Goal: Contribute content: Contribute content

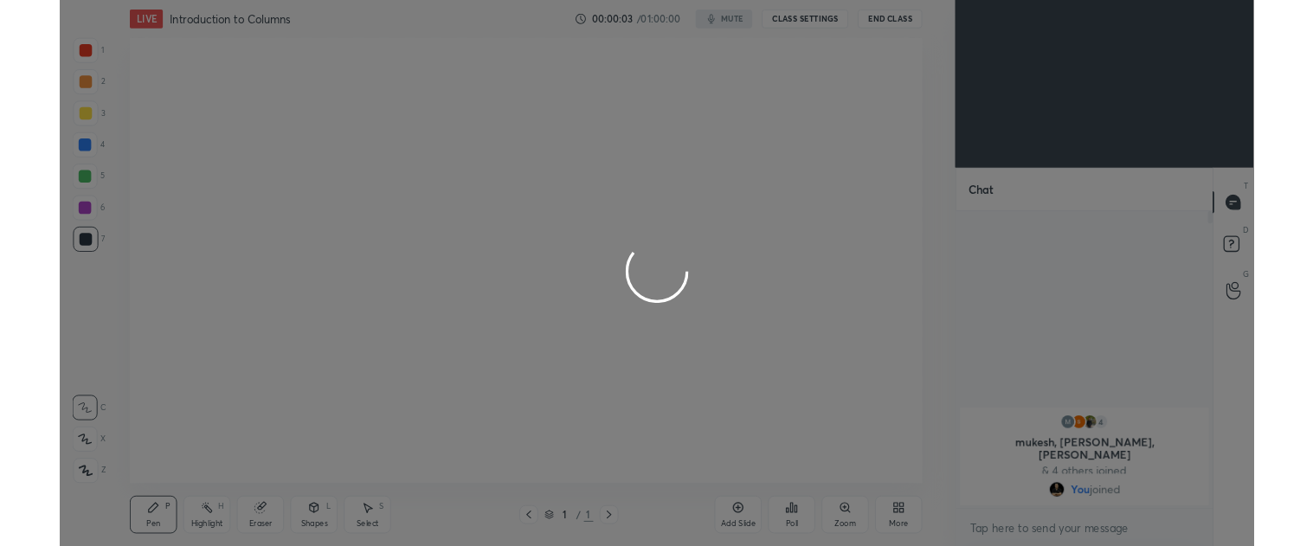
scroll to position [364, 277]
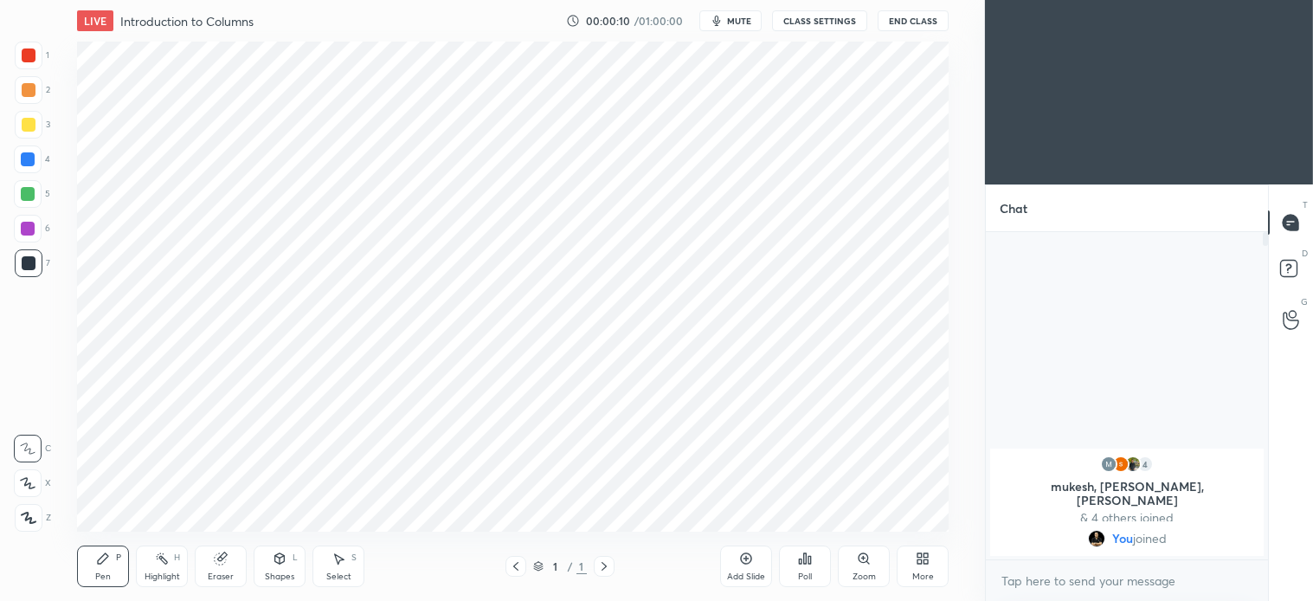
click at [24, 481] on icon at bounding box center [28, 483] width 16 height 12
click at [26, 61] on div at bounding box center [29, 55] width 14 height 14
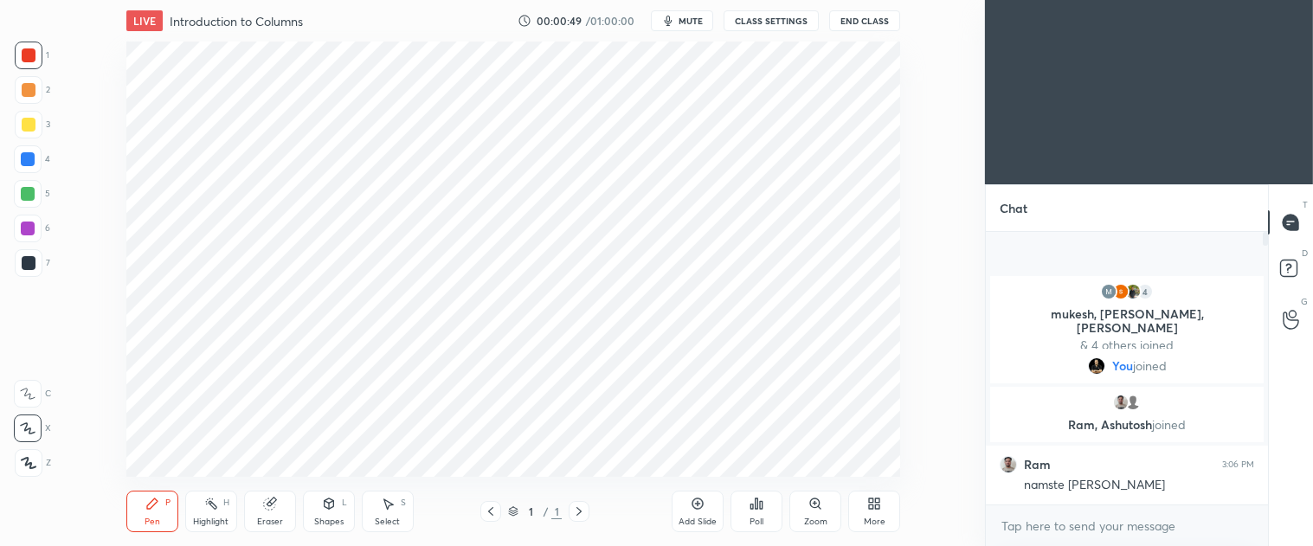
scroll to position [6, 4]
click at [874, 518] on div "More" at bounding box center [875, 522] width 22 height 9
click at [777, 320] on icon at bounding box center [776, 323] width 10 height 10
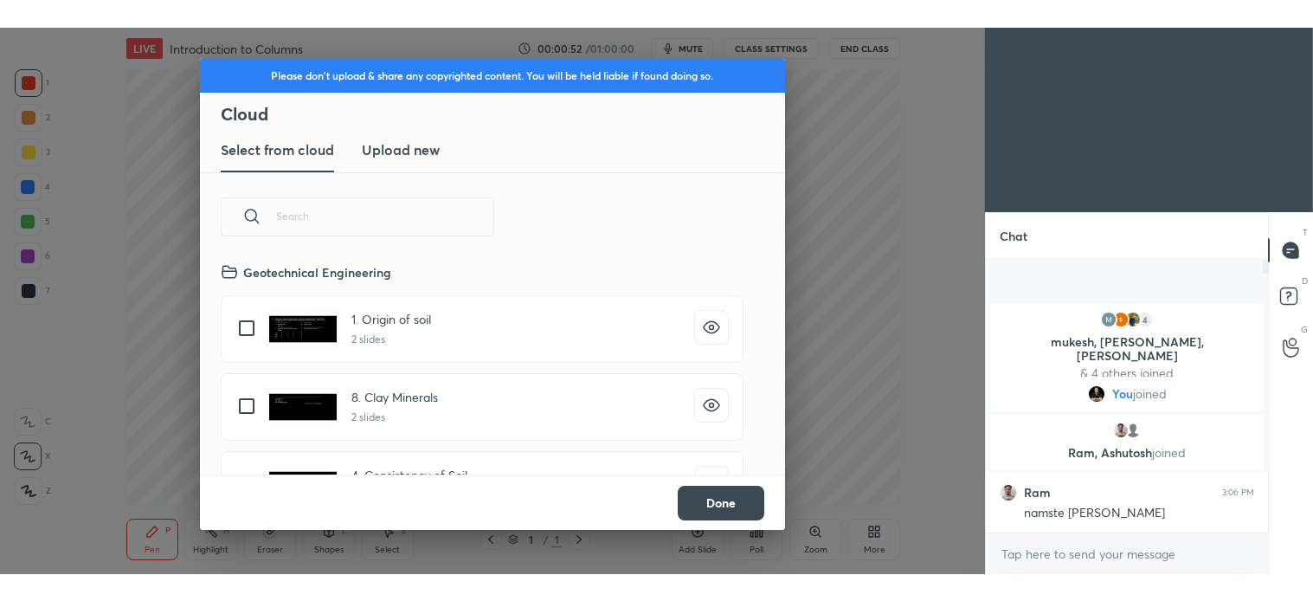
scroll to position [213, 556]
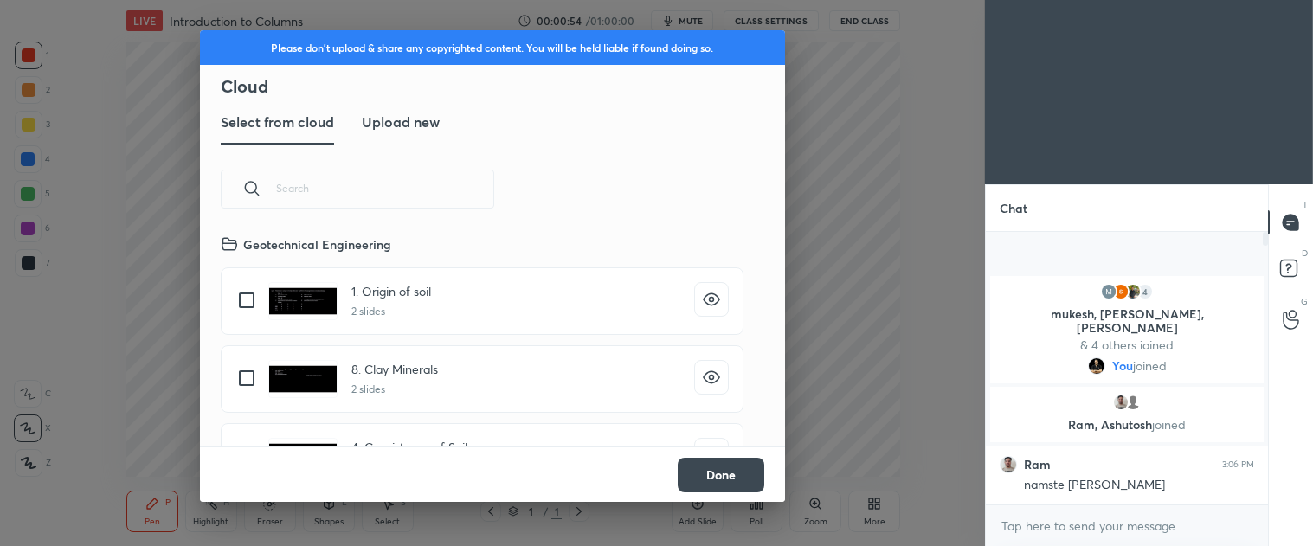
click at [385, 105] on new "Upload new" at bounding box center [401, 122] width 78 height 43
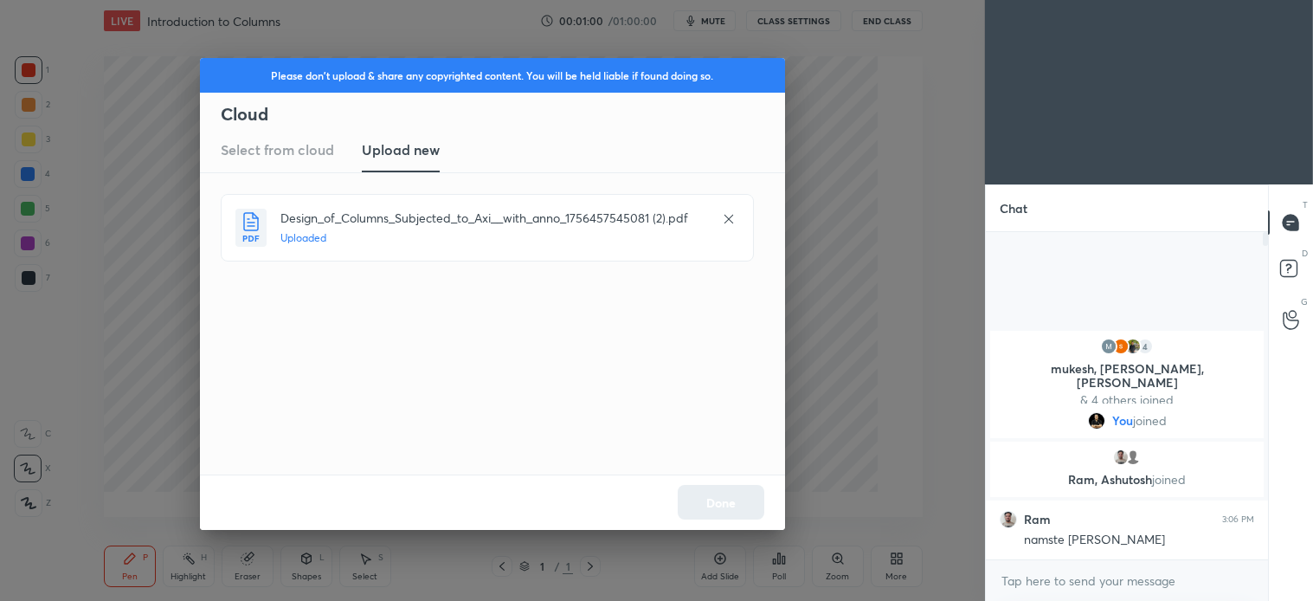
scroll to position [364, 277]
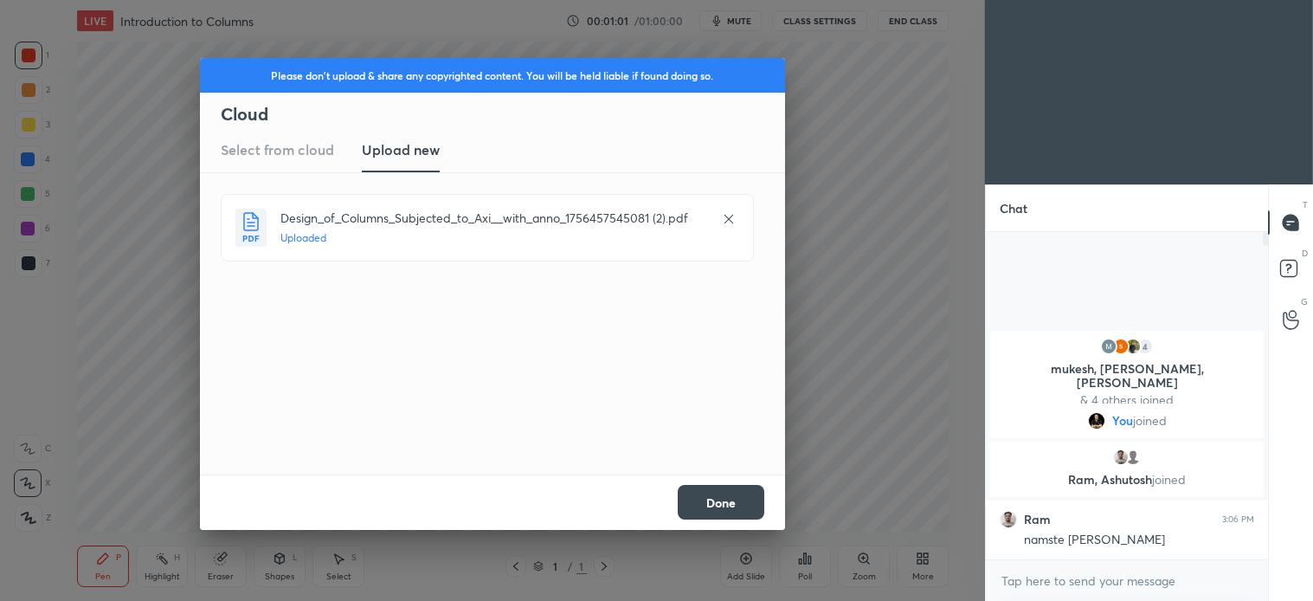
click at [738, 507] on button "Done" at bounding box center [721, 502] width 87 height 35
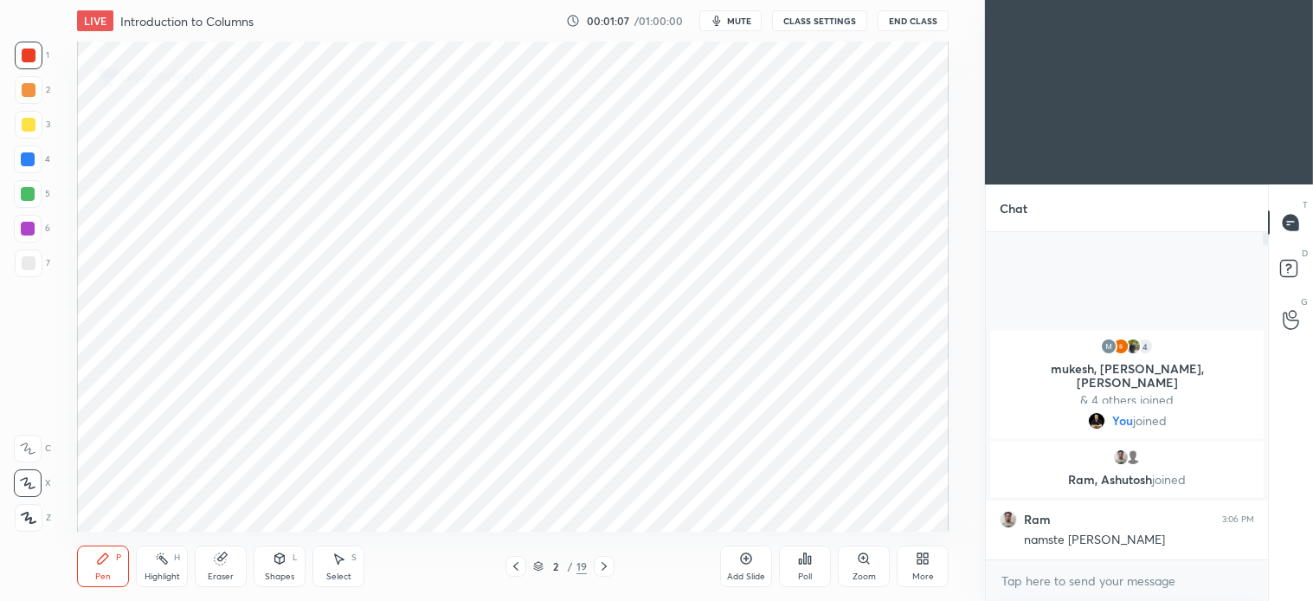
click at [538, 566] on icon at bounding box center [538, 564] width 9 height 4
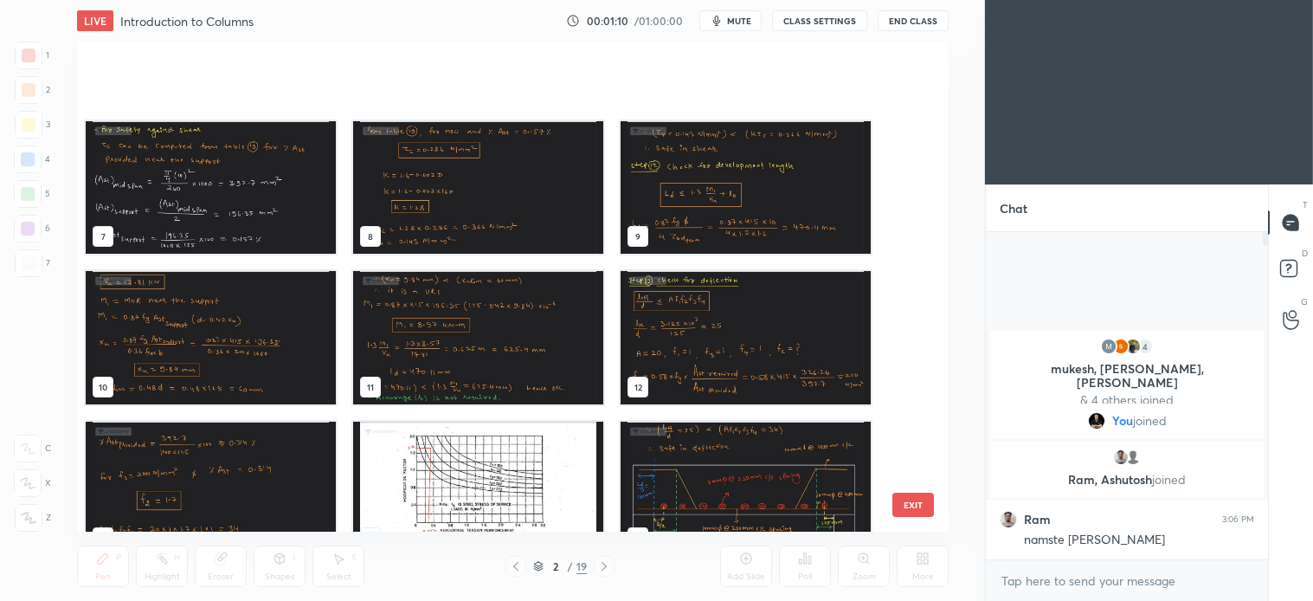
scroll to position [564, 0]
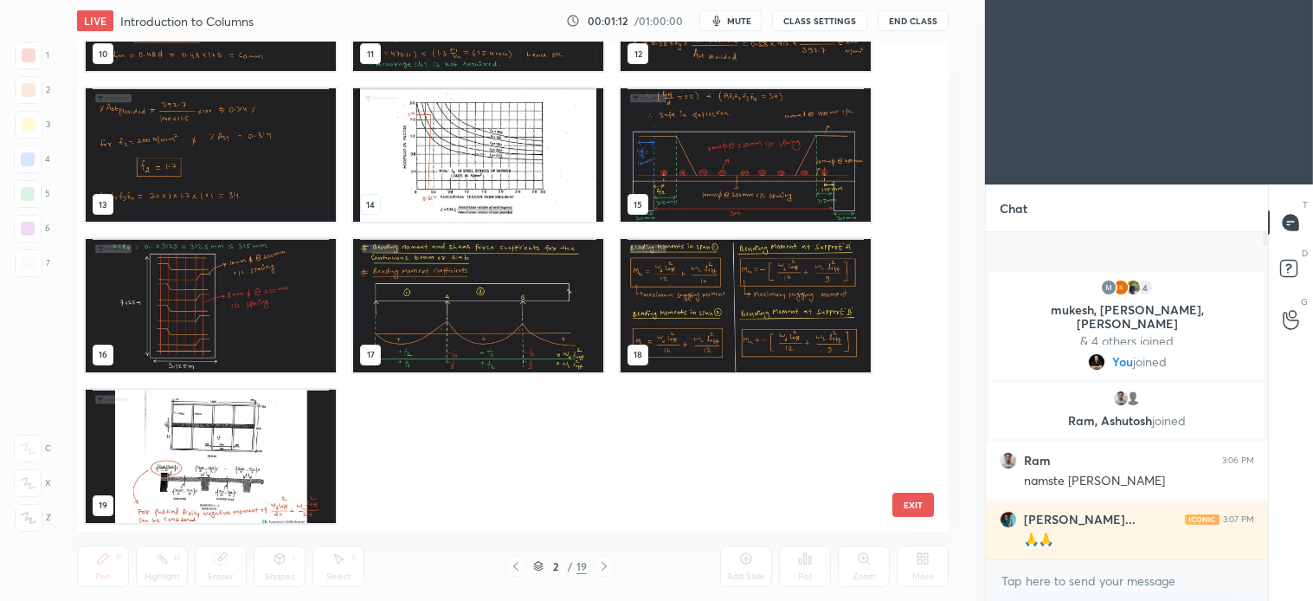
click at [491, 326] on img "grid" at bounding box center [478, 305] width 250 height 133
click at [500, 330] on div "10 11 12 13 14 15 16 17 18 19" at bounding box center [498, 287] width 842 height 490
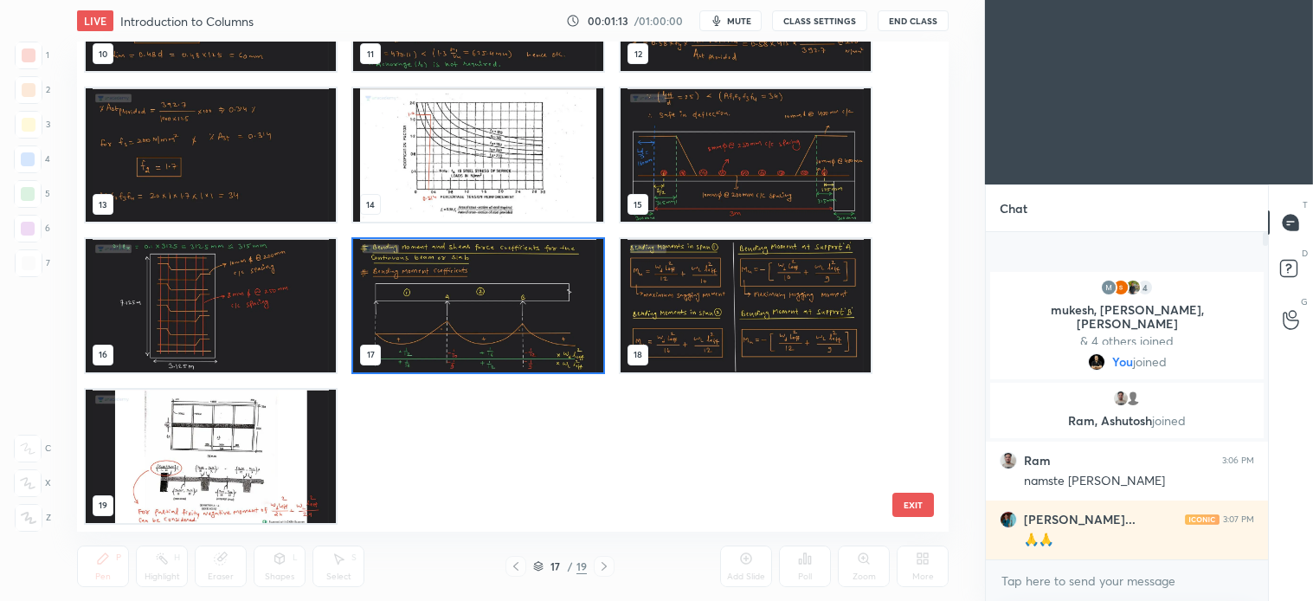
scroll to position [563, 0]
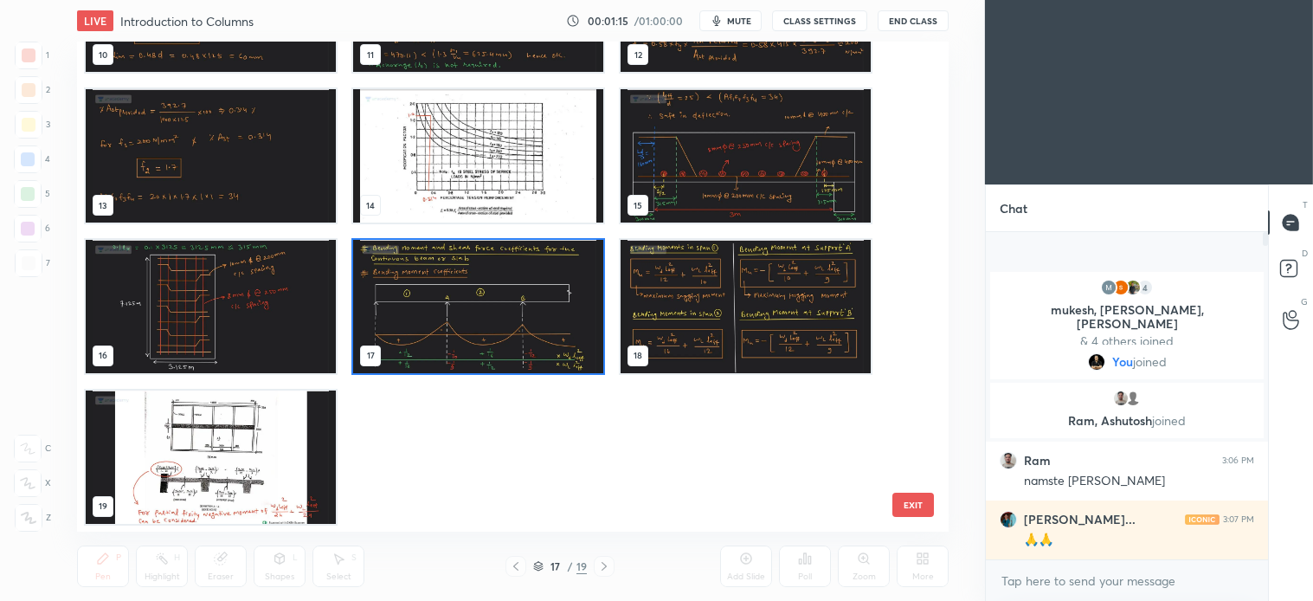
click at [514, 333] on img "grid" at bounding box center [478, 306] width 250 height 133
click at [519, 329] on img "grid" at bounding box center [478, 306] width 250 height 133
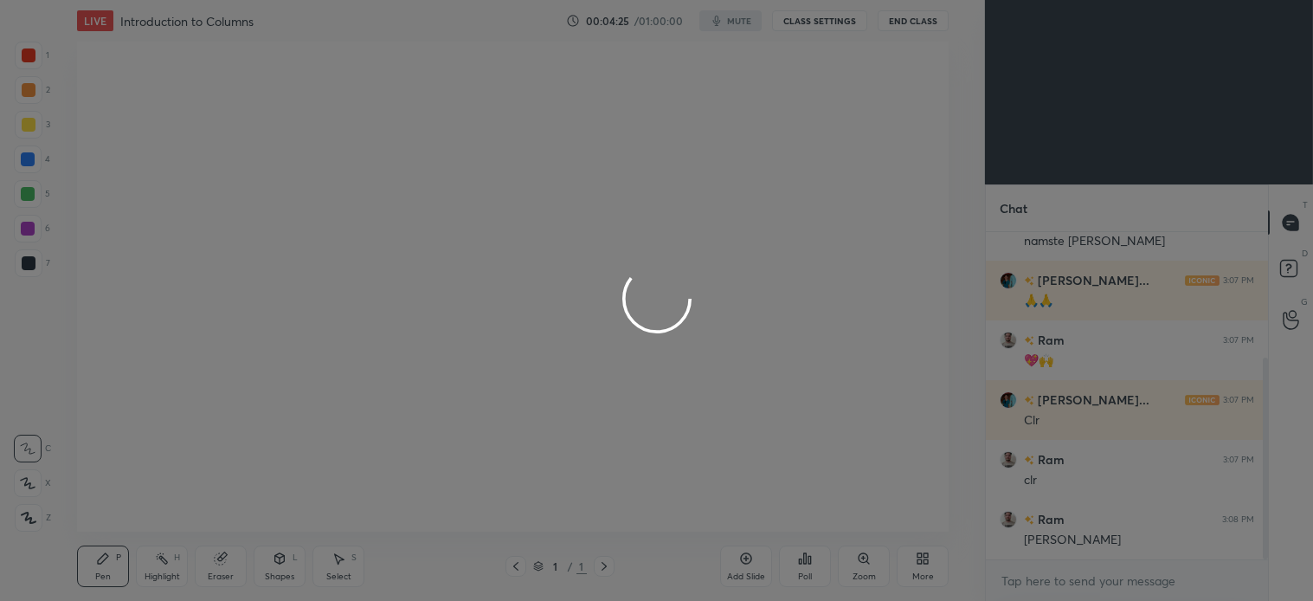
scroll to position [203, 0]
click at [1141, 548] on div at bounding box center [656, 300] width 1313 height 601
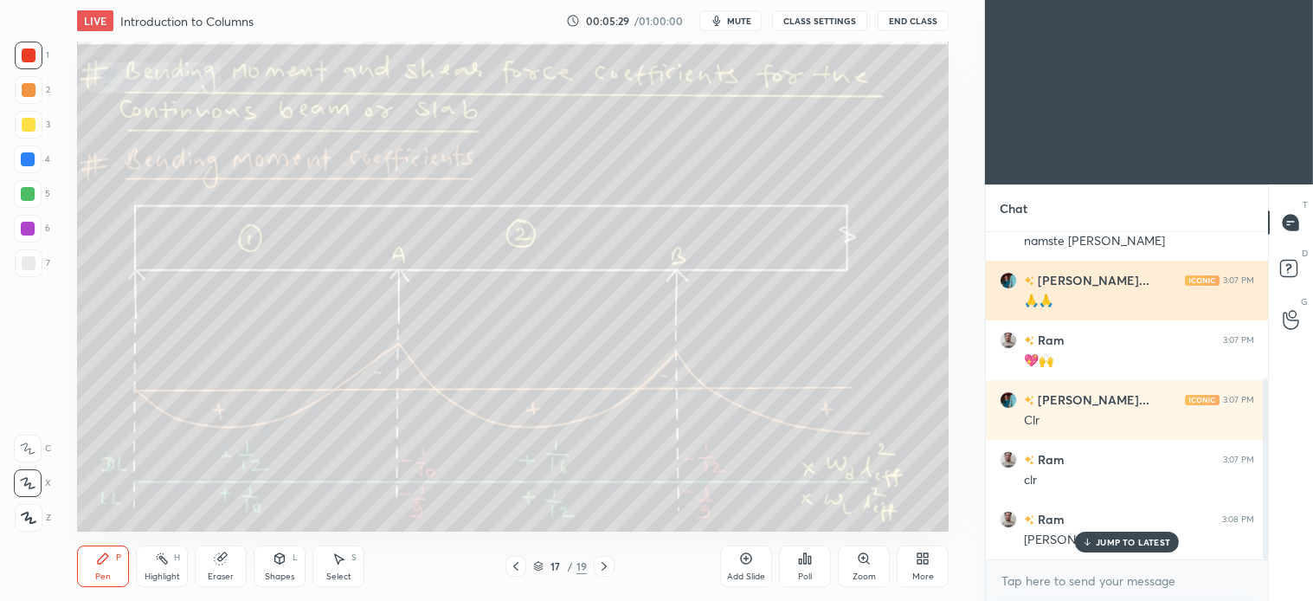
scroll to position [263, 0]
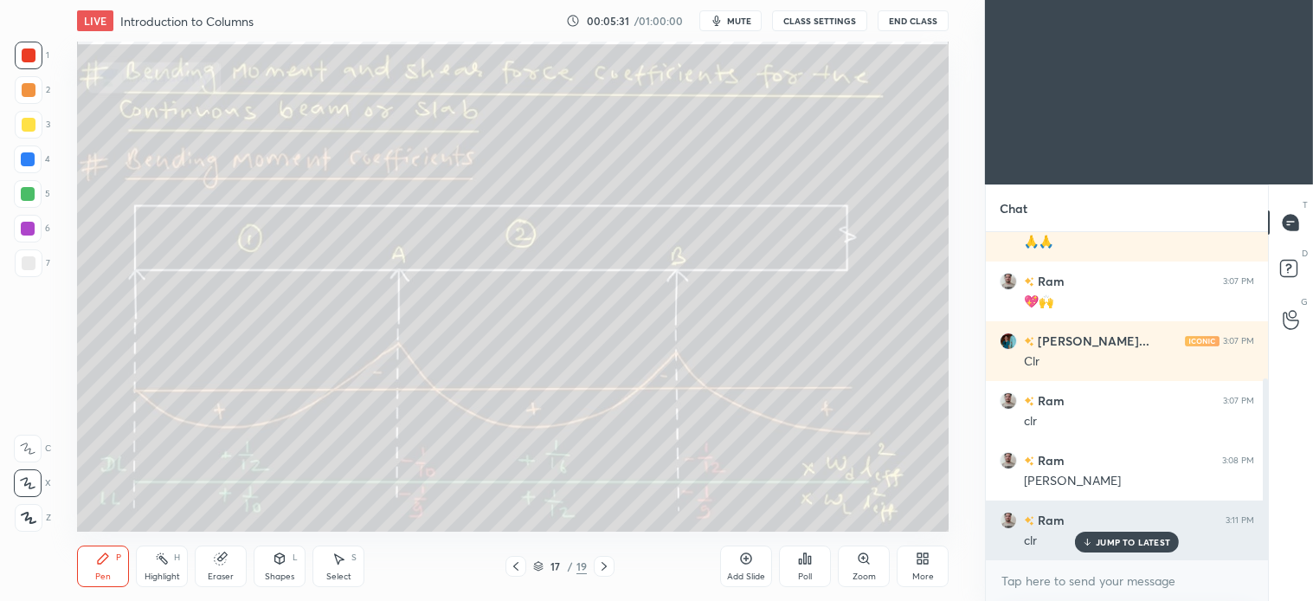
click at [1147, 541] on p "JUMP TO LATEST" at bounding box center [1133, 542] width 74 height 10
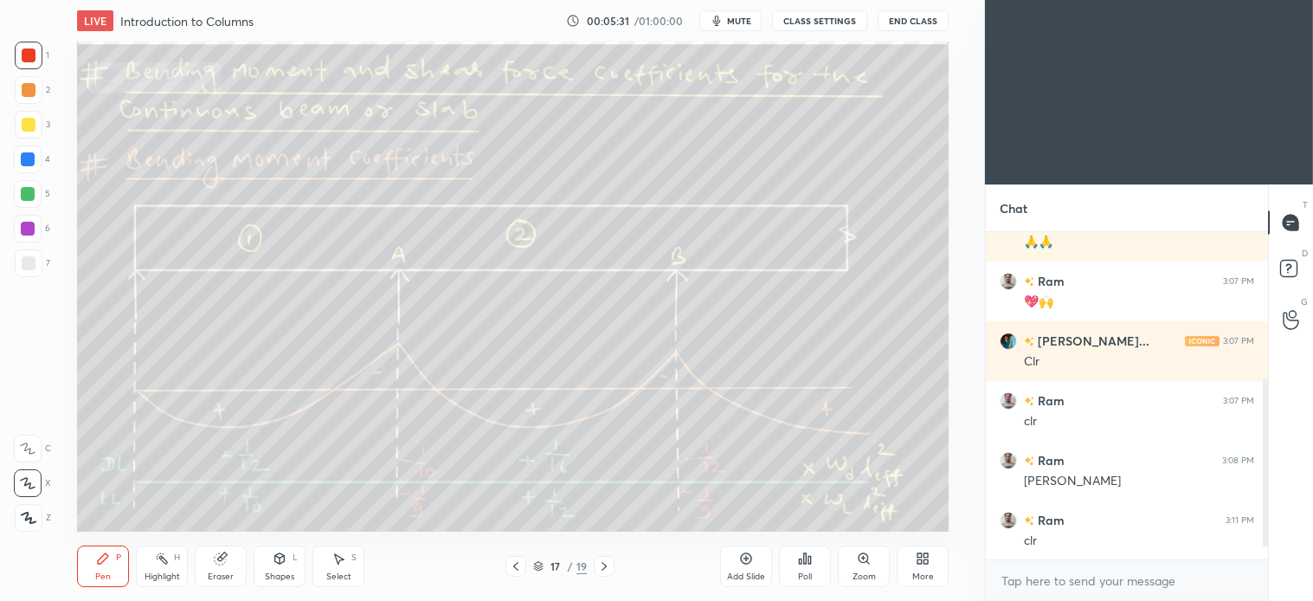
scroll to position [305, 0]
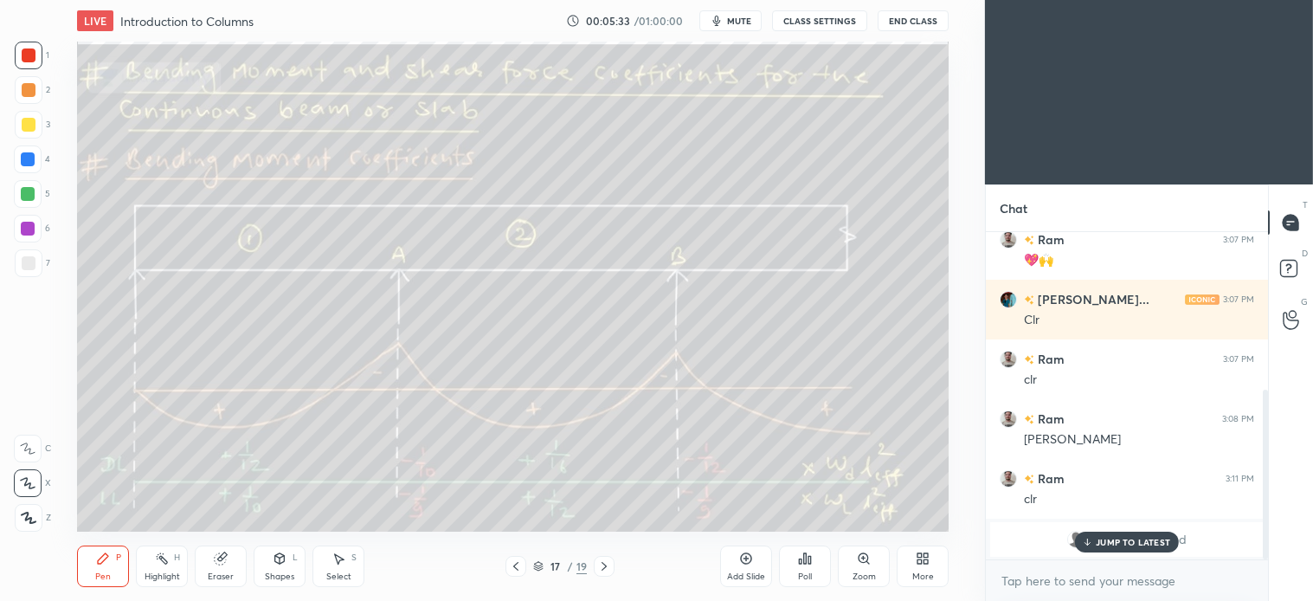
click at [40, 265] on div at bounding box center [29, 263] width 28 height 28
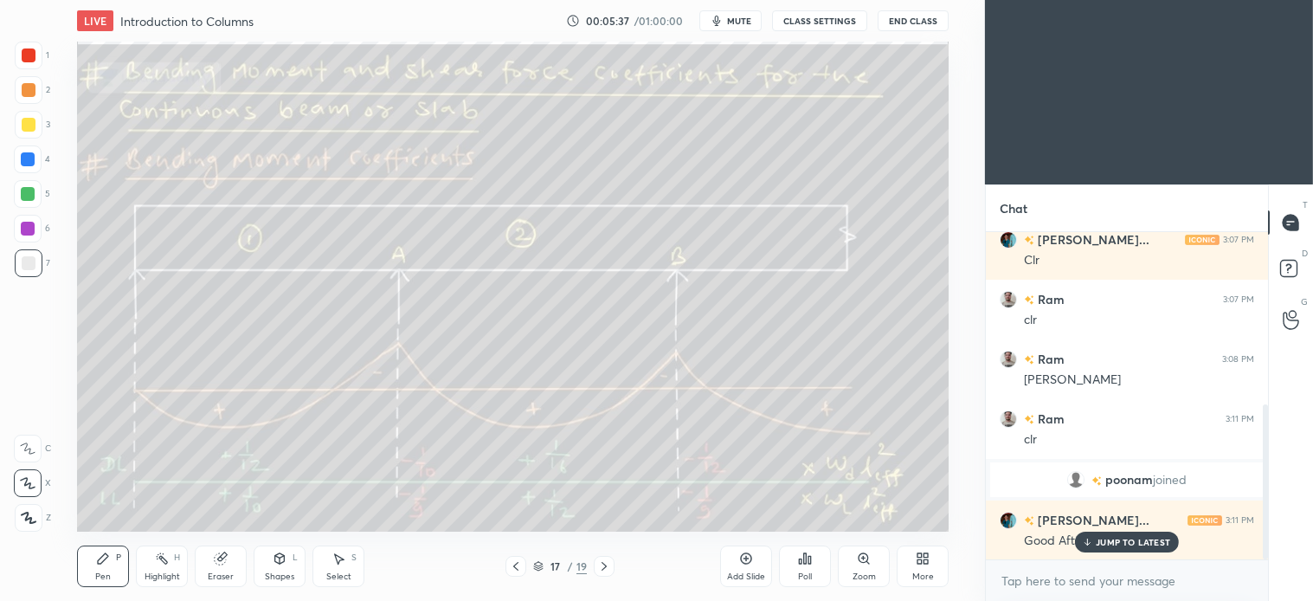
click at [1129, 542] on p "JUMP TO LATEST" at bounding box center [1133, 542] width 74 height 10
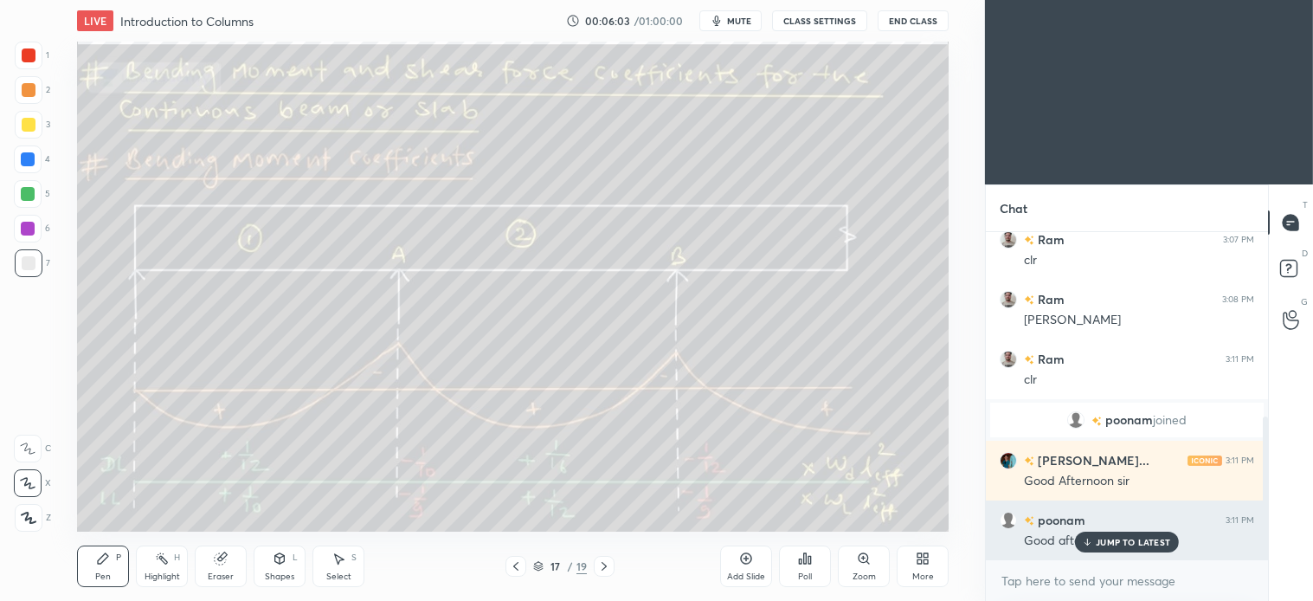
click at [1139, 544] on p "JUMP TO LATEST" at bounding box center [1133, 542] width 74 height 10
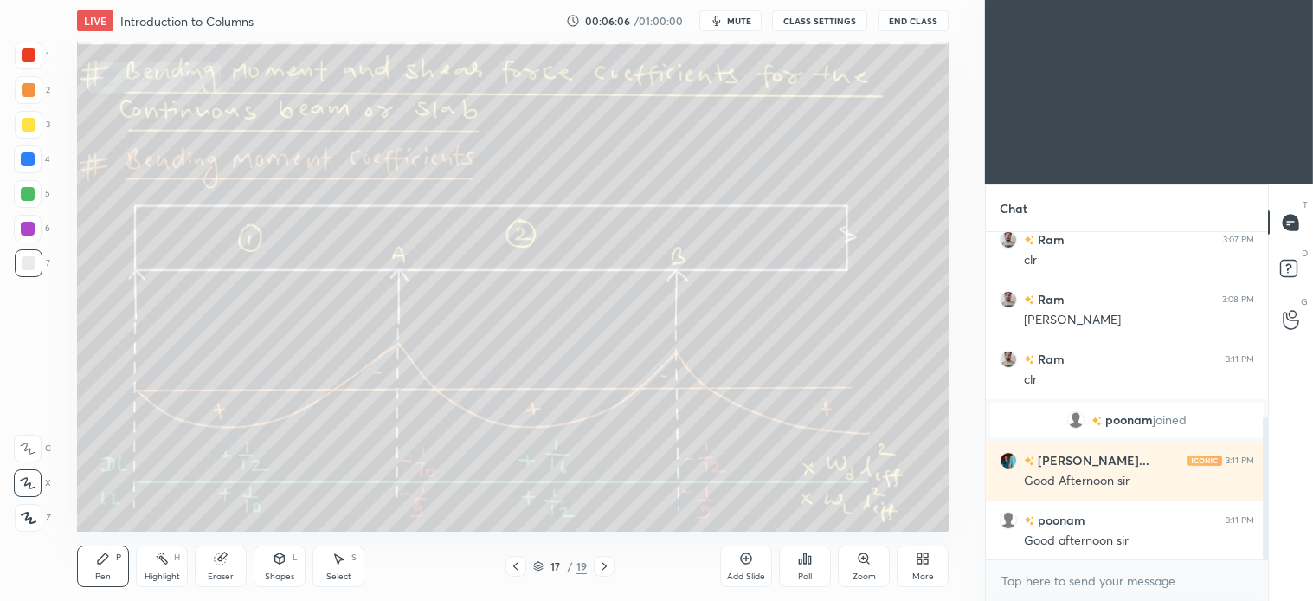
click at [343, 569] on div "Select S" at bounding box center [339, 566] width 52 height 42
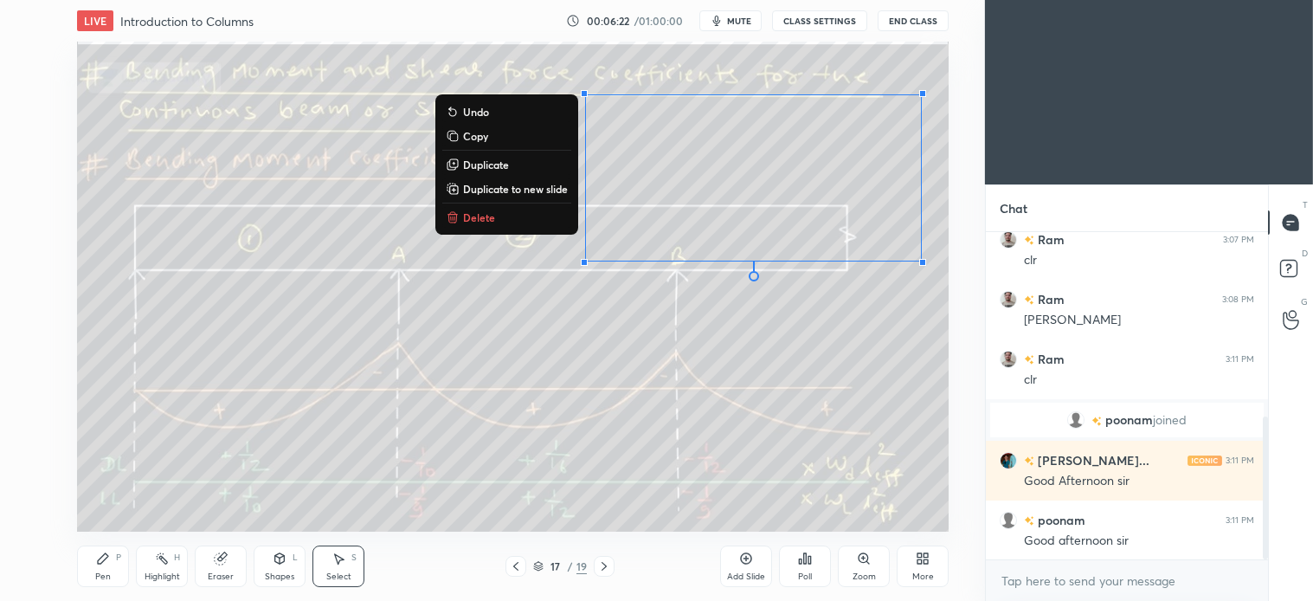
click at [743, 37] on div "LIVE Introduction to Columns 00:06:22 / 01:00:00 mute CLASS SETTINGS End Class" at bounding box center [513, 21] width 872 height 42
click at [739, 27] on button "mute" at bounding box center [731, 20] width 62 height 21
click at [739, 15] on span "unmute" at bounding box center [737, 21] width 37 height 12
click at [481, 212] on p "Delete" at bounding box center [479, 217] width 32 height 14
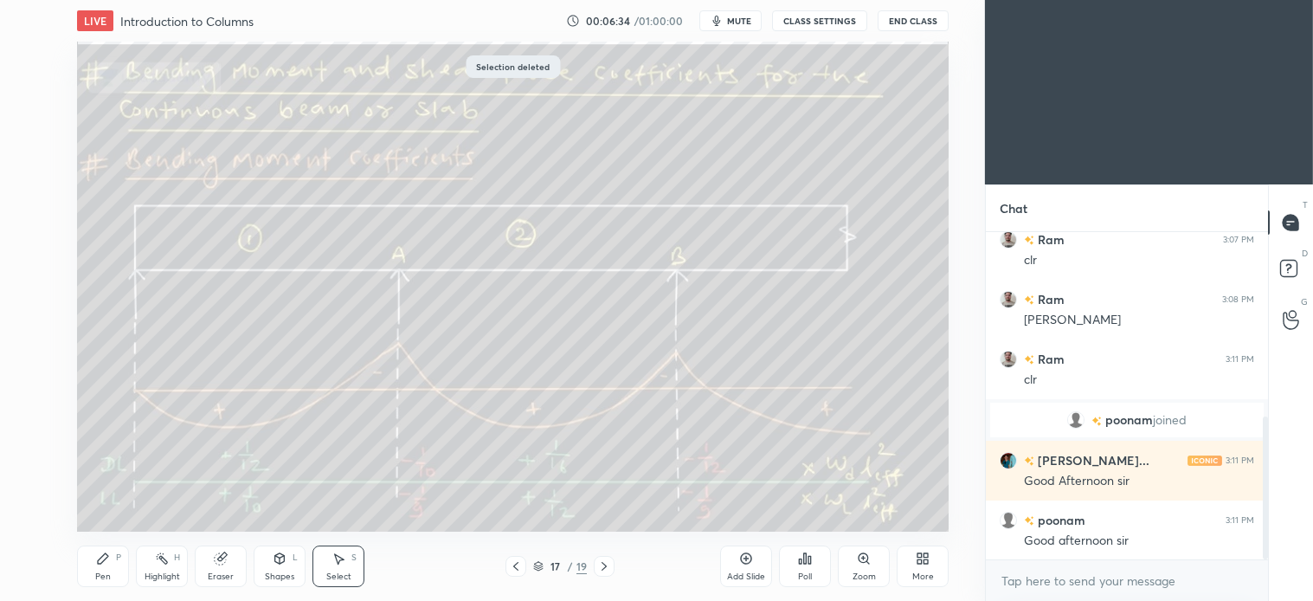
click at [106, 568] on div "Pen P" at bounding box center [103, 566] width 52 height 42
click at [31, 135] on div at bounding box center [29, 125] width 28 height 28
click at [347, 564] on div "Select S" at bounding box center [339, 566] width 52 height 42
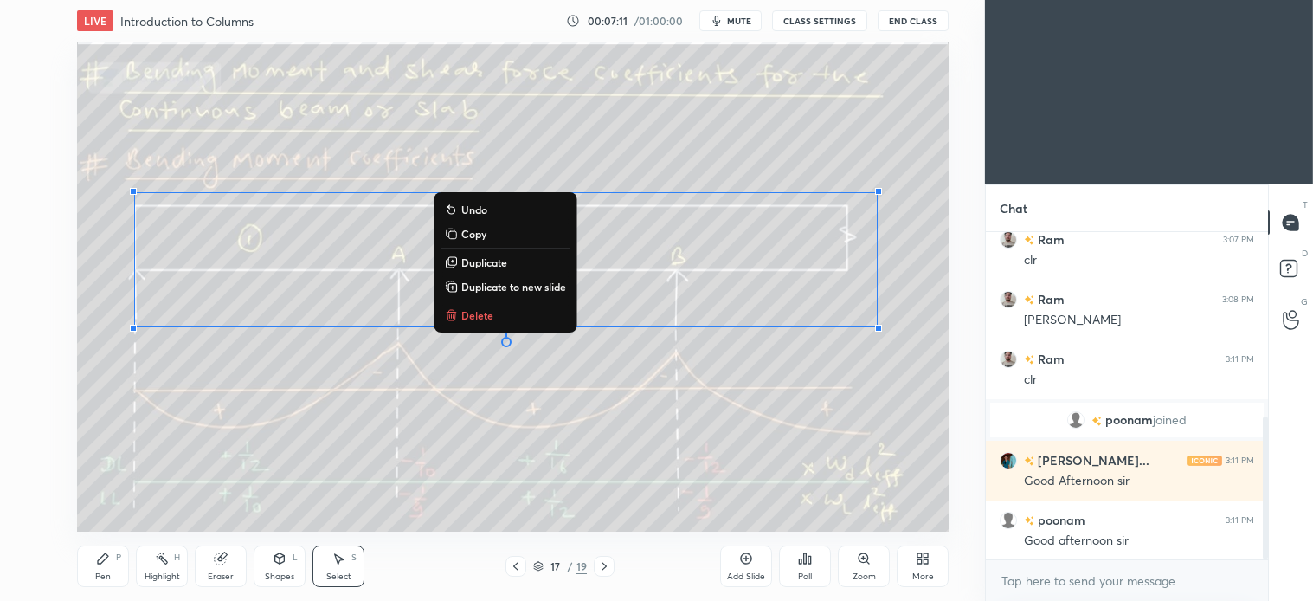
click at [477, 314] on p "Delete" at bounding box center [477, 315] width 32 height 14
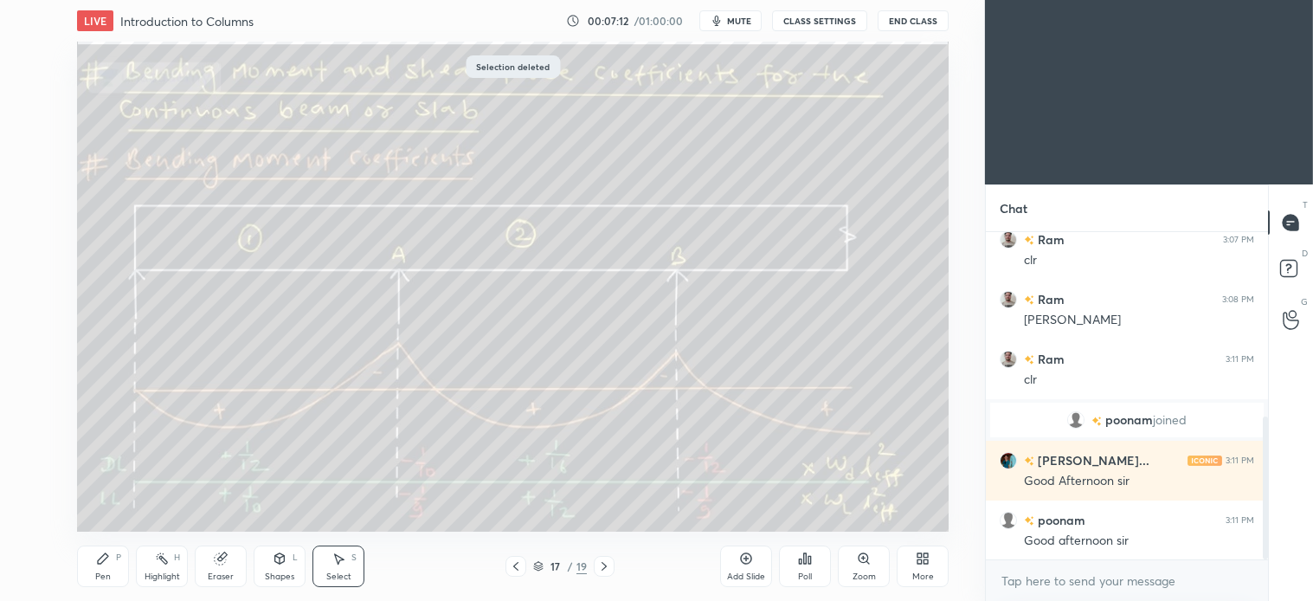
click at [105, 572] on div "Pen" at bounding box center [103, 576] width 16 height 9
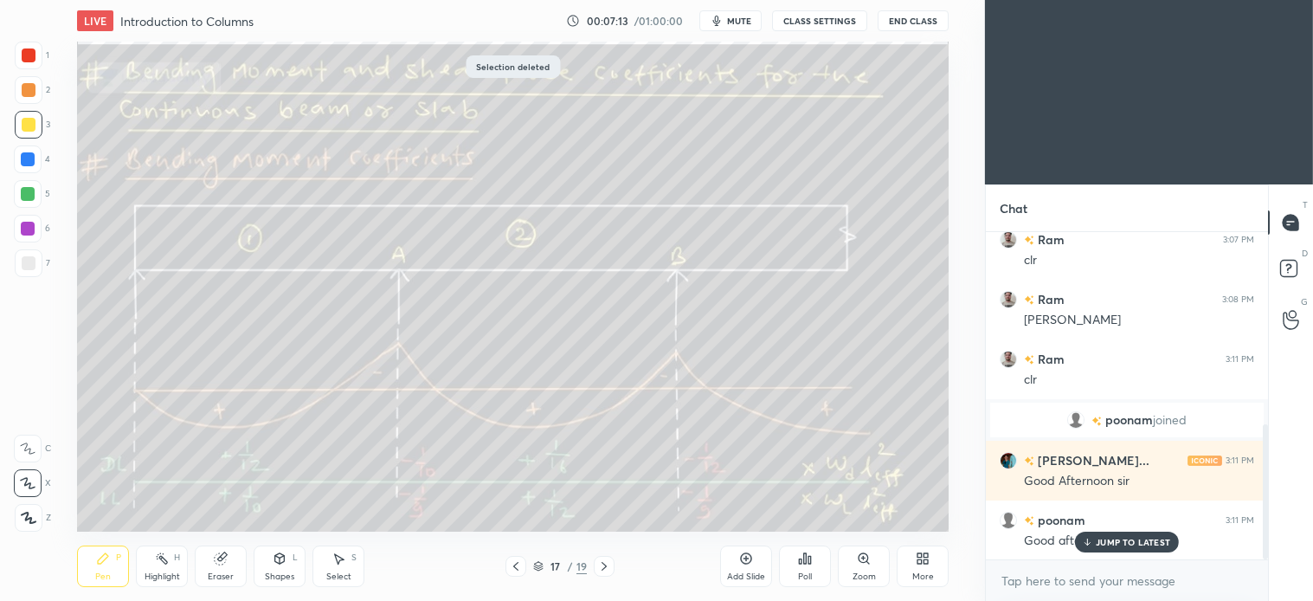
scroll to position [466, 0]
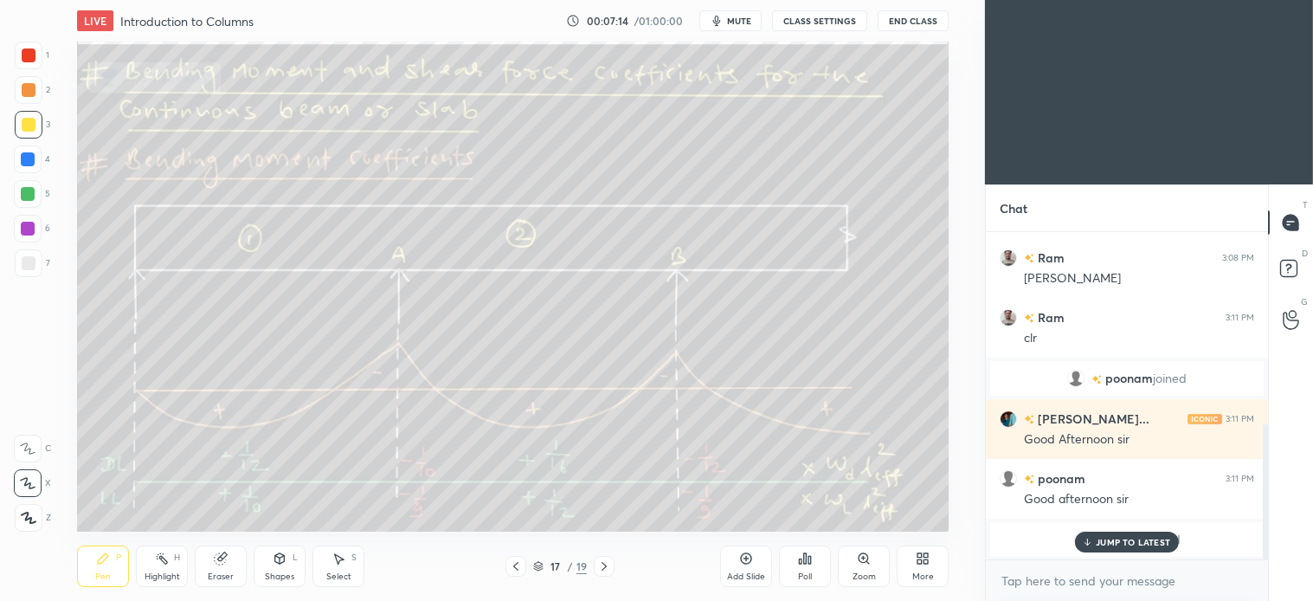
click at [1122, 537] on p "JUMP TO LATEST" at bounding box center [1133, 542] width 74 height 10
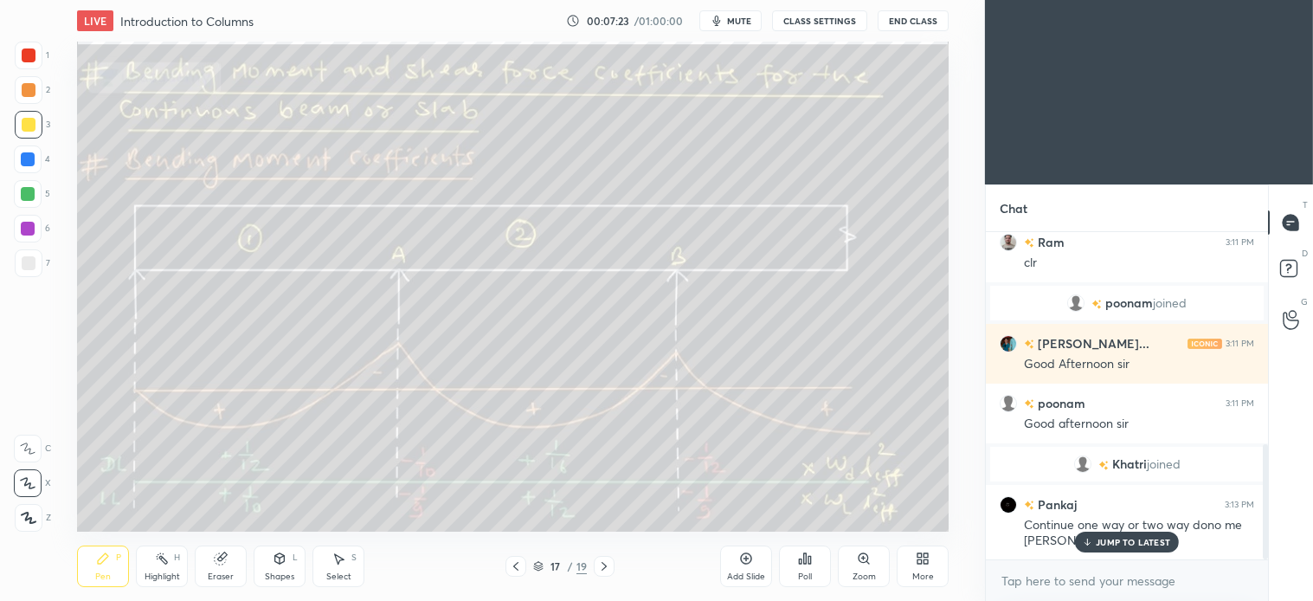
scroll to position [601, 0]
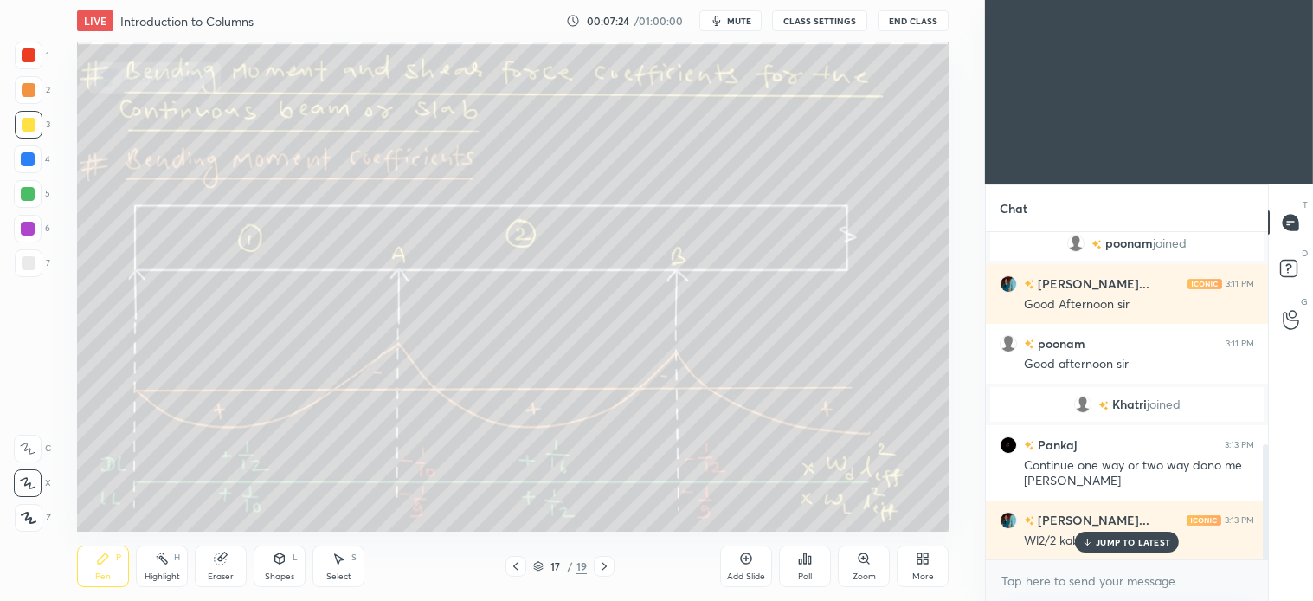
click at [342, 569] on div "Select S" at bounding box center [339, 566] width 52 height 42
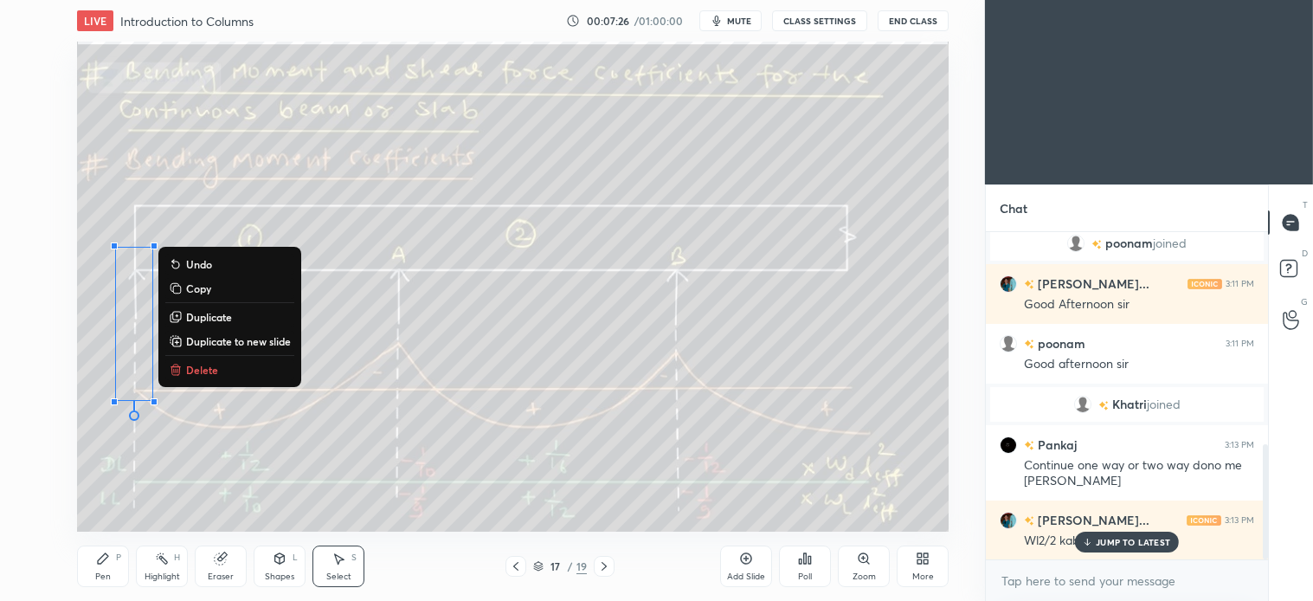
click at [197, 368] on p "Delete" at bounding box center [202, 370] width 32 height 14
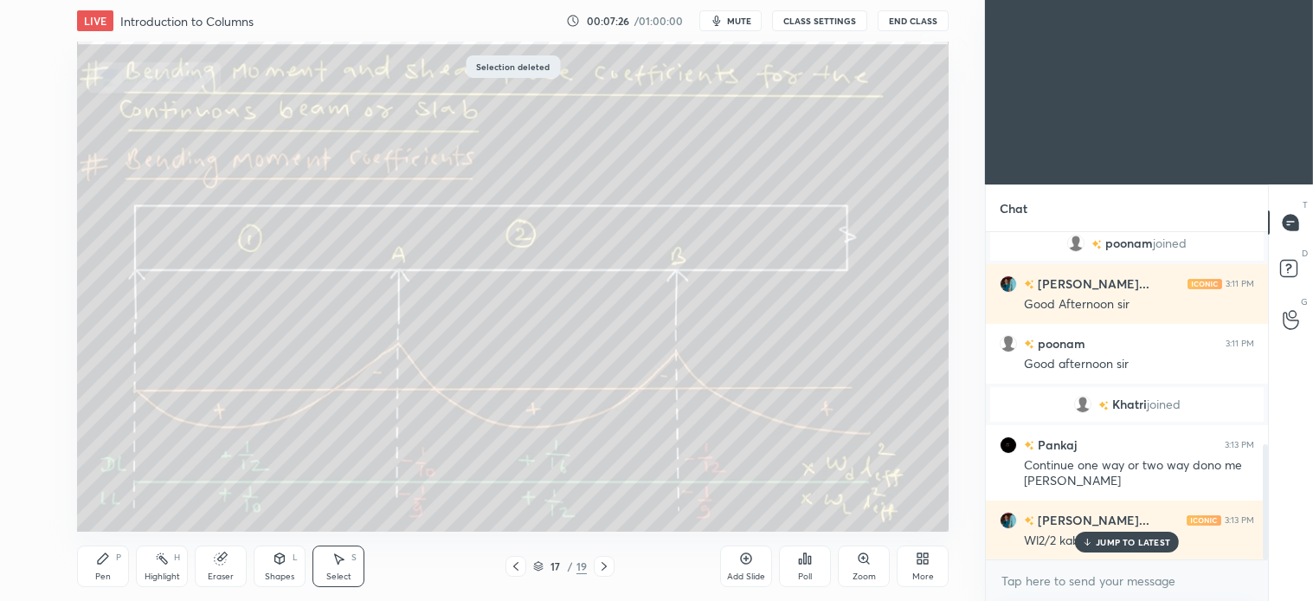
click at [104, 567] on div "Pen P" at bounding box center [103, 566] width 52 height 42
click at [21, 188] on div at bounding box center [28, 194] width 14 height 14
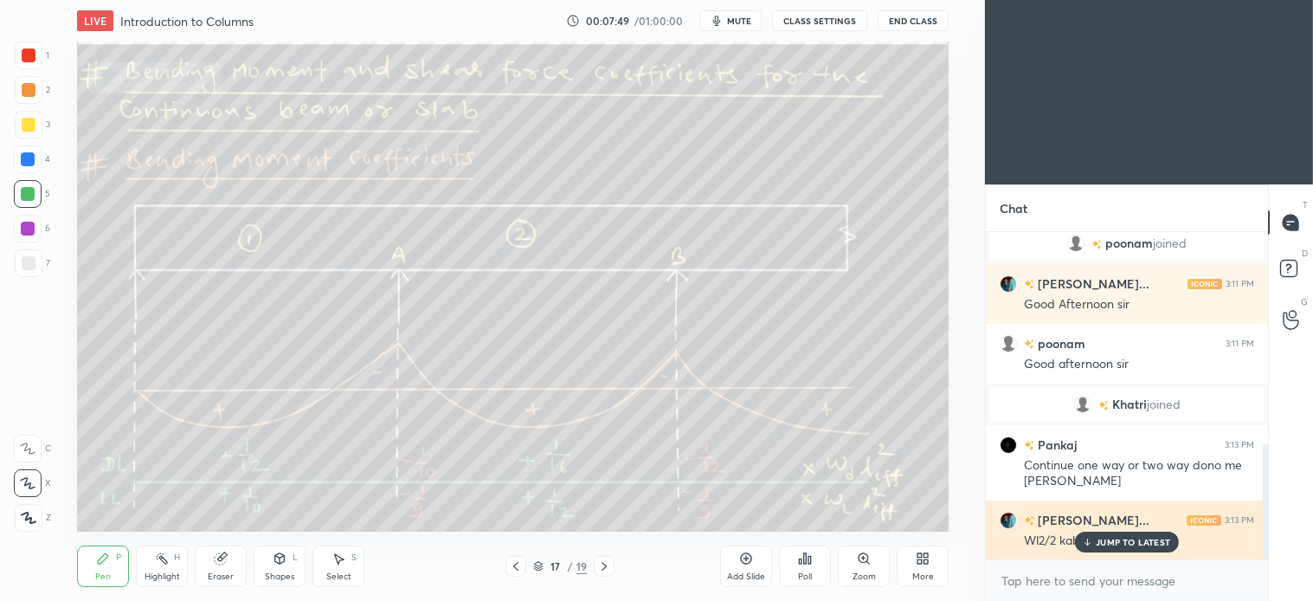
click at [1137, 538] on p "JUMP TO LATEST" at bounding box center [1133, 542] width 74 height 10
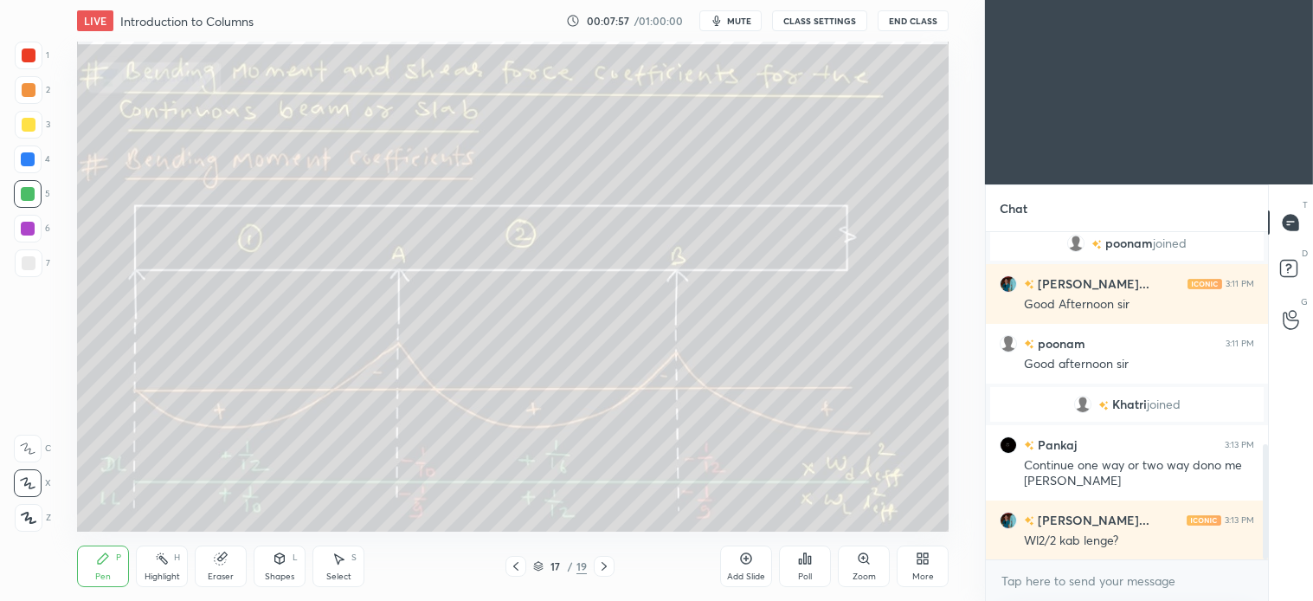
click at [332, 565] on icon at bounding box center [339, 558] width 14 height 14
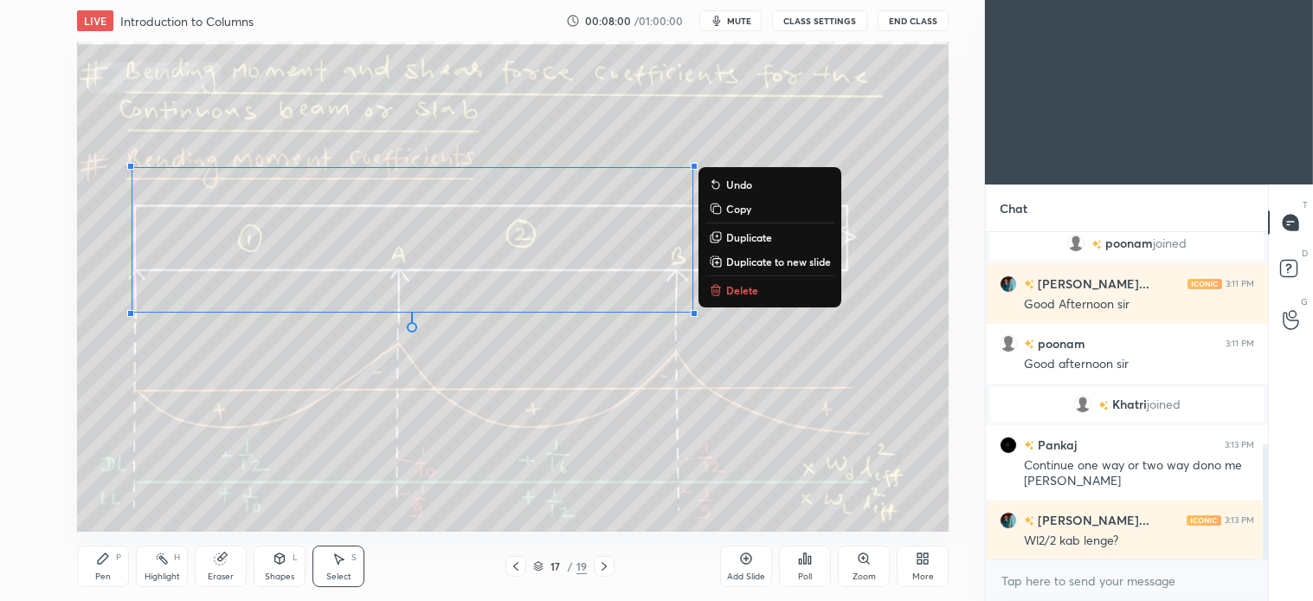
click at [748, 283] on p "Delete" at bounding box center [742, 290] width 32 height 14
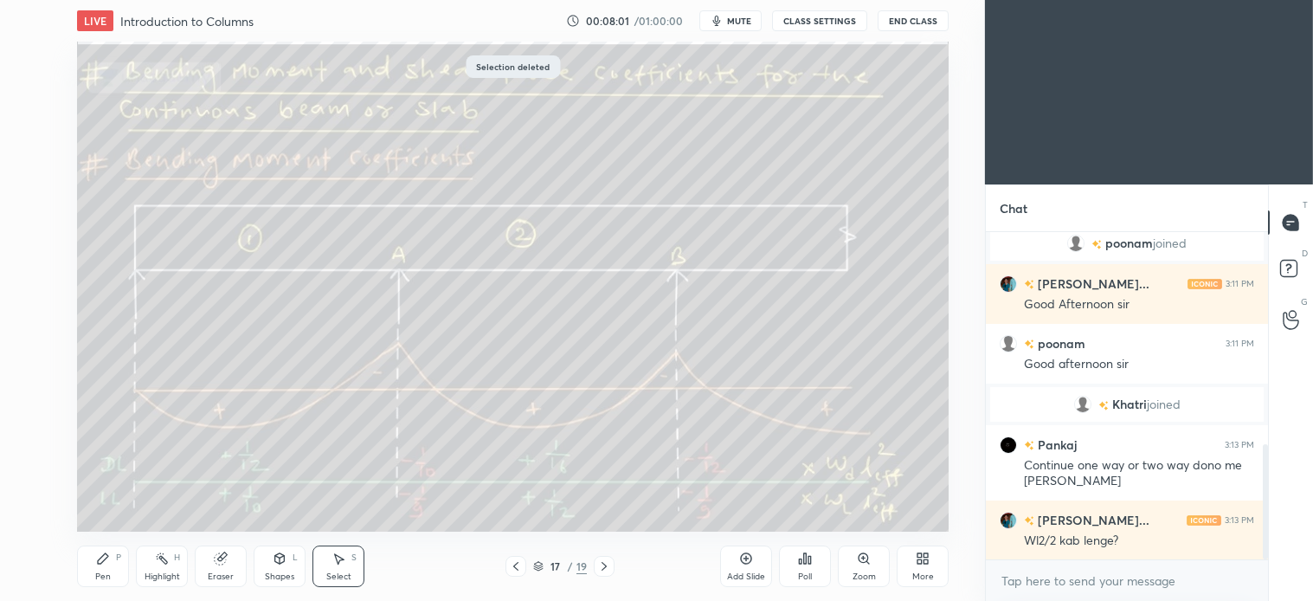
click at [108, 566] on div "Pen P" at bounding box center [103, 566] width 52 height 42
click at [342, 572] on div "Select" at bounding box center [338, 576] width 25 height 9
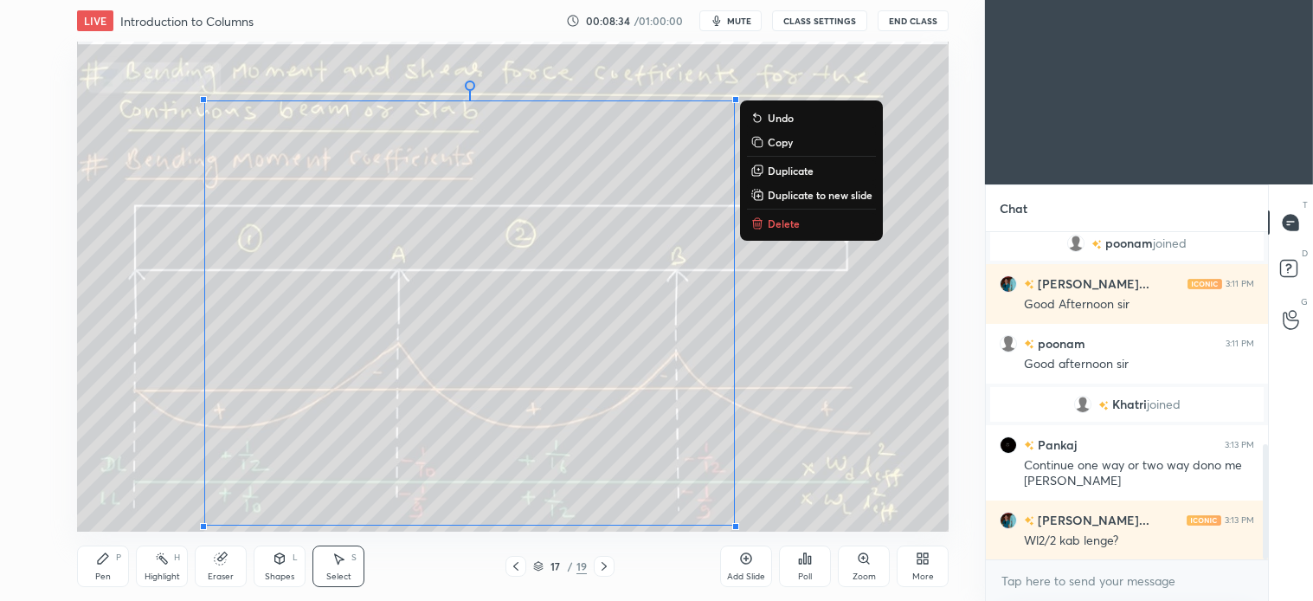
click at [784, 223] on p "Delete" at bounding box center [784, 223] width 32 height 14
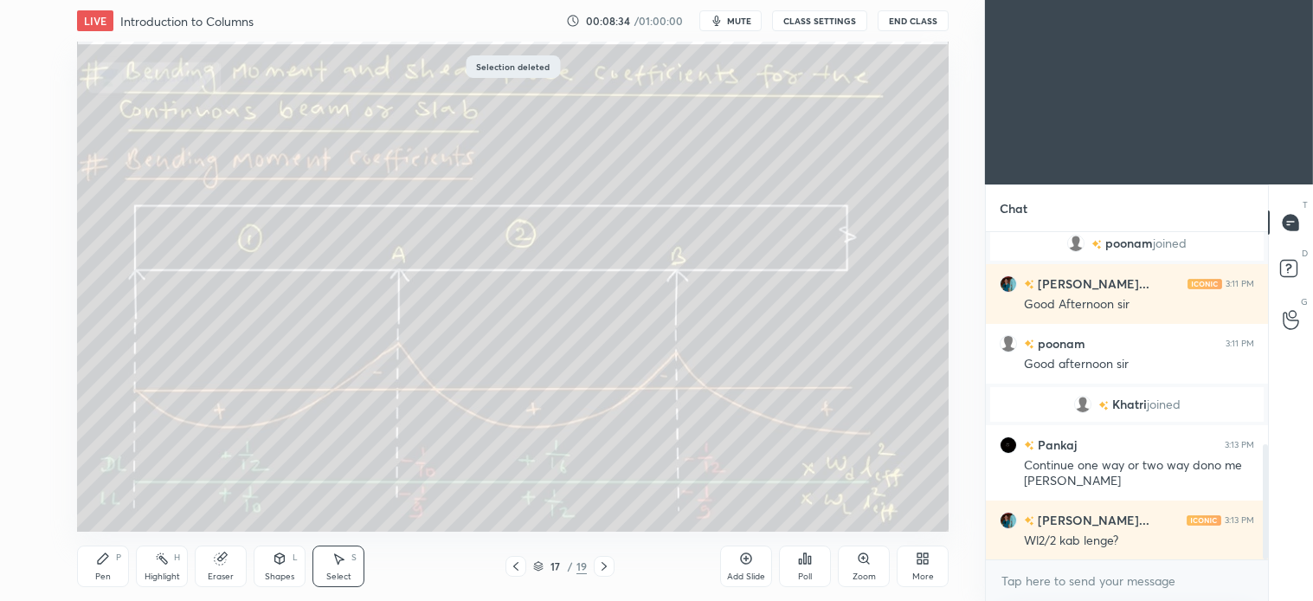
click at [108, 572] on div "Pen" at bounding box center [103, 576] width 16 height 9
click at [341, 566] on div "Select S" at bounding box center [339, 566] width 52 height 42
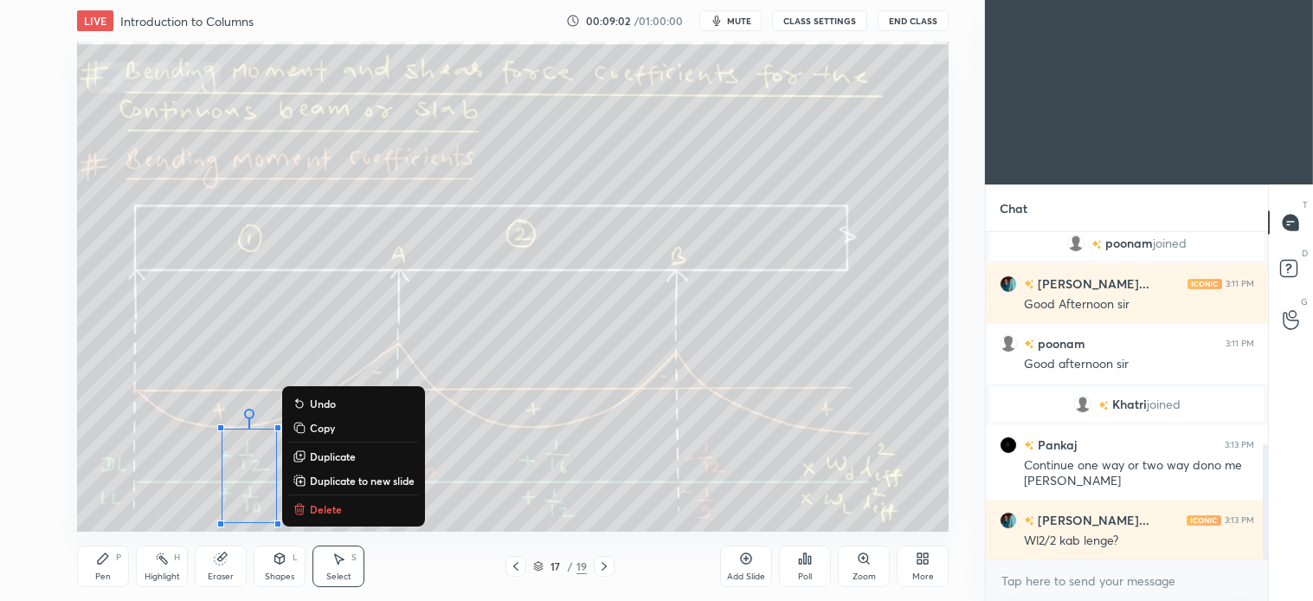
click at [329, 505] on p "Delete" at bounding box center [326, 509] width 32 height 14
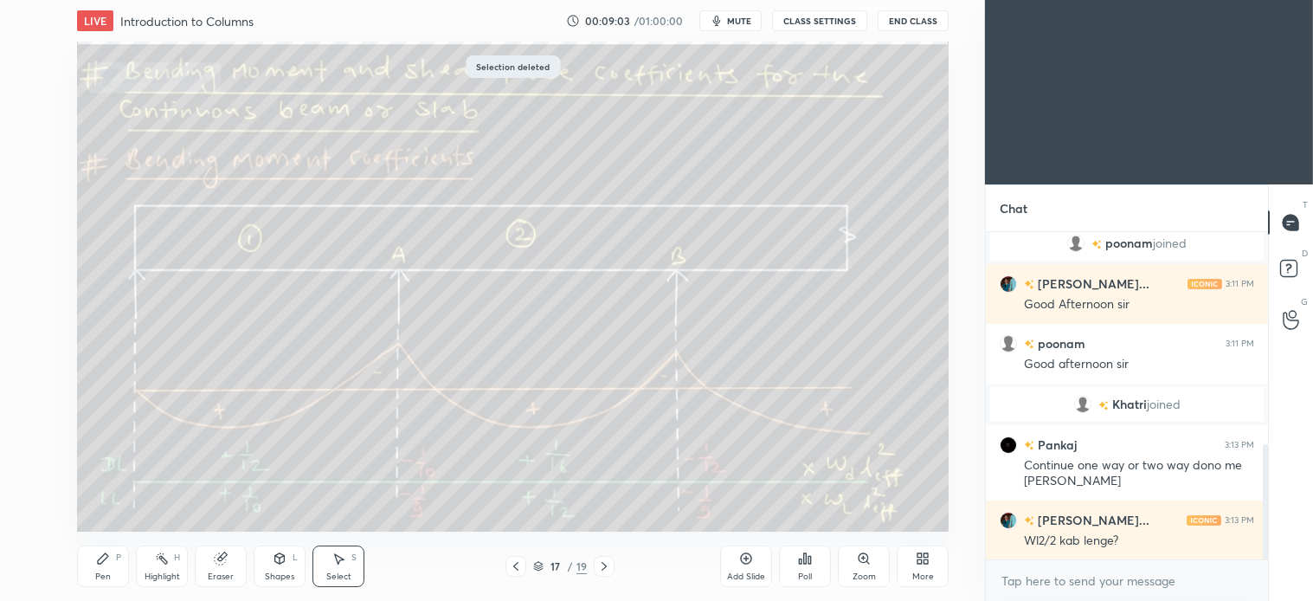
click at [116, 564] on div "Pen P" at bounding box center [103, 566] width 52 height 42
click at [350, 566] on div "Select S" at bounding box center [339, 566] width 52 height 42
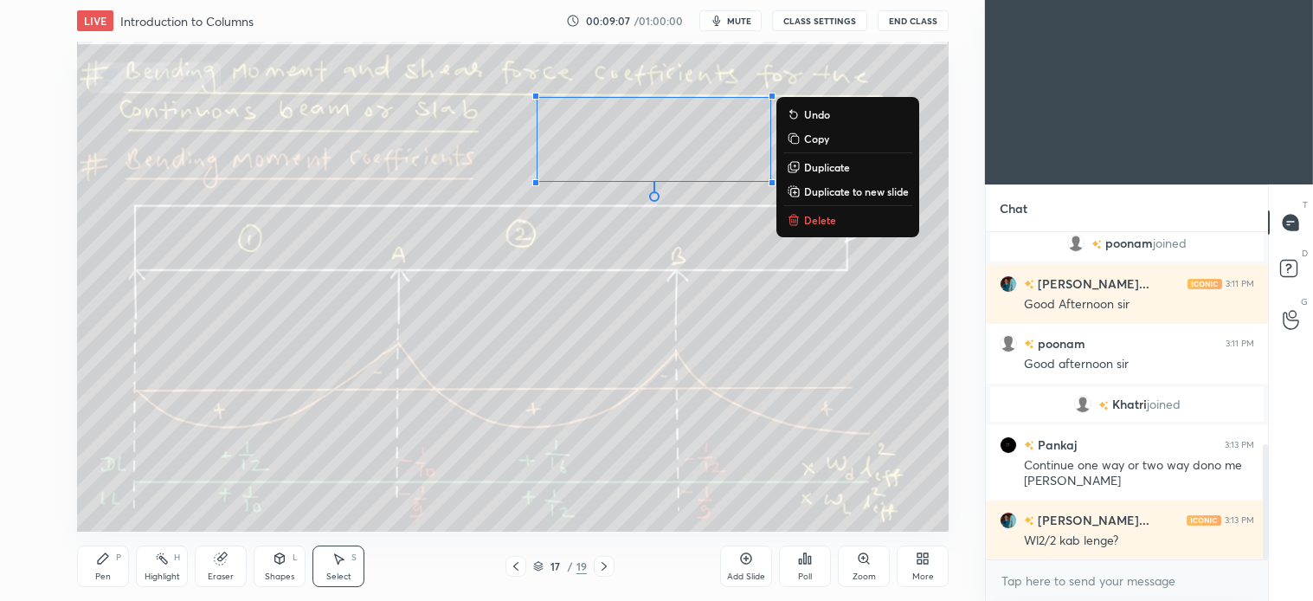
click at [819, 222] on p "Delete" at bounding box center [820, 220] width 32 height 14
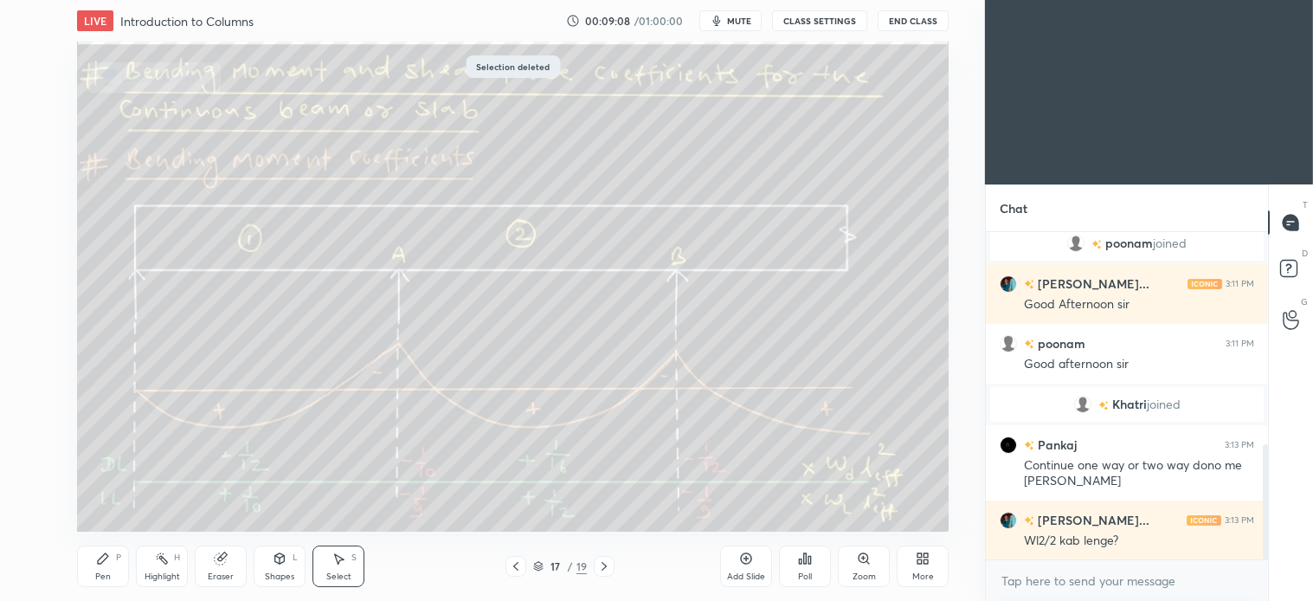
click at [117, 560] on div "P" at bounding box center [118, 557] width 5 height 9
click at [341, 559] on icon at bounding box center [340, 559] width 10 height 10
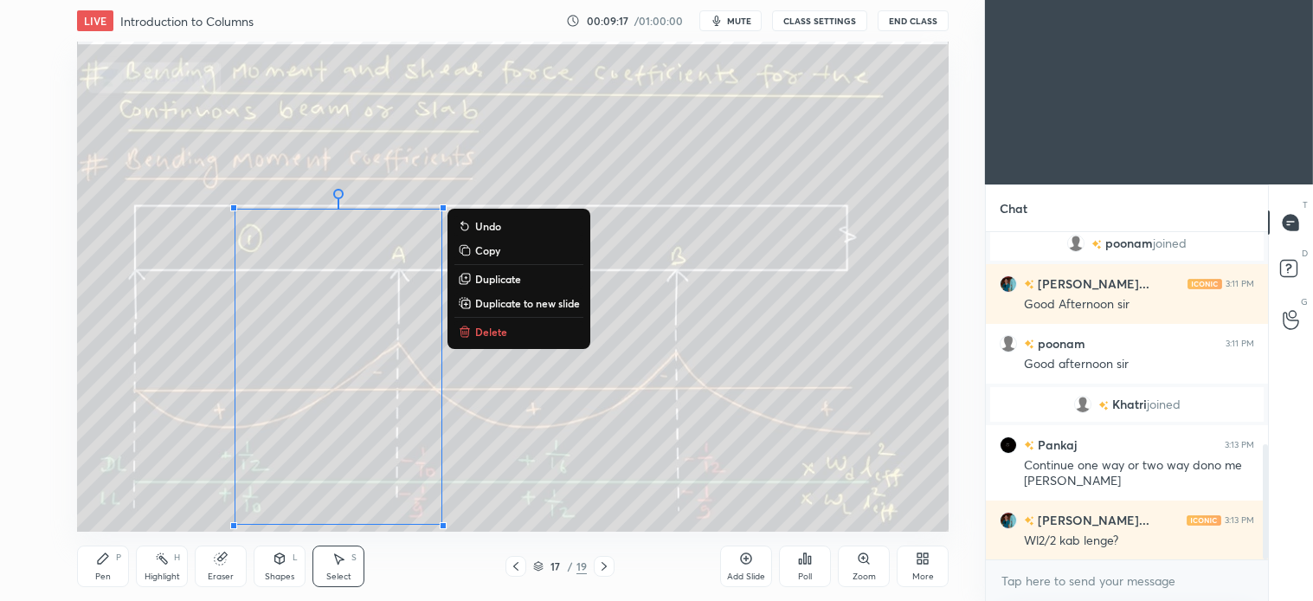
click at [497, 325] on p "Delete" at bounding box center [491, 332] width 32 height 14
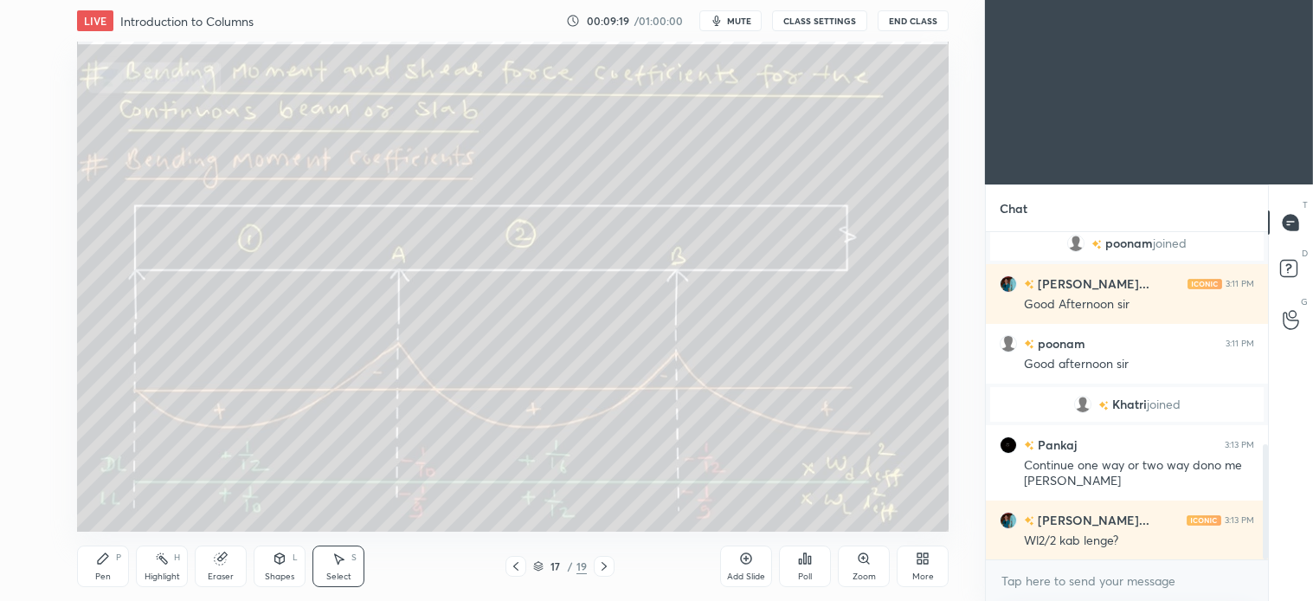
click at [114, 569] on div "Pen P" at bounding box center [103, 566] width 52 height 42
click at [357, 566] on div "Select S" at bounding box center [339, 566] width 52 height 42
click at [110, 549] on div "Pen P" at bounding box center [103, 566] width 52 height 42
click at [338, 572] on div "Select" at bounding box center [338, 576] width 25 height 9
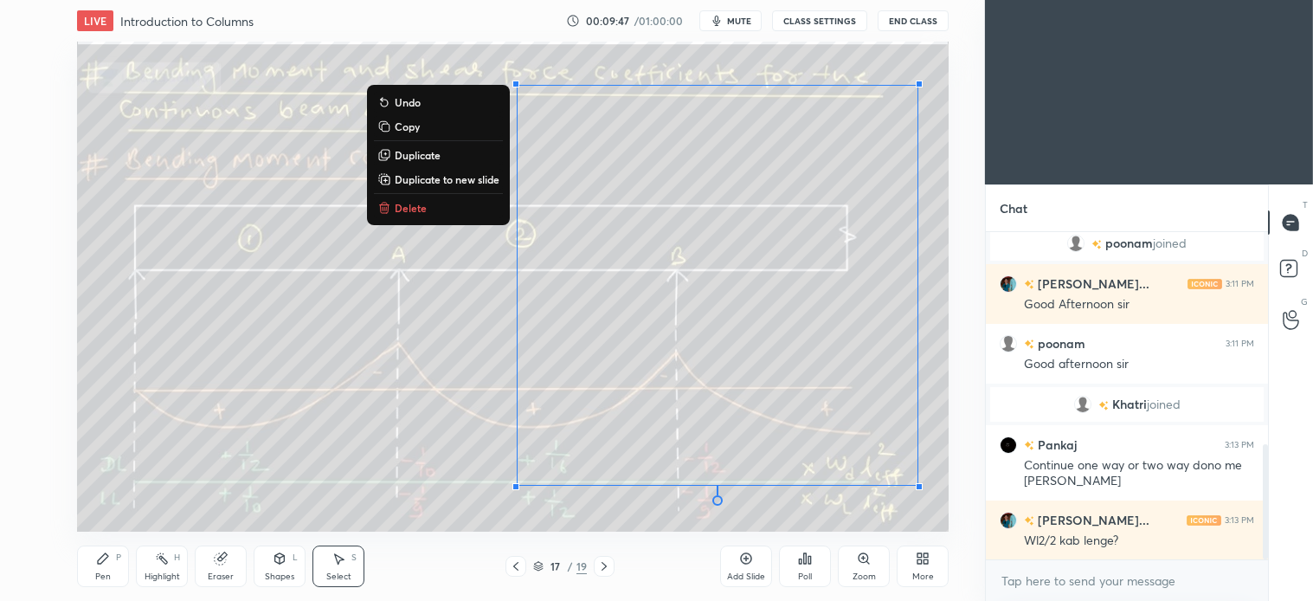
click at [412, 210] on p "Delete" at bounding box center [411, 208] width 32 height 14
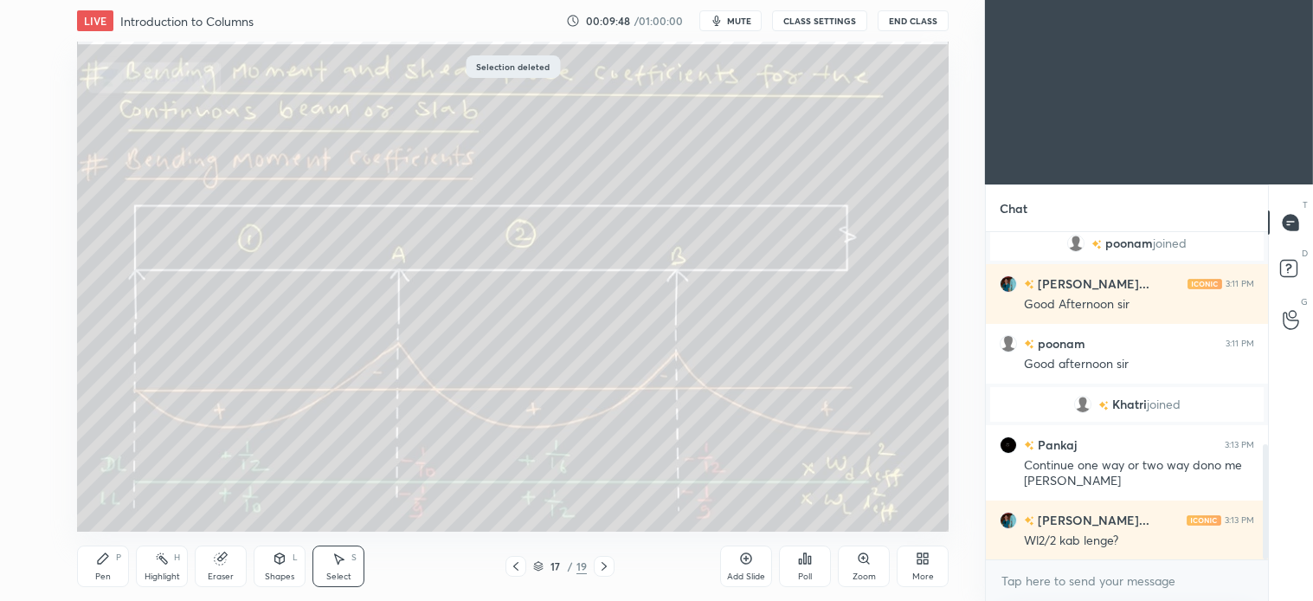
click at [108, 572] on div "Pen" at bounding box center [103, 576] width 16 height 9
click at [342, 565] on icon at bounding box center [339, 558] width 14 height 14
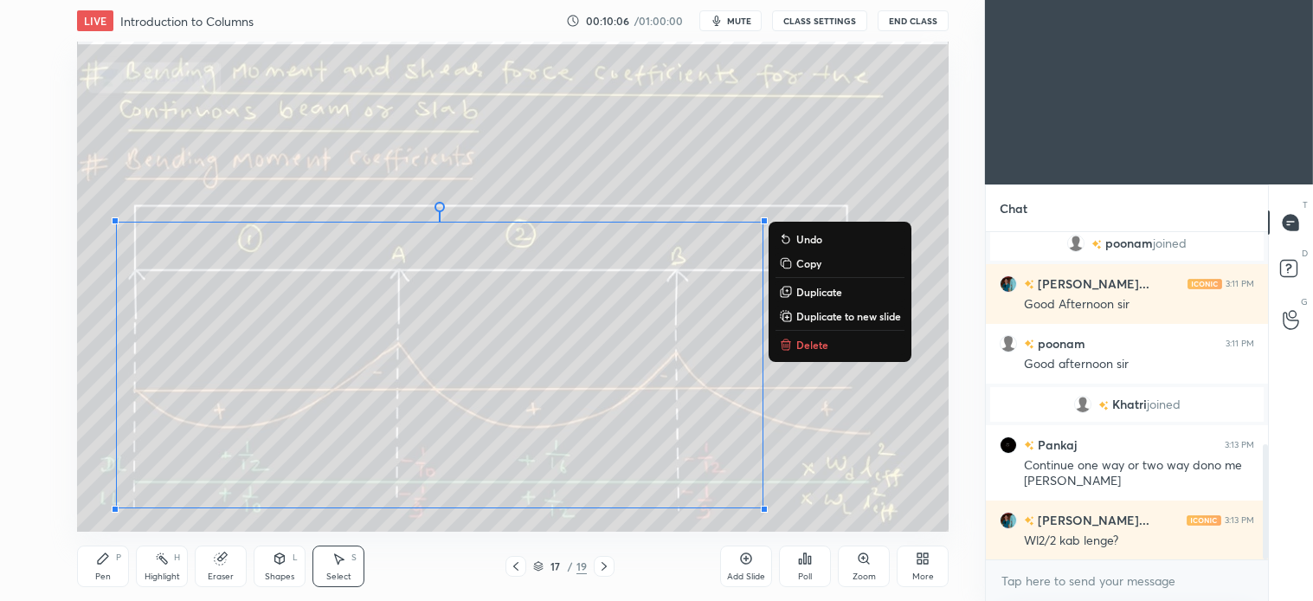
click at [806, 351] on p "Delete" at bounding box center [813, 345] width 32 height 14
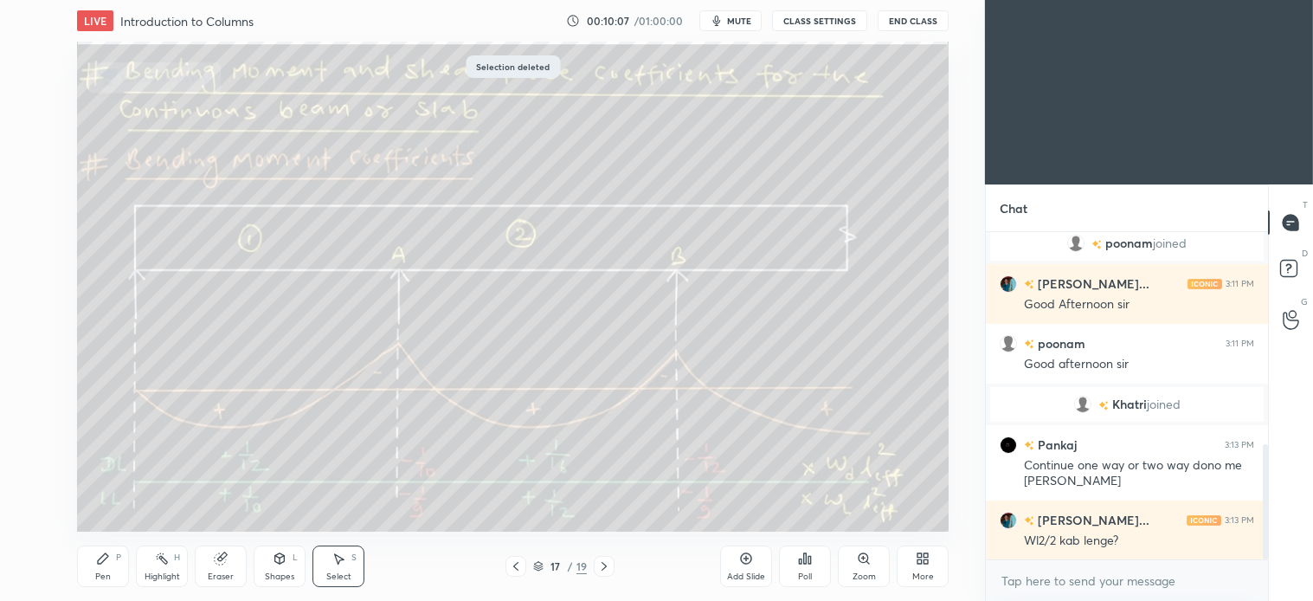
click at [117, 566] on div "Pen P" at bounding box center [103, 566] width 52 height 42
click at [340, 554] on icon at bounding box center [339, 558] width 14 height 14
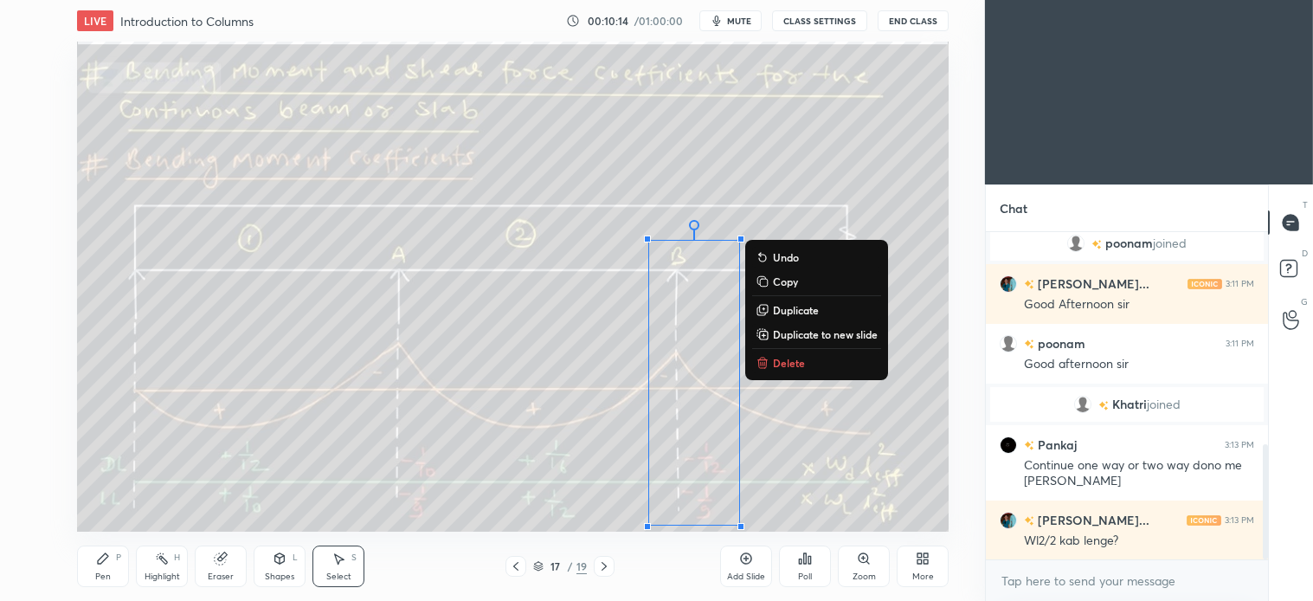
click at [773, 365] on p "Delete" at bounding box center [789, 363] width 32 height 14
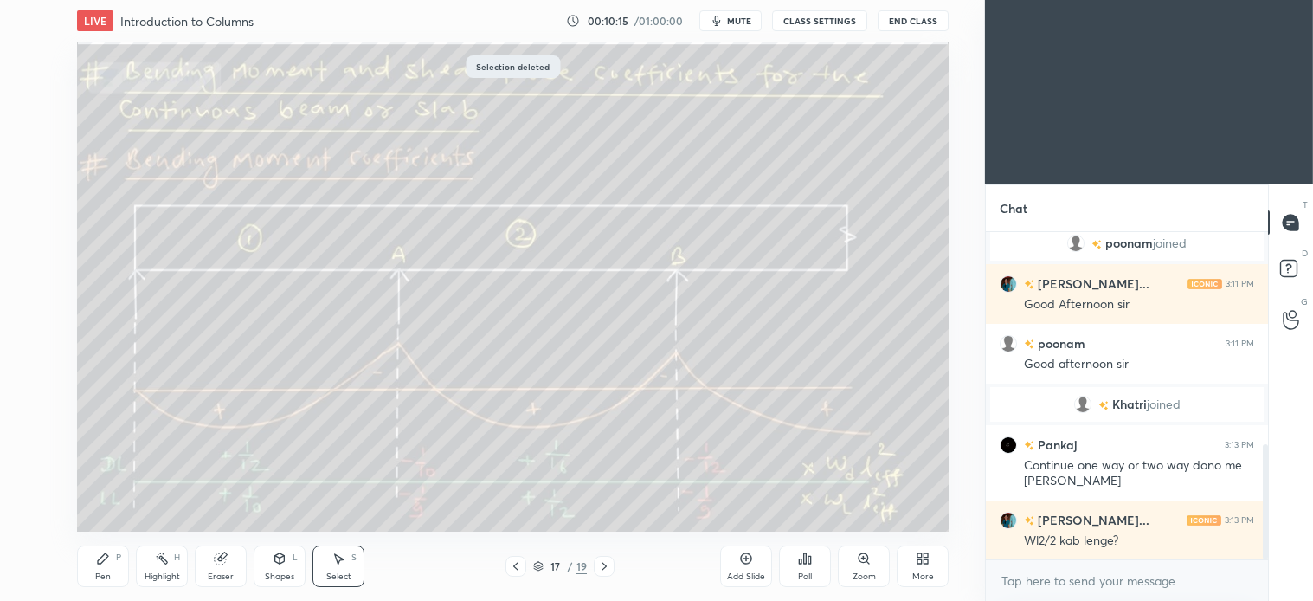
click at [603, 565] on icon at bounding box center [604, 566] width 14 height 14
click at [114, 565] on div "Pen P" at bounding box center [103, 566] width 52 height 42
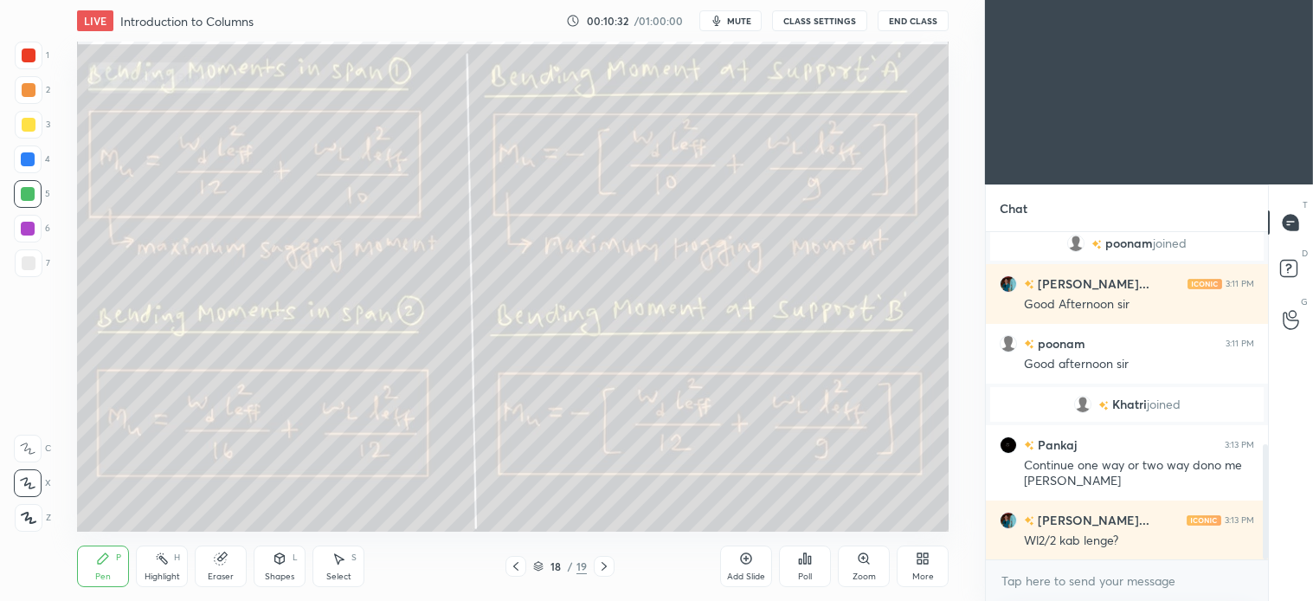
click at [420, 571] on div "18 / 19" at bounding box center [560, 566] width 322 height 21
click at [349, 563] on div "Select S" at bounding box center [339, 566] width 52 height 42
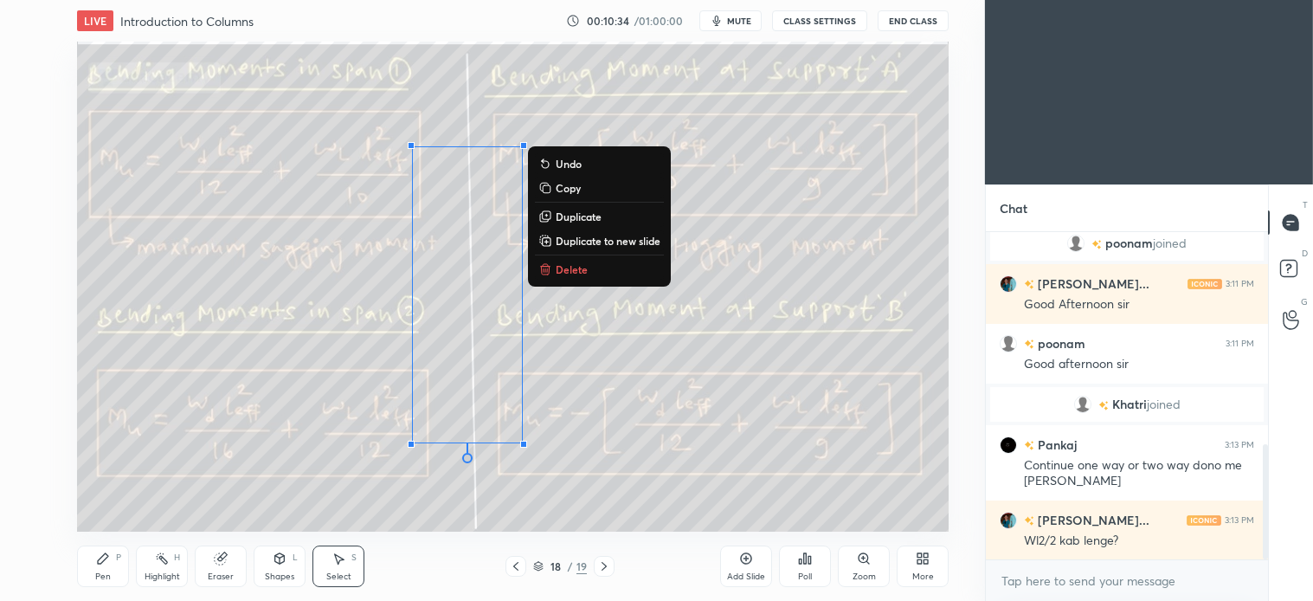
click at [569, 271] on p "Delete" at bounding box center [572, 269] width 32 height 14
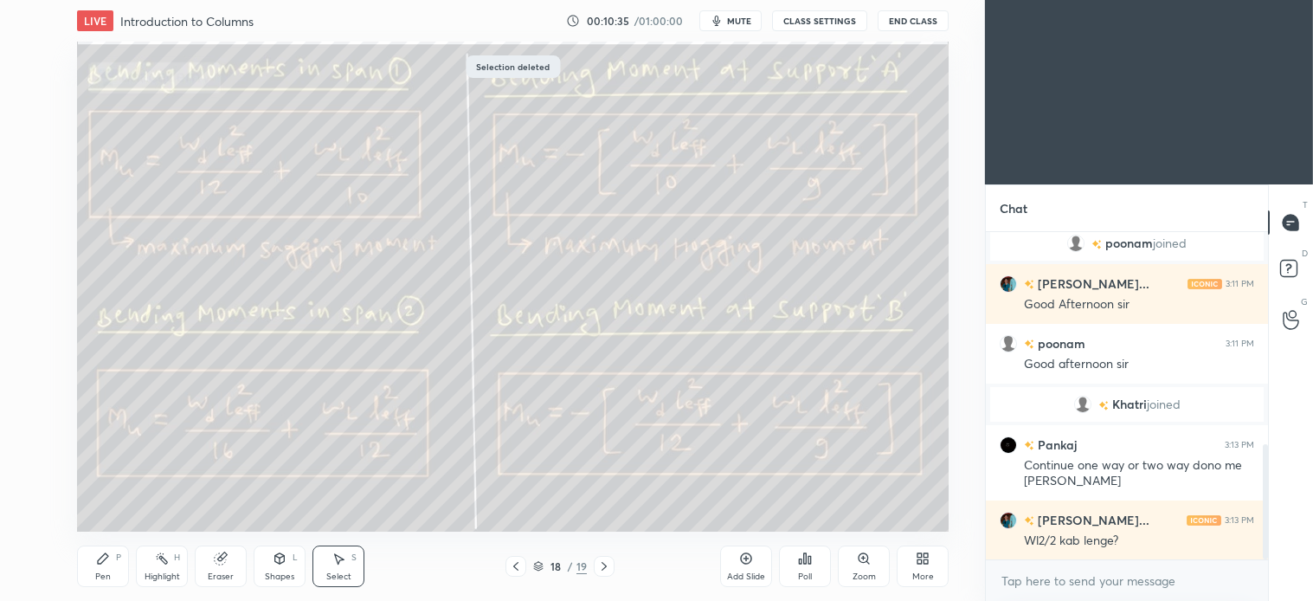
click at [108, 567] on div "Pen P" at bounding box center [103, 566] width 52 height 42
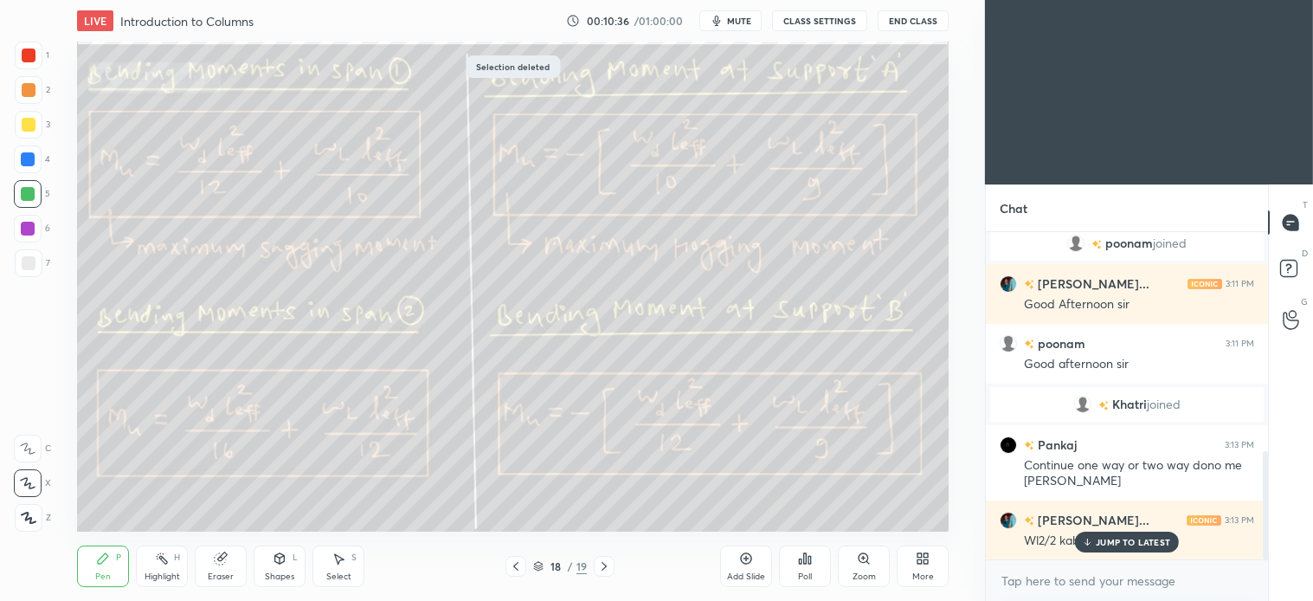
scroll to position [661, 0]
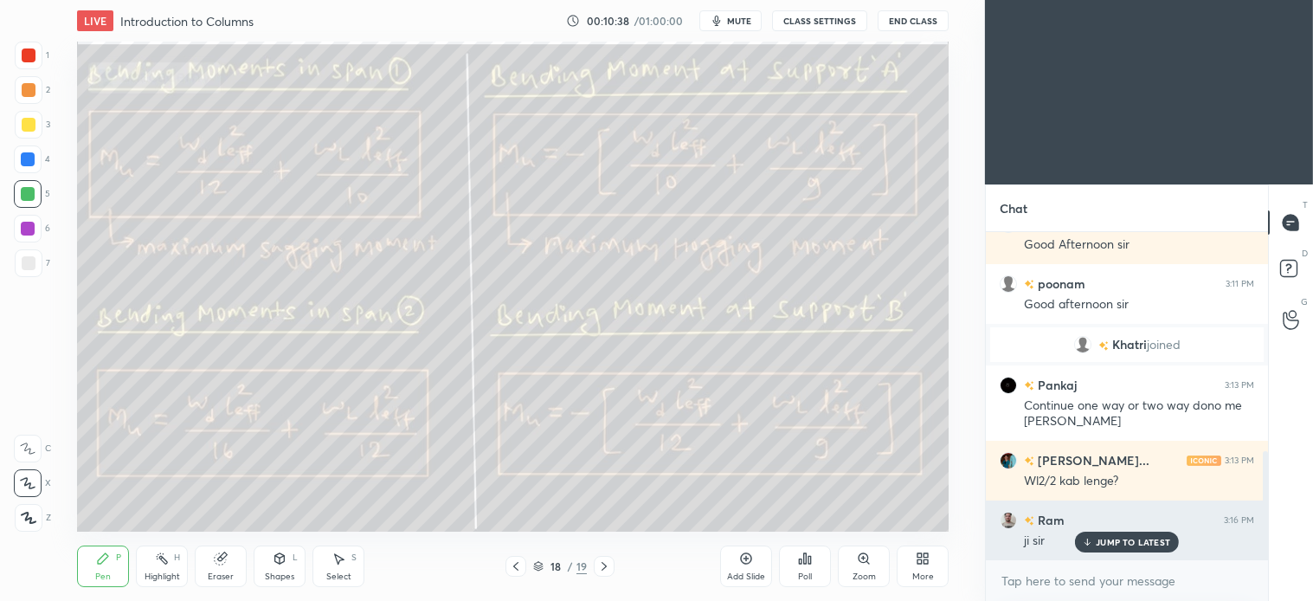
click at [1132, 534] on div "JUMP TO LATEST" at bounding box center [1127, 542] width 104 height 21
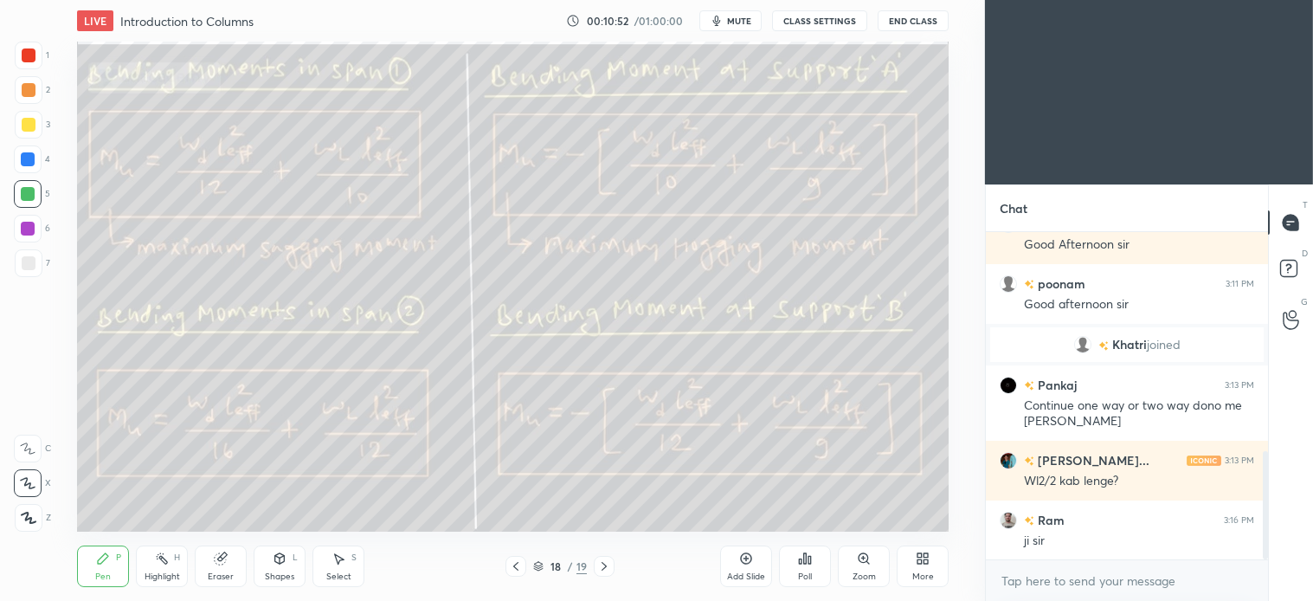
click at [342, 572] on div "Select" at bounding box center [338, 576] width 25 height 9
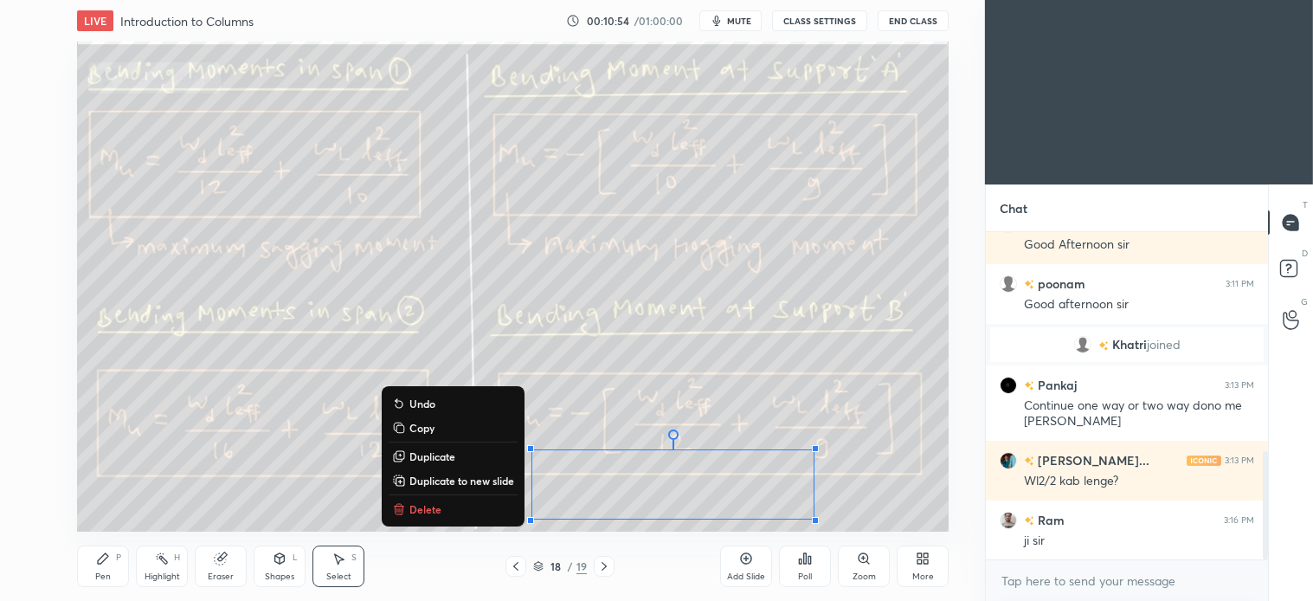
click at [430, 512] on p "Delete" at bounding box center [426, 509] width 32 height 14
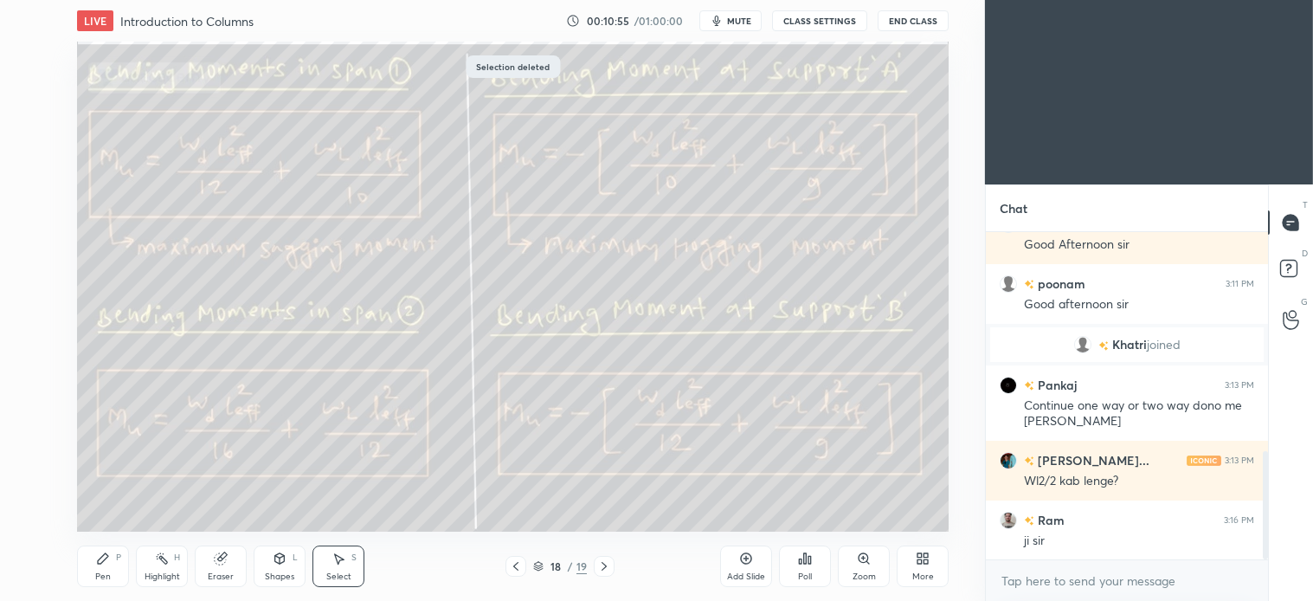
click at [100, 573] on div "Pen" at bounding box center [103, 576] width 16 height 9
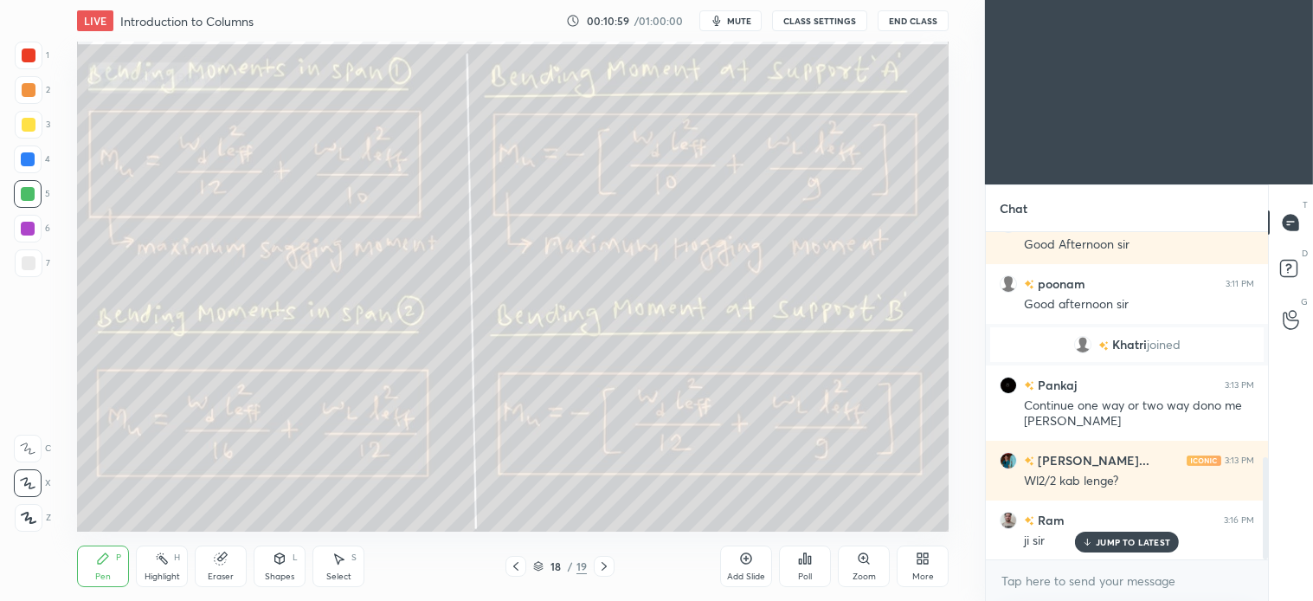
scroll to position [720, 0]
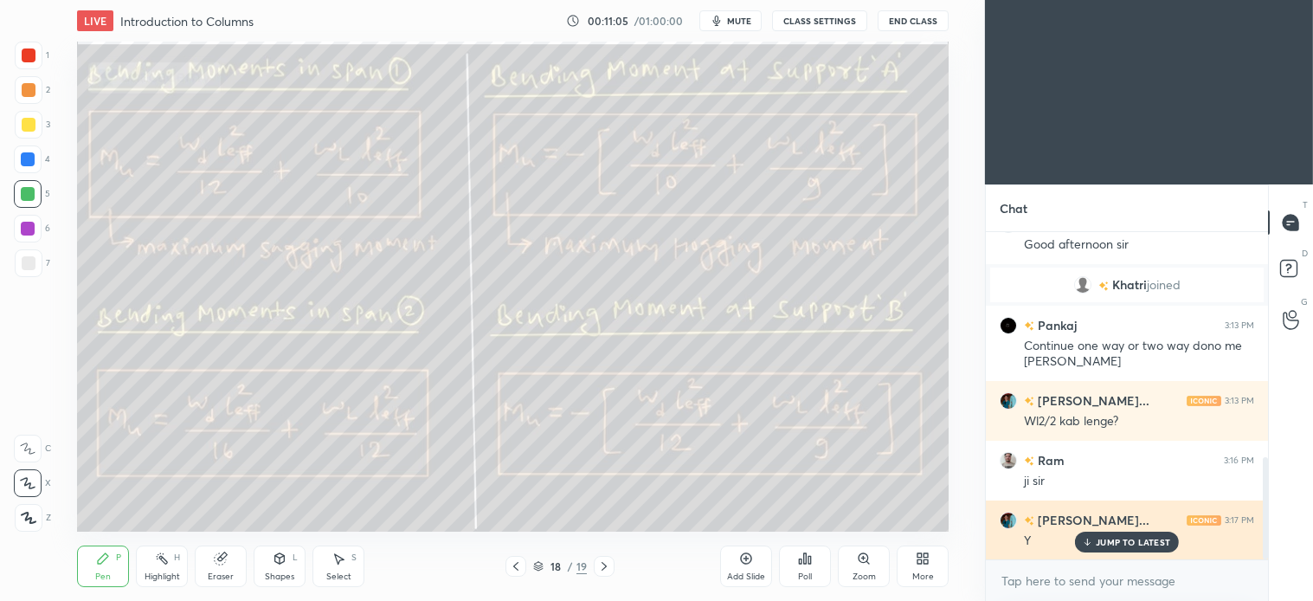
click at [1101, 538] on p "JUMP TO LATEST" at bounding box center [1133, 542] width 74 height 10
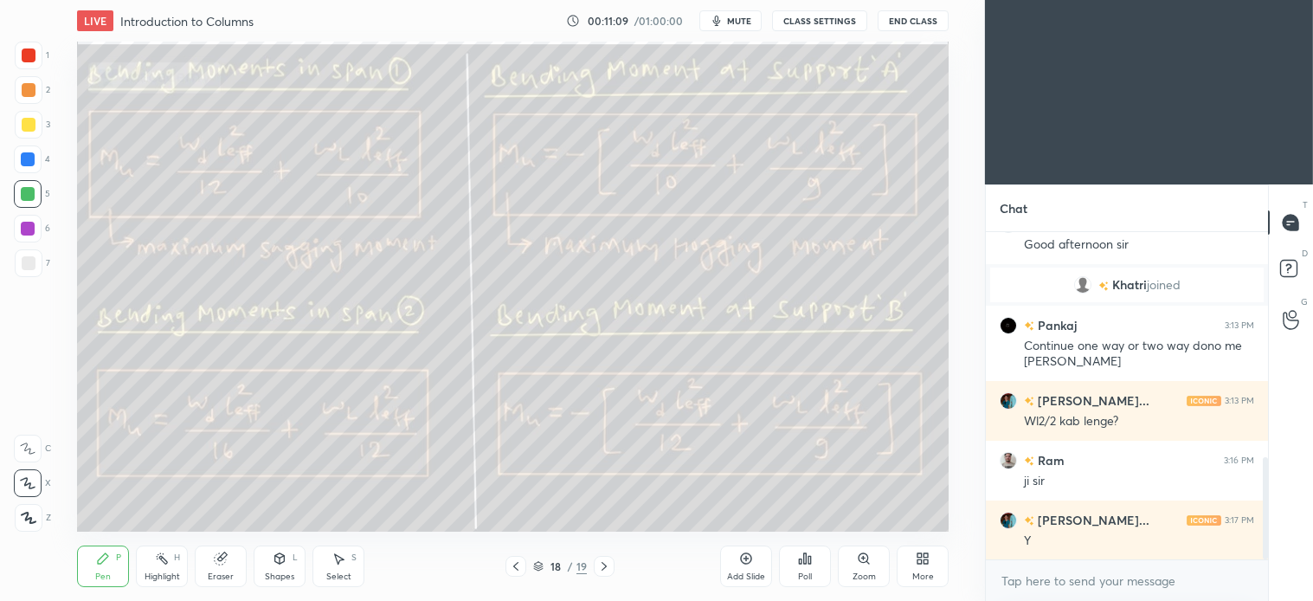
click at [509, 569] on icon at bounding box center [516, 566] width 14 height 14
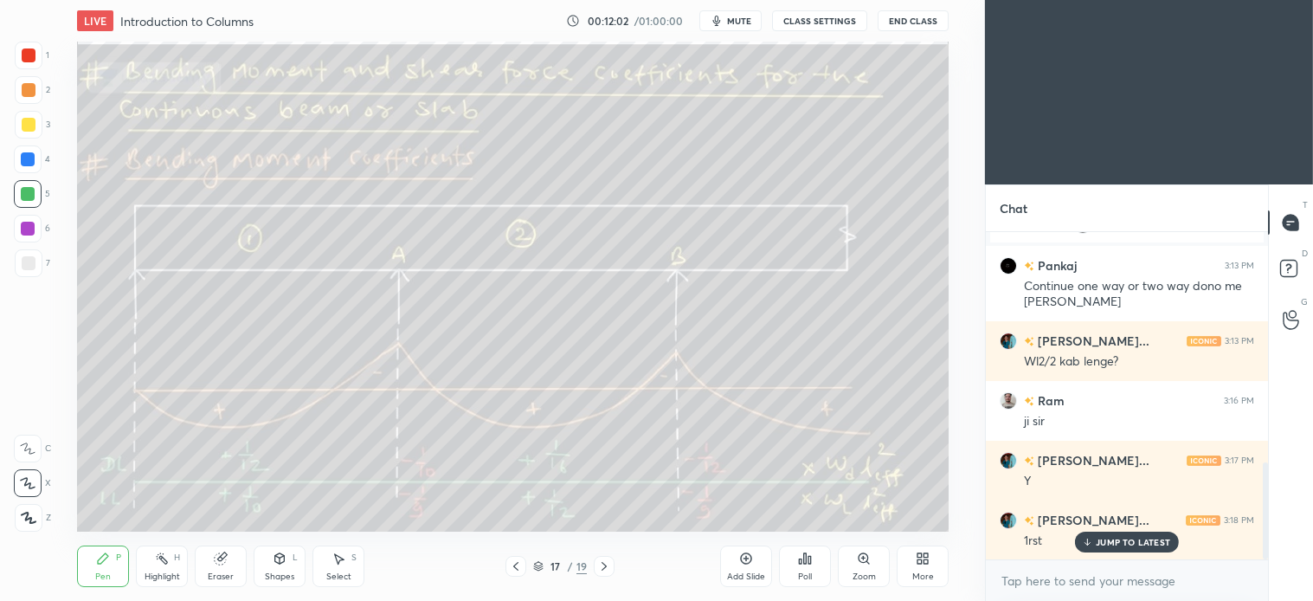
click at [357, 564] on div "Select S" at bounding box center [339, 566] width 52 height 42
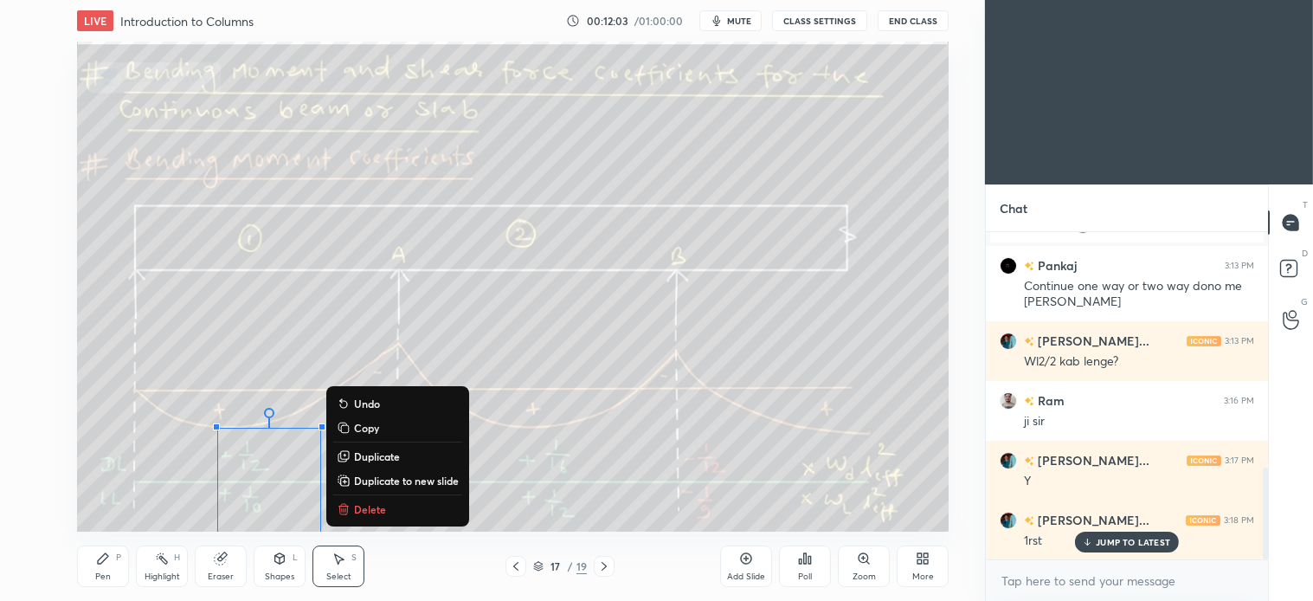
scroll to position [840, 0]
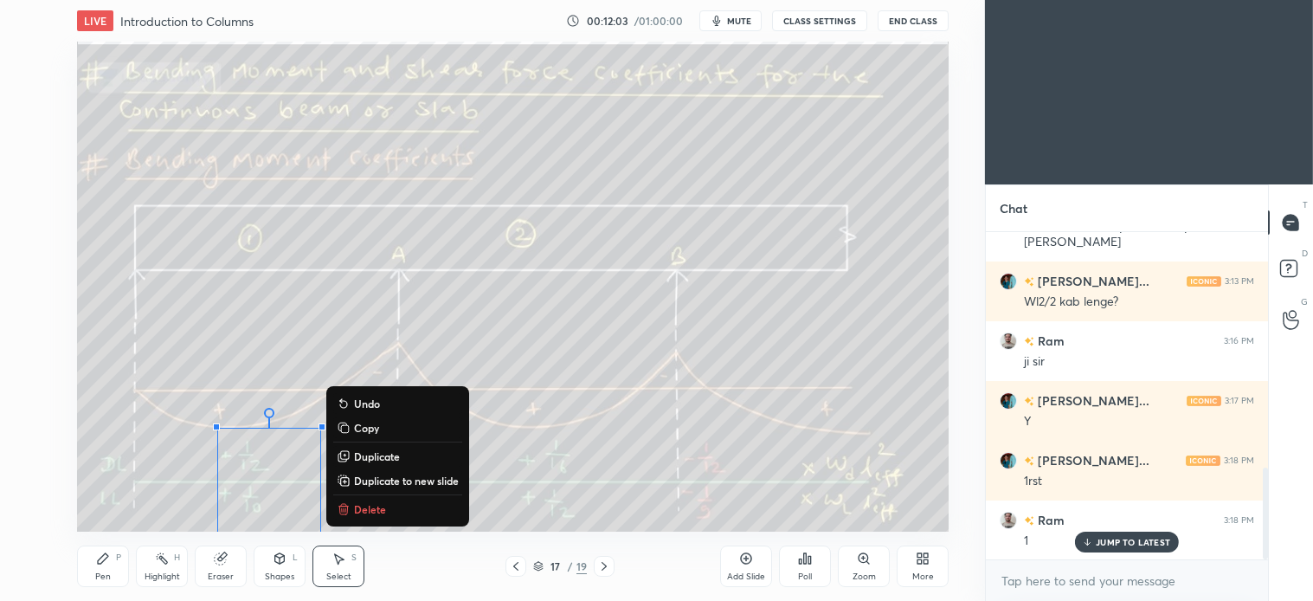
click at [356, 504] on p "Delete" at bounding box center [370, 509] width 32 height 14
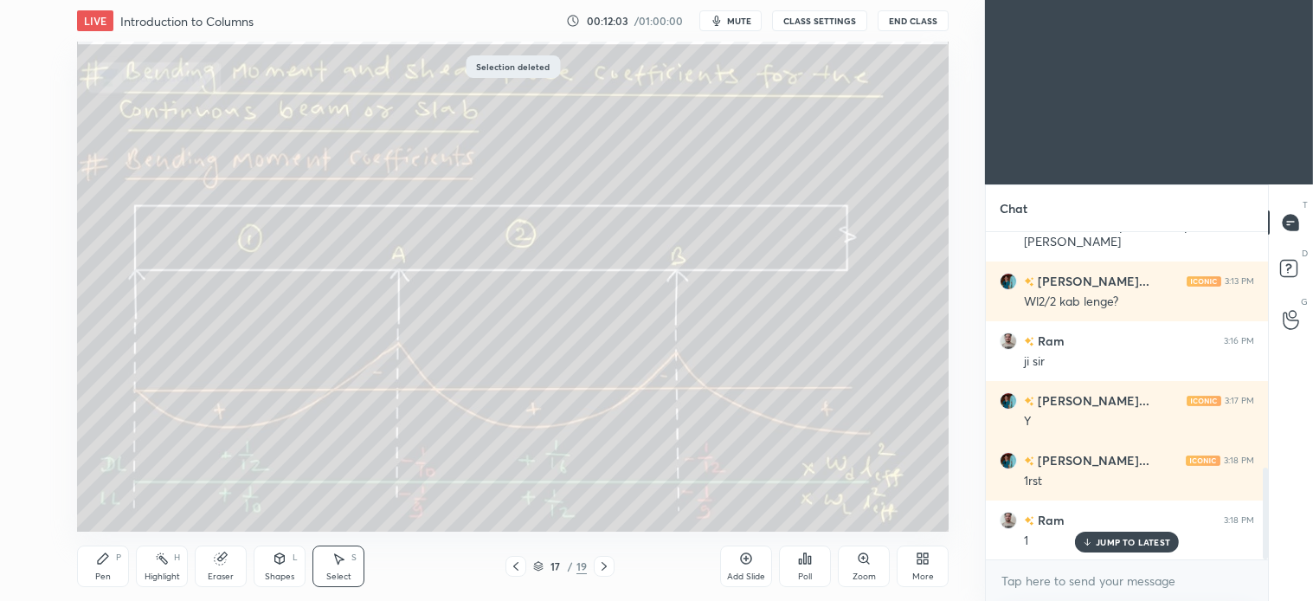
click at [101, 559] on icon at bounding box center [103, 558] width 10 height 10
click at [350, 559] on div "Select S" at bounding box center [339, 566] width 52 height 42
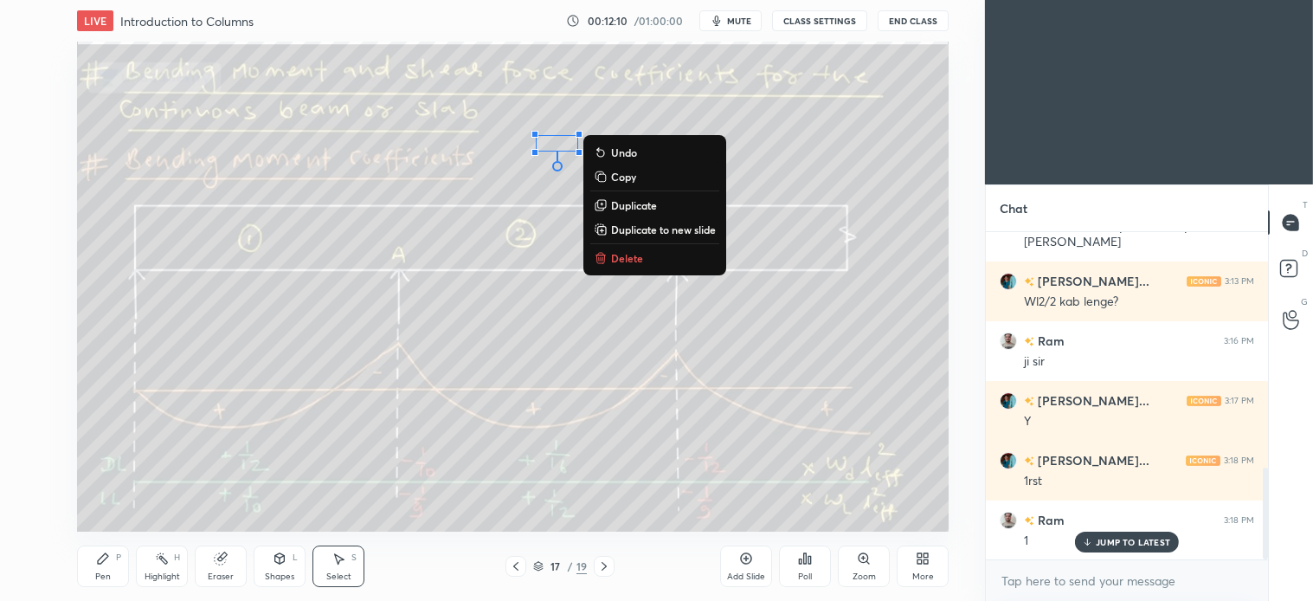
click at [629, 257] on p "Delete" at bounding box center [627, 258] width 32 height 14
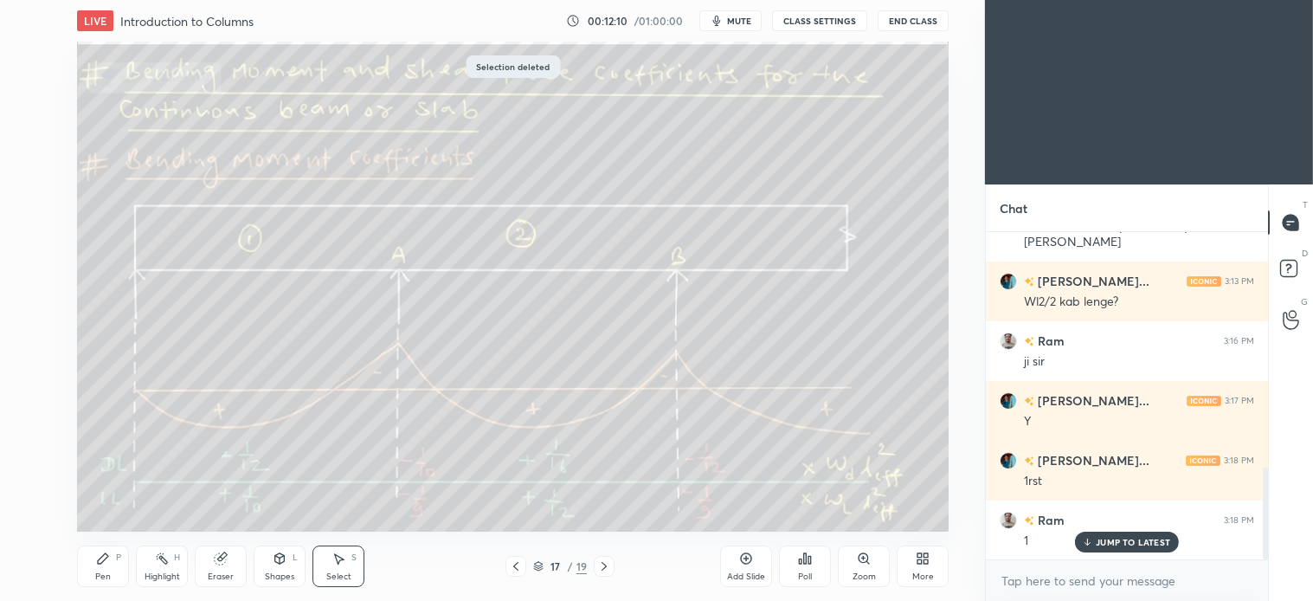
click at [106, 574] on div "Pen" at bounding box center [103, 576] width 16 height 9
click at [332, 572] on div "Select" at bounding box center [338, 576] width 25 height 9
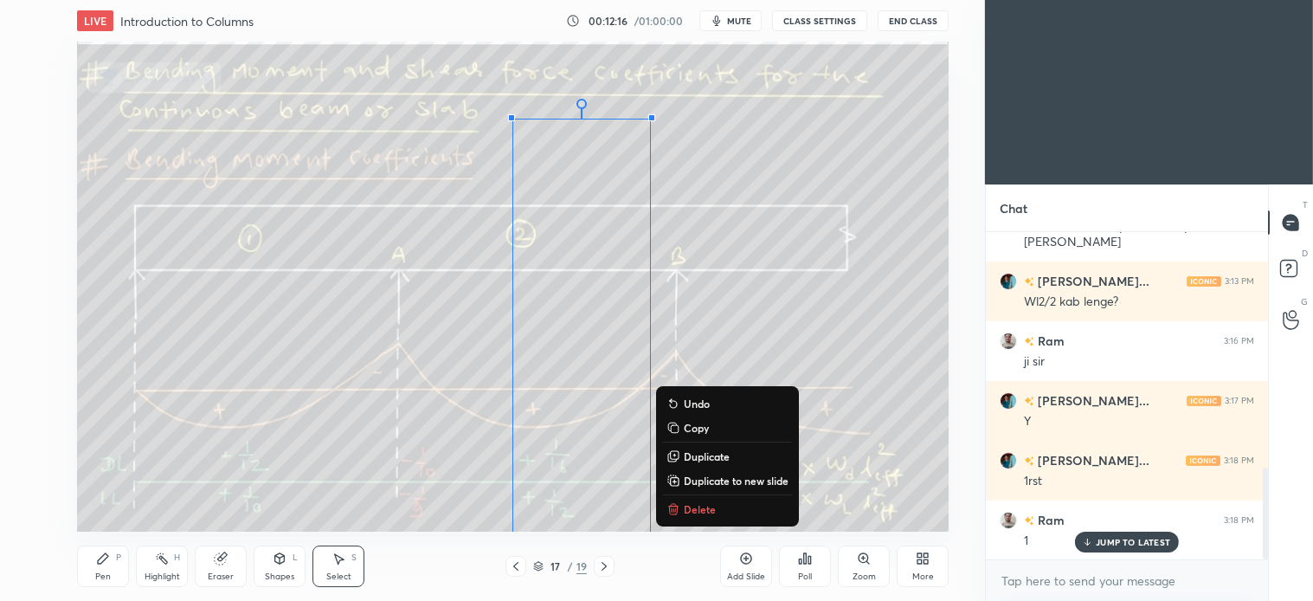
click at [700, 515] on p "Delete" at bounding box center [700, 509] width 32 height 14
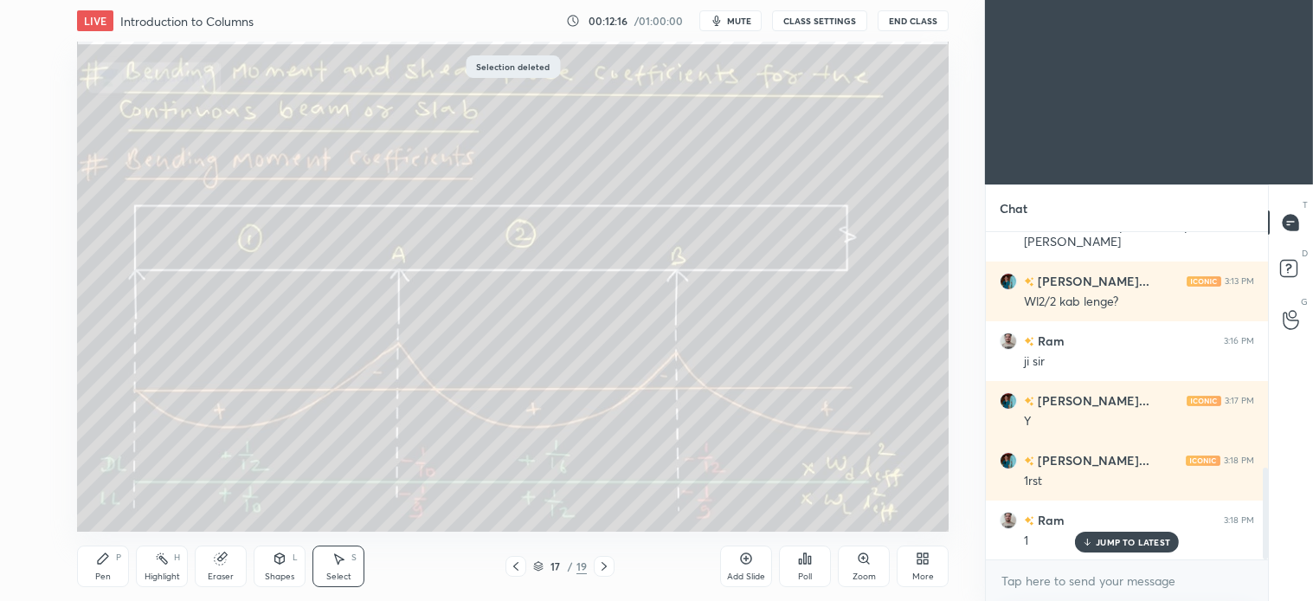
click at [124, 564] on div "Pen P" at bounding box center [103, 566] width 52 height 42
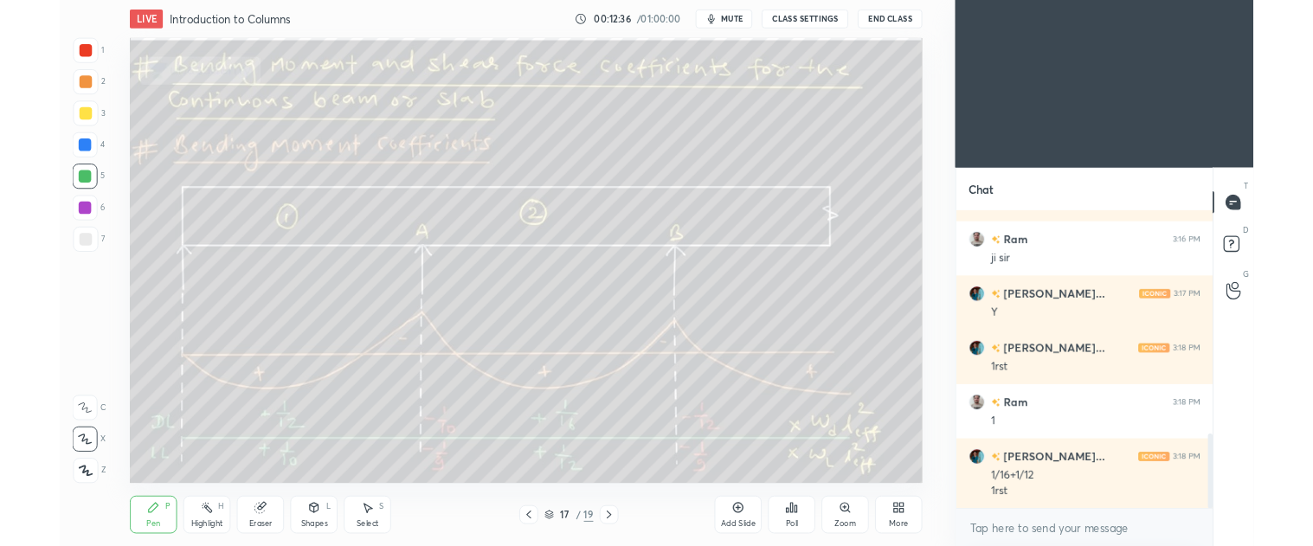
scroll to position [977, 0]
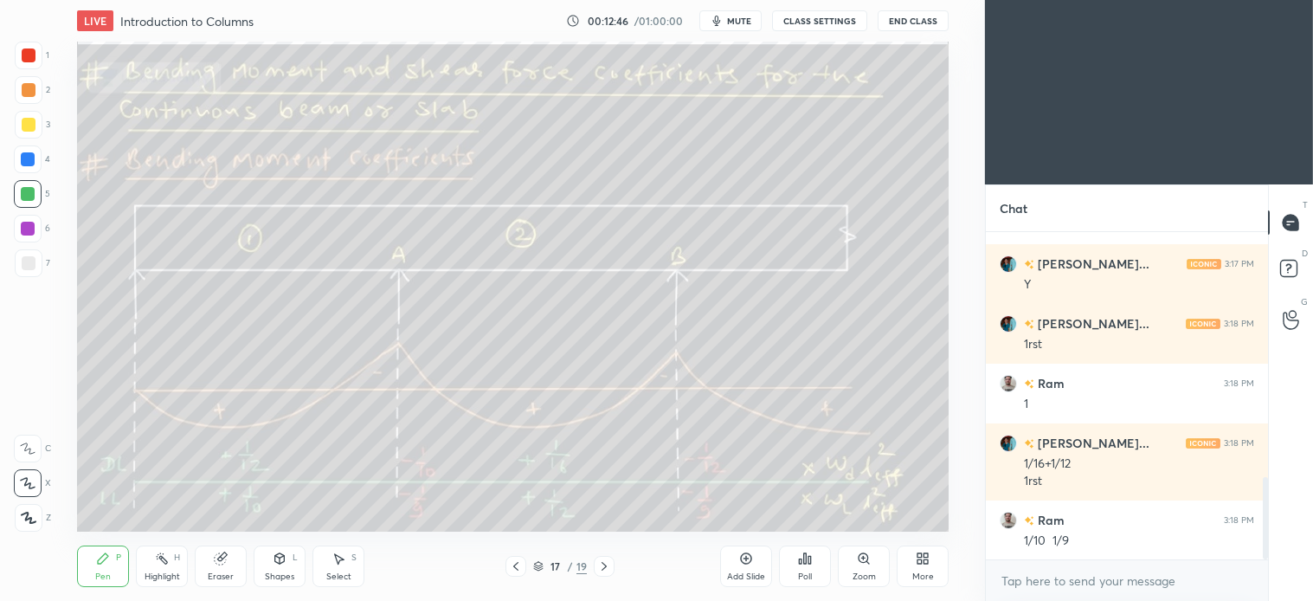
click at [346, 564] on div "Select S" at bounding box center [339, 566] width 52 height 42
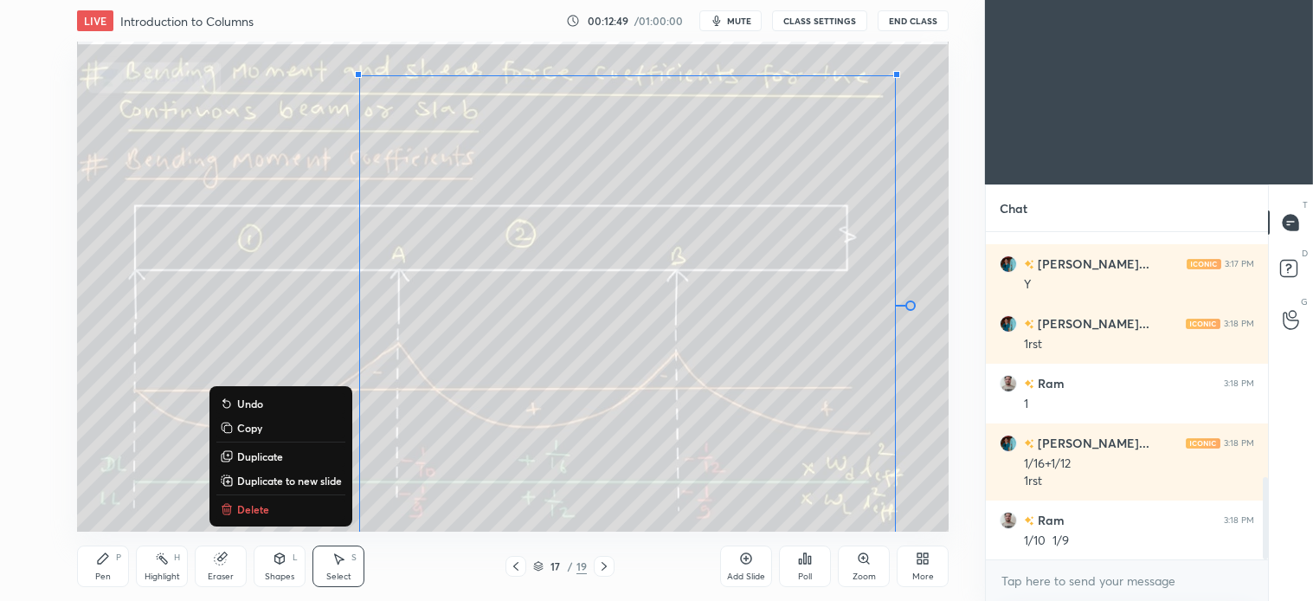
click at [248, 512] on p "Delete" at bounding box center [253, 509] width 32 height 14
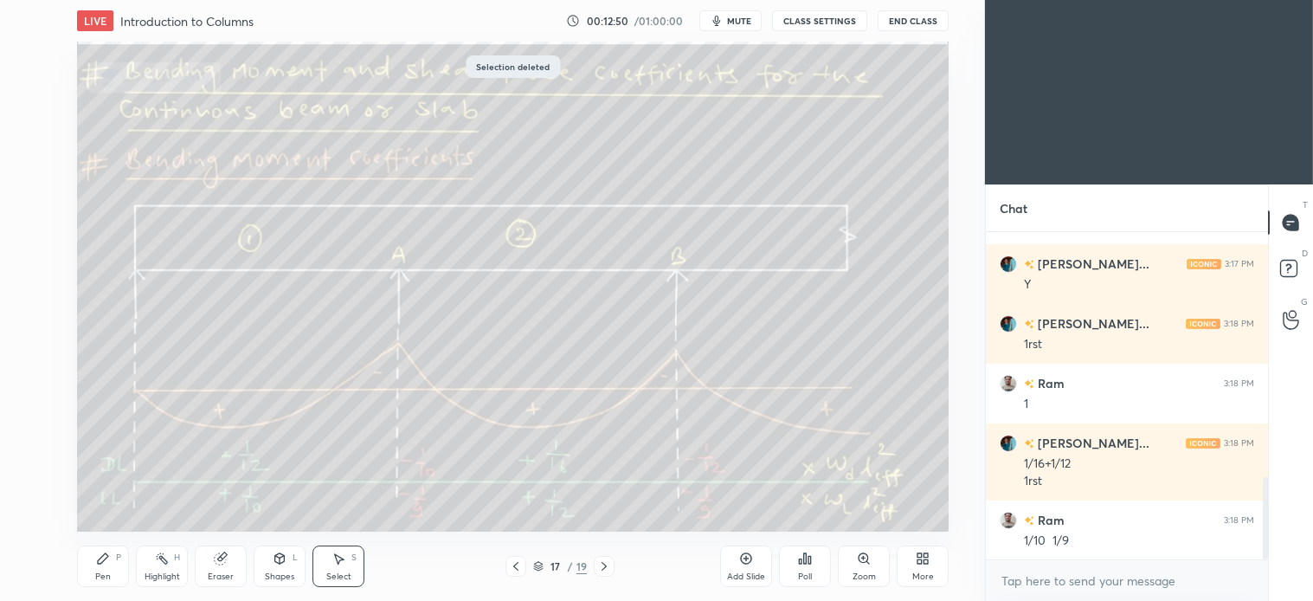
click at [606, 559] on icon at bounding box center [604, 566] width 14 height 14
click at [101, 569] on div "Pen P" at bounding box center [103, 566] width 52 height 42
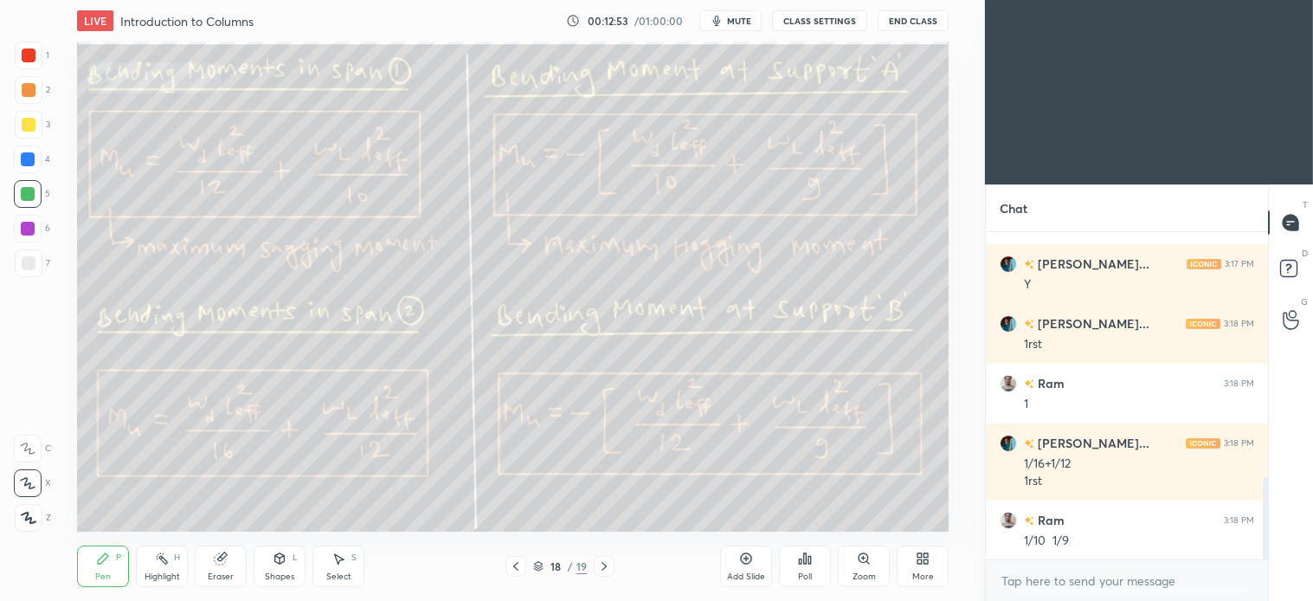
click at [607, 566] on icon at bounding box center [604, 566] width 14 height 14
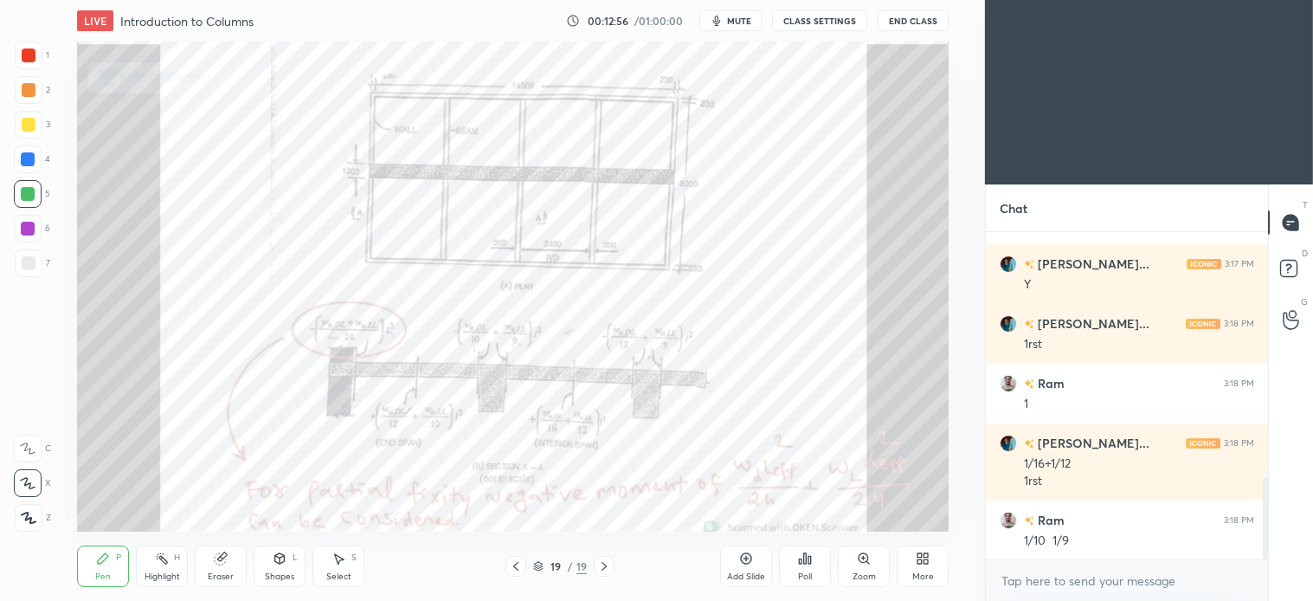
click at [604, 565] on icon at bounding box center [604, 566] width 5 height 9
click at [600, 567] on icon at bounding box center [604, 566] width 14 height 14
click at [925, 558] on icon at bounding box center [927, 555] width 4 height 4
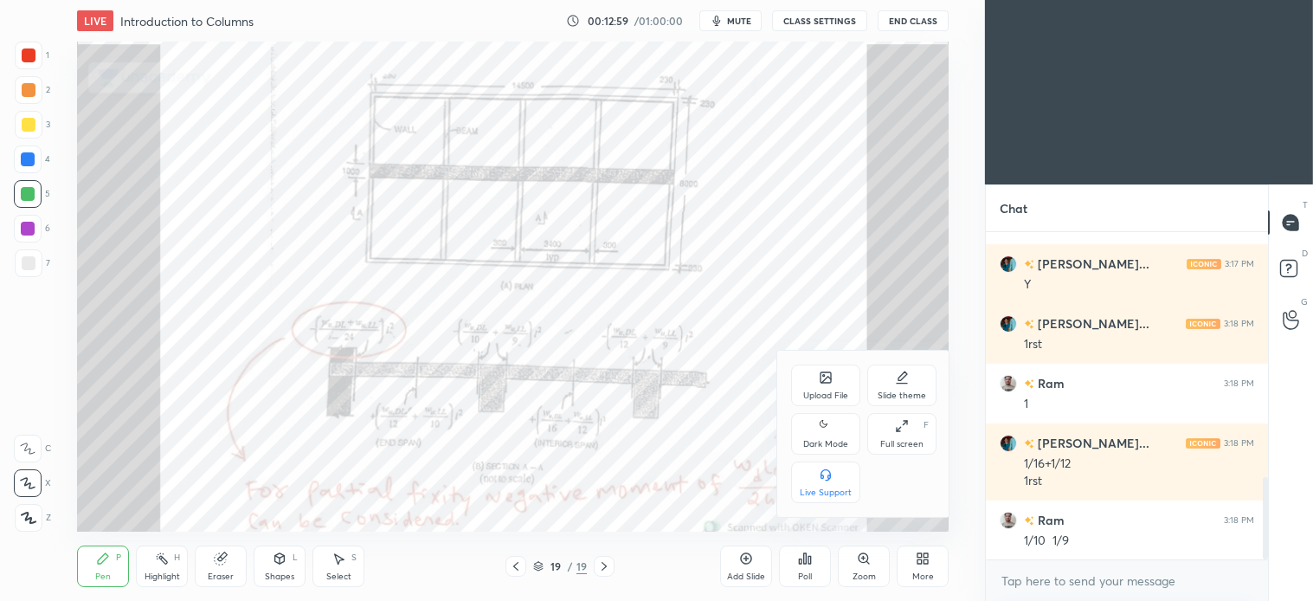
click at [827, 387] on div "Upload File" at bounding box center [825, 385] width 69 height 42
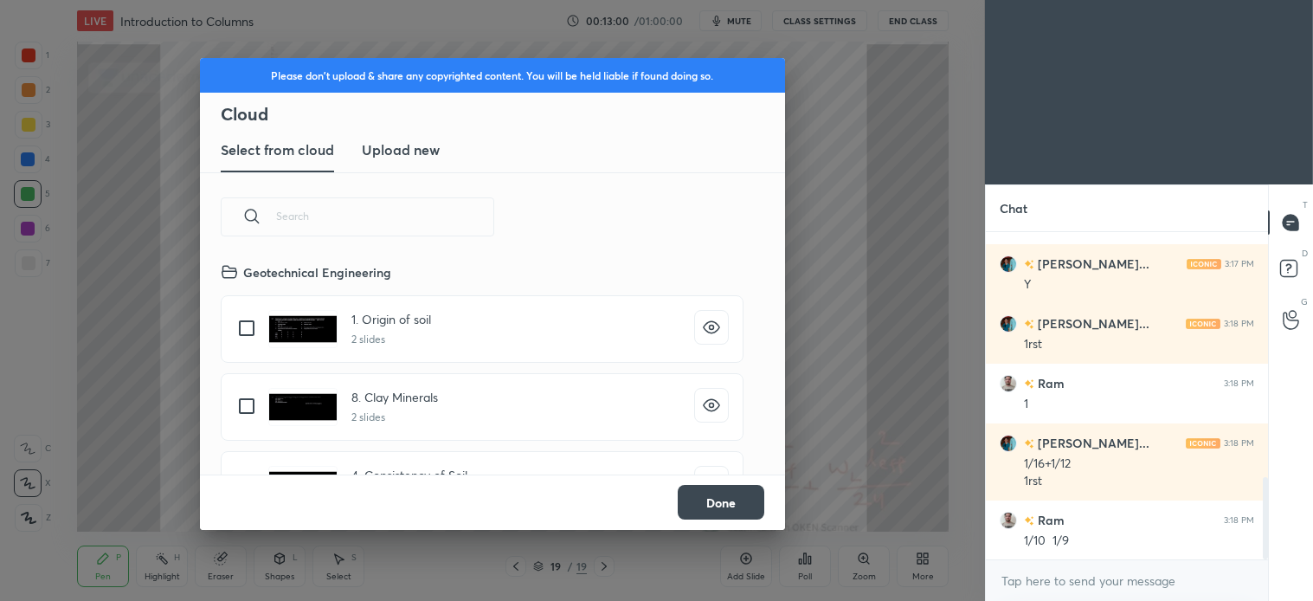
click at [402, 148] on h3 "Upload new" at bounding box center [401, 149] width 78 height 21
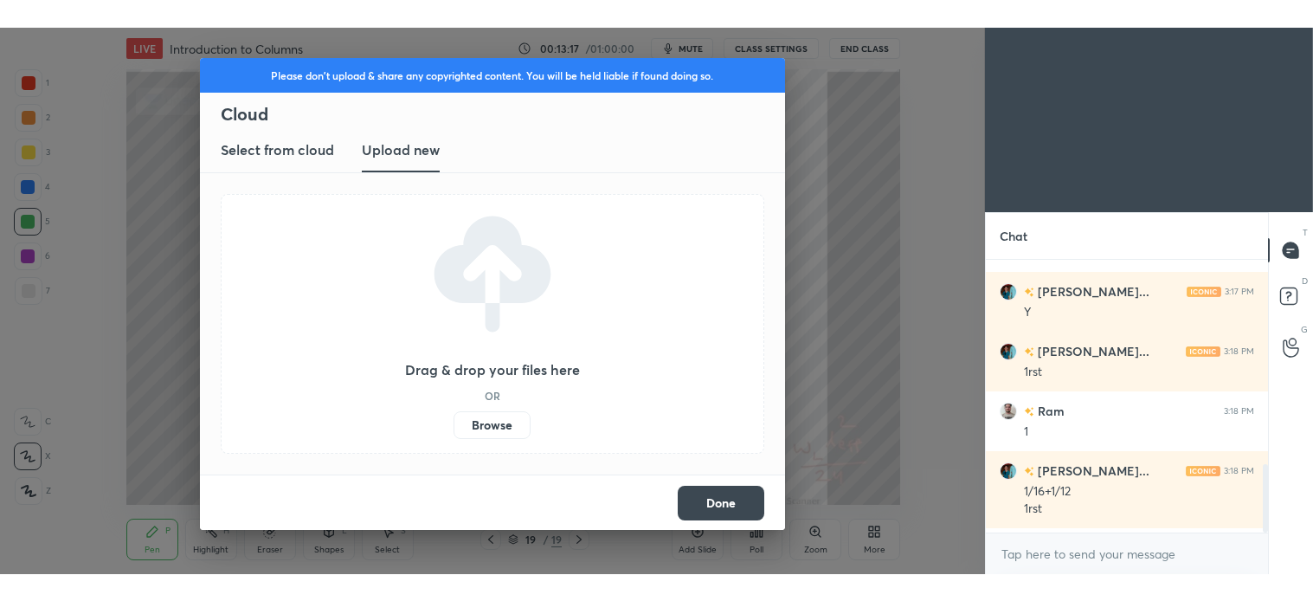
scroll to position [6, 4]
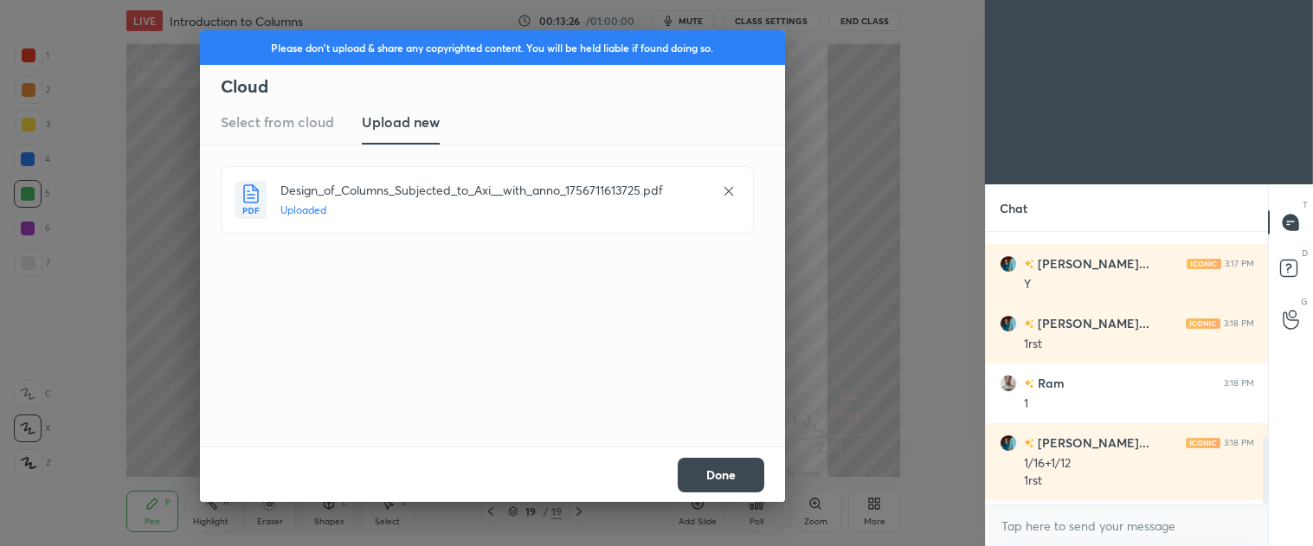
click at [720, 474] on button "Done" at bounding box center [721, 475] width 87 height 35
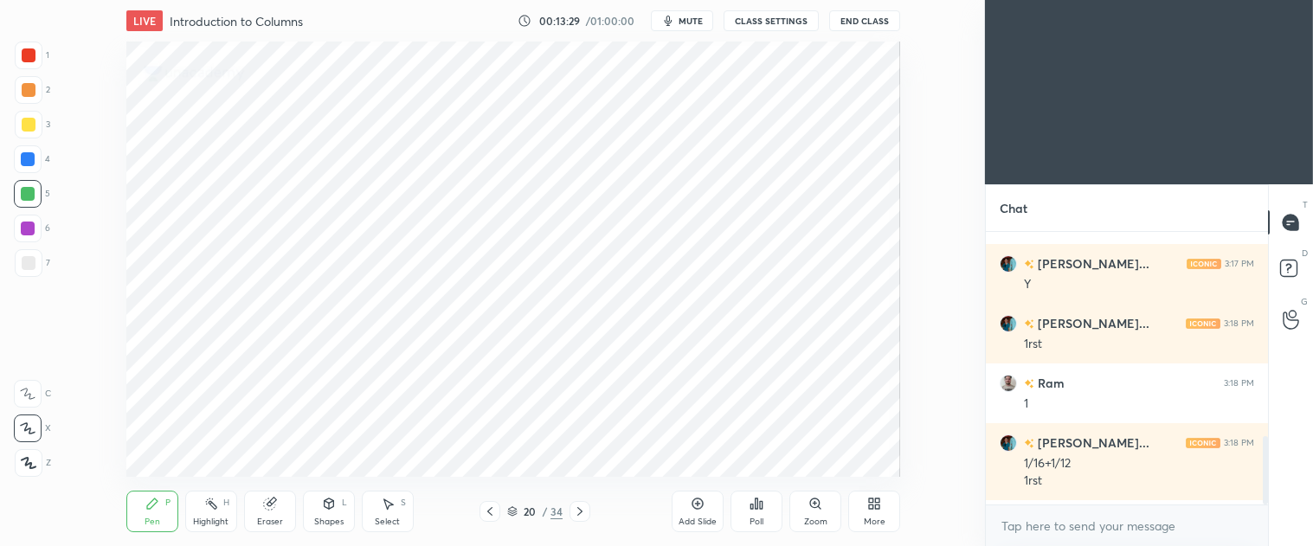
click at [580, 516] on icon at bounding box center [580, 512] width 14 height 14
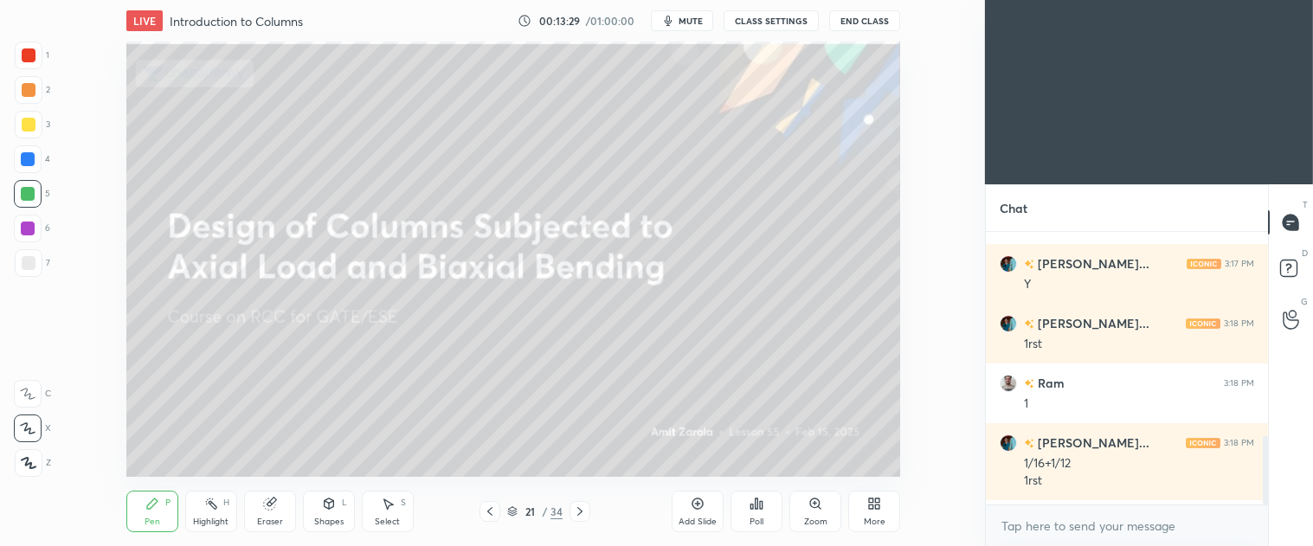
click at [580, 520] on div at bounding box center [580, 511] width 21 height 21
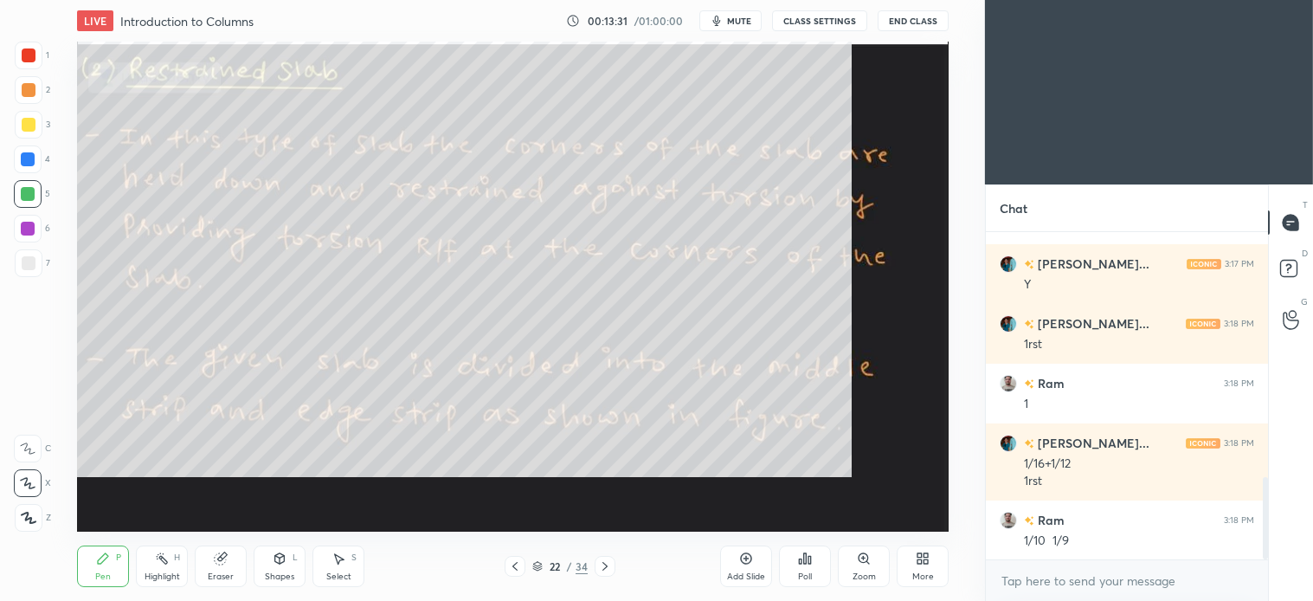
scroll to position [364, 277]
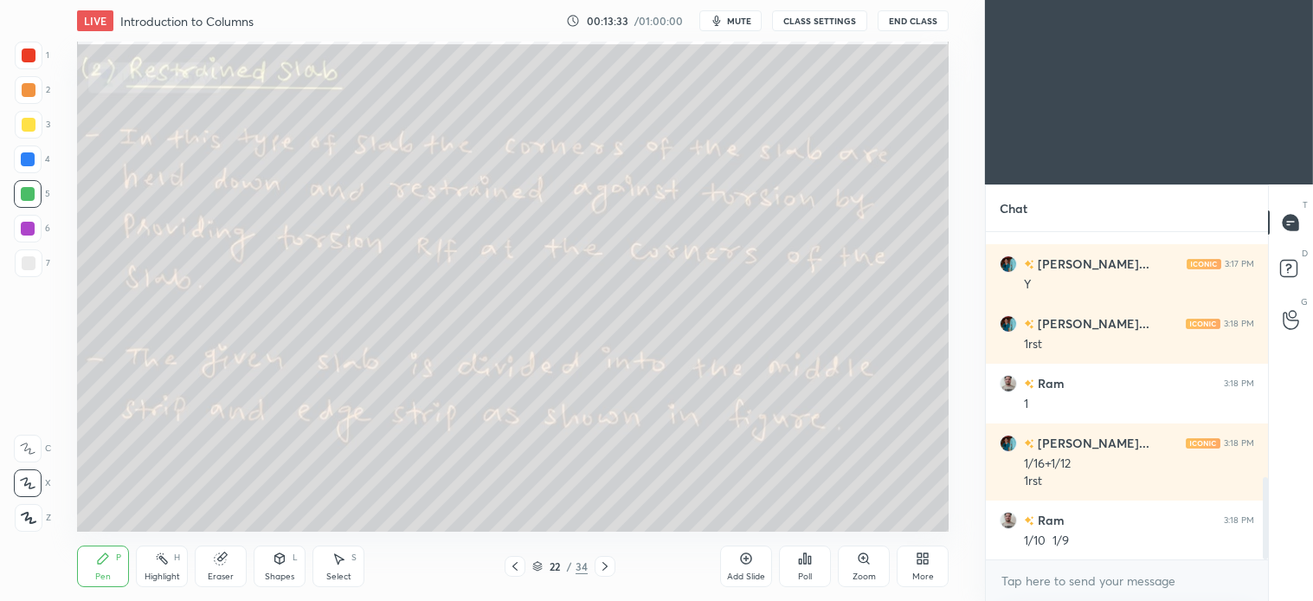
click at [520, 565] on icon at bounding box center [515, 566] width 14 height 14
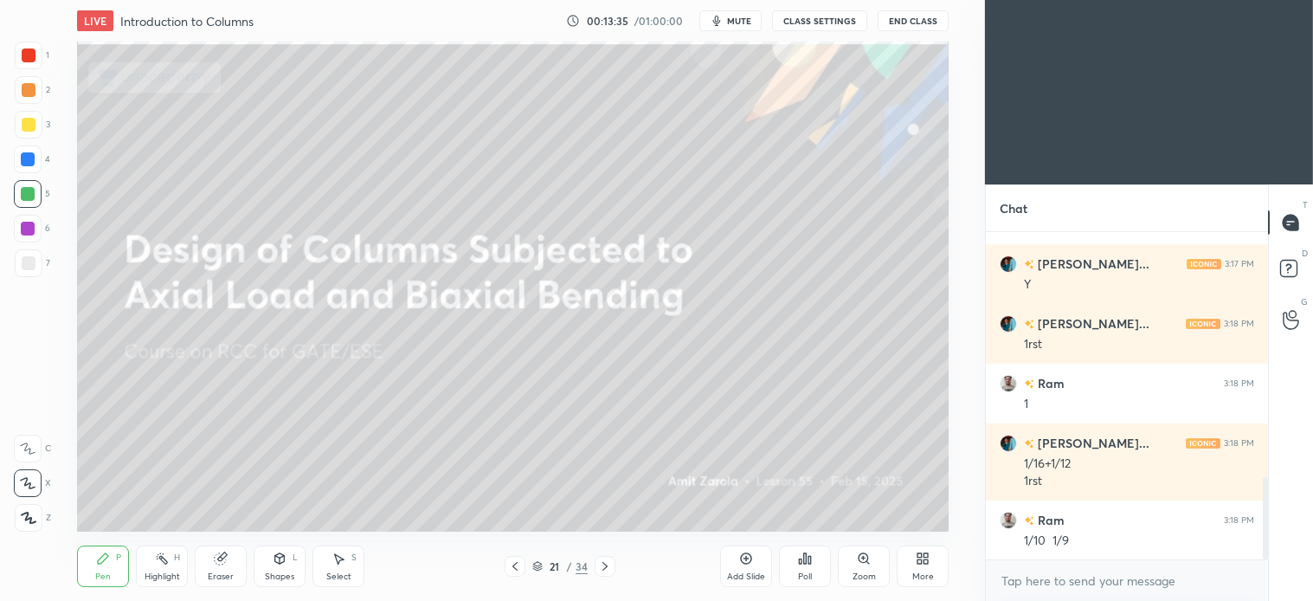
click at [513, 564] on icon at bounding box center [515, 566] width 14 height 14
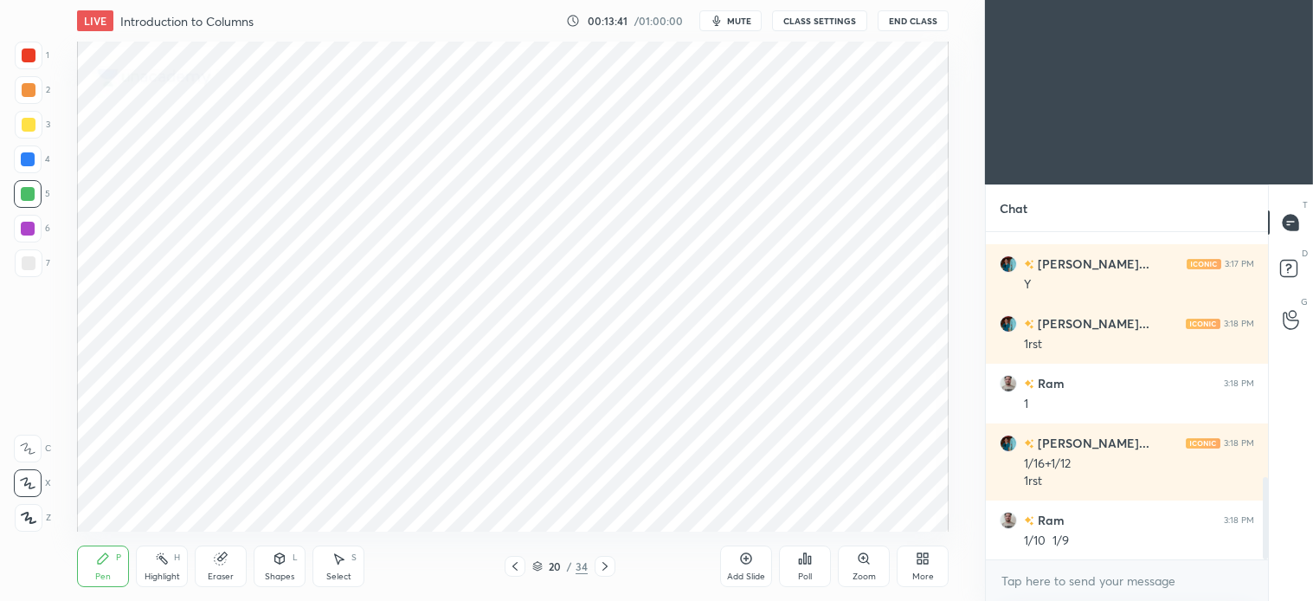
click at [517, 570] on icon at bounding box center [515, 566] width 5 height 9
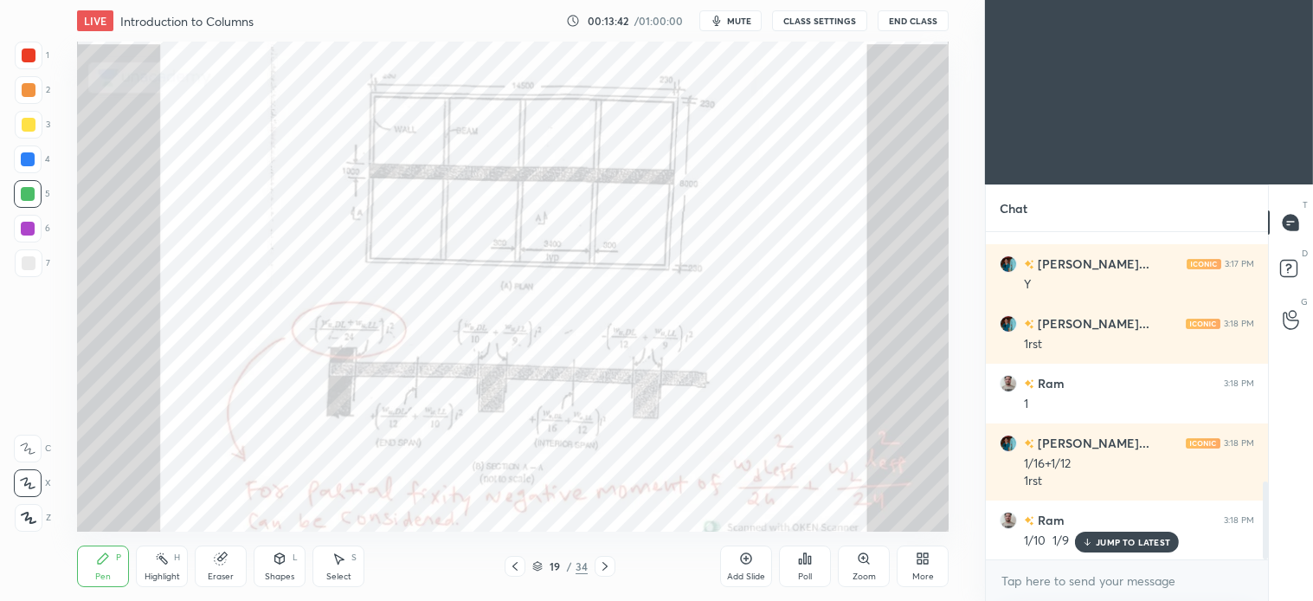
scroll to position [1052, 0]
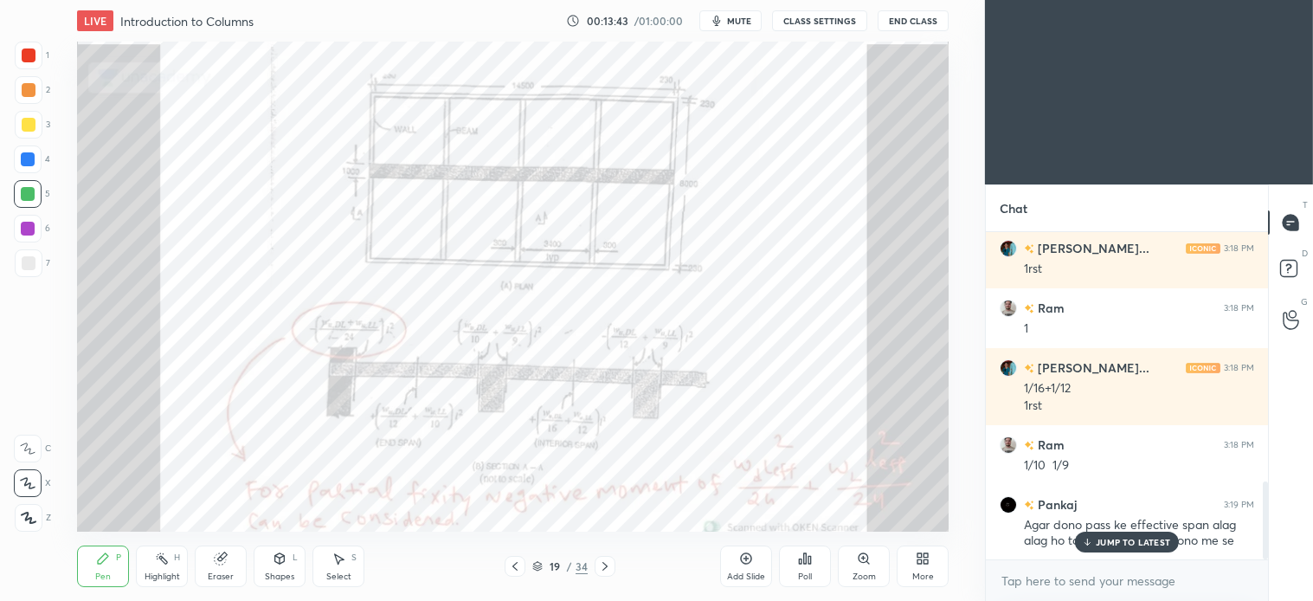
click at [604, 567] on icon at bounding box center [605, 566] width 14 height 14
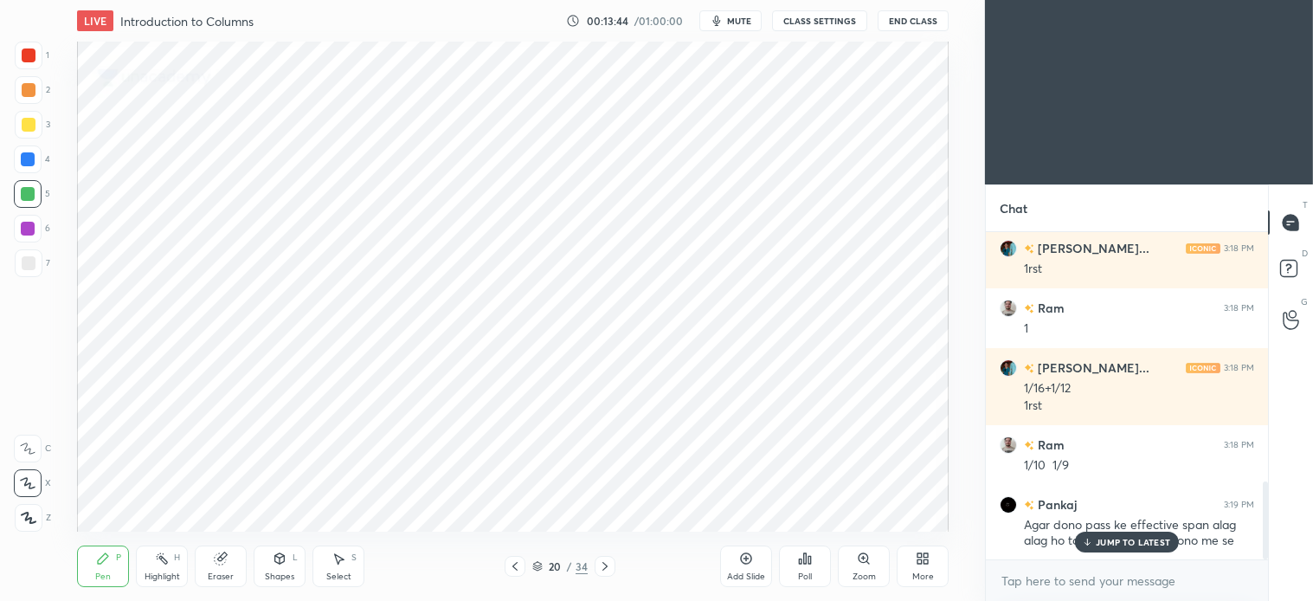
click at [928, 566] on div "More" at bounding box center [923, 566] width 52 height 42
click at [828, 397] on div "Upload File" at bounding box center [825, 395] width 45 height 9
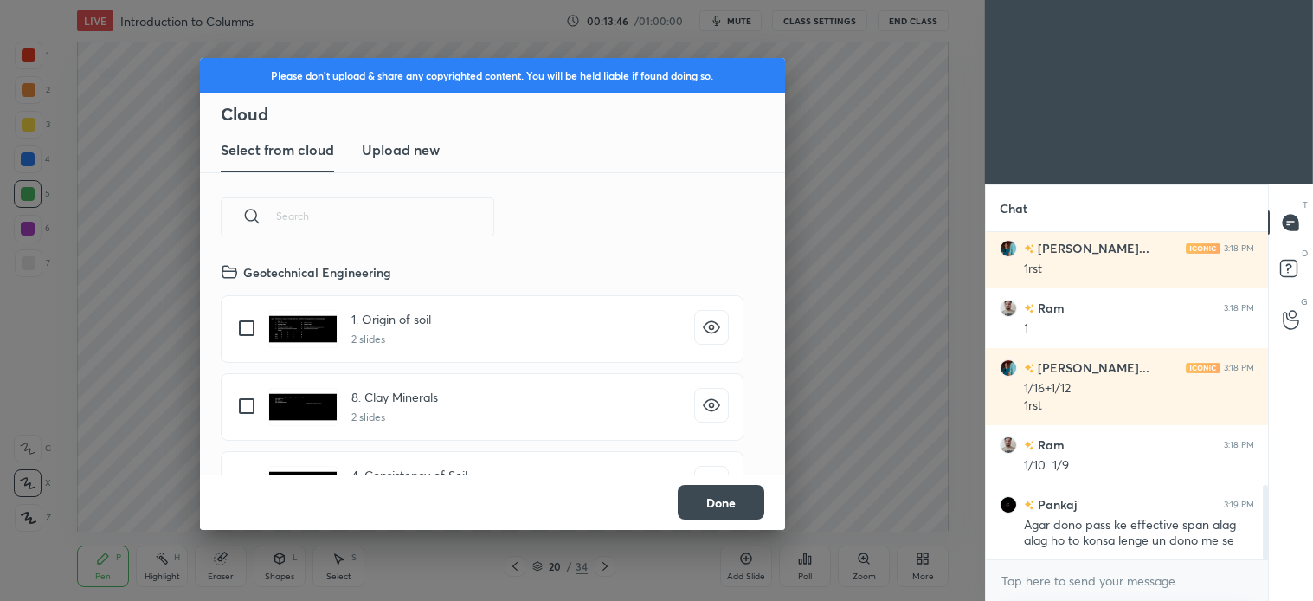
click at [421, 134] on new "Upload new" at bounding box center [401, 150] width 78 height 43
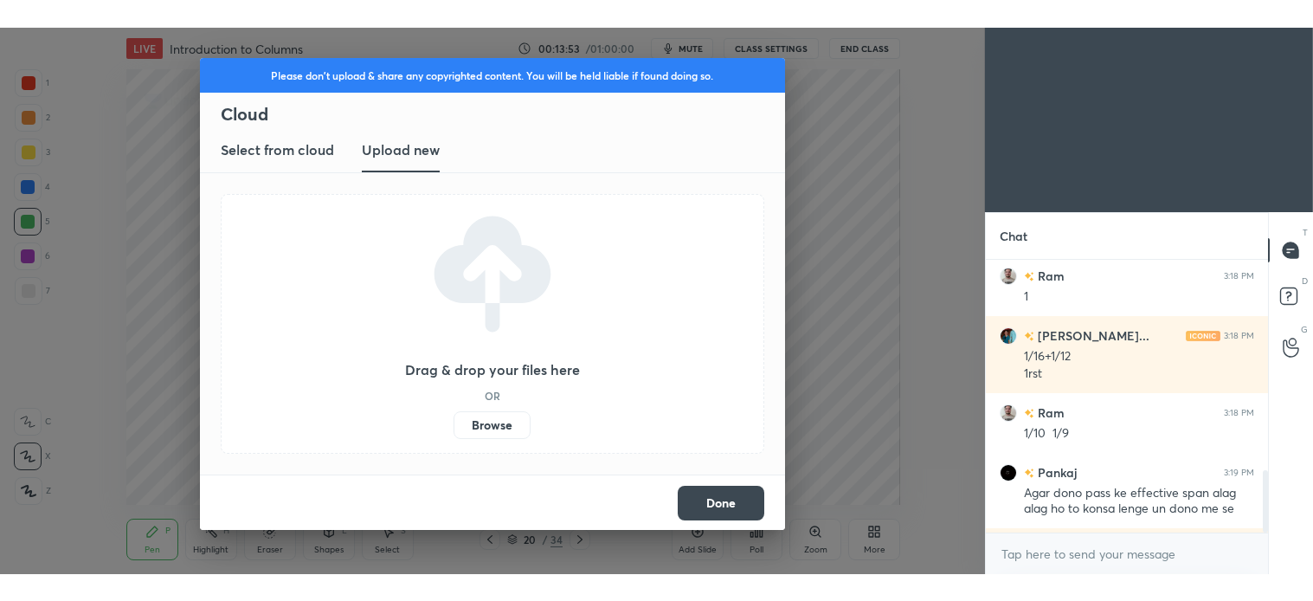
scroll to position [6, 4]
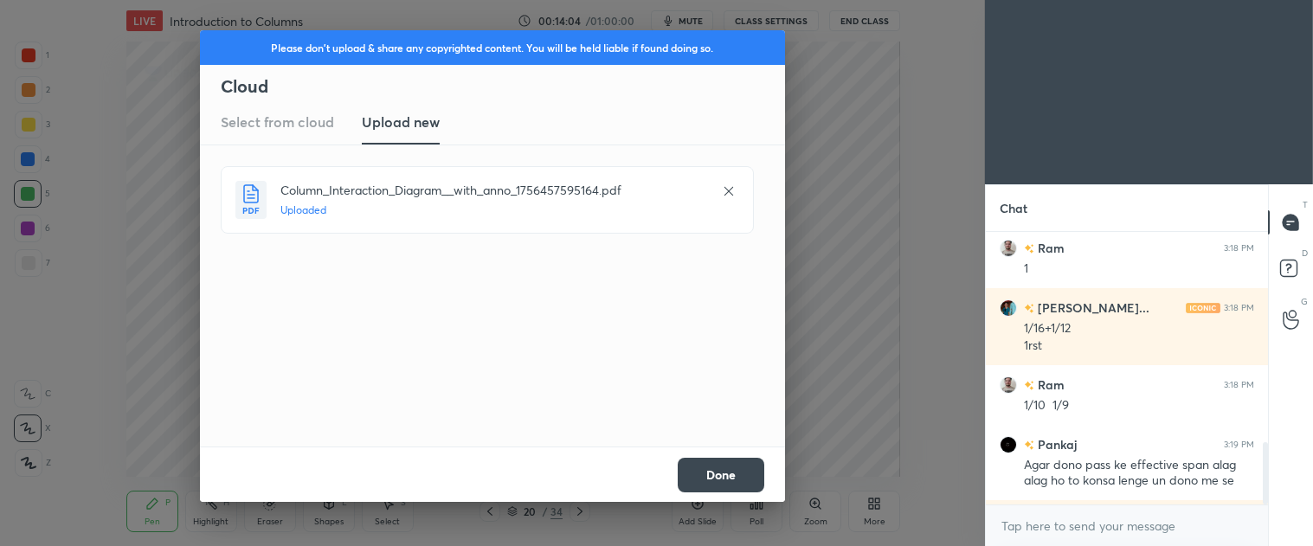
click at [723, 474] on button "Done" at bounding box center [721, 475] width 87 height 35
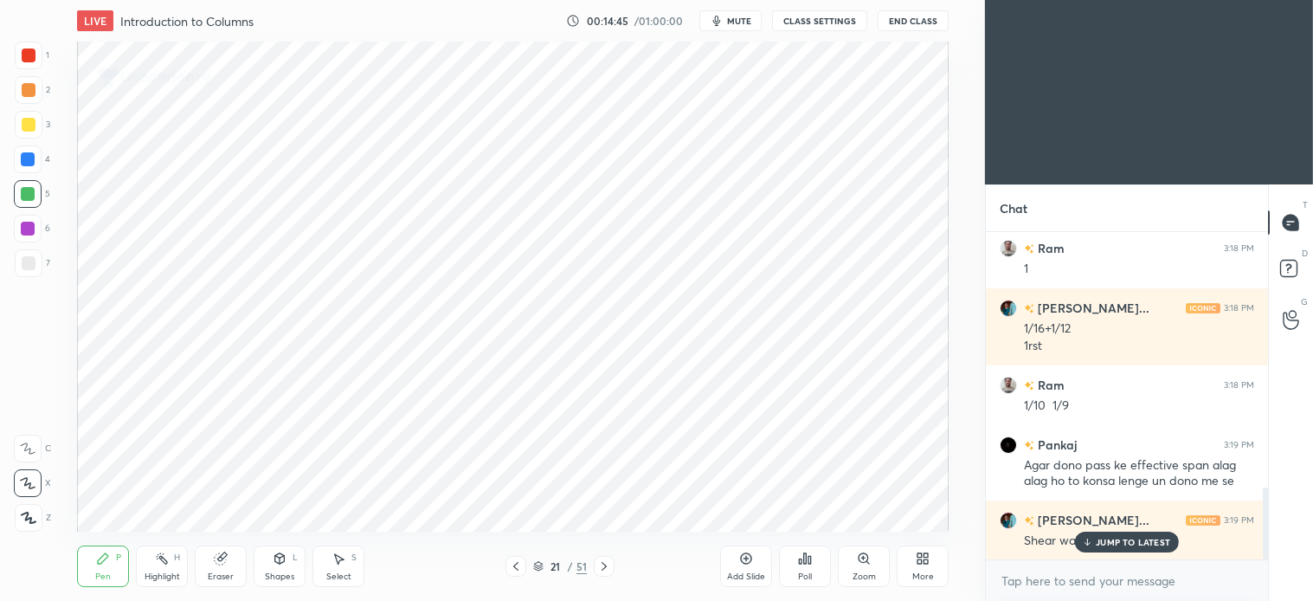
scroll to position [1171, 0]
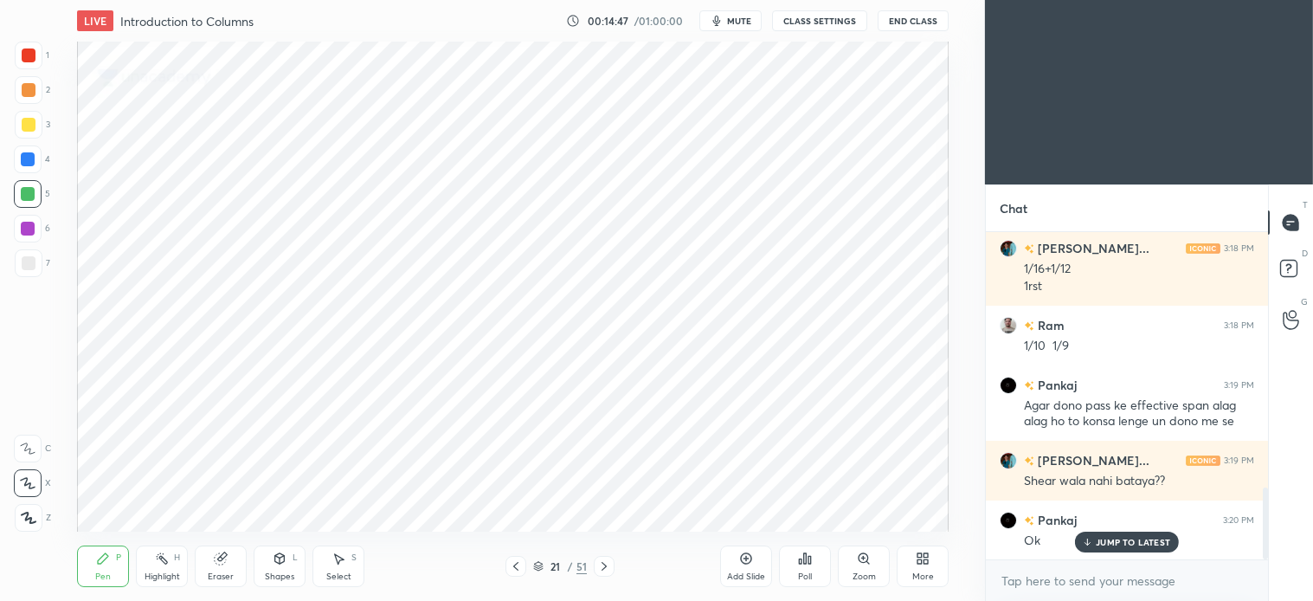
click at [610, 565] on icon at bounding box center [604, 566] width 14 height 14
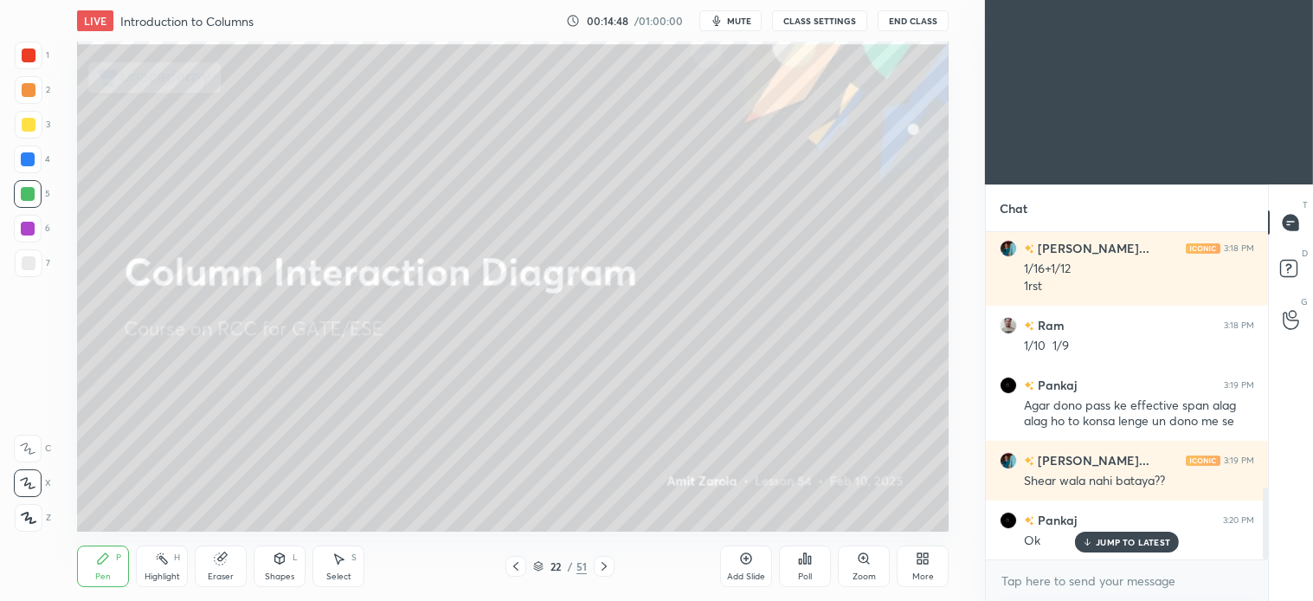
click at [608, 564] on icon at bounding box center [604, 566] width 14 height 14
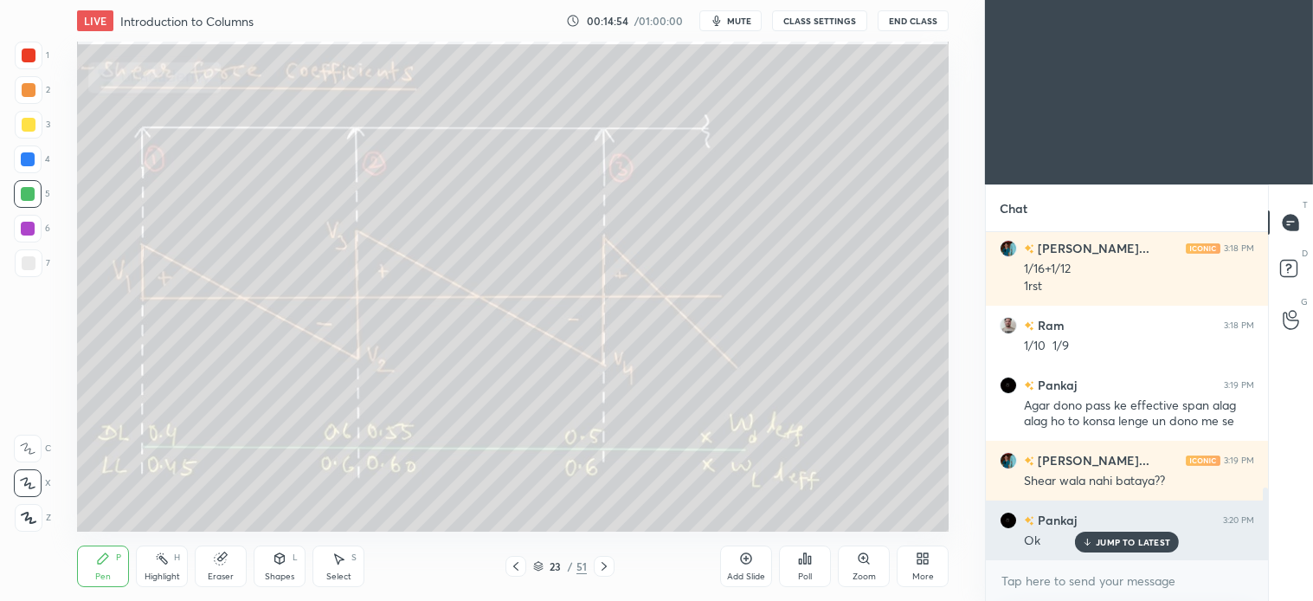
click at [1137, 539] on p "JUMP TO LATEST" at bounding box center [1133, 542] width 74 height 10
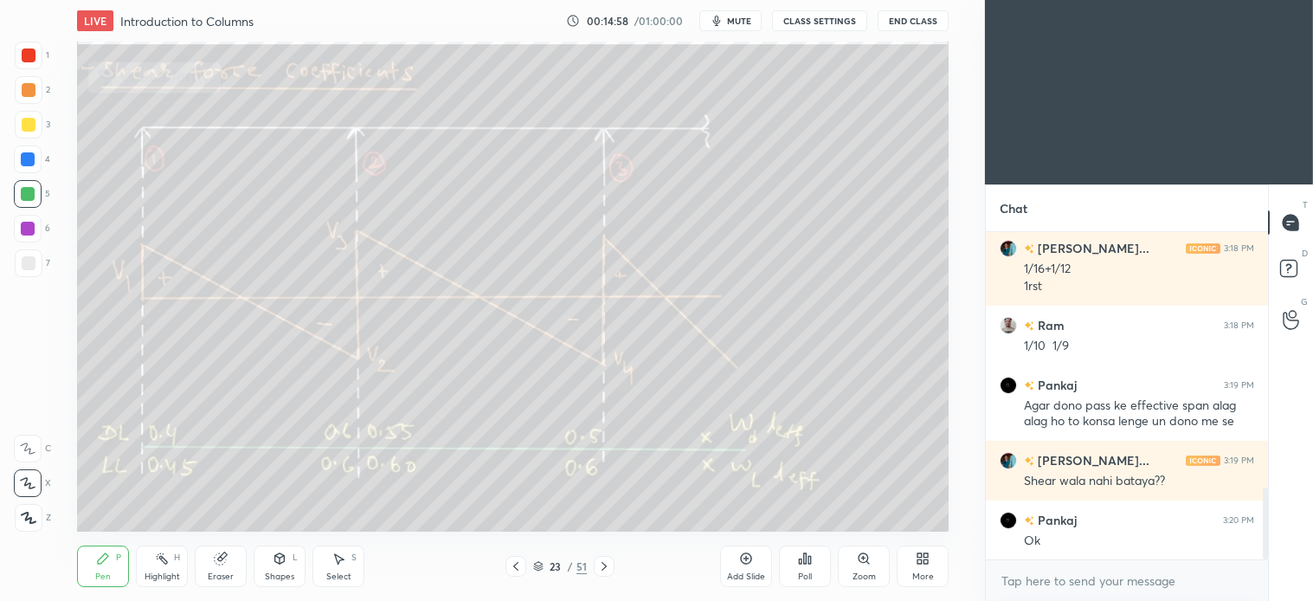
click at [106, 567] on div "Pen P" at bounding box center [103, 566] width 52 height 42
click at [339, 557] on icon at bounding box center [340, 559] width 10 height 10
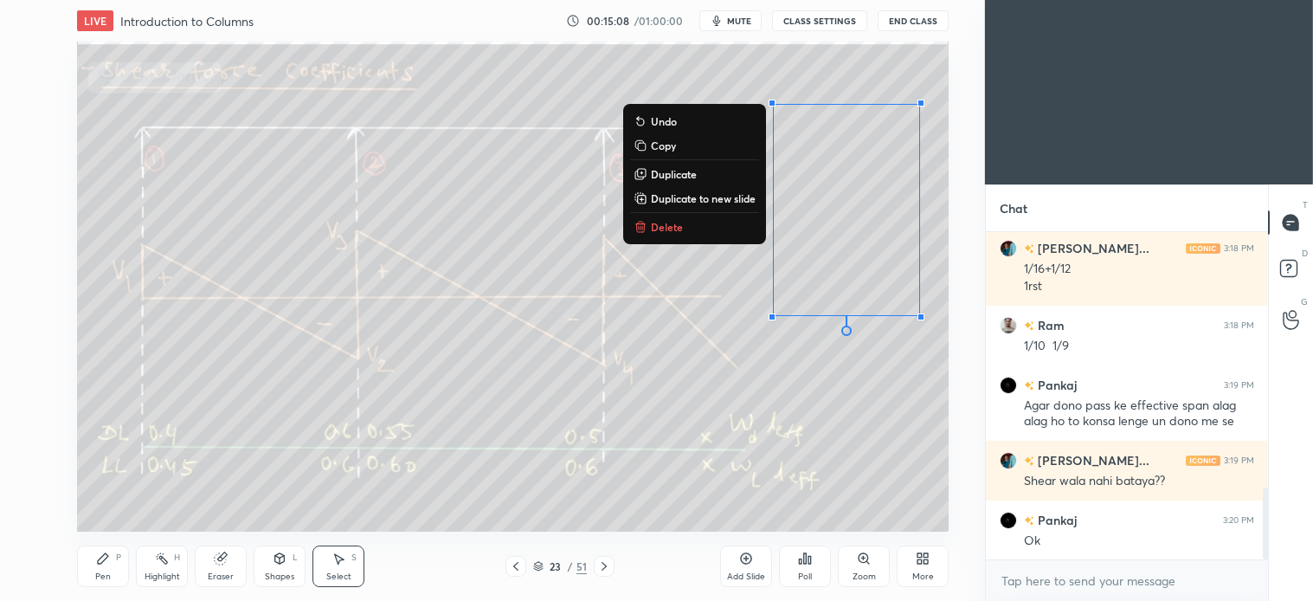
click at [659, 211] on div "0 ° Undo Copy Duplicate Duplicate to new slide Delete" at bounding box center [513, 287] width 872 height 490
click at [659, 222] on p "Delete" at bounding box center [667, 227] width 32 height 14
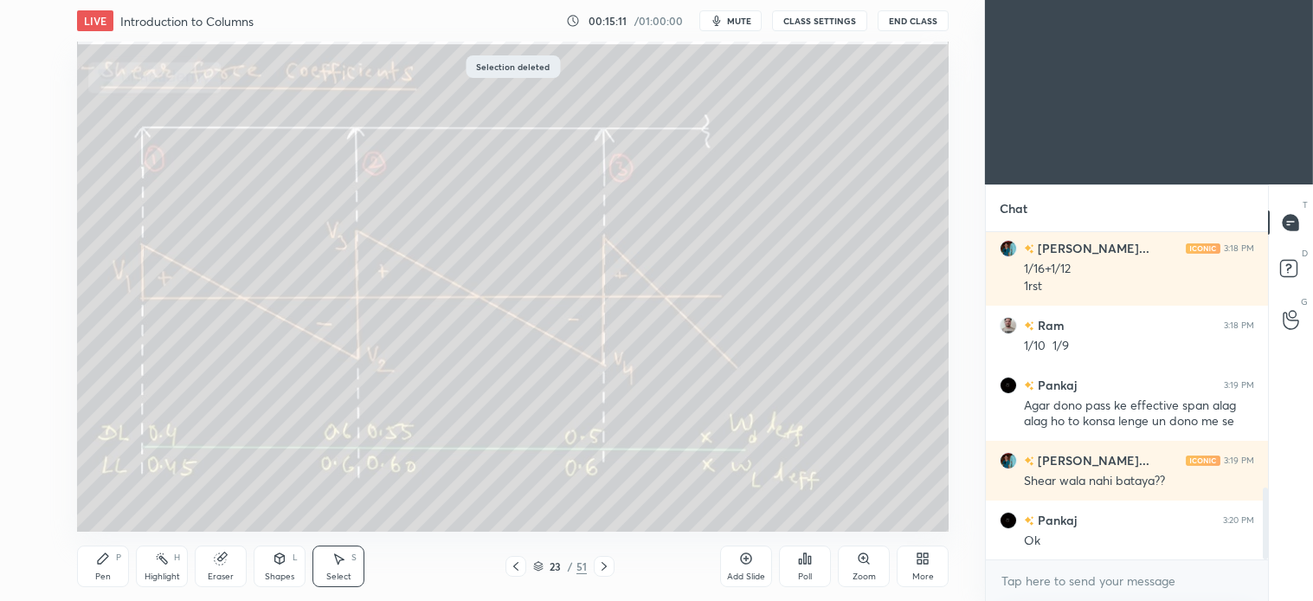
click at [100, 572] on div "Pen" at bounding box center [103, 576] width 16 height 9
click at [37, 271] on div at bounding box center [29, 263] width 28 height 28
click at [333, 564] on icon at bounding box center [339, 558] width 14 height 14
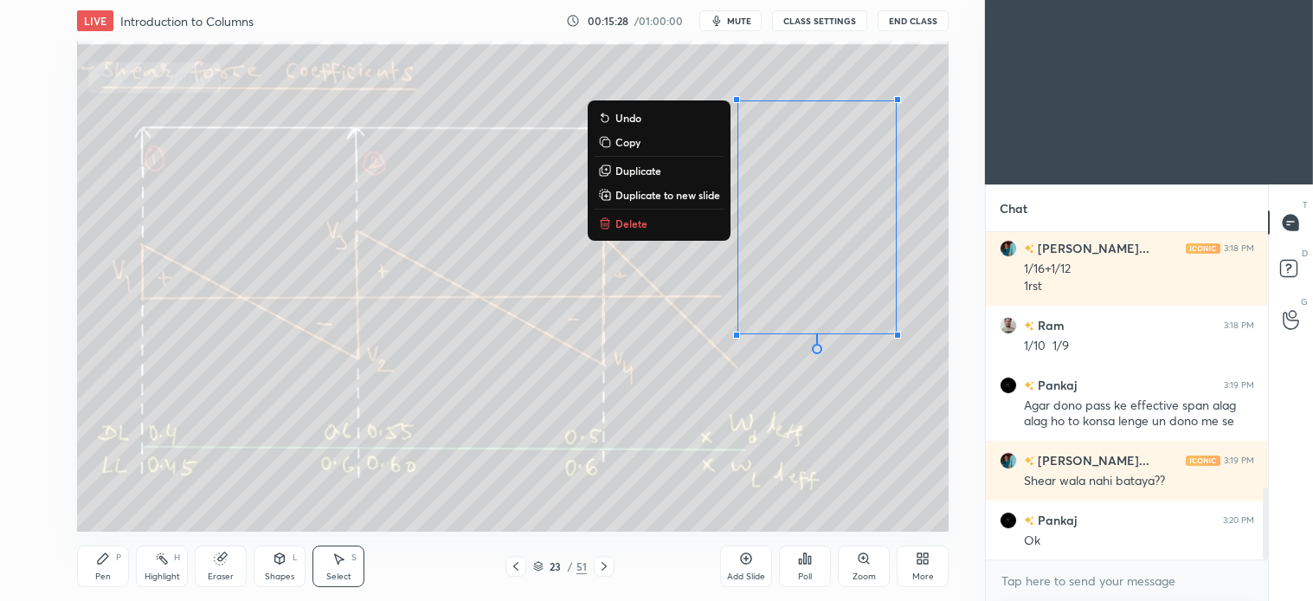
click at [627, 216] on p "Delete" at bounding box center [632, 223] width 32 height 14
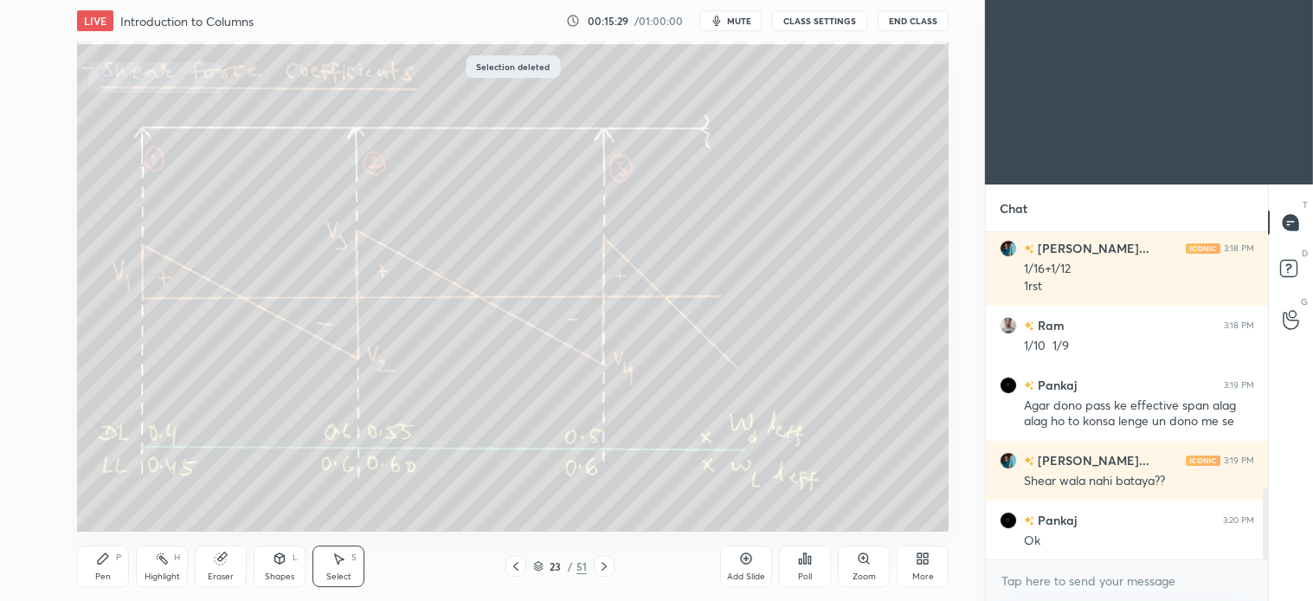
click at [109, 577] on div "Pen" at bounding box center [103, 576] width 16 height 9
click at [26, 115] on div at bounding box center [29, 125] width 28 height 28
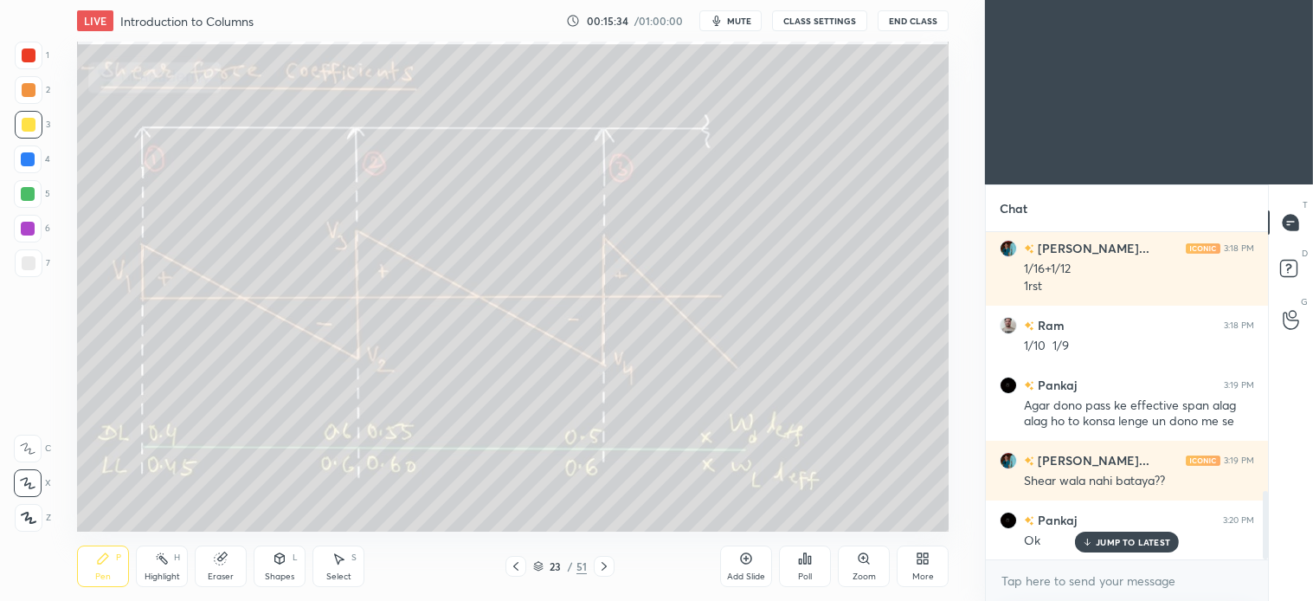
scroll to position [1231, 0]
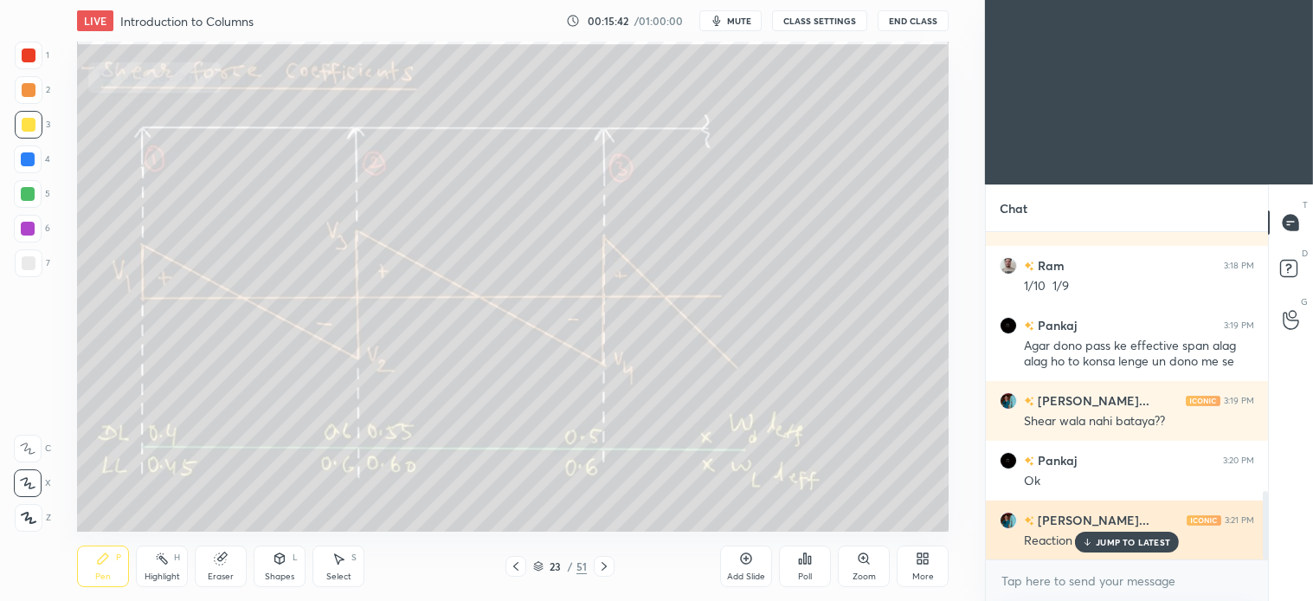
click at [1128, 541] on p "JUMP TO LATEST" at bounding box center [1133, 542] width 74 height 10
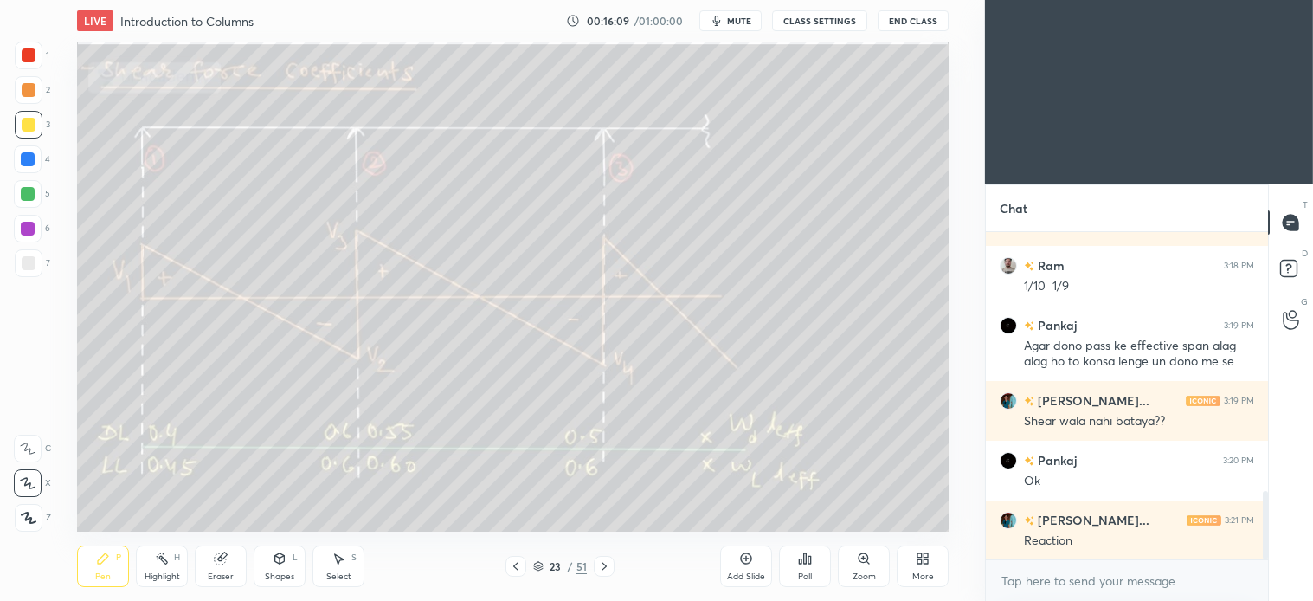
click at [349, 561] on div "Select S" at bounding box center [339, 566] width 52 height 42
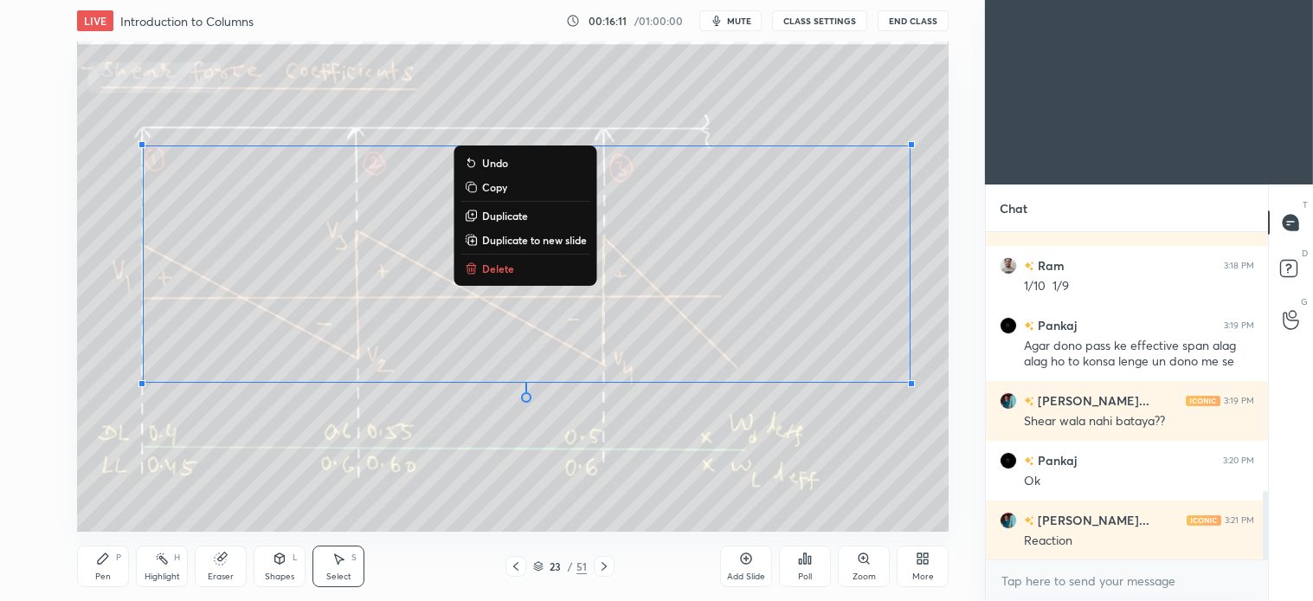
click at [488, 267] on p "Delete" at bounding box center [498, 268] width 32 height 14
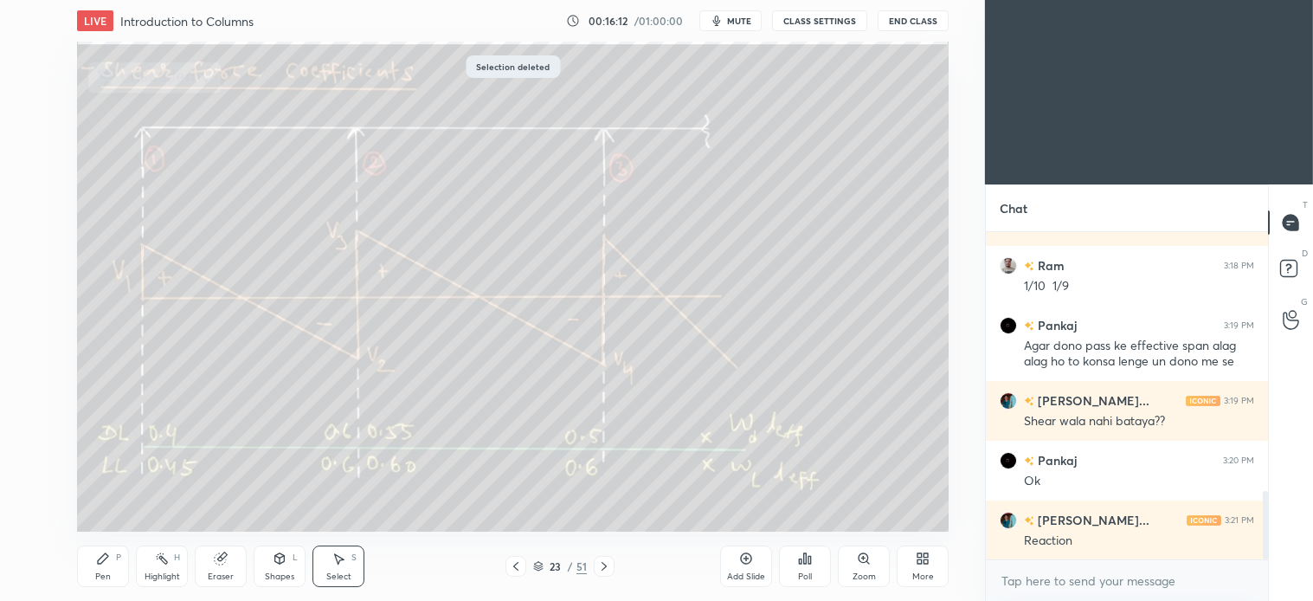
click at [101, 568] on div "Pen P" at bounding box center [103, 566] width 52 height 42
click at [344, 573] on div "Select" at bounding box center [338, 576] width 25 height 9
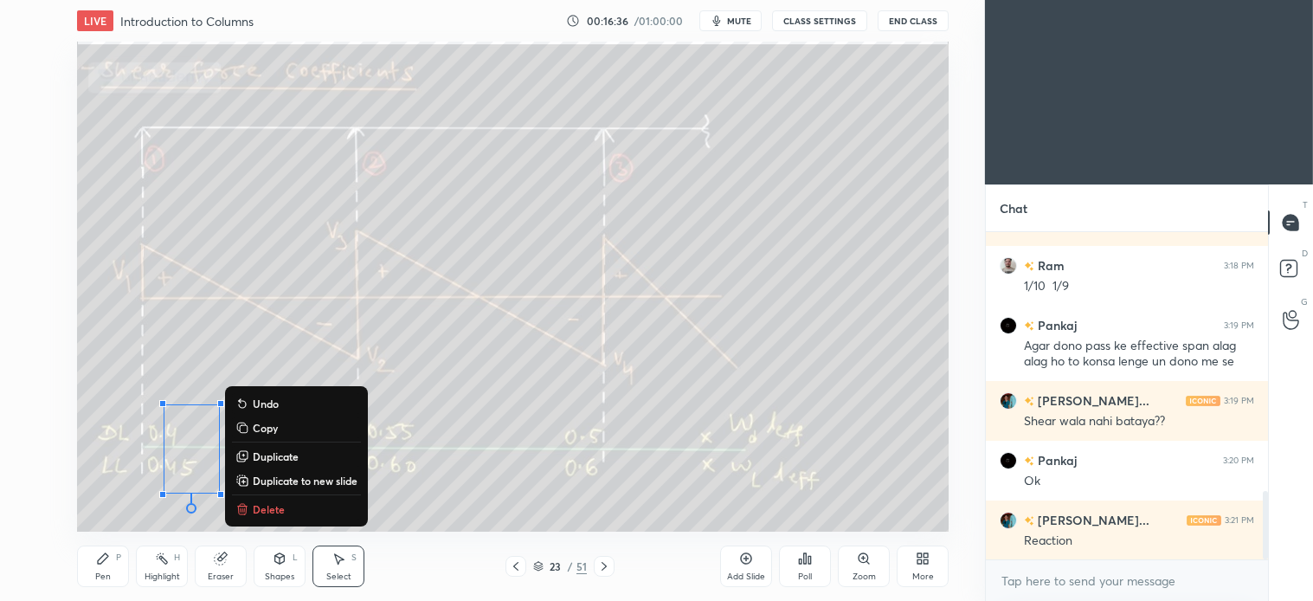
click at [279, 503] on p "Delete" at bounding box center [269, 509] width 32 height 14
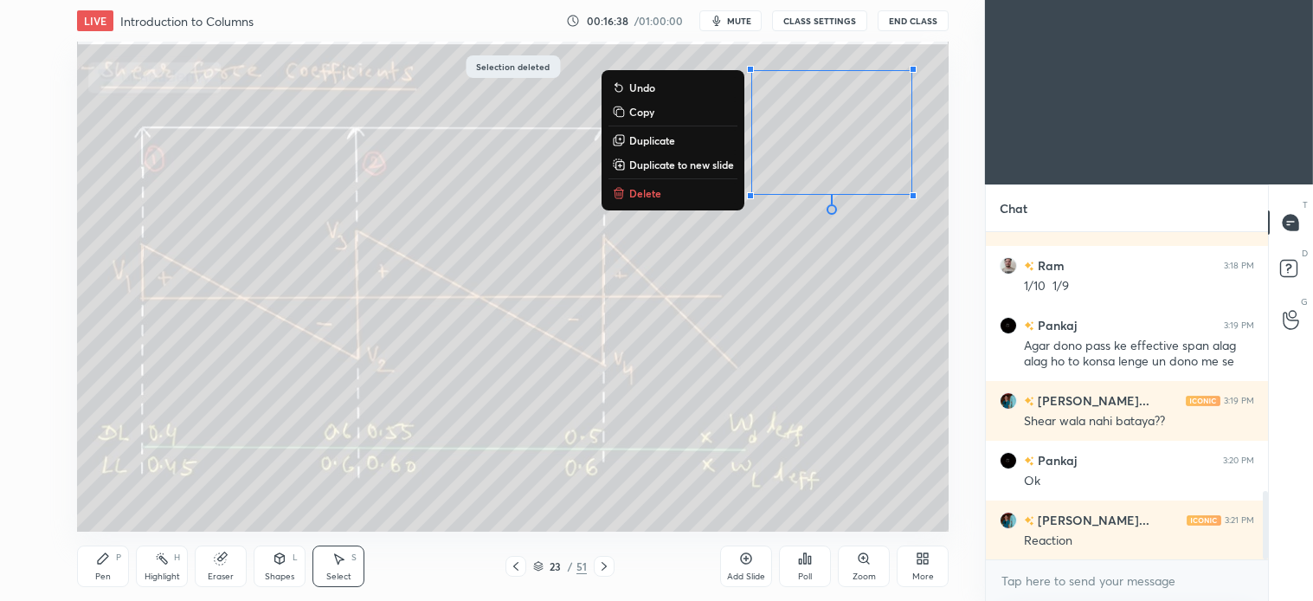
click at [655, 192] on p "Delete" at bounding box center [645, 193] width 32 height 14
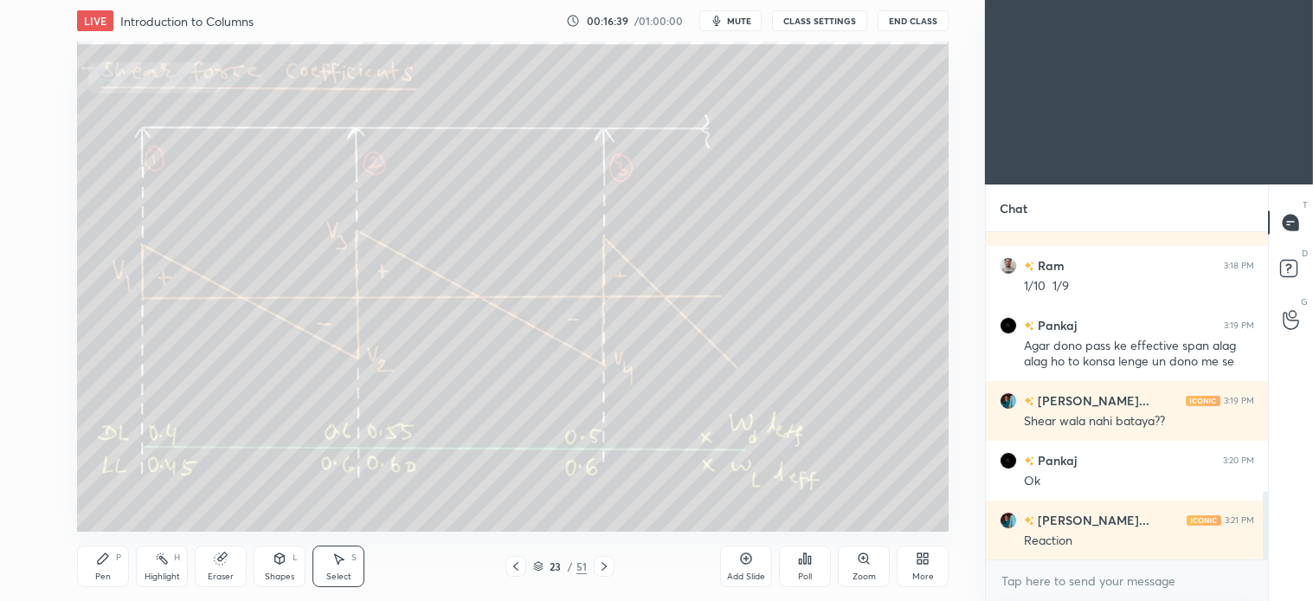
click at [110, 573] on div "Pen" at bounding box center [103, 576] width 16 height 9
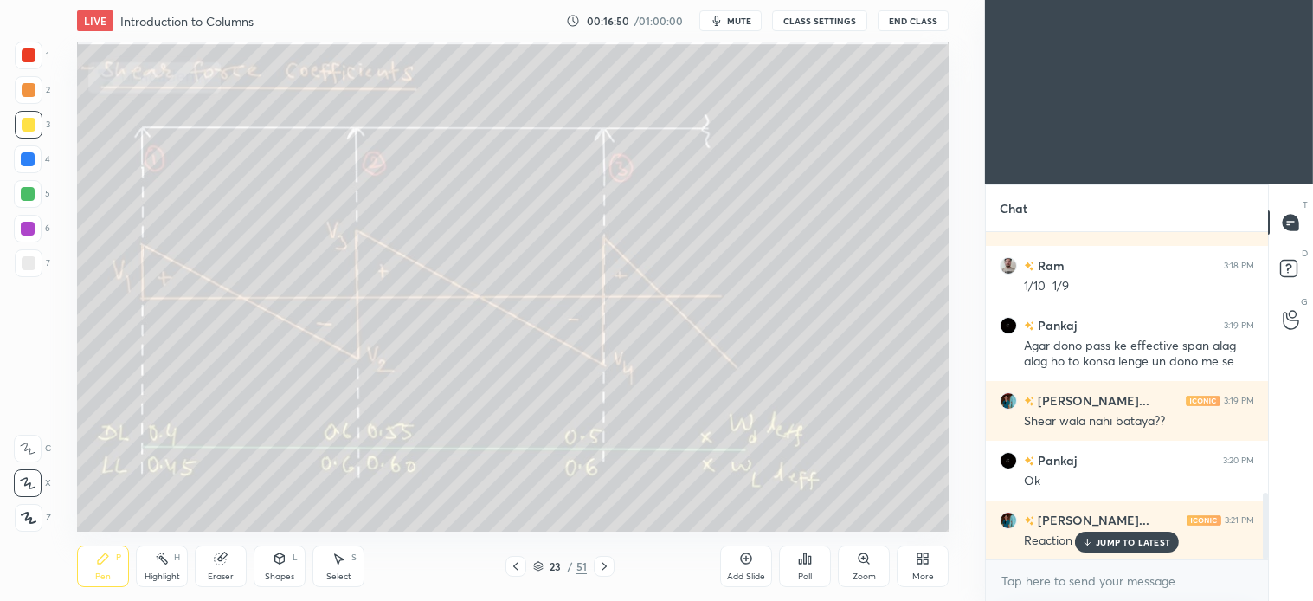
scroll to position [1291, 0]
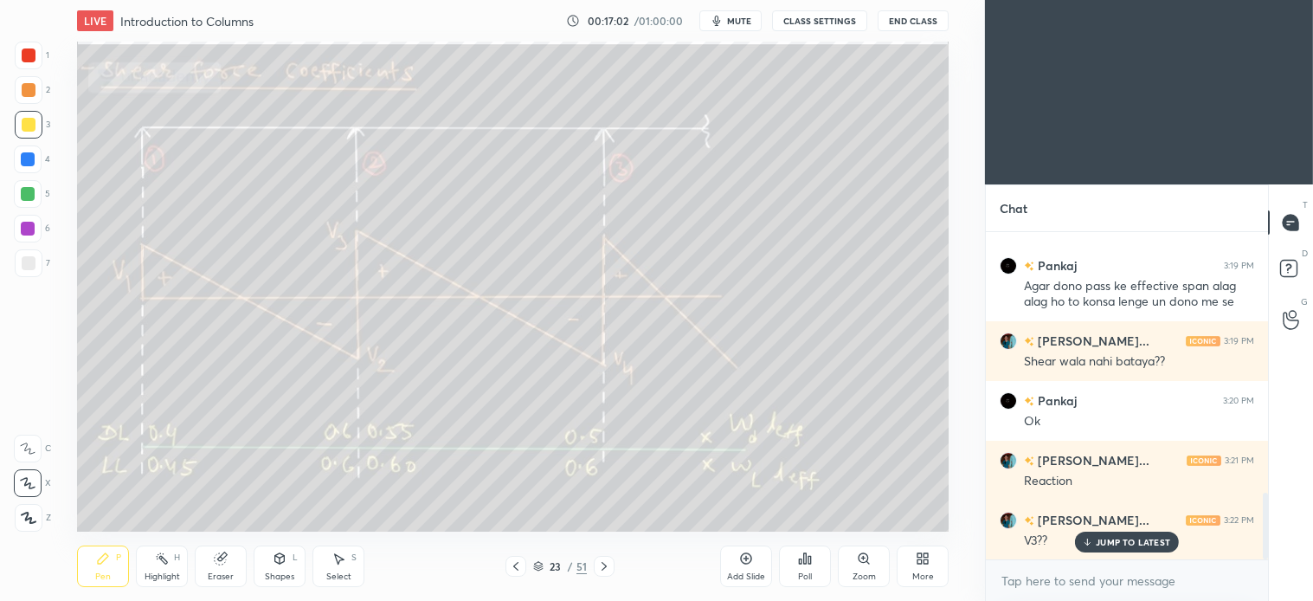
click at [338, 561] on icon at bounding box center [340, 559] width 10 height 10
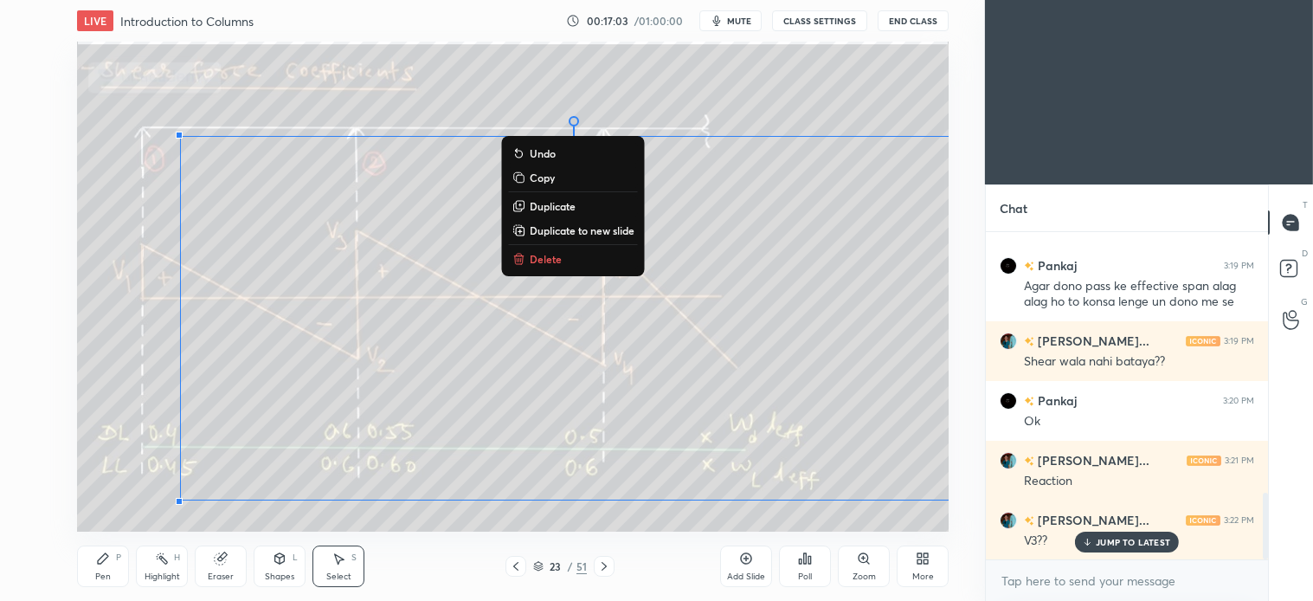
click at [551, 255] on p "Delete" at bounding box center [546, 259] width 32 height 14
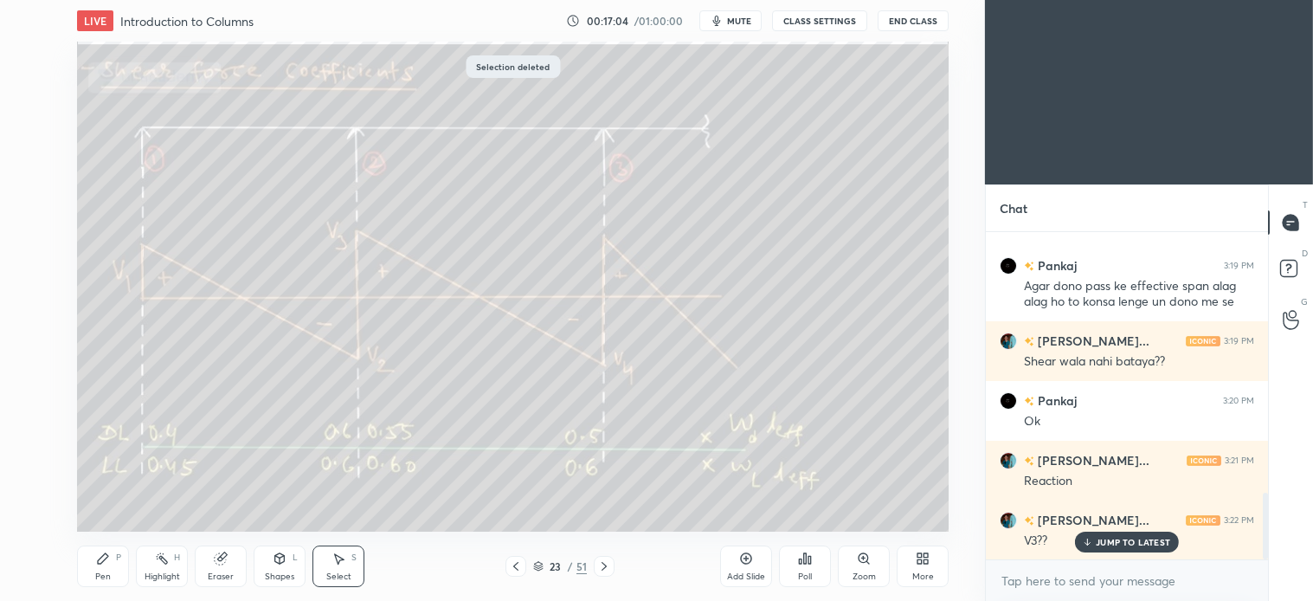
click at [108, 568] on div "Pen P" at bounding box center [103, 566] width 52 height 42
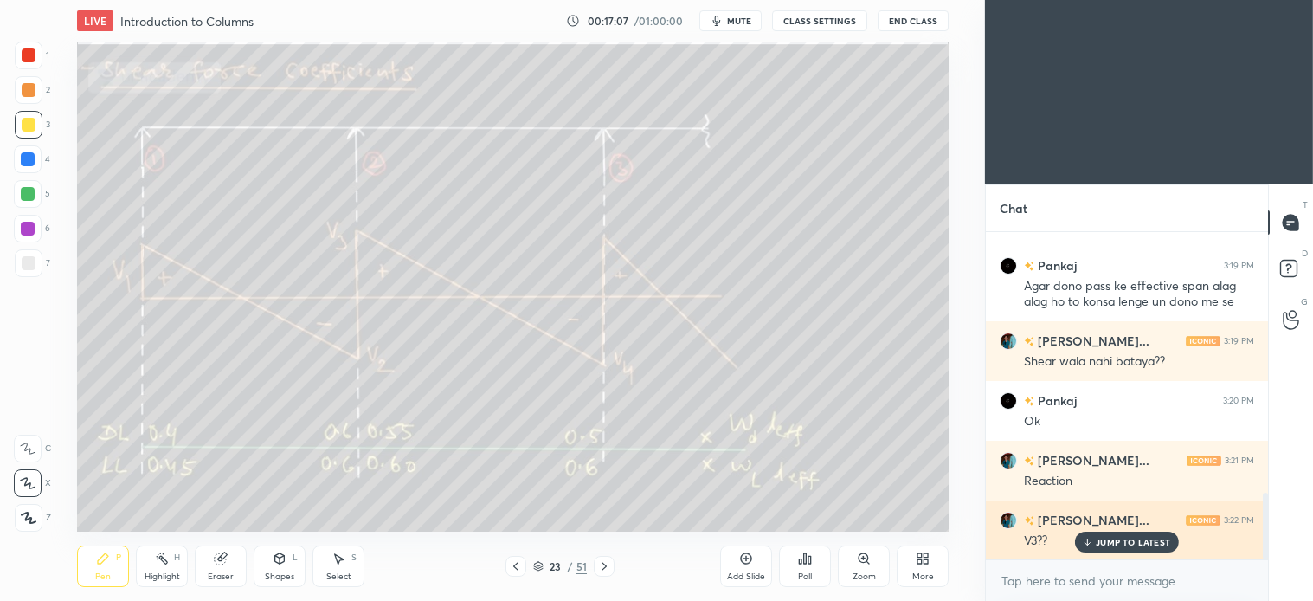
click at [1140, 544] on p "JUMP TO LATEST" at bounding box center [1133, 542] width 74 height 10
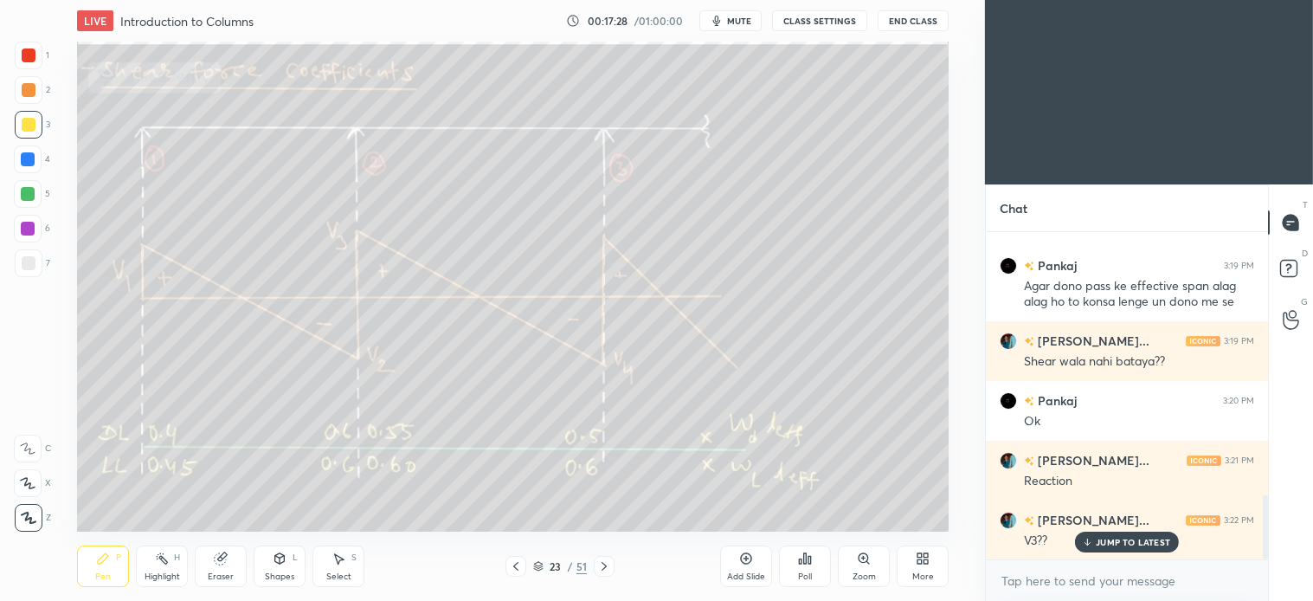
scroll to position [1351, 0]
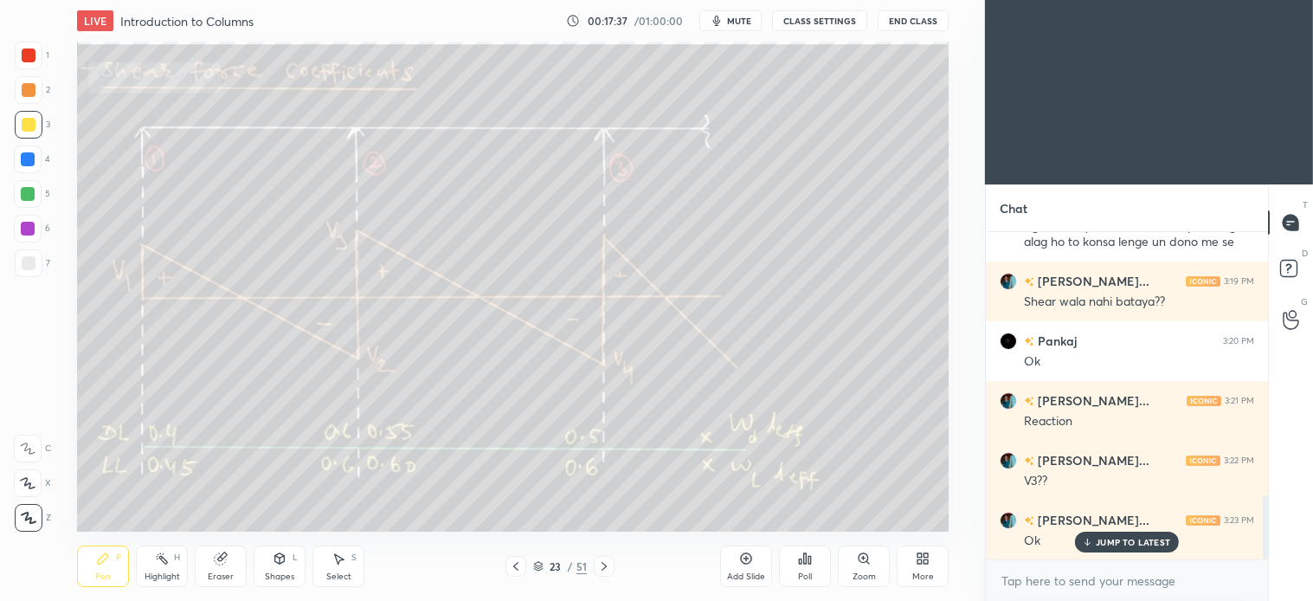
click at [33, 481] on icon at bounding box center [28, 483] width 16 height 12
click at [336, 567] on div "Select S" at bounding box center [339, 566] width 52 height 42
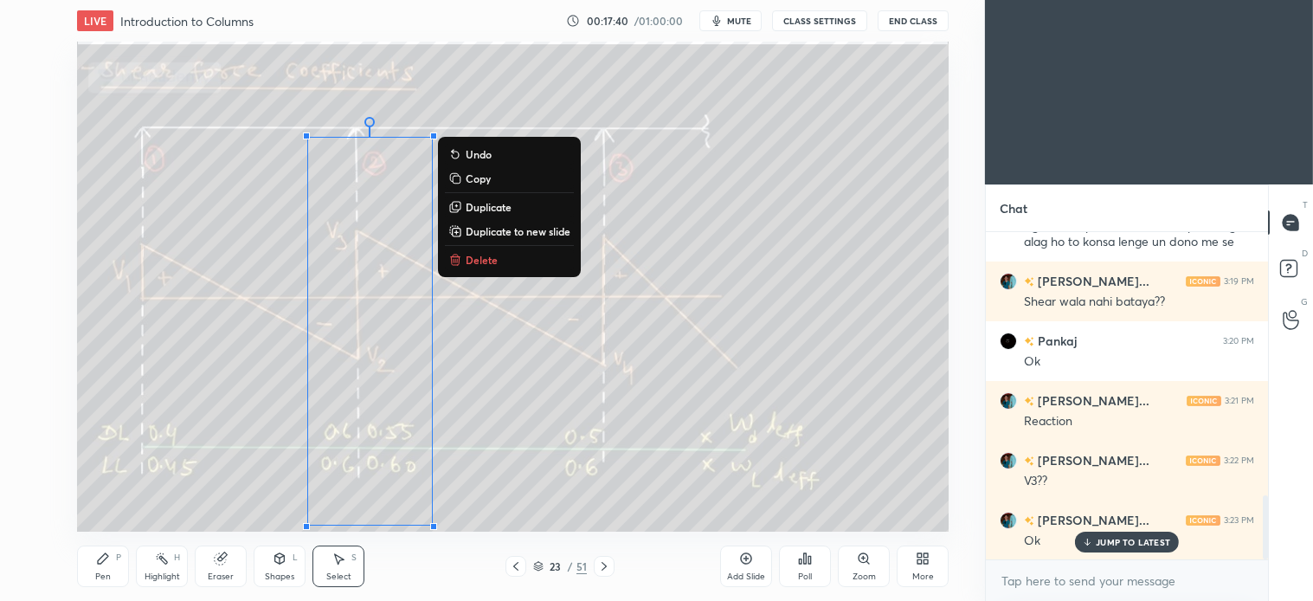
click at [496, 248] on div "0 ° Undo Copy Duplicate Duplicate to new slide Delete" at bounding box center [513, 287] width 872 height 490
click at [480, 262] on p "Delete" at bounding box center [482, 260] width 32 height 14
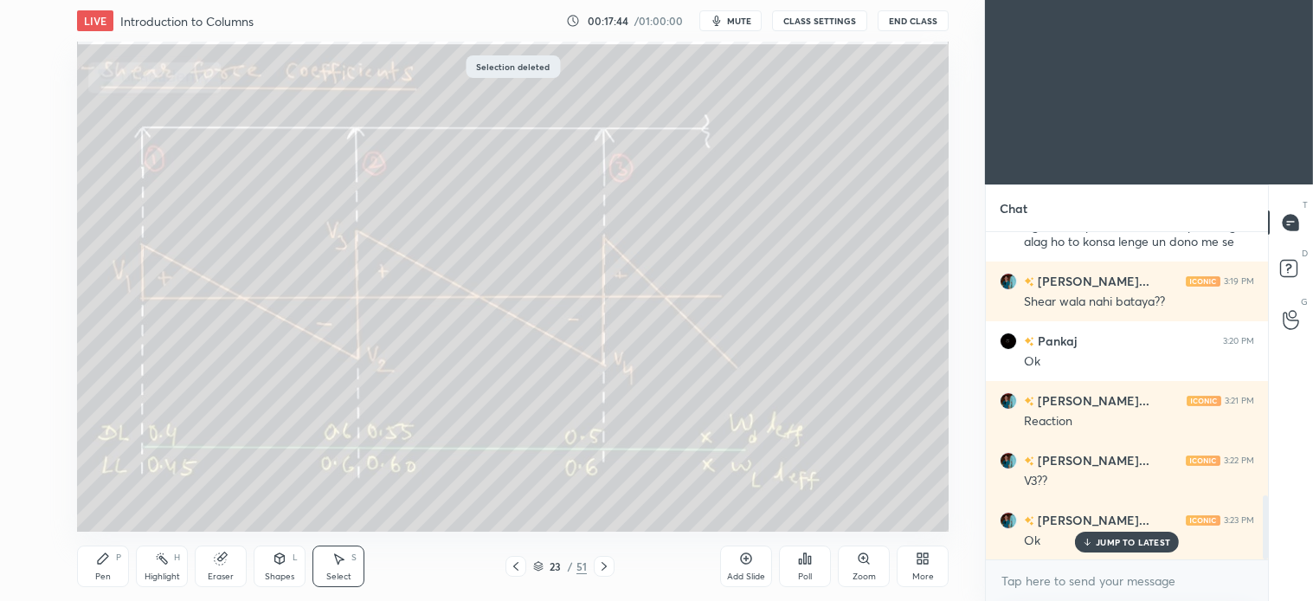
click at [104, 565] on icon at bounding box center [103, 558] width 14 height 14
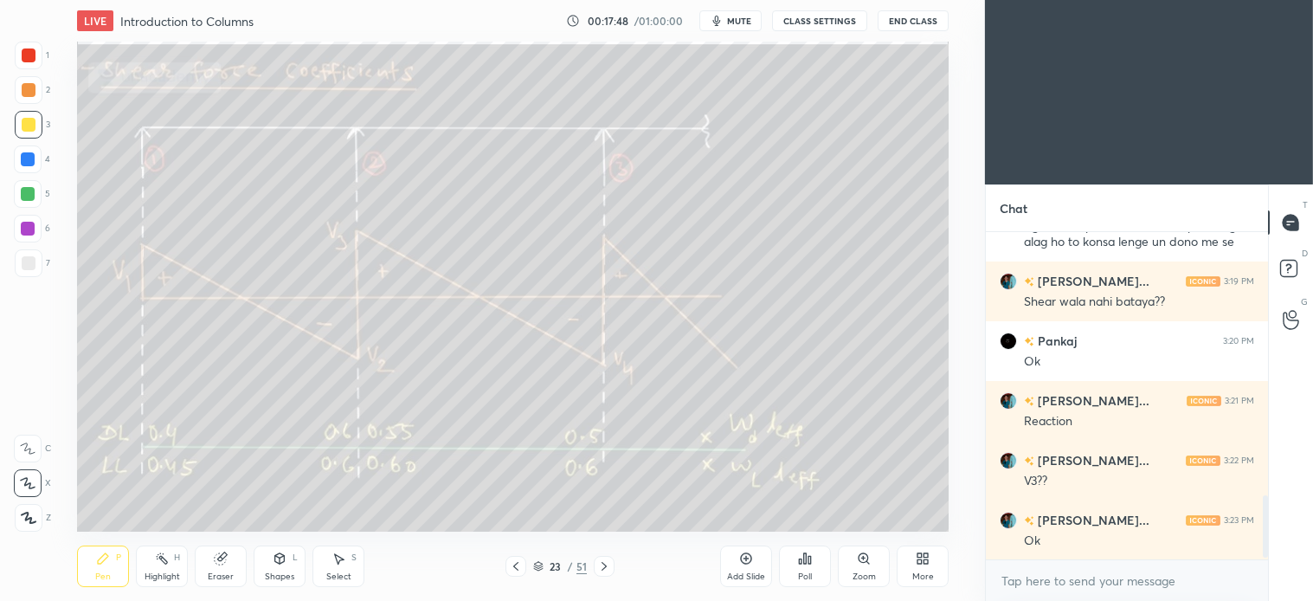
scroll to position [1411, 0]
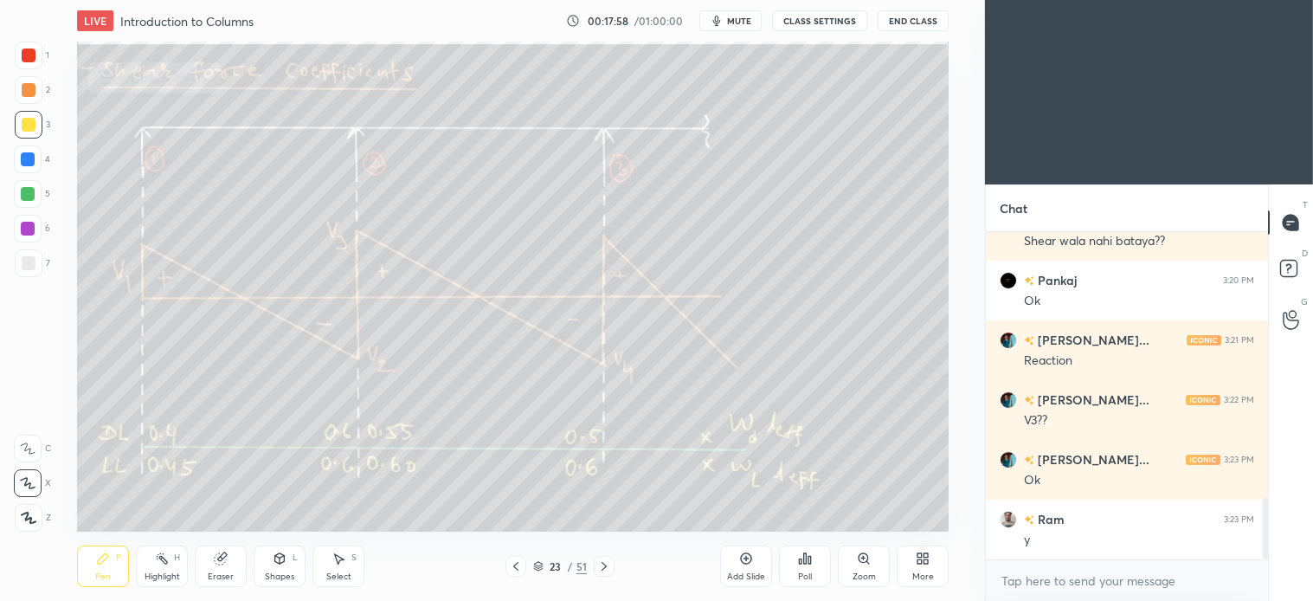
click at [340, 564] on icon at bounding box center [339, 558] width 14 height 14
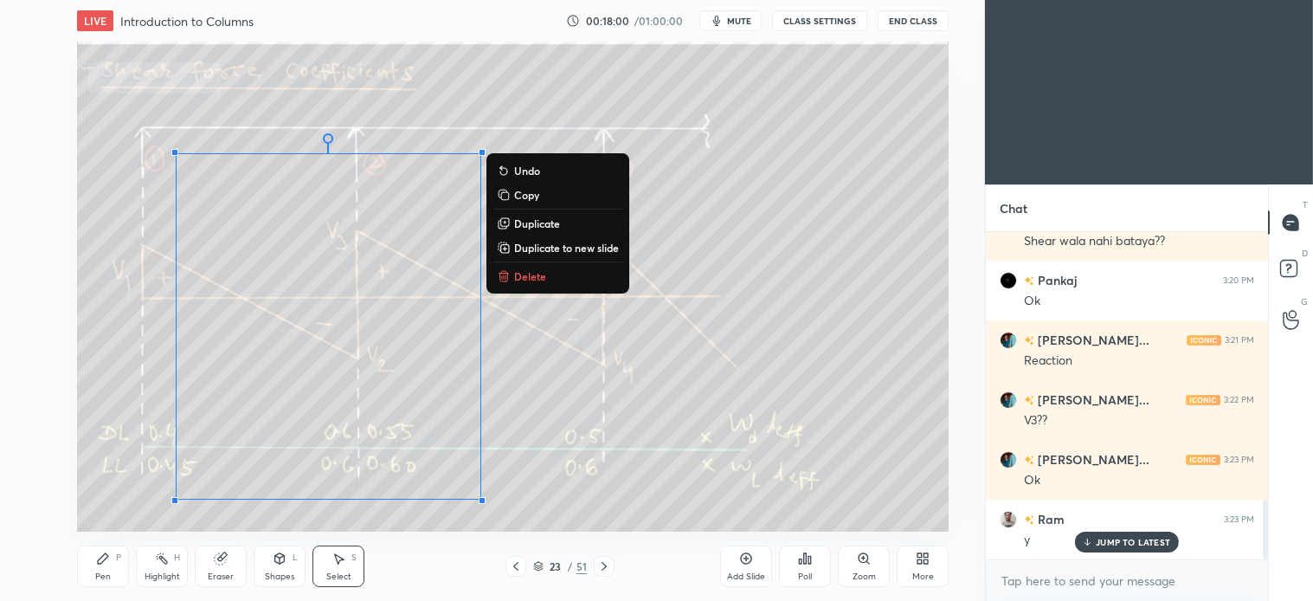
scroll to position [1470, 0]
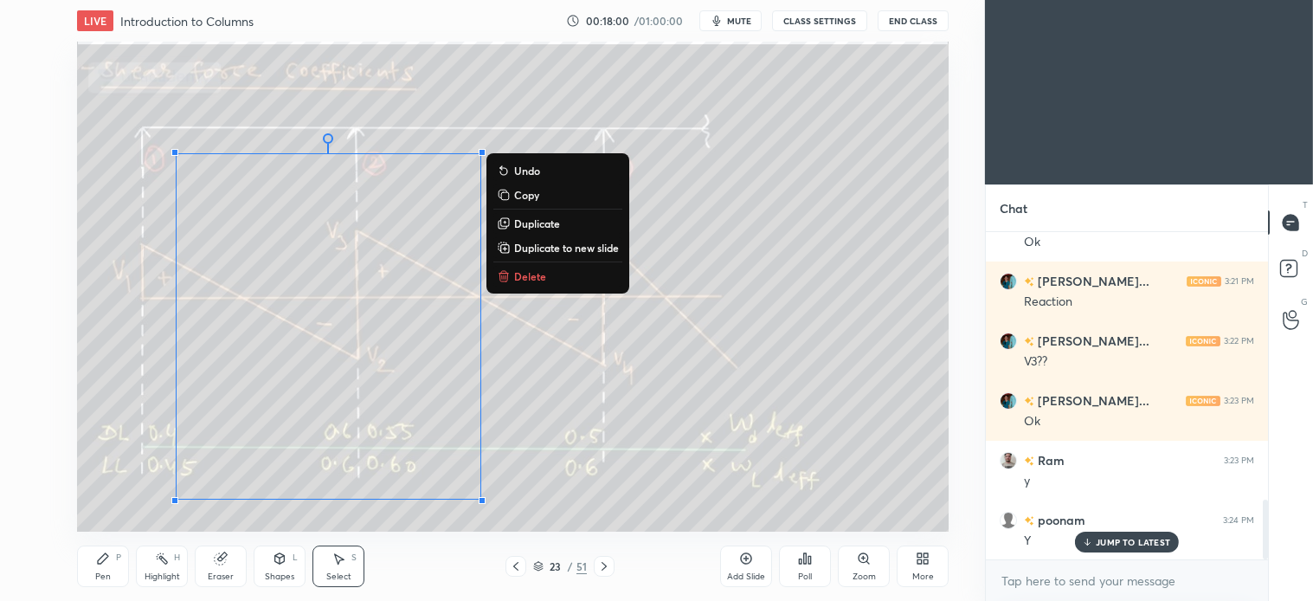
click at [526, 270] on p "Delete" at bounding box center [530, 276] width 32 height 14
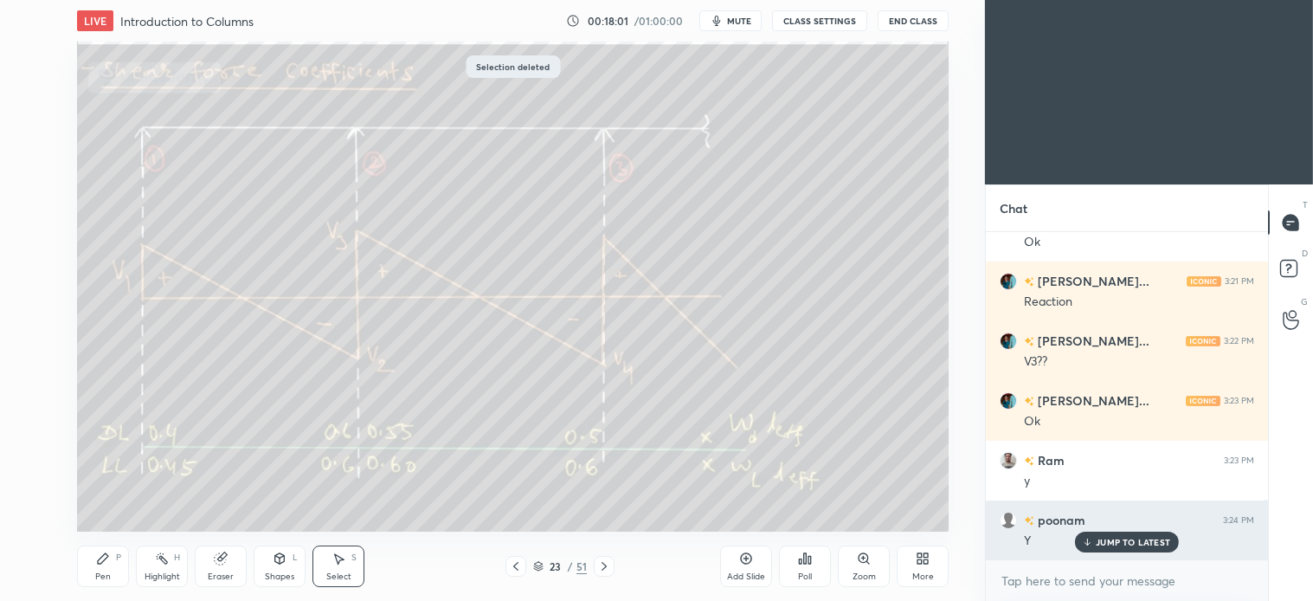
click at [1150, 542] on p "JUMP TO LATEST" at bounding box center [1133, 542] width 74 height 10
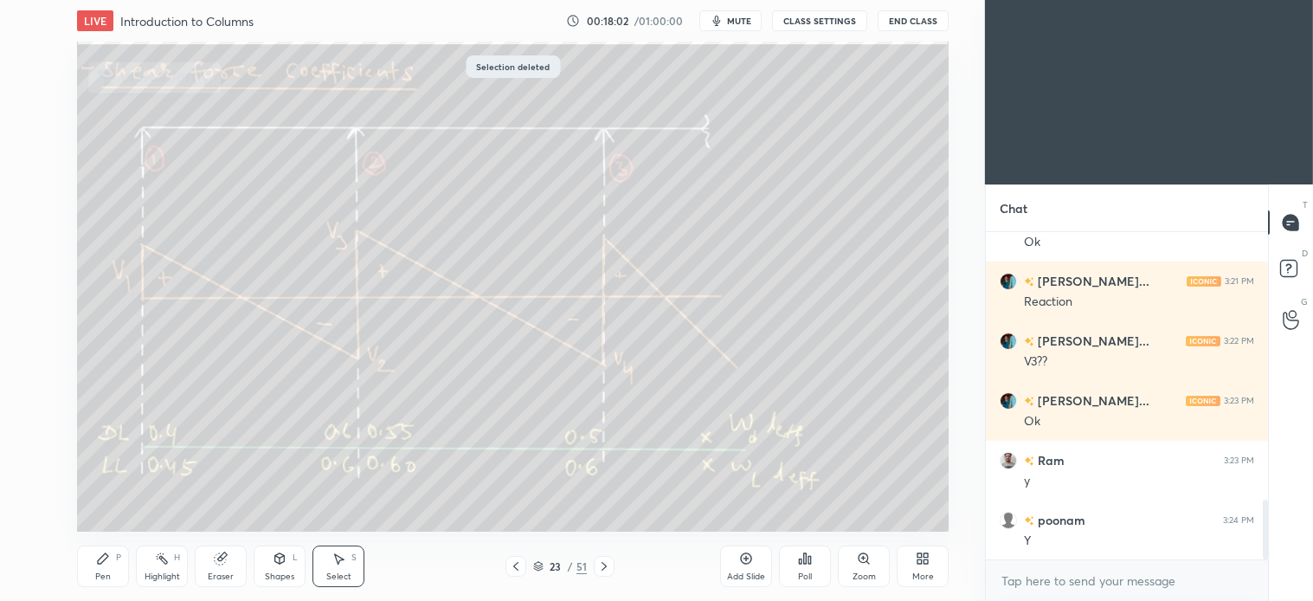
click at [603, 571] on icon at bounding box center [604, 566] width 14 height 14
click at [100, 554] on icon at bounding box center [103, 558] width 14 height 14
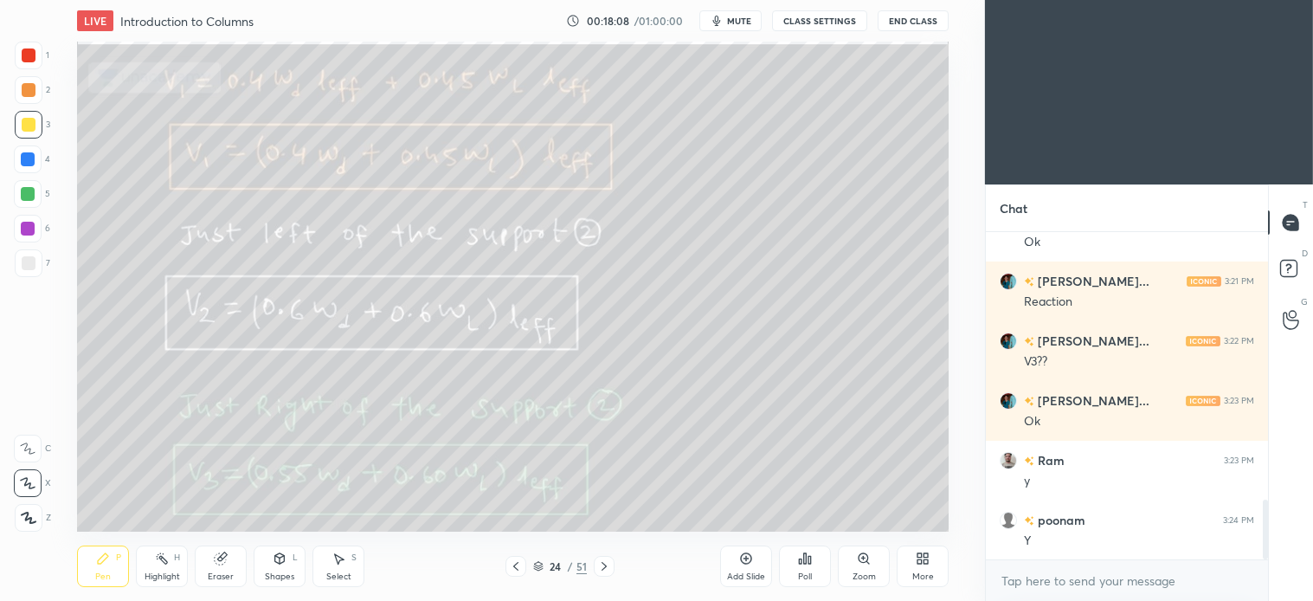
click at [599, 566] on icon at bounding box center [604, 566] width 14 height 14
click at [35, 265] on div at bounding box center [29, 263] width 28 height 28
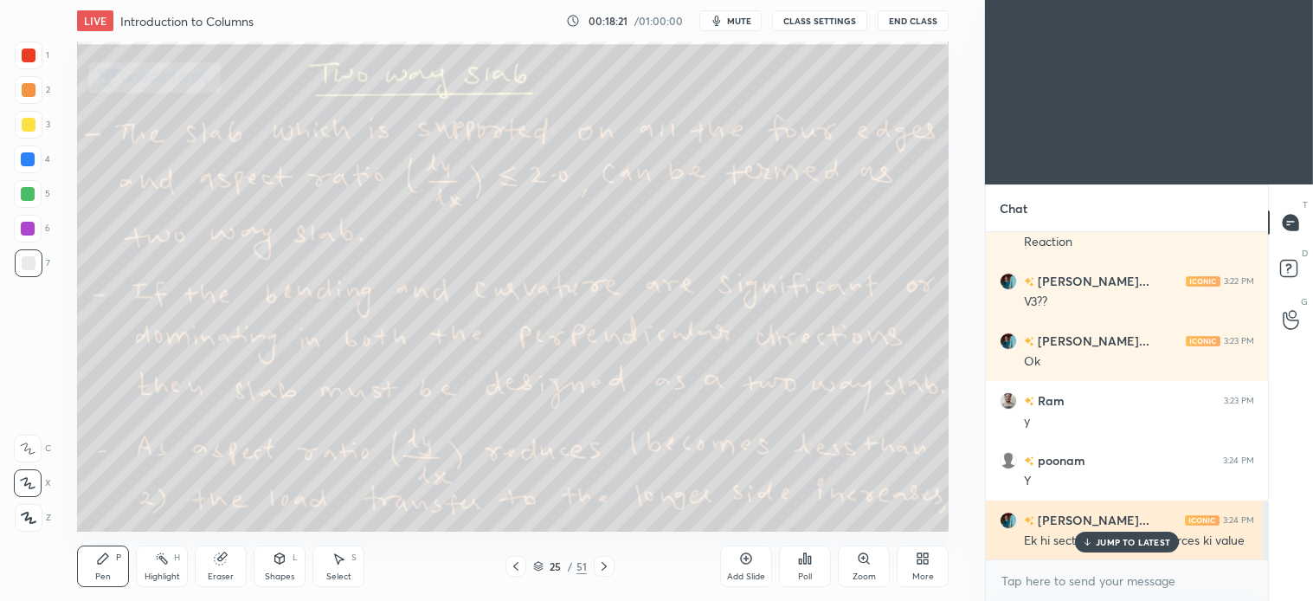
click at [1127, 546] on p "JUMP TO LATEST" at bounding box center [1133, 542] width 74 height 10
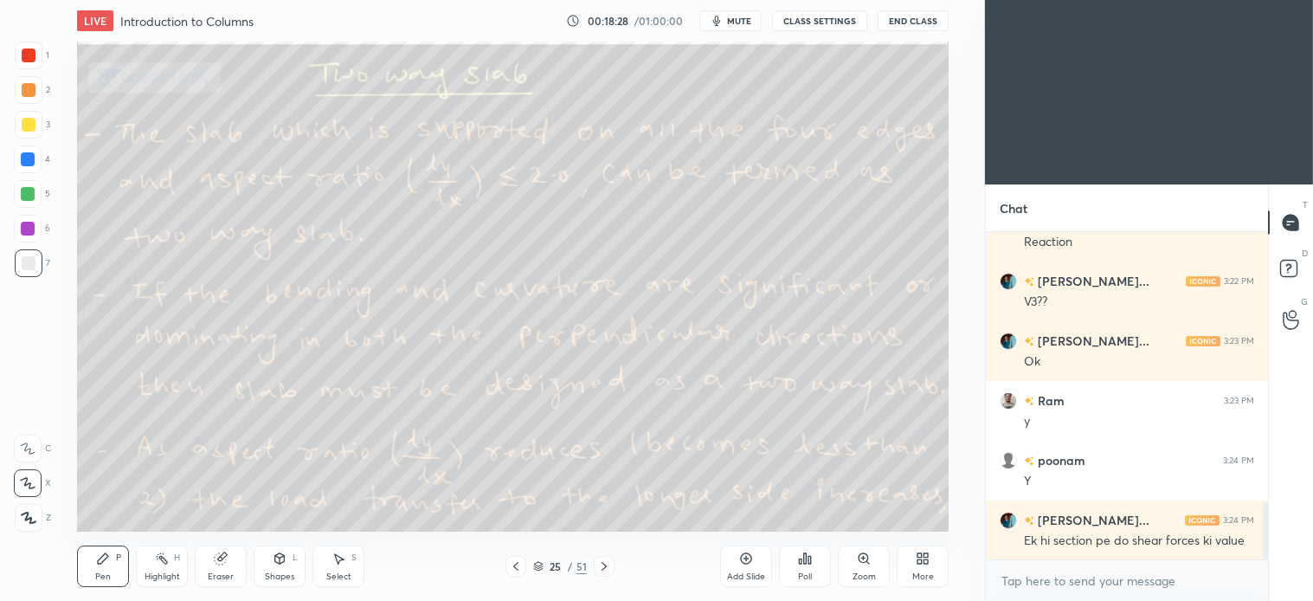
click at [26, 126] on div at bounding box center [29, 125] width 14 height 14
click at [36, 128] on div at bounding box center [29, 125] width 28 height 28
click at [350, 568] on div "Select S" at bounding box center [339, 566] width 52 height 42
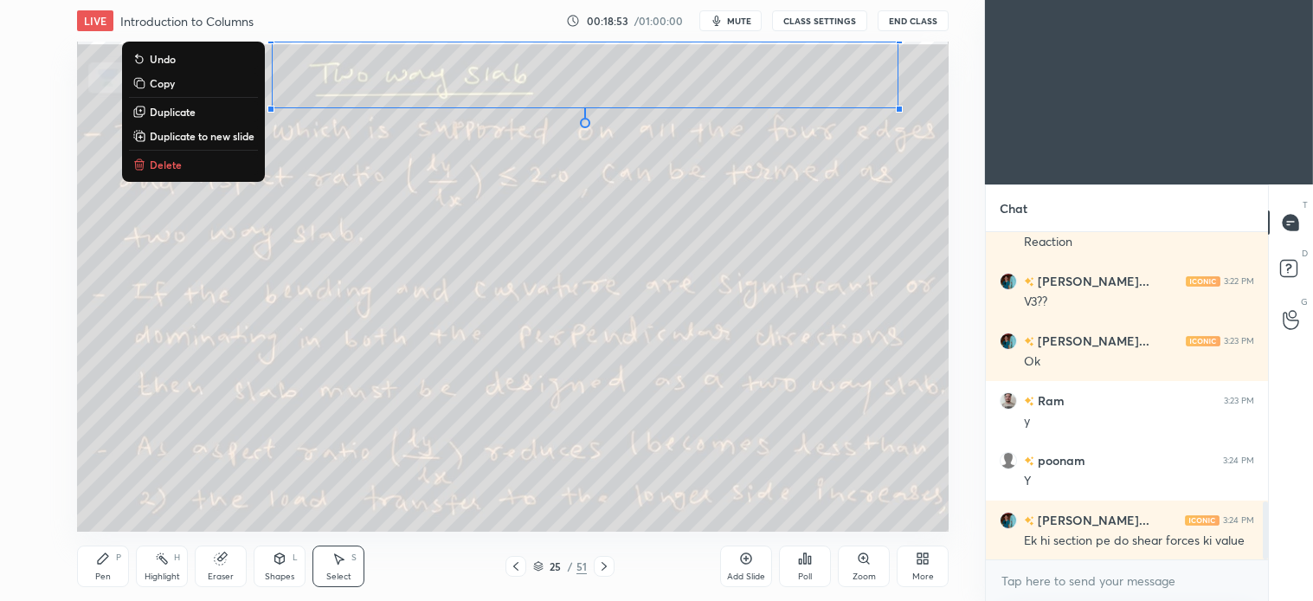
click at [166, 156] on button "Delete" at bounding box center [193, 164] width 129 height 21
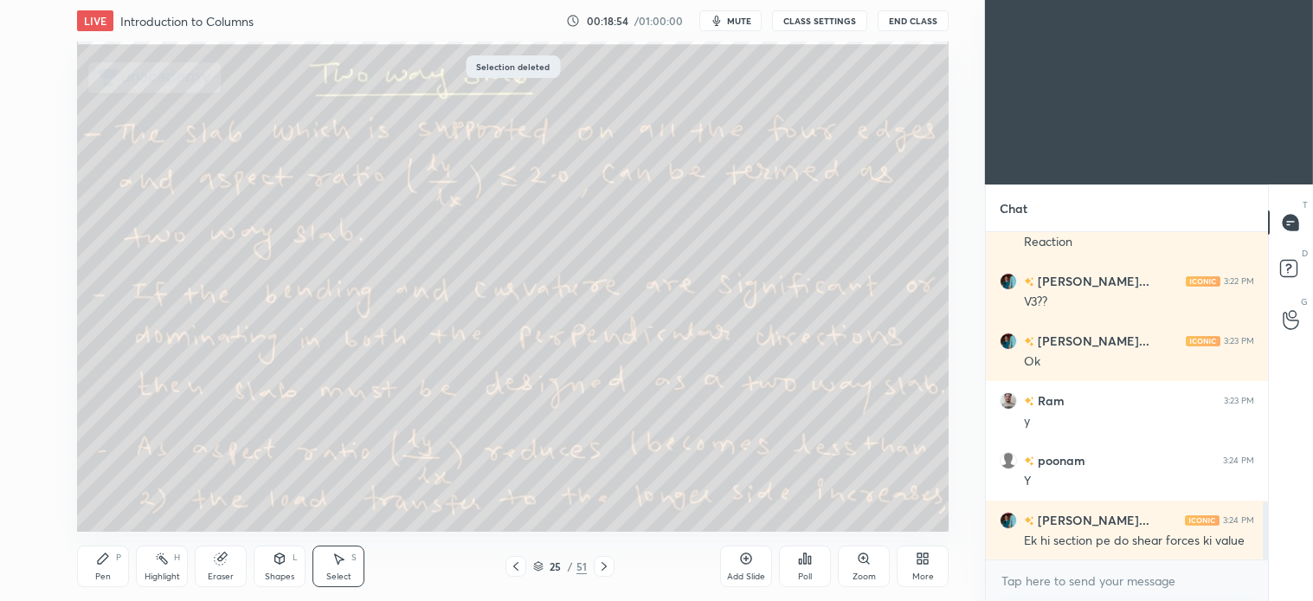
click at [102, 563] on icon at bounding box center [103, 558] width 10 height 10
click at [613, 561] on div at bounding box center [604, 566] width 21 height 21
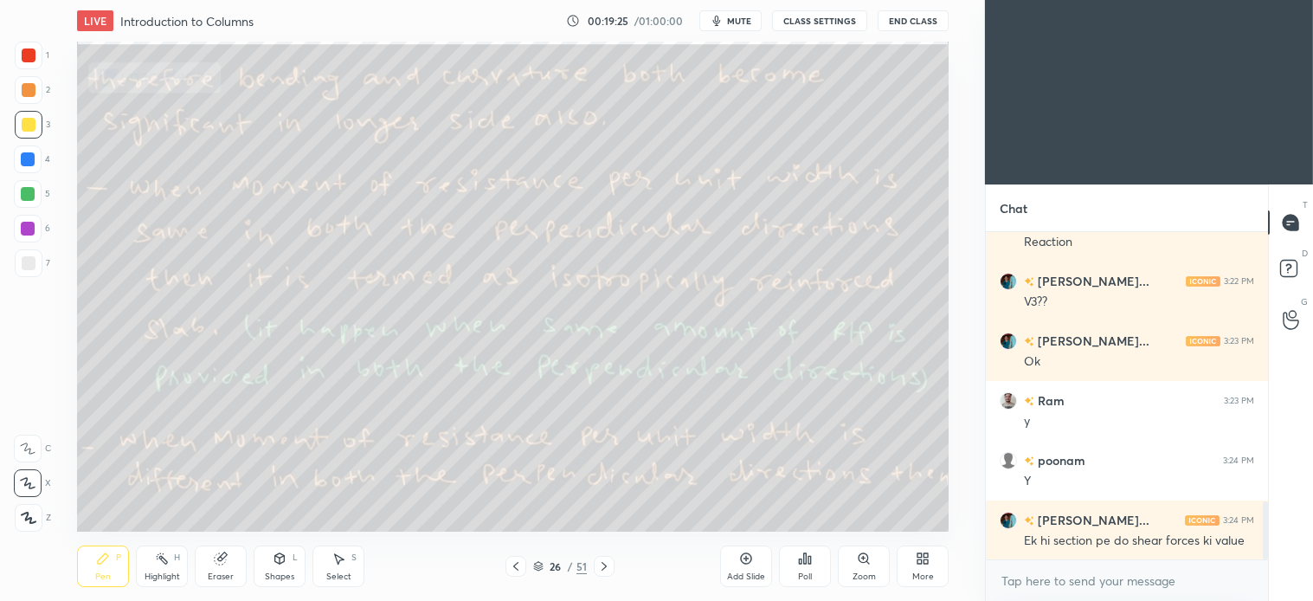
click at [519, 558] on div at bounding box center [516, 566] width 21 height 21
click at [340, 569] on div "Select S" at bounding box center [339, 566] width 52 height 42
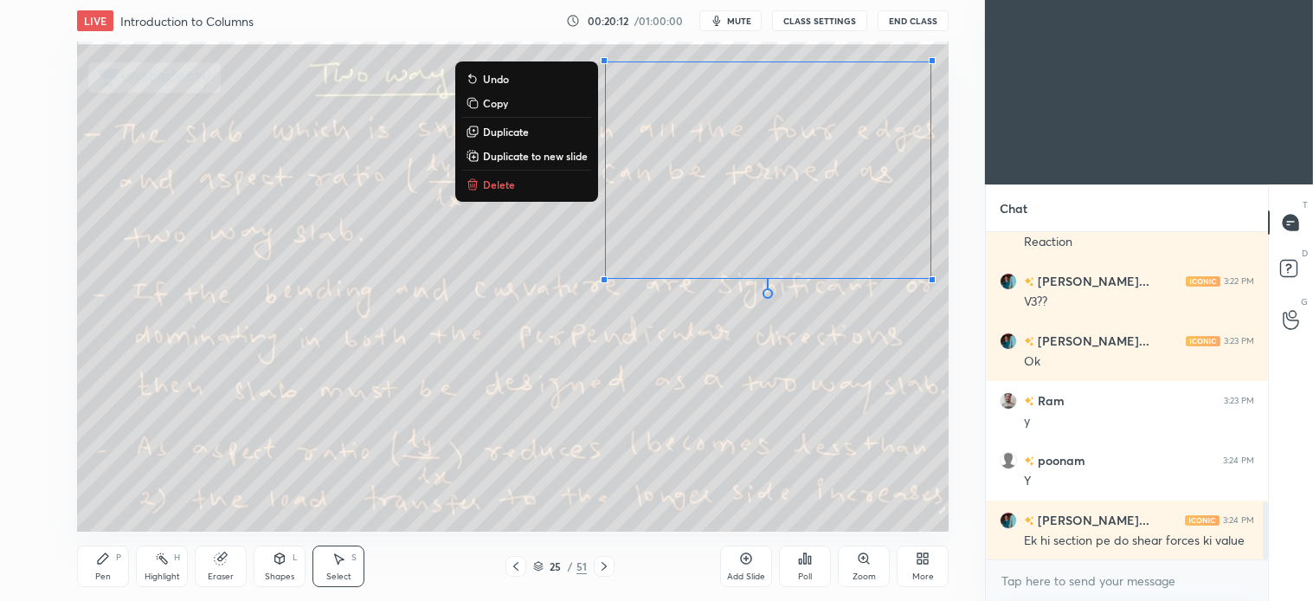
click at [513, 179] on button "Delete" at bounding box center [526, 184] width 129 height 21
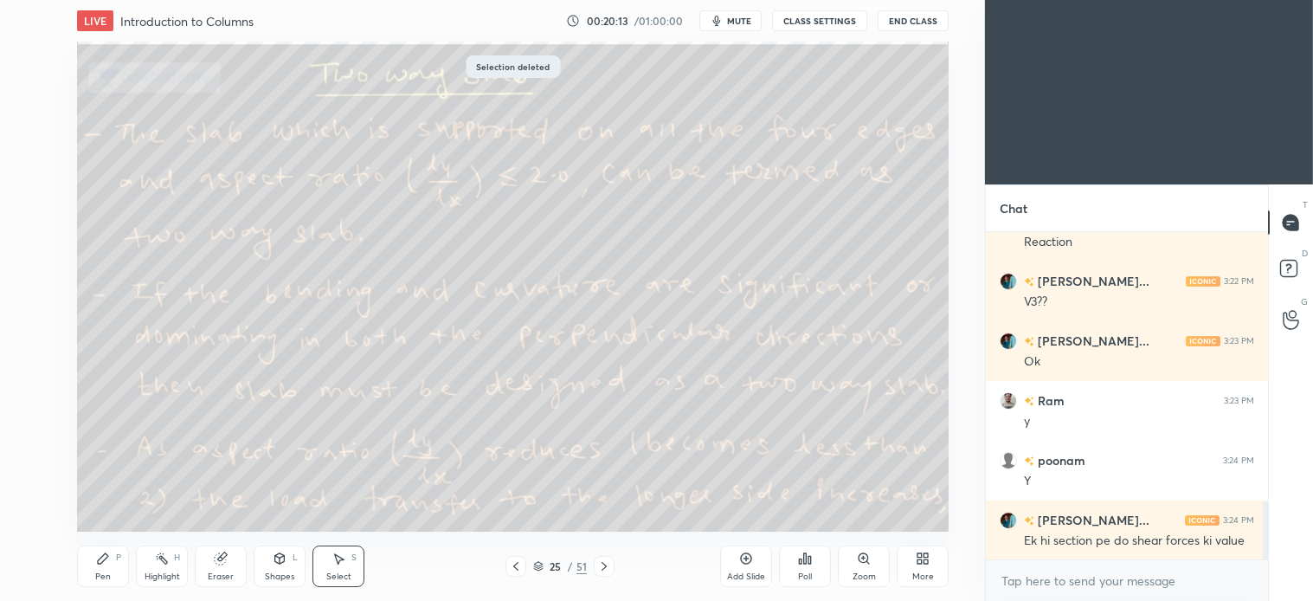
click at [107, 576] on div "Pen" at bounding box center [103, 576] width 16 height 9
click at [353, 561] on div "S" at bounding box center [354, 557] width 5 height 9
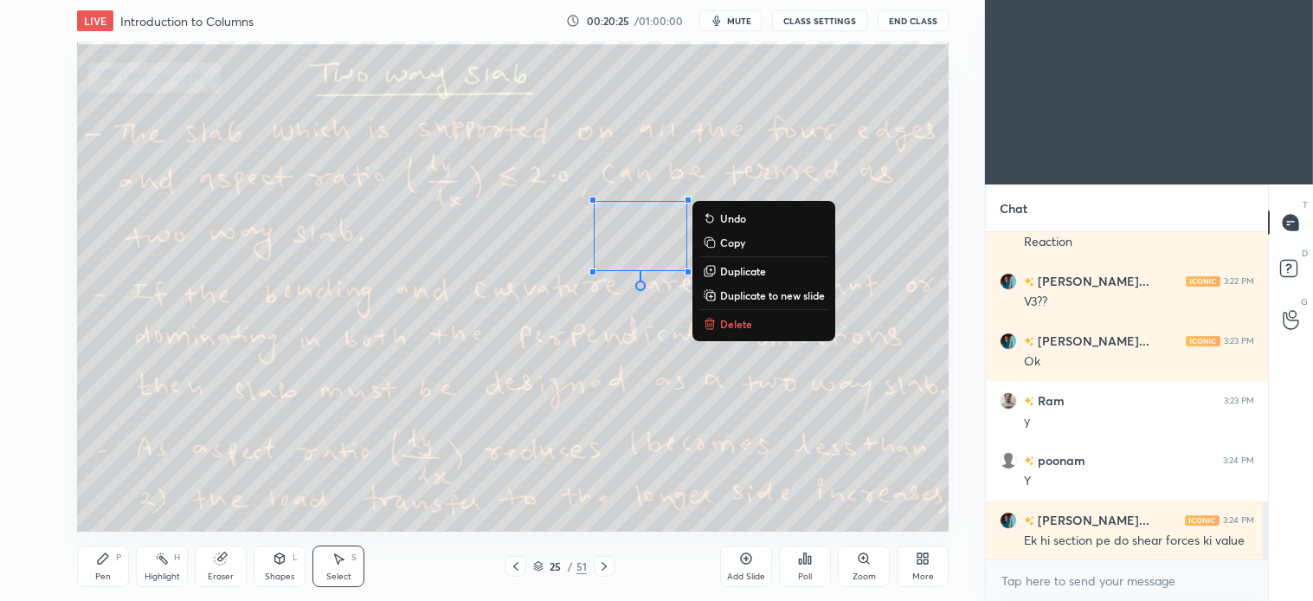
click at [741, 321] on p "Delete" at bounding box center [736, 324] width 32 height 14
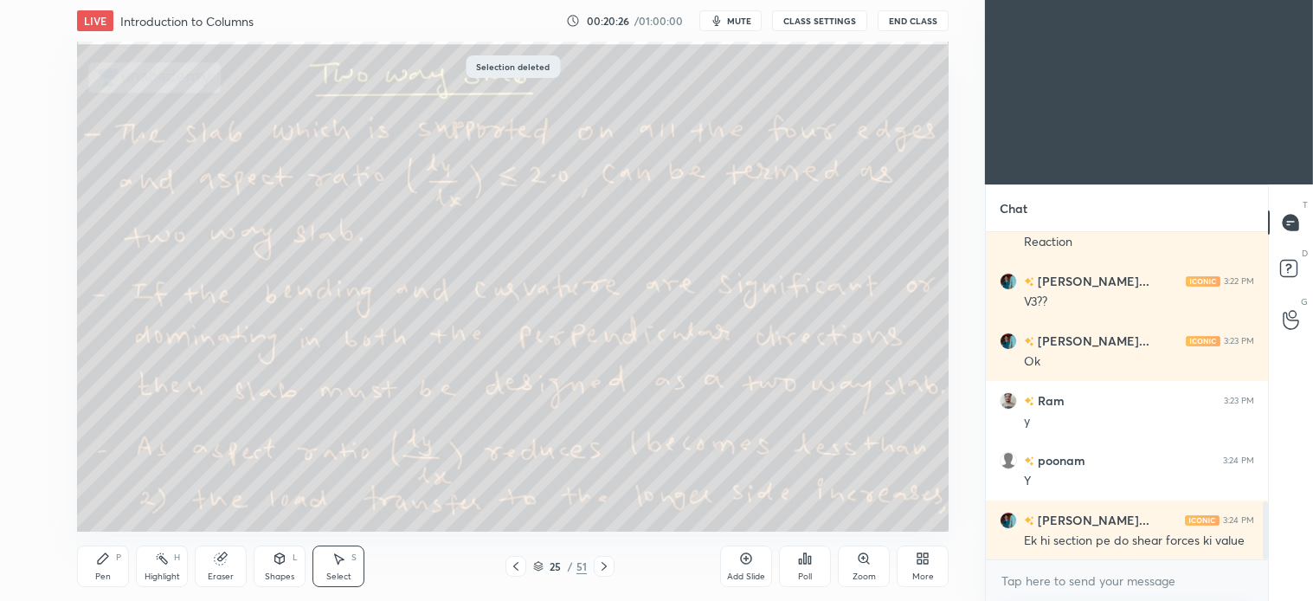
click at [92, 558] on div "Pen P" at bounding box center [103, 566] width 52 height 42
click at [608, 564] on icon at bounding box center [604, 566] width 14 height 14
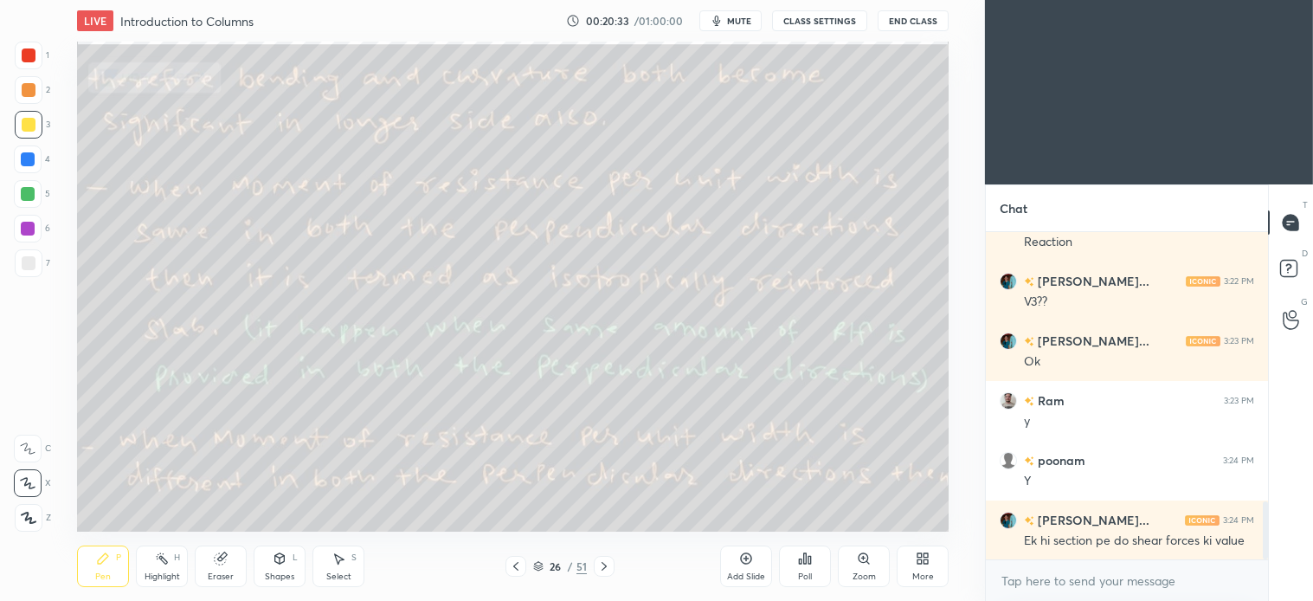
click at [28, 256] on div at bounding box center [29, 263] width 14 height 14
click at [28, 128] on div at bounding box center [29, 125] width 14 height 14
click at [29, 173] on div "4" at bounding box center [32, 162] width 36 height 35
click at [342, 566] on div "Select S" at bounding box center [339, 566] width 52 height 42
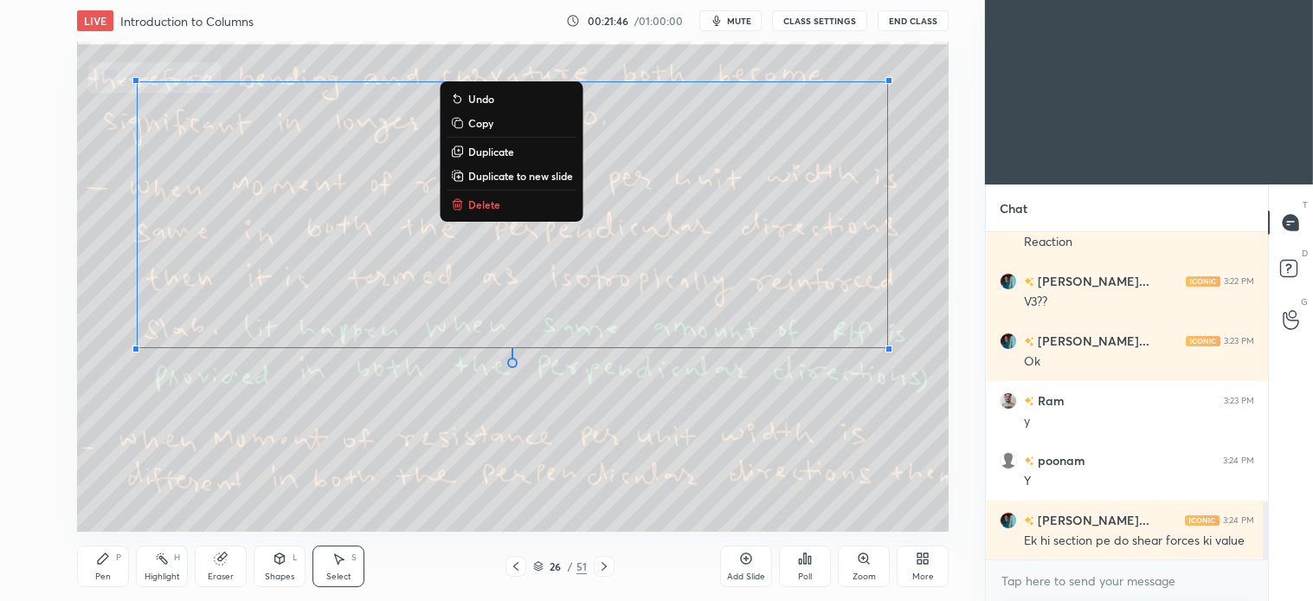
click at [487, 205] on p "Delete" at bounding box center [484, 204] width 32 height 14
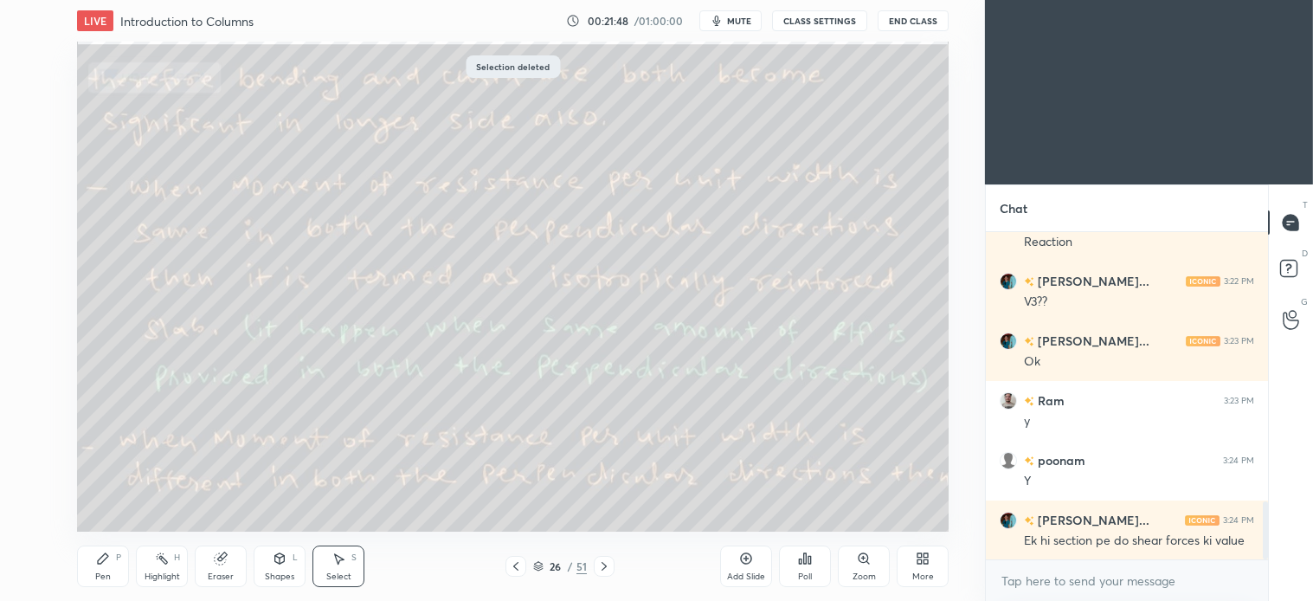
click at [603, 564] on icon at bounding box center [604, 566] width 14 height 14
click at [106, 559] on icon at bounding box center [103, 558] width 10 height 10
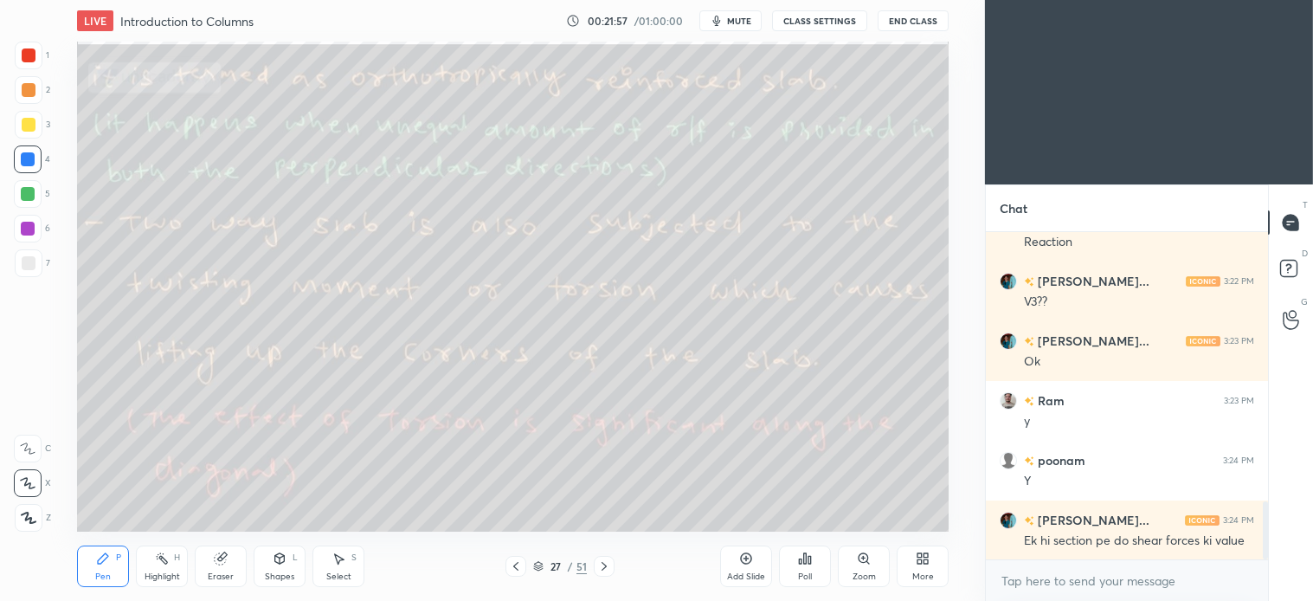
click at [30, 133] on div at bounding box center [29, 125] width 28 height 28
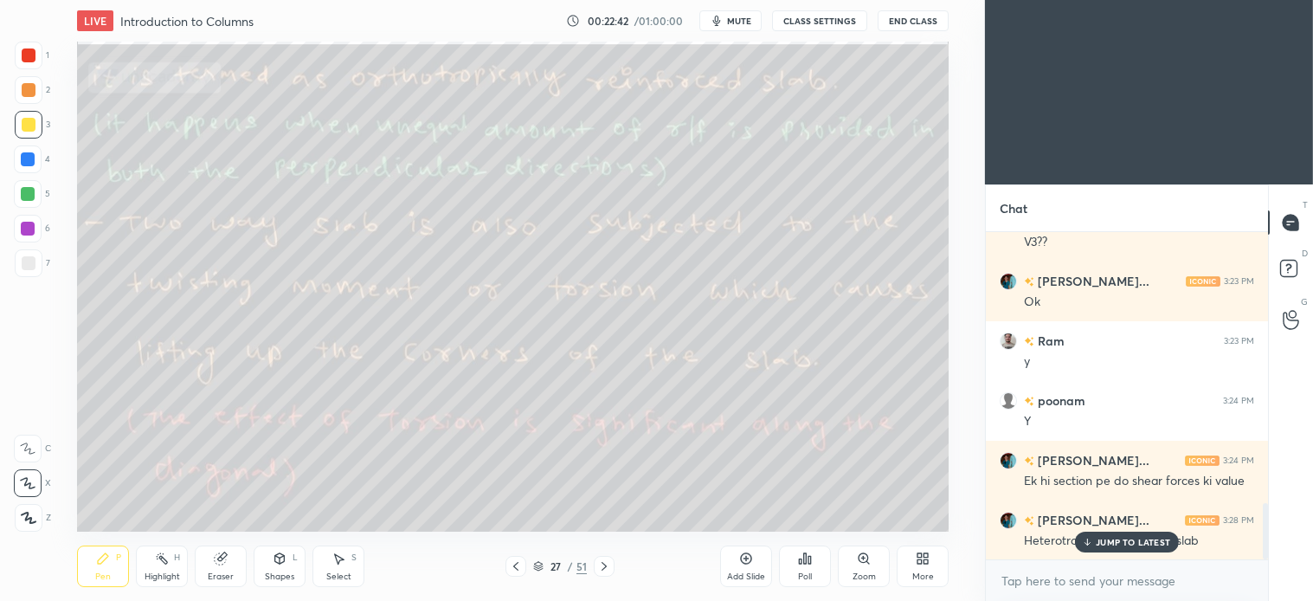
click at [517, 568] on icon at bounding box center [516, 566] width 14 height 14
click at [603, 566] on icon at bounding box center [604, 566] width 14 height 14
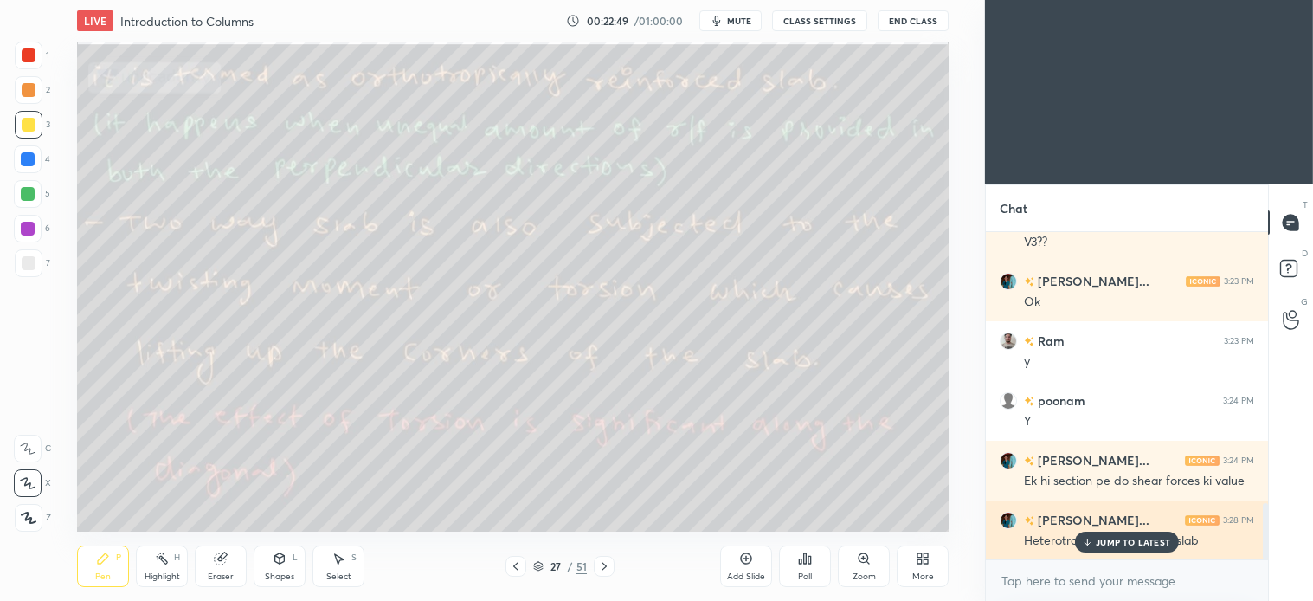
click at [1140, 533] on div "JUMP TO LATEST" at bounding box center [1127, 542] width 104 height 21
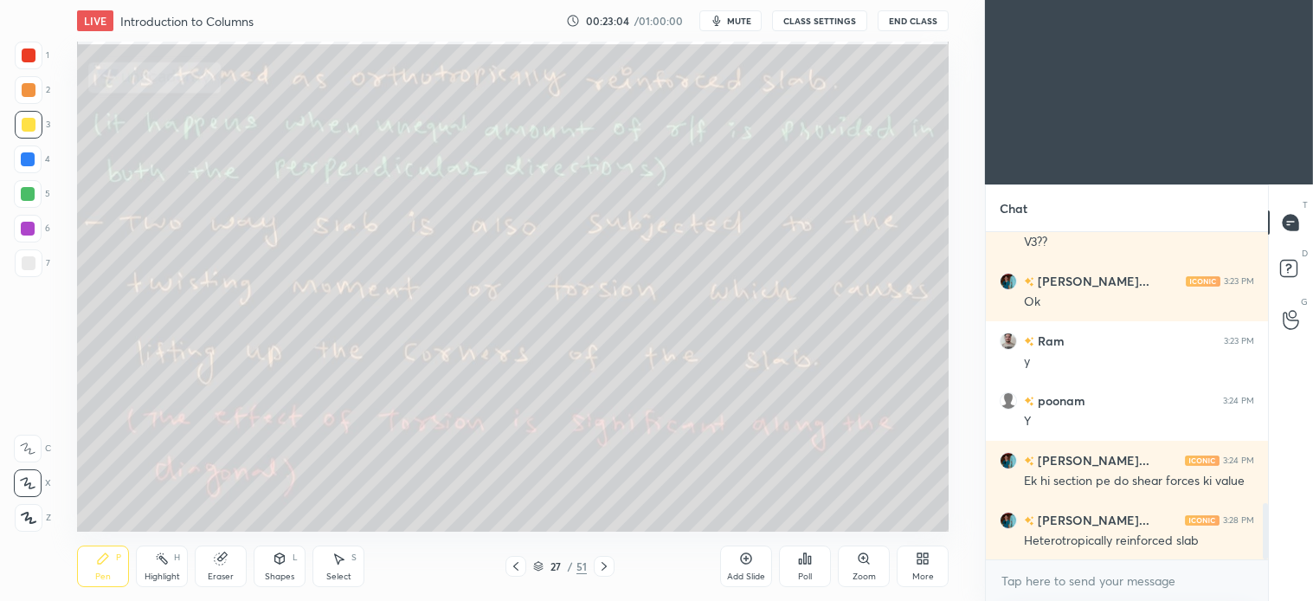
click at [339, 565] on icon at bounding box center [339, 558] width 14 height 14
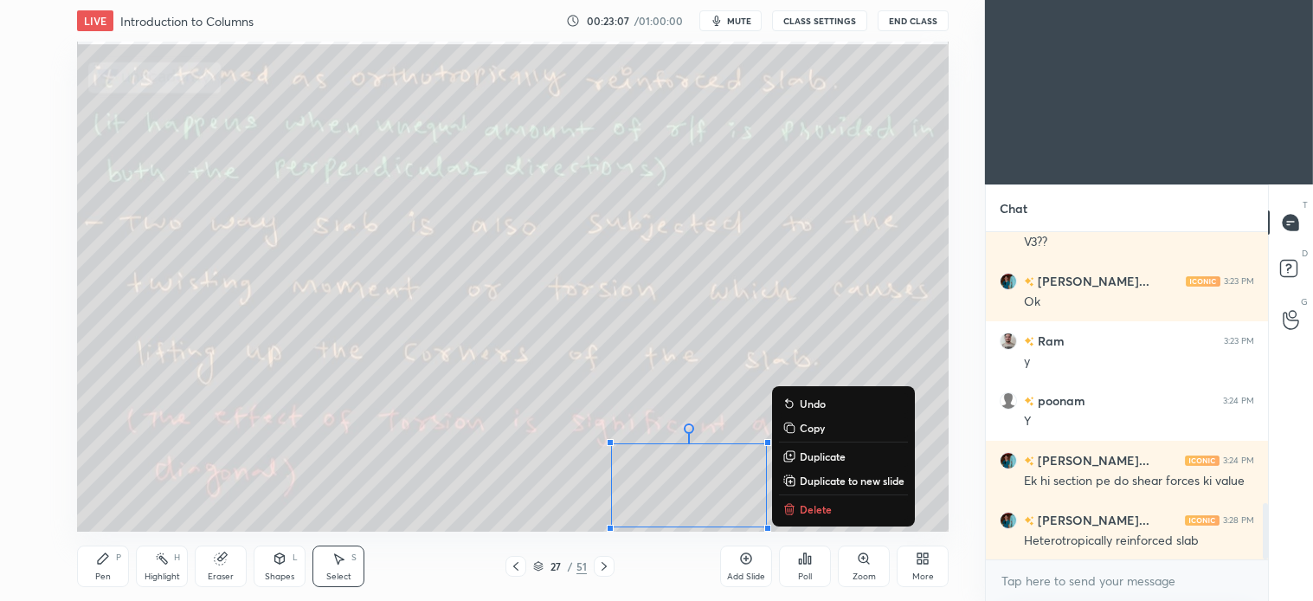
click at [816, 508] on p "Delete" at bounding box center [816, 509] width 32 height 14
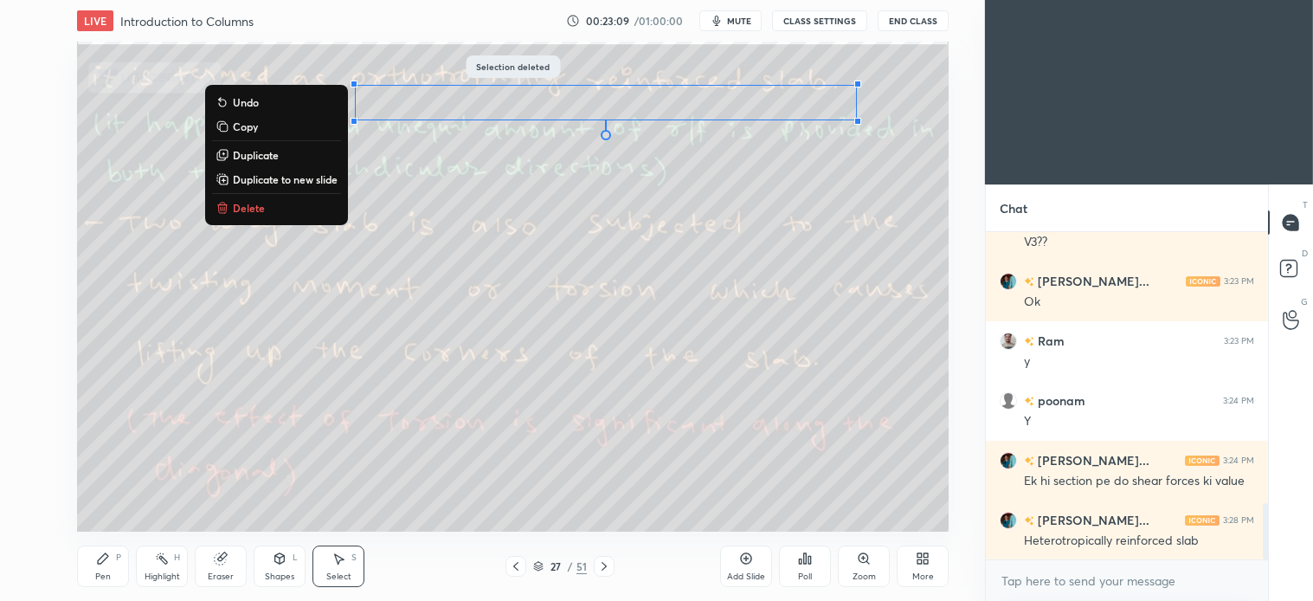
click at [258, 203] on p "Delete" at bounding box center [249, 208] width 32 height 14
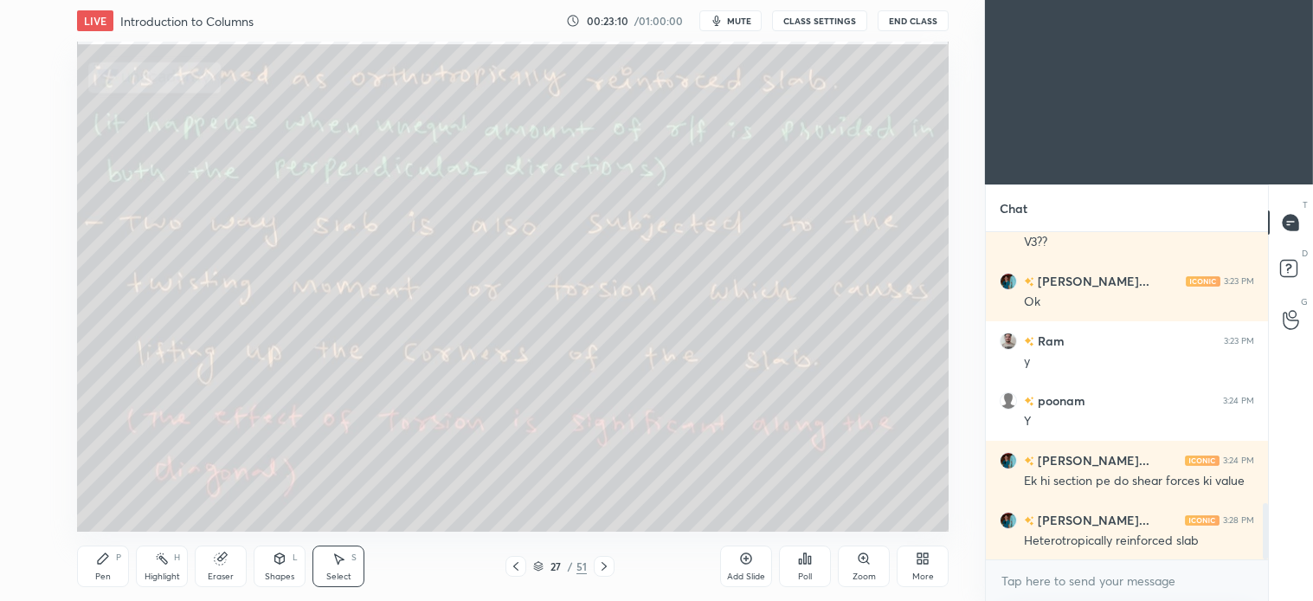
click at [511, 563] on icon at bounding box center [516, 566] width 14 height 14
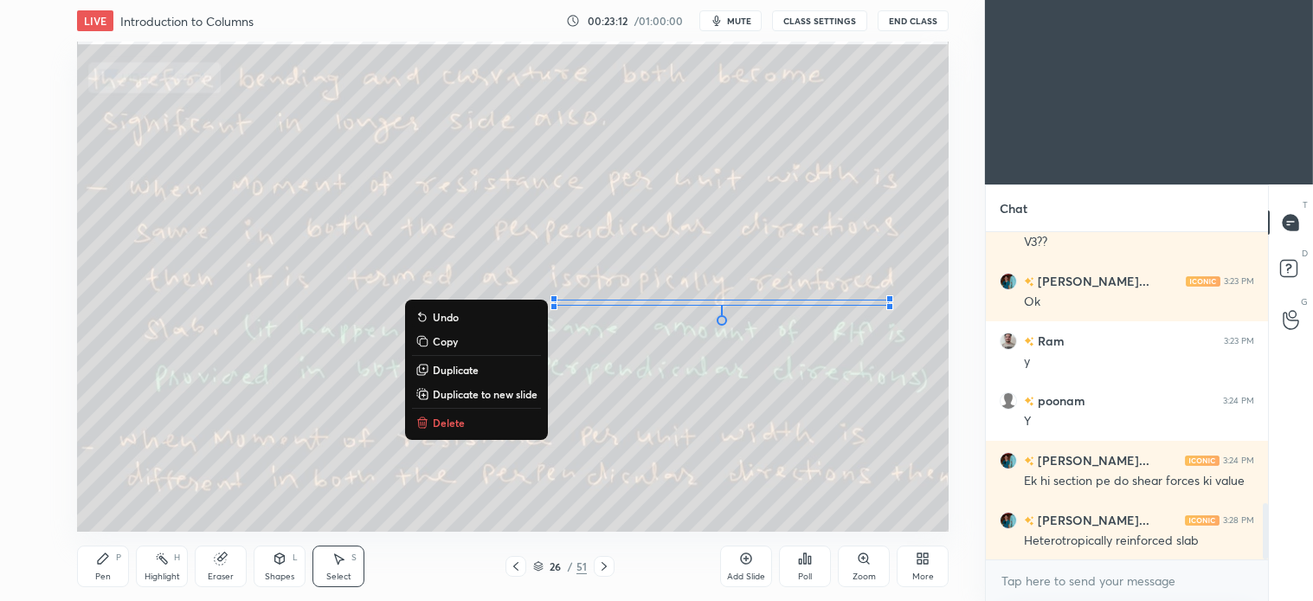
click at [452, 416] on p "Delete" at bounding box center [449, 423] width 32 height 14
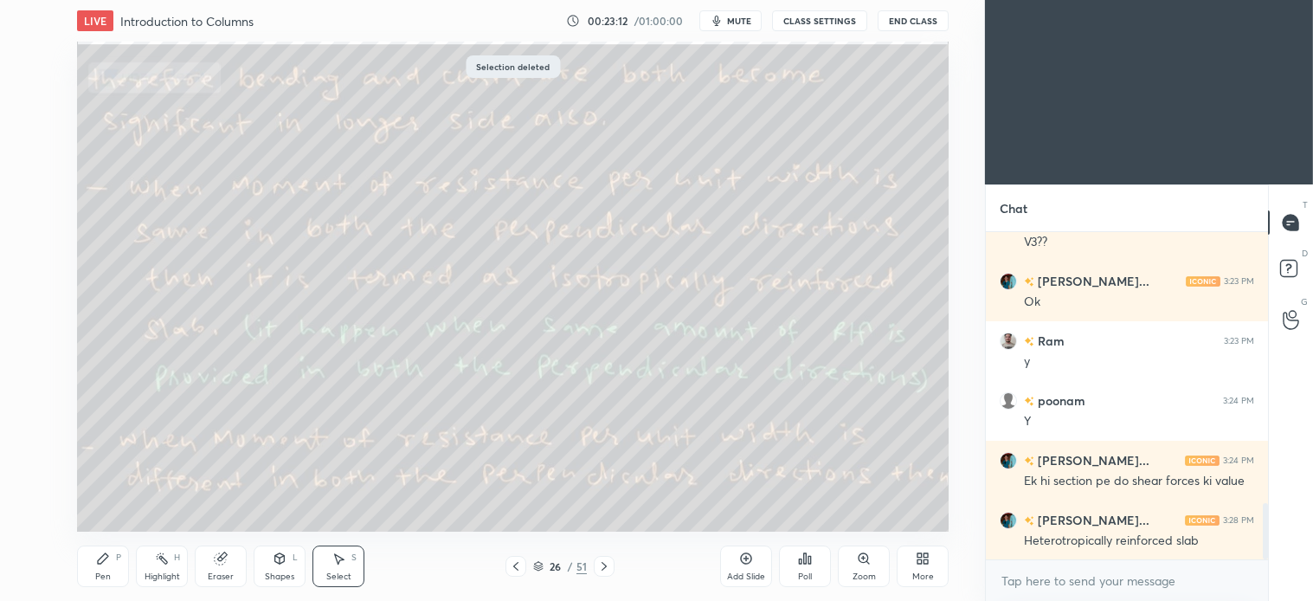
click at [608, 563] on icon at bounding box center [604, 566] width 14 height 14
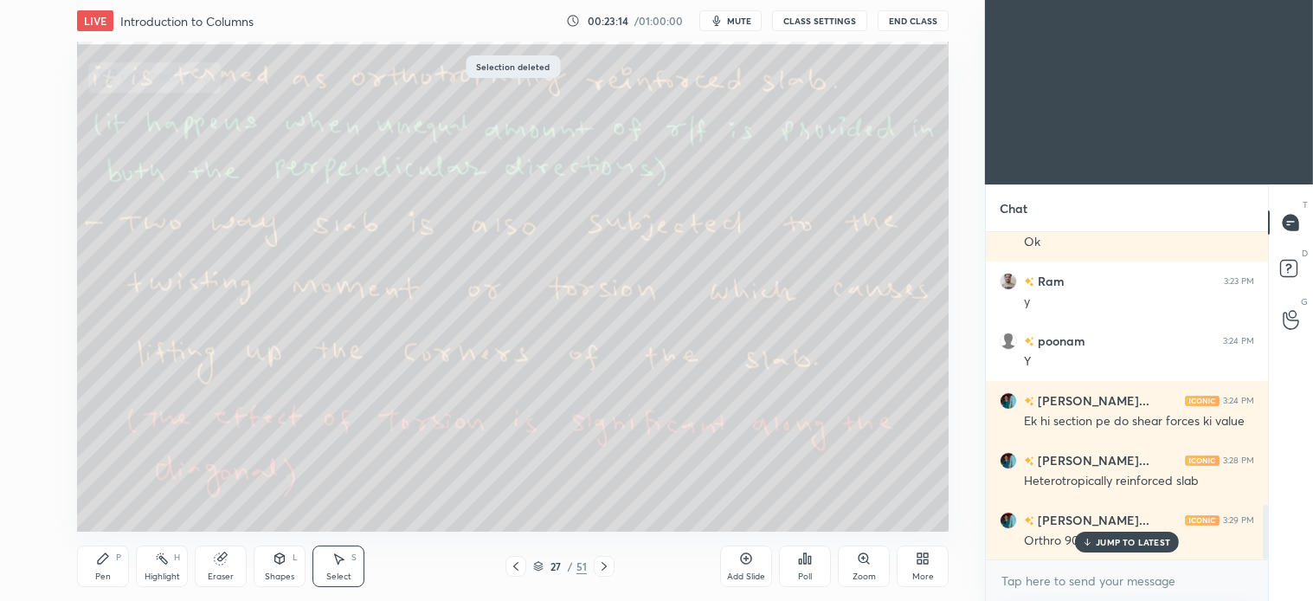
click at [95, 560] on div "Pen P" at bounding box center [103, 566] width 52 height 42
click at [289, 560] on div "Shapes L" at bounding box center [280, 566] width 52 height 42
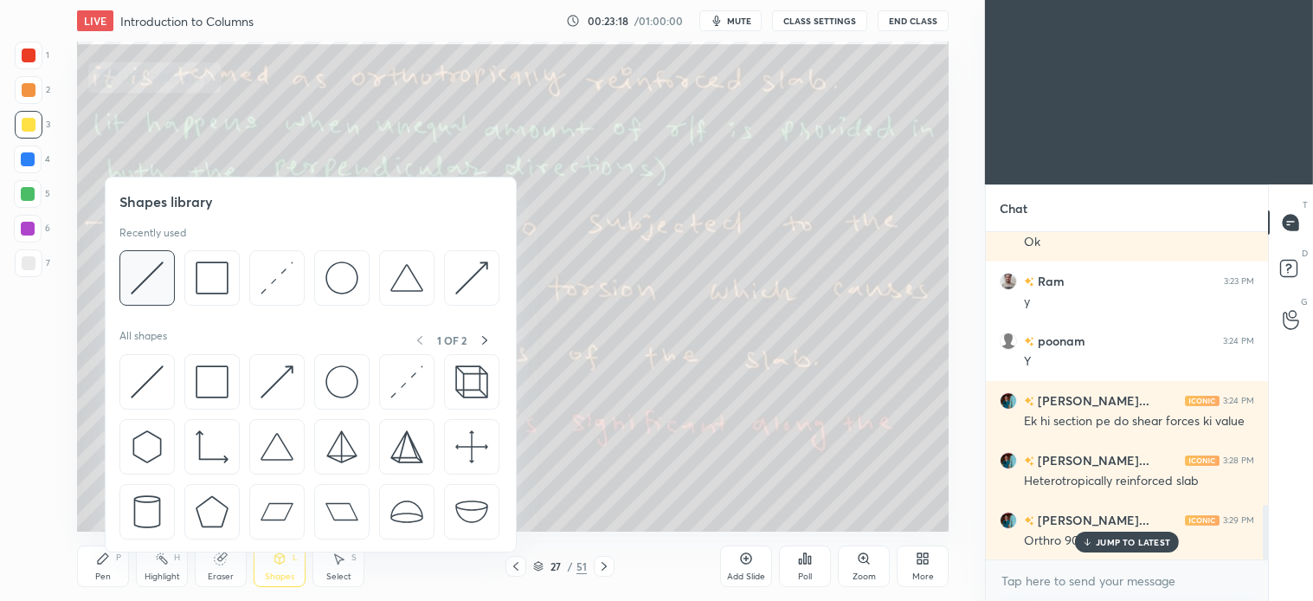
click at [156, 289] on img at bounding box center [147, 277] width 33 height 33
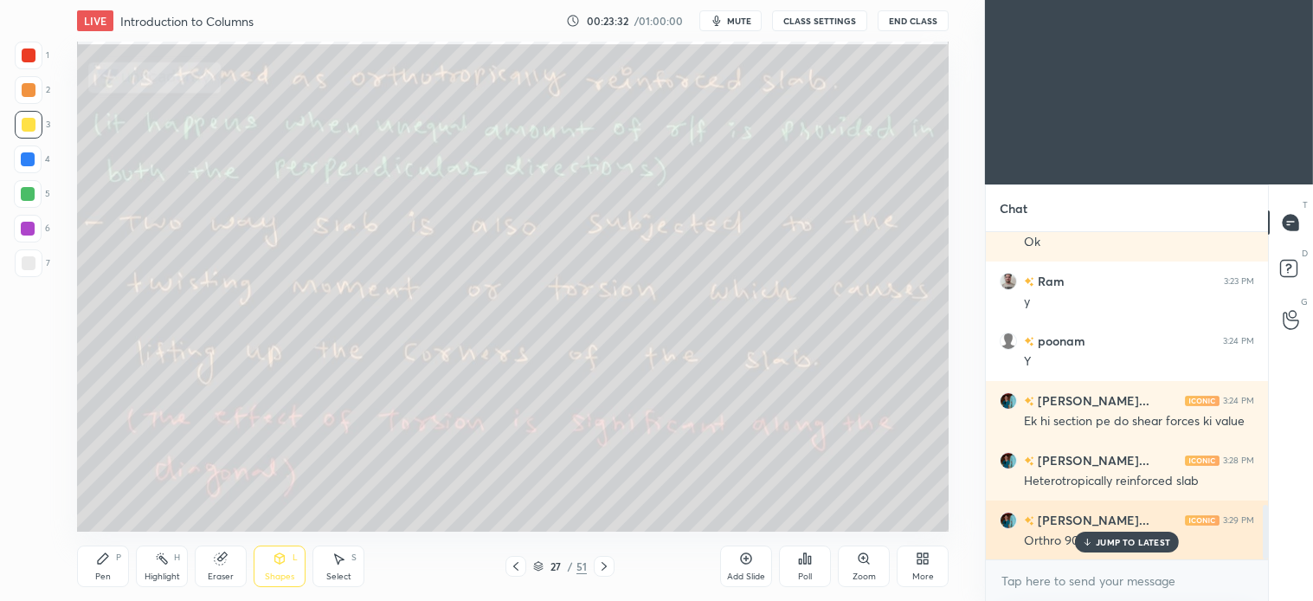
click at [1136, 543] on p "JUMP TO LATEST" at bounding box center [1133, 542] width 74 height 10
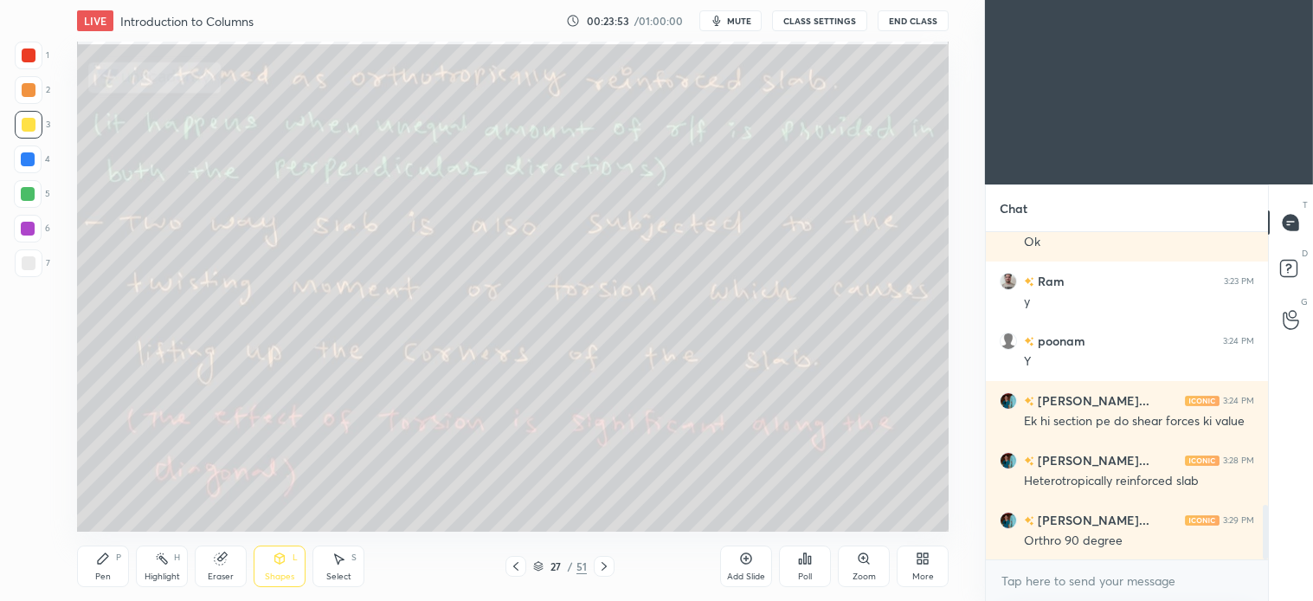
click at [99, 573] on div "Pen" at bounding box center [103, 576] width 16 height 9
click at [603, 567] on icon at bounding box center [604, 566] width 14 height 14
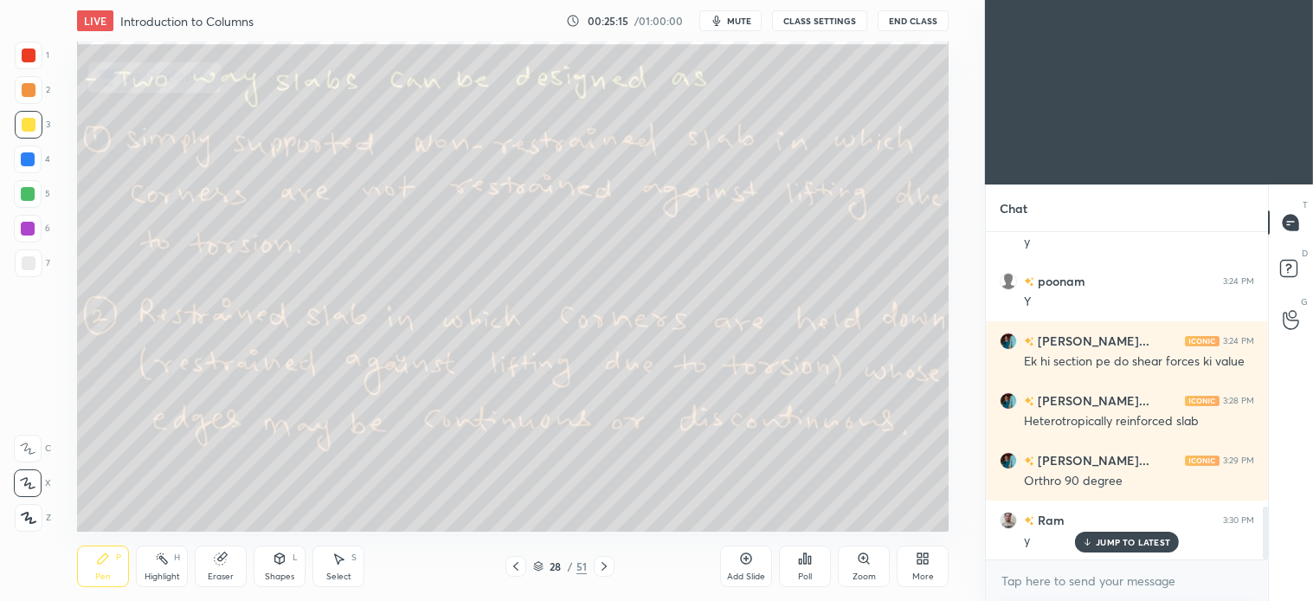
click at [515, 568] on icon at bounding box center [515, 566] width 5 height 9
click at [603, 567] on icon at bounding box center [604, 566] width 14 height 14
click at [33, 267] on div at bounding box center [29, 263] width 14 height 14
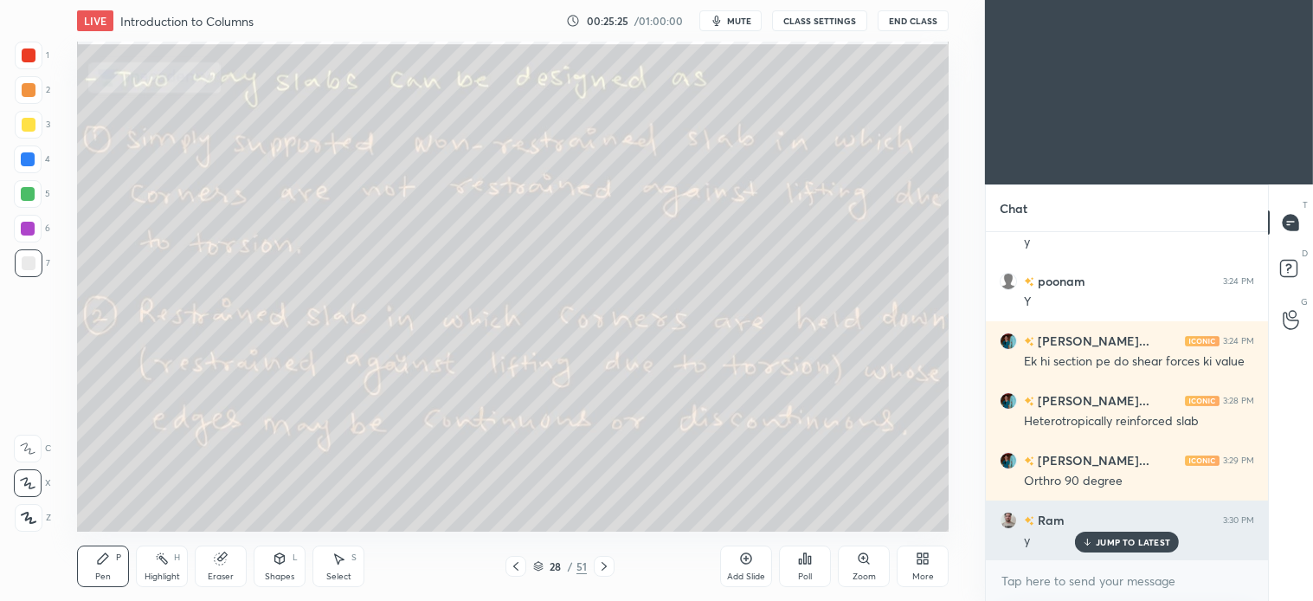
click at [1128, 542] on p "JUMP TO LATEST" at bounding box center [1133, 542] width 74 height 10
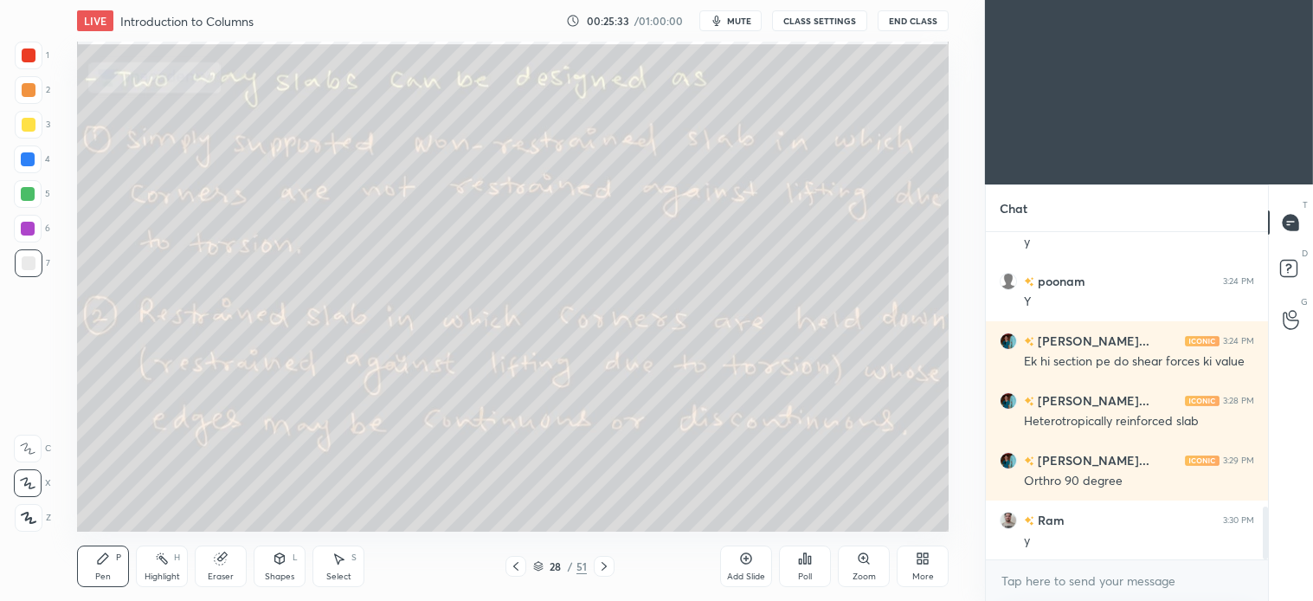
click at [282, 551] on icon at bounding box center [280, 558] width 14 height 14
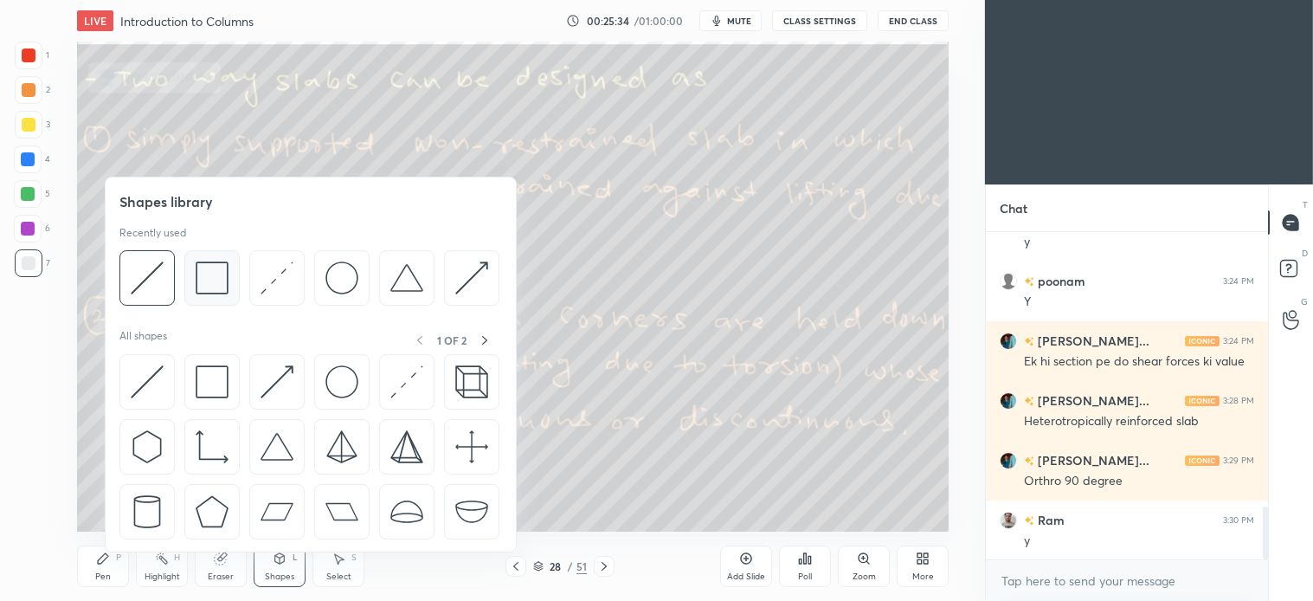
click at [228, 289] on img at bounding box center [212, 277] width 33 height 33
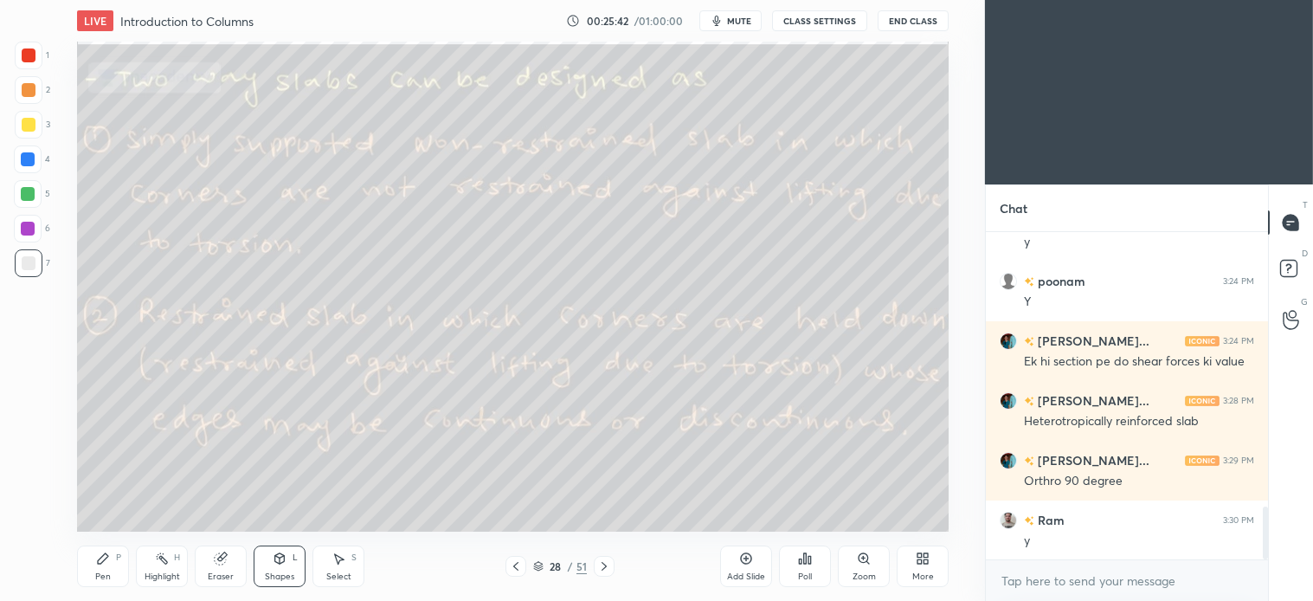
click at [119, 567] on div "Pen P" at bounding box center [103, 566] width 52 height 42
click at [29, 197] on div at bounding box center [28, 194] width 14 height 14
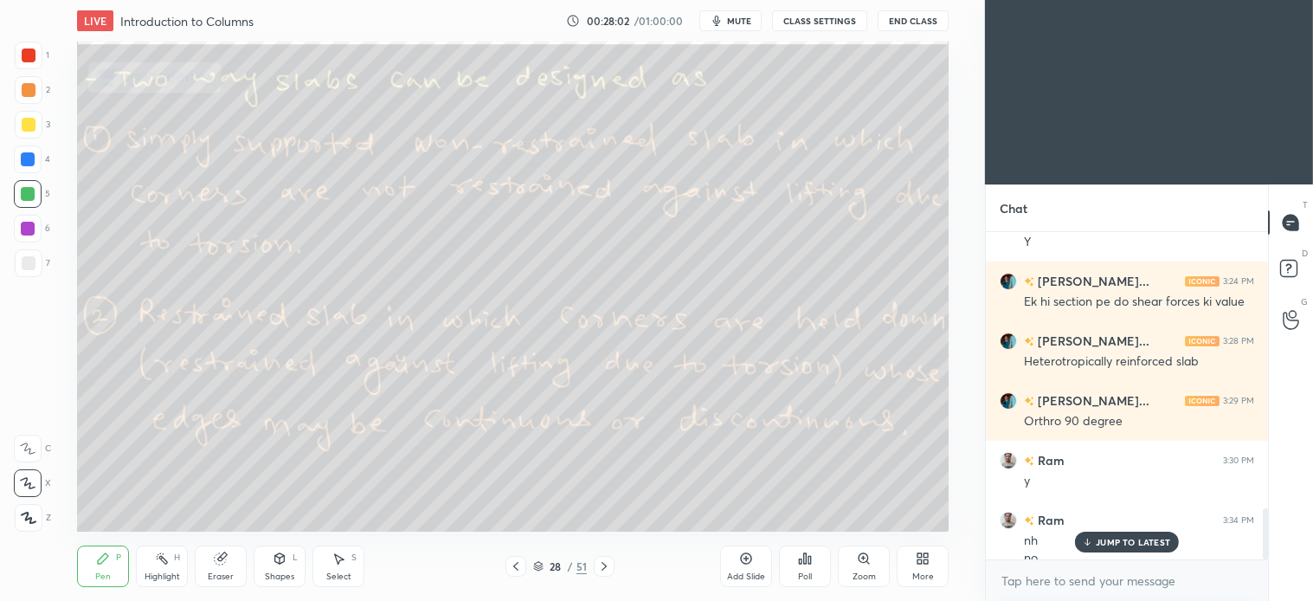
scroll to position [1786, 0]
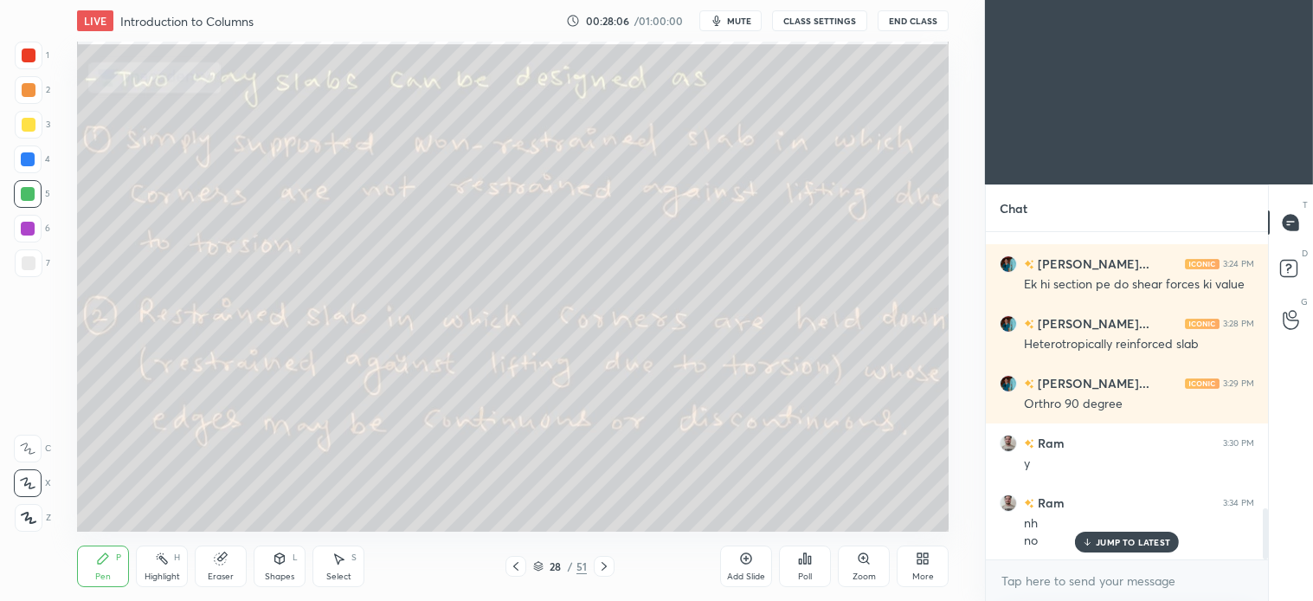
click at [350, 565] on div "Select S" at bounding box center [339, 566] width 52 height 42
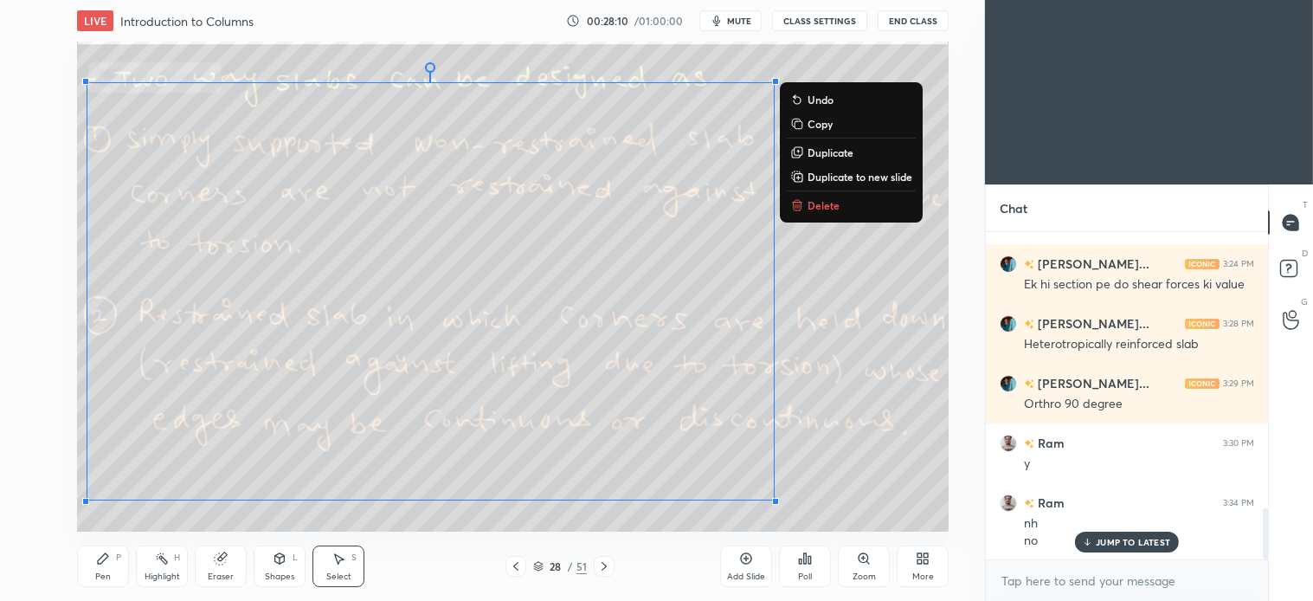
click at [832, 202] on p "Delete" at bounding box center [824, 205] width 32 height 14
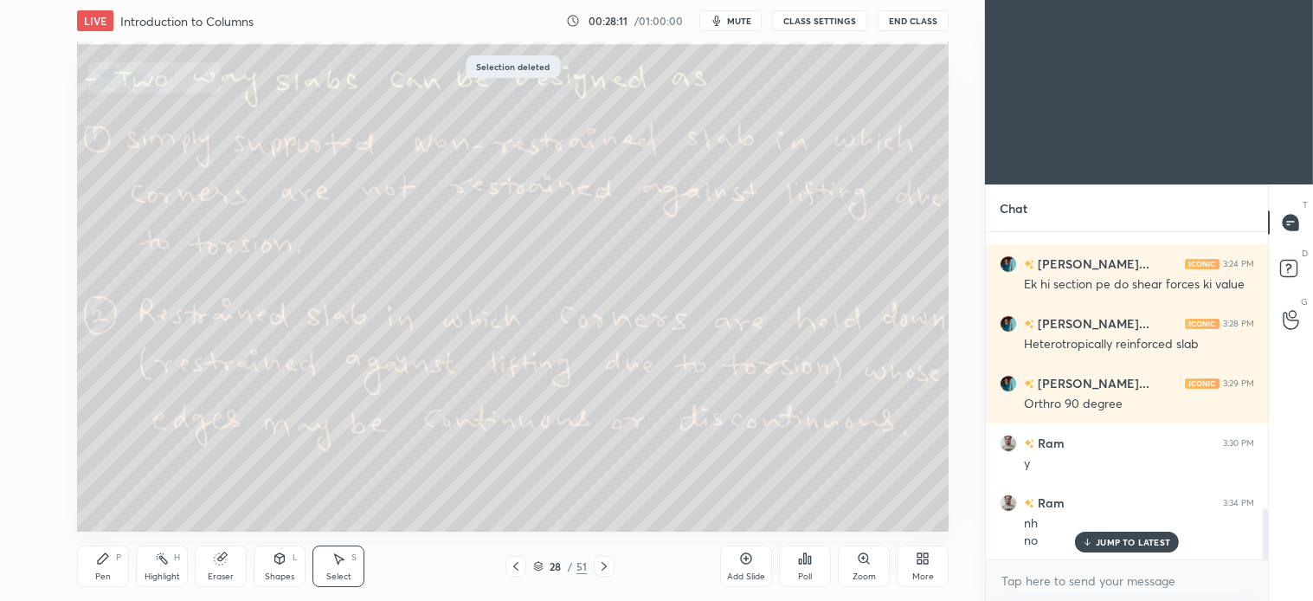
click at [102, 557] on icon at bounding box center [103, 558] width 10 height 10
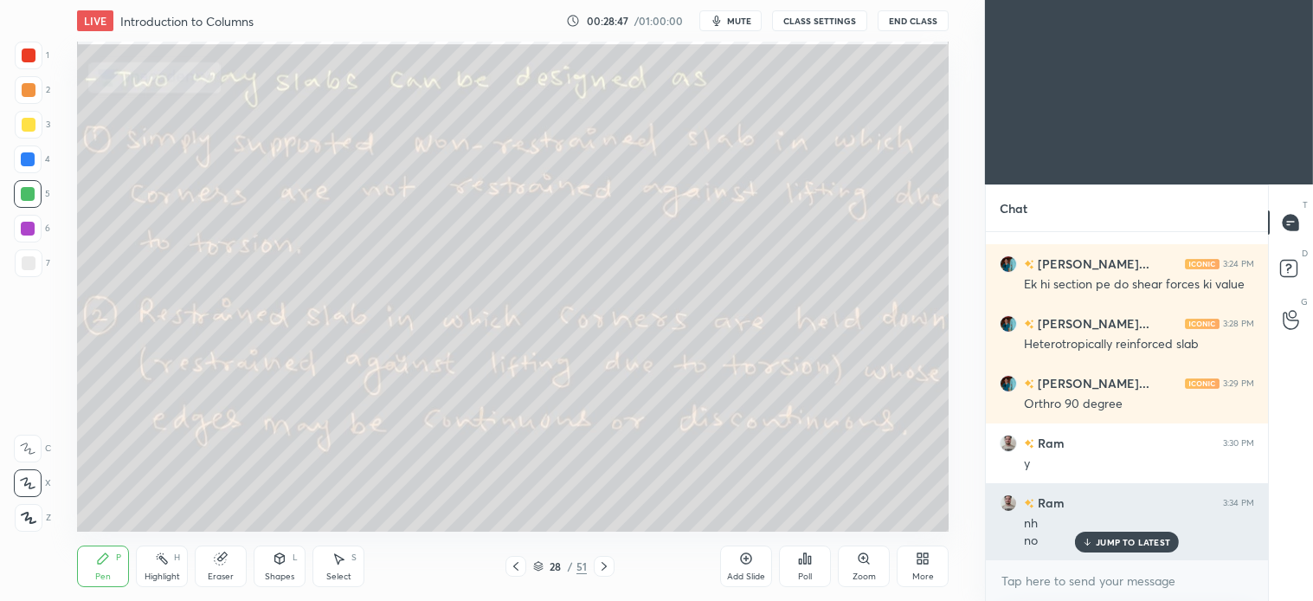
click at [1144, 545] on p "JUMP TO LATEST" at bounding box center [1133, 542] width 74 height 10
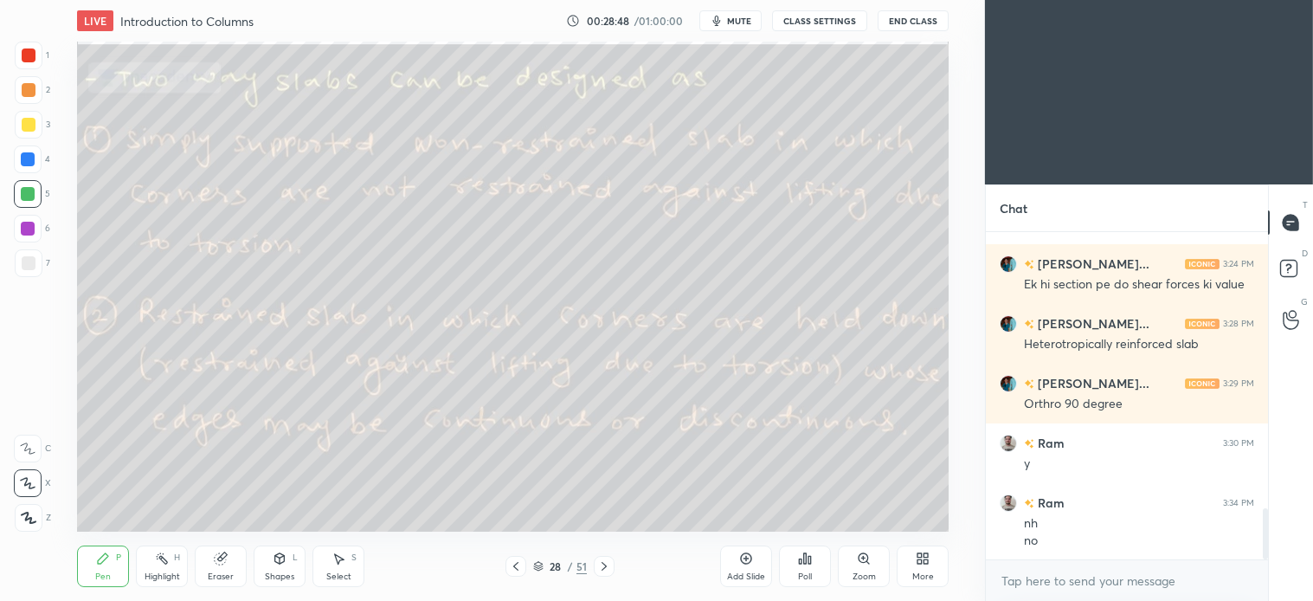
click at [325, 556] on div "Select S" at bounding box center [339, 566] width 52 height 42
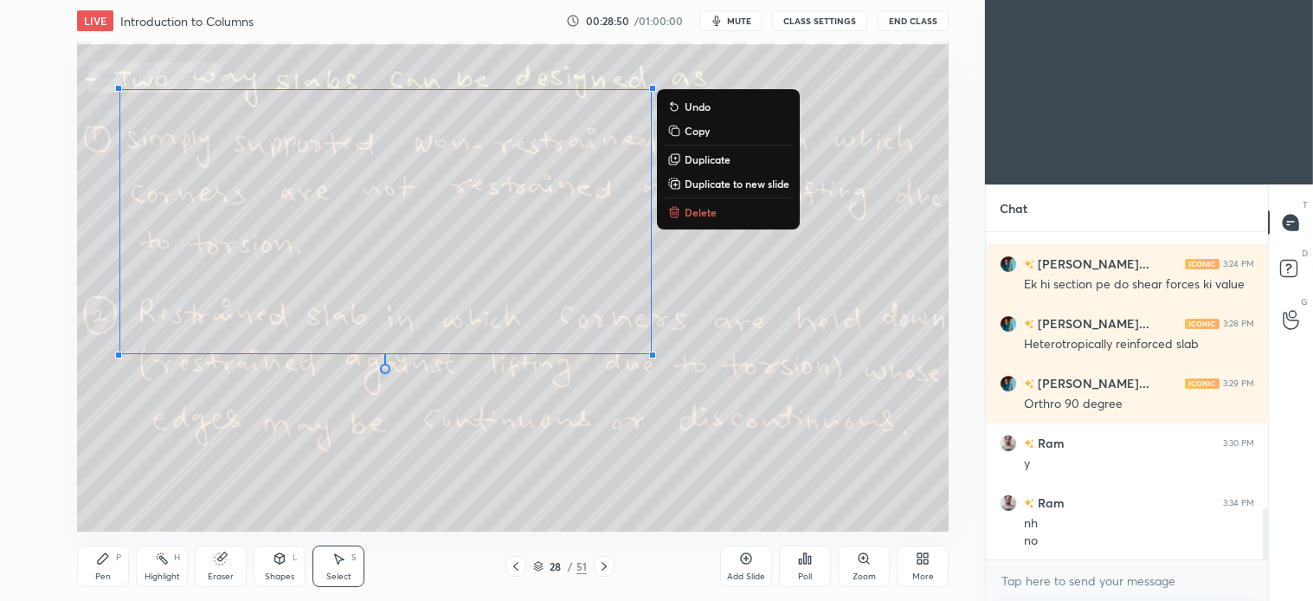
click at [695, 220] on button "Delete" at bounding box center [728, 212] width 129 height 21
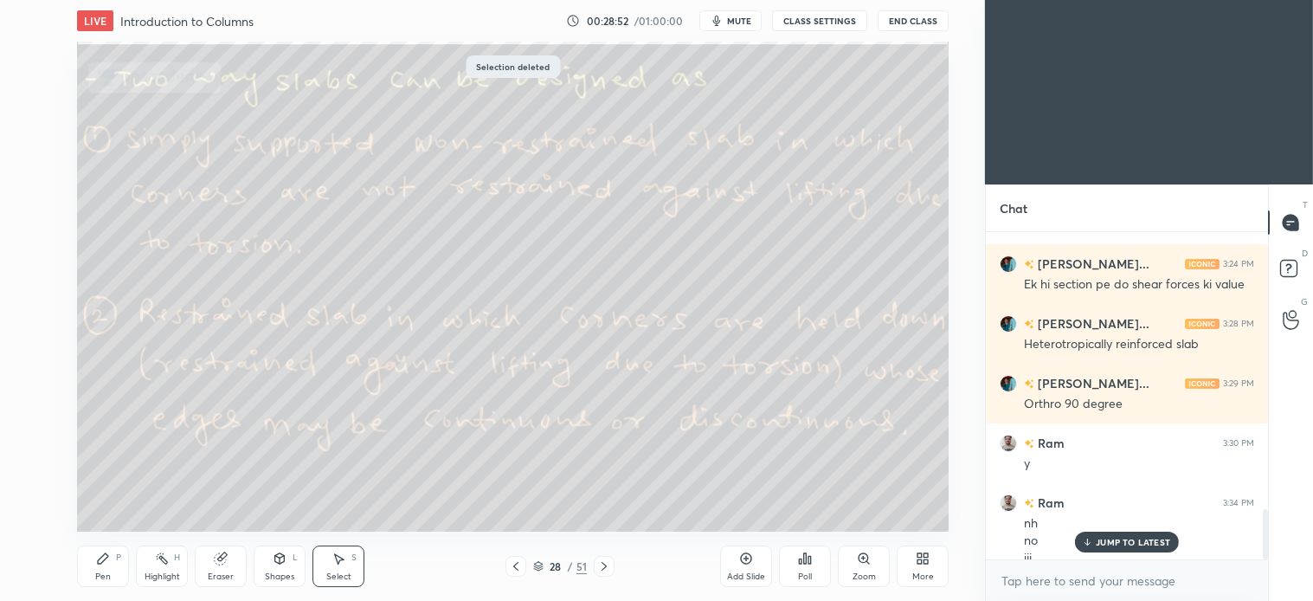
scroll to position [1803, 0]
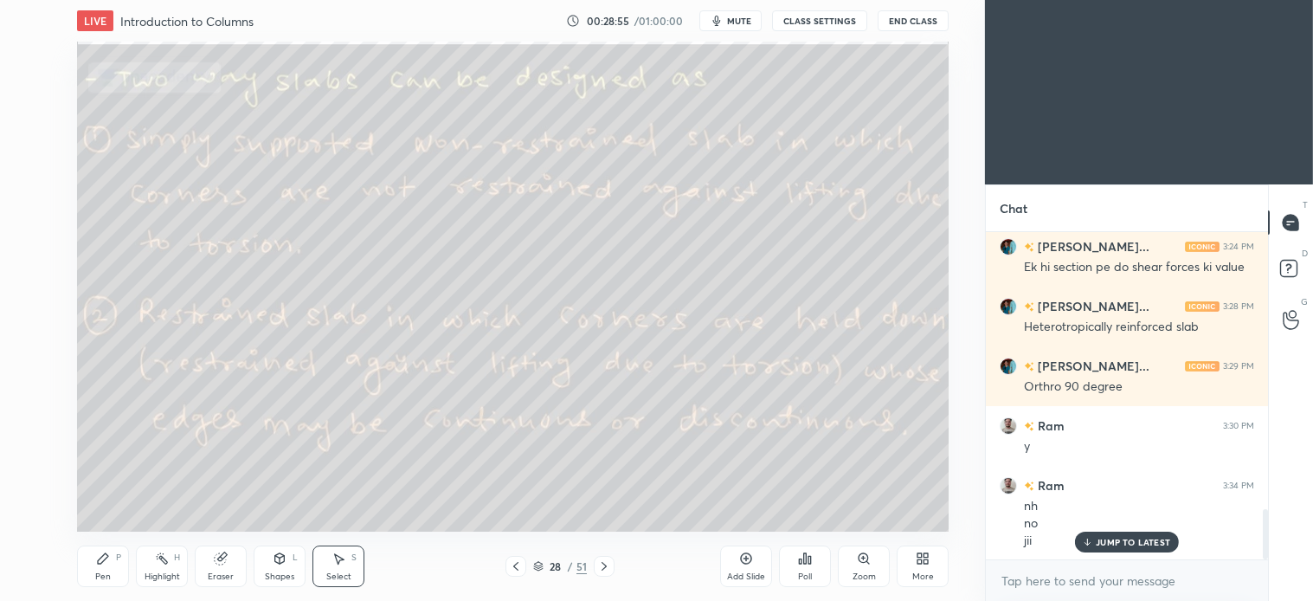
click at [116, 560] on div "P" at bounding box center [118, 557] width 5 height 9
click at [606, 559] on icon at bounding box center [604, 566] width 14 height 14
click at [512, 571] on icon at bounding box center [516, 566] width 14 height 14
click at [741, 559] on icon at bounding box center [746, 558] width 11 height 11
click at [43, 131] on div "3" at bounding box center [32, 125] width 35 height 28
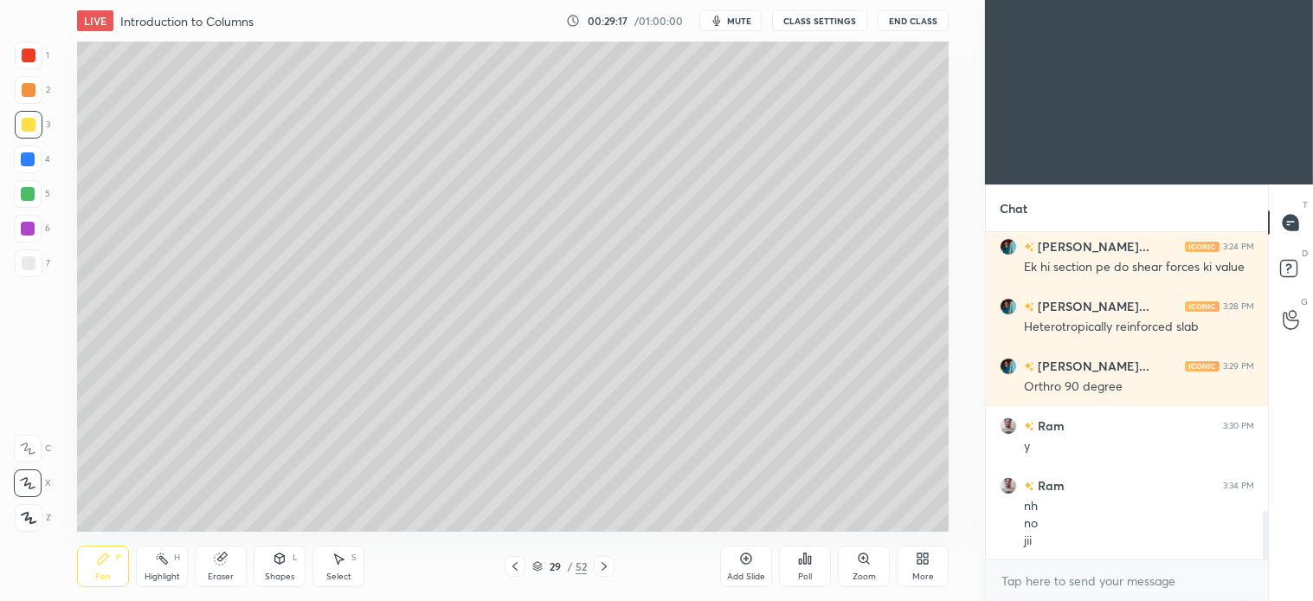
scroll to position [1879, 0]
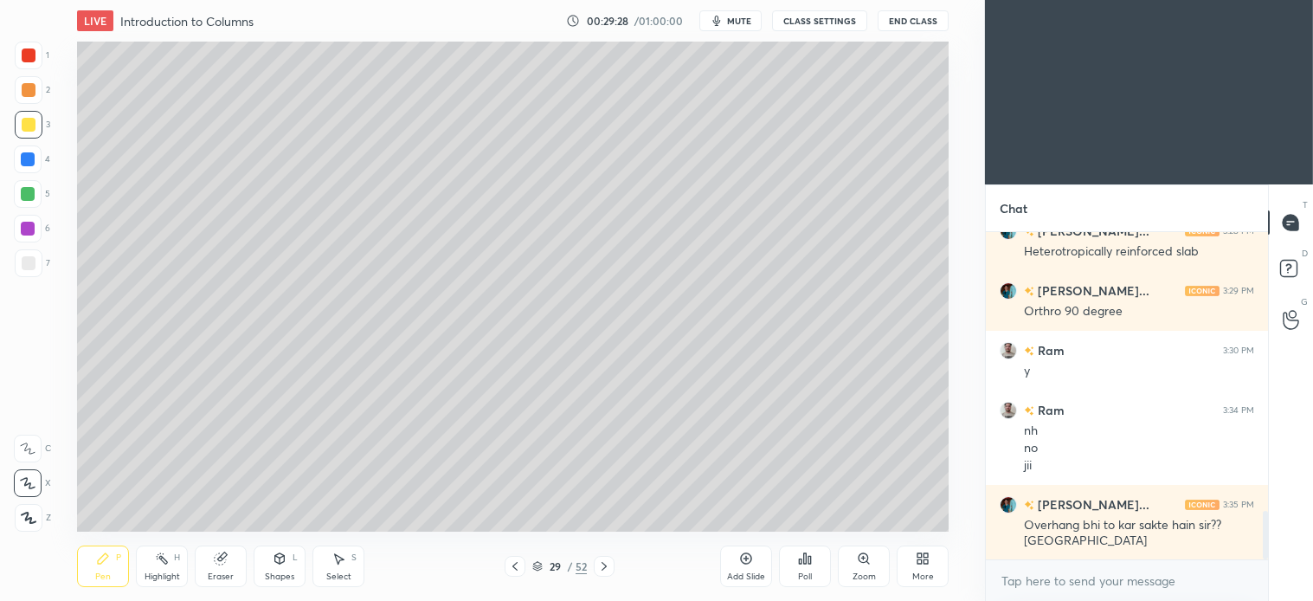
click at [36, 255] on div at bounding box center [29, 263] width 28 height 28
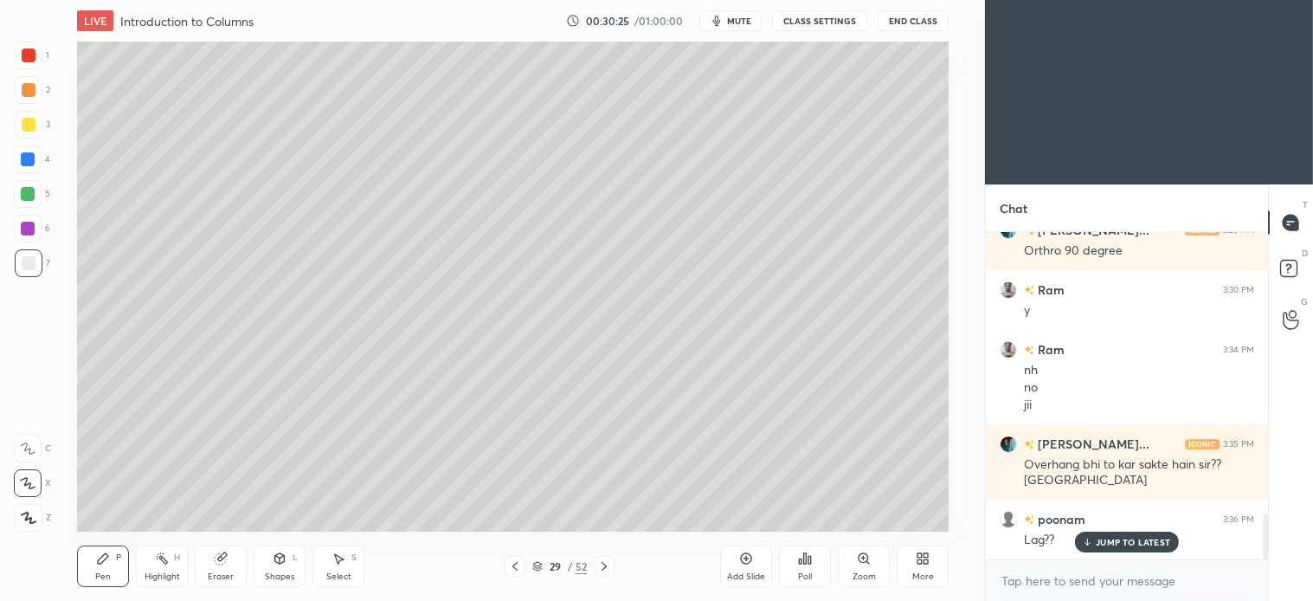
scroll to position [1998, 0]
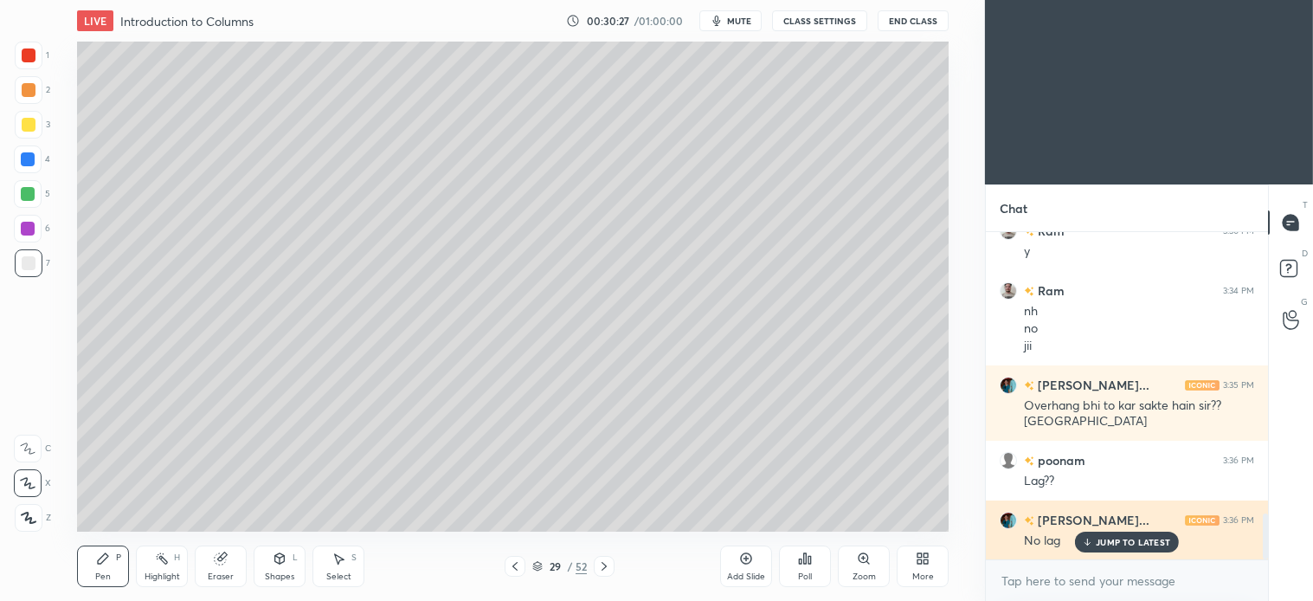
click at [1127, 551] on div "JUMP TO LATEST" at bounding box center [1127, 542] width 104 height 21
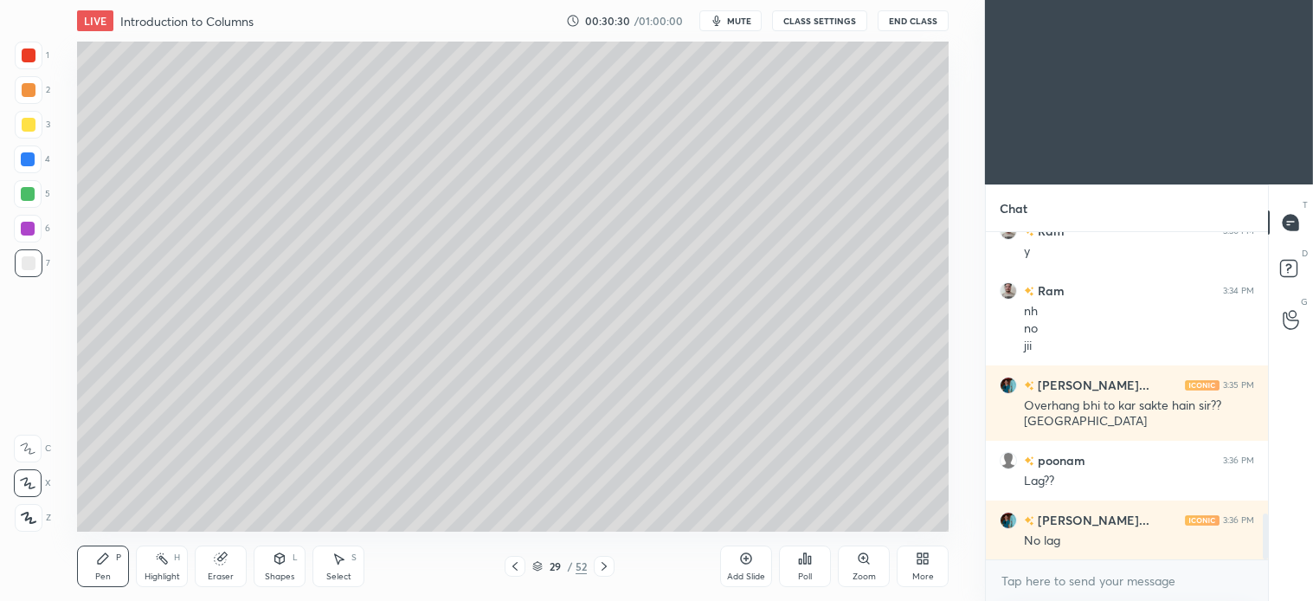
click at [612, 558] on div at bounding box center [604, 566] width 21 height 21
click at [28, 119] on div at bounding box center [29, 125] width 14 height 14
click at [515, 565] on icon at bounding box center [515, 566] width 5 height 9
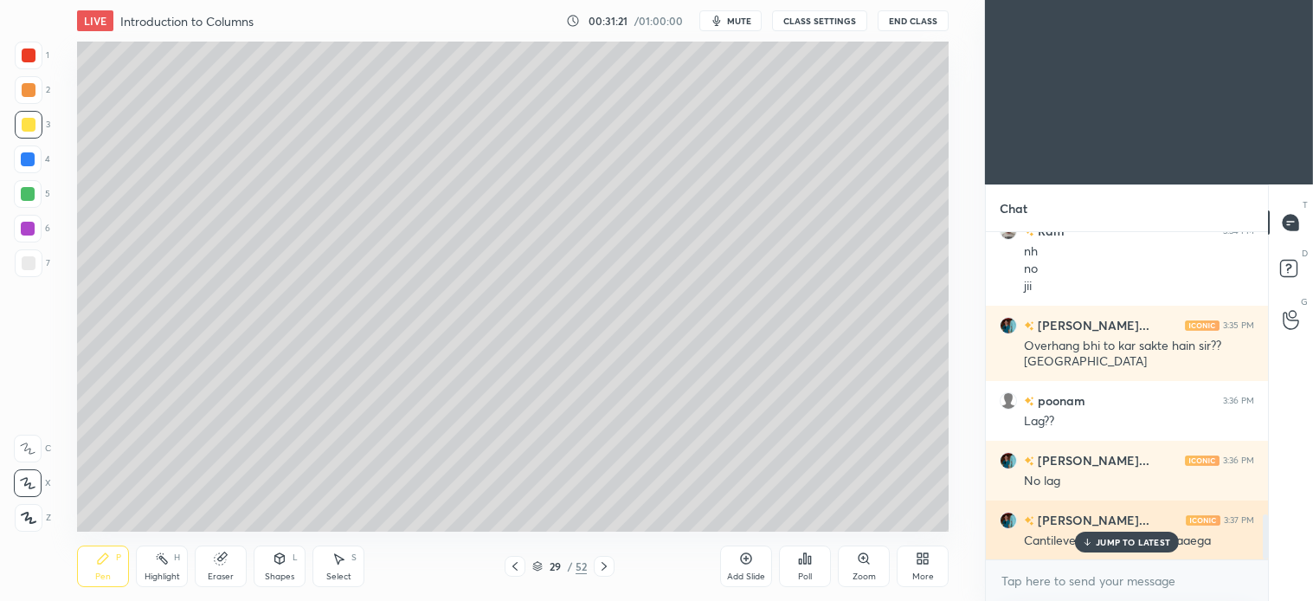
click at [1149, 542] on p "JUMP TO LATEST" at bounding box center [1133, 542] width 74 height 10
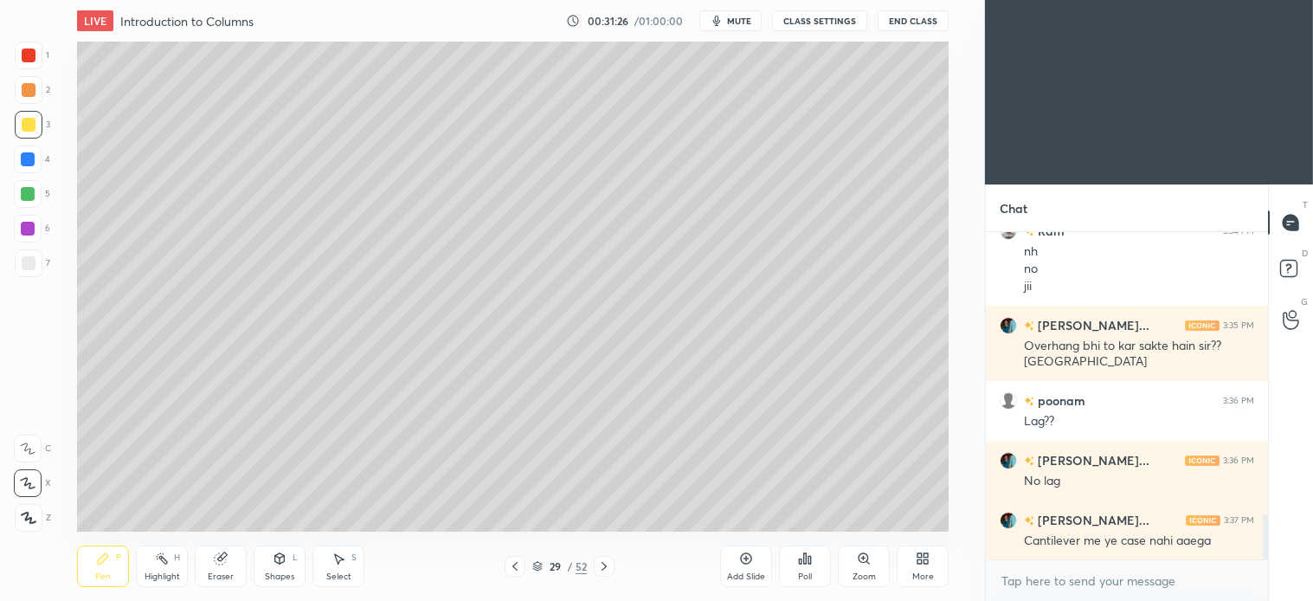
click at [600, 566] on icon at bounding box center [604, 566] width 14 height 14
click at [350, 557] on div "Select S" at bounding box center [339, 566] width 52 height 42
click at [698, 228] on div "0 ° Undo Copy Duplicate Duplicate to new slide Delete" at bounding box center [513, 287] width 872 height 490
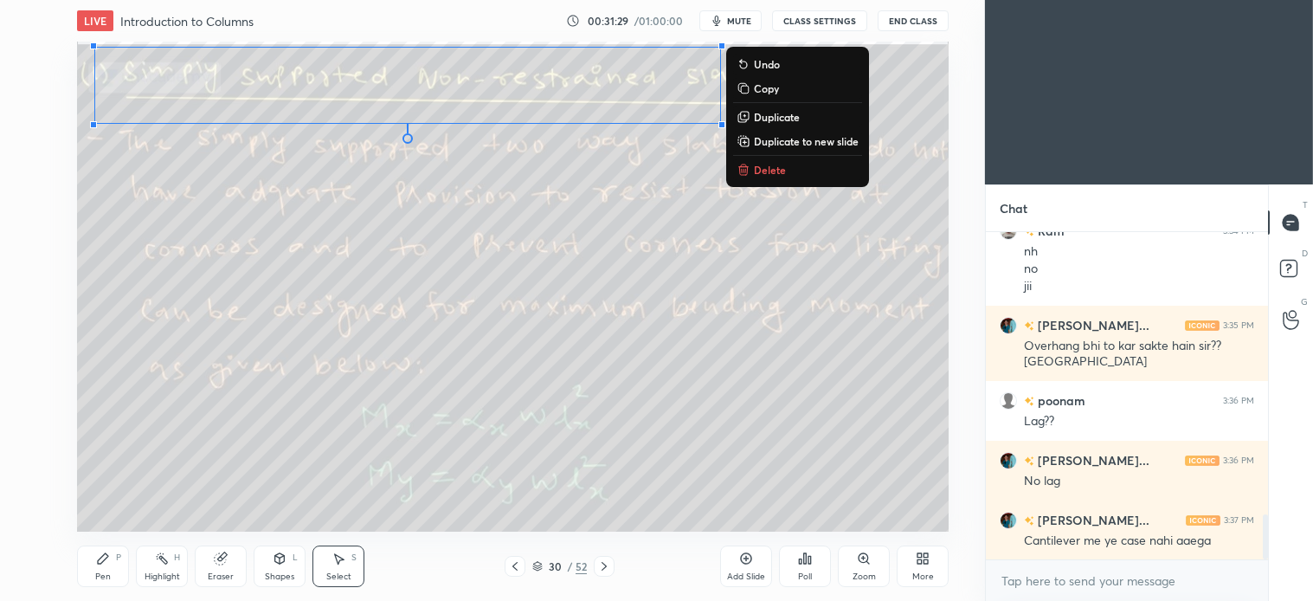
click at [775, 159] on button "Delete" at bounding box center [797, 169] width 129 height 21
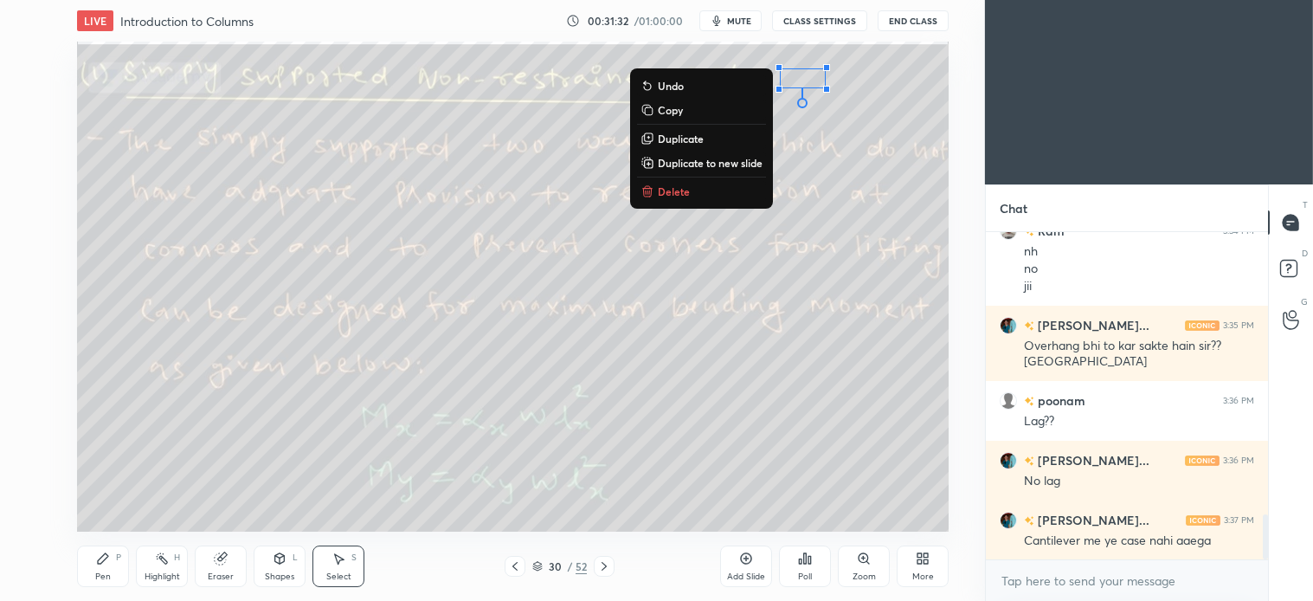
click at [678, 187] on p "Delete" at bounding box center [674, 191] width 32 height 14
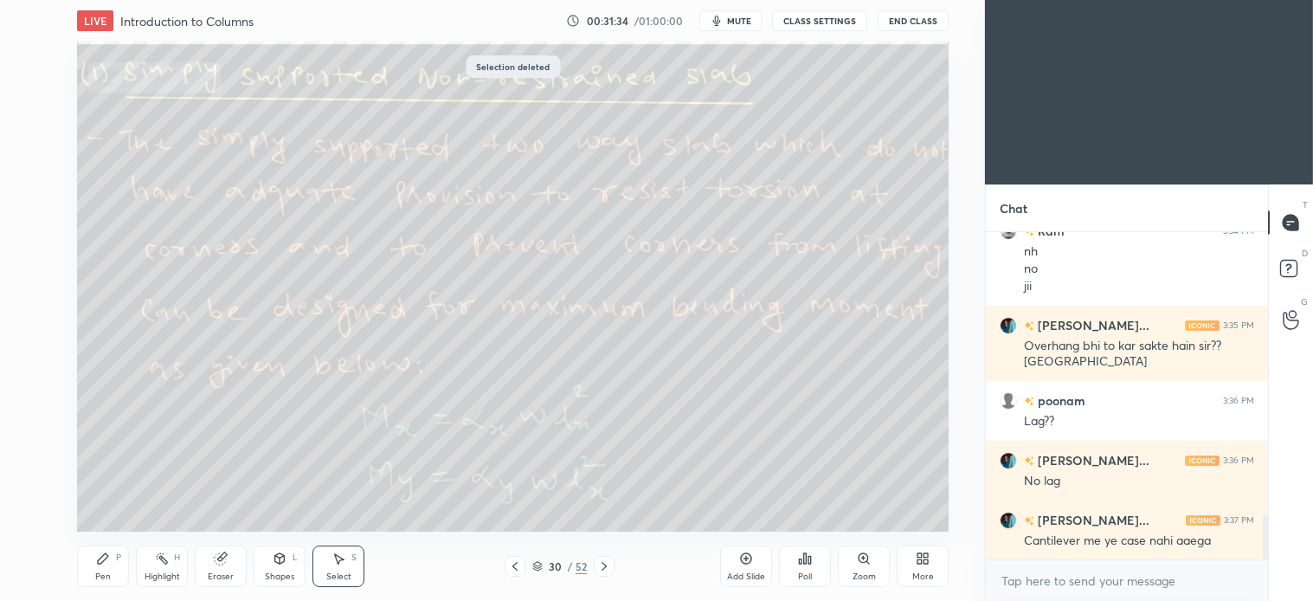
click at [93, 555] on div "Pen P" at bounding box center [103, 566] width 52 height 42
click at [345, 564] on icon at bounding box center [339, 558] width 14 height 14
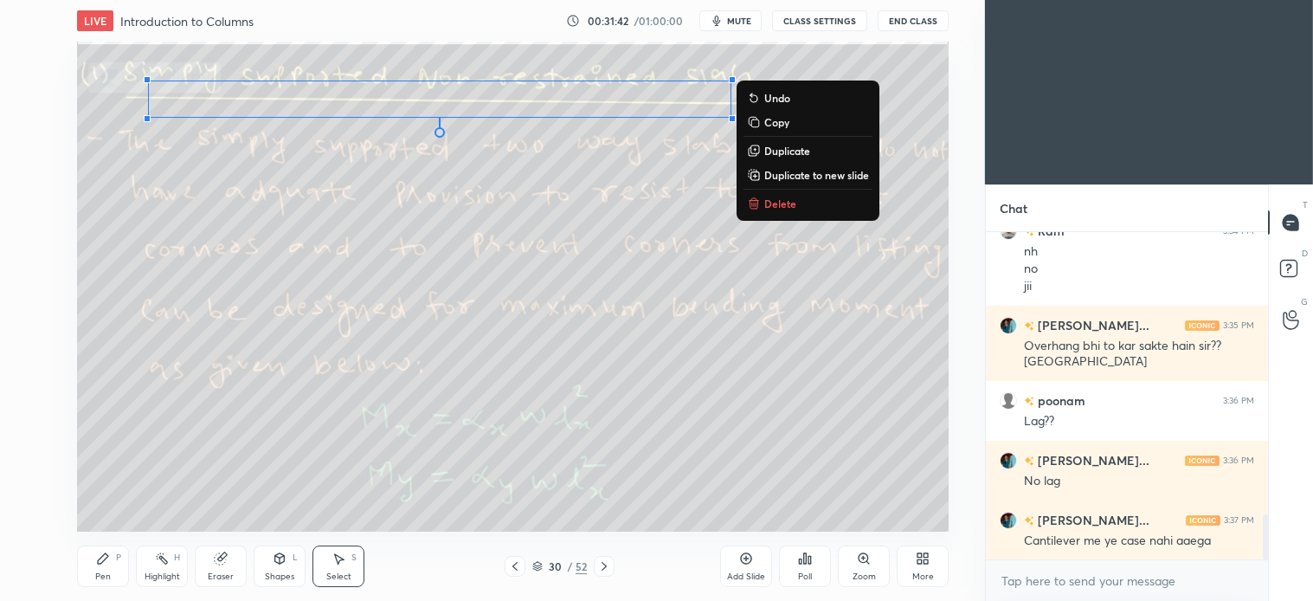
click at [776, 202] on p "Delete" at bounding box center [780, 204] width 32 height 14
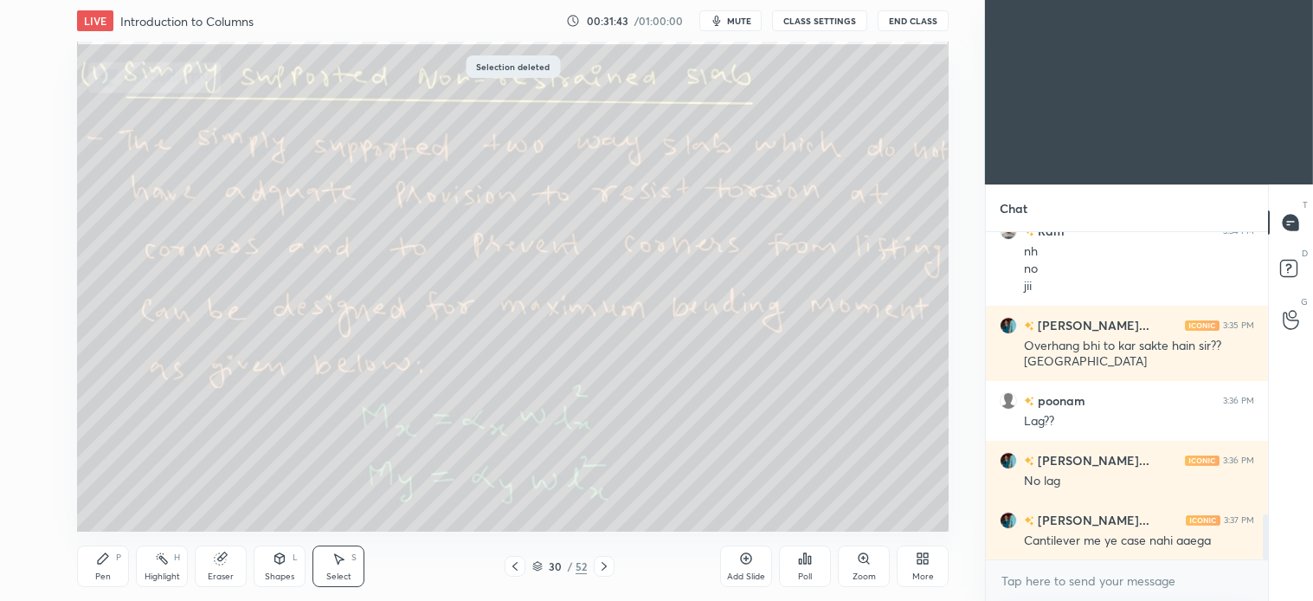
click at [111, 569] on div "Pen P" at bounding box center [103, 566] width 52 height 42
click at [280, 563] on icon at bounding box center [280, 561] width 0 height 6
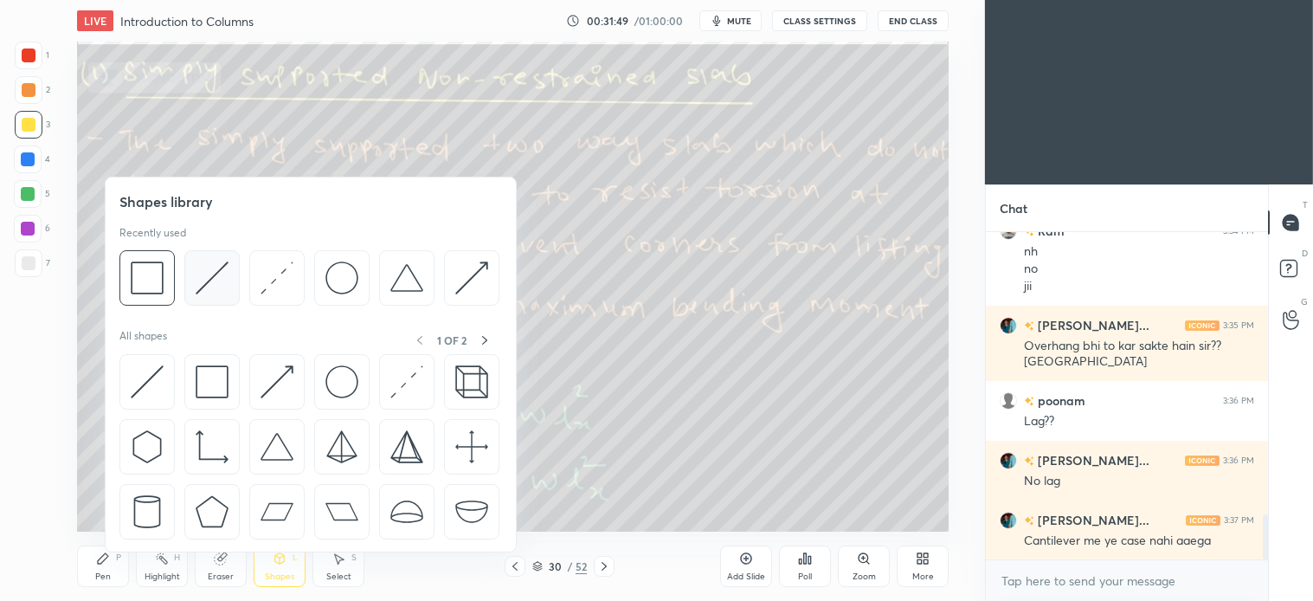
click at [227, 277] on img at bounding box center [212, 277] width 33 height 33
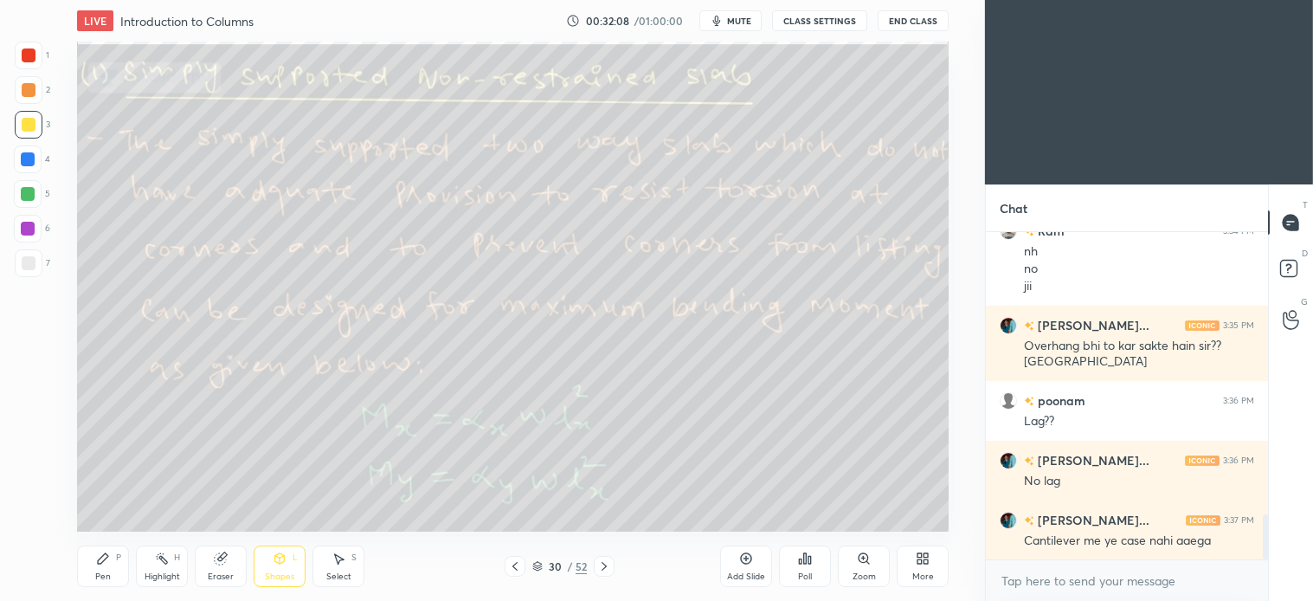
click at [297, 569] on div "Shapes L" at bounding box center [280, 566] width 52 height 42
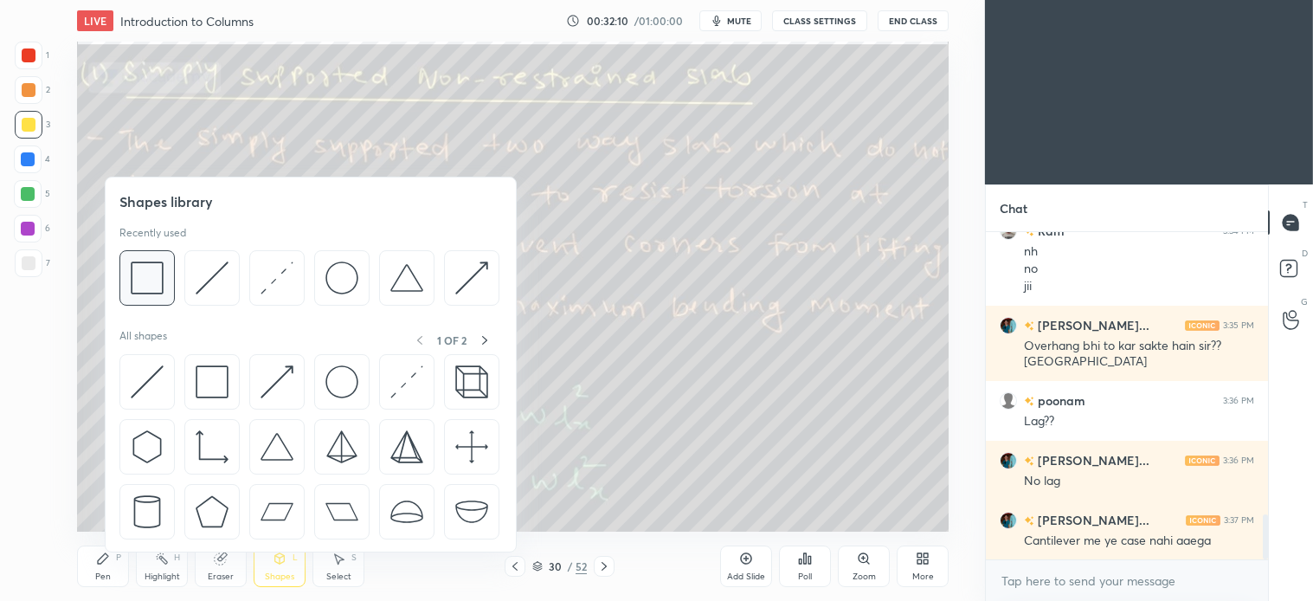
click at [162, 291] on img at bounding box center [147, 277] width 33 height 33
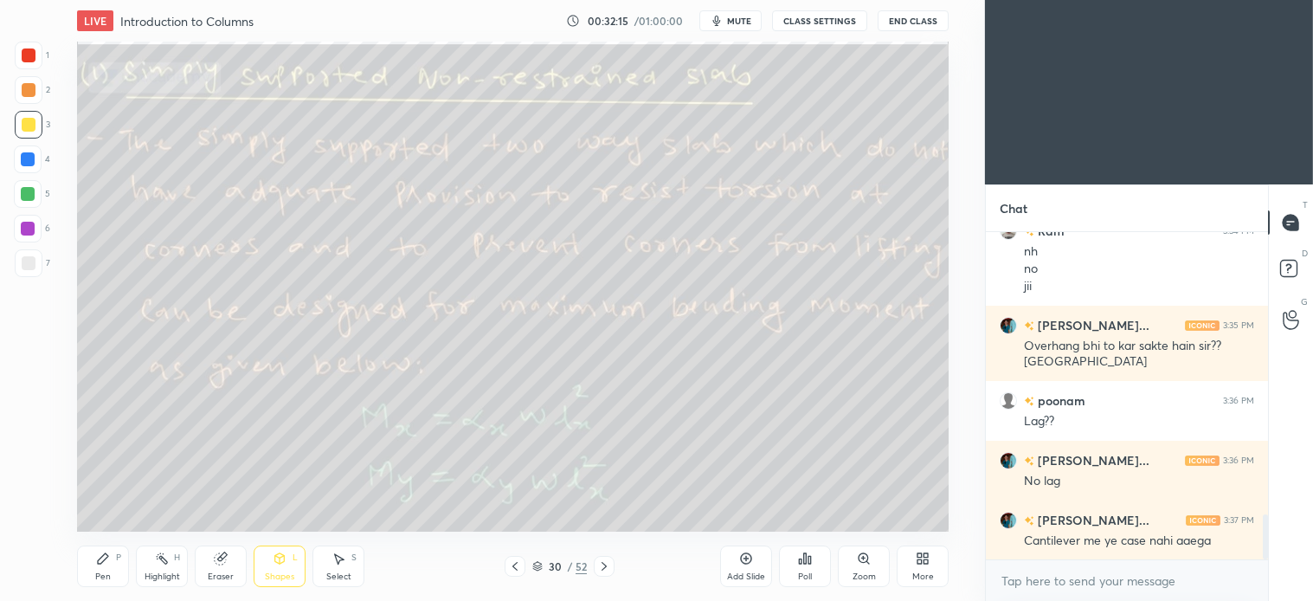
click at [352, 558] on div "S" at bounding box center [354, 557] width 5 height 9
click at [106, 558] on icon at bounding box center [103, 558] width 10 height 10
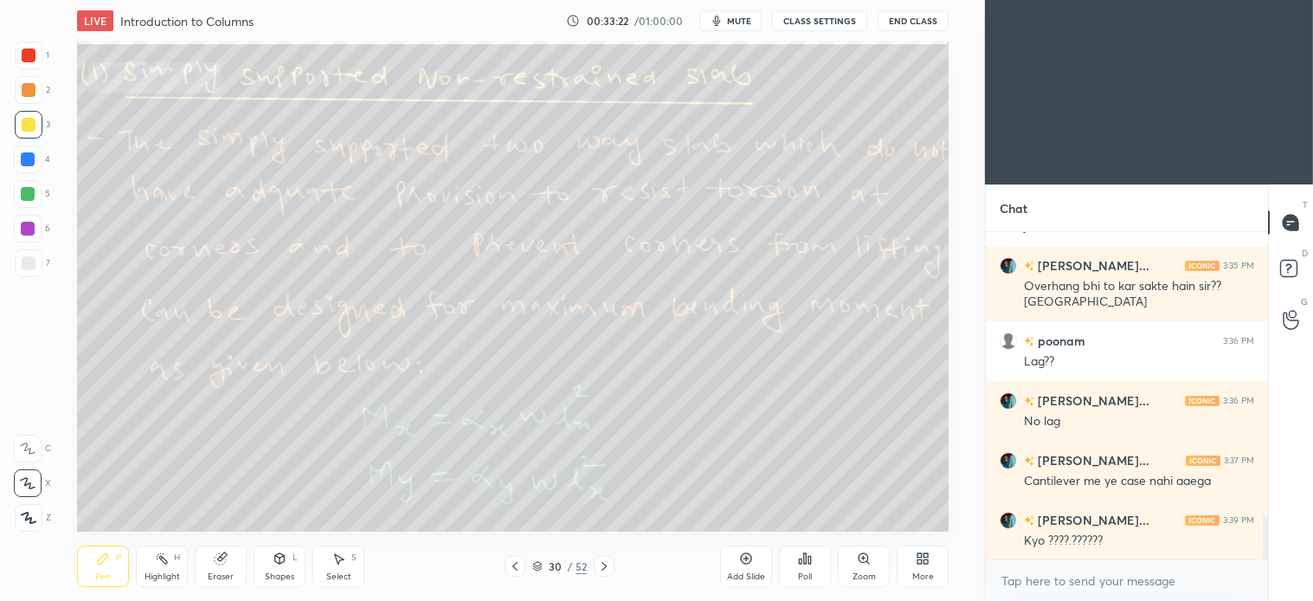
click at [33, 256] on div at bounding box center [29, 263] width 14 height 14
click at [347, 572] on div "Select" at bounding box center [338, 576] width 25 height 9
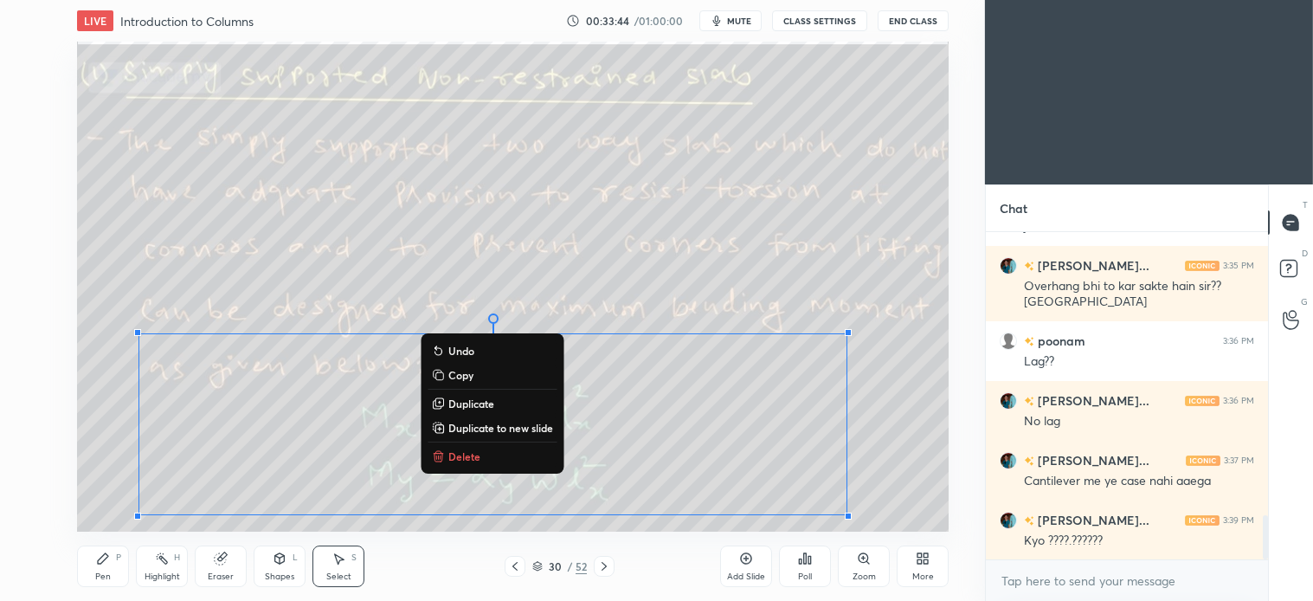
click at [474, 447] on button "Delete" at bounding box center [492, 456] width 129 height 21
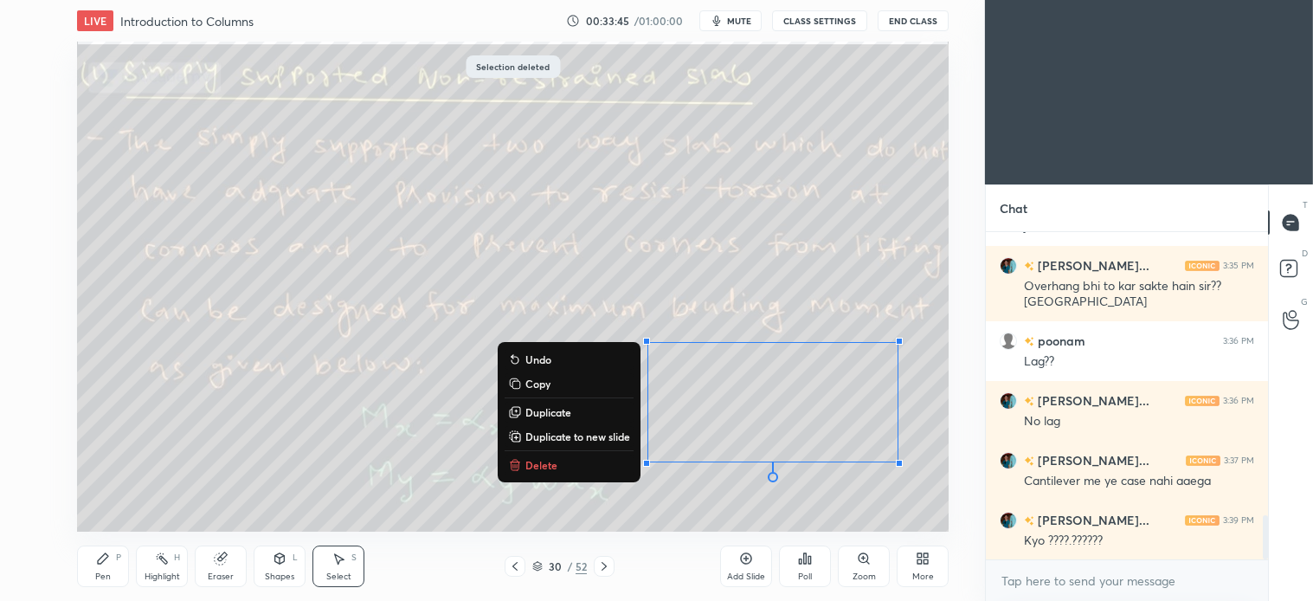
click at [529, 461] on p "Delete" at bounding box center [542, 465] width 32 height 14
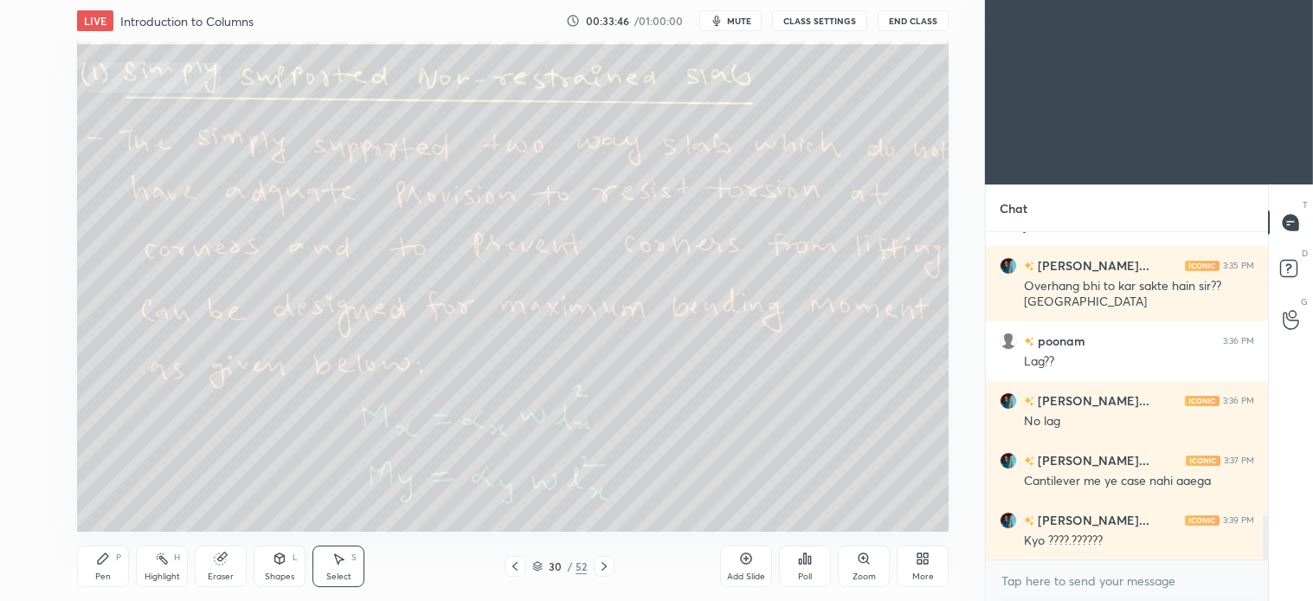
click at [95, 565] on div "Pen P" at bounding box center [103, 566] width 52 height 42
click at [357, 561] on div "S" at bounding box center [354, 557] width 5 height 9
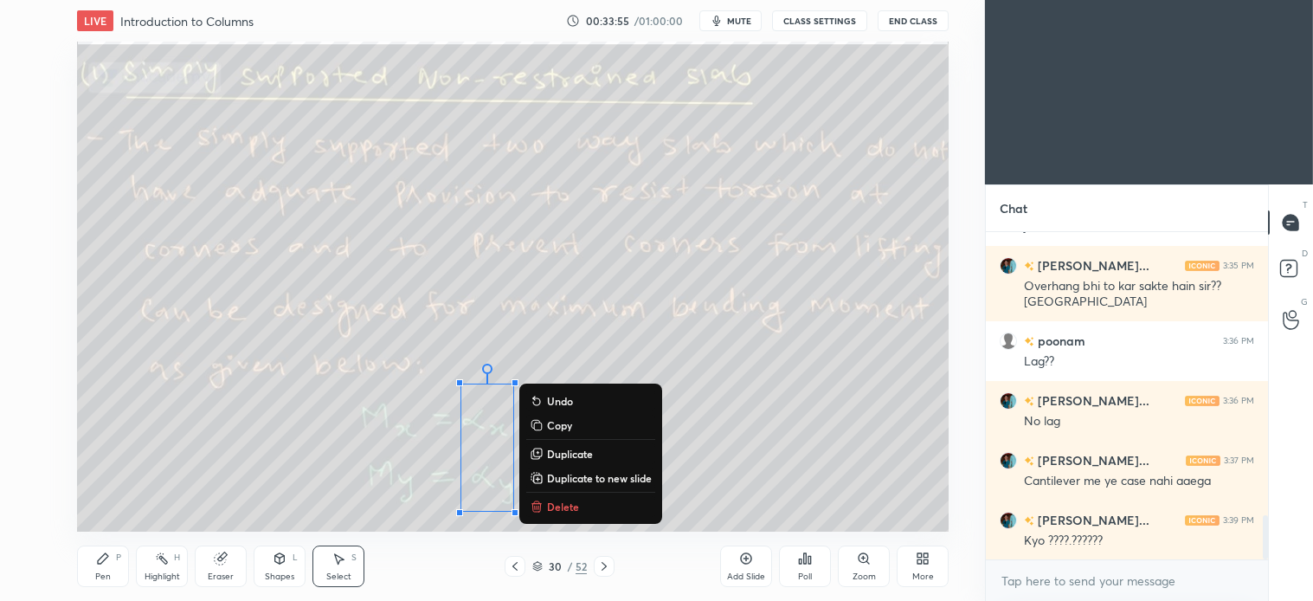
click at [578, 506] on button "Delete" at bounding box center [590, 506] width 129 height 21
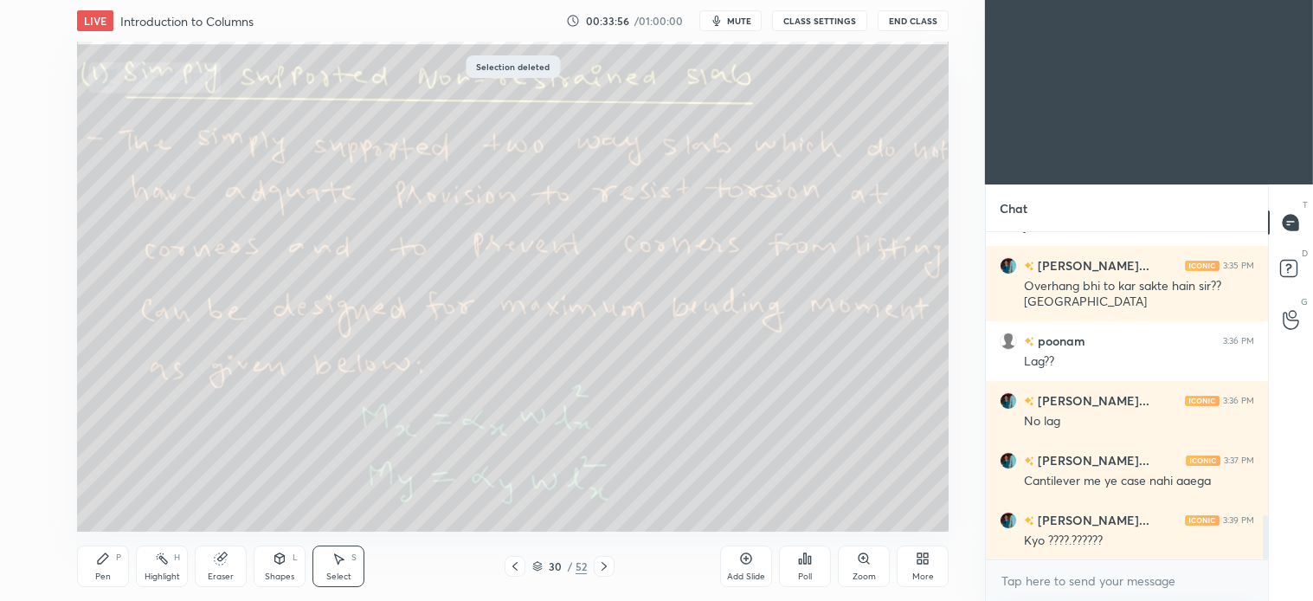
click at [101, 564] on icon at bounding box center [103, 558] width 14 height 14
click at [345, 556] on icon at bounding box center [339, 558] width 14 height 14
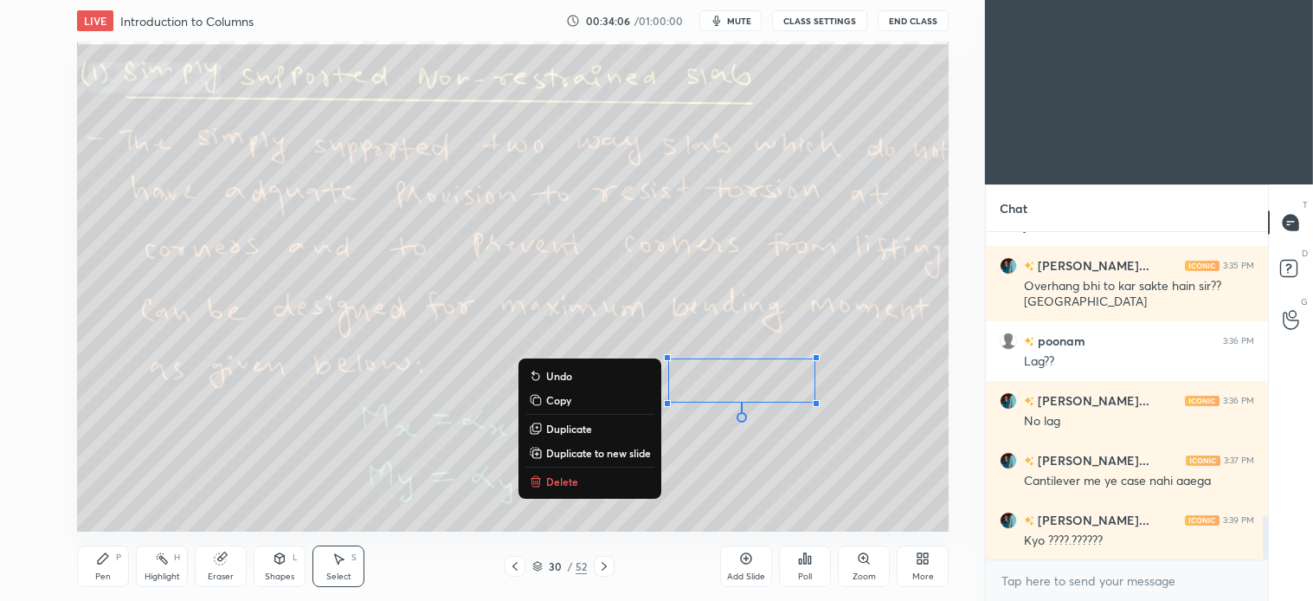
click at [555, 479] on p "Delete" at bounding box center [562, 481] width 32 height 14
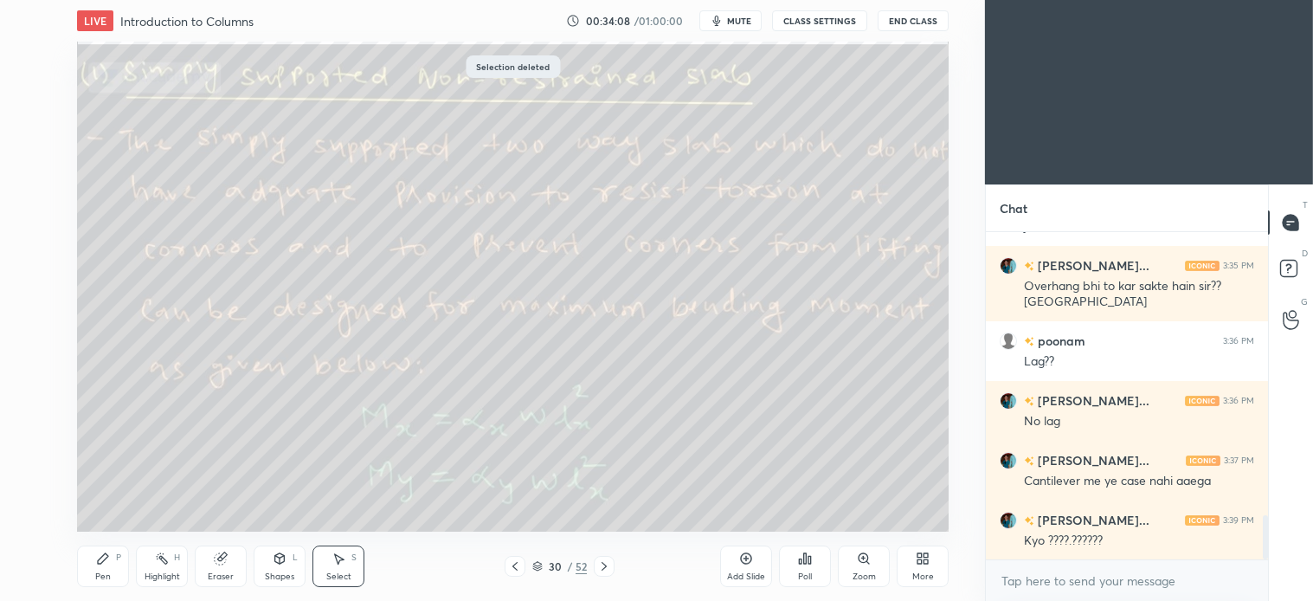
click at [95, 565] on div "Pen P" at bounding box center [103, 566] width 52 height 42
click at [607, 566] on icon at bounding box center [604, 566] width 5 height 9
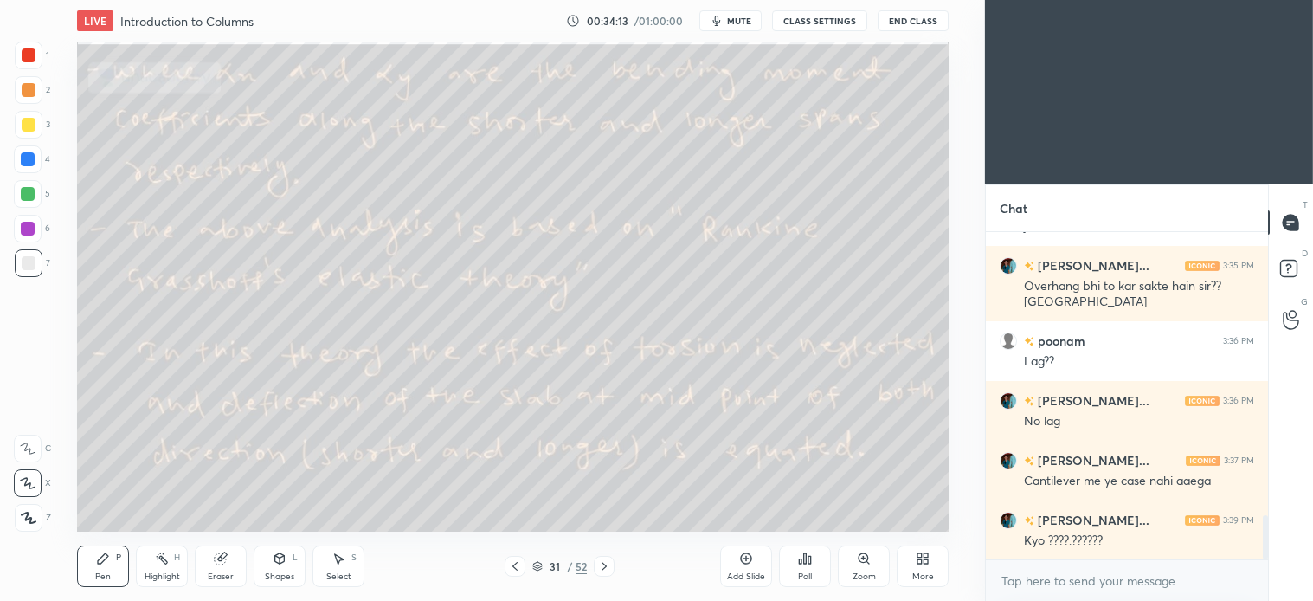
click at [277, 561] on icon at bounding box center [280, 558] width 10 height 10
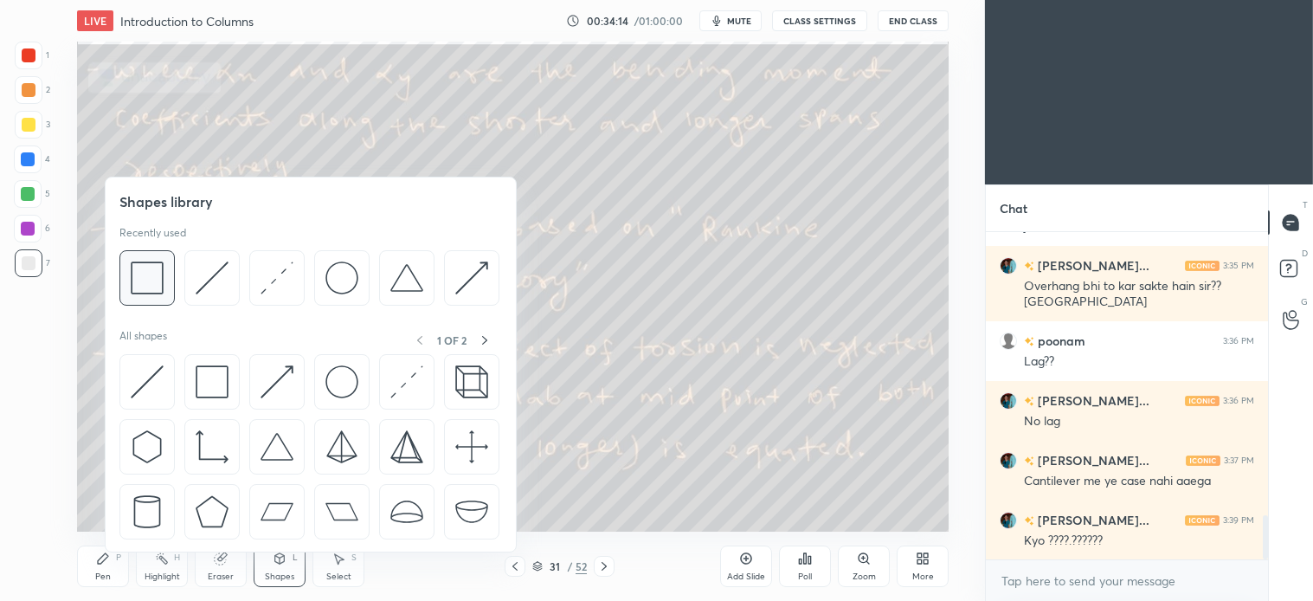
click at [160, 274] on img at bounding box center [147, 277] width 33 height 33
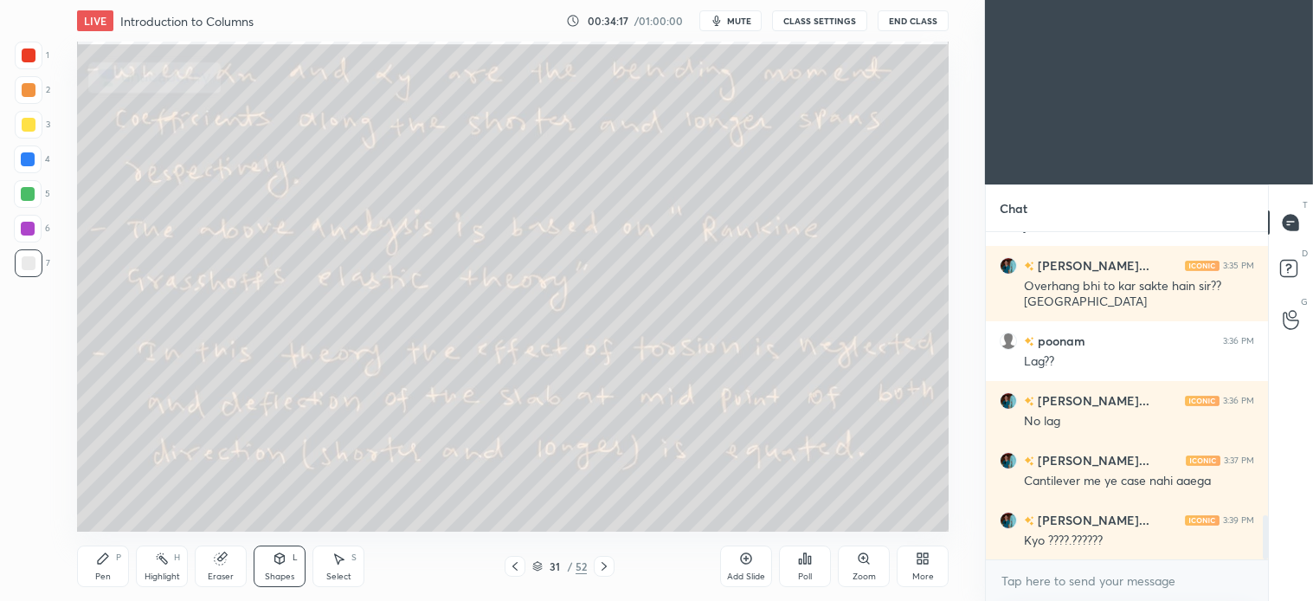
click at [113, 555] on div "Pen P" at bounding box center [103, 566] width 52 height 42
click at [36, 122] on div at bounding box center [29, 125] width 28 height 28
click at [35, 197] on div at bounding box center [28, 194] width 28 height 28
click at [40, 130] on div at bounding box center [29, 125] width 28 height 28
click at [30, 194] on div at bounding box center [28, 194] width 14 height 14
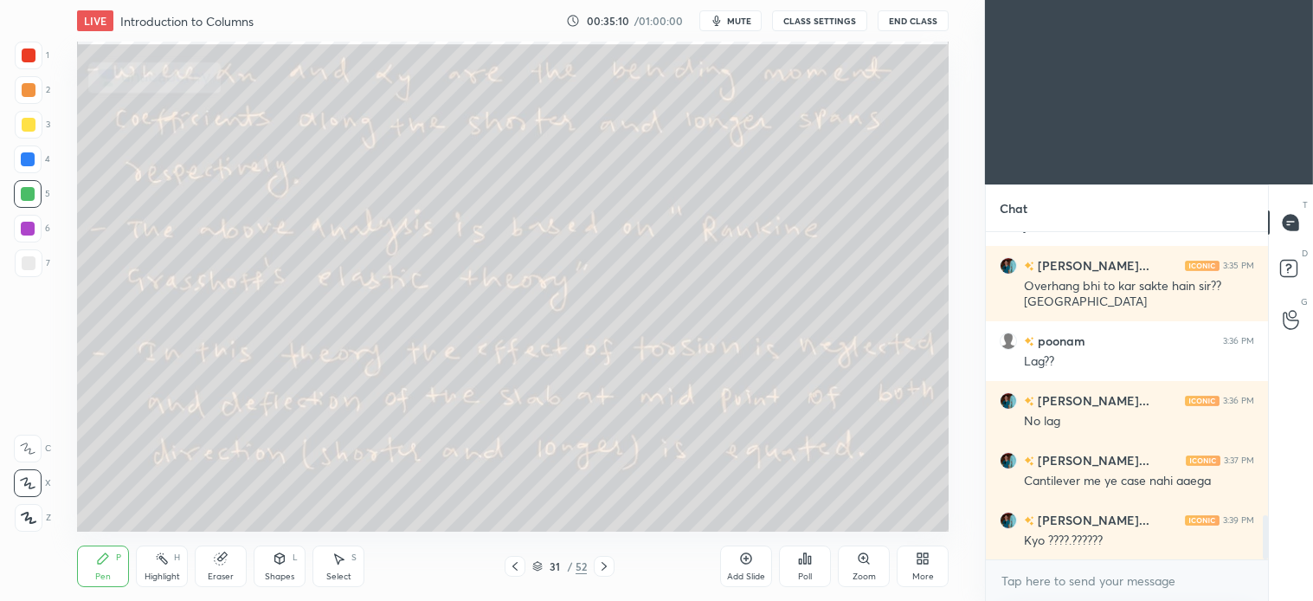
click at [343, 563] on icon at bounding box center [339, 558] width 14 height 14
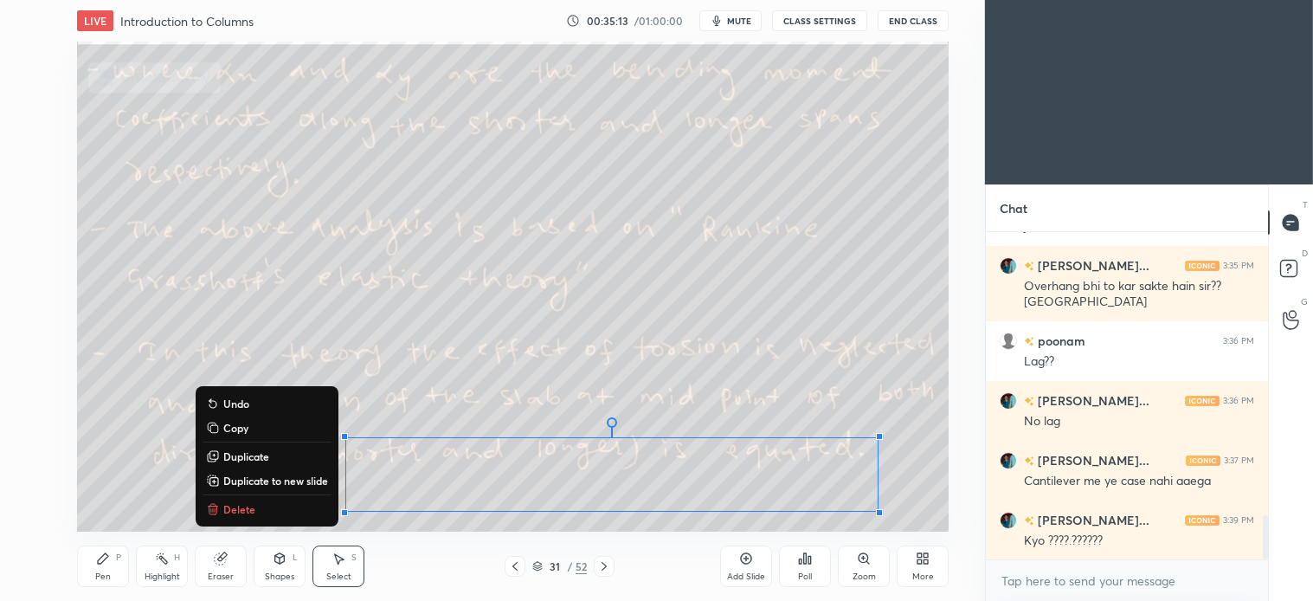
click at [237, 507] on p "Delete" at bounding box center [239, 509] width 32 height 14
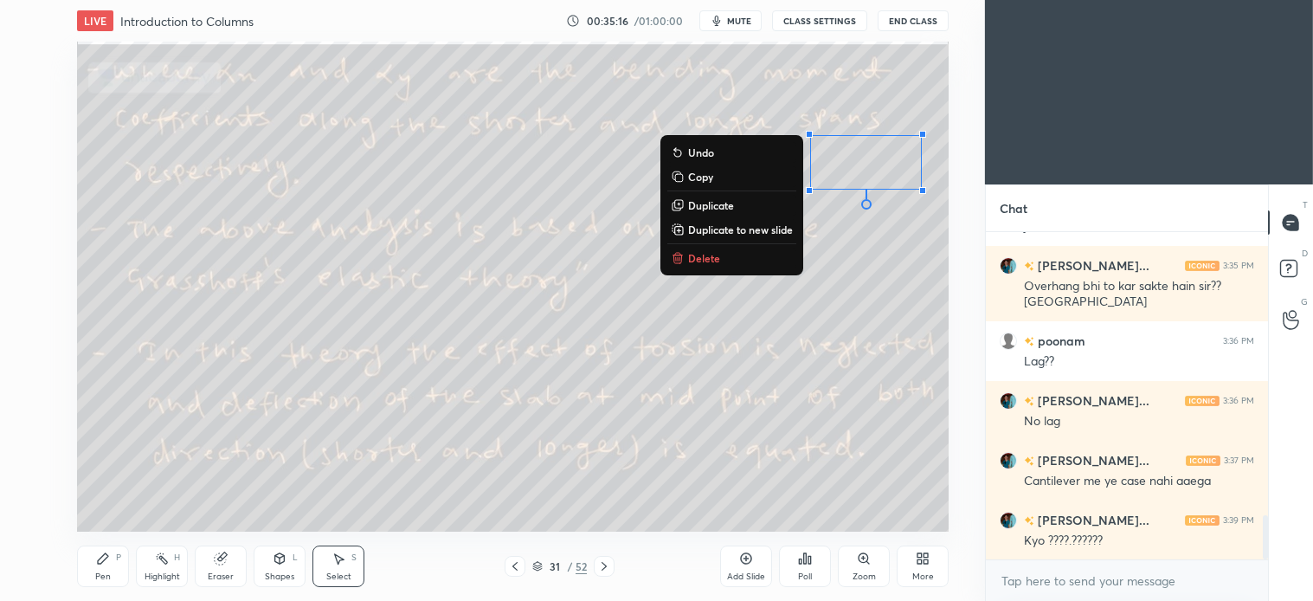
click at [688, 254] on p "Delete" at bounding box center [704, 258] width 32 height 14
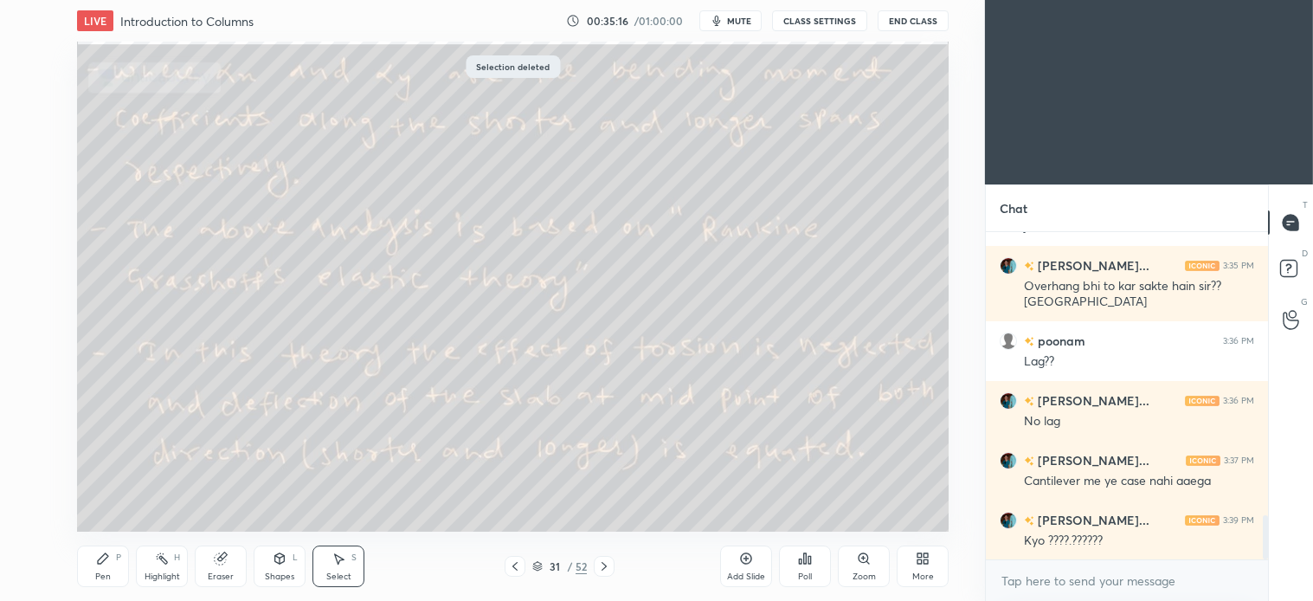
click at [99, 575] on div "Pen" at bounding box center [103, 576] width 16 height 9
click at [608, 567] on icon at bounding box center [604, 566] width 14 height 14
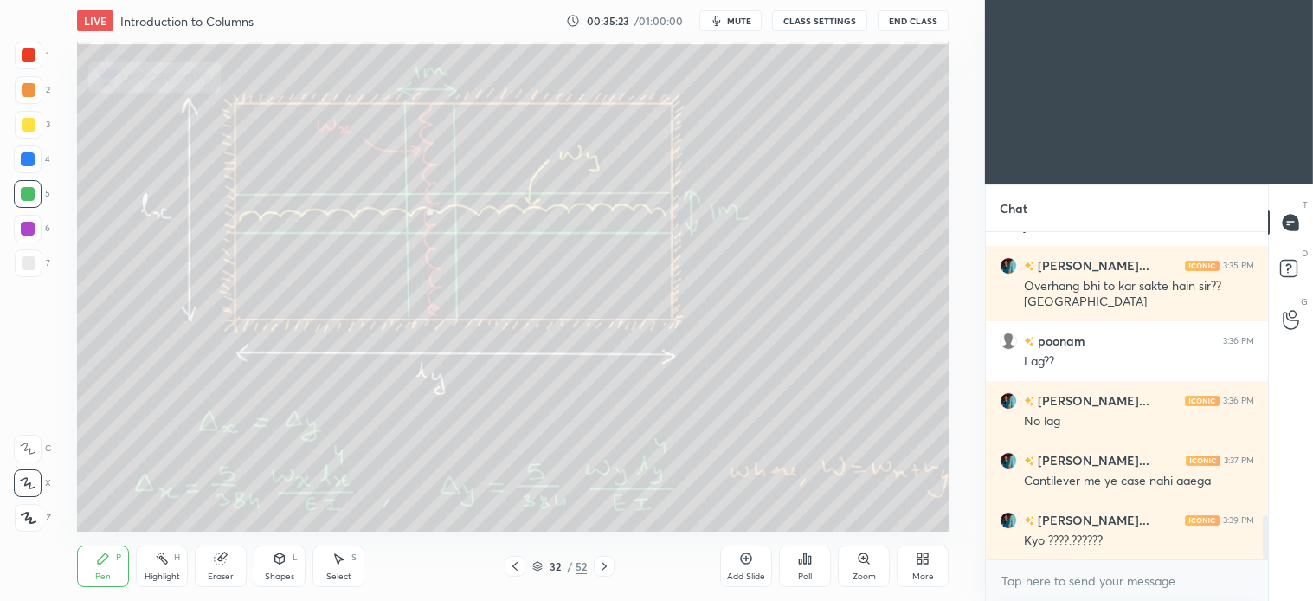
click at [336, 554] on icon at bounding box center [339, 558] width 14 height 14
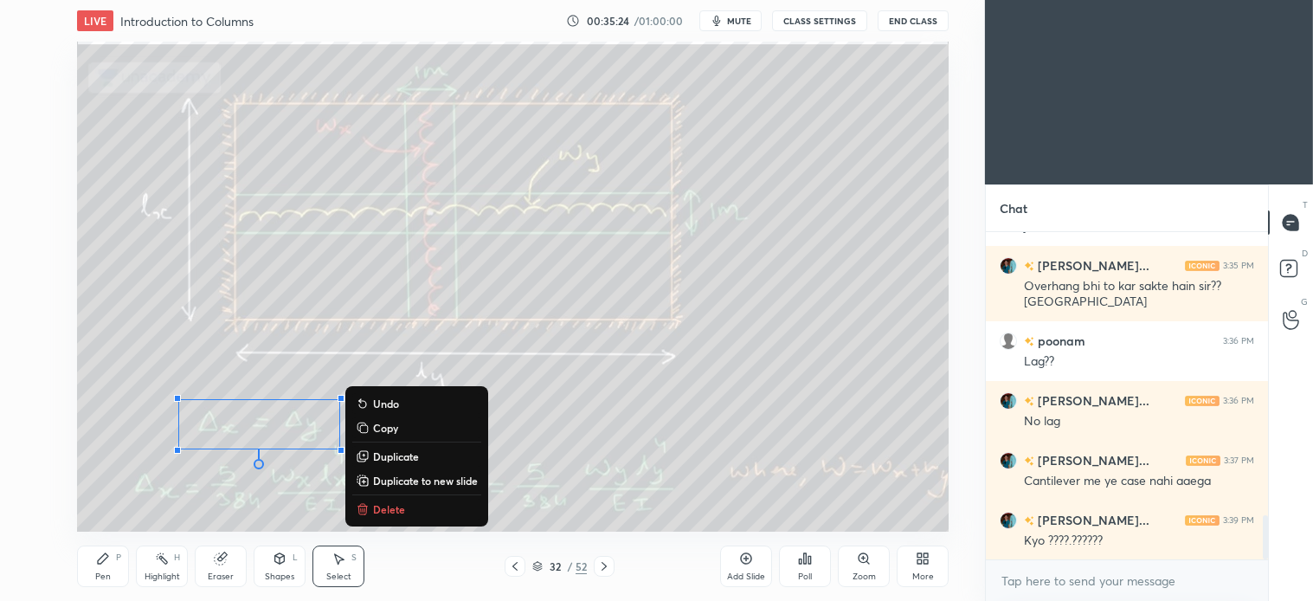
click at [392, 504] on p "Delete" at bounding box center [389, 509] width 32 height 14
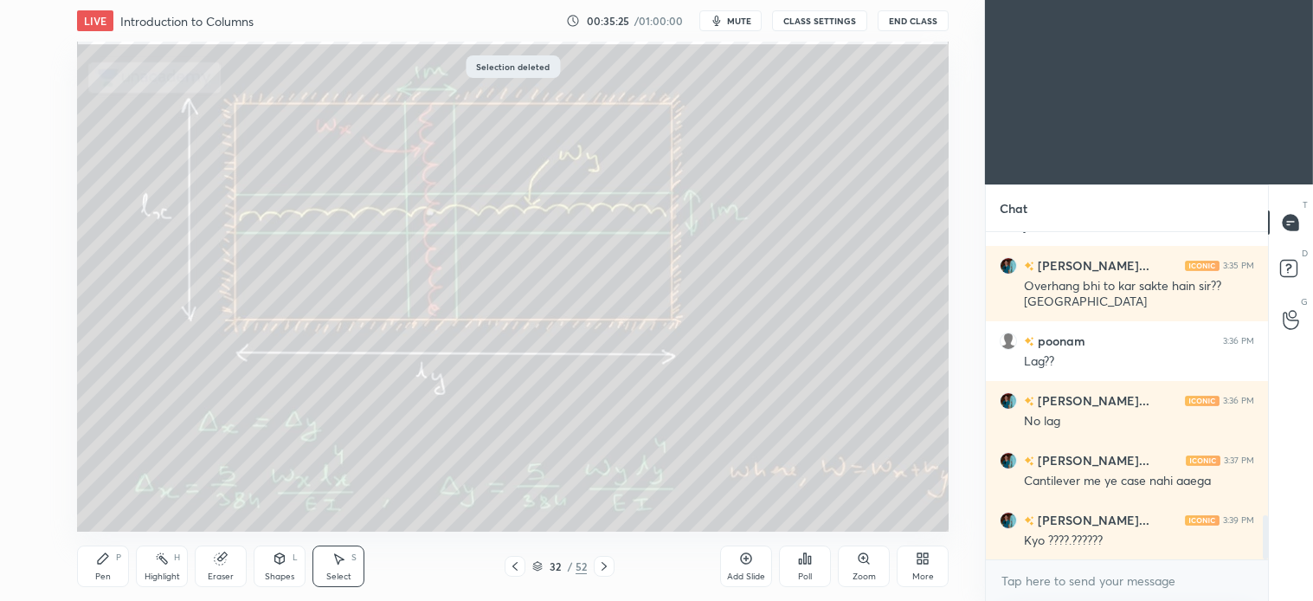
click at [104, 570] on div "Pen P" at bounding box center [103, 566] width 52 height 42
click at [348, 554] on div "Select S" at bounding box center [339, 566] width 52 height 42
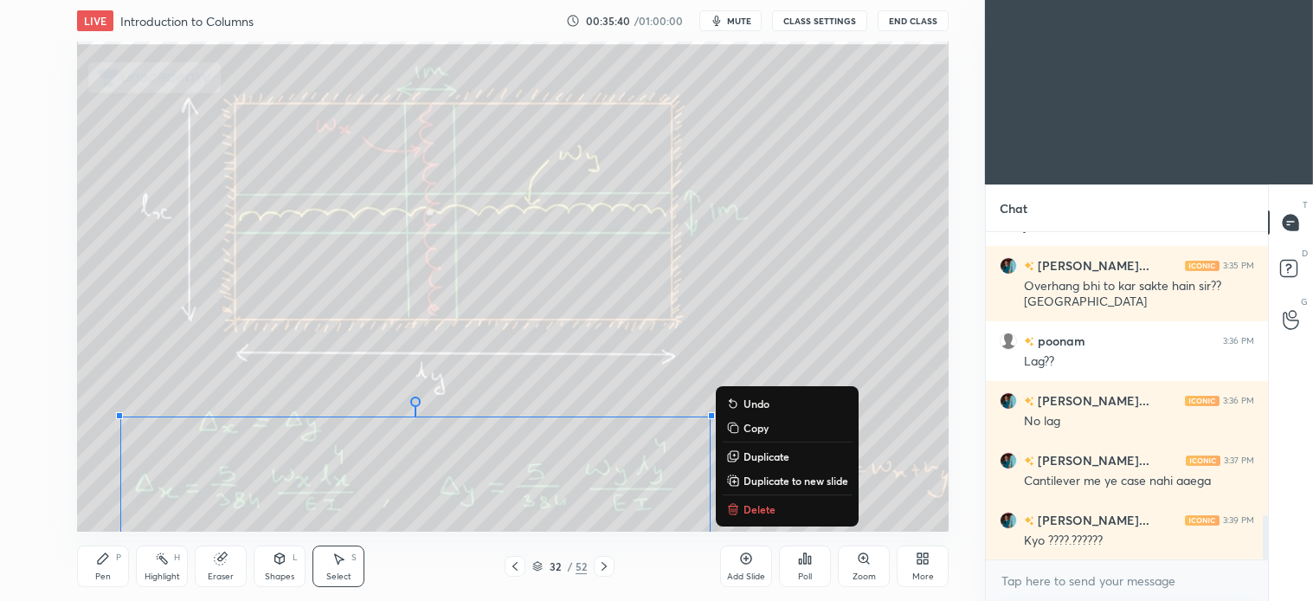
click at [782, 506] on button "Delete" at bounding box center [787, 509] width 129 height 21
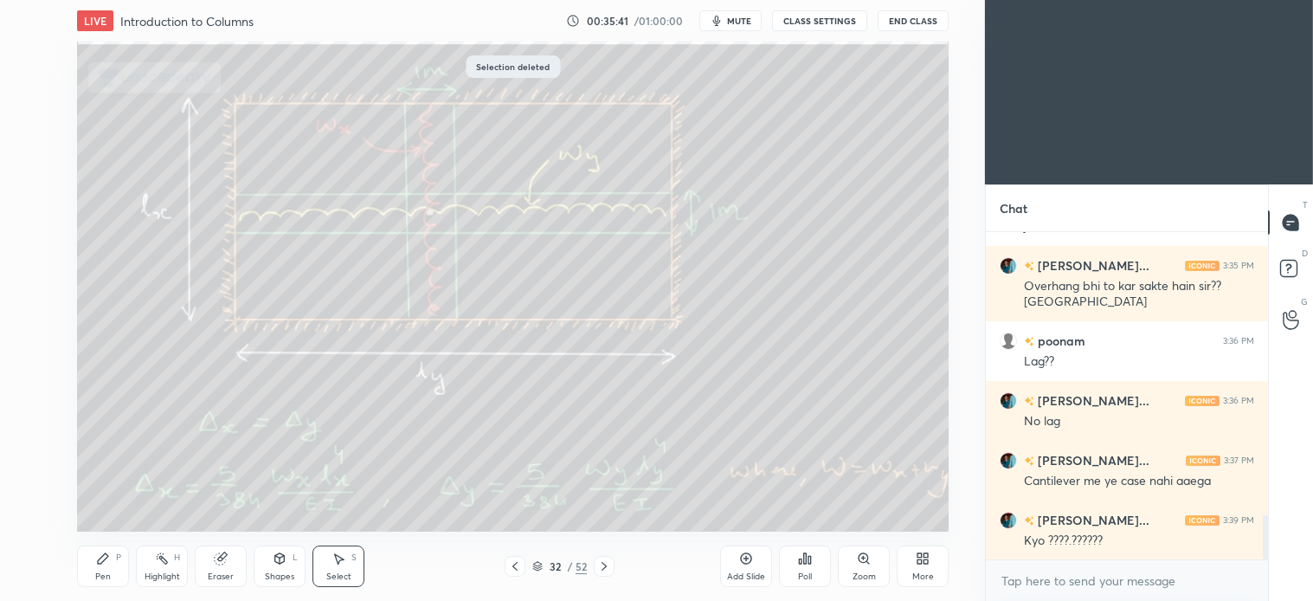
click at [102, 566] on div "Pen P" at bounding box center [103, 566] width 52 height 42
click at [610, 570] on icon at bounding box center [604, 566] width 14 height 14
click at [599, 565] on icon at bounding box center [604, 566] width 14 height 14
click at [612, 564] on div at bounding box center [604, 566] width 21 height 21
click at [48, 269] on div "7" at bounding box center [32, 263] width 35 height 28
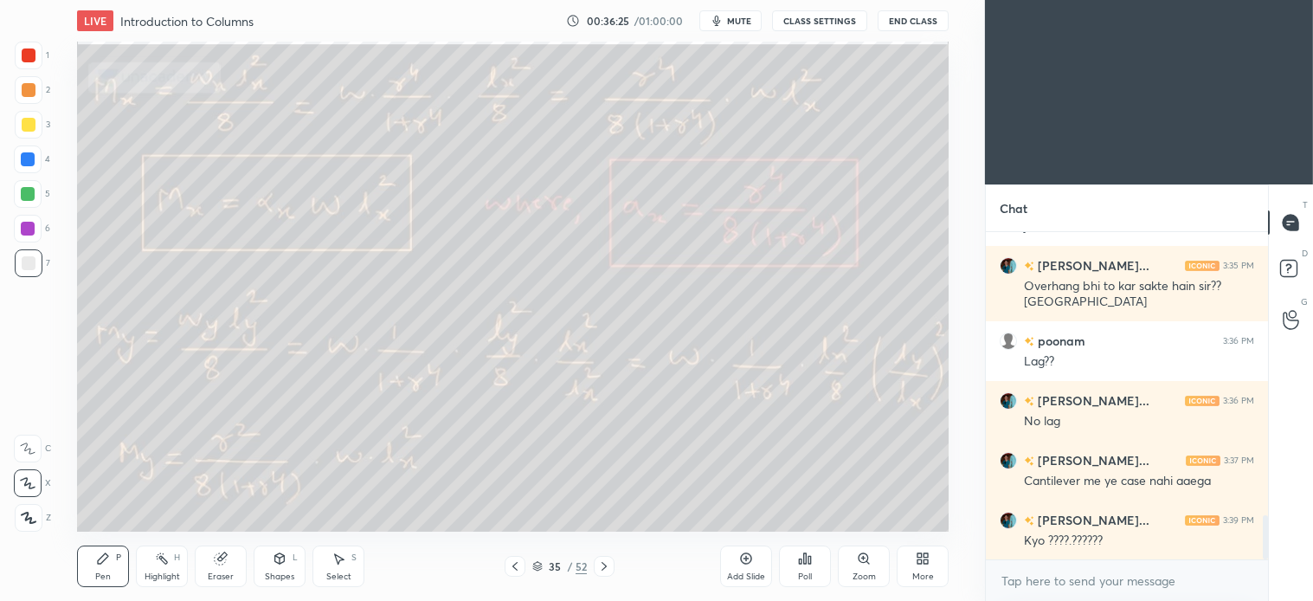
click at [355, 562] on div "S" at bounding box center [354, 557] width 5 height 9
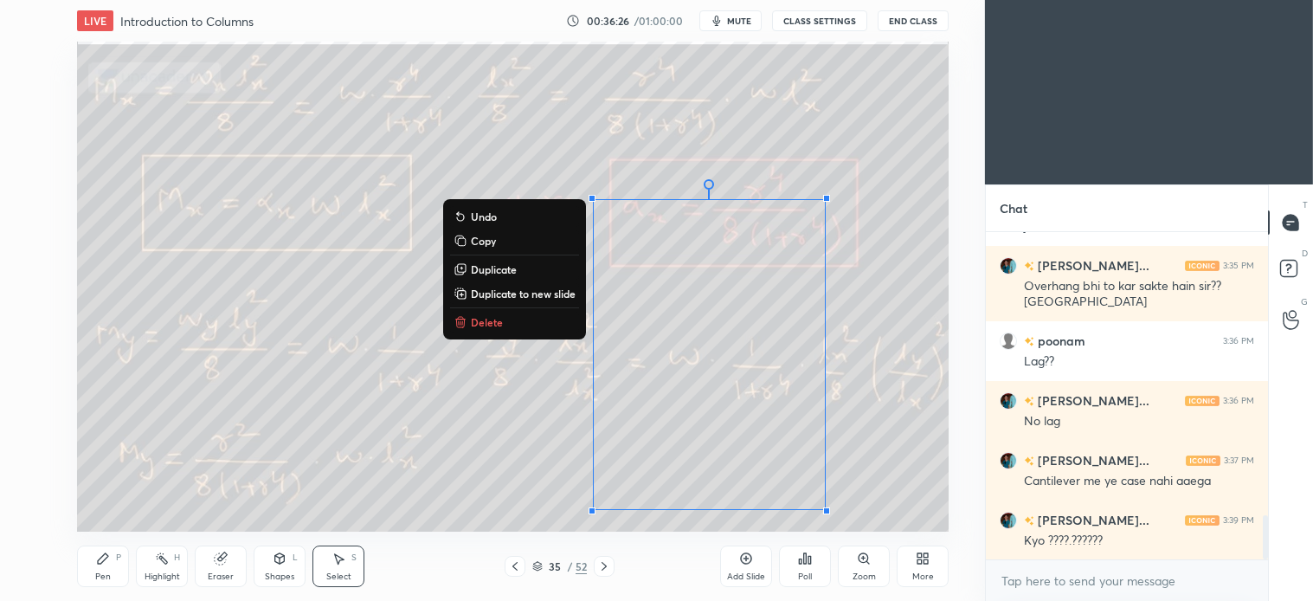
click at [482, 317] on p "Delete" at bounding box center [487, 322] width 32 height 14
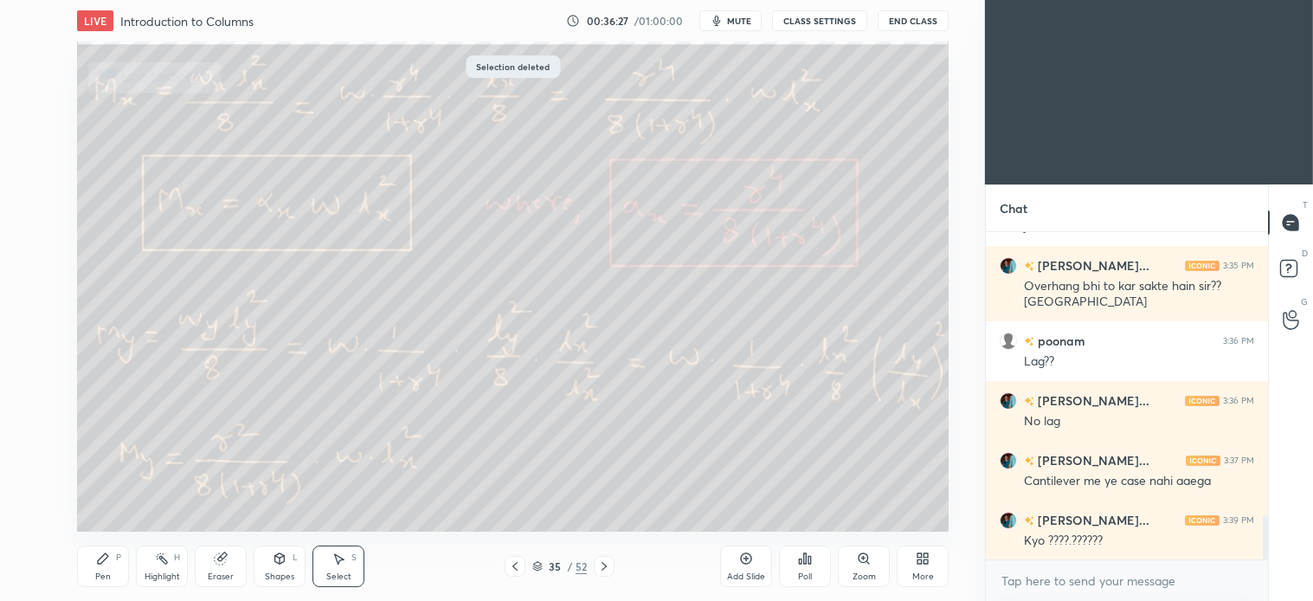
click at [100, 567] on div "Pen P" at bounding box center [103, 566] width 52 height 42
click at [611, 569] on div at bounding box center [604, 566] width 21 height 21
click at [352, 559] on div "S" at bounding box center [354, 557] width 5 height 9
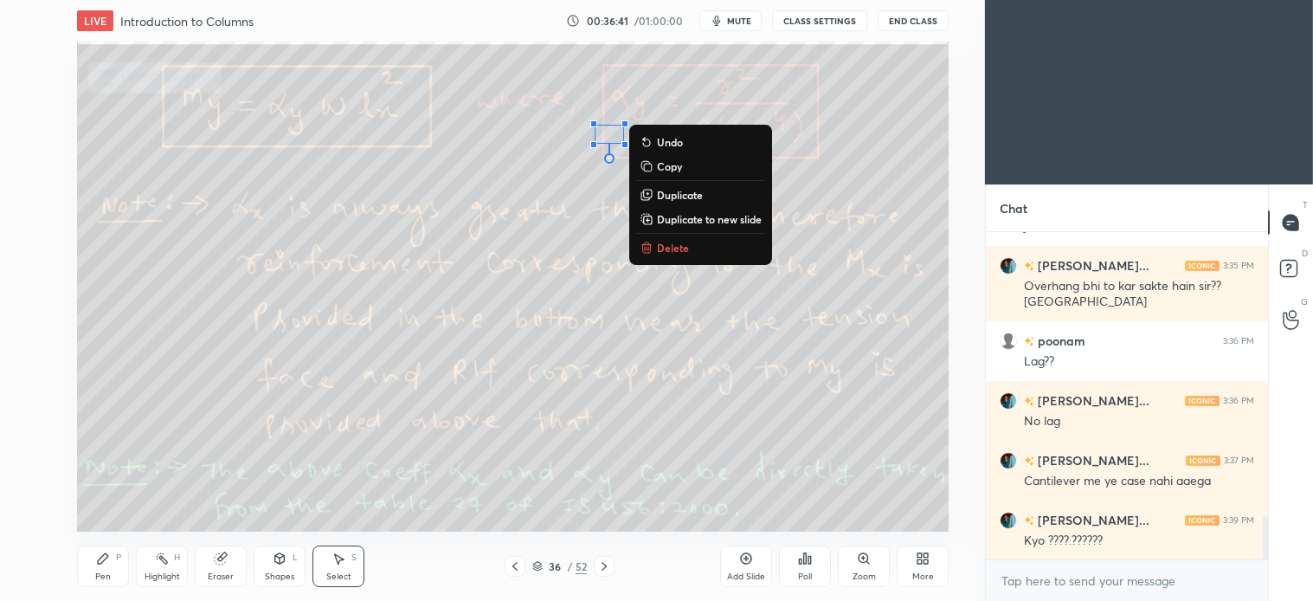
click at [677, 248] on p "Delete" at bounding box center [673, 248] width 32 height 14
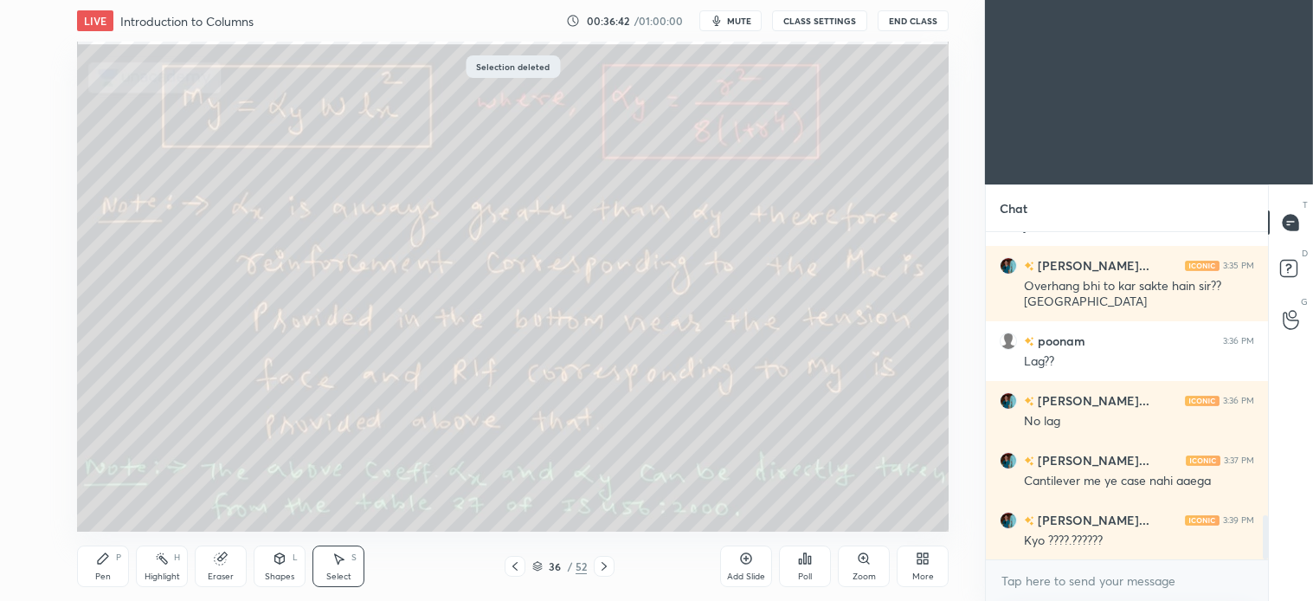
click at [113, 563] on div "Pen P" at bounding box center [103, 566] width 52 height 42
click at [340, 575] on div "Select" at bounding box center [338, 576] width 25 height 9
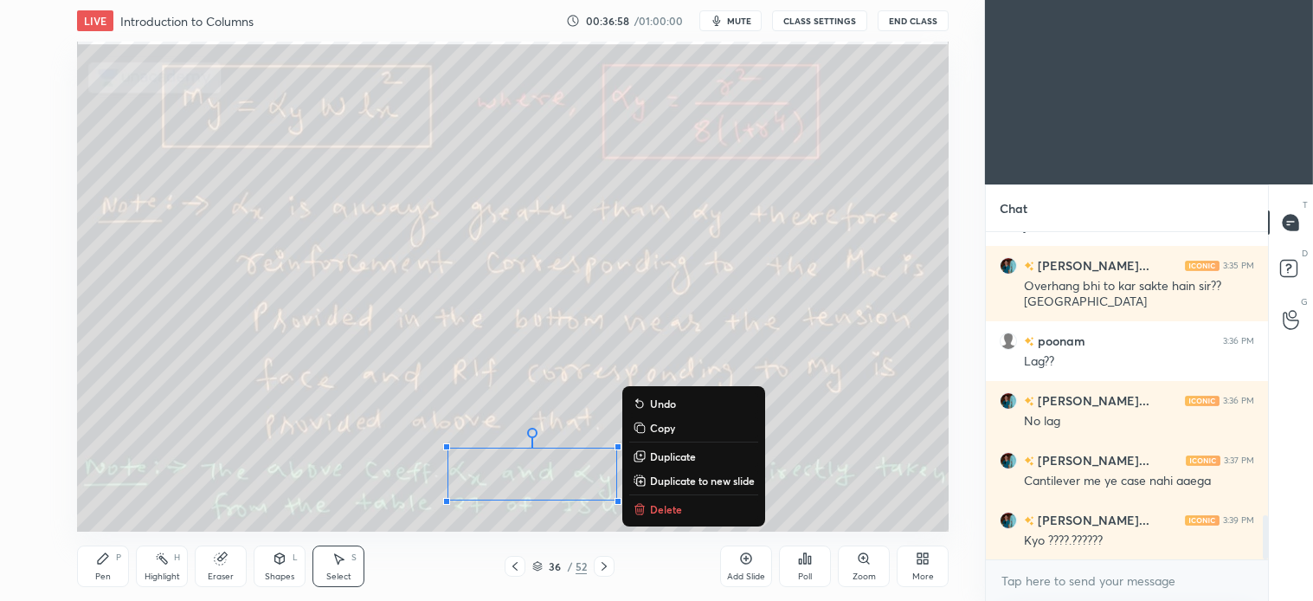
click at [659, 505] on p "Delete" at bounding box center [666, 509] width 32 height 14
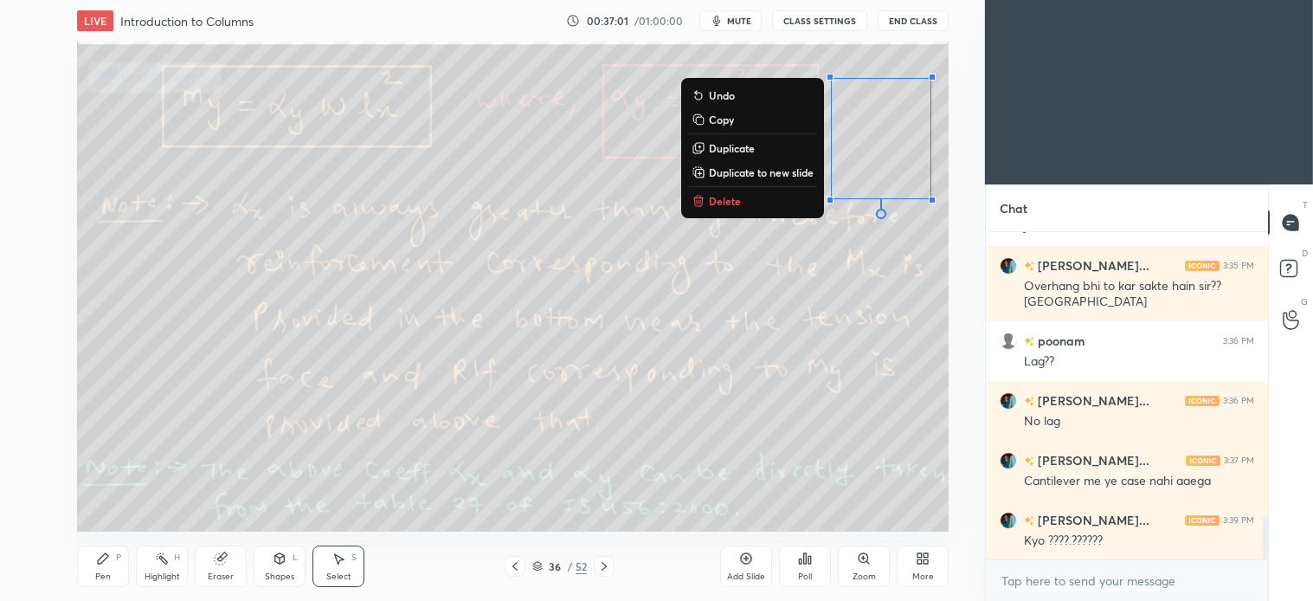
click at [725, 195] on p "Delete" at bounding box center [725, 201] width 32 height 14
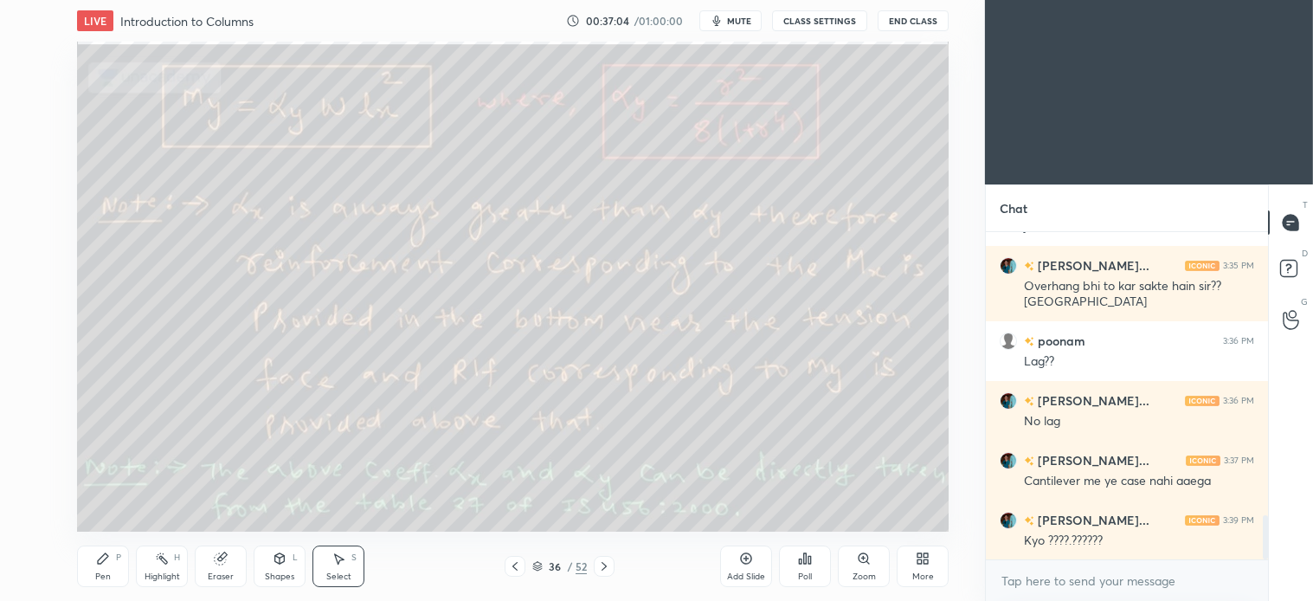
click at [745, 555] on icon at bounding box center [746, 558] width 14 height 14
click at [105, 569] on div "Pen P" at bounding box center [103, 566] width 52 height 42
click at [37, 130] on div at bounding box center [29, 125] width 28 height 28
click at [23, 260] on div at bounding box center [29, 263] width 14 height 14
click at [347, 557] on div "Select S" at bounding box center [339, 566] width 52 height 42
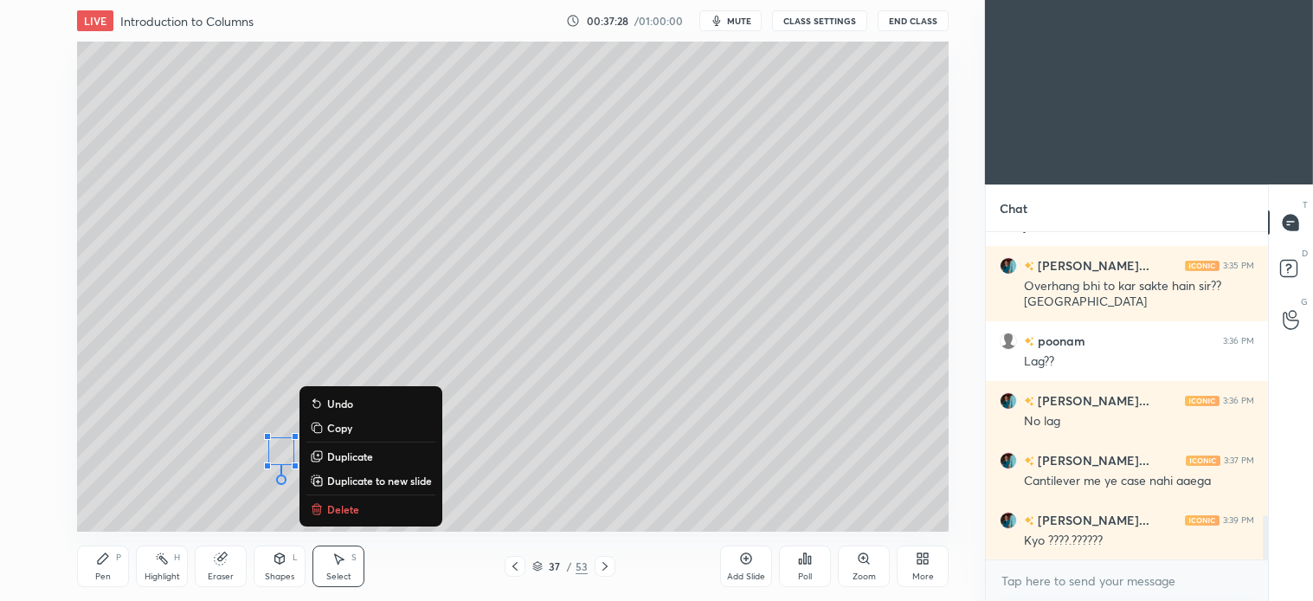
click at [347, 504] on p "Delete" at bounding box center [343, 509] width 32 height 14
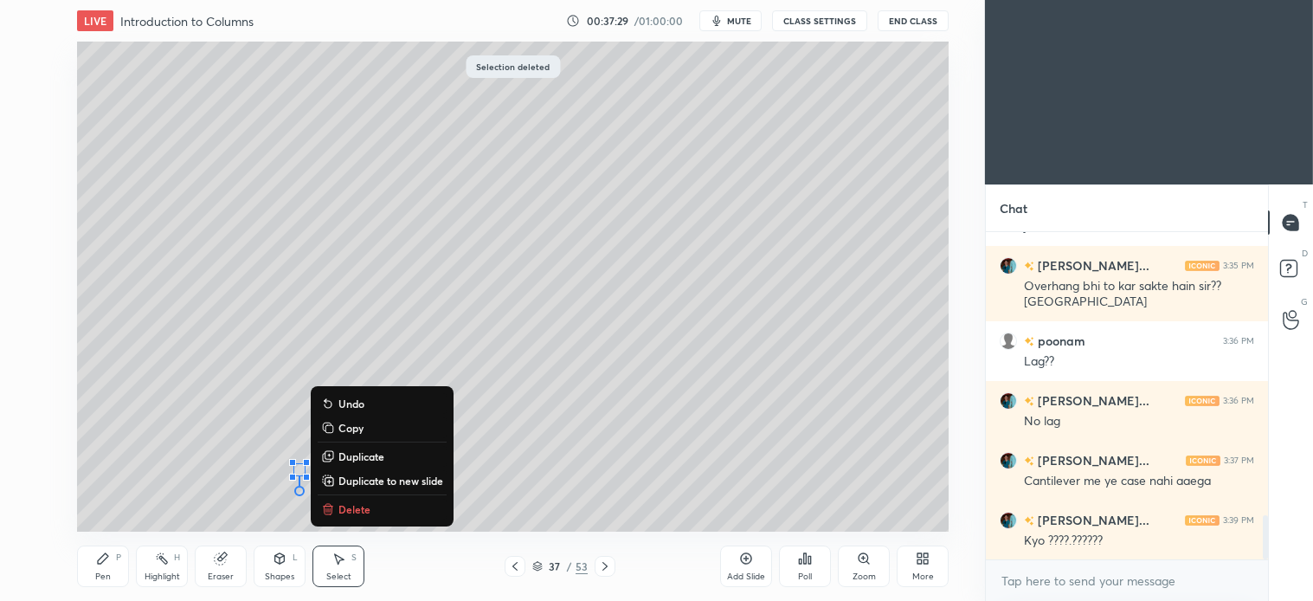
click at [340, 515] on p "Delete" at bounding box center [355, 509] width 32 height 14
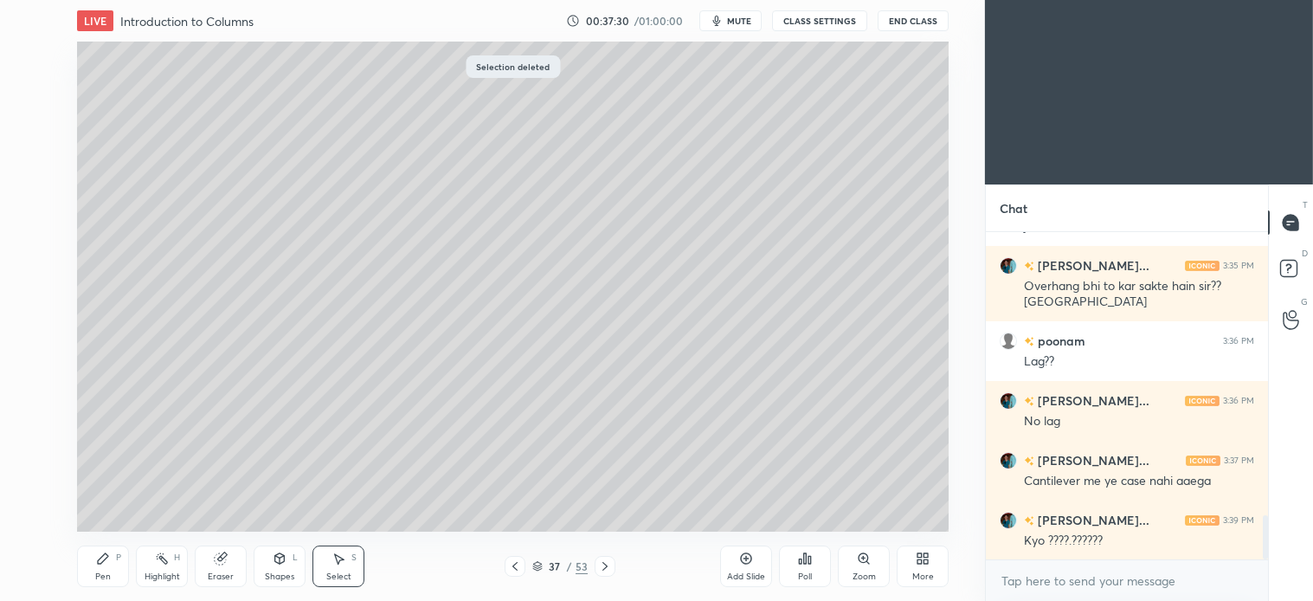
click at [102, 563] on icon at bounding box center [103, 558] width 10 height 10
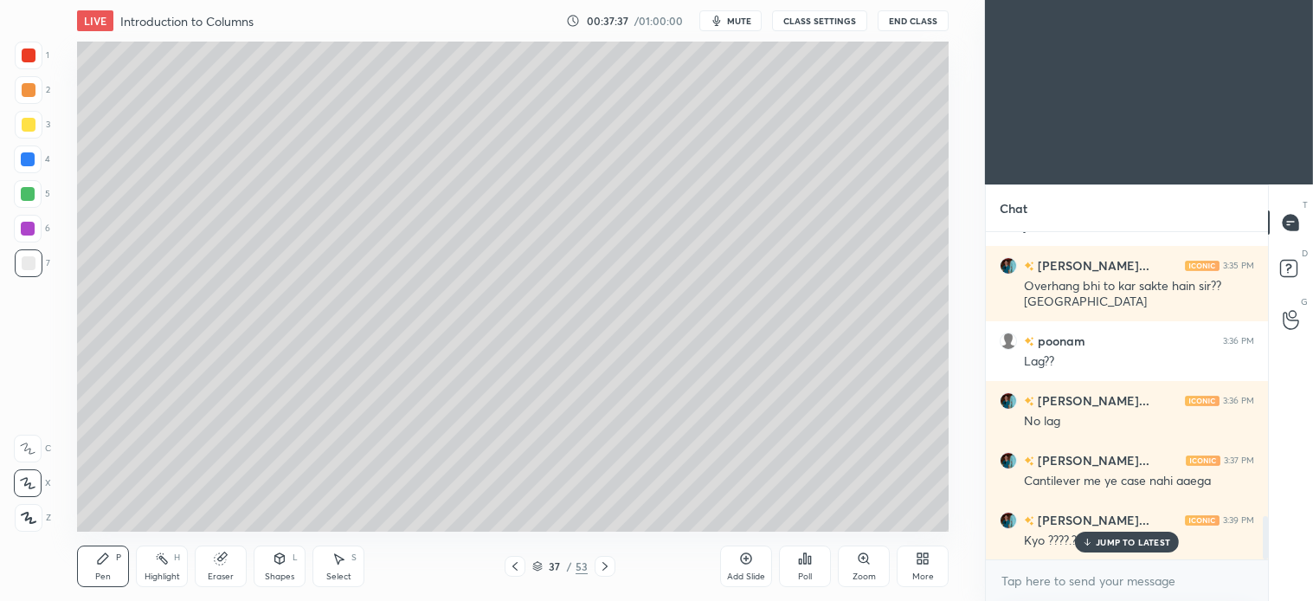
scroll to position [2159, 0]
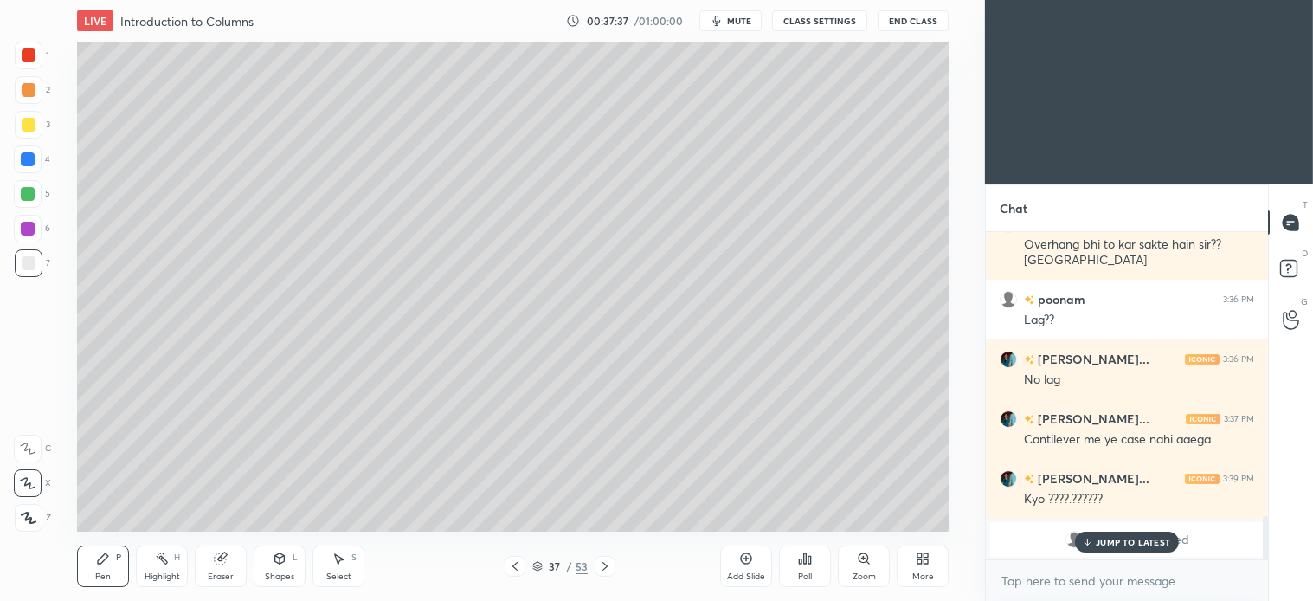
click at [293, 557] on div "L" at bounding box center [295, 557] width 5 height 9
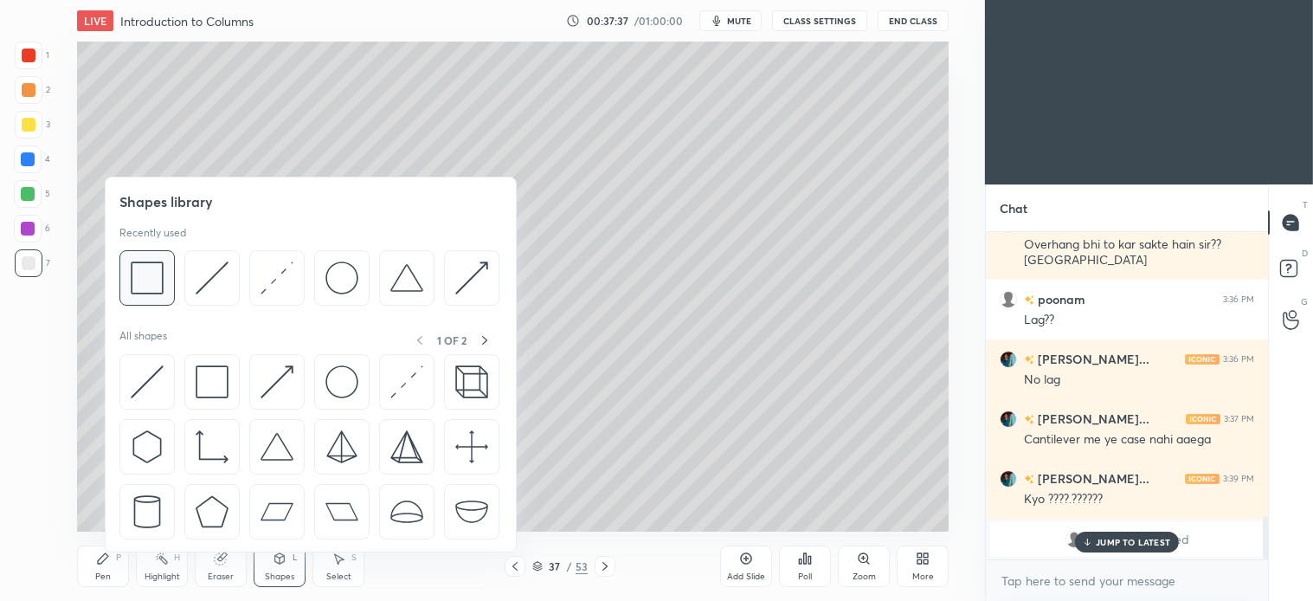
click at [160, 275] on img at bounding box center [147, 277] width 33 height 33
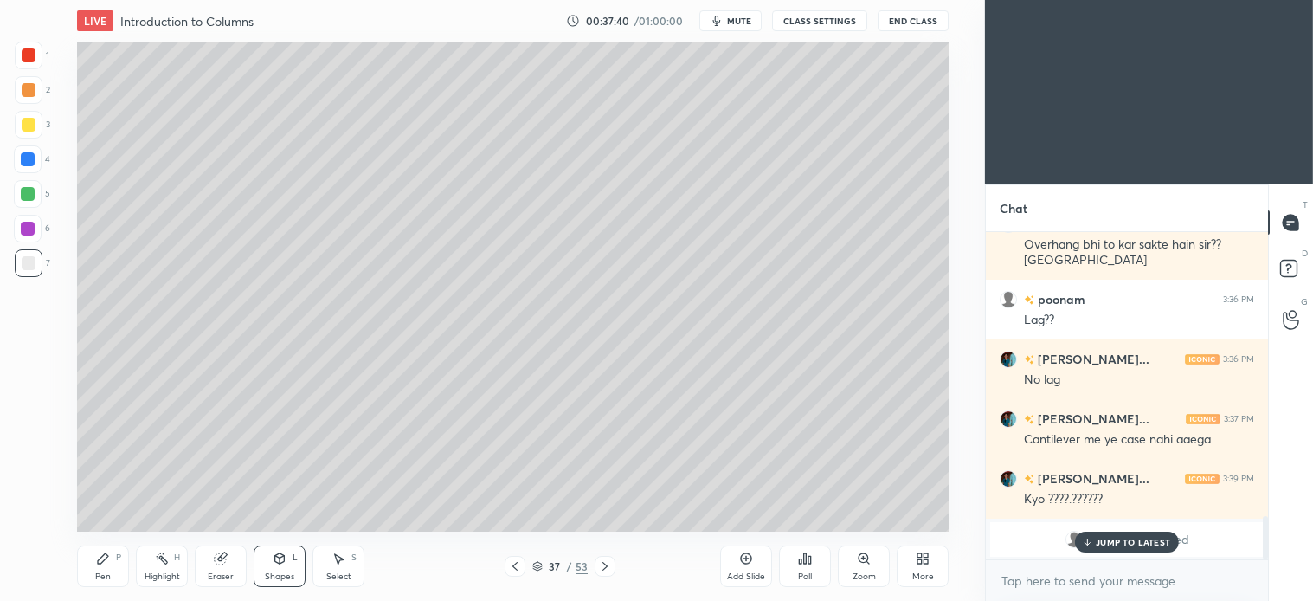
click at [105, 564] on icon at bounding box center [103, 558] width 14 height 14
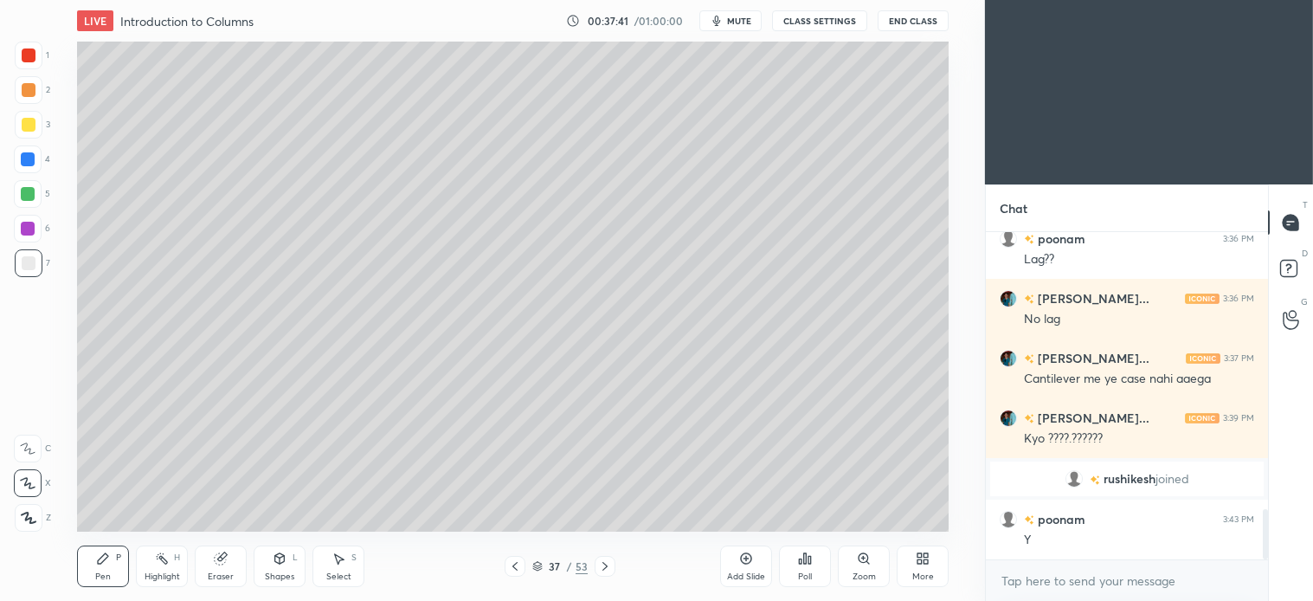
scroll to position [1802, 0]
click at [35, 189] on div at bounding box center [28, 194] width 28 height 28
click at [346, 564] on div "Select S" at bounding box center [339, 566] width 52 height 42
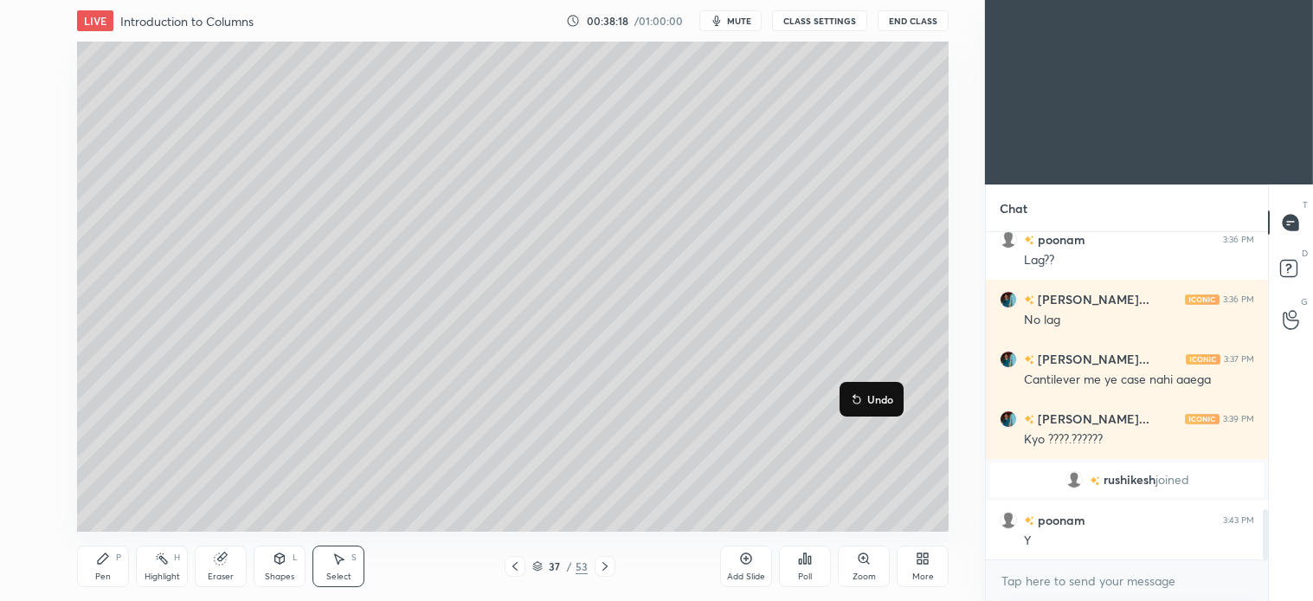
click at [875, 266] on div "0 ° Undo Copy Duplicate Duplicate to new slide Delete" at bounding box center [513, 287] width 872 height 490
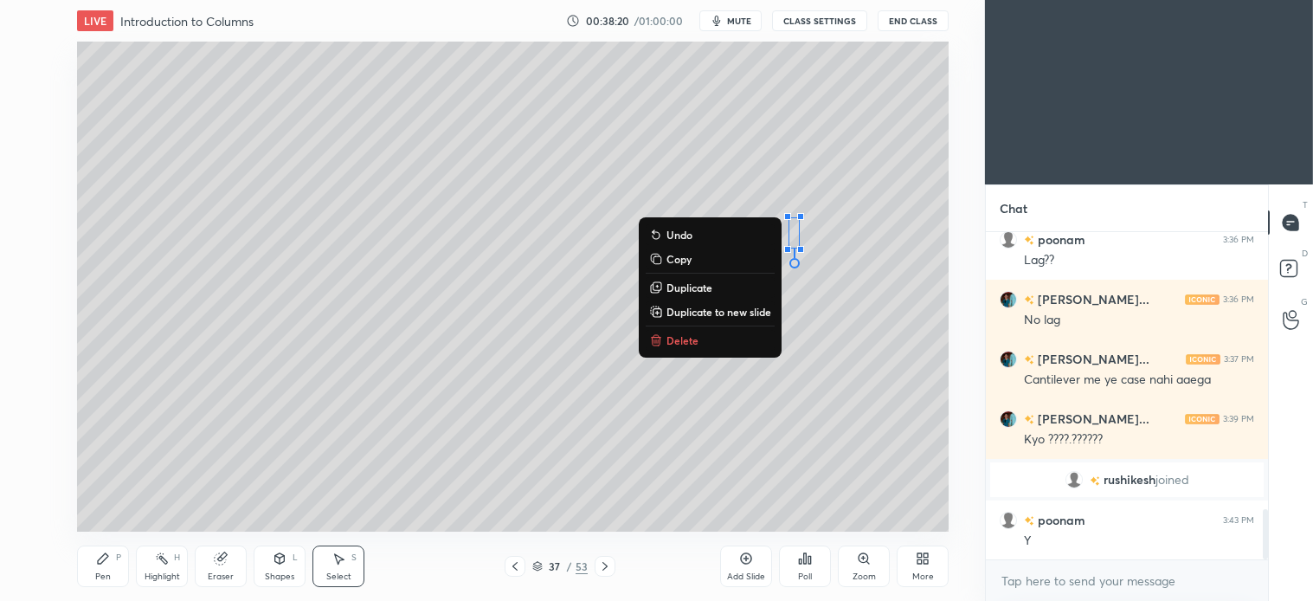
click at [108, 564] on icon at bounding box center [103, 558] width 14 height 14
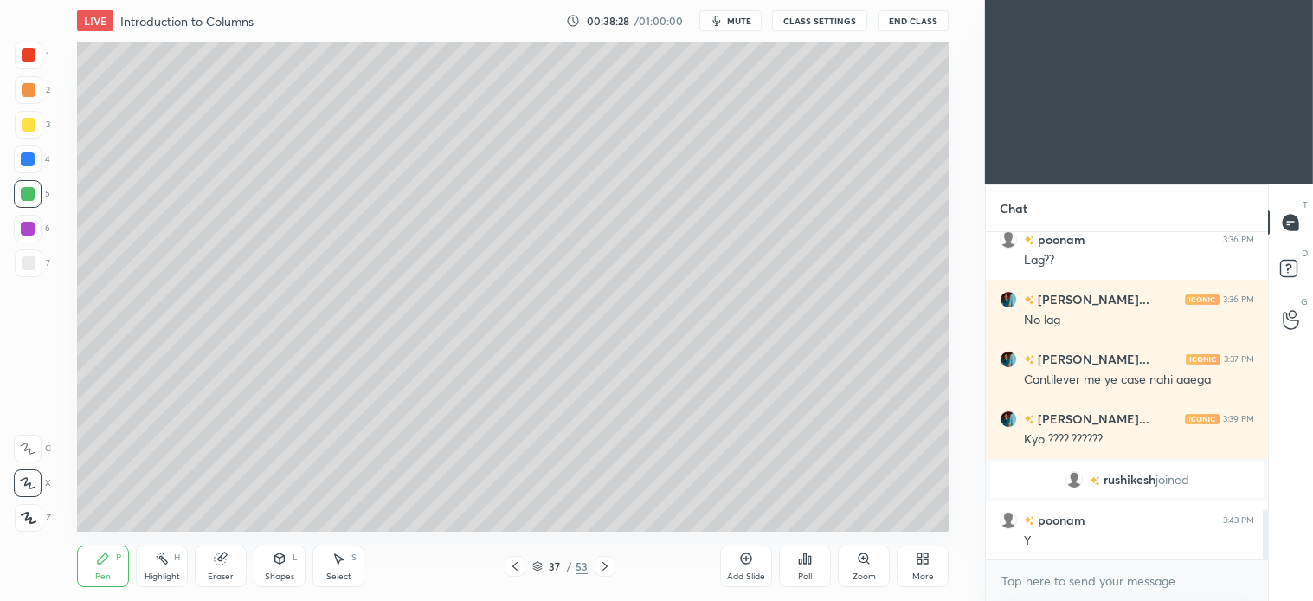
click at [599, 559] on icon at bounding box center [605, 566] width 14 height 14
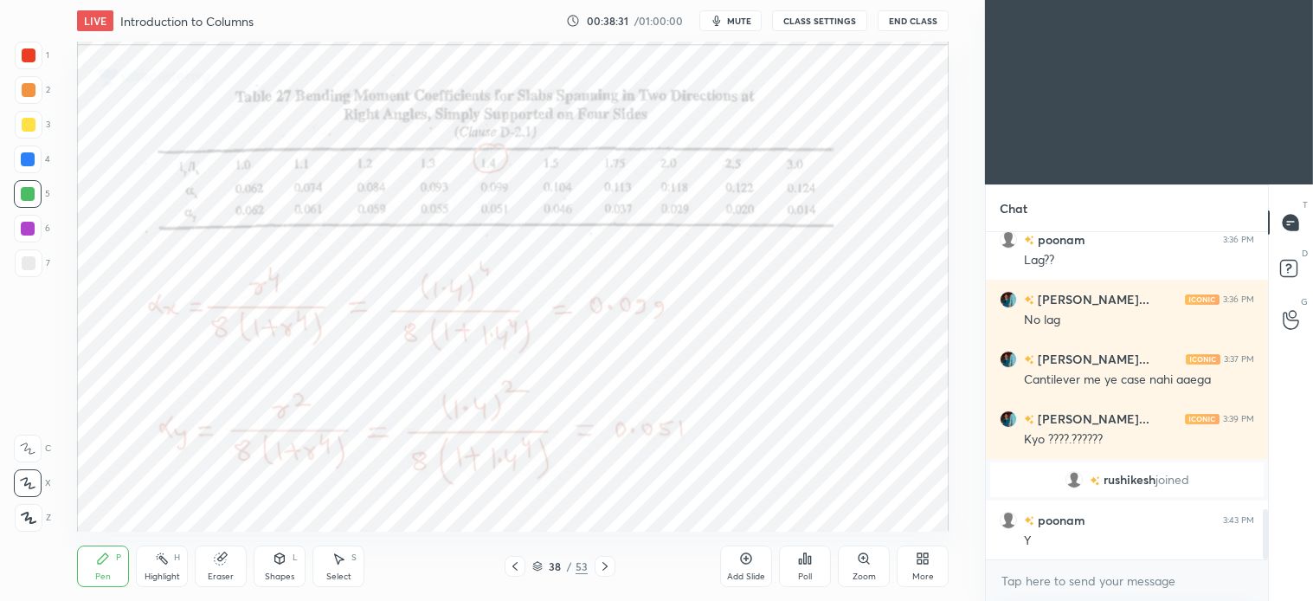
click at [33, 46] on div at bounding box center [29, 56] width 28 height 28
click at [350, 558] on div "Select S" at bounding box center [339, 566] width 52 height 42
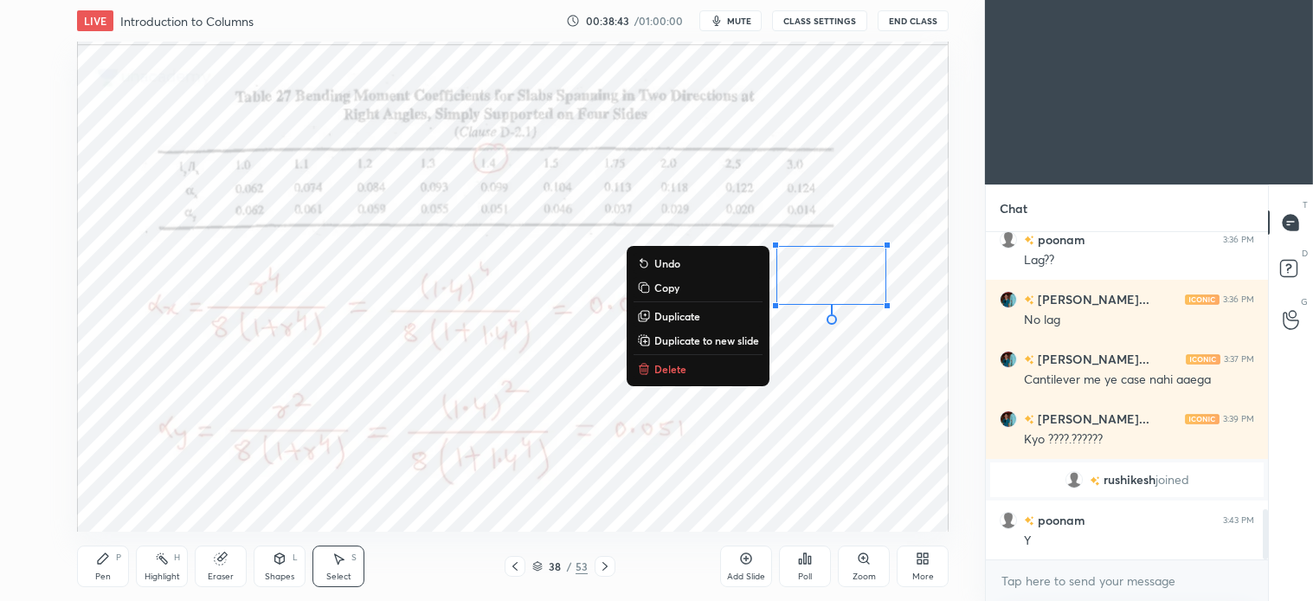
click at [679, 367] on p "Delete" at bounding box center [671, 369] width 32 height 14
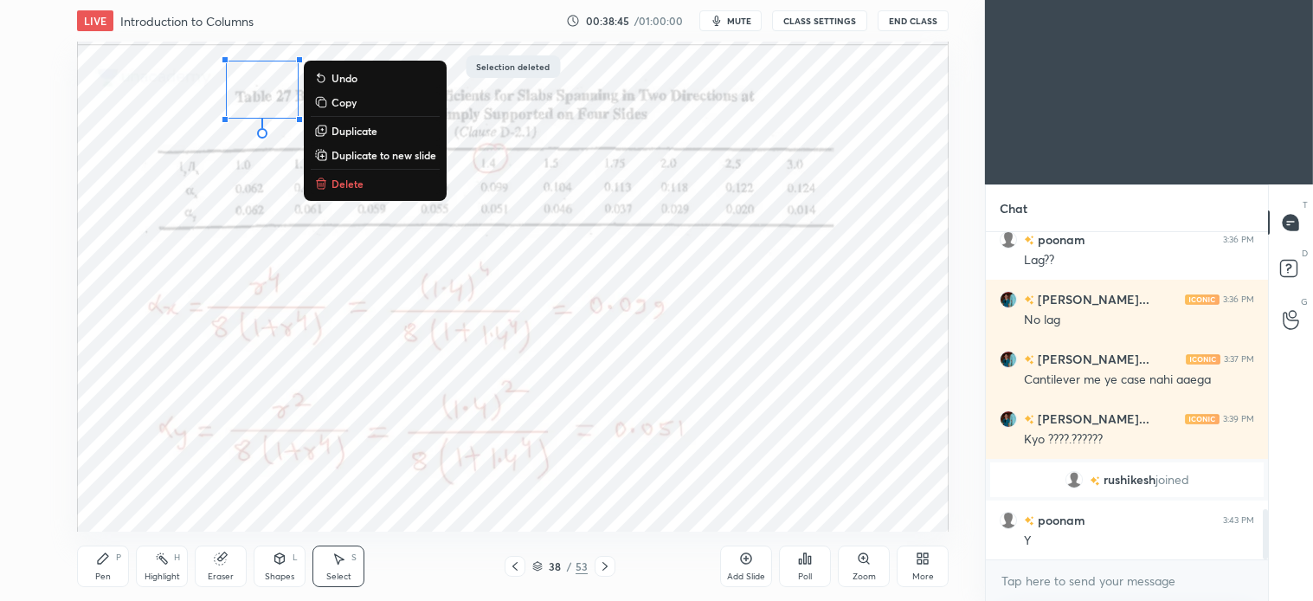
click at [343, 180] on p "Delete" at bounding box center [348, 184] width 32 height 14
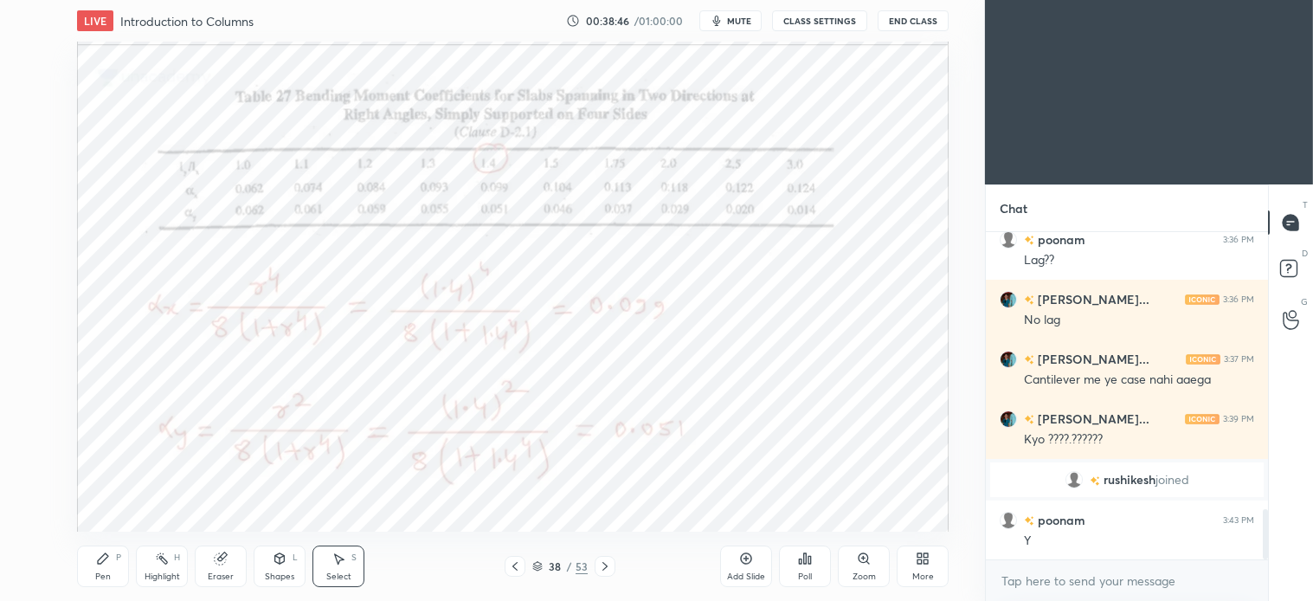
click at [109, 574] on div "Pen" at bounding box center [103, 576] width 16 height 9
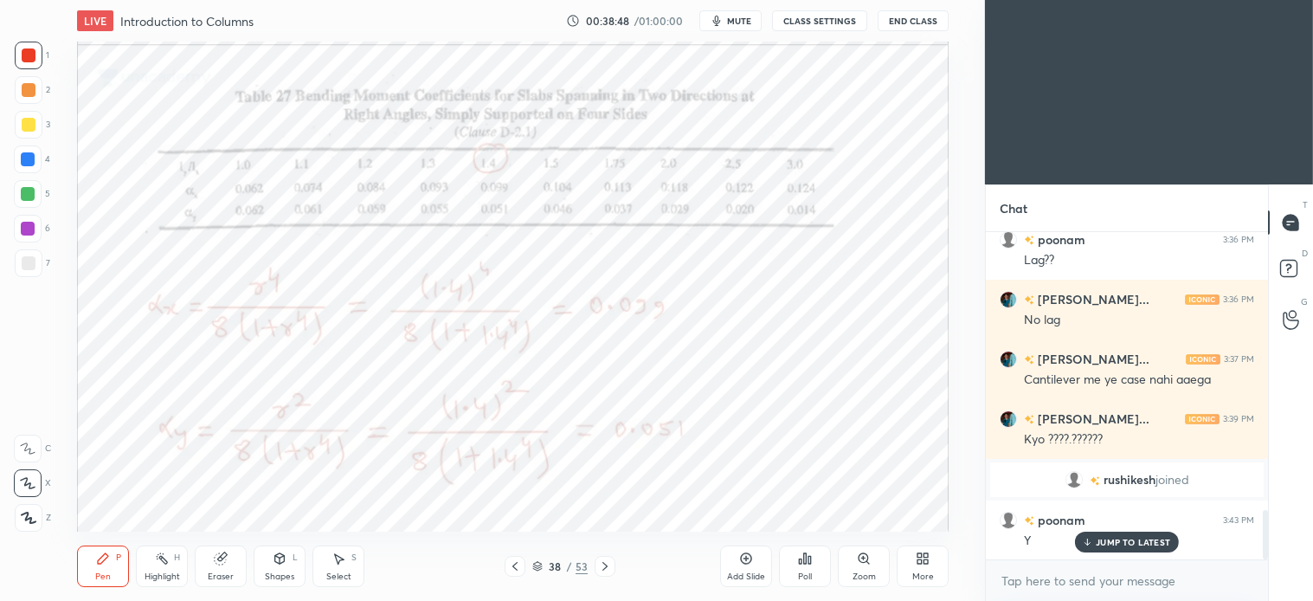
click at [24, 67] on div at bounding box center [29, 56] width 28 height 28
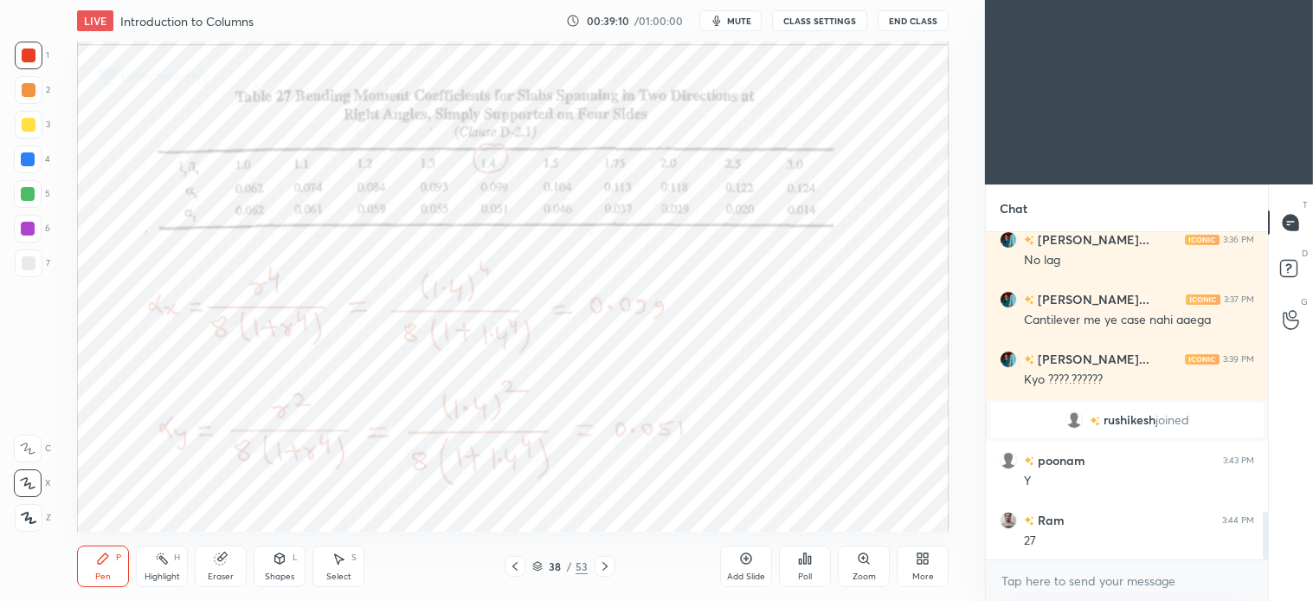
scroll to position [1922, 0]
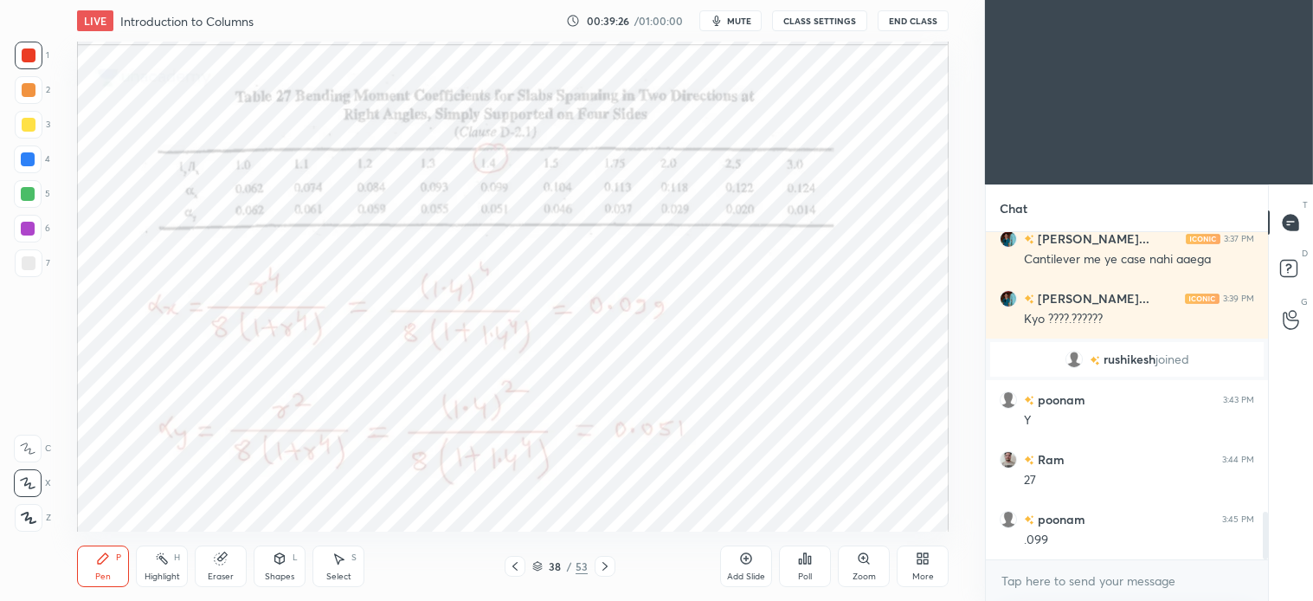
click at [340, 570] on div "Select S" at bounding box center [339, 566] width 52 height 42
click at [350, 565] on div "Select S" at bounding box center [339, 566] width 52 height 42
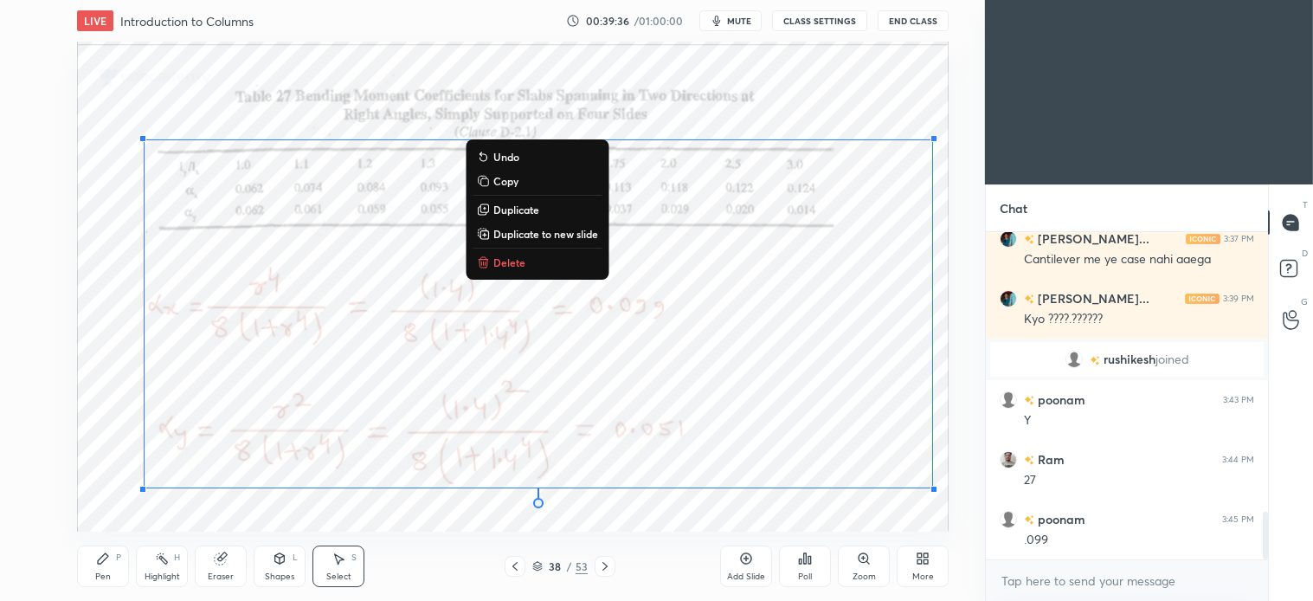
click at [517, 256] on p "Delete" at bounding box center [509, 262] width 32 height 14
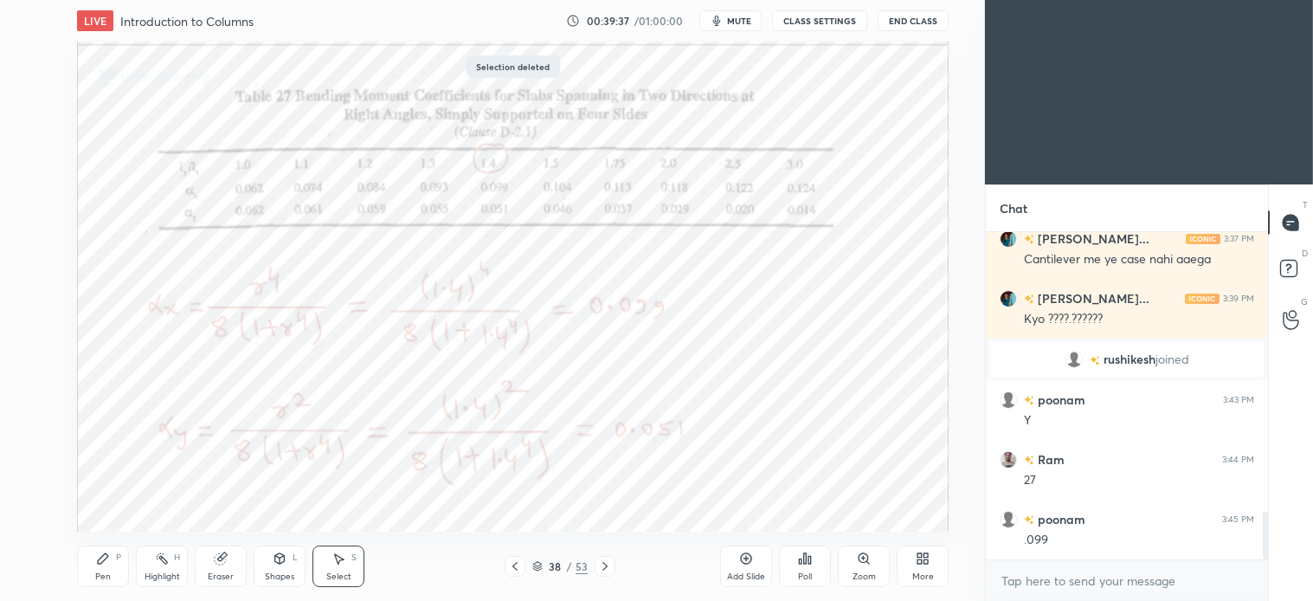
click at [102, 570] on div "Pen P" at bounding box center [103, 566] width 52 height 42
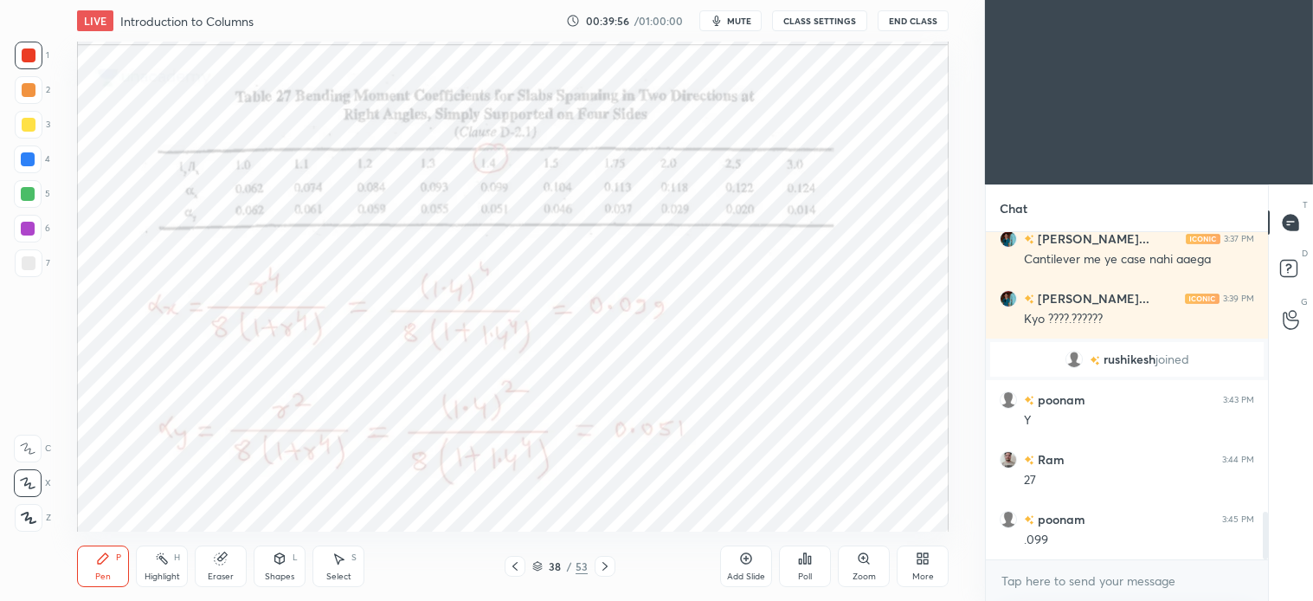
click at [346, 567] on div "Select S" at bounding box center [339, 566] width 52 height 42
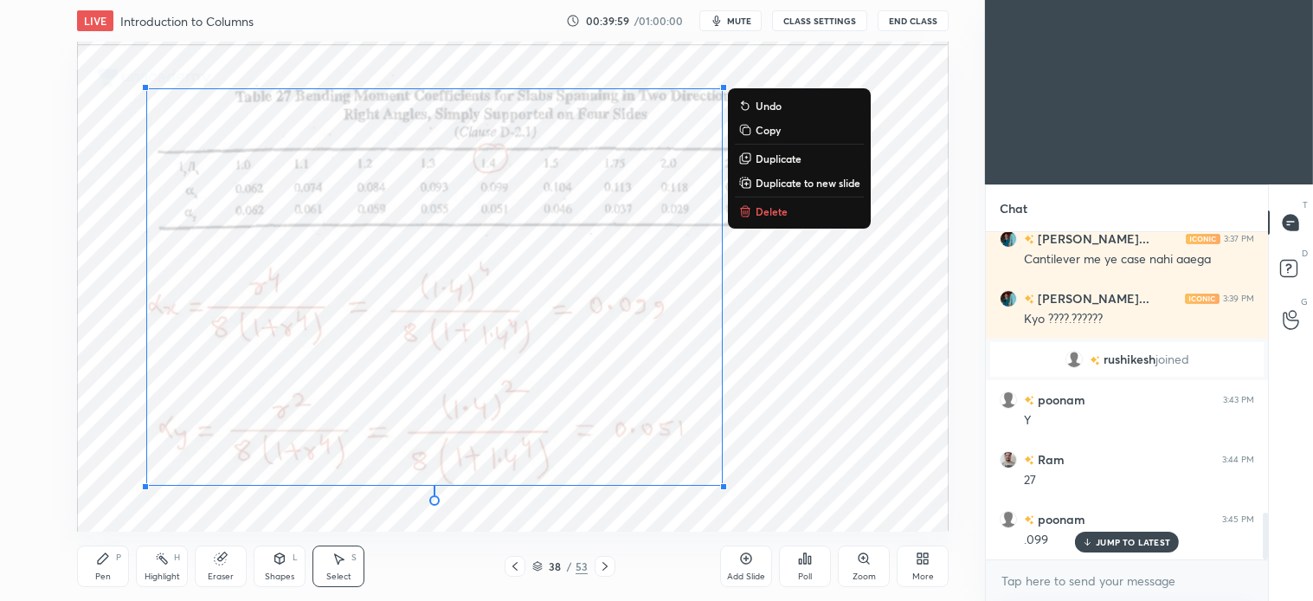
scroll to position [1963, 0]
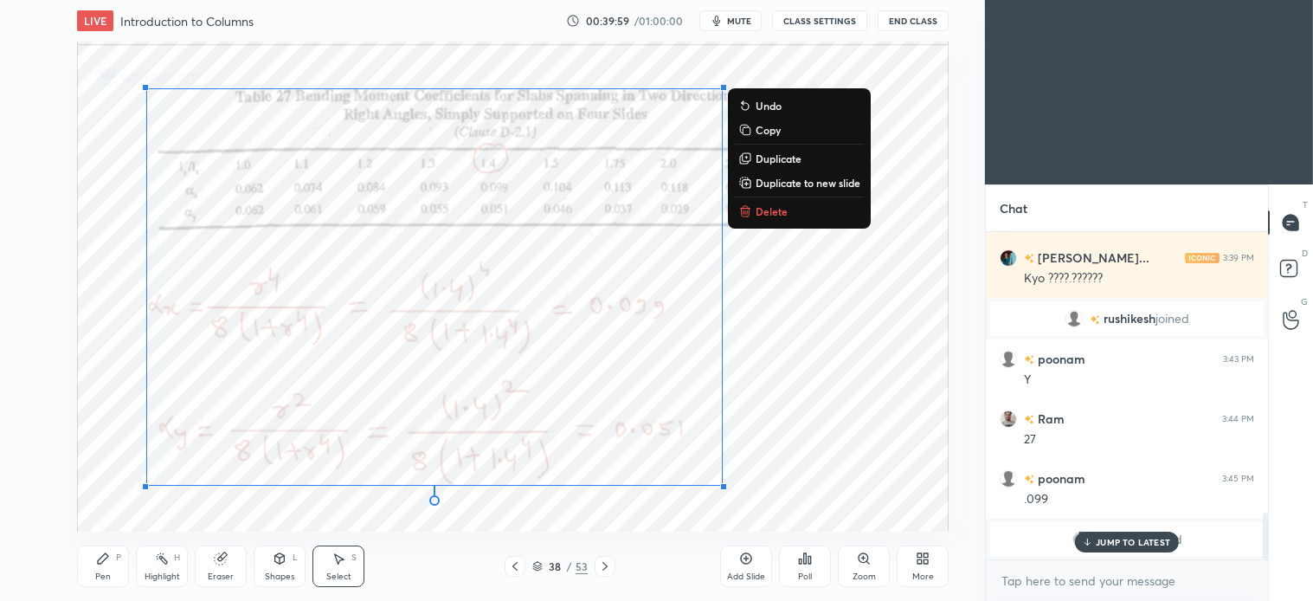
click at [772, 210] on p "Delete" at bounding box center [772, 211] width 32 height 14
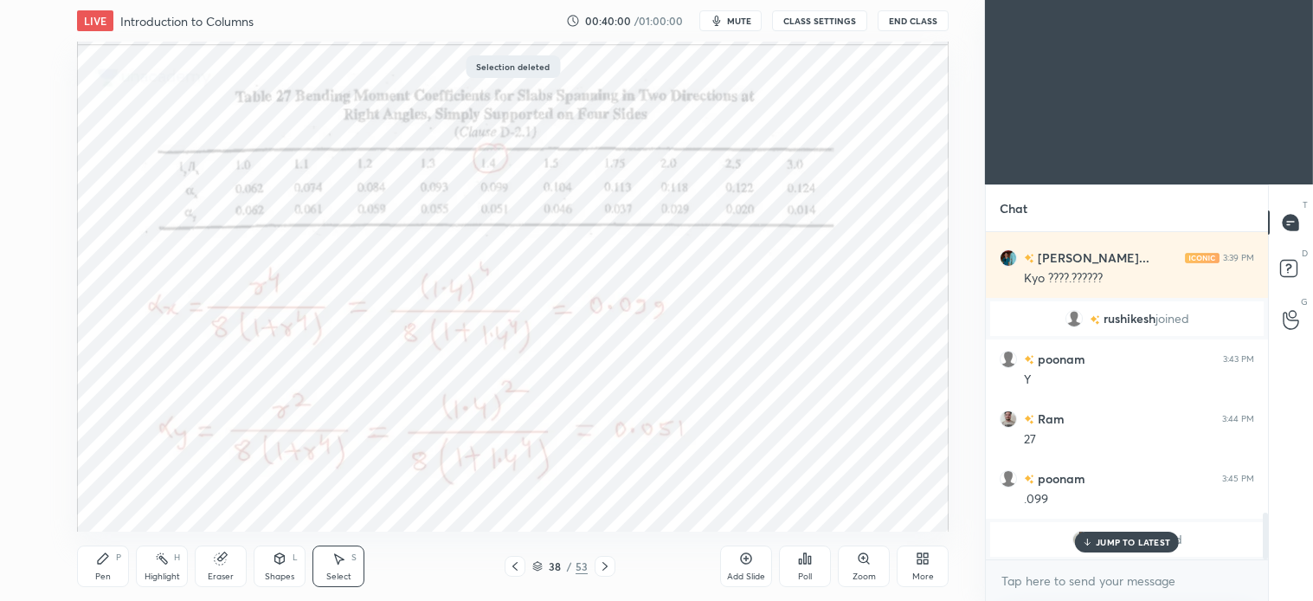
click at [107, 564] on icon at bounding box center [103, 558] width 14 height 14
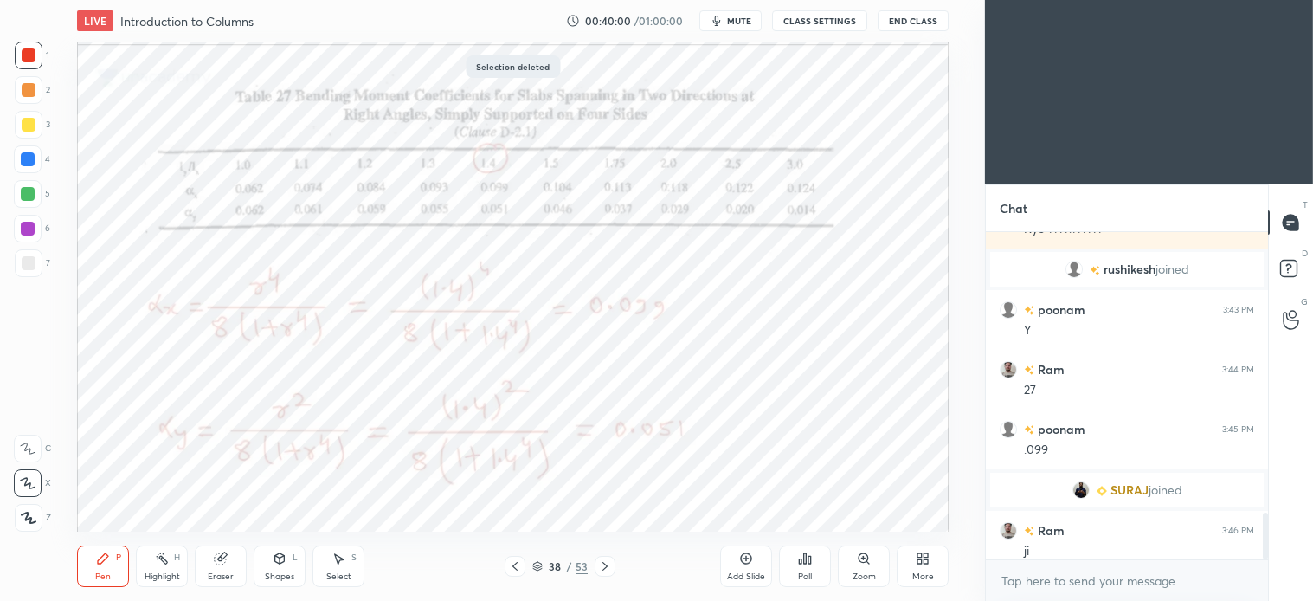
scroll to position [1974, 0]
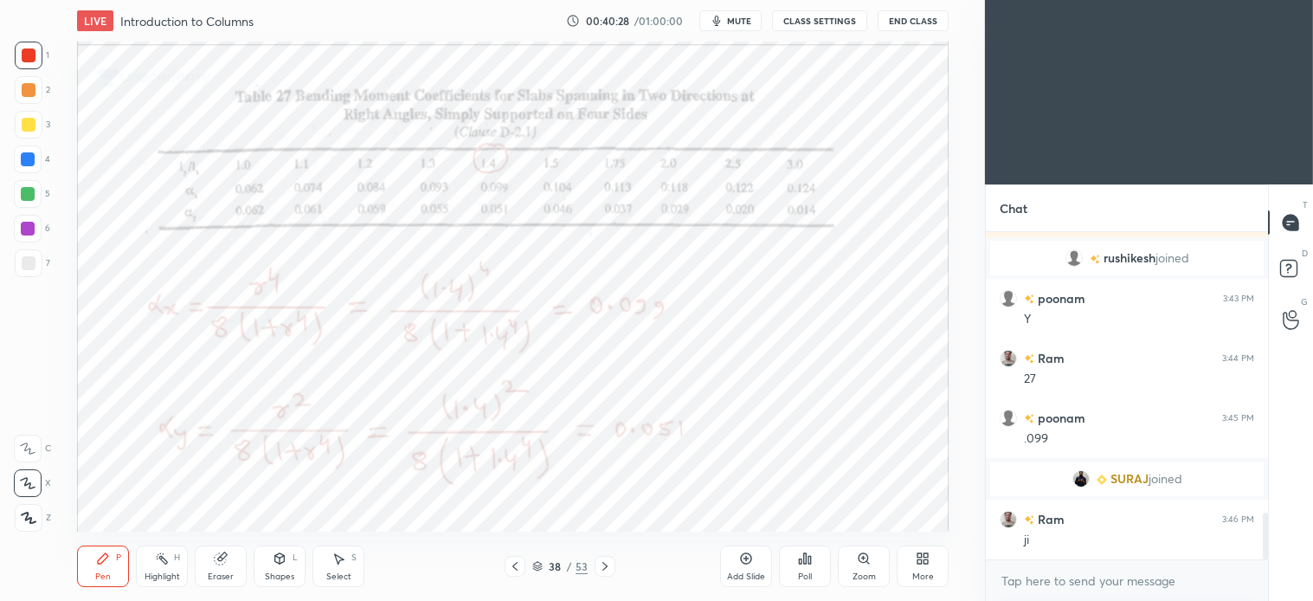
click at [351, 563] on div "Select S" at bounding box center [339, 566] width 52 height 42
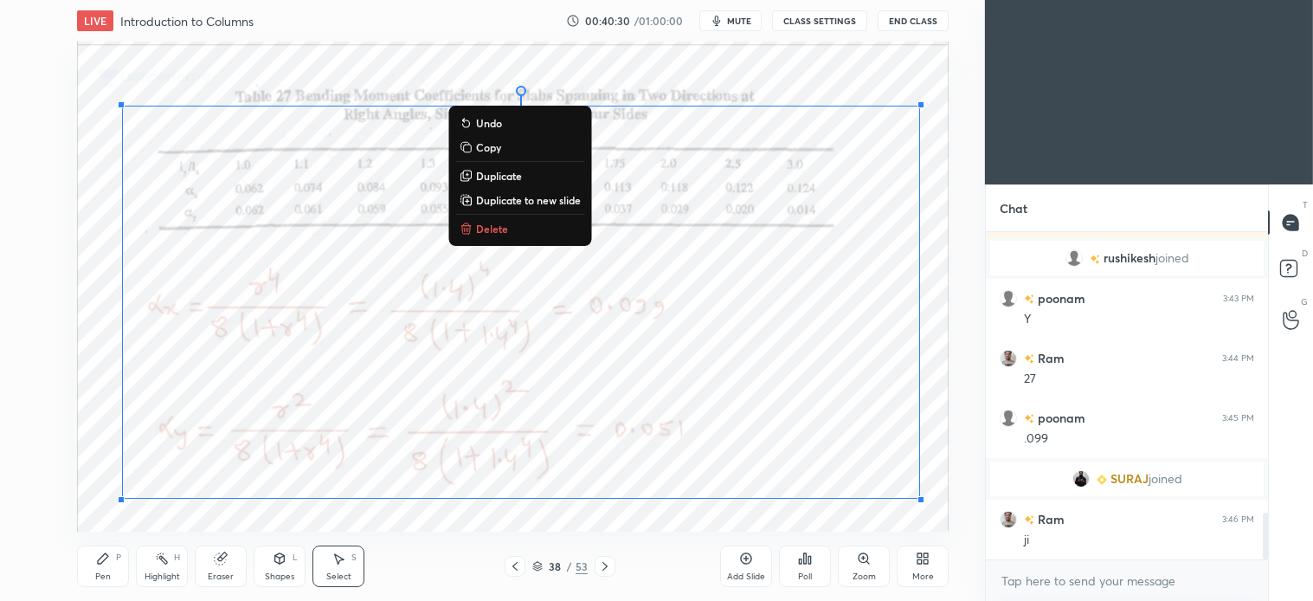
click at [505, 229] on p "Delete" at bounding box center [492, 229] width 32 height 14
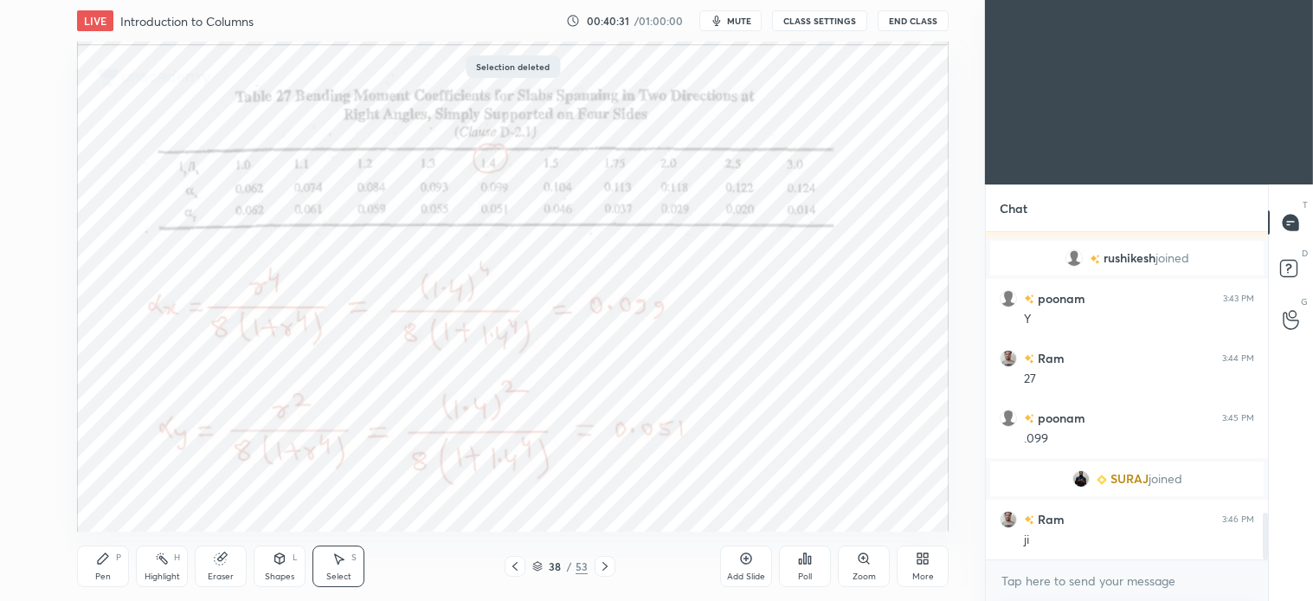
click at [108, 556] on icon at bounding box center [103, 558] width 10 height 10
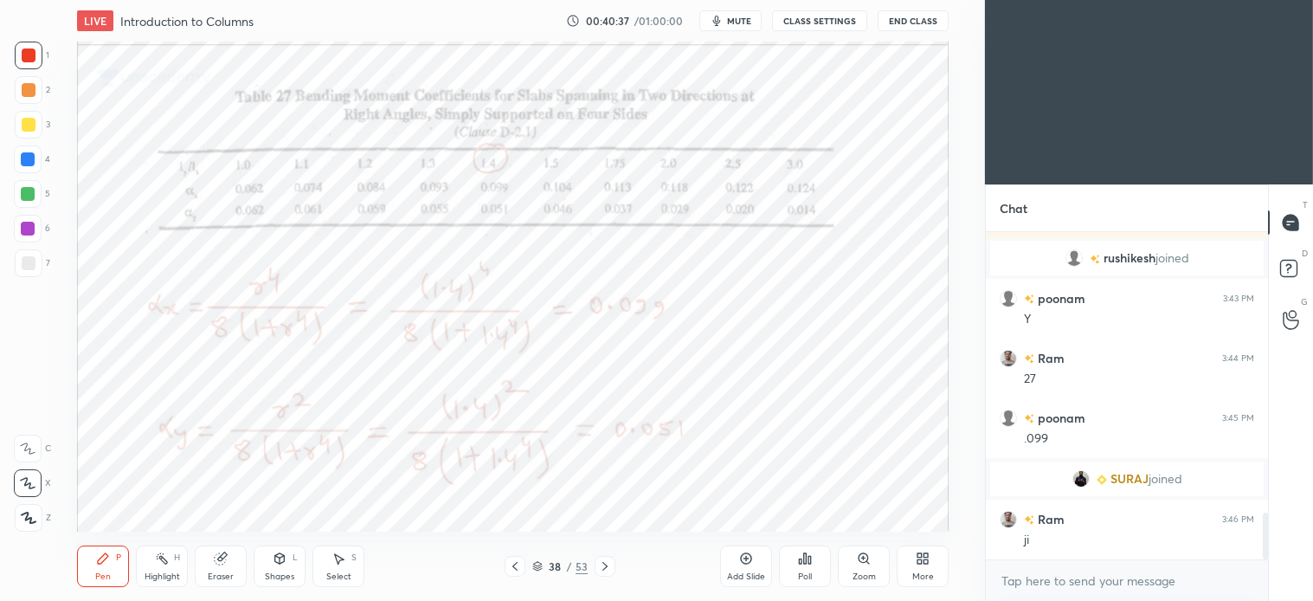
click at [344, 555] on icon at bounding box center [339, 558] width 14 height 14
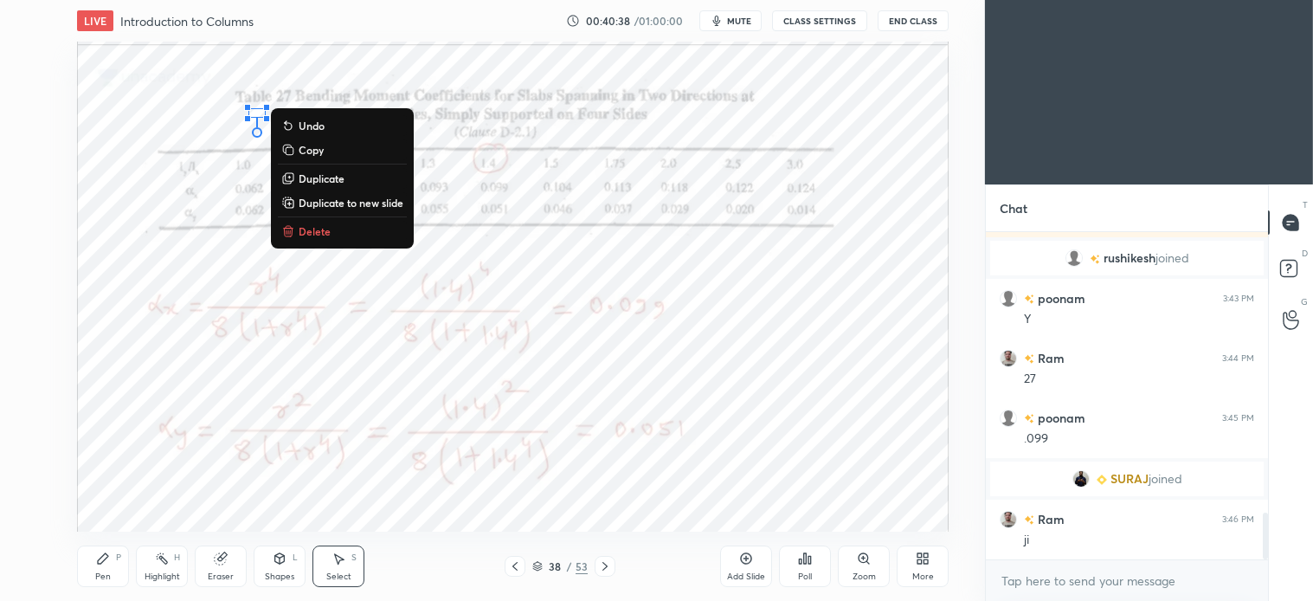
click at [313, 224] on p "Delete" at bounding box center [315, 231] width 32 height 14
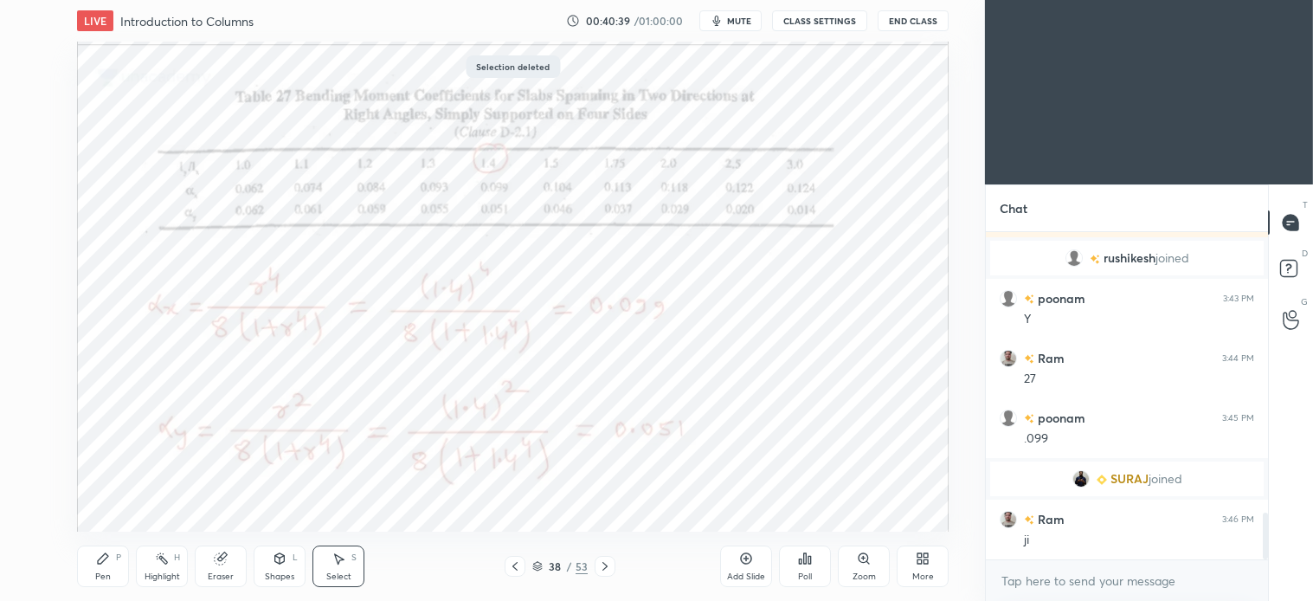
click at [107, 569] on div "Pen P" at bounding box center [103, 566] width 52 height 42
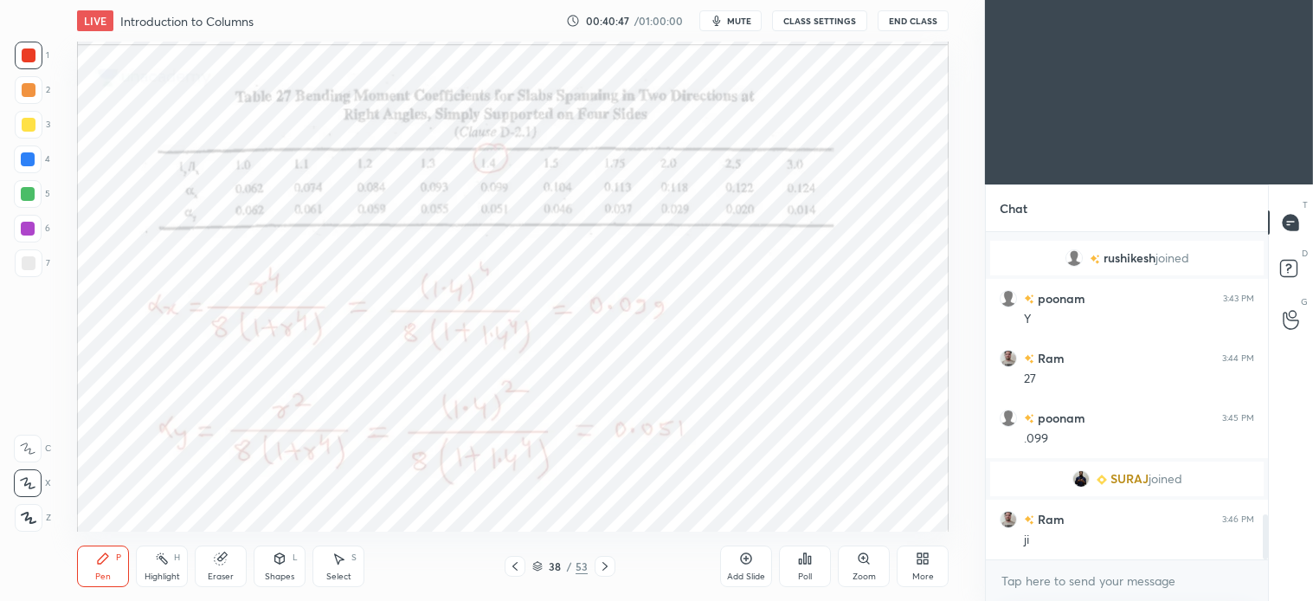
scroll to position [2033, 0]
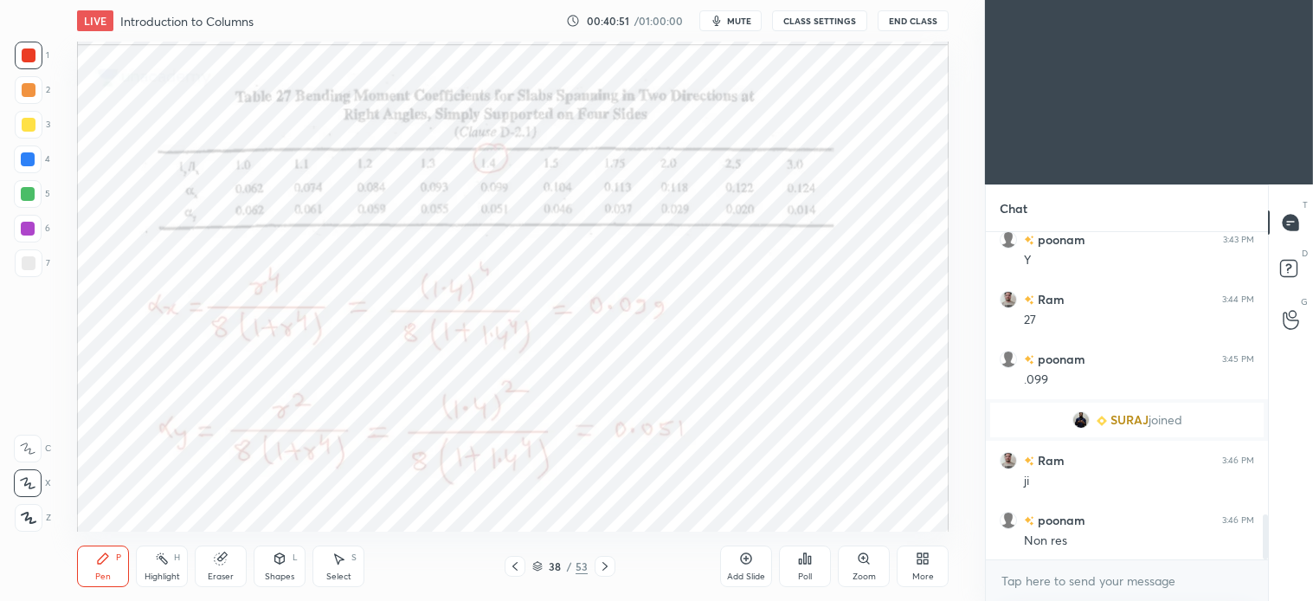
click at [349, 568] on div "Select S" at bounding box center [339, 566] width 52 height 42
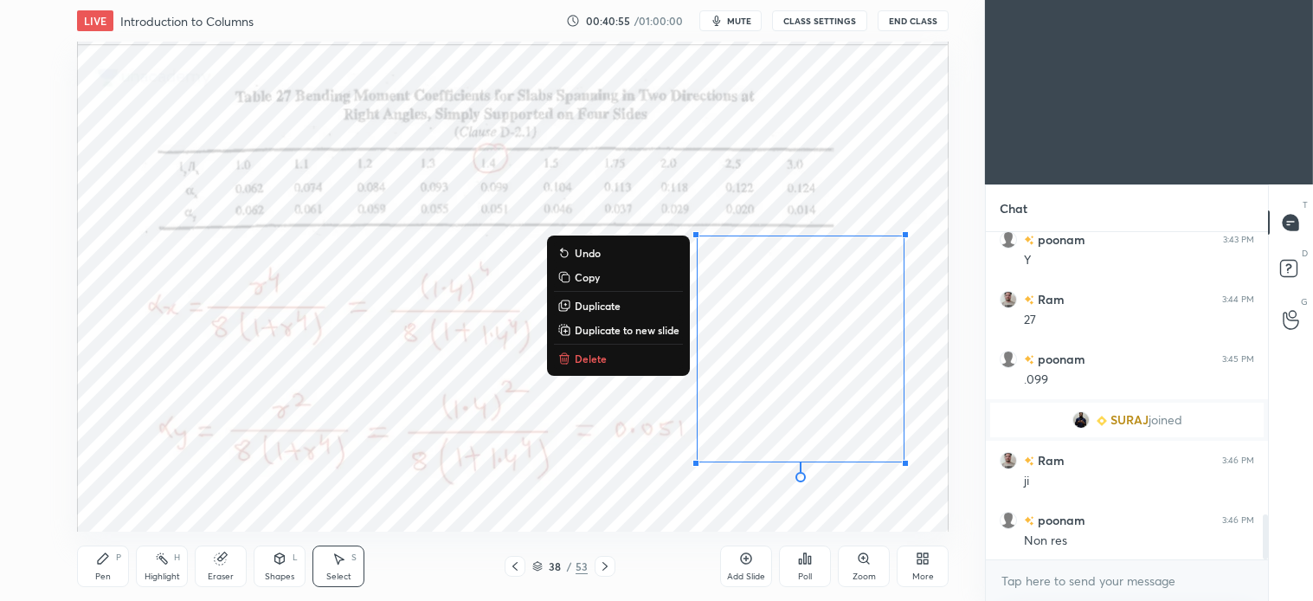
click at [593, 356] on p "Delete" at bounding box center [591, 359] width 32 height 14
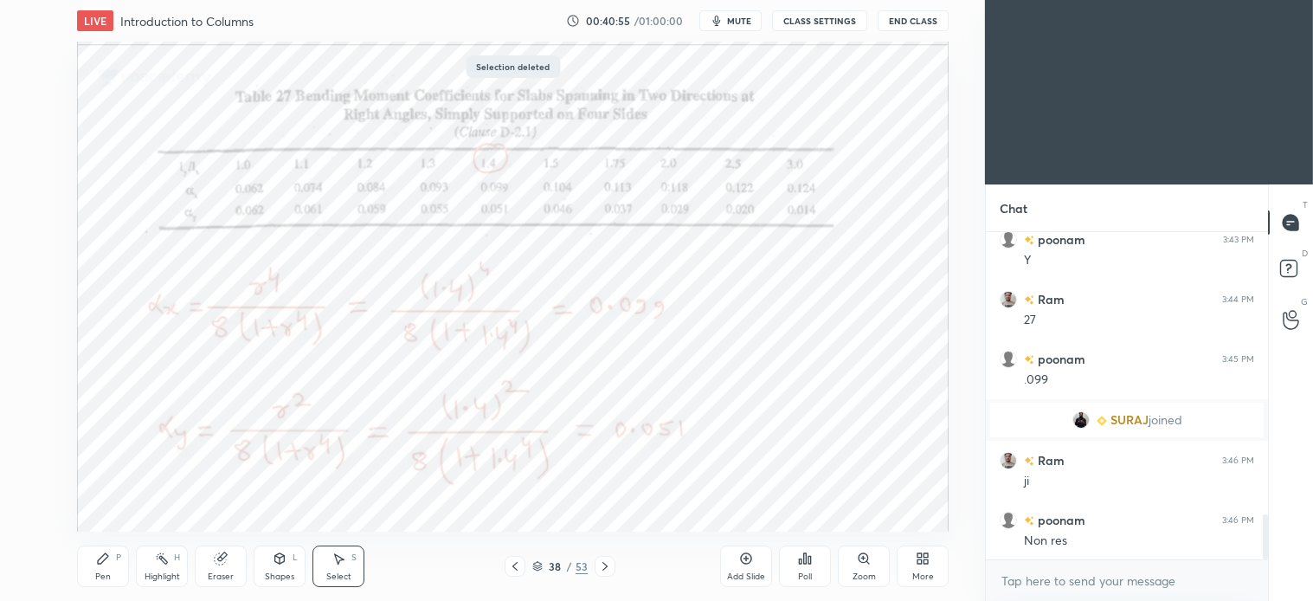
click at [115, 564] on div "Pen P" at bounding box center [103, 566] width 52 height 42
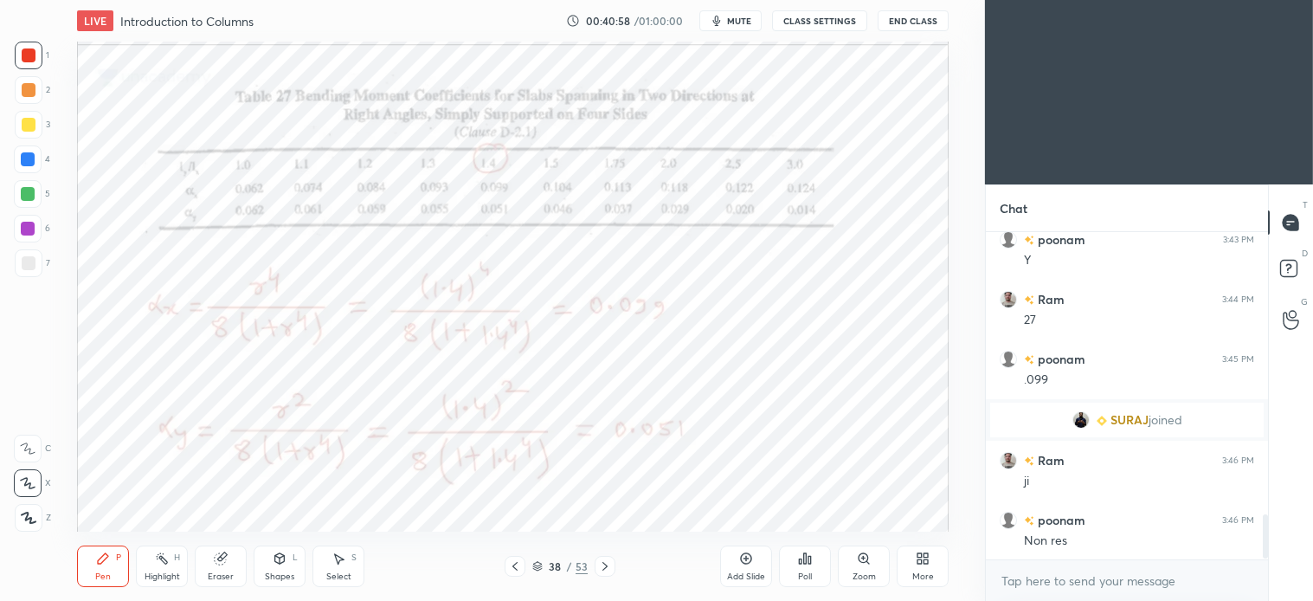
scroll to position [2093, 0]
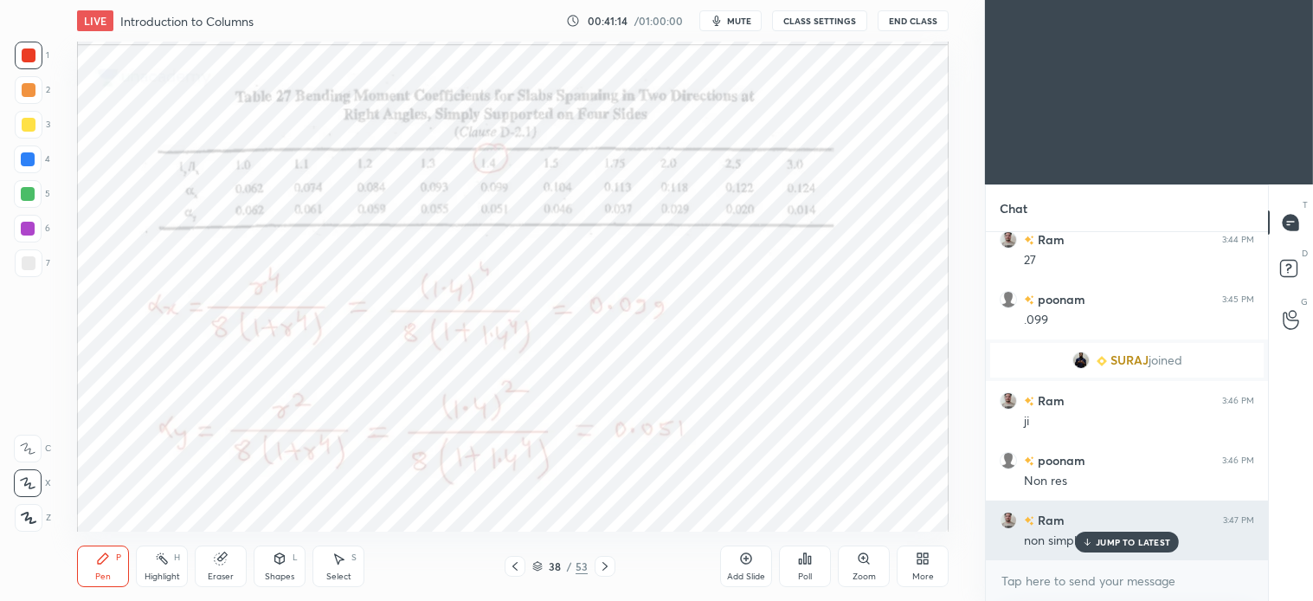
click at [1132, 532] on div "JUMP TO LATEST" at bounding box center [1127, 542] width 104 height 21
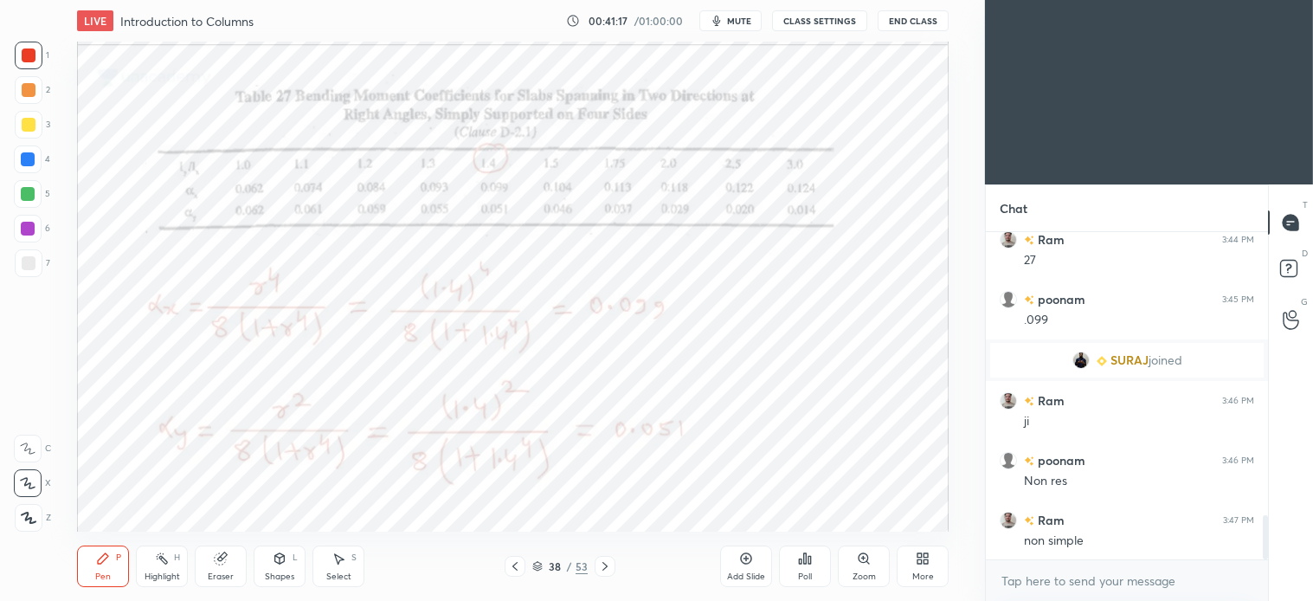
click at [599, 571] on icon at bounding box center [605, 566] width 14 height 14
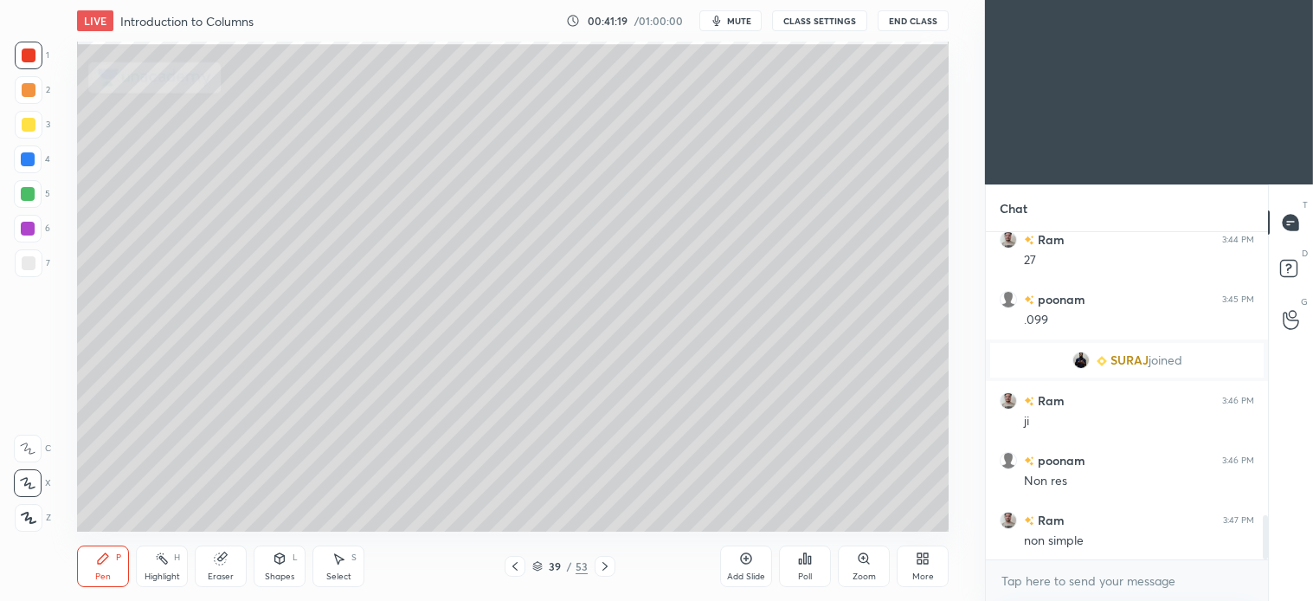
click at [604, 566] on icon at bounding box center [605, 566] width 14 height 14
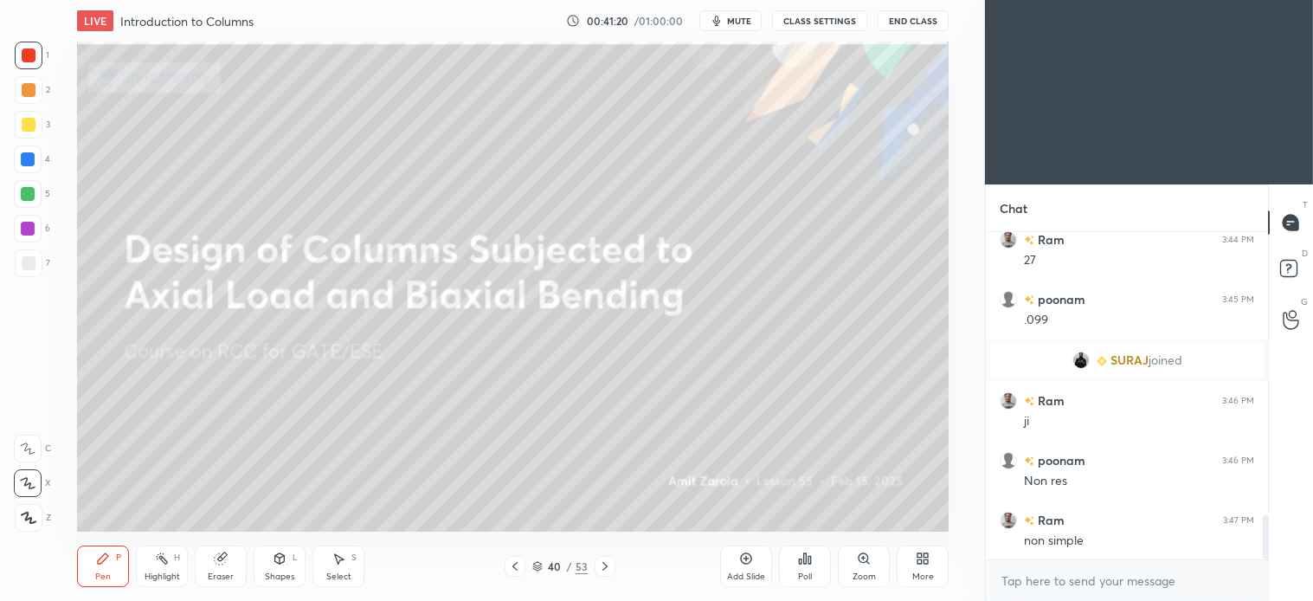
click at [608, 566] on icon at bounding box center [605, 566] width 14 height 14
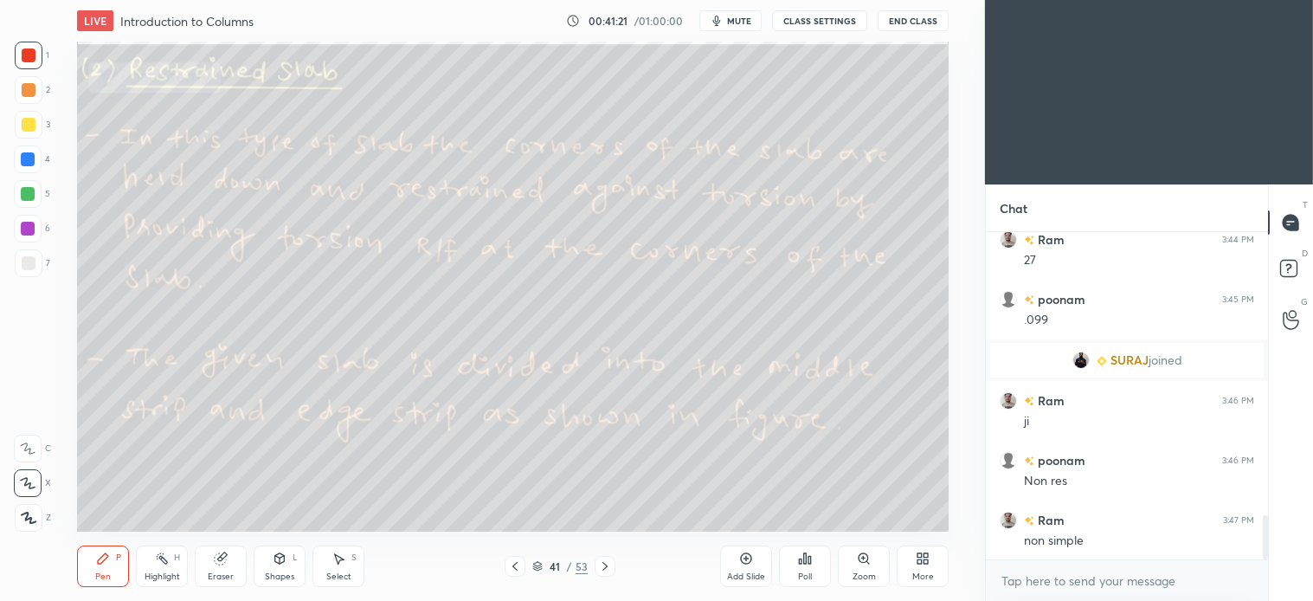
click at [102, 564] on icon at bounding box center [103, 558] width 14 height 14
click at [26, 124] on div at bounding box center [29, 125] width 14 height 14
click at [38, 122] on div at bounding box center [29, 125] width 28 height 28
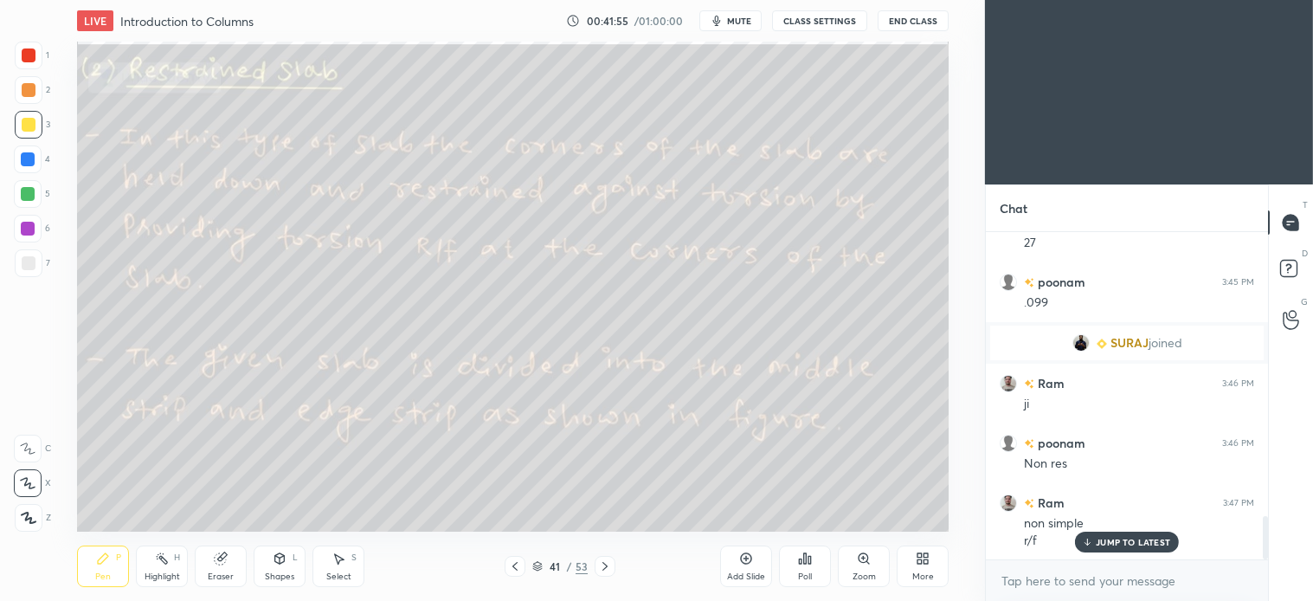
scroll to position [2170, 0]
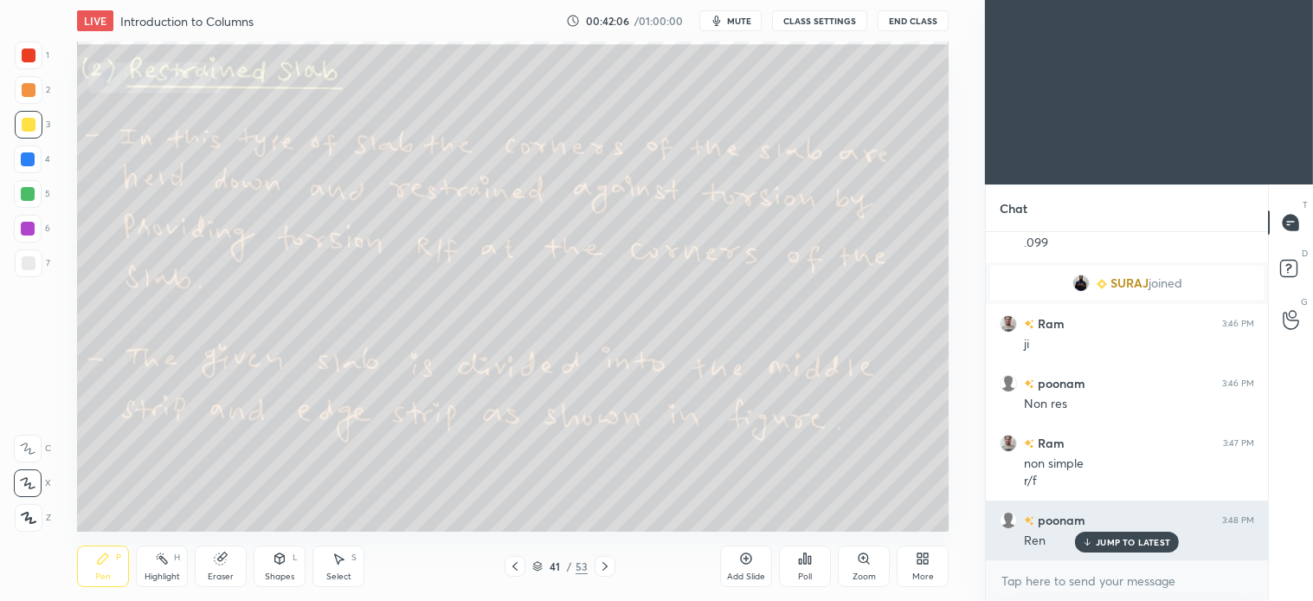
click at [1145, 543] on p "JUMP TO LATEST" at bounding box center [1133, 542] width 74 height 10
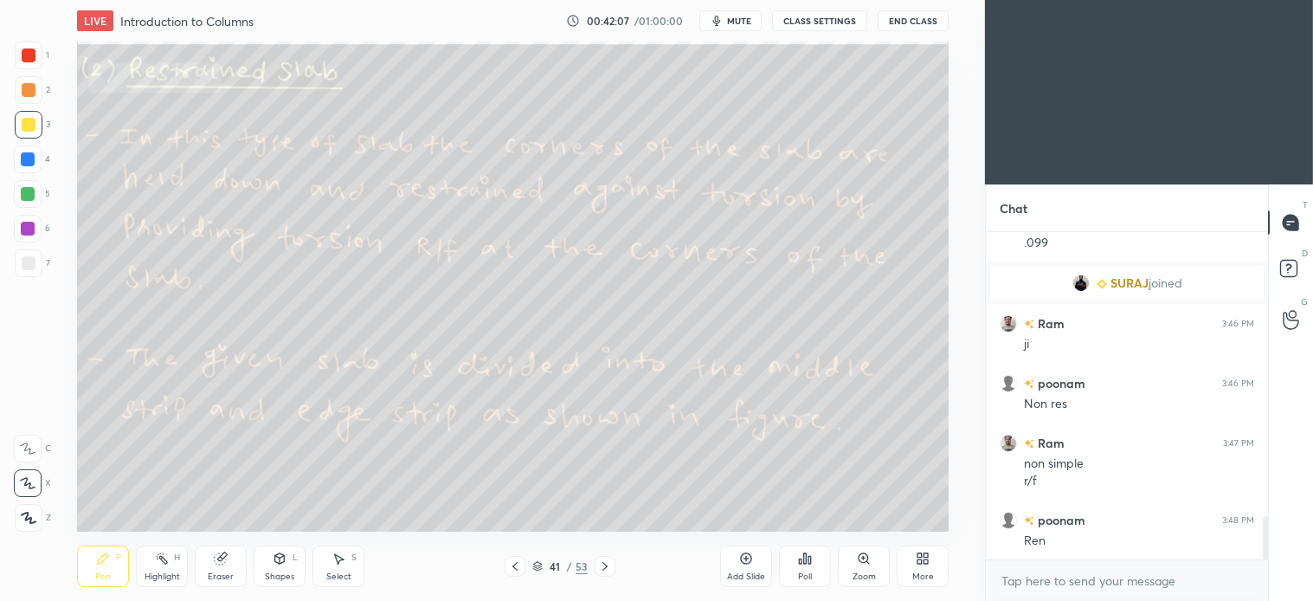
click at [339, 566] on div "Select S" at bounding box center [339, 566] width 52 height 42
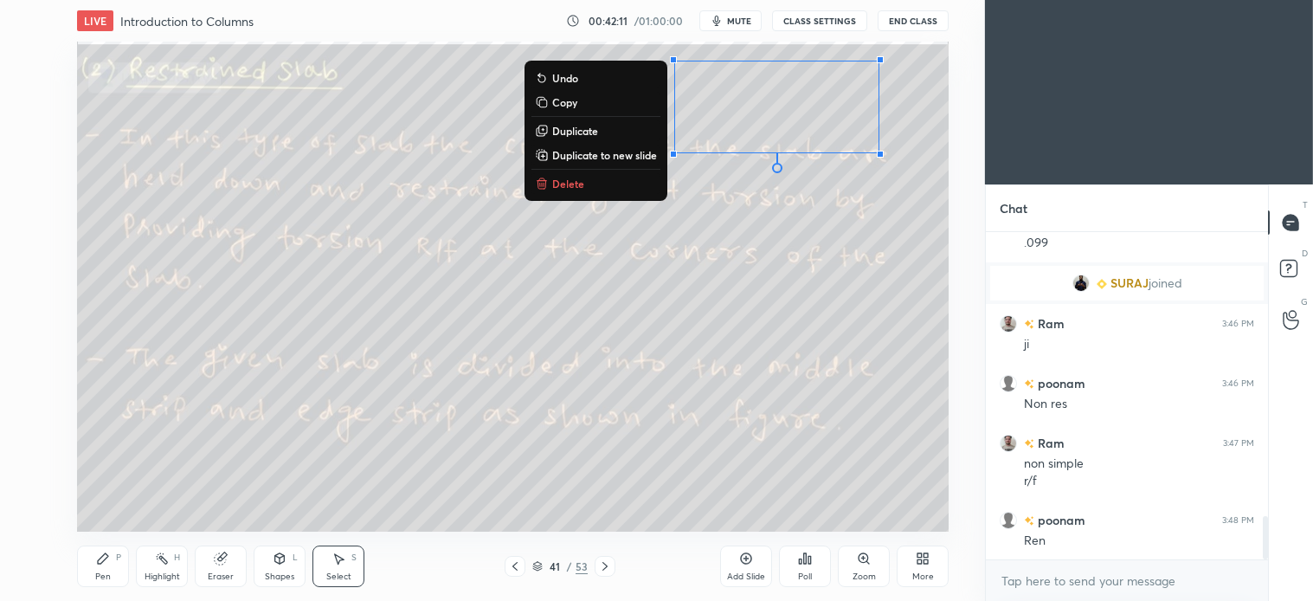
click at [559, 180] on p "Delete" at bounding box center [568, 184] width 32 height 14
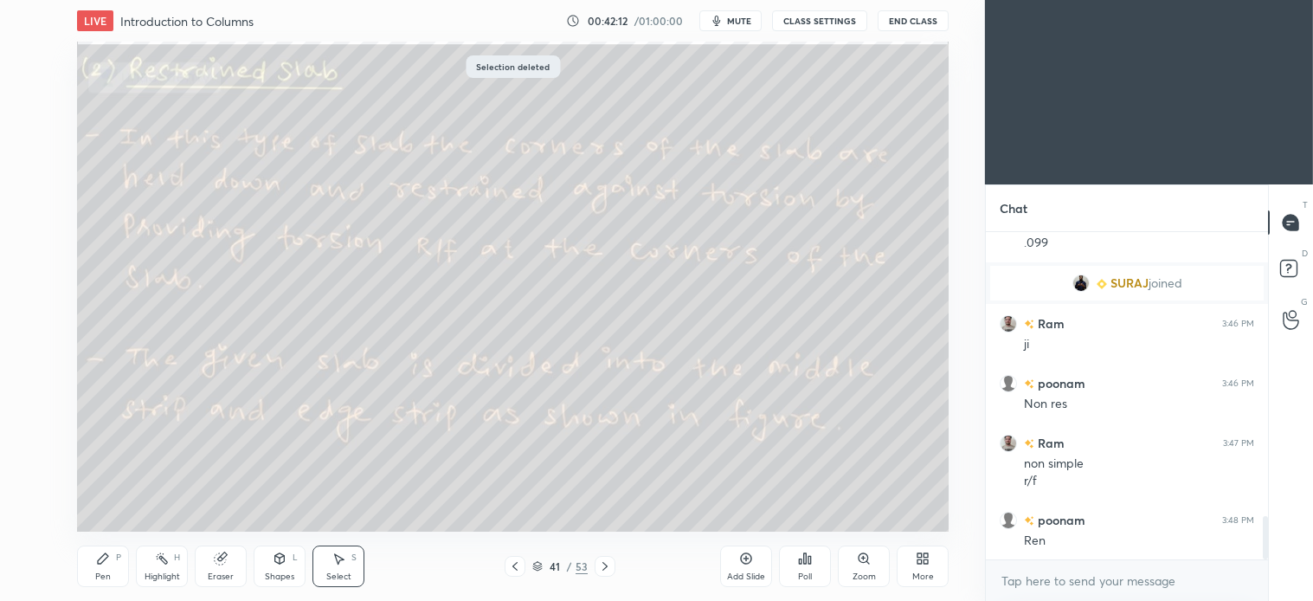
click at [105, 563] on icon at bounding box center [103, 558] width 14 height 14
click at [287, 566] on div "Shapes L" at bounding box center [280, 566] width 52 height 42
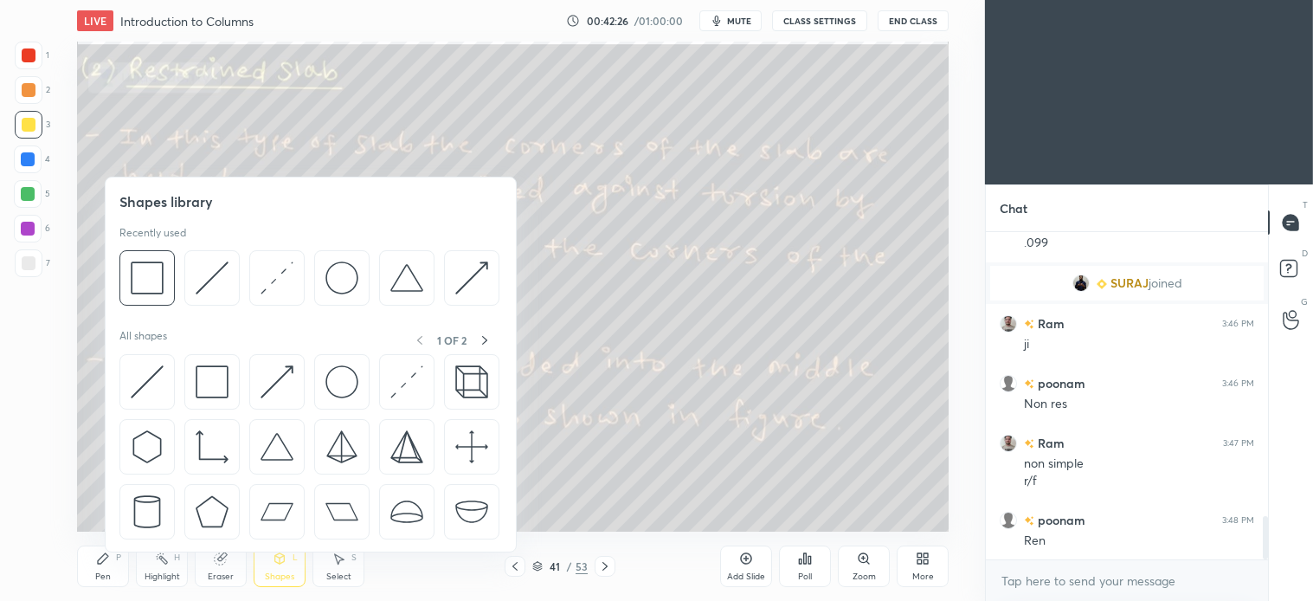
click at [95, 567] on div "Pen P" at bounding box center [103, 566] width 52 height 42
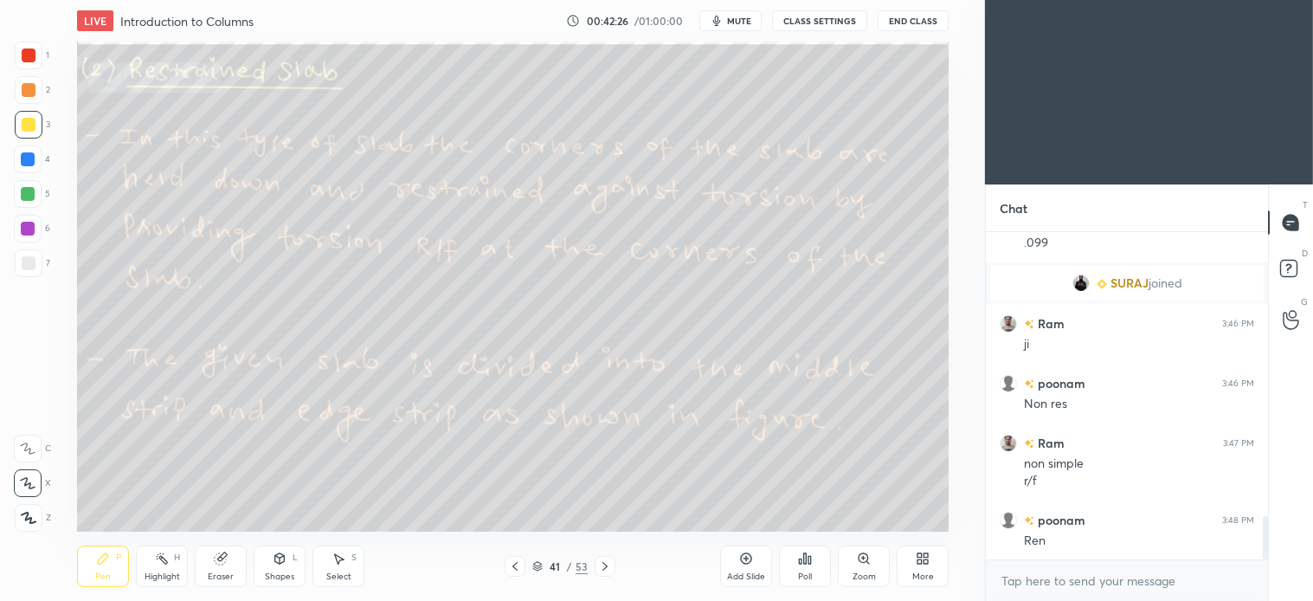
click at [36, 258] on div at bounding box center [29, 263] width 28 height 28
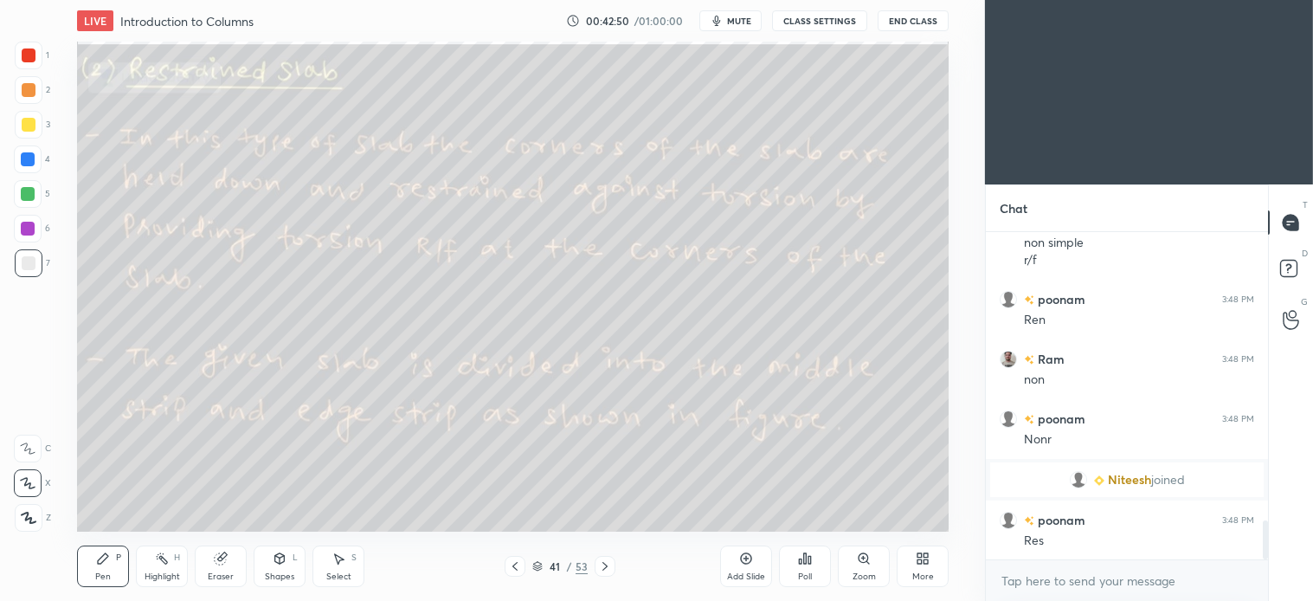
scroll to position [2450, 0]
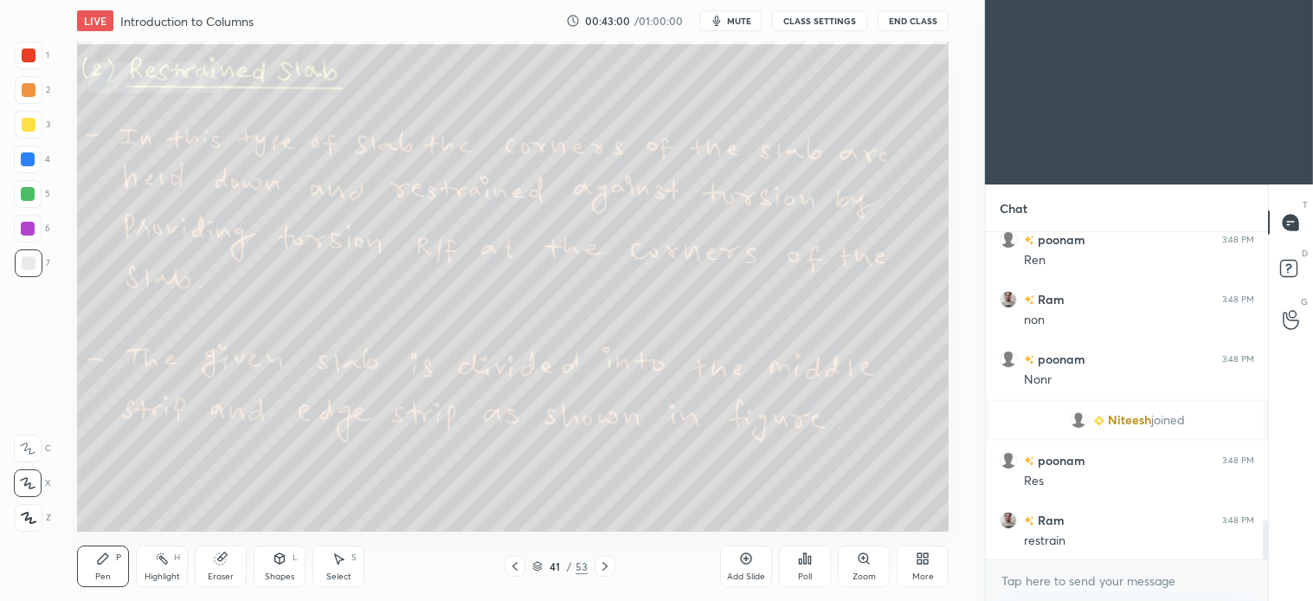
click at [344, 561] on icon at bounding box center [339, 558] width 14 height 14
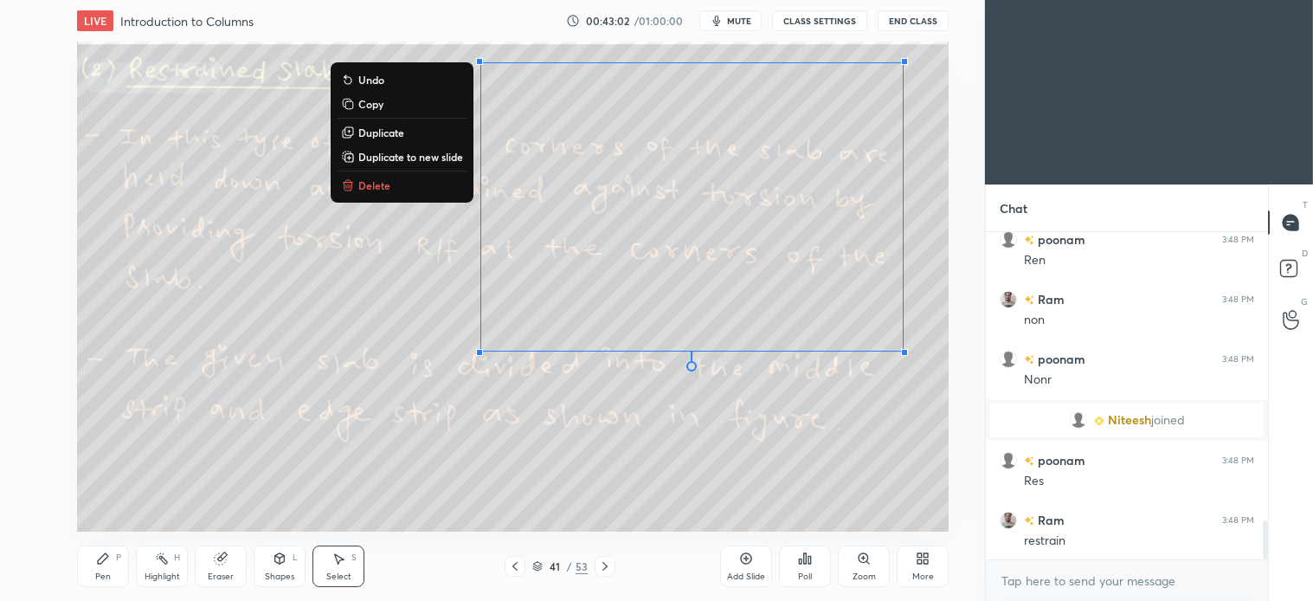
click at [365, 178] on p "Delete" at bounding box center [374, 185] width 32 height 14
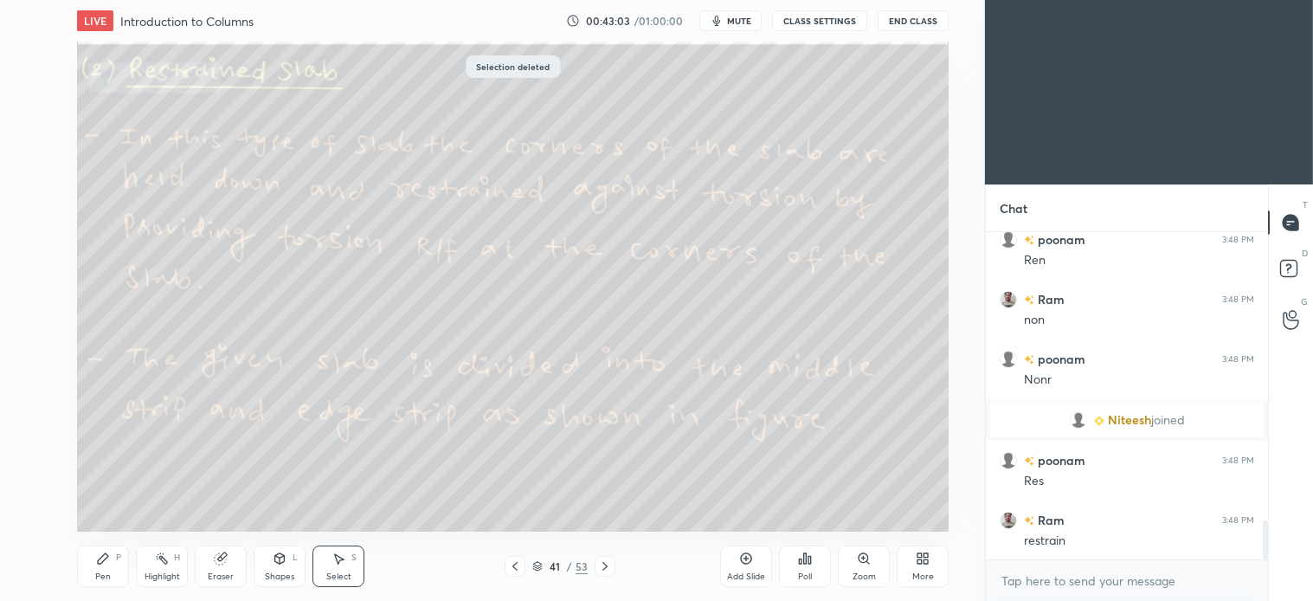
click at [106, 567] on div "Pen P" at bounding box center [103, 566] width 52 height 42
click at [277, 570] on div "Shapes L" at bounding box center [280, 566] width 52 height 42
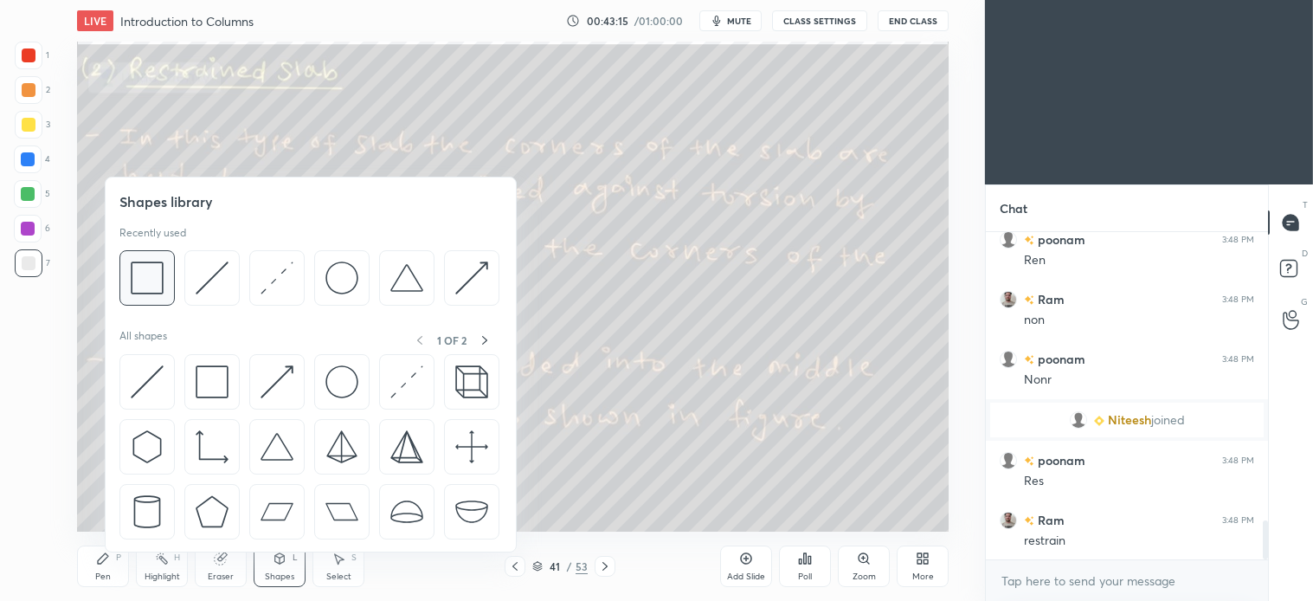
click at [161, 266] on img at bounding box center [147, 277] width 33 height 33
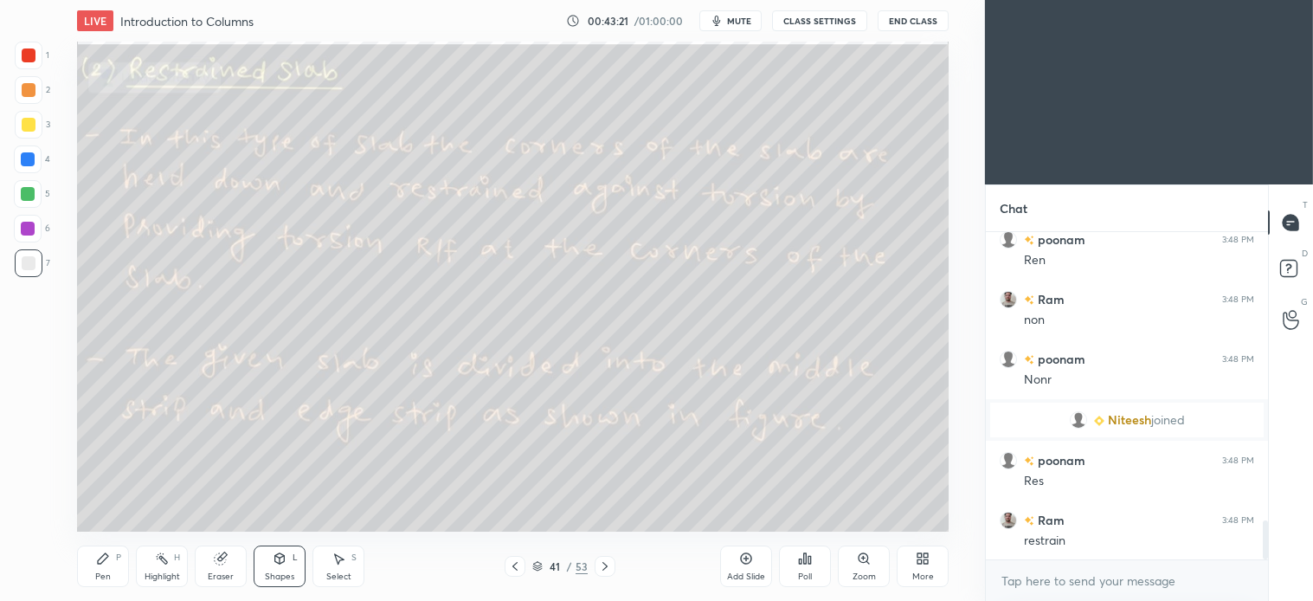
click at [330, 557] on div "Select S" at bounding box center [339, 566] width 52 height 42
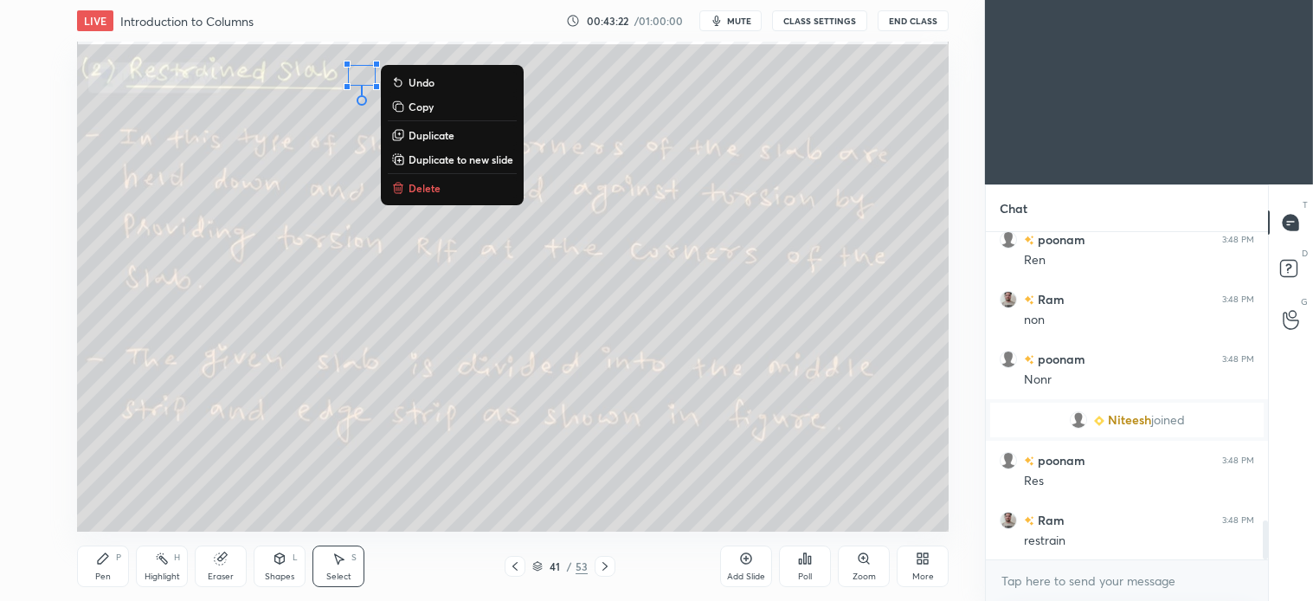
click at [421, 176] on div "0 ° Undo Copy Duplicate Duplicate to new slide Delete" at bounding box center [513, 287] width 872 height 490
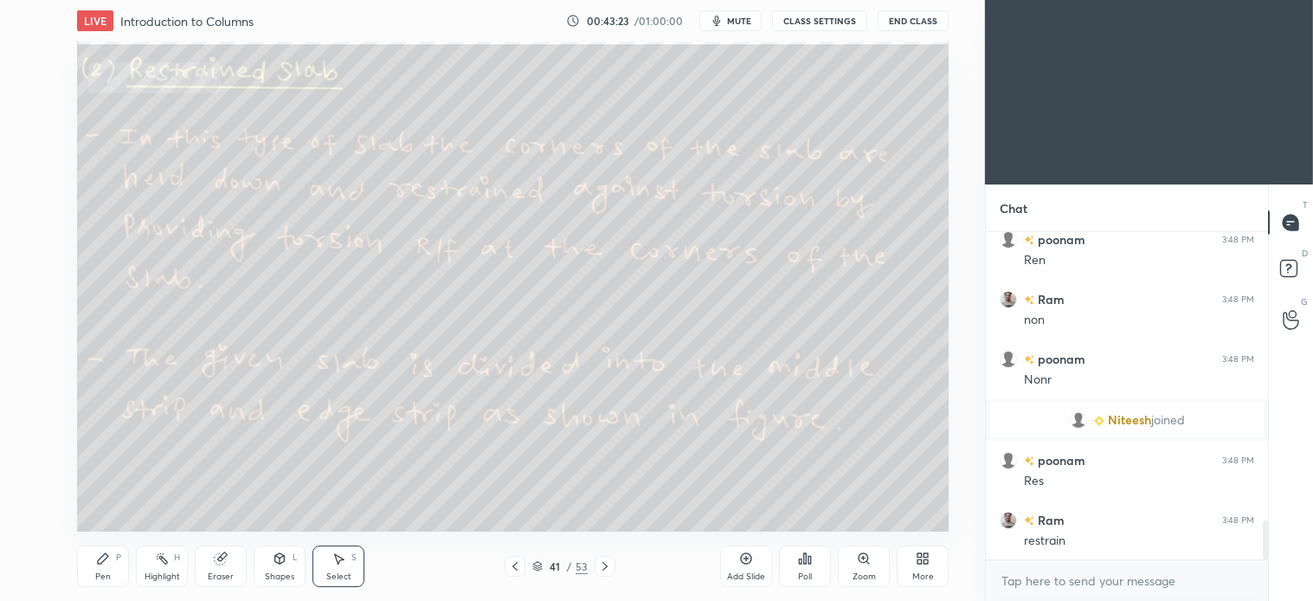
click at [106, 568] on div "Pen P" at bounding box center [103, 566] width 52 height 42
click at [341, 564] on icon at bounding box center [339, 558] width 14 height 14
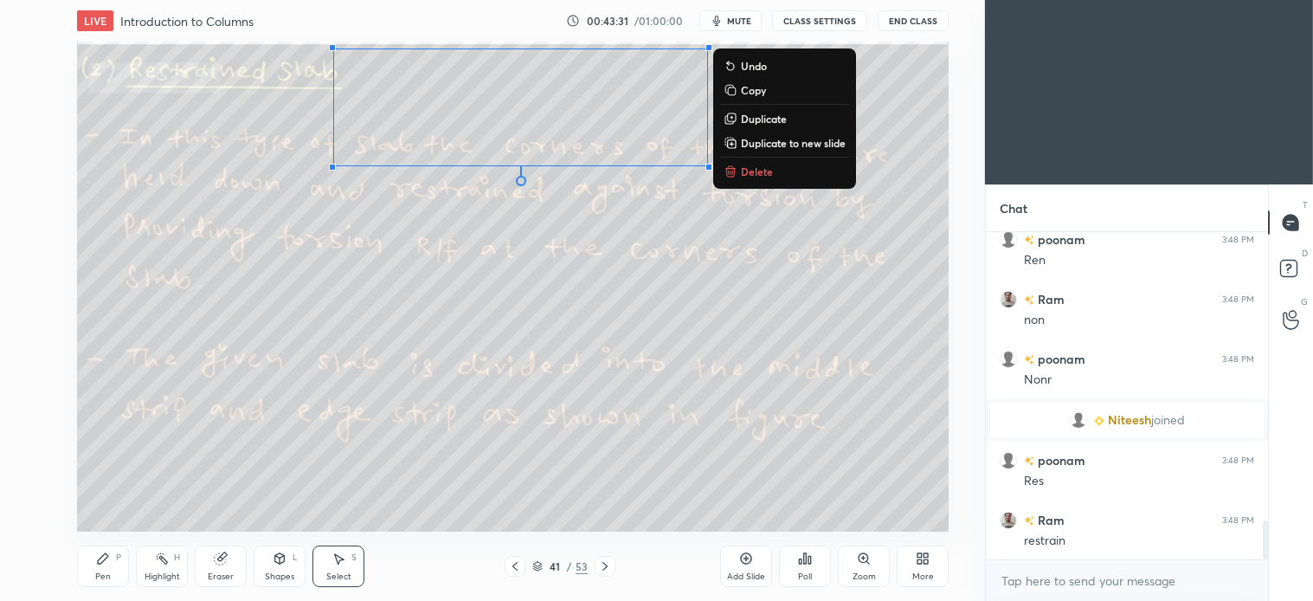
click at [779, 169] on button "Delete" at bounding box center [784, 171] width 129 height 21
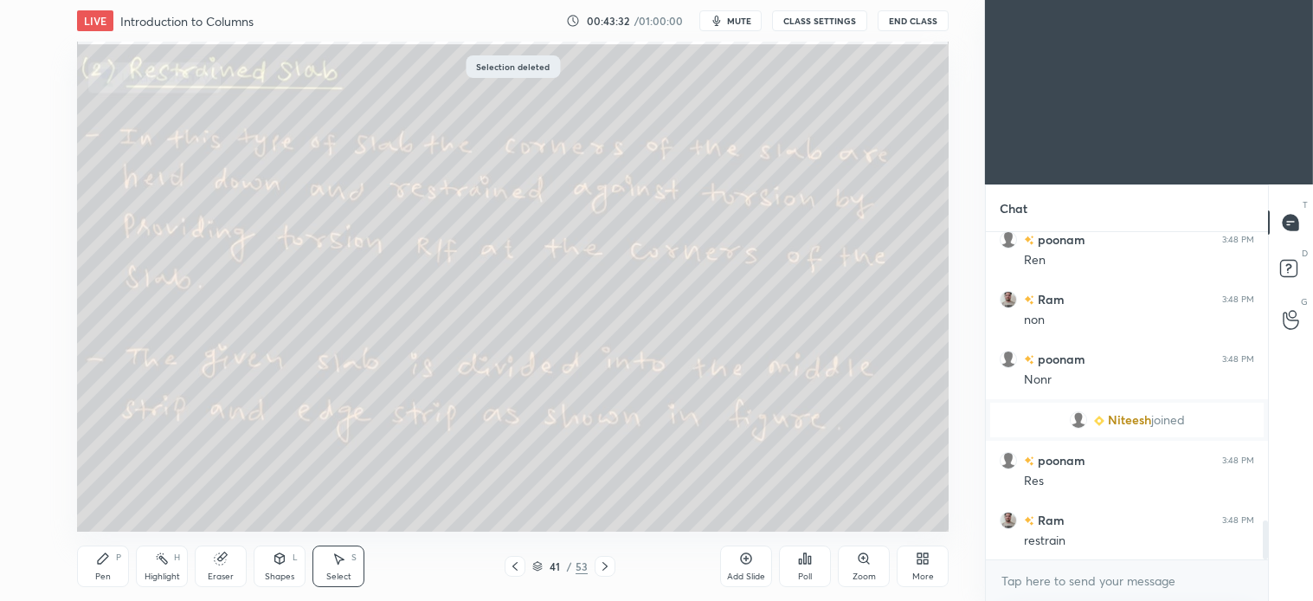
click at [108, 573] on div "Pen" at bounding box center [103, 576] width 16 height 9
click at [603, 568] on icon at bounding box center [605, 566] width 14 height 14
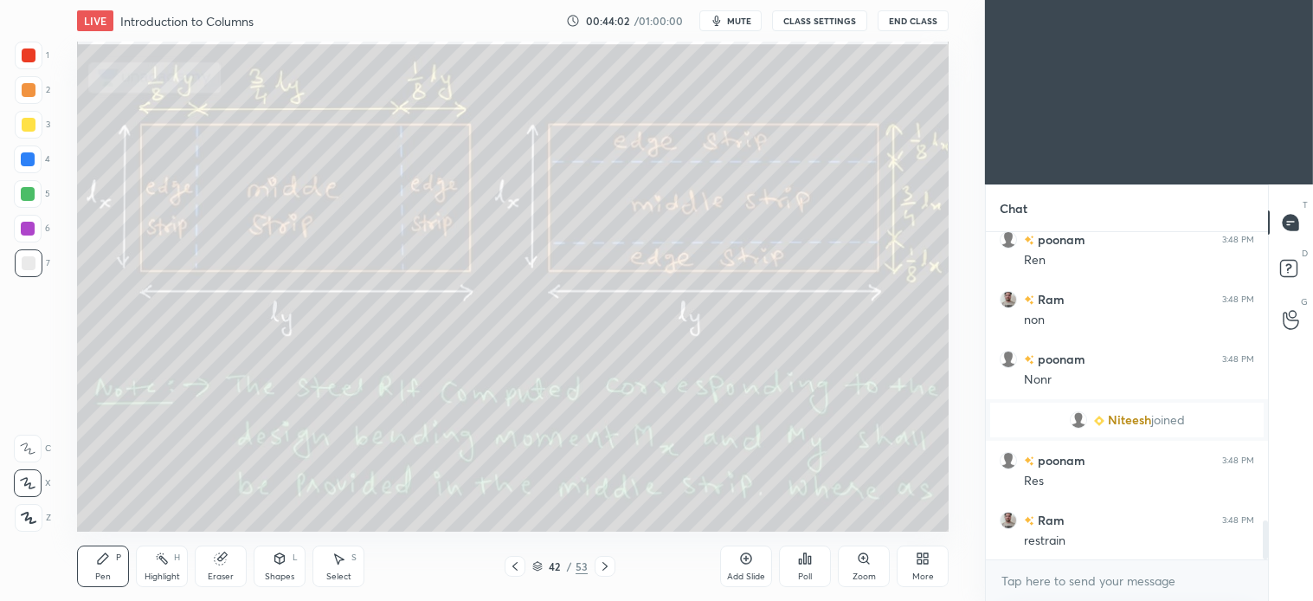
click at [100, 557] on icon at bounding box center [103, 558] width 14 height 14
click at [342, 563] on icon at bounding box center [339, 558] width 14 height 14
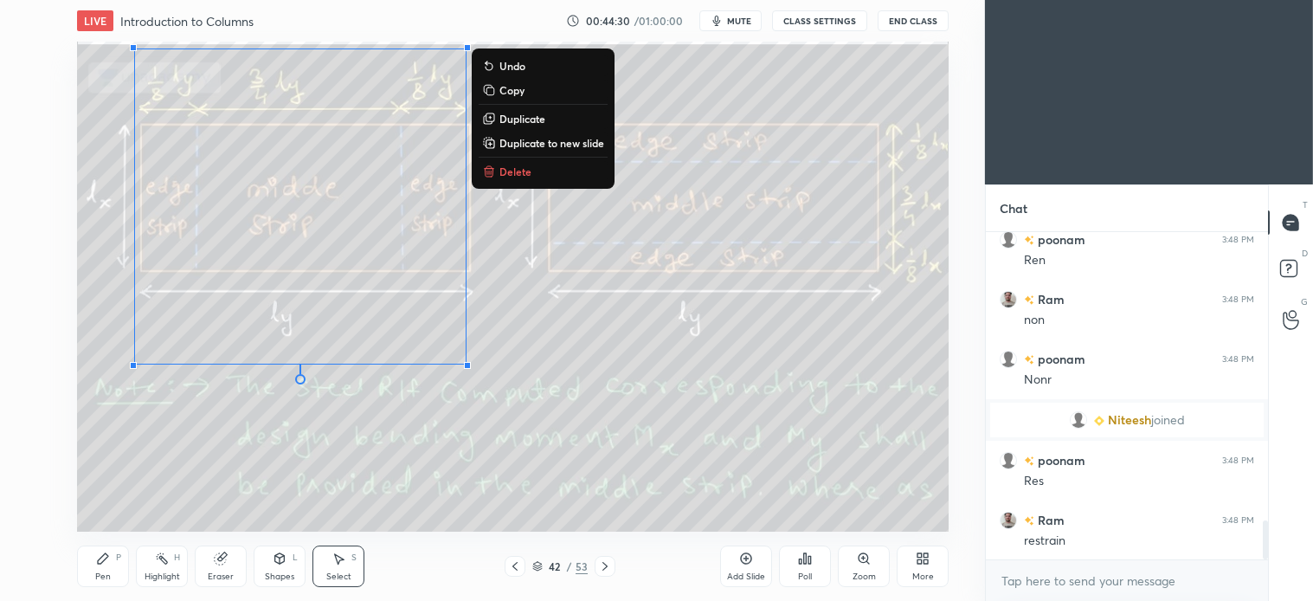
click at [498, 170] on button "Delete" at bounding box center [543, 171] width 129 height 21
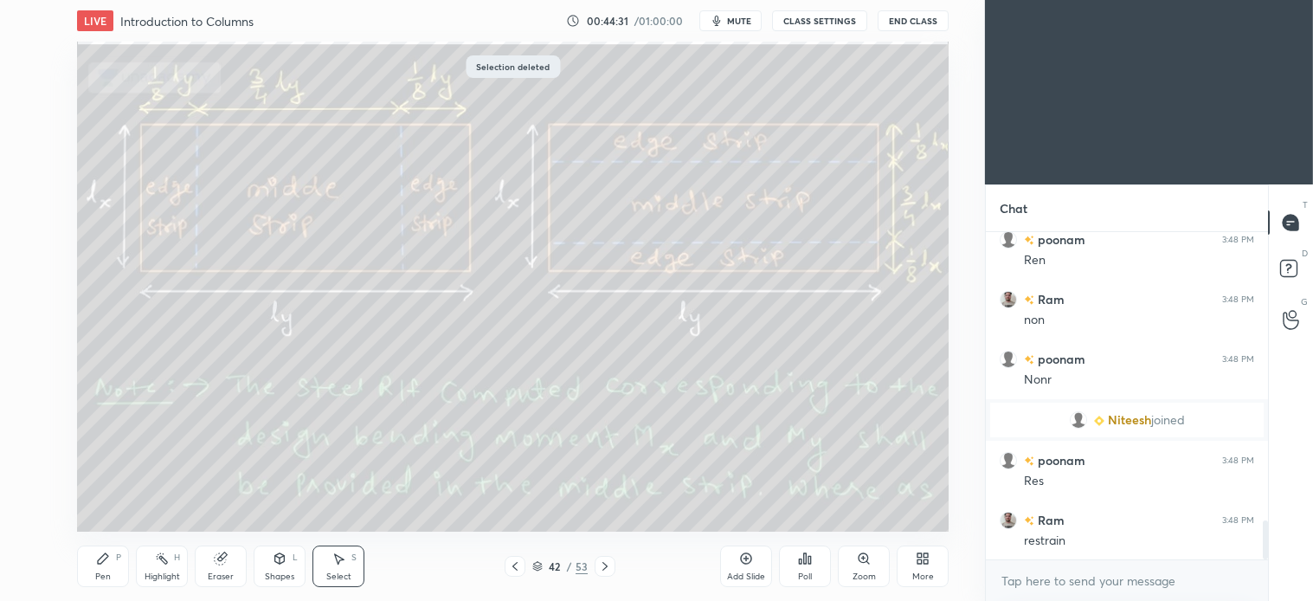
click at [111, 559] on div "Pen P" at bounding box center [103, 566] width 52 height 42
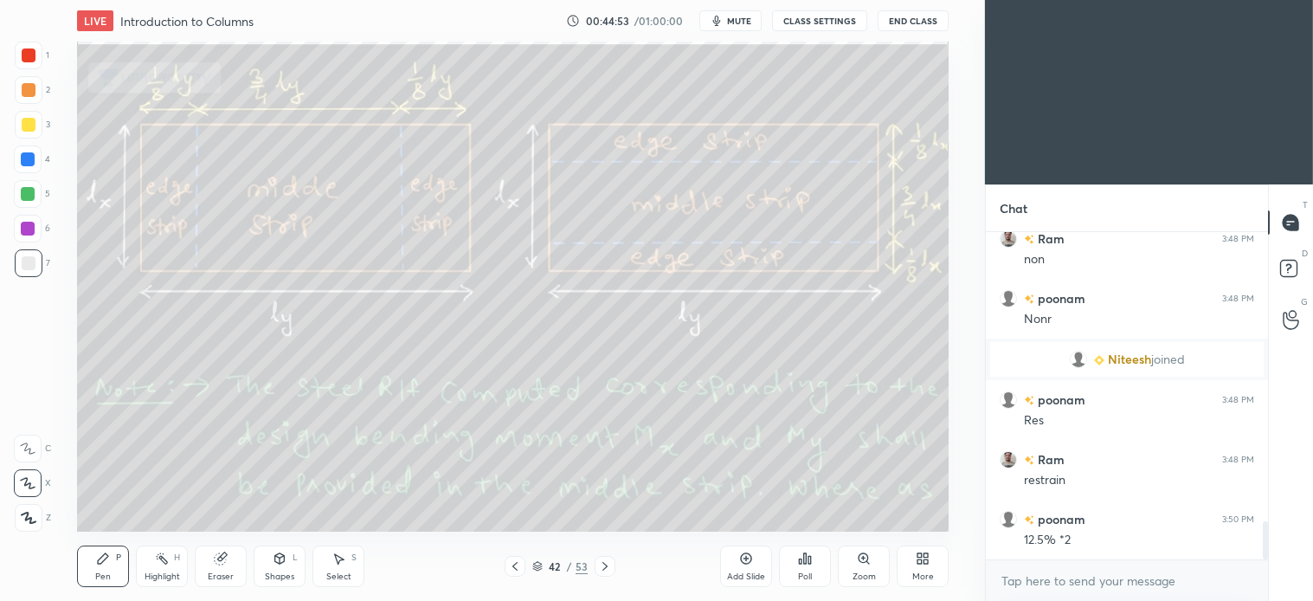
click at [341, 563] on icon at bounding box center [339, 558] width 14 height 14
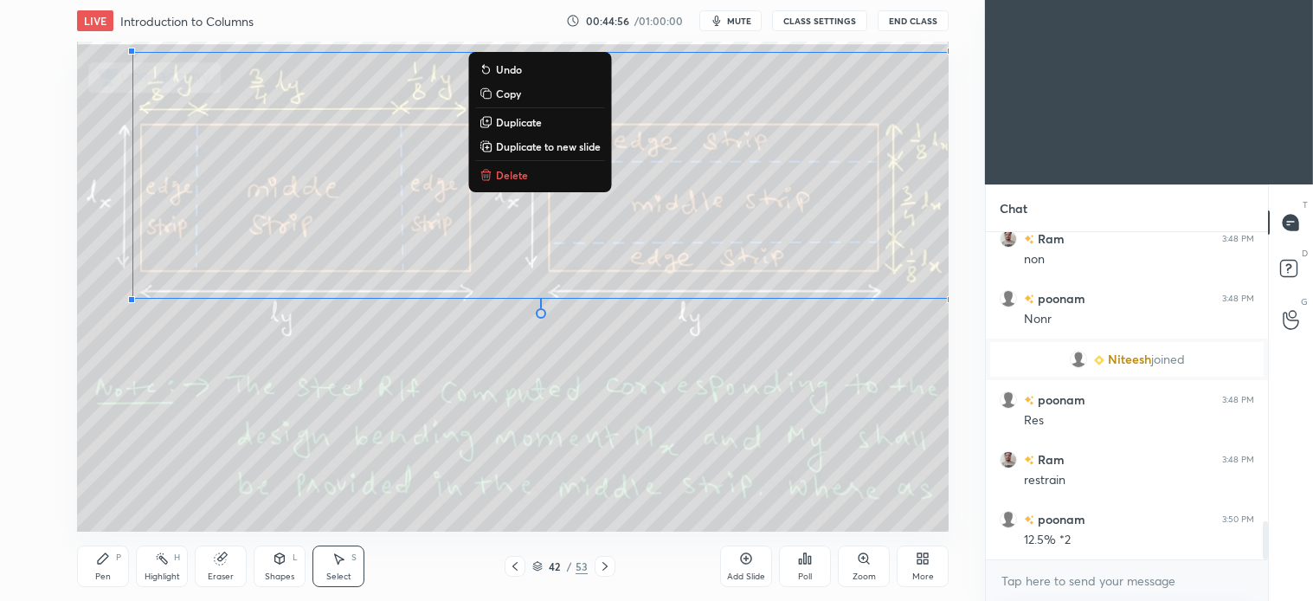
click at [512, 171] on p "Delete" at bounding box center [512, 175] width 32 height 14
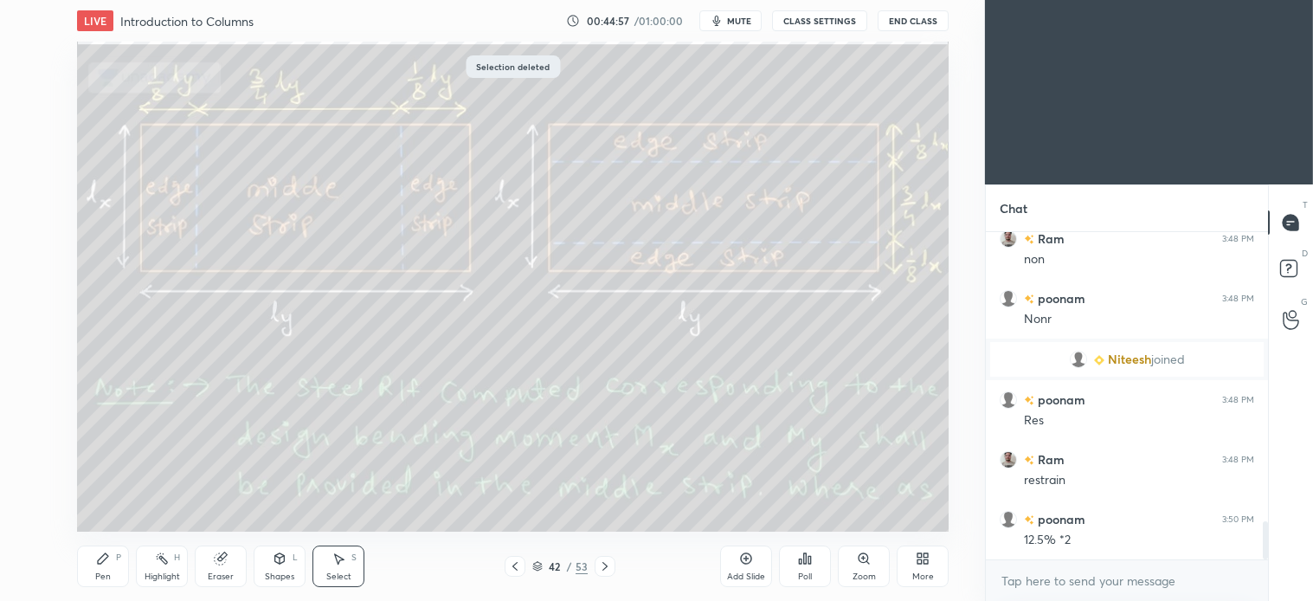
click at [106, 563] on icon at bounding box center [103, 558] width 14 height 14
click at [32, 169] on div at bounding box center [28, 159] width 28 height 28
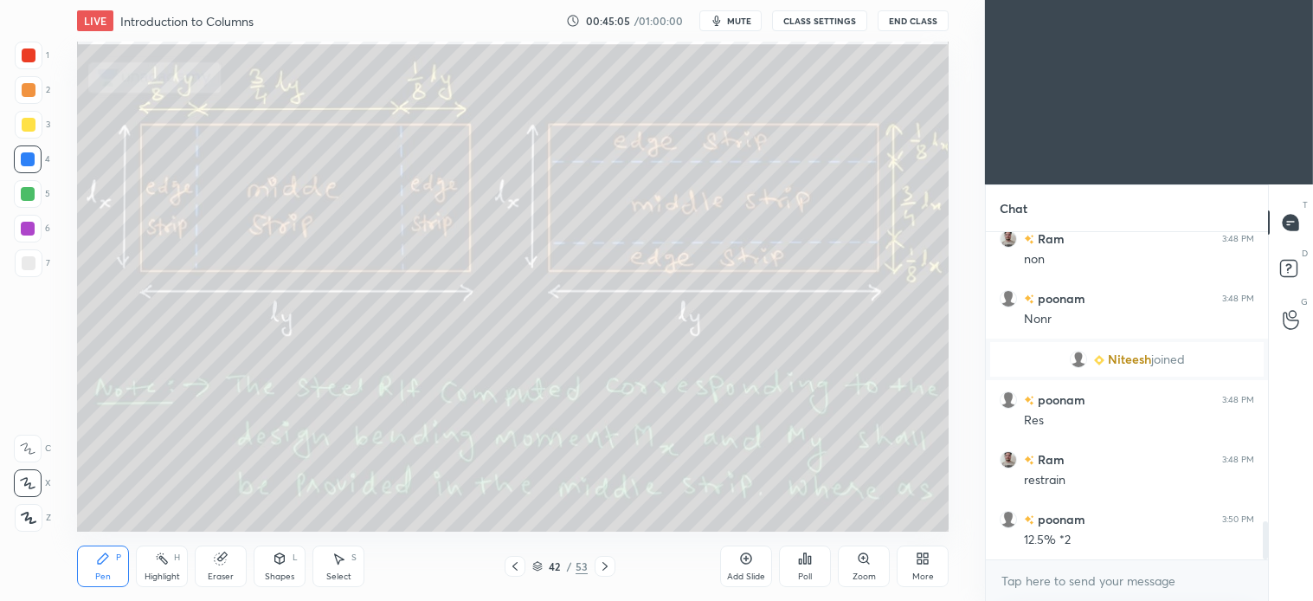
click at [28, 125] on div at bounding box center [29, 125] width 14 height 14
click at [23, 165] on div at bounding box center [28, 159] width 14 height 14
click at [348, 567] on div "Select S" at bounding box center [339, 566] width 52 height 42
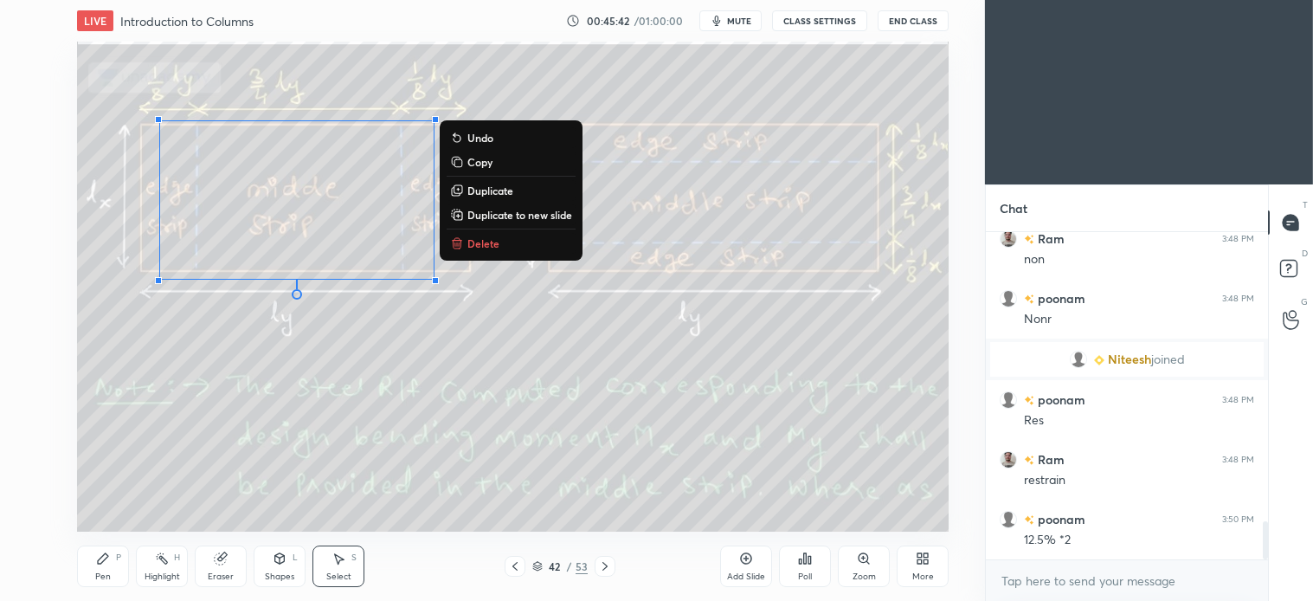
click at [497, 231] on div "0 ° Undo Copy Duplicate Duplicate to new slide Delete" at bounding box center [513, 287] width 872 height 490
click at [481, 236] on p "Delete" at bounding box center [484, 243] width 32 height 14
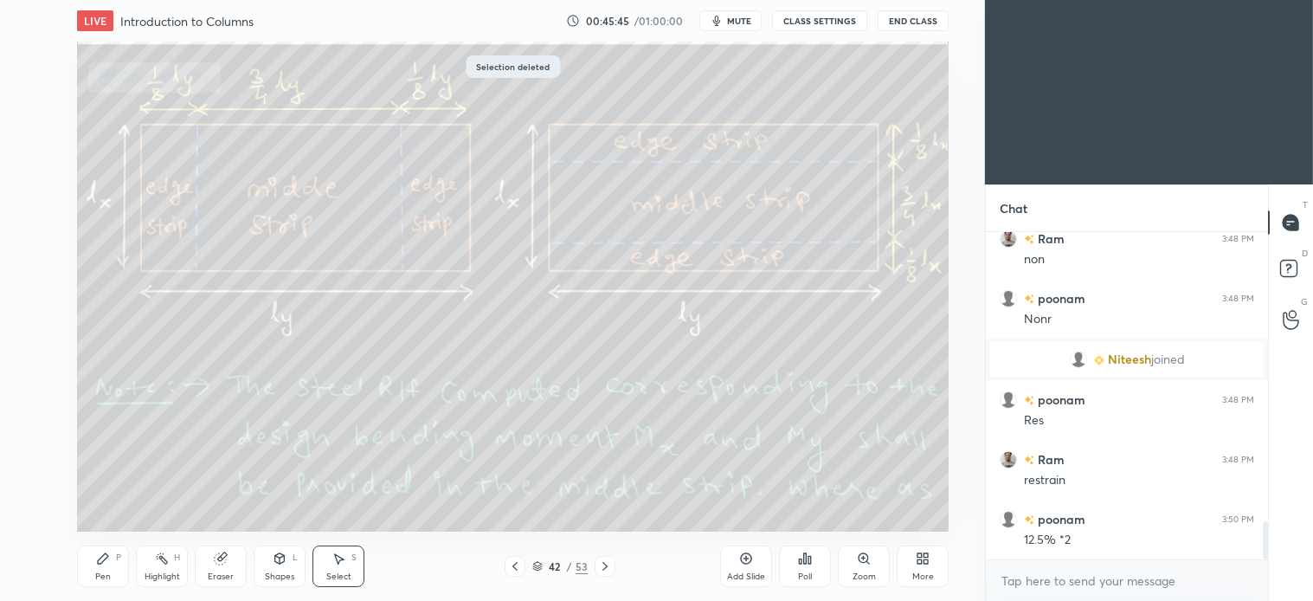
click at [121, 564] on div "Pen P" at bounding box center [103, 566] width 52 height 42
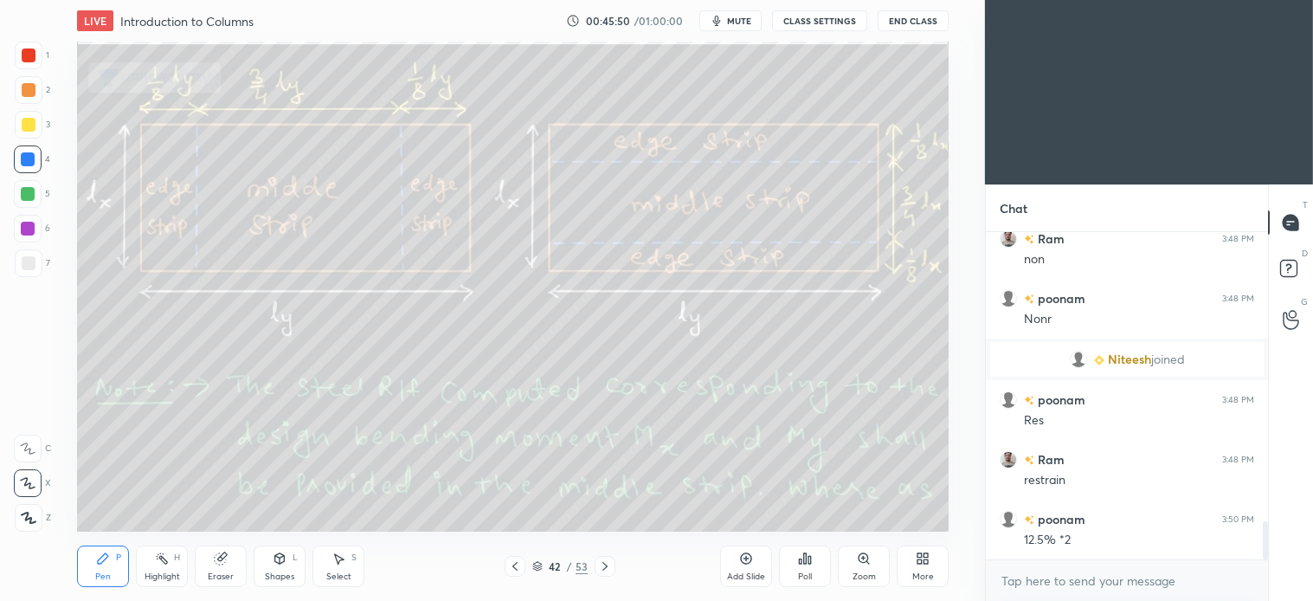
click at [282, 552] on icon at bounding box center [280, 558] width 14 height 14
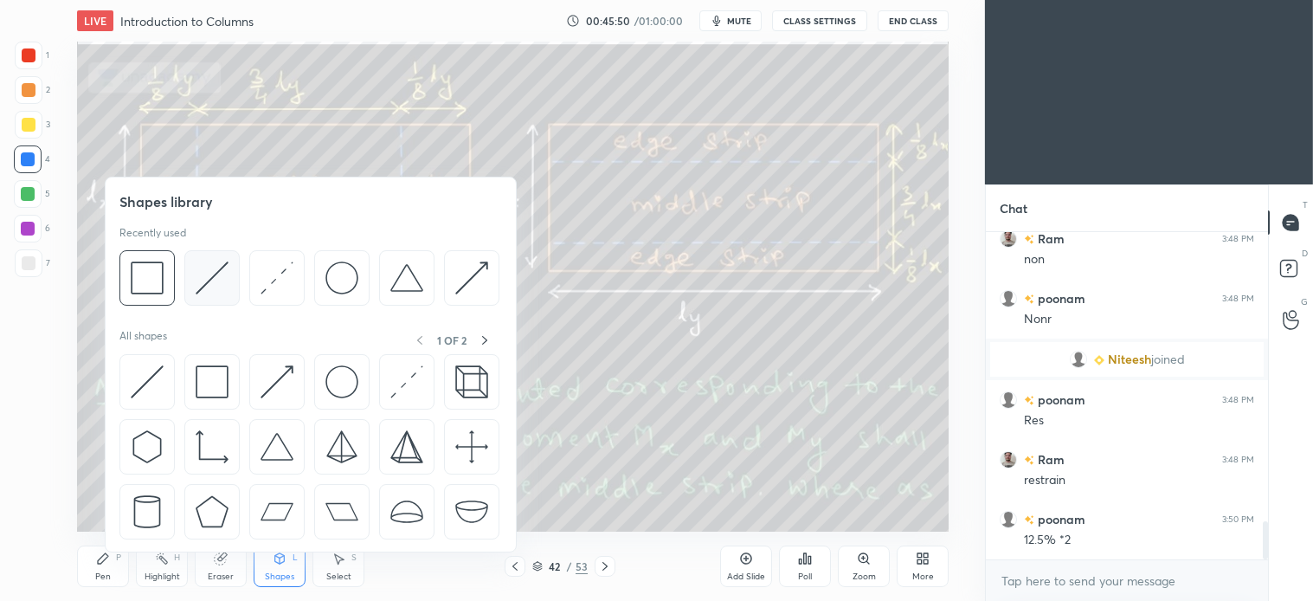
click at [223, 287] on img at bounding box center [212, 277] width 33 height 33
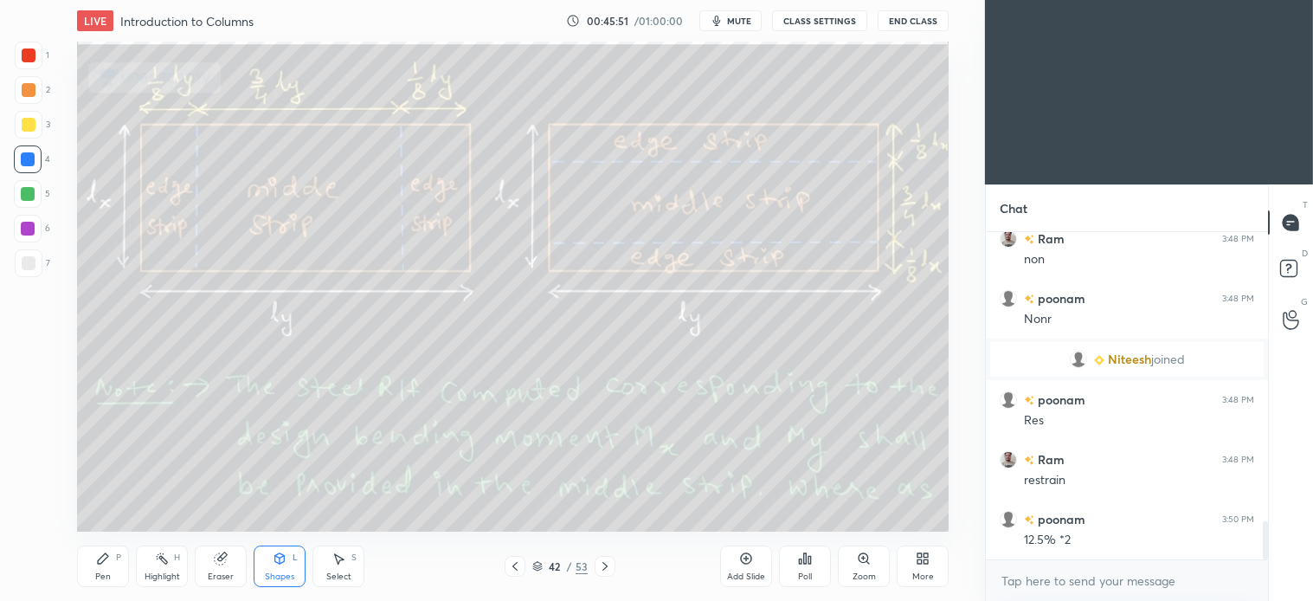
click at [40, 197] on div at bounding box center [28, 194] width 28 height 28
click at [114, 561] on div "Pen P" at bounding box center [103, 566] width 52 height 42
click at [290, 563] on div "Shapes L" at bounding box center [280, 566] width 52 height 42
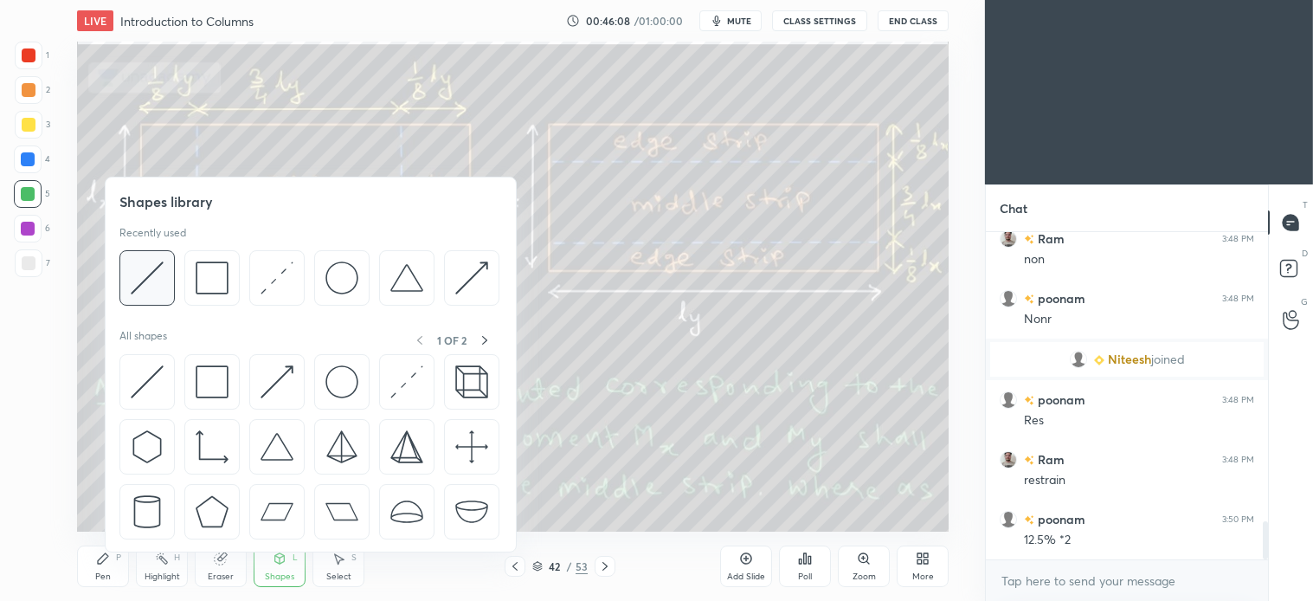
click at [144, 273] on img at bounding box center [147, 277] width 33 height 33
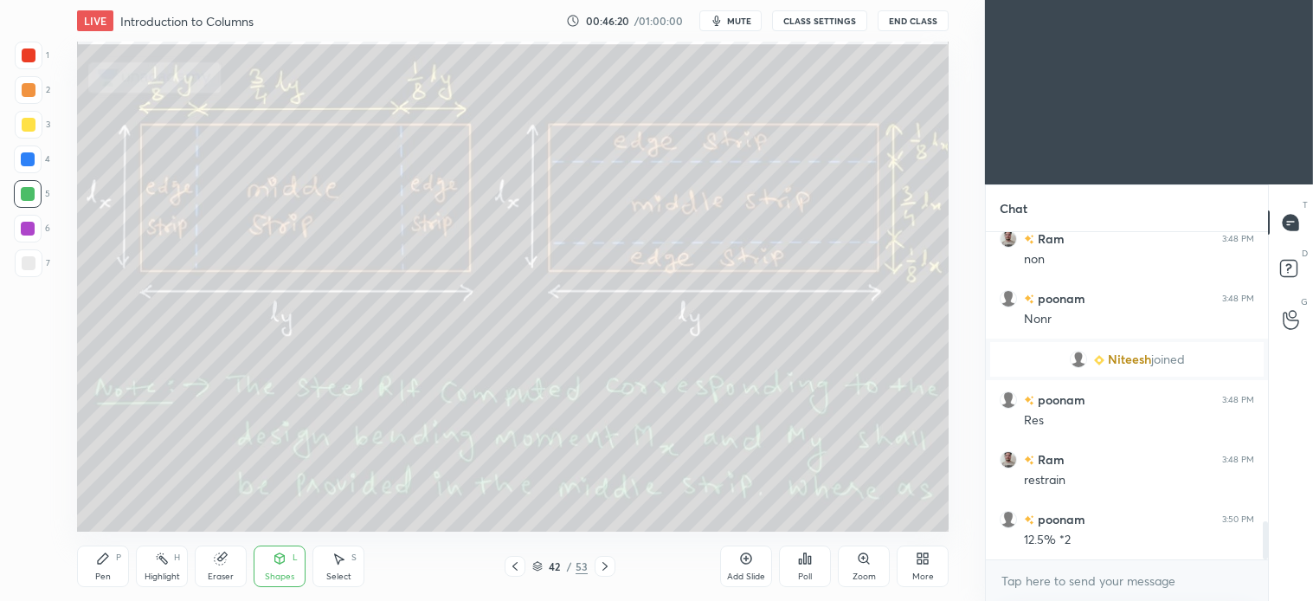
click at [351, 556] on div "Select S" at bounding box center [339, 566] width 52 height 42
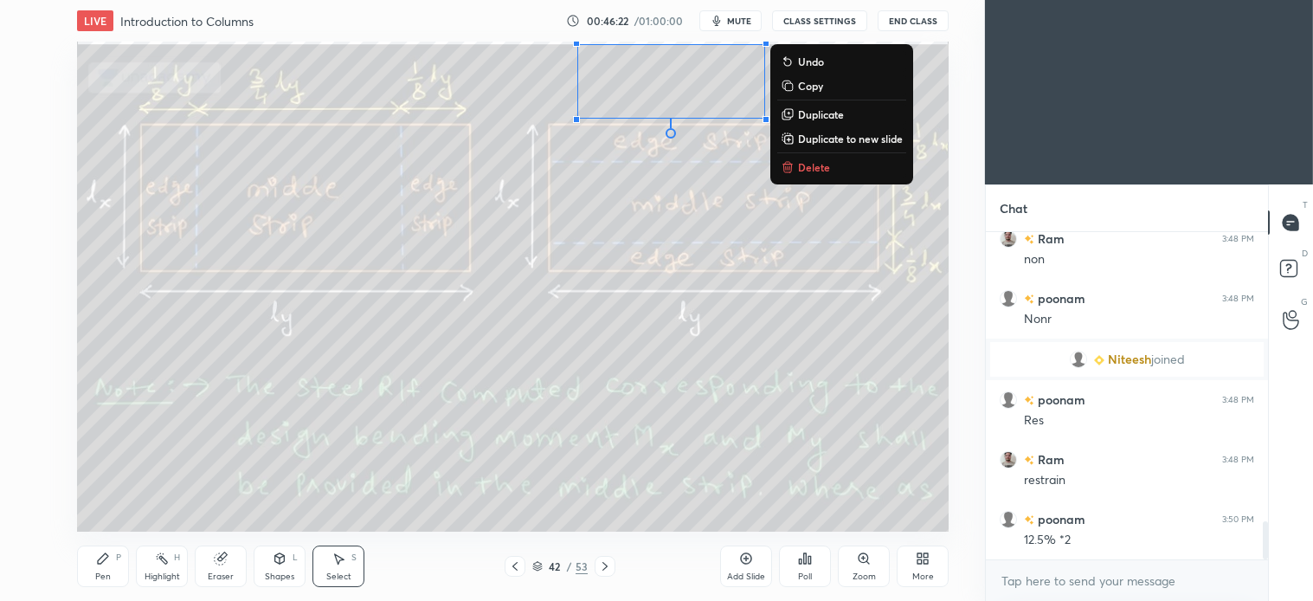
click at [810, 167] on p "Delete" at bounding box center [814, 167] width 32 height 14
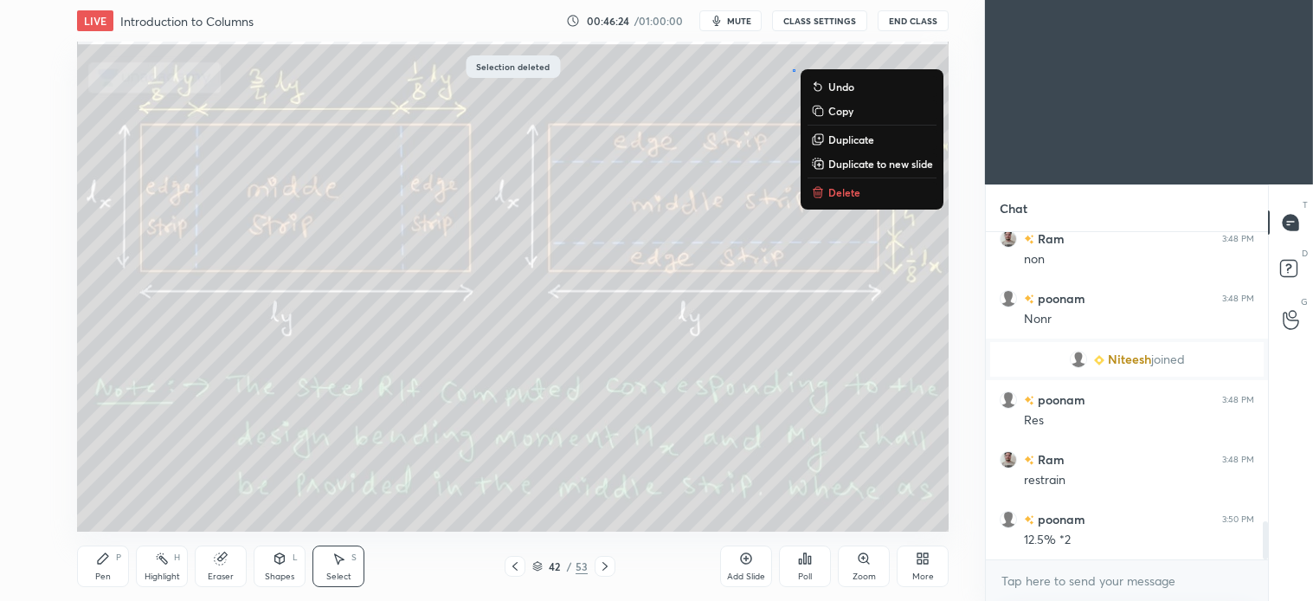
click at [848, 185] on p "Delete" at bounding box center [845, 192] width 32 height 14
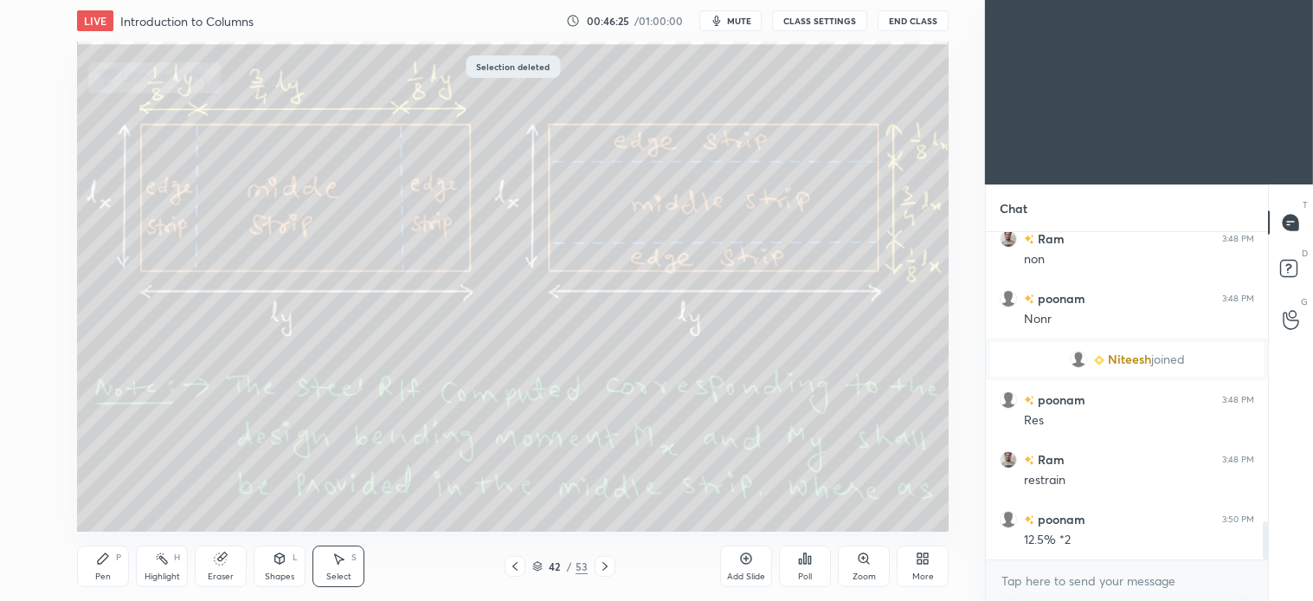
click at [106, 565] on icon at bounding box center [103, 558] width 14 height 14
click at [26, 137] on div at bounding box center [29, 125] width 28 height 28
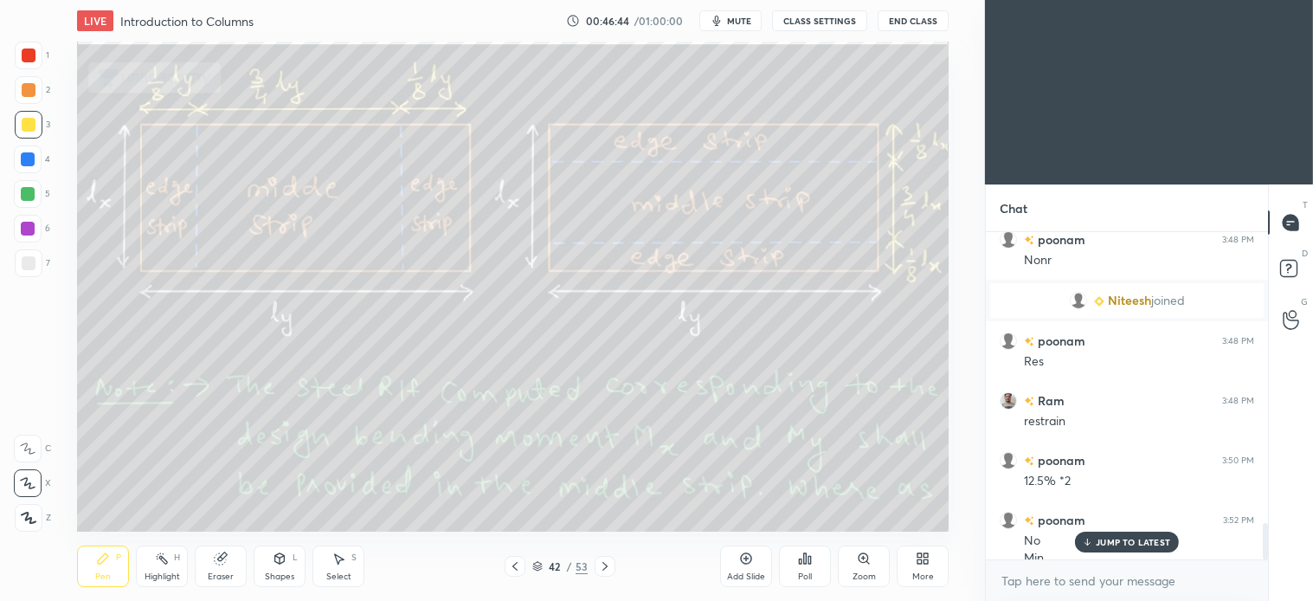
scroll to position [2587, 0]
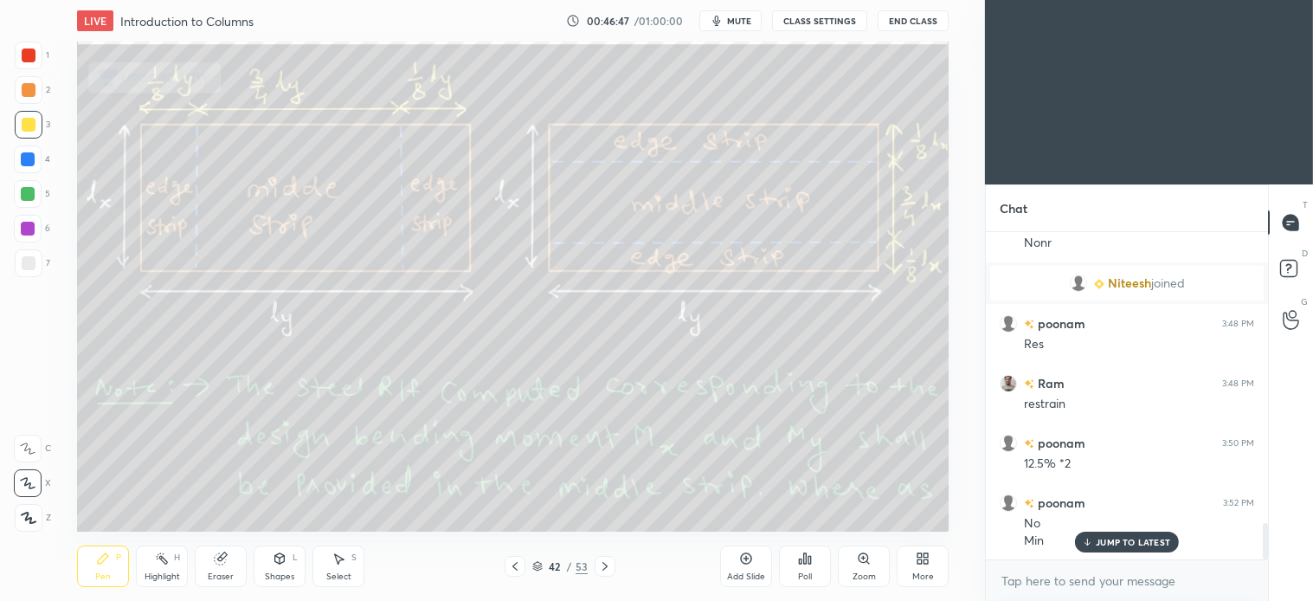
click at [347, 557] on div "Select S" at bounding box center [339, 566] width 52 height 42
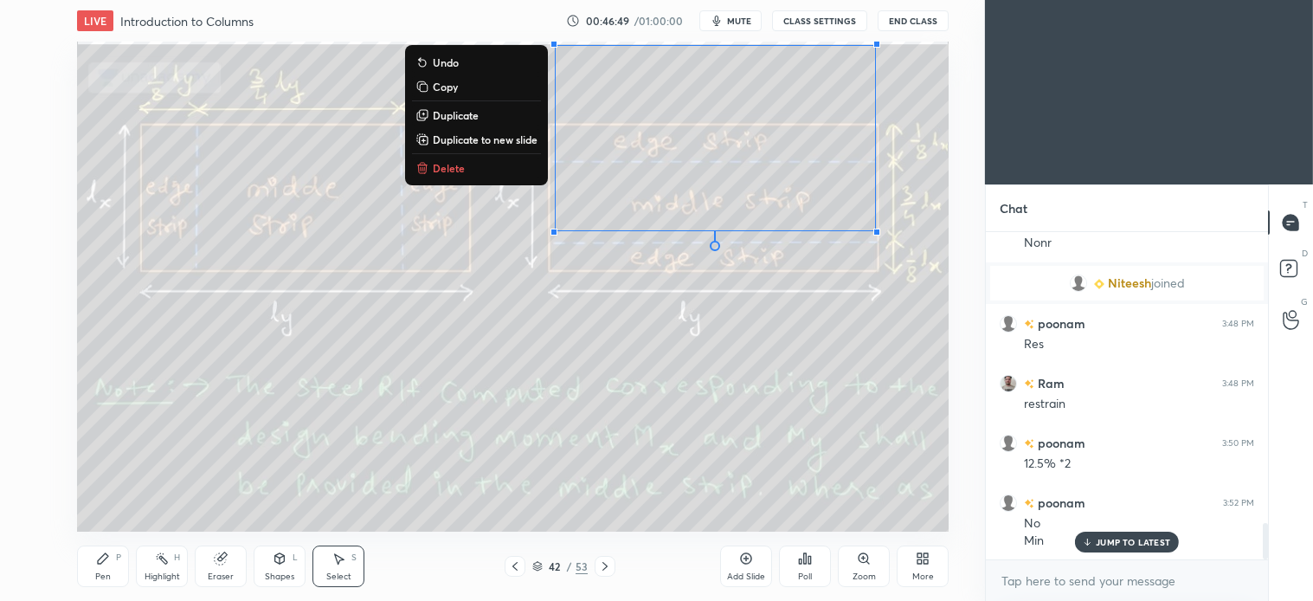
click at [461, 163] on p "Delete" at bounding box center [449, 168] width 32 height 14
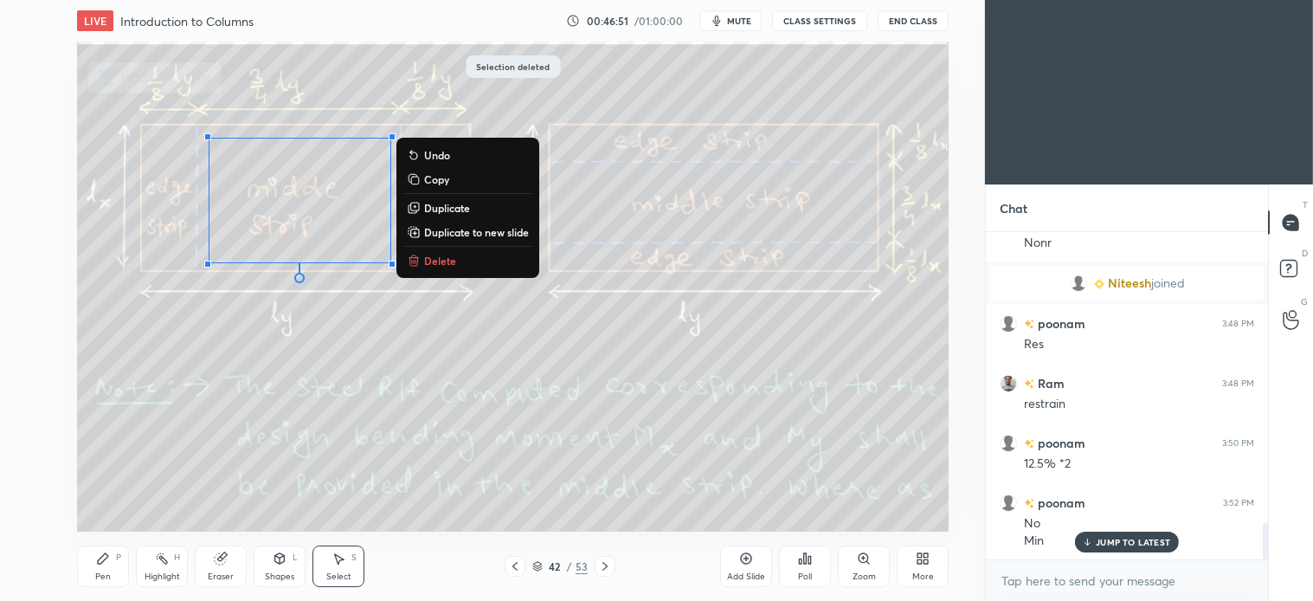
click at [444, 254] on p "Delete" at bounding box center [440, 261] width 32 height 14
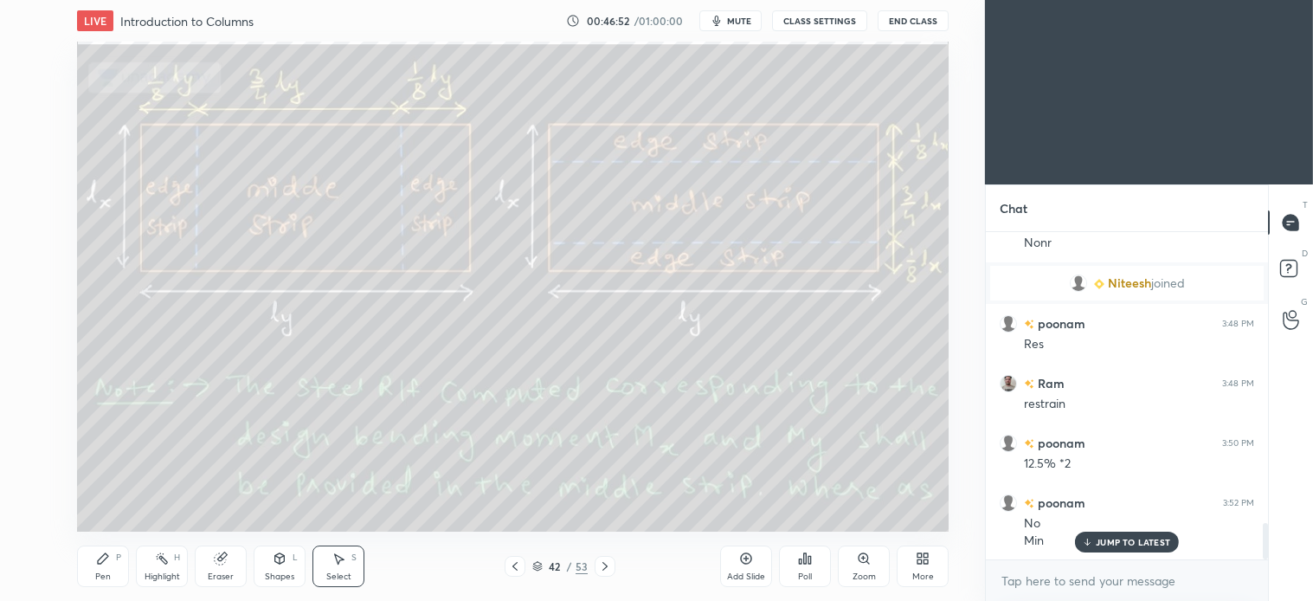
click at [94, 563] on div "Pen P" at bounding box center [103, 566] width 52 height 42
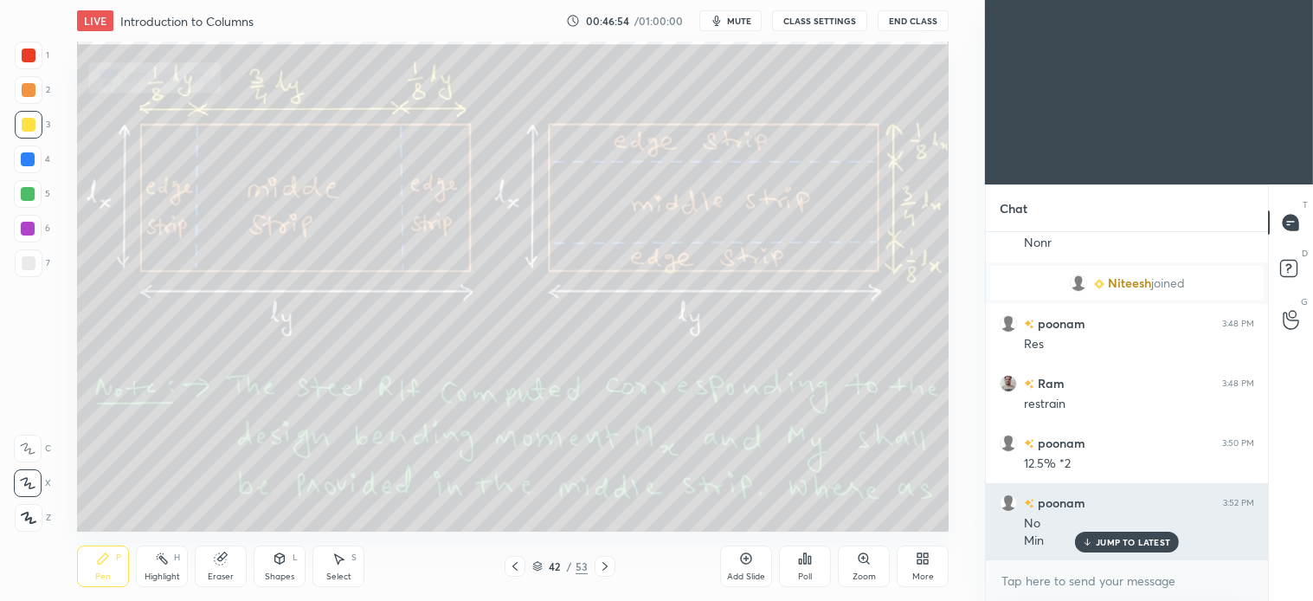
click at [1139, 537] on p "JUMP TO LATEST" at bounding box center [1133, 542] width 74 height 10
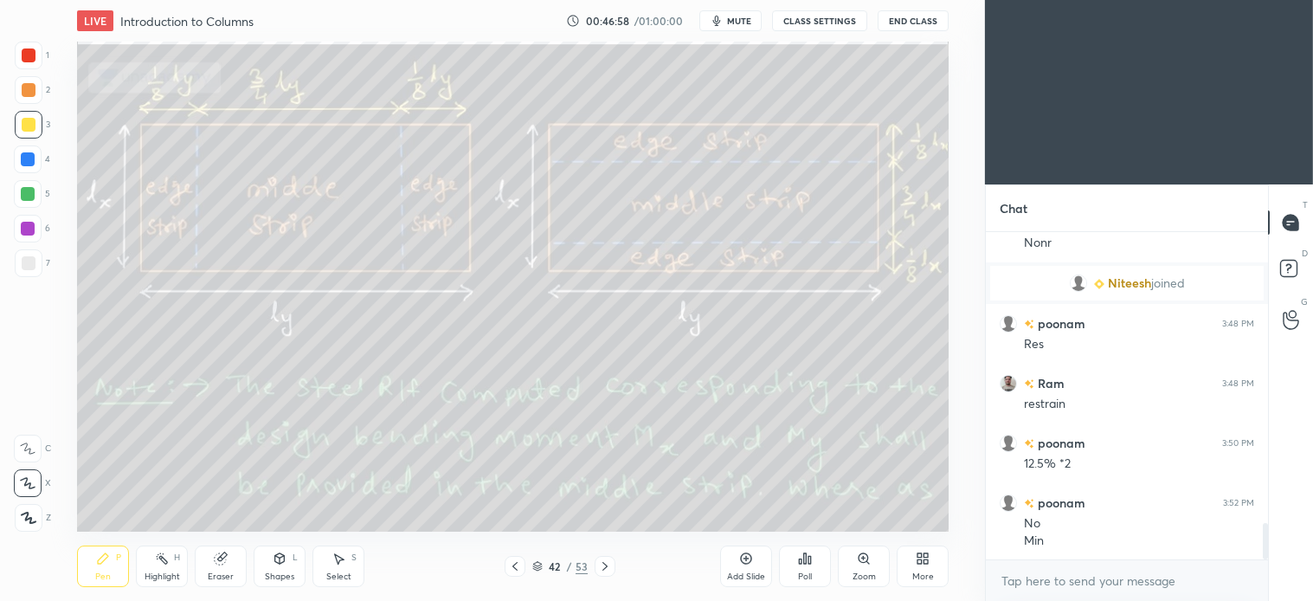
click at [102, 558] on icon at bounding box center [103, 558] width 10 height 10
click at [609, 566] on icon at bounding box center [605, 566] width 14 height 14
click at [347, 554] on div "Select S" at bounding box center [339, 566] width 52 height 42
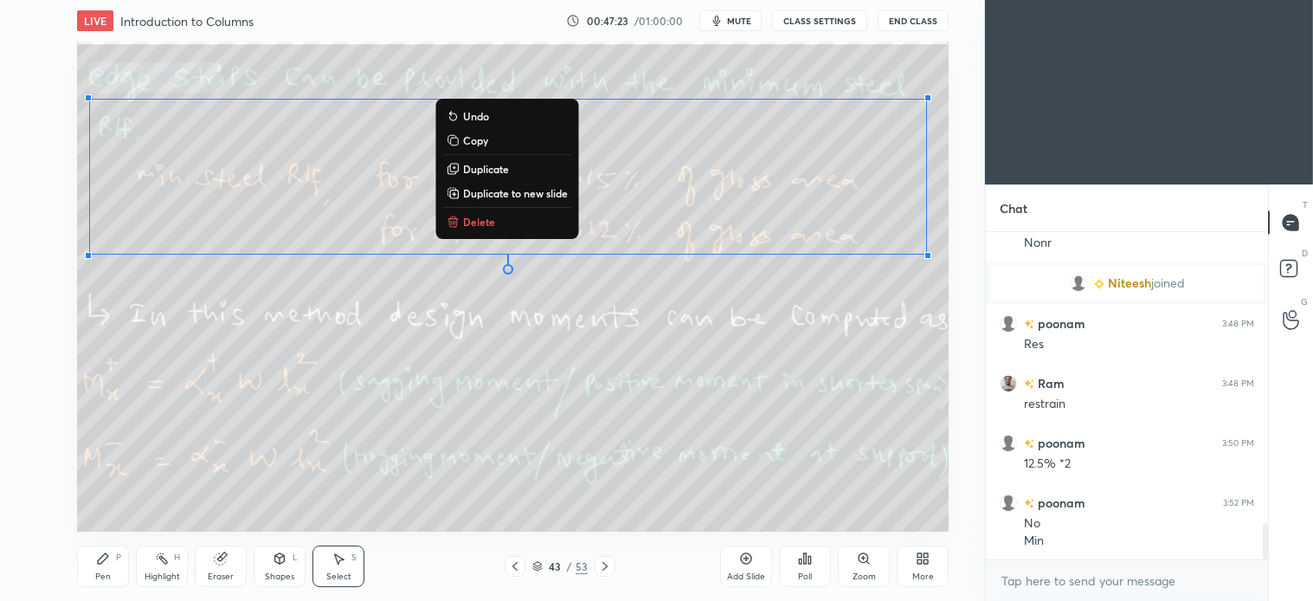
click at [473, 223] on p "Delete" at bounding box center [479, 222] width 32 height 14
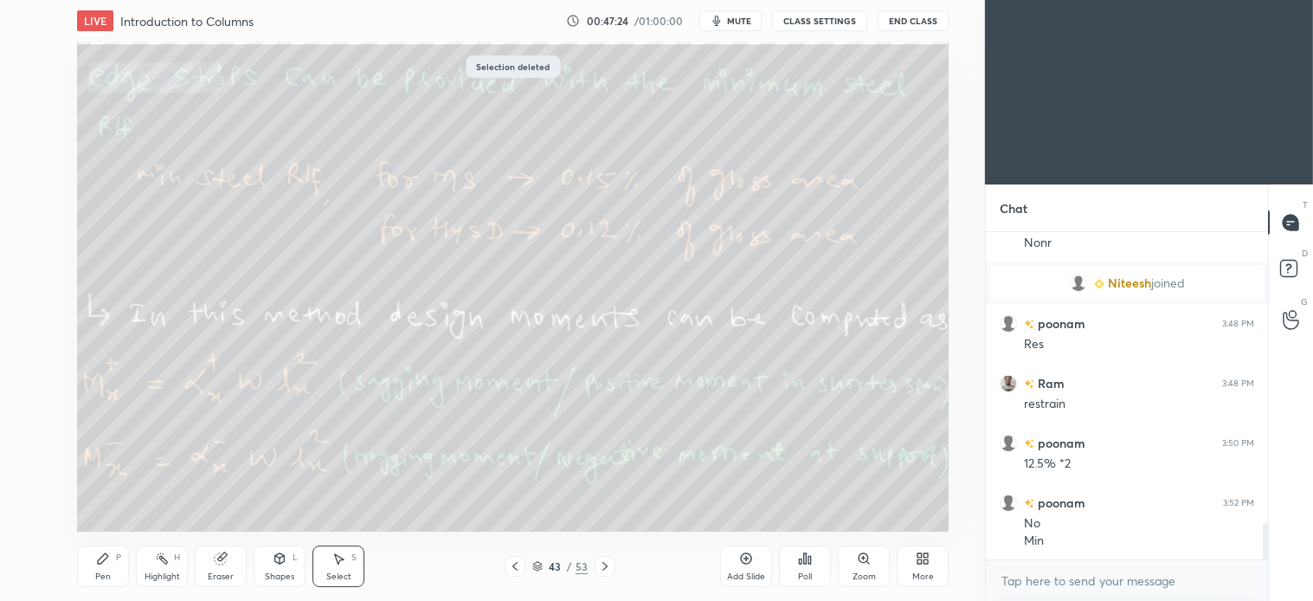
click at [104, 566] on div "Pen P" at bounding box center [103, 566] width 52 height 42
click at [330, 573] on div "Select" at bounding box center [338, 576] width 25 height 9
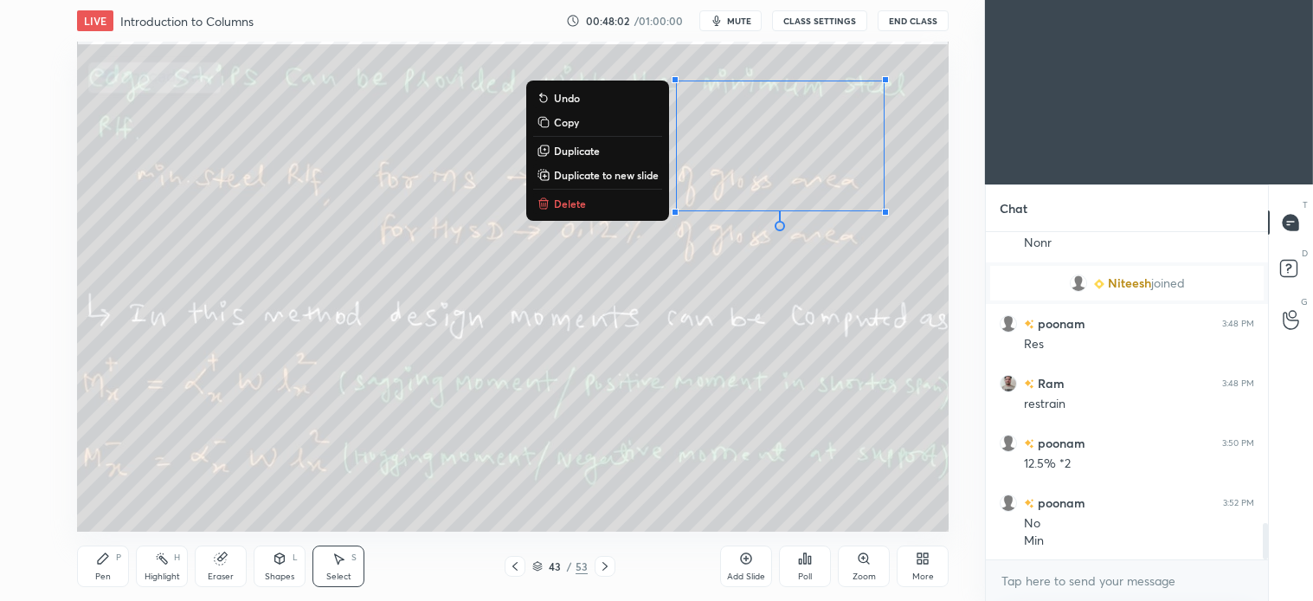
click at [586, 196] on button "Delete" at bounding box center [597, 203] width 129 height 21
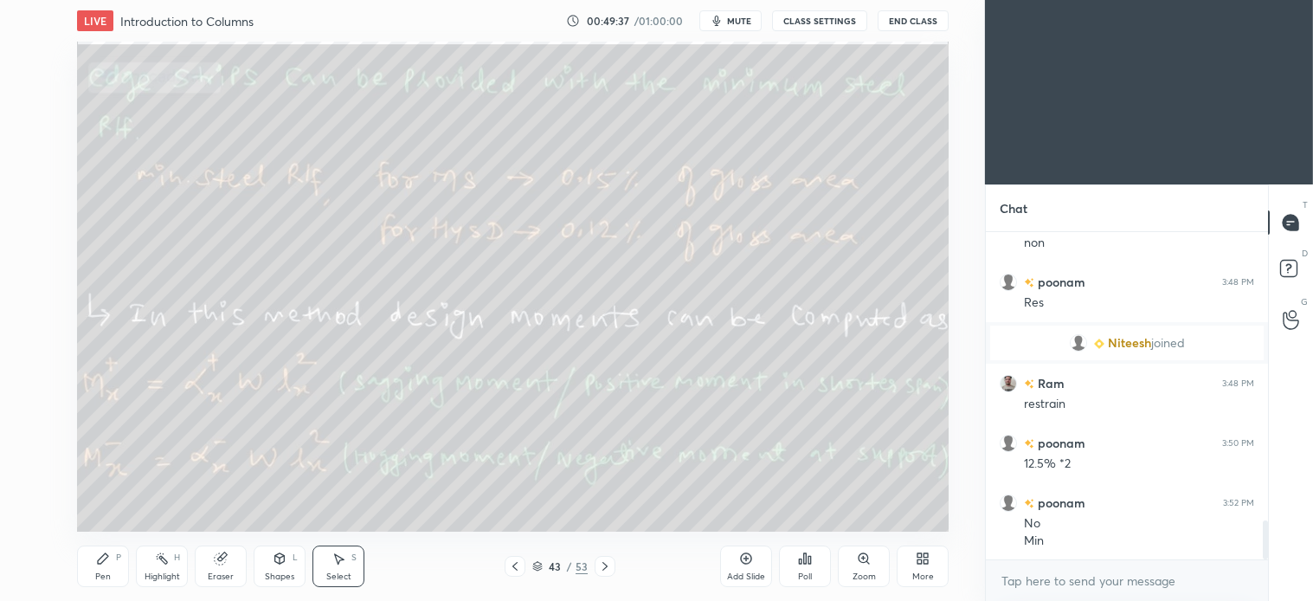
scroll to position [2390, 0]
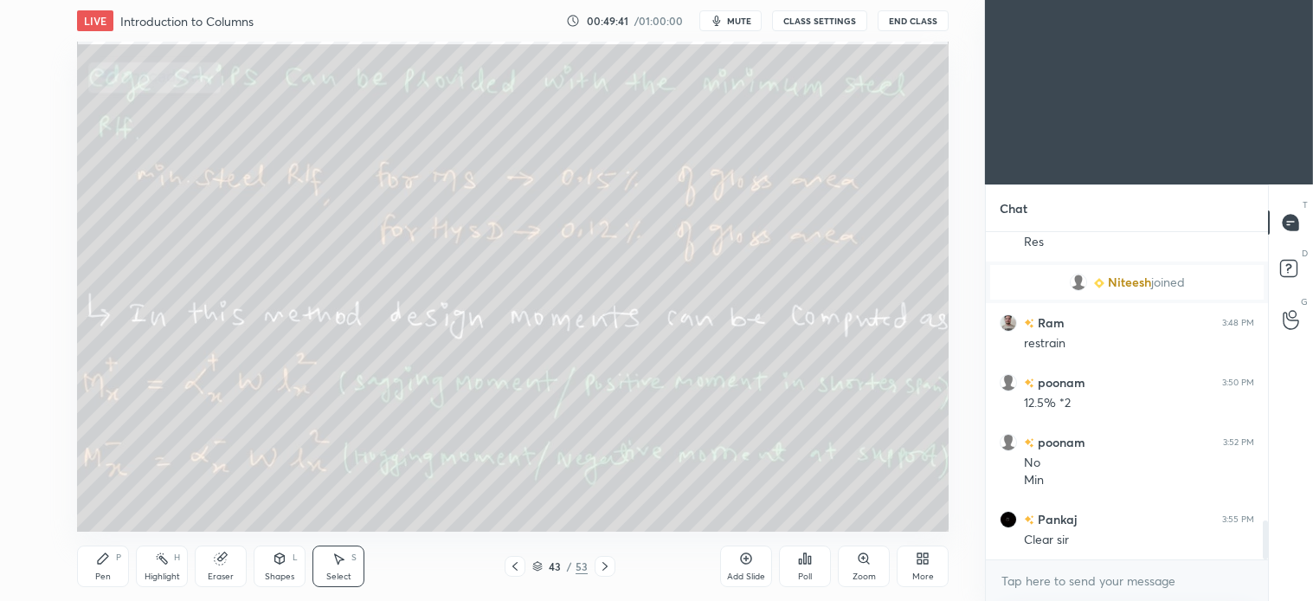
click at [97, 564] on icon at bounding box center [103, 558] width 14 height 14
click at [37, 204] on div at bounding box center [28, 194] width 28 height 28
click at [35, 243] on div "6" at bounding box center [32, 232] width 36 height 35
click at [31, 253] on div at bounding box center [29, 263] width 28 height 28
click at [608, 564] on icon at bounding box center [605, 566] width 14 height 14
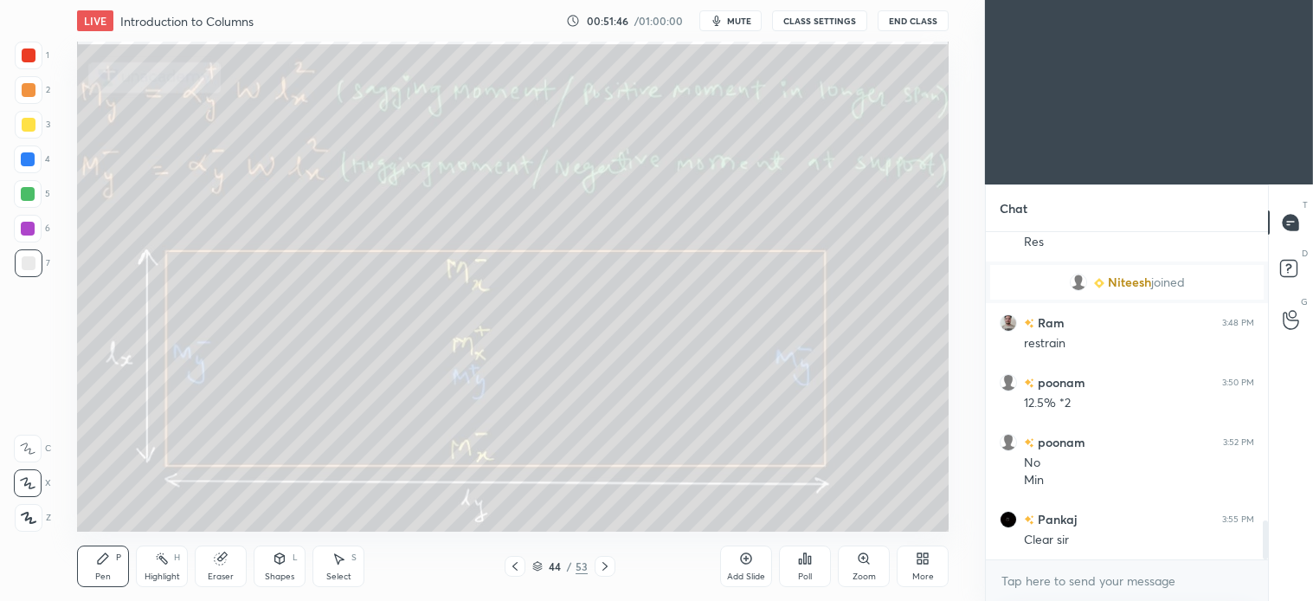
click at [35, 118] on div at bounding box center [29, 125] width 28 height 28
click at [340, 560] on icon at bounding box center [340, 559] width 10 height 10
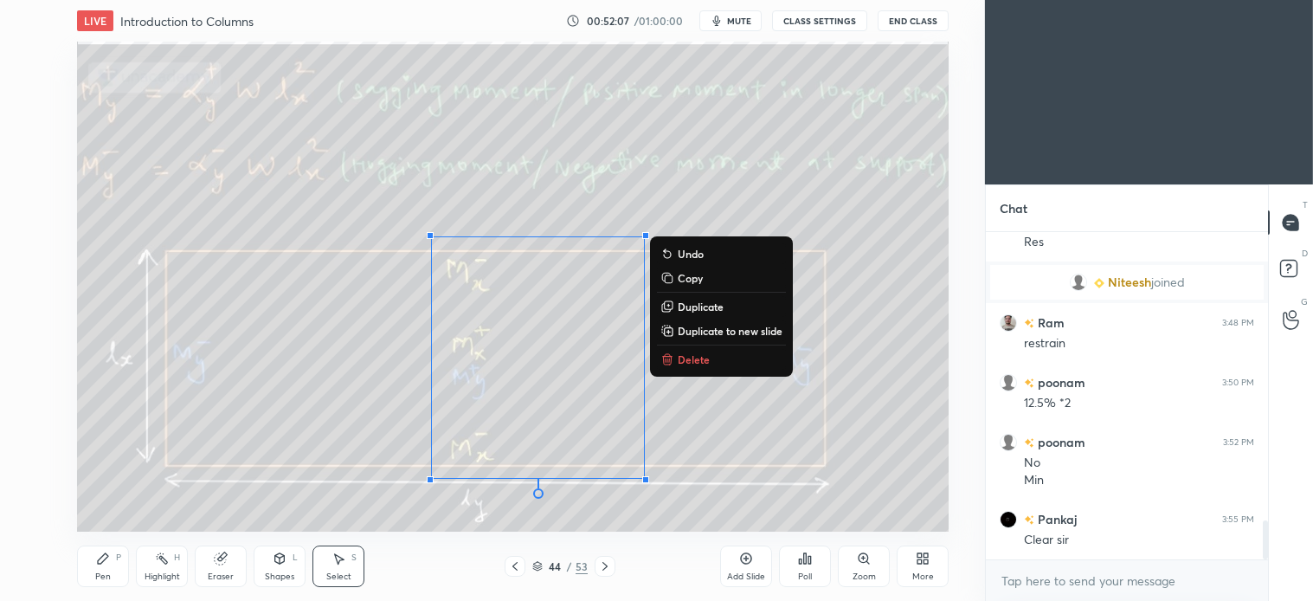
click at [691, 353] on p "Delete" at bounding box center [694, 359] width 32 height 14
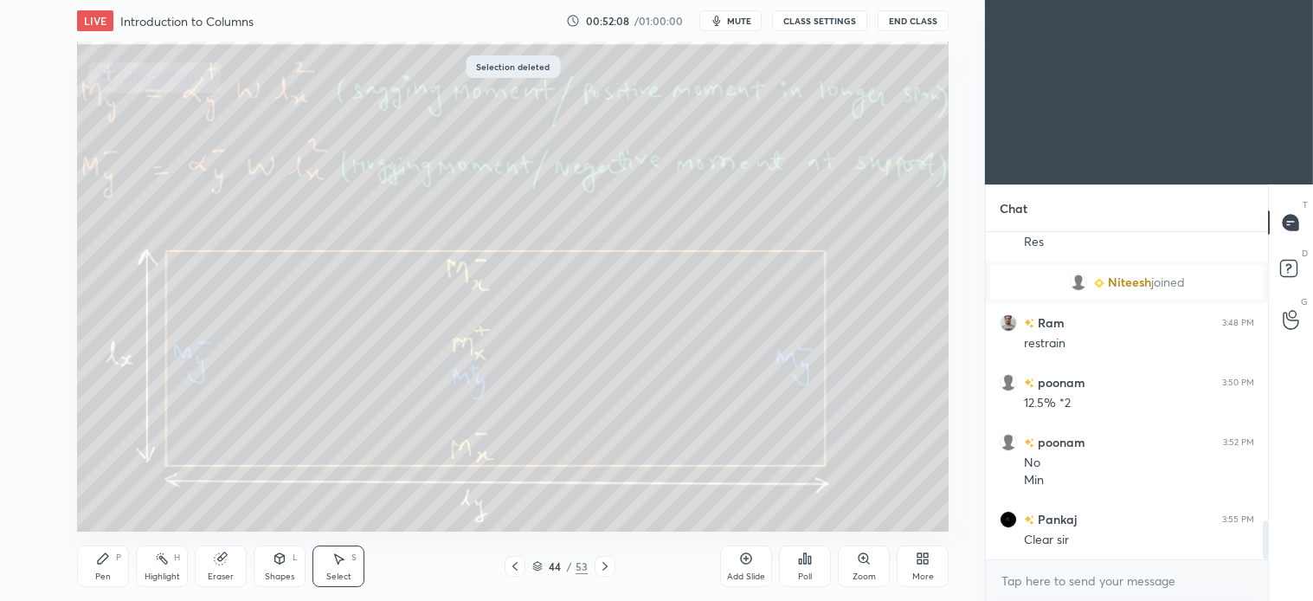
click at [104, 572] on div "Pen" at bounding box center [103, 576] width 16 height 9
click at [352, 559] on div "S" at bounding box center [354, 557] width 5 height 9
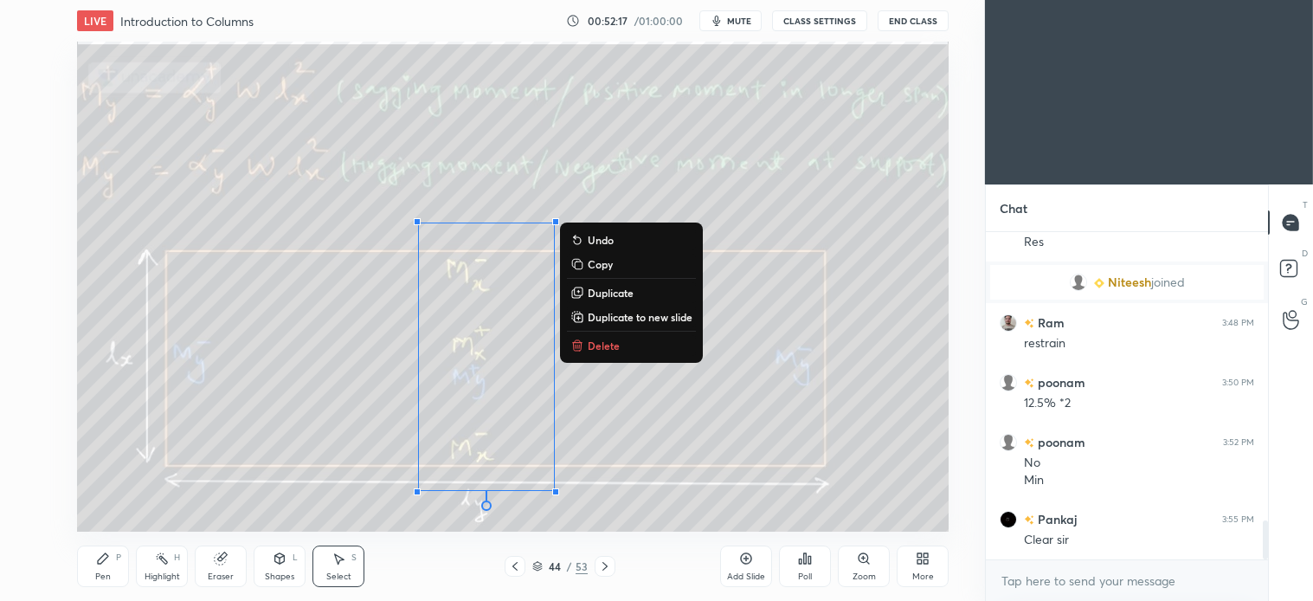
click at [610, 343] on p "Delete" at bounding box center [604, 346] width 32 height 14
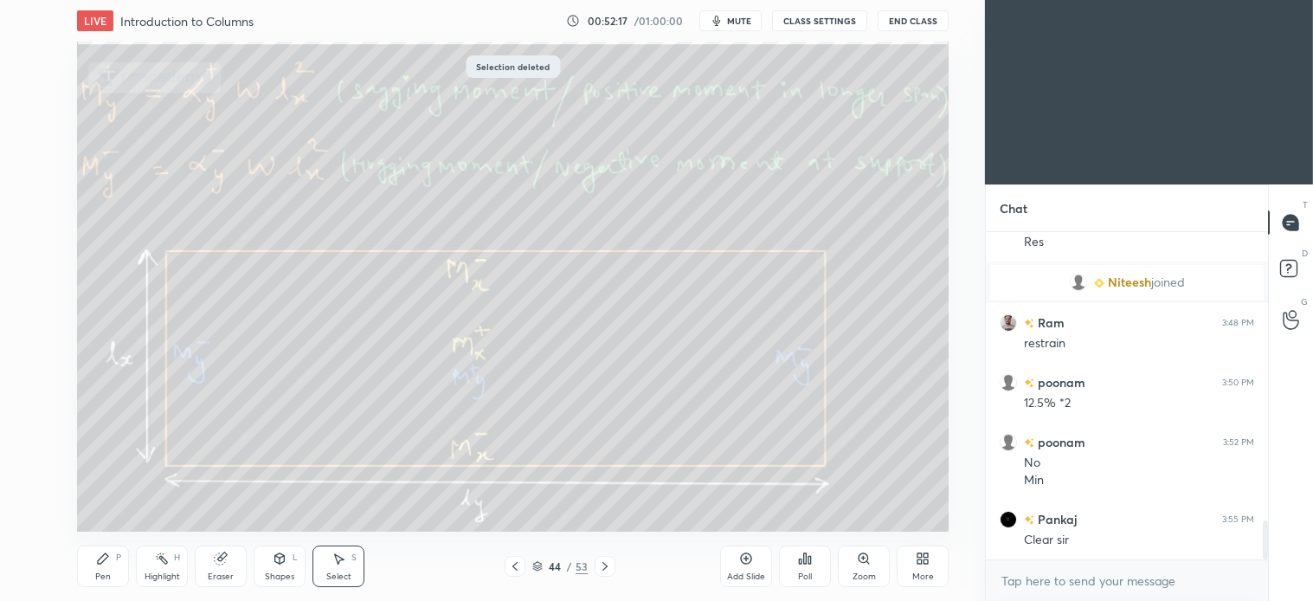
click at [515, 565] on icon at bounding box center [515, 566] width 5 height 9
click at [122, 569] on div "Pen P" at bounding box center [103, 566] width 52 height 42
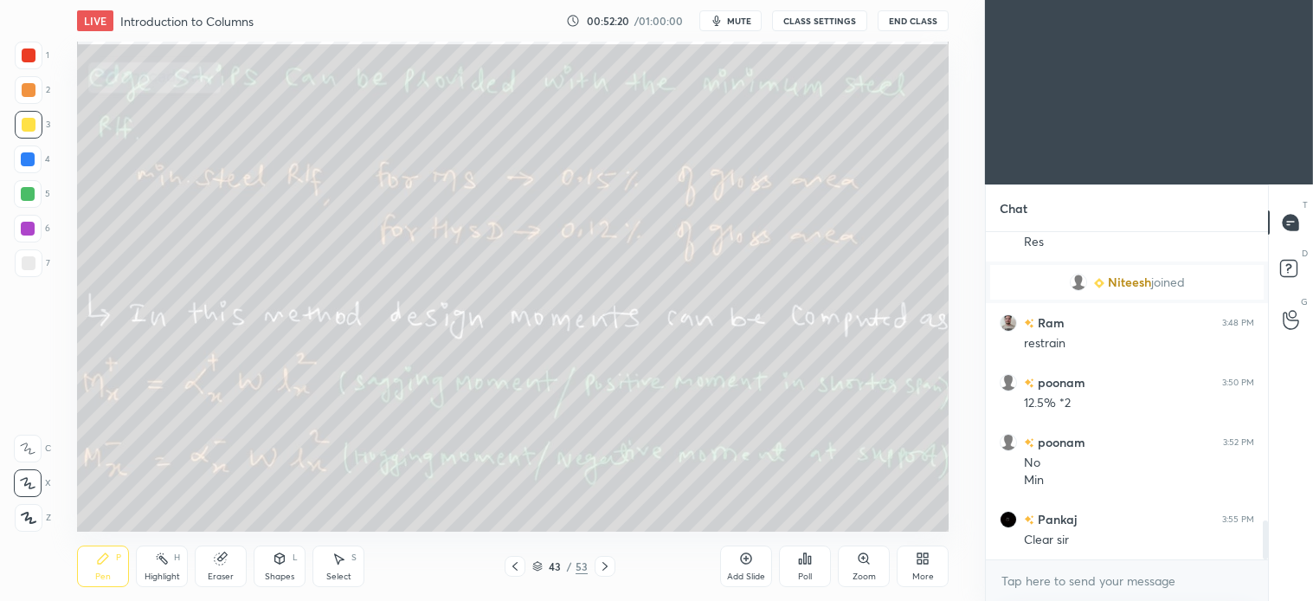
click at [343, 566] on div "Select S" at bounding box center [339, 566] width 52 height 42
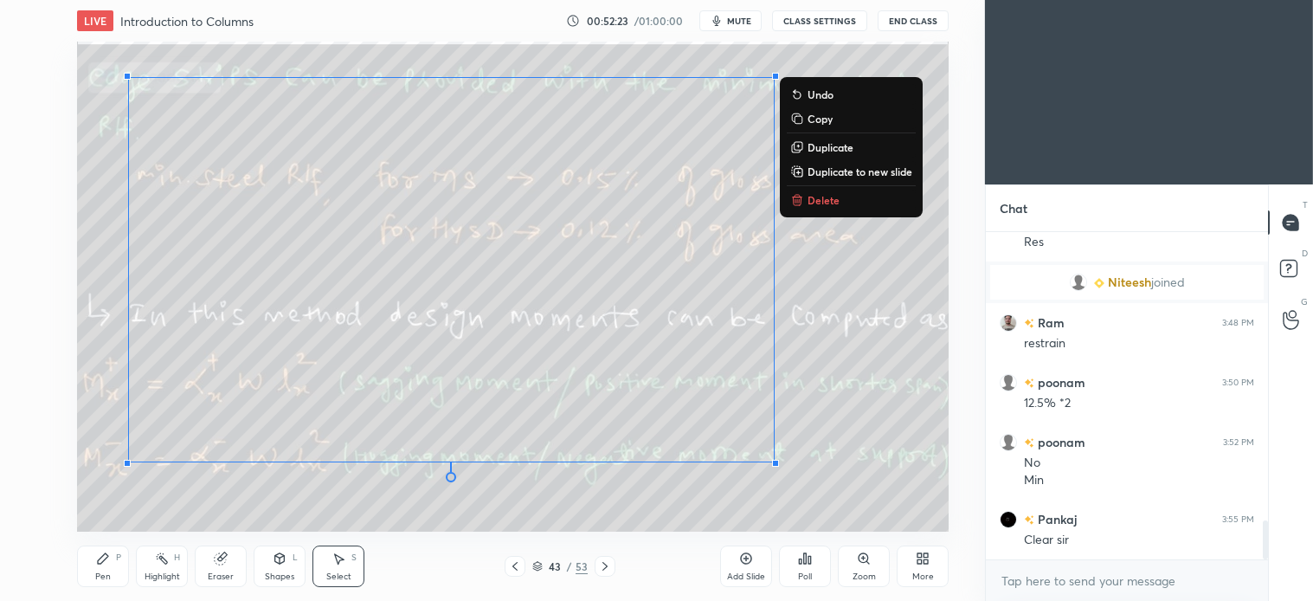
click at [834, 195] on p "Delete" at bounding box center [824, 200] width 32 height 14
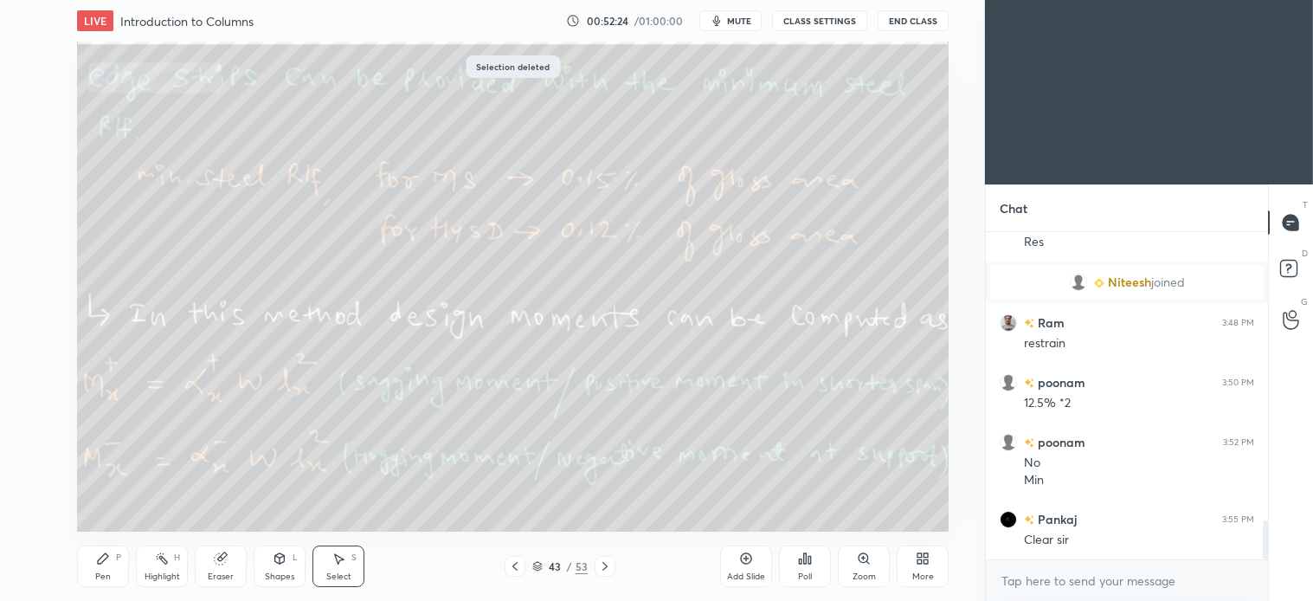
click at [609, 568] on icon at bounding box center [605, 566] width 14 height 14
click at [104, 572] on div "Pen" at bounding box center [103, 576] width 16 height 9
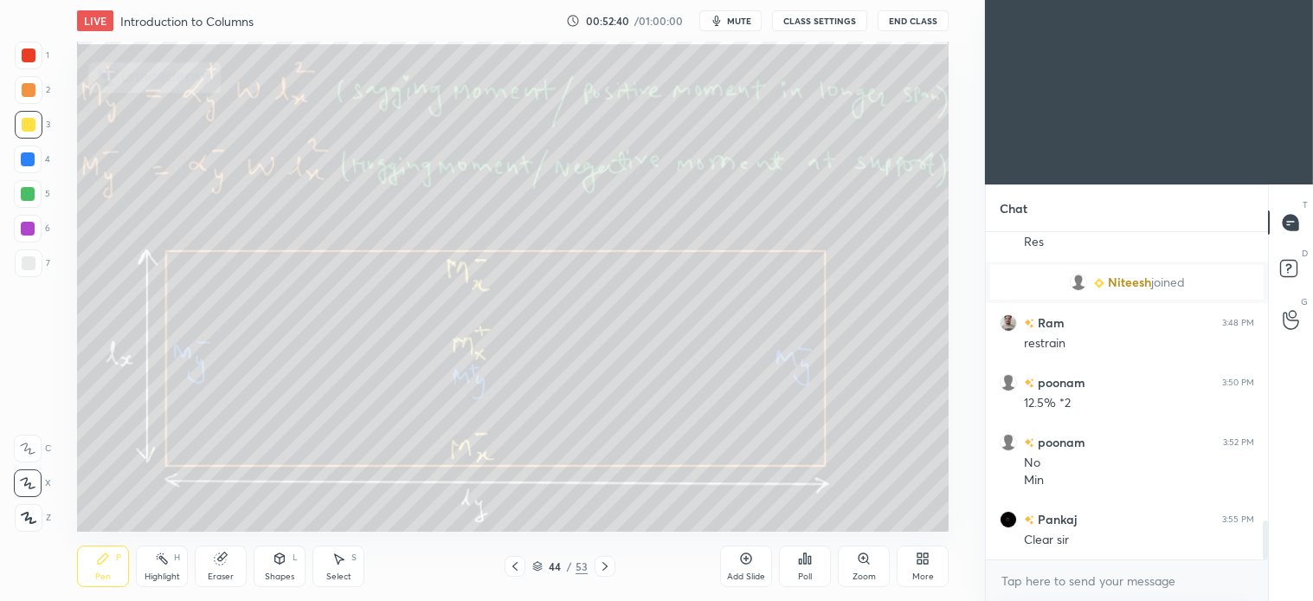
click at [343, 572] on div "Select" at bounding box center [338, 576] width 25 height 9
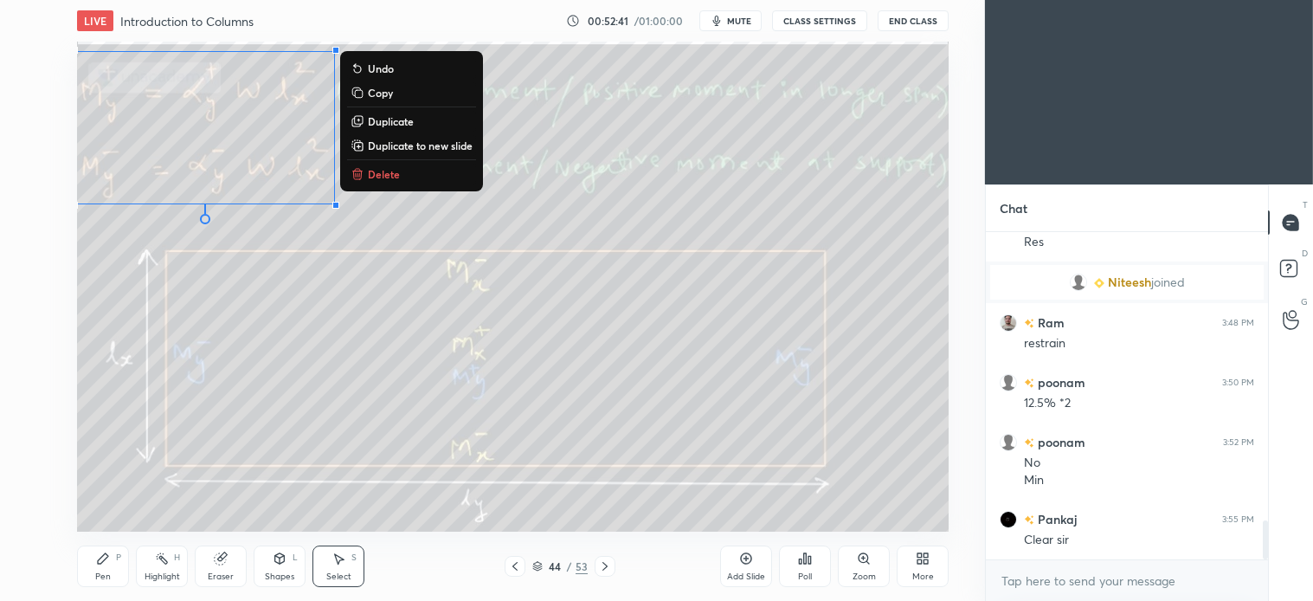
click at [384, 170] on p "Delete" at bounding box center [384, 174] width 32 height 14
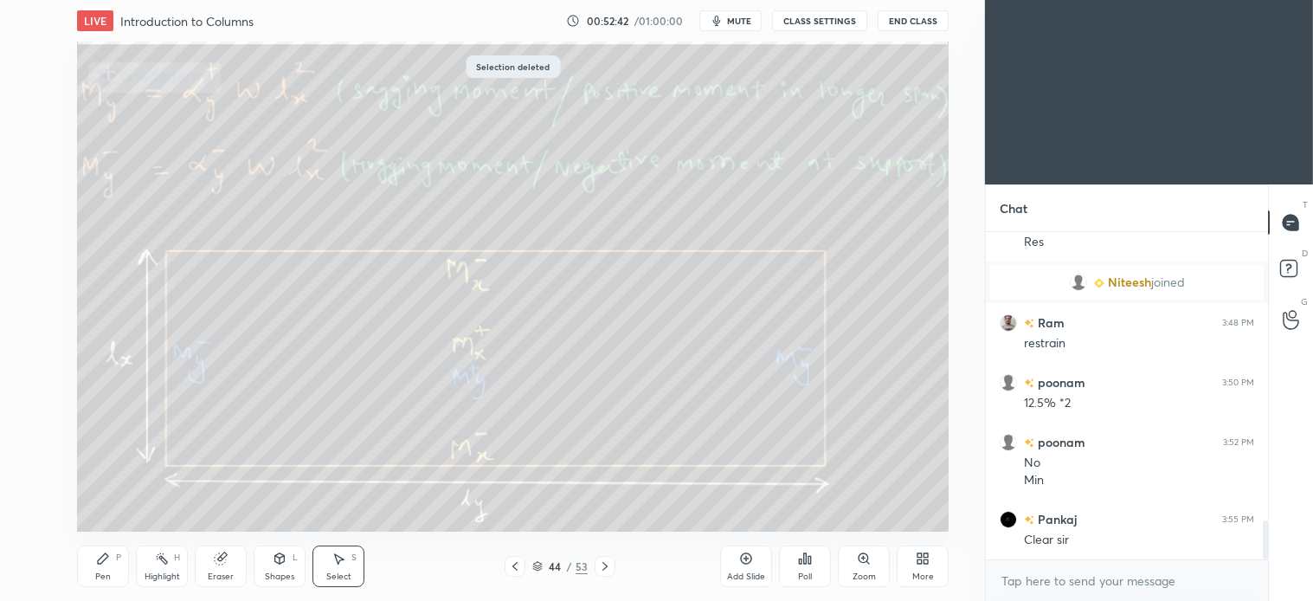
click at [109, 566] on div "Pen P" at bounding box center [103, 566] width 52 height 42
click at [347, 565] on div "Select S" at bounding box center [339, 566] width 52 height 42
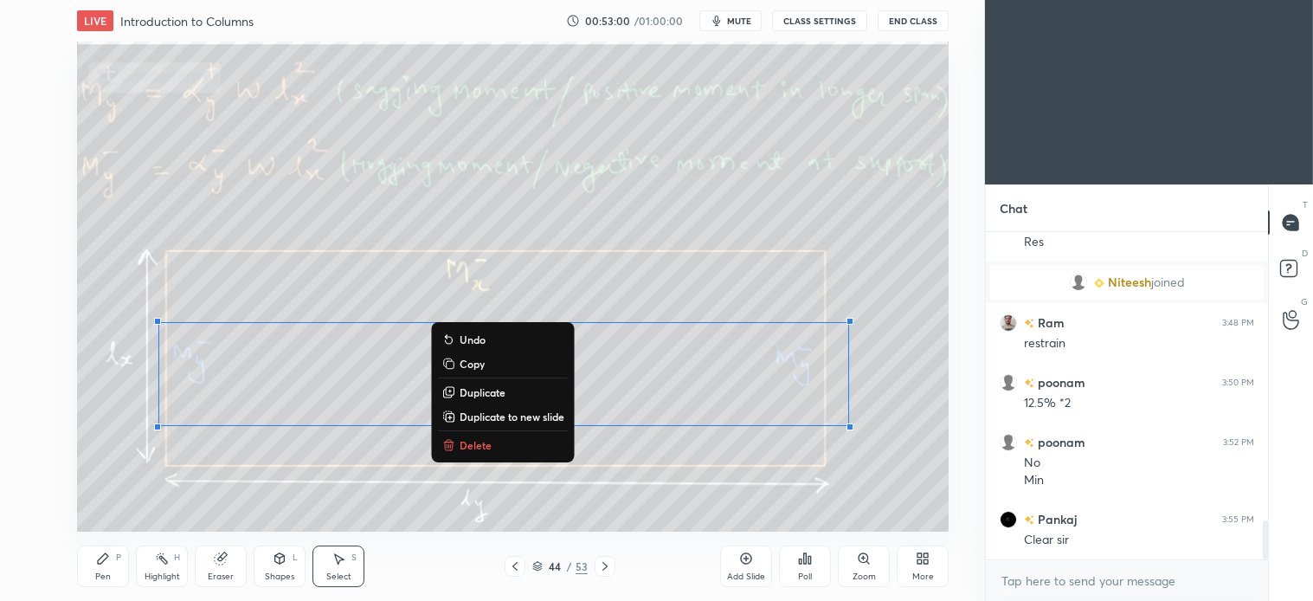
click at [462, 443] on p "Delete" at bounding box center [476, 445] width 32 height 14
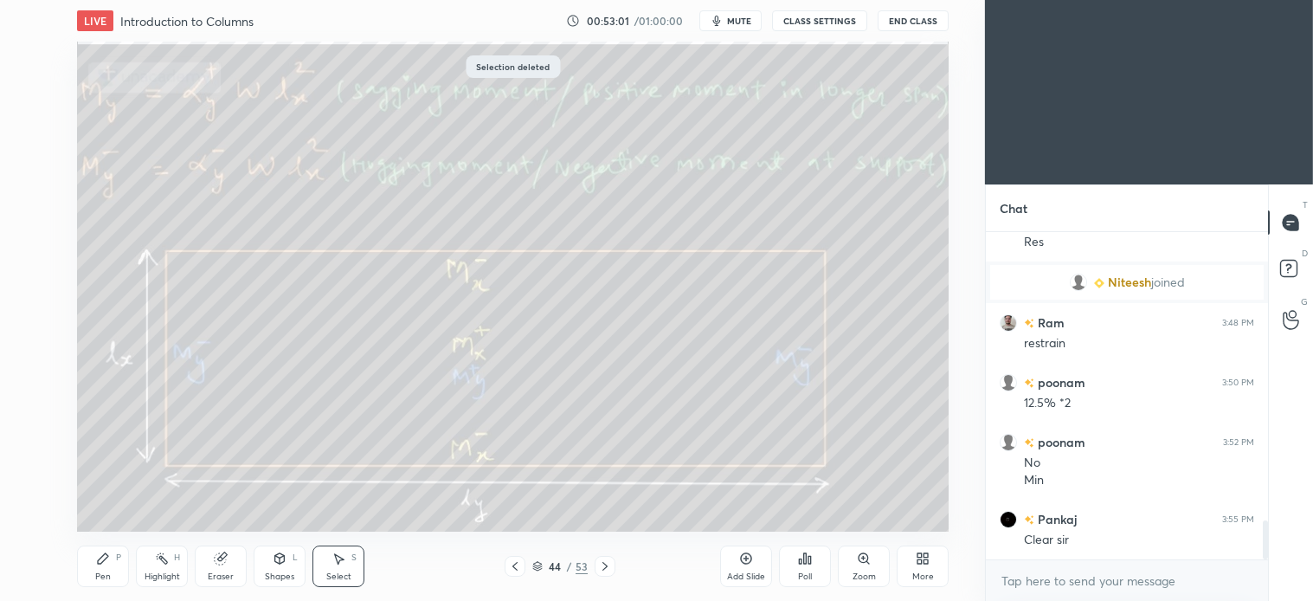
click at [108, 560] on icon at bounding box center [103, 558] width 14 height 14
click at [23, 262] on div at bounding box center [29, 263] width 14 height 14
click at [343, 572] on div "Select" at bounding box center [338, 576] width 25 height 9
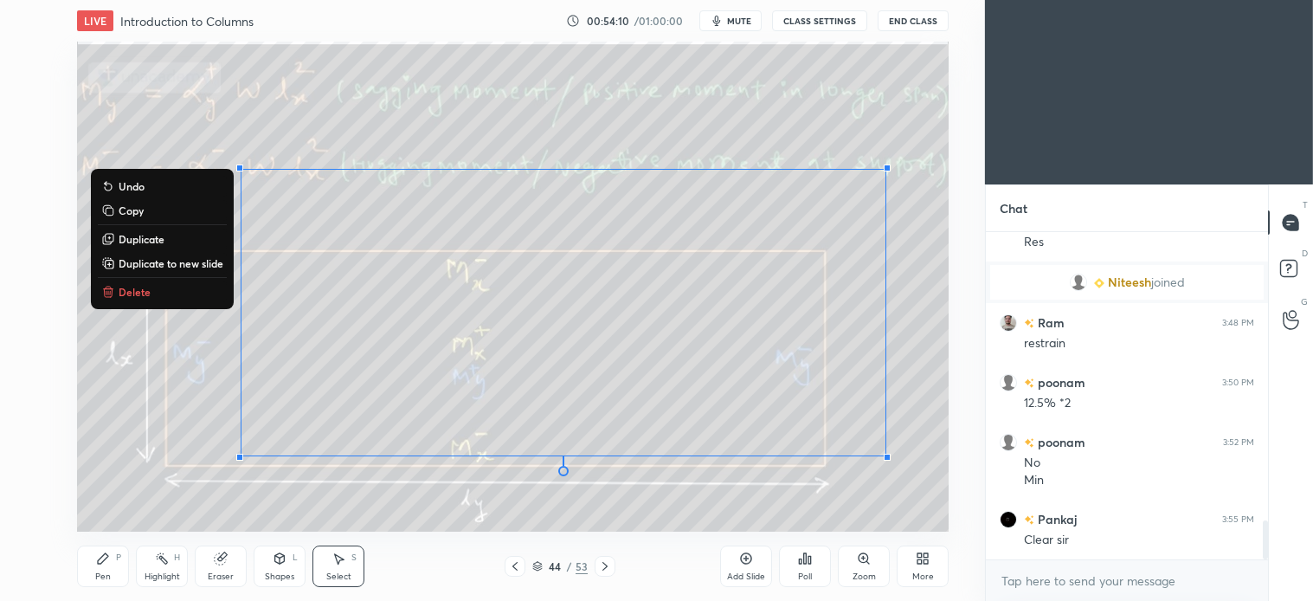
click at [142, 289] on p "Delete" at bounding box center [135, 292] width 32 height 14
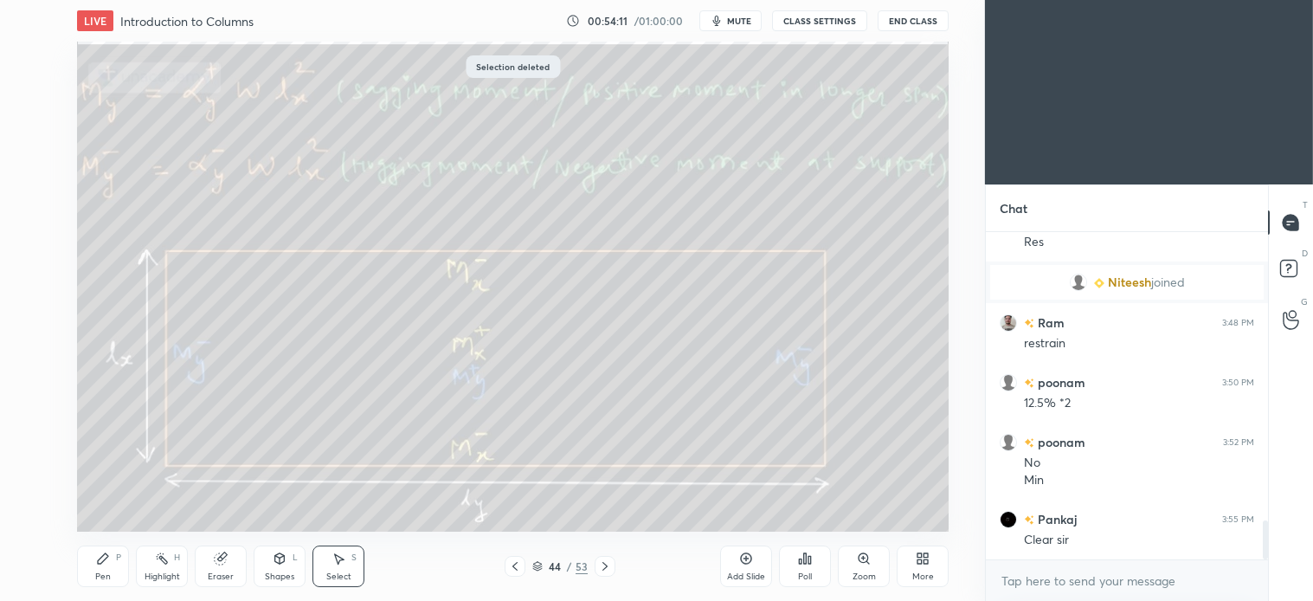
click at [110, 565] on div "Pen P" at bounding box center [103, 566] width 52 height 42
click at [344, 563] on icon at bounding box center [339, 558] width 14 height 14
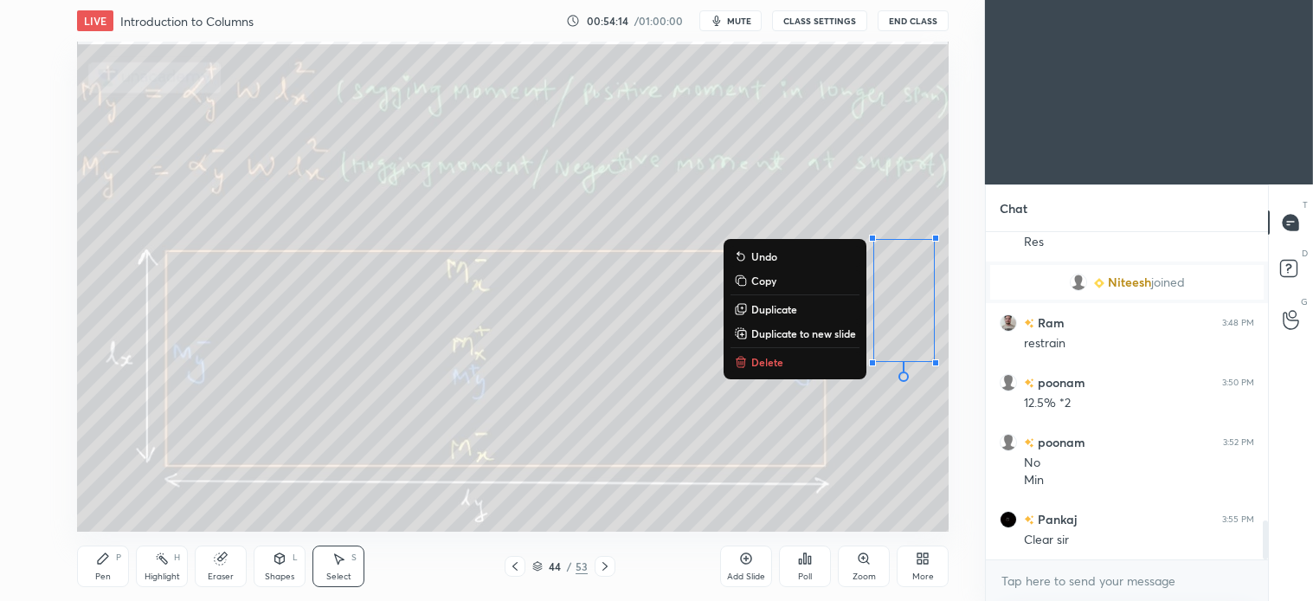
click at [764, 360] on p "Delete" at bounding box center [767, 362] width 32 height 14
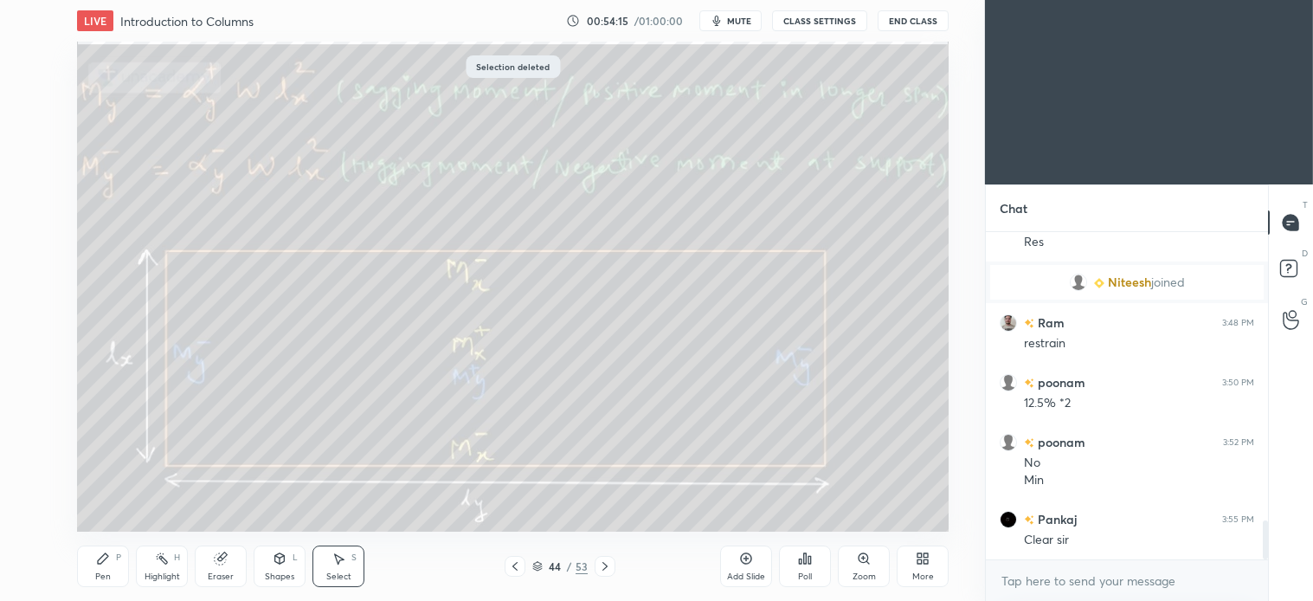
click at [111, 577] on div "Pen P" at bounding box center [103, 566] width 52 height 42
click at [609, 565] on icon at bounding box center [605, 566] width 14 height 14
click at [343, 556] on icon at bounding box center [339, 558] width 14 height 14
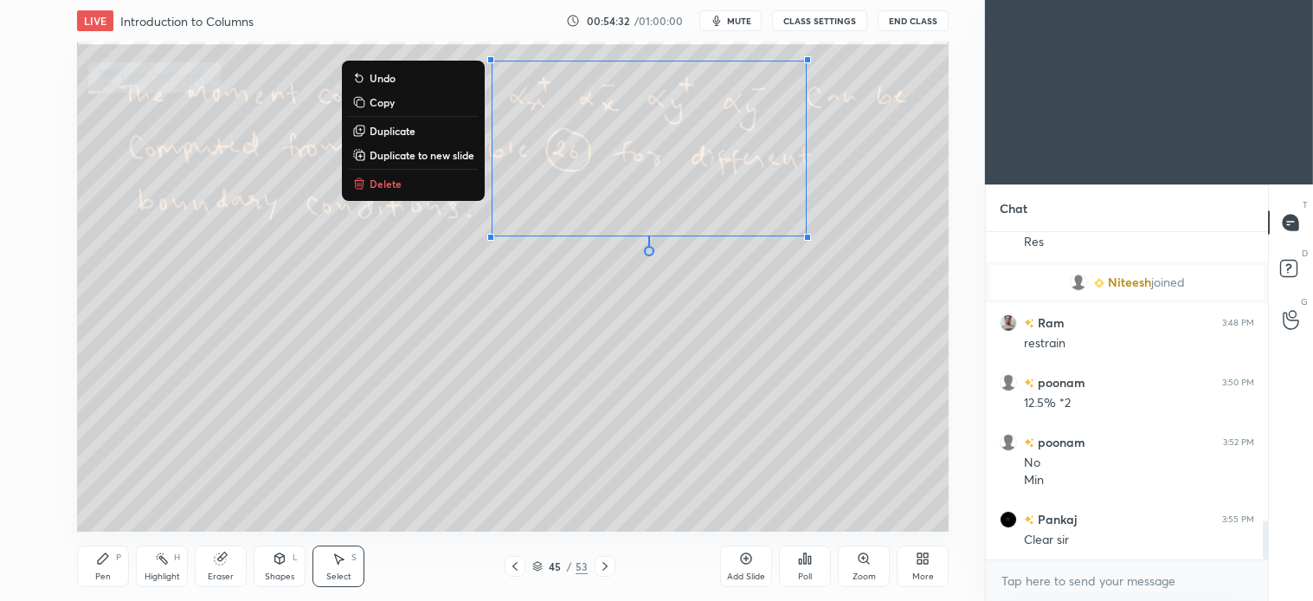
click at [379, 184] on p "Delete" at bounding box center [386, 184] width 32 height 14
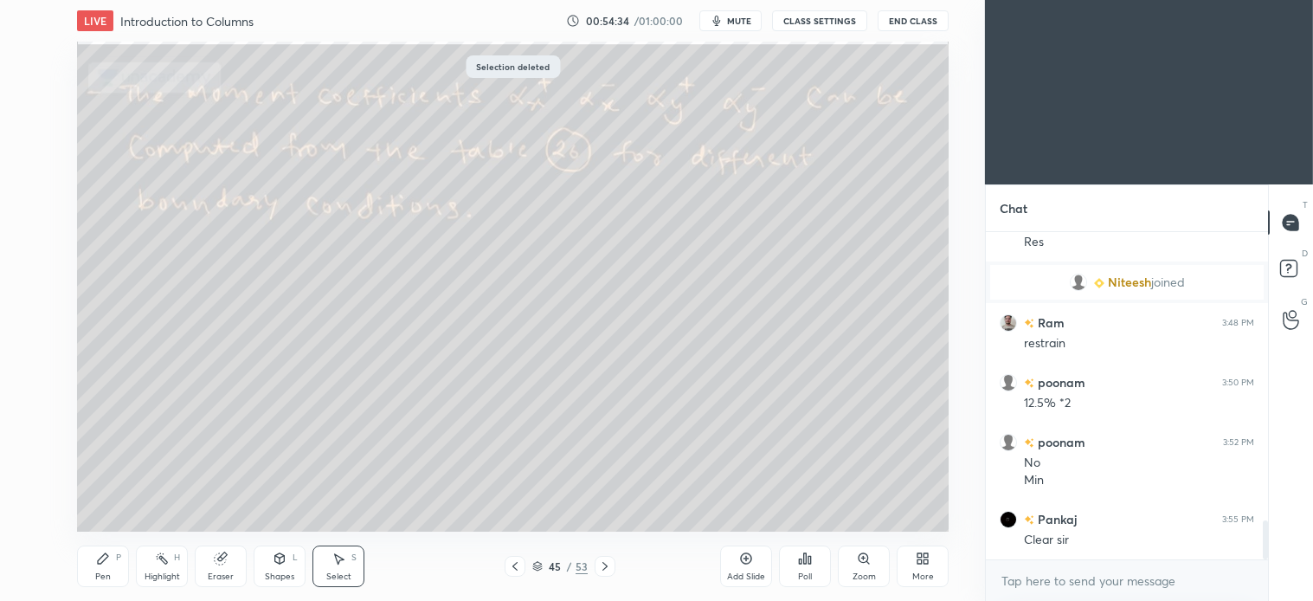
click at [110, 570] on div "Pen P" at bounding box center [103, 566] width 52 height 42
click at [347, 560] on div "Select S" at bounding box center [339, 566] width 52 height 42
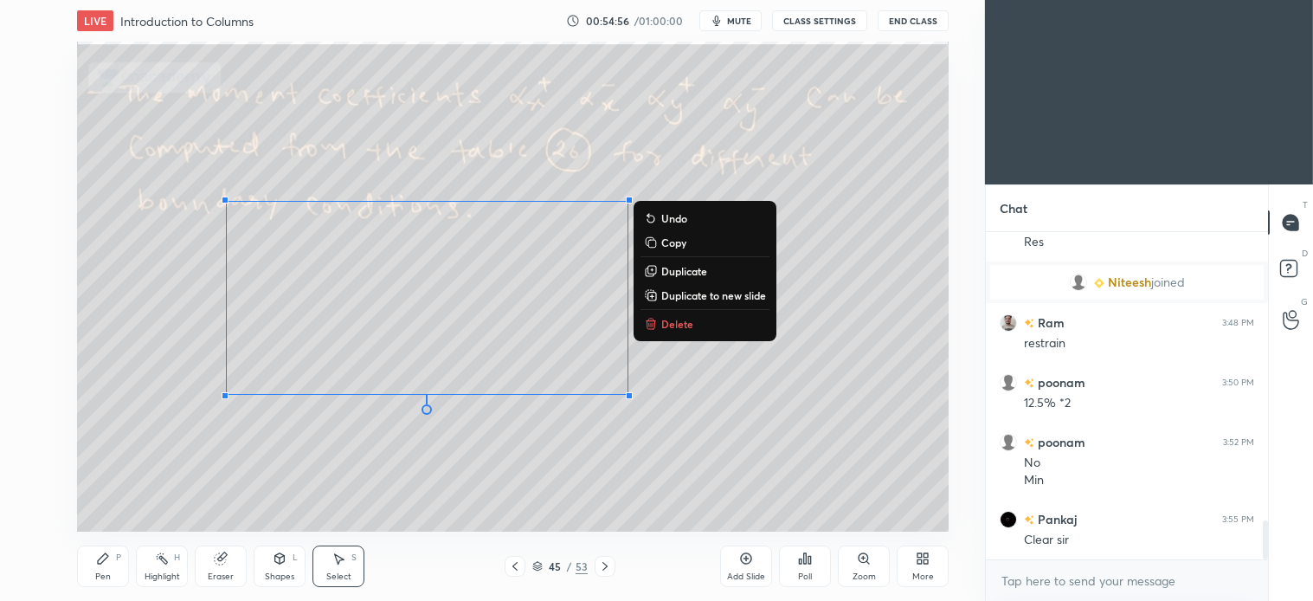
click at [669, 318] on p "Delete" at bounding box center [677, 324] width 32 height 14
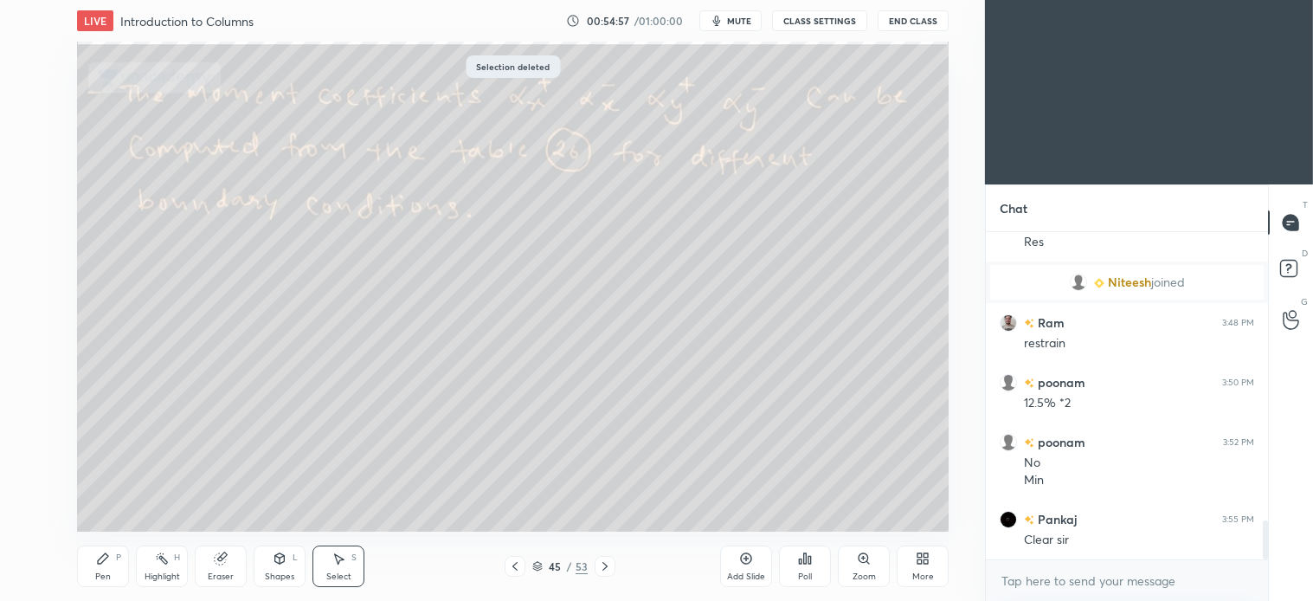
click at [89, 573] on div "Pen P" at bounding box center [103, 566] width 52 height 42
click at [603, 568] on icon at bounding box center [605, 566] width 14 height 14
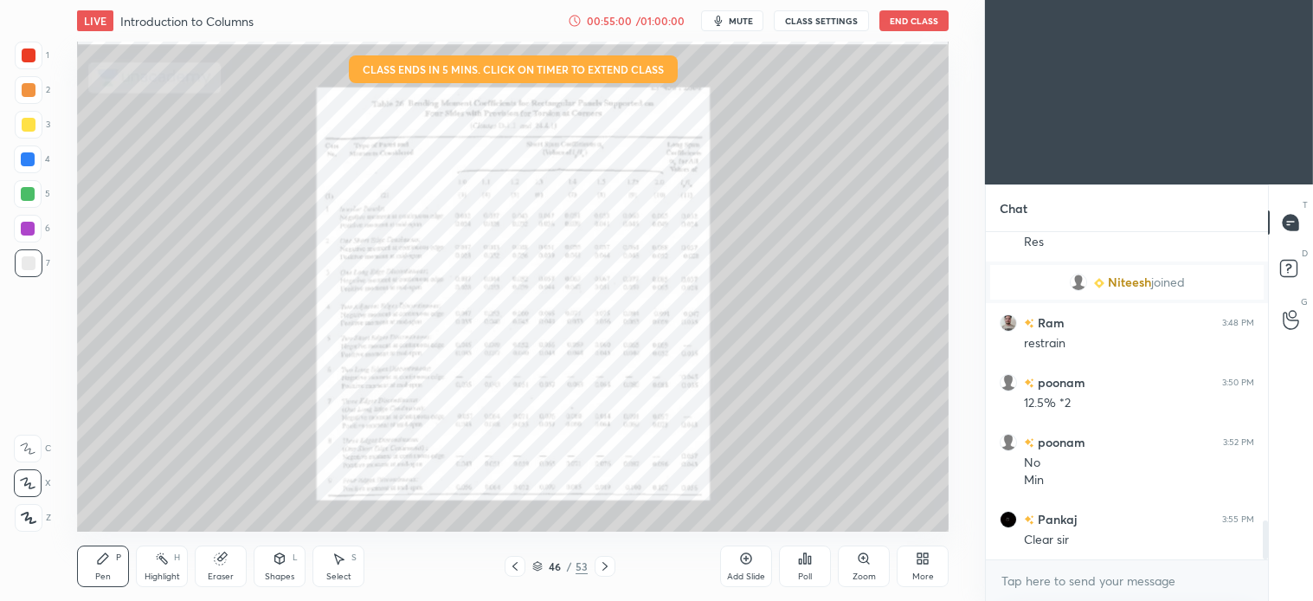
click at [39, 49] on div at bounding box center [29, 56] width 28 height 28
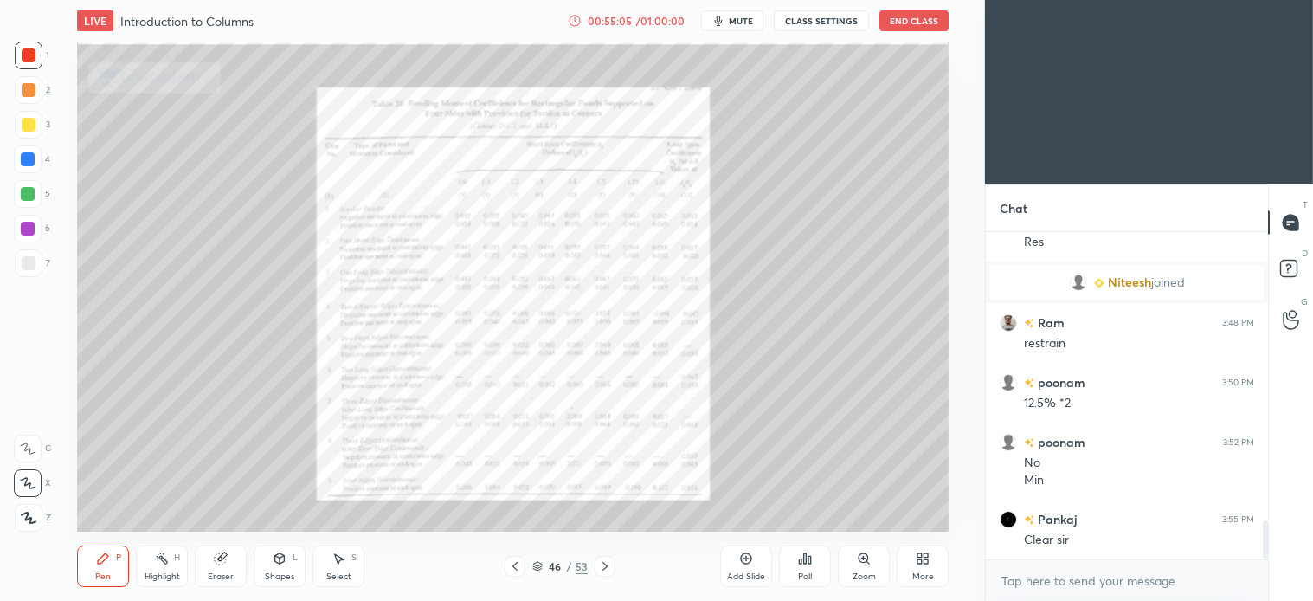
click at [607, 570] on icon at bounding box center [605, 566] width 14 height 14
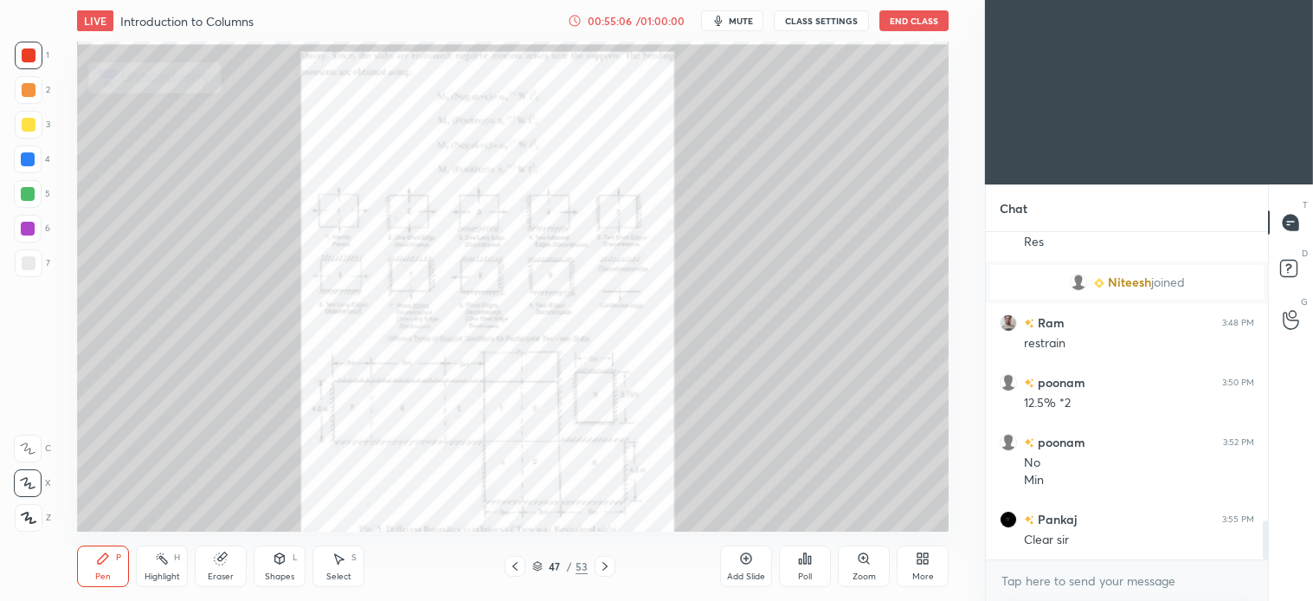
click at [606, 578] on div "Pen P Highlight H Eraser Shapes L Select S 47 / 53 Add Slide Poll Zoom More" at bounding box center [513, 566] width 872 height 69
click at [598, 563] on icon at bounding box center [605, 566] width 14 height 14
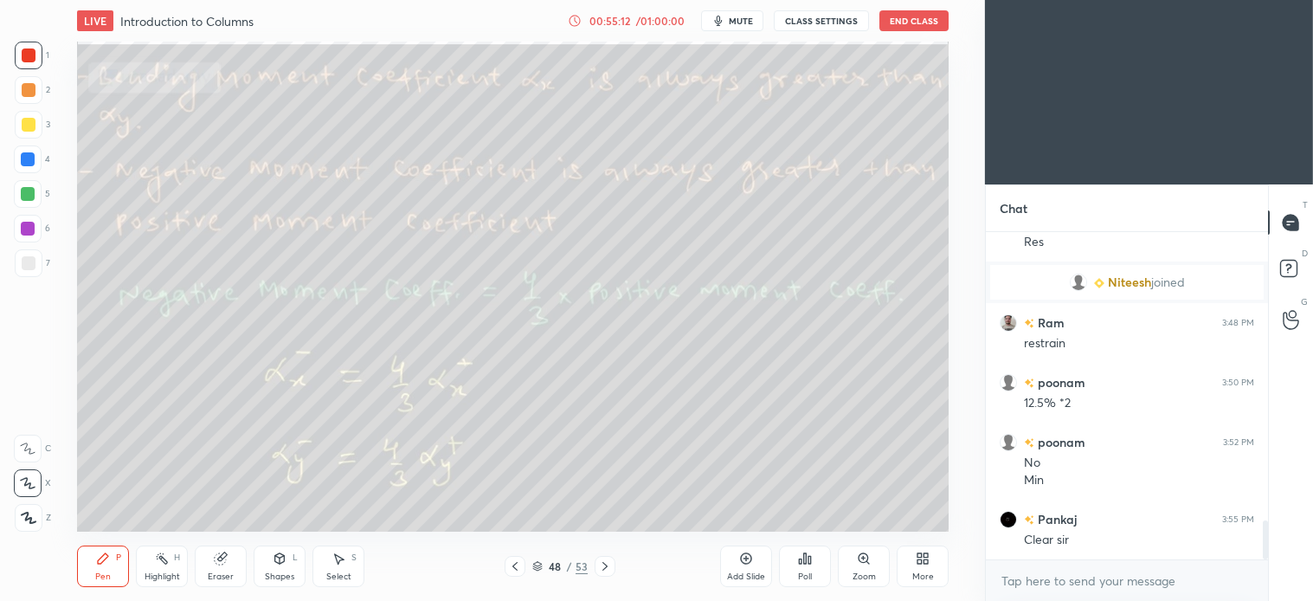
click at [608, 566] on icon at bounding box center [605, 566] width 14 height 14
click at [520, 570] on icon at bounding box center [515, 566] width 14 height 14
click at [514, 570] on icon at bounding box center [515, 566] width 14 height 14
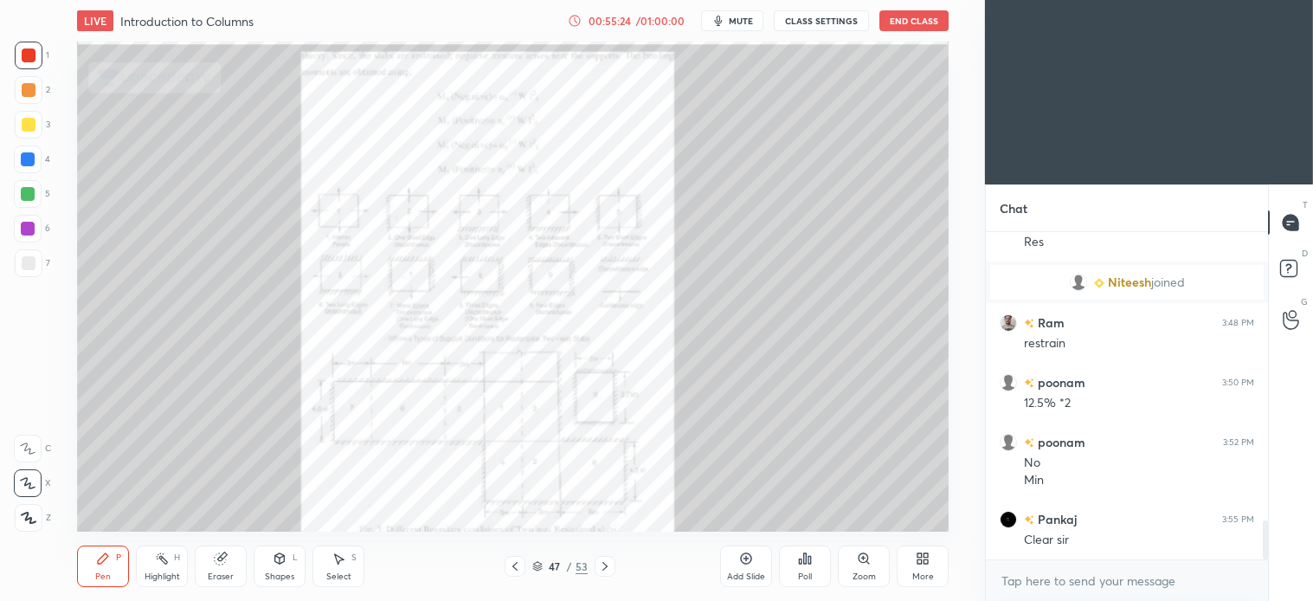
click at [515, 567] on icon at bounding box center [515, 566] width 14 height 14
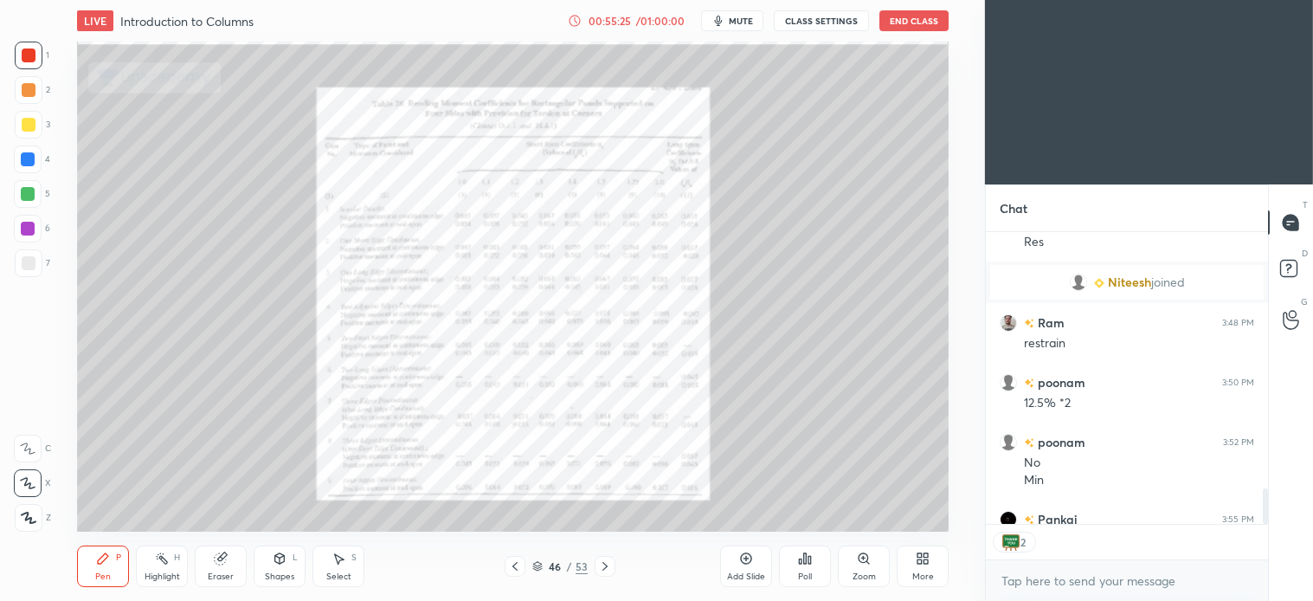
scroll to position [287, 277]
click at [225, 561] on icon at bounding box center [220, 558] width 11 height 11
click at [106, 570] on div "Pen P" at bounding box center [103, 566] width 52 height 42
click at [862, 567] on div "Zoom" at bounding box center [864, 566] width 52 height 42
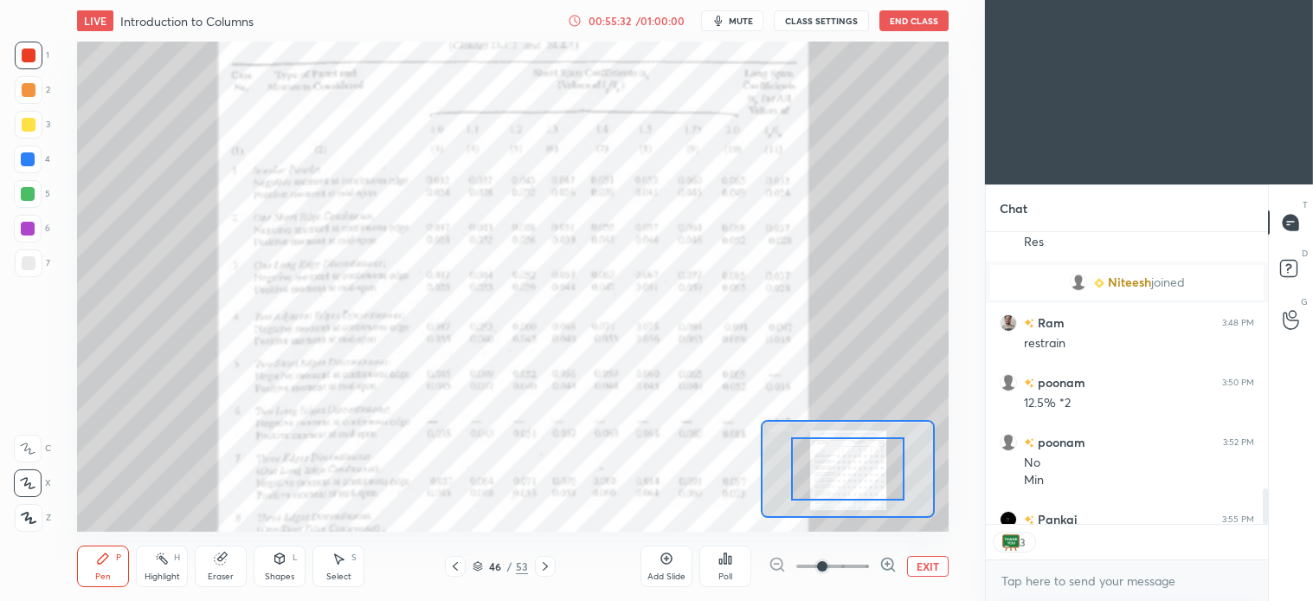
click at [930, 570] on button "EXIT" at bounding box center [928, 566] width 42 height 21
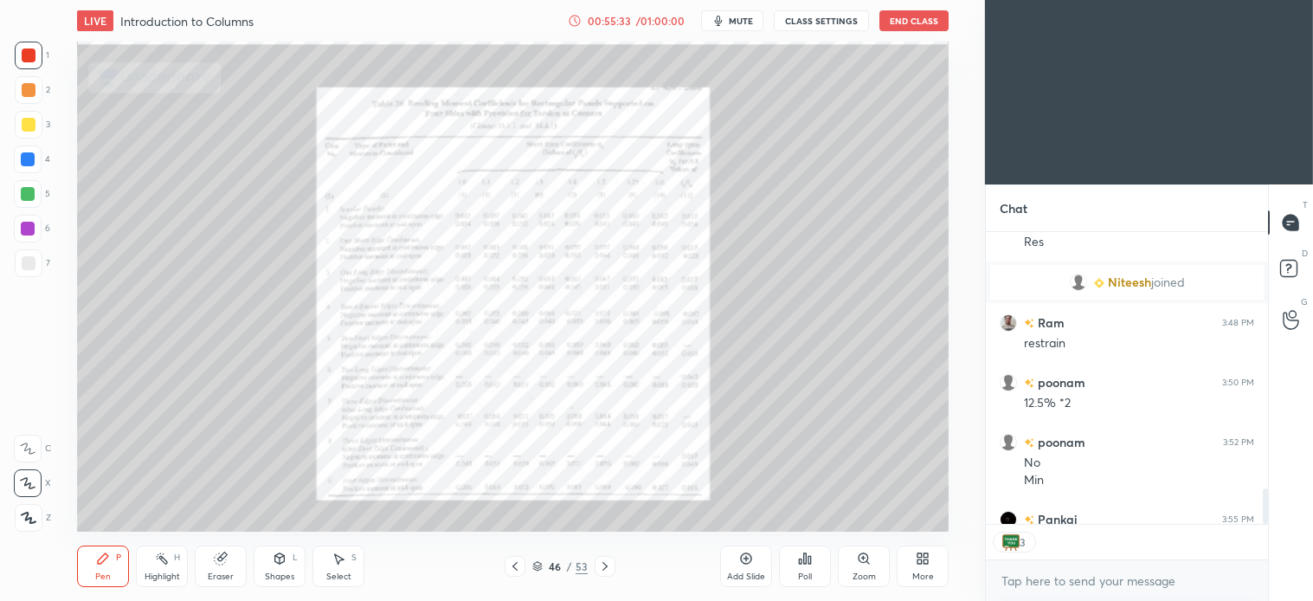
click at [93, 572] on div "Pen P" at bounding box center [103, 566] width 52 height 42
click at [615, 569] on div at bounding box center [605, 566] width 21 height 21
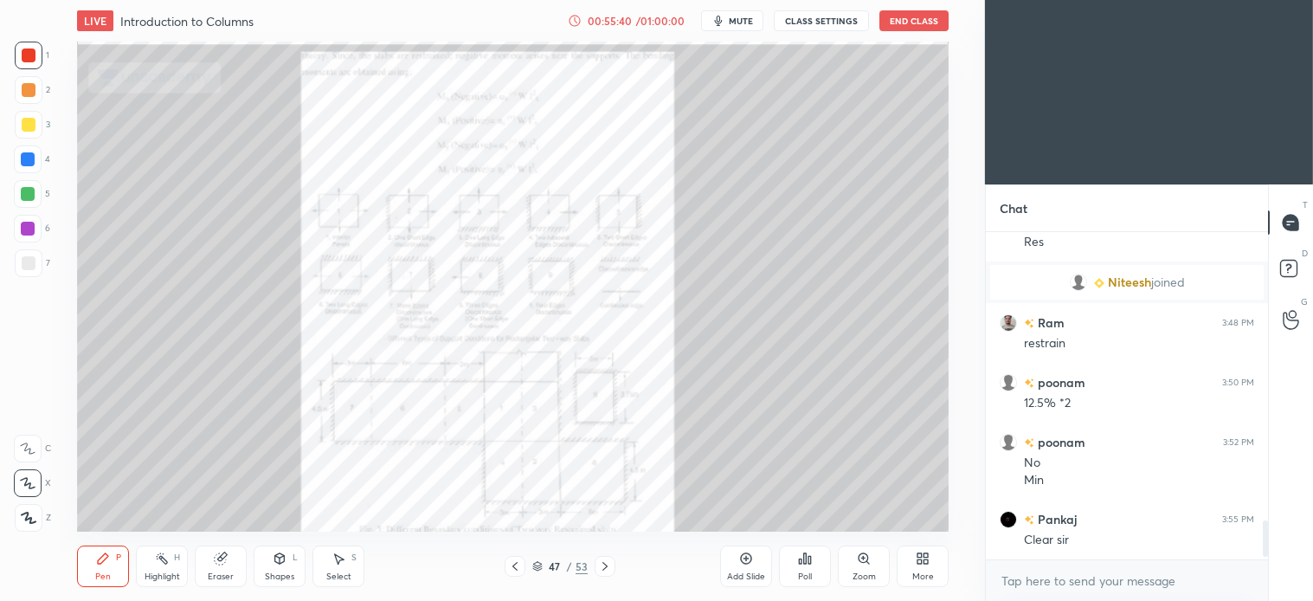
click at [610, 567] on icon at bounding box center [605, 566] width 14 height 14
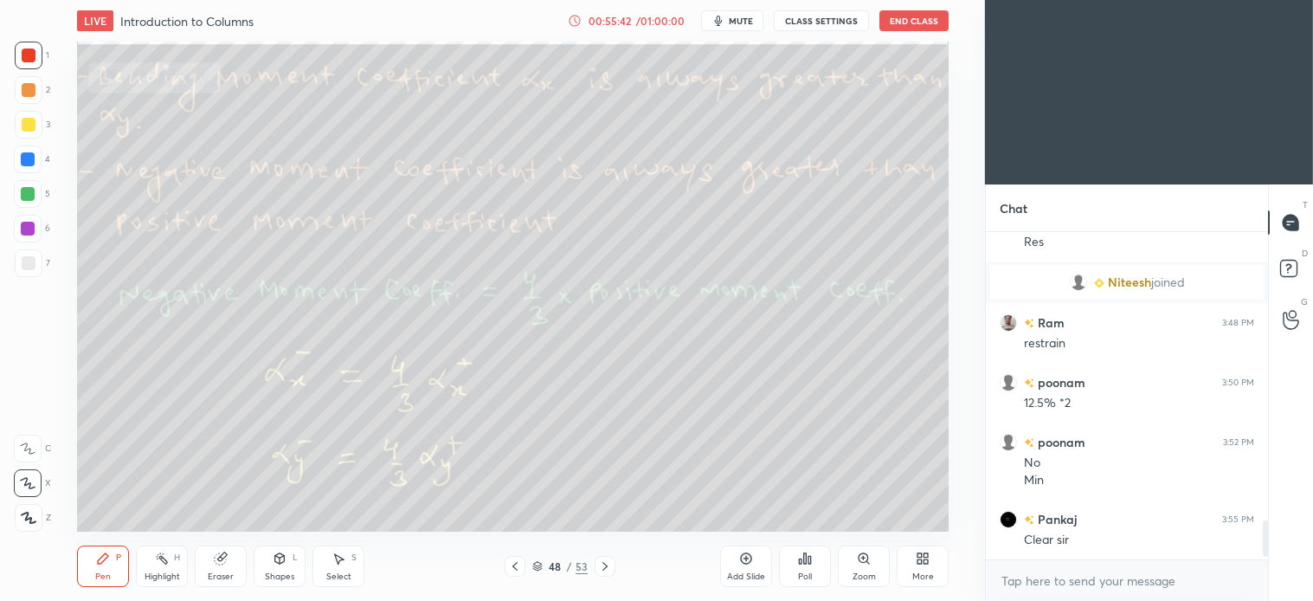
click at [27, 139] on div "3" at bounding box center [32, 128] width 35 height 35
click at [603, 564] on icon at bounding box center [605, 566] width 5 height 9
click at [287, 557] on div "Shapes L" at bounding box center [280, 566] width 52 height 42
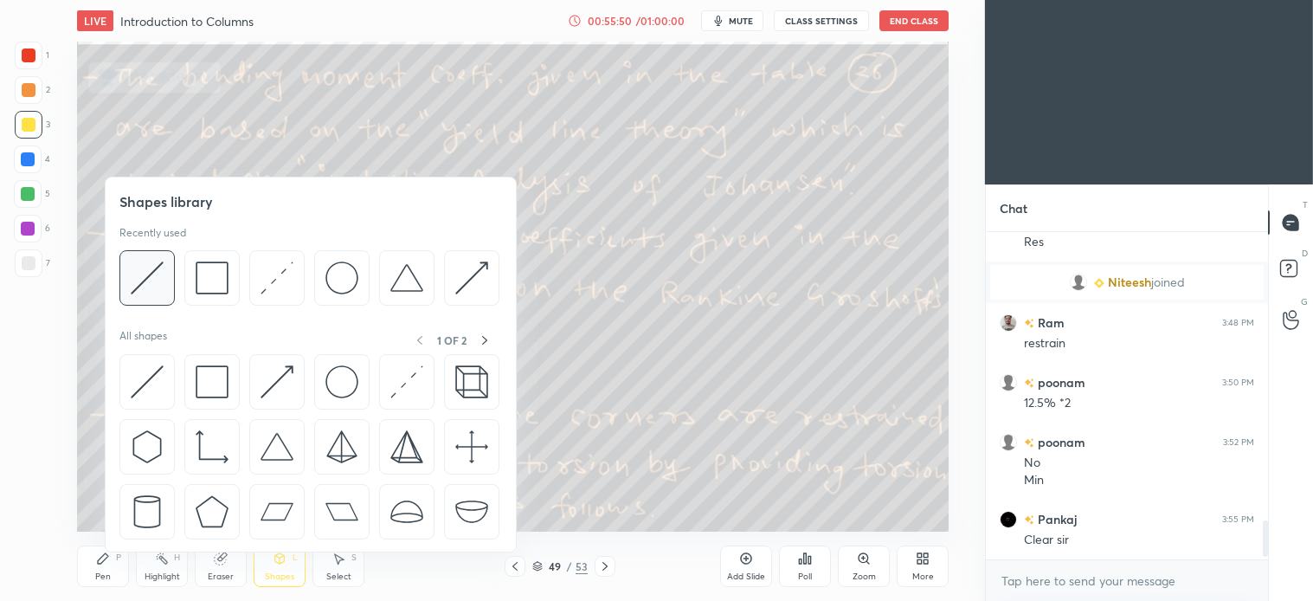
click at [161, 287] on img at bounding box center [147, 277] width 33 height 33
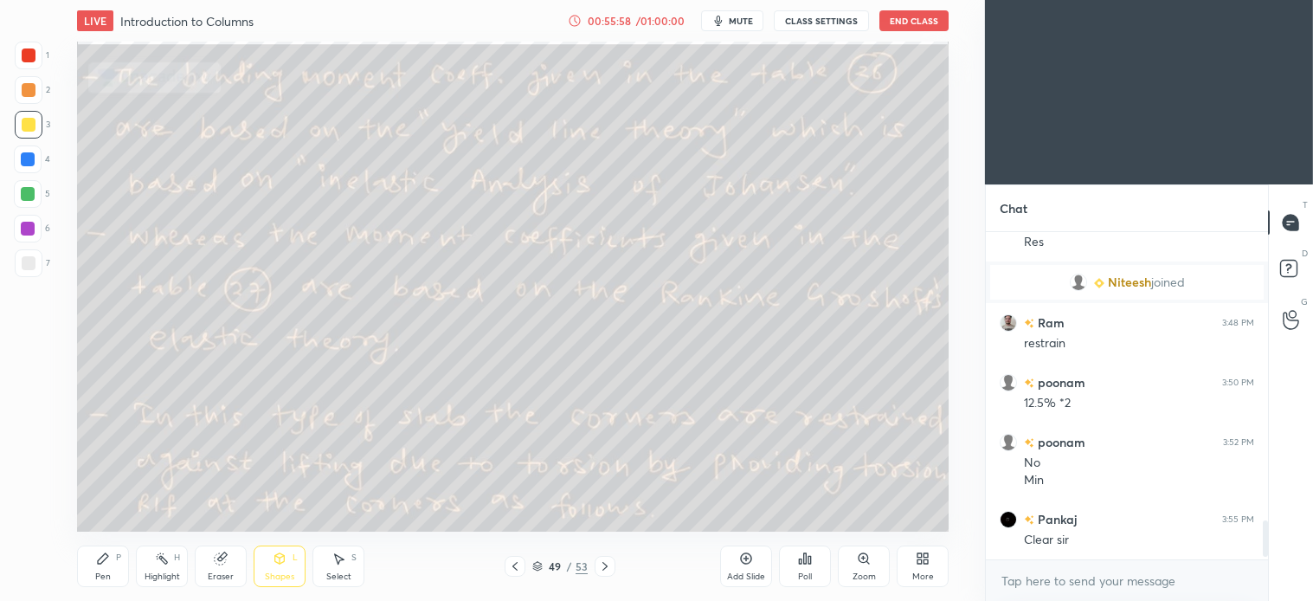
click at [106, 569] on div "Pen P" at bounding box center [103, 566] width 52 height 42
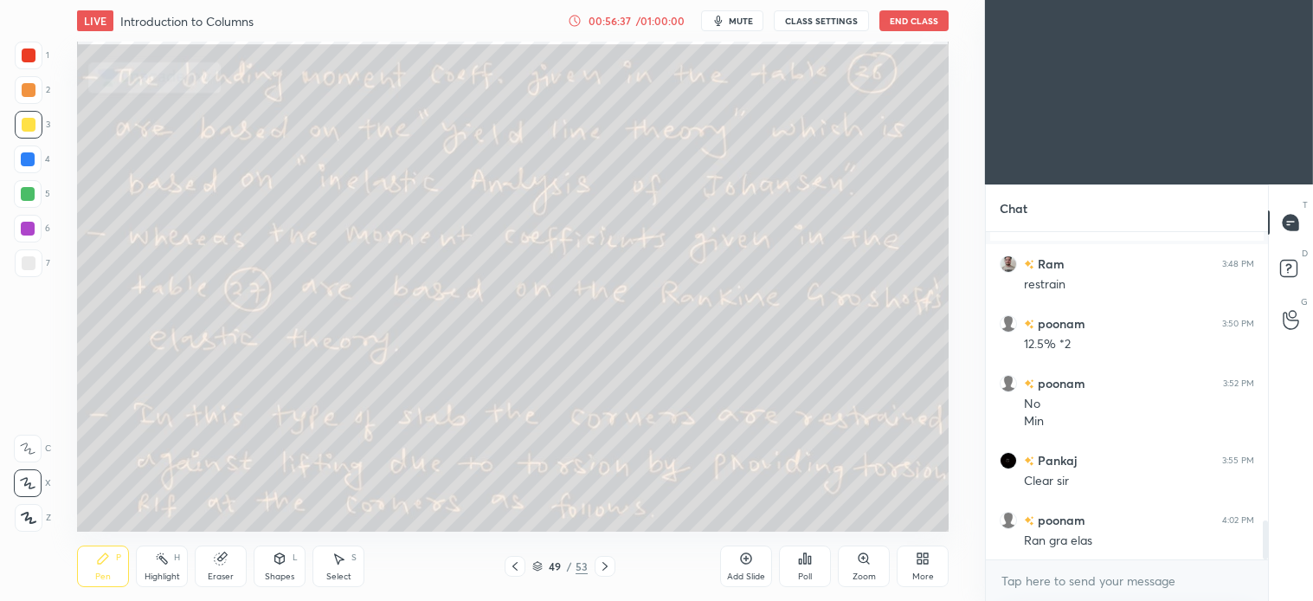
click at [344, 556] on icon at bounding box center [339, 558] width 14 height 14
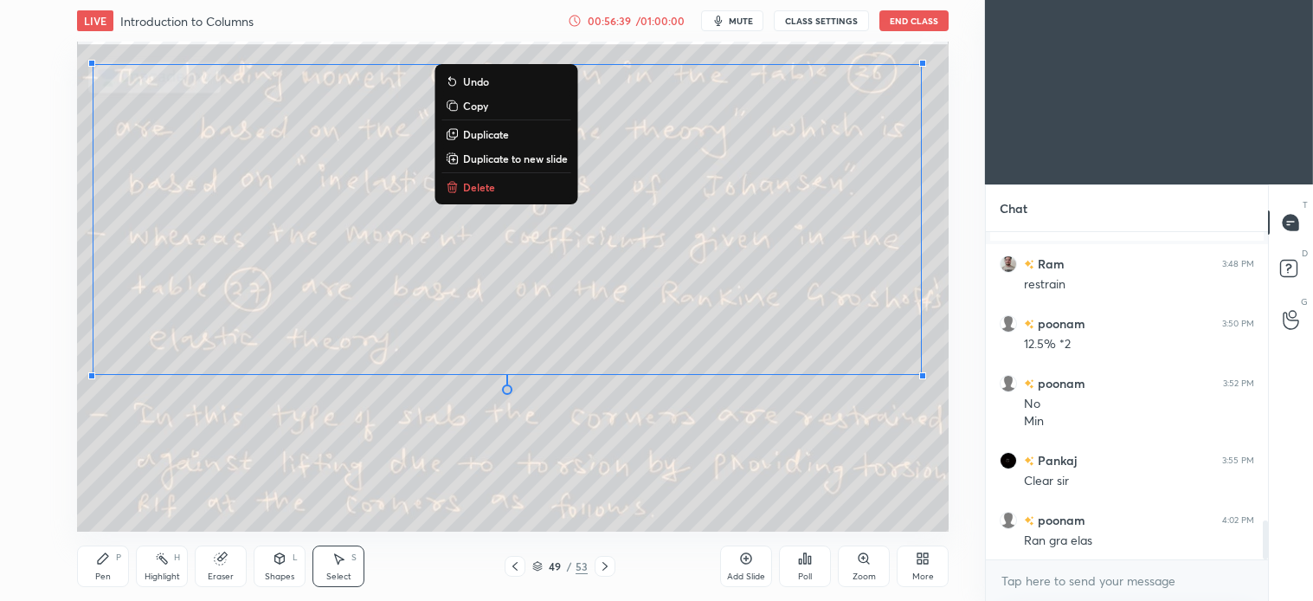
click at [492, 180] on p "Delete" at bounding box center [479, 187] width 32 height 14
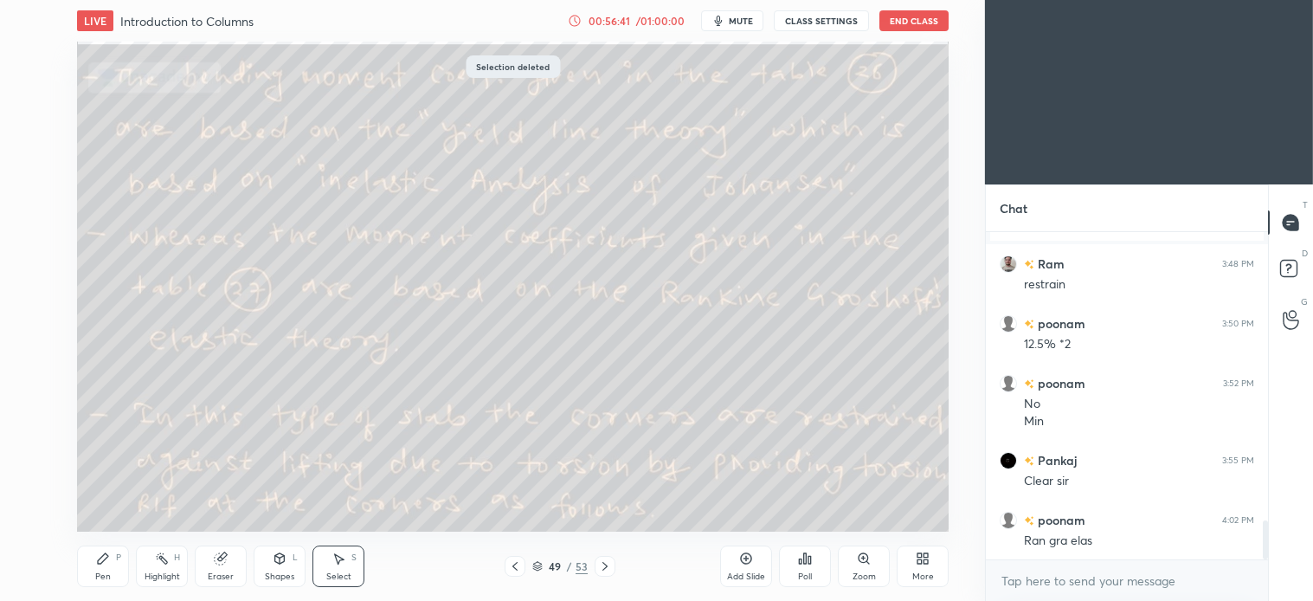
click at [602, 567] on icon at bounding box center [605, 566] width 14 height 14
click at [604, 566] on icon at bounding box center [605, 566] width 14 height 14
click at [609, 567] on icon at bounding box center [605, 566] width 14 height 14
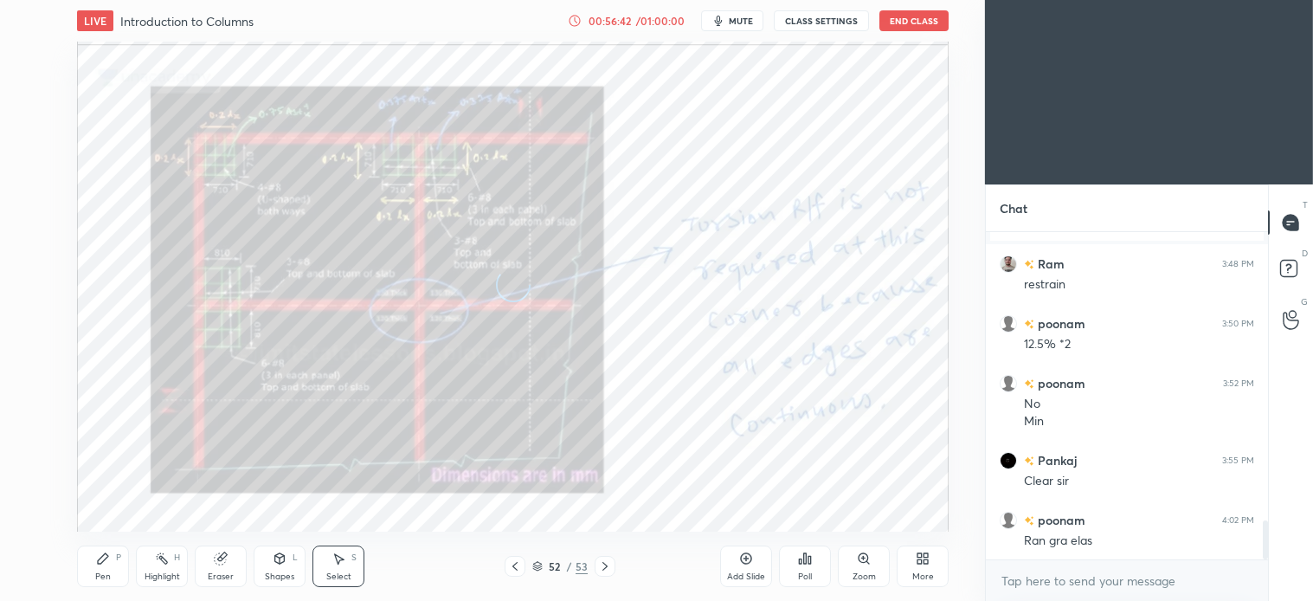
click at [608, 566] on icon at bounding box center [605, 566] width 14 height 14
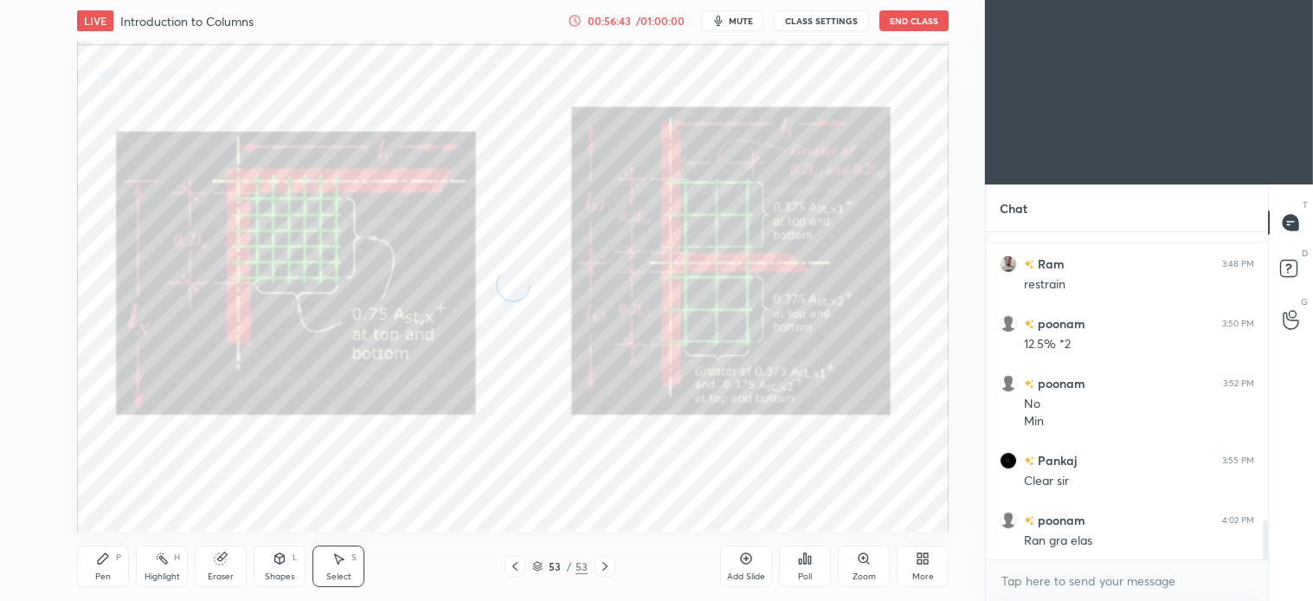
click at [607, 564] on icon at bounding box center [605, 566] width 14 height 14
click at [539, 566] on icon at bounding box center [537, 564] width 9 height 4
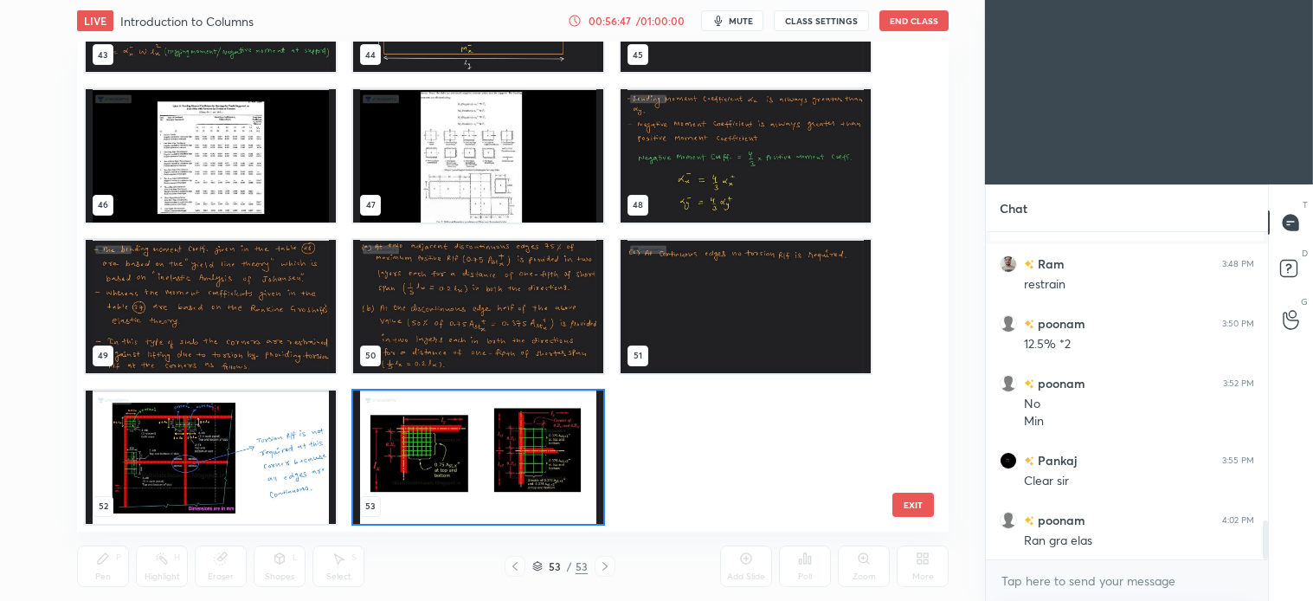
scroll to position [2219, 0]
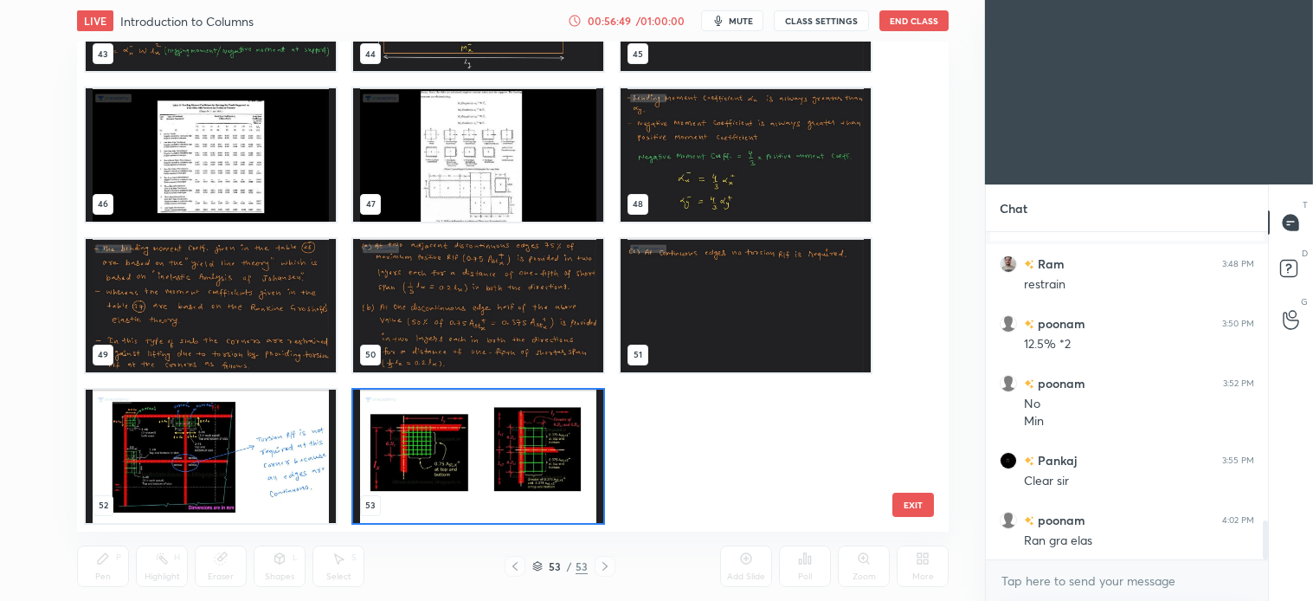
click at [514, 469] on img "grid" at bounding box center [478, 456] width 250 height 133
click at [529, 461] on img "grid" at bounding box center [478, 456] width 250 height 133
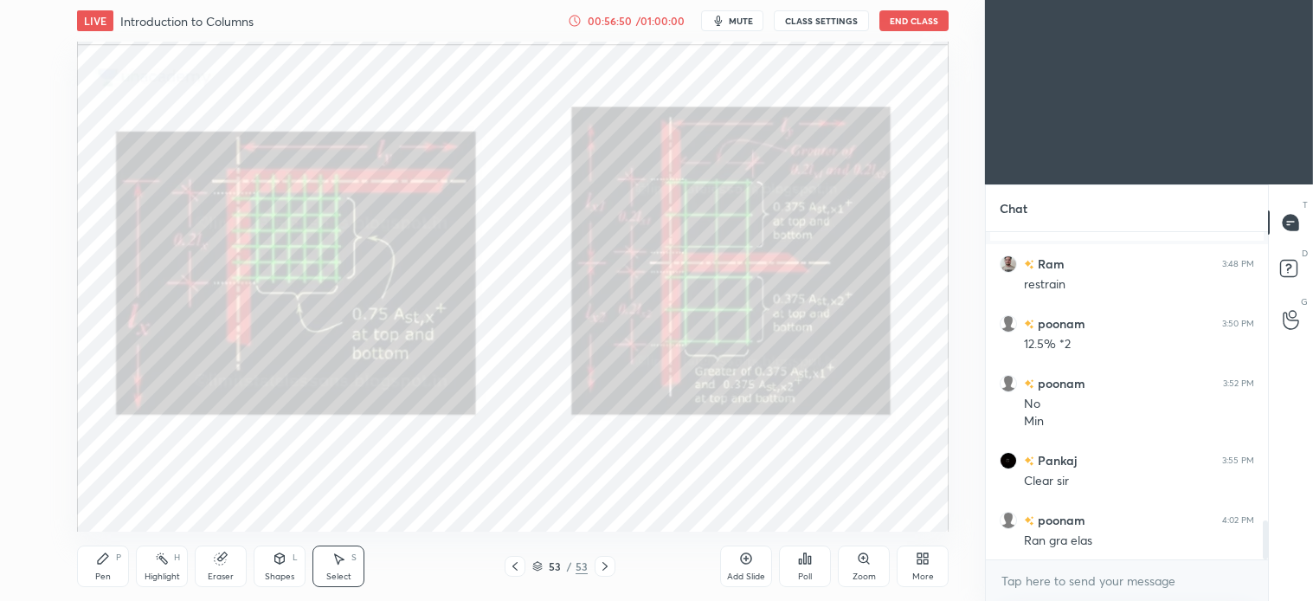
click at [743, 563] on icon at bounding box center [746, 558] width 11 height 11
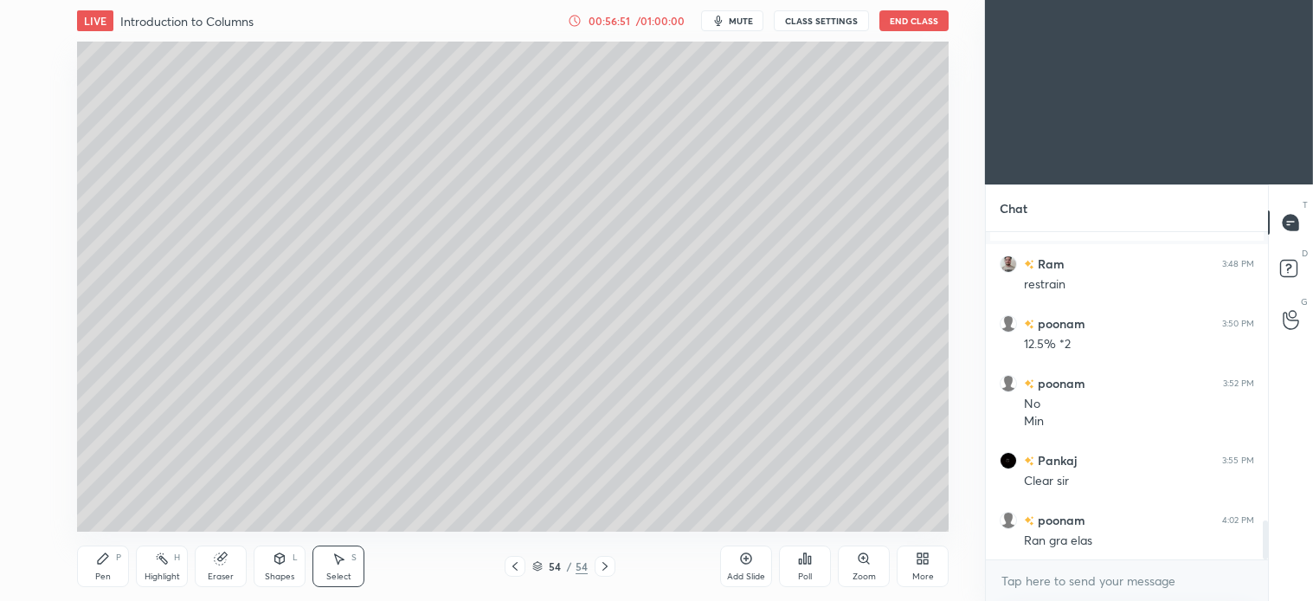
click at [108, 564] on icon at bounding box center [103, 558] width 14 height 14
click at [33, 116] on div at bounding box center [29, 125] width 28 height 28
click at [109, 555] on icon at bounding box center [103, 558] width 14 height 14
click at [32, 264] on div at bounding box center [29, 263] width 14 height 14
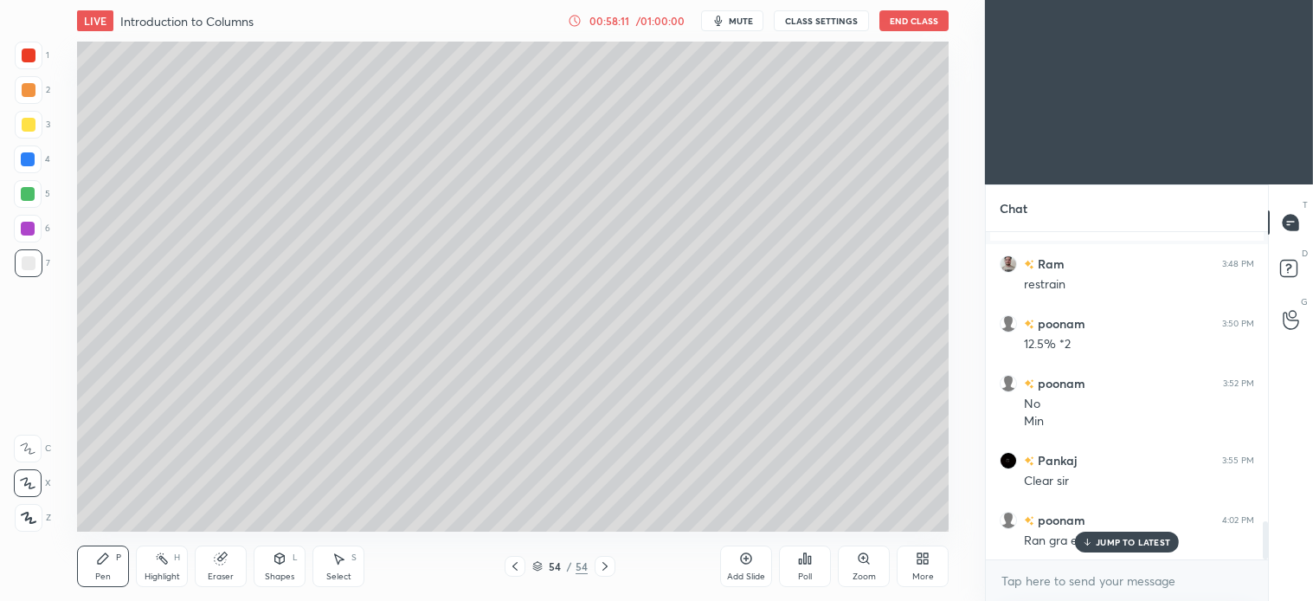
scroll to position [2508, 0]
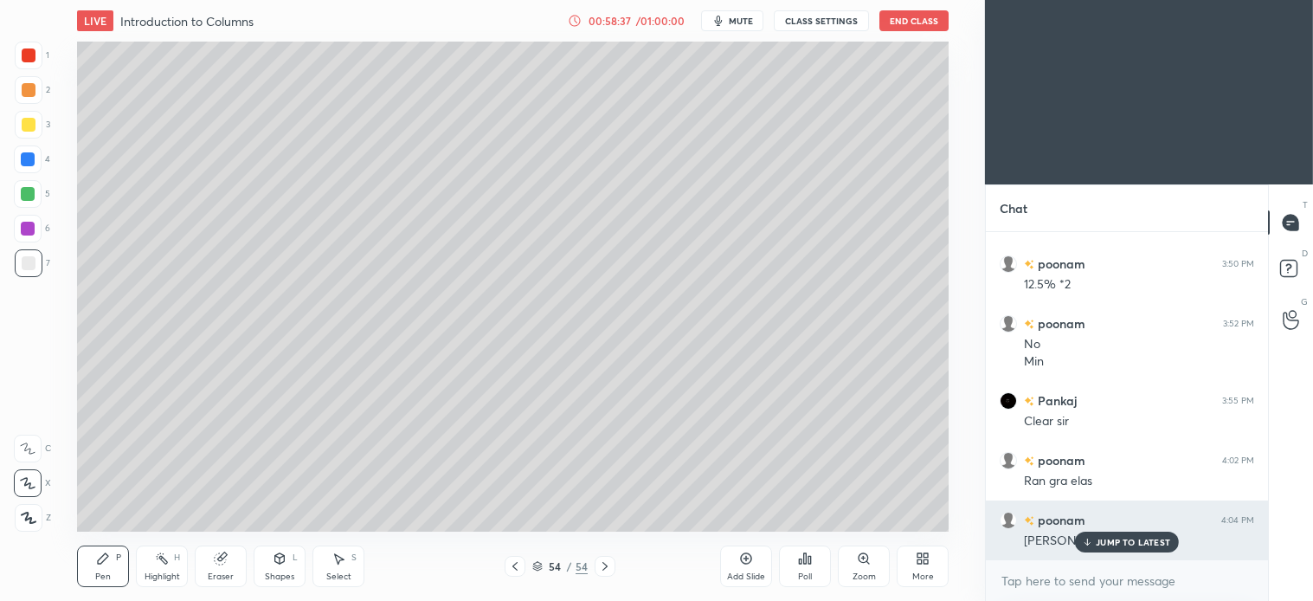
click at [1138, 545] on p "JUMP TO LATEST" at bounding box center [1133, 542] width 74 height 10
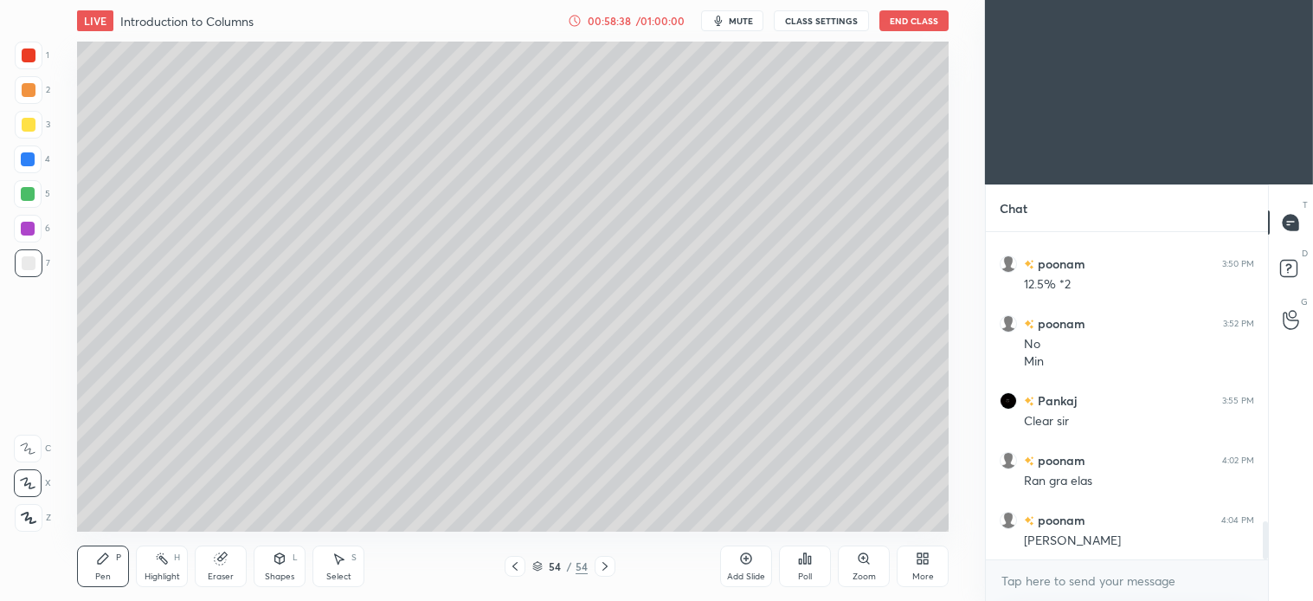
click at [336, 567] on div "Select S" at bounding box center [339, 566] width 52 height 42
click at [108, 568] on div "Pen P" at bounding box center [103, 566] width 52 height 42
click at [33, 118] on div at bounding box center [29, 125] width 14 height 14
click at [339, 565] on icon at bounding box center [339, 558] width 14 height 14
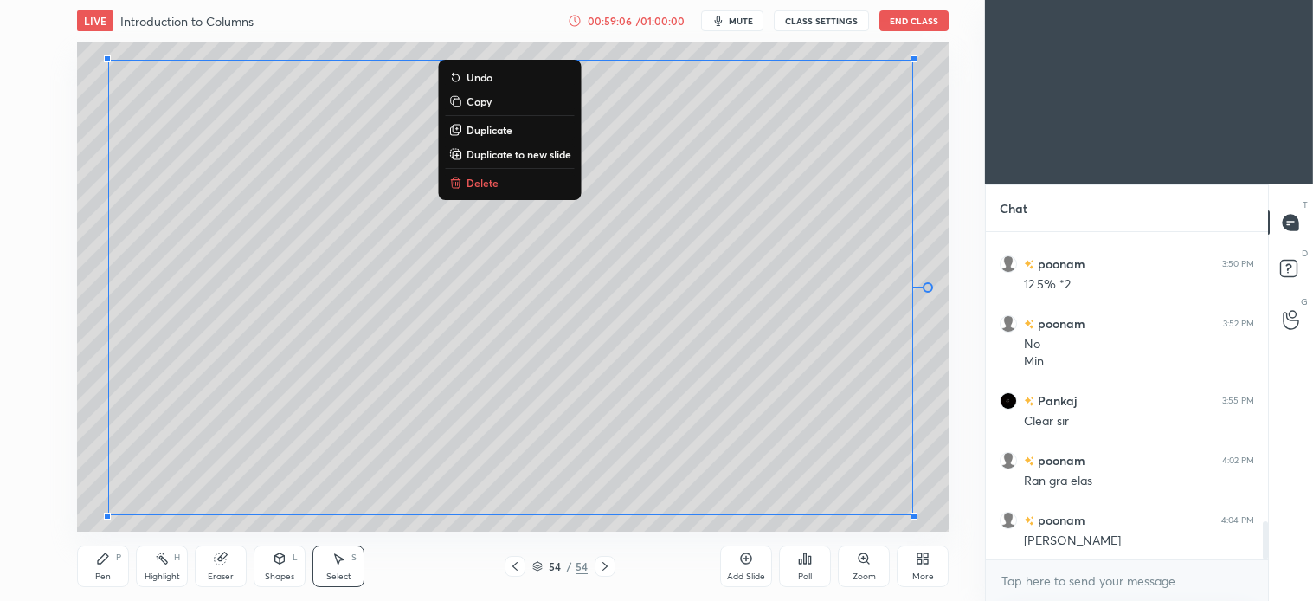
click at [925, 196] on div "0 ° Undo Copy Duplicate Duplicate to new slide Delete" at bounding box center [513, 287] width 872 height 490
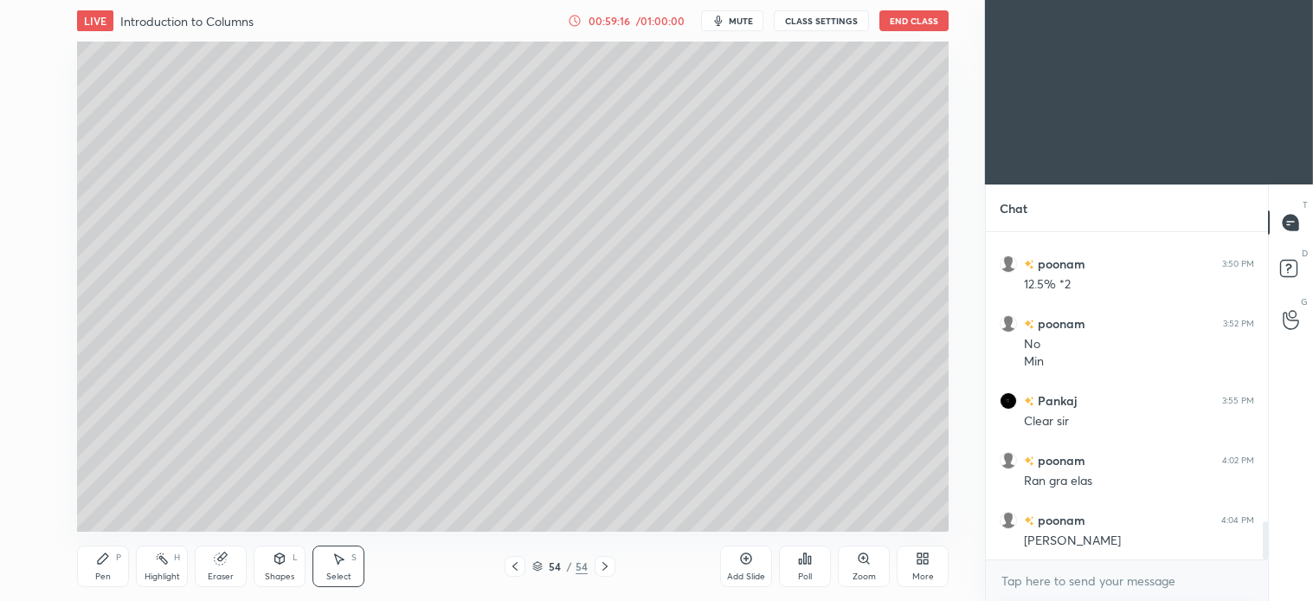
click at [104, 551] on icon at bounding box center [103, 558] width 14 height 14
click at [30, 264] on div at bounding box center [29, 263] width 14 height 14
click at [35, 194] on div at bounding box center [28, 194] width 28 height 28
click at [219, 561] on icon at bounding box center [220, 558] width 11 height 11
click at [104, 572] on div "Pen" at bounding box center [103, 576] width 16 height 9
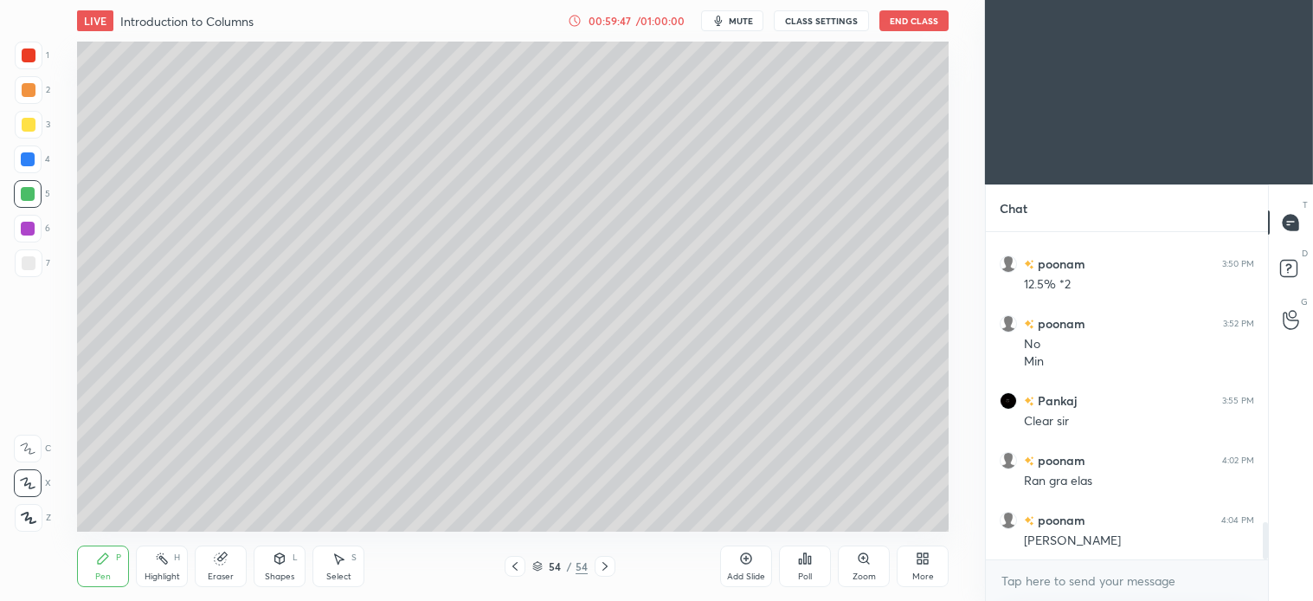
scroll to position [2568, 0]
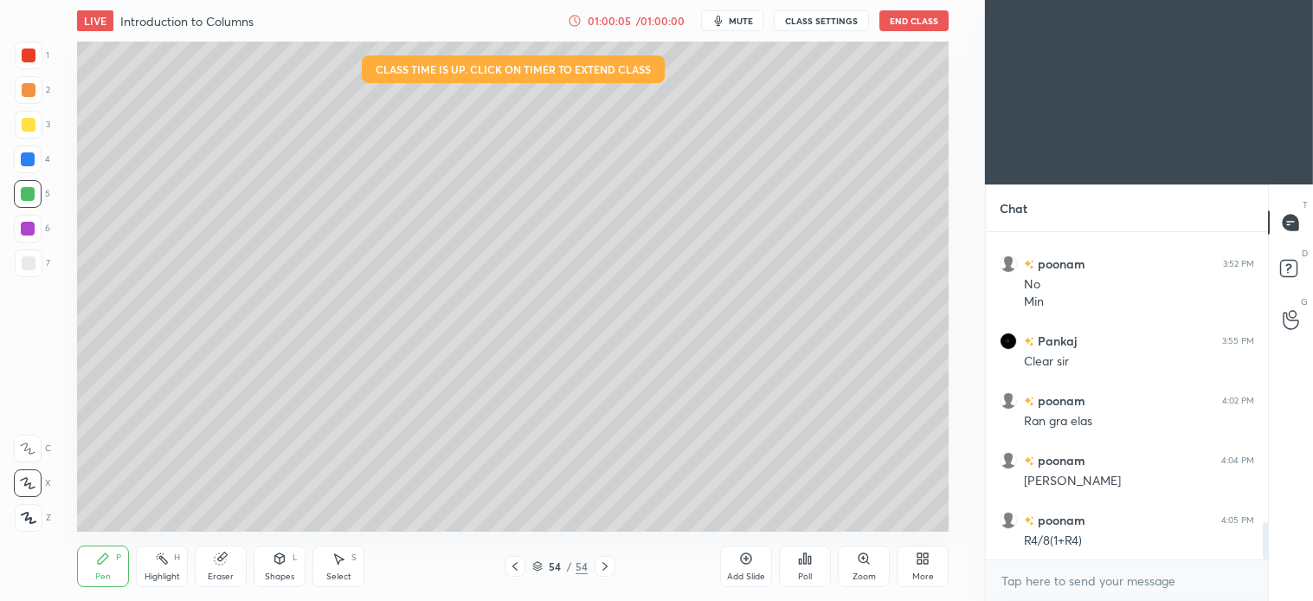
click at [342, 576] on div "Select" at bounding box center [338, 576] width 25 height 9
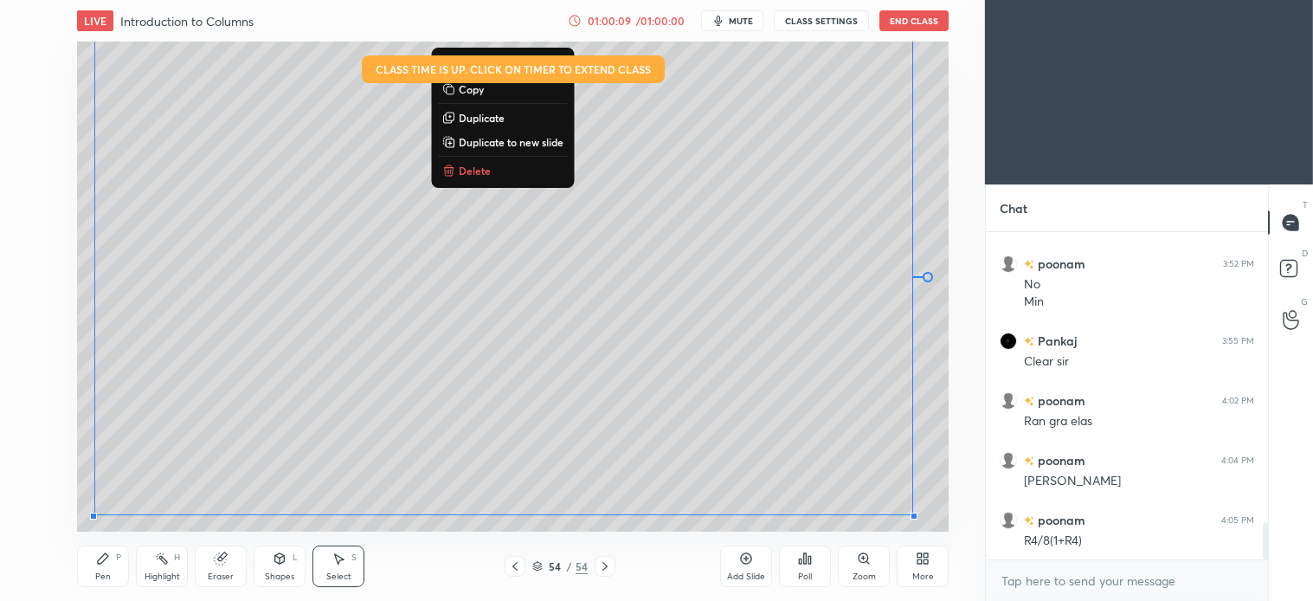
click at [478, 177] on p "Delete" at bounding box center [475, 171] width 32 height 14
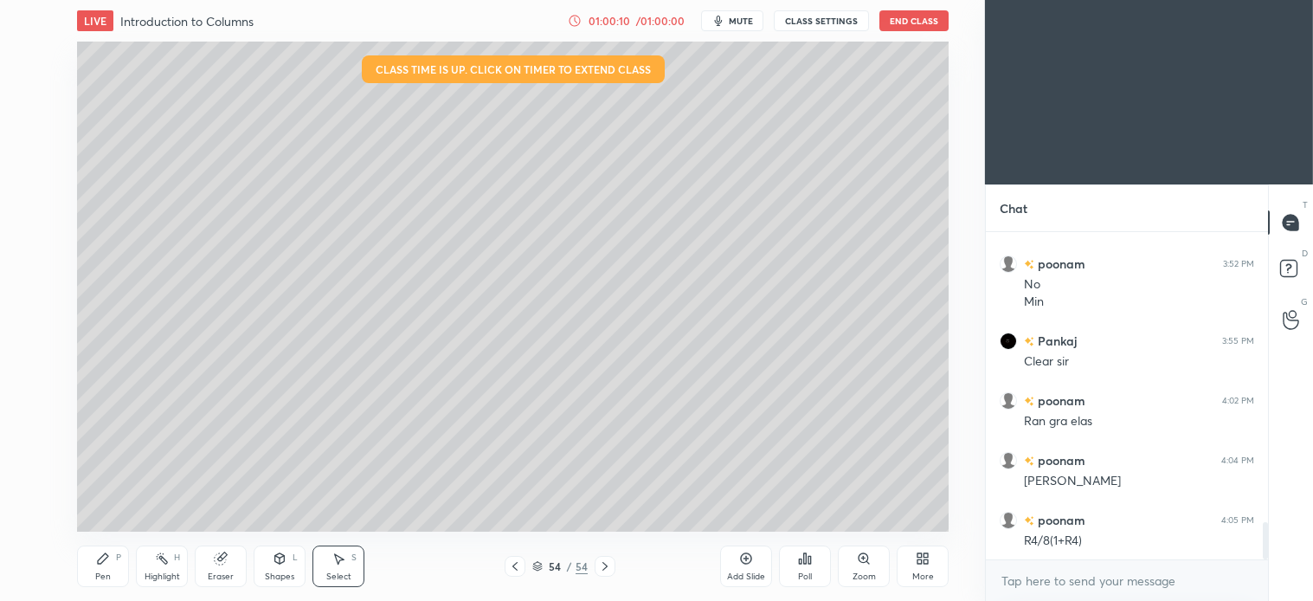
click at [109, 568] on div "Pen P" at bounding box center [103, 566] width 52 height 42
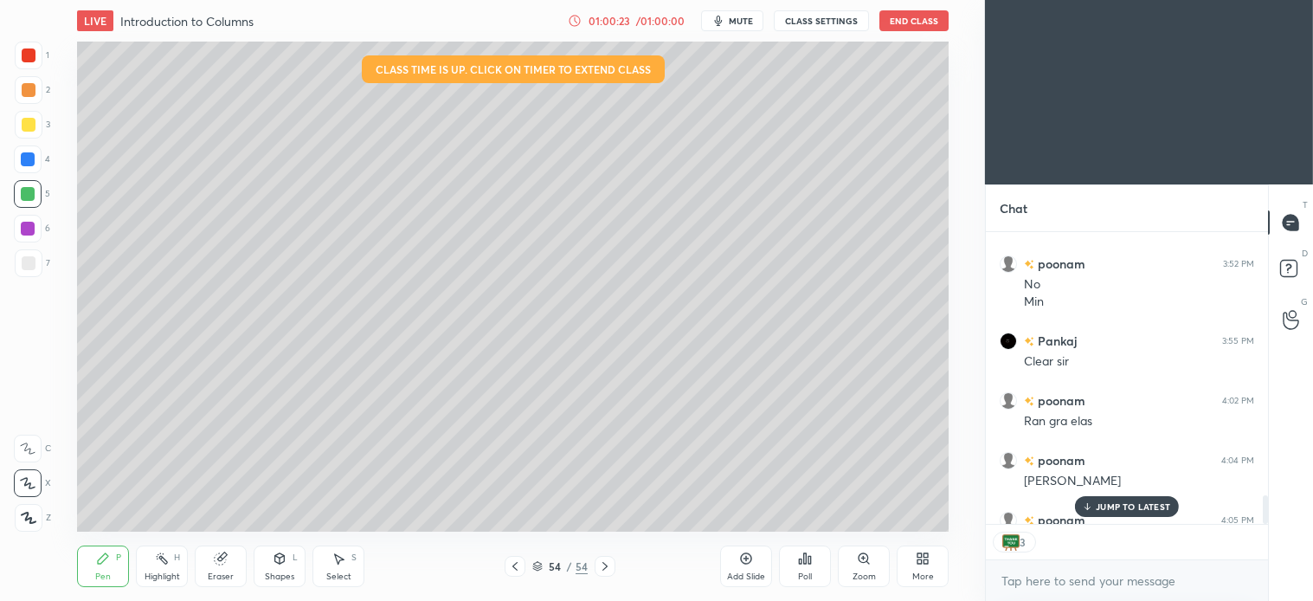
scroll to position [2663, 0]
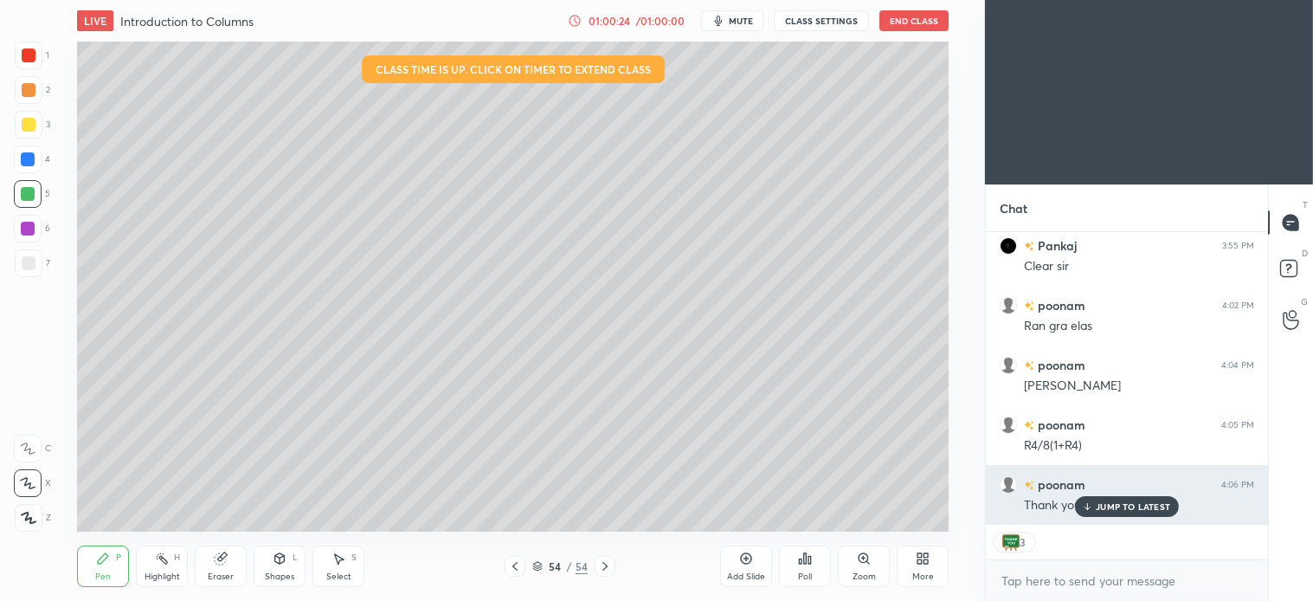
click at [1149, 497] on div "JUMP TO LATEST" at bounding box center [1127, 506] width 104 height 21
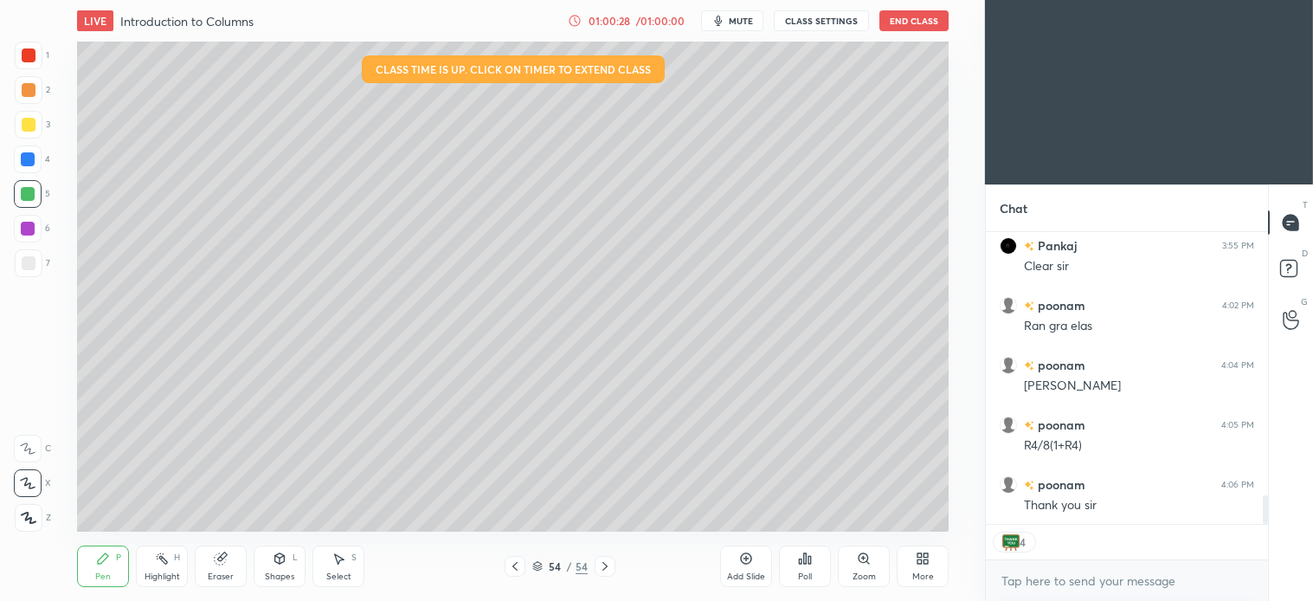
click at [925, 20] on button "End Class" at bounding box center [914, 20] width 69 height 21
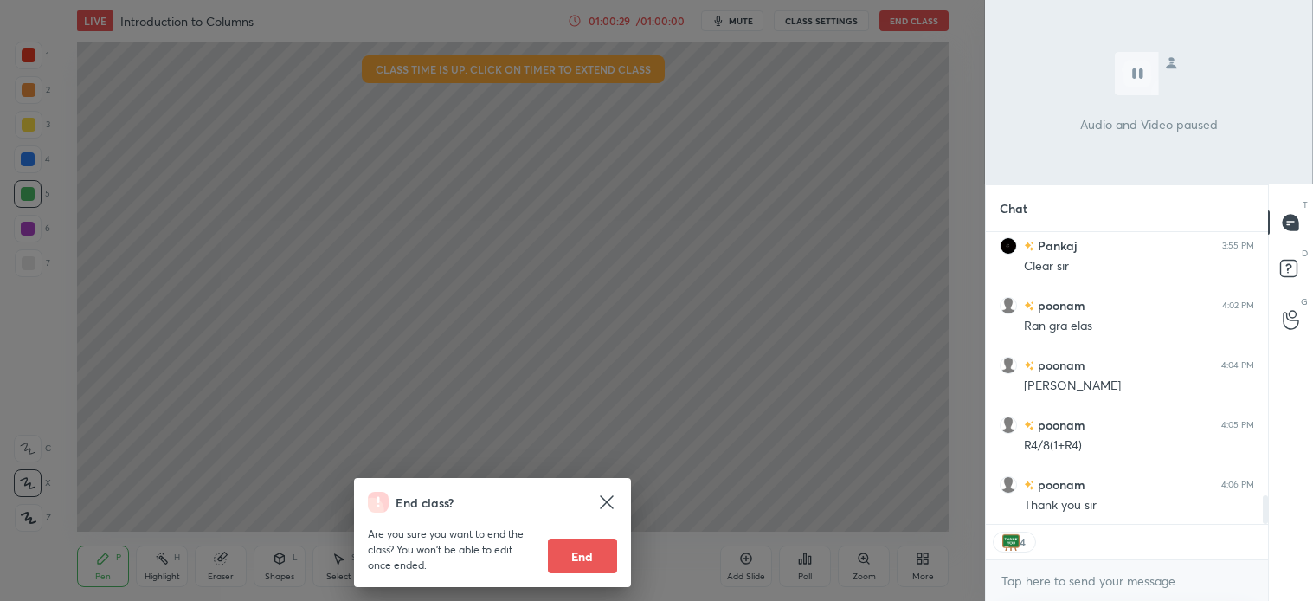
click at [589, 547] on button "End" at bounding box center [582, 556] width 69 height 35
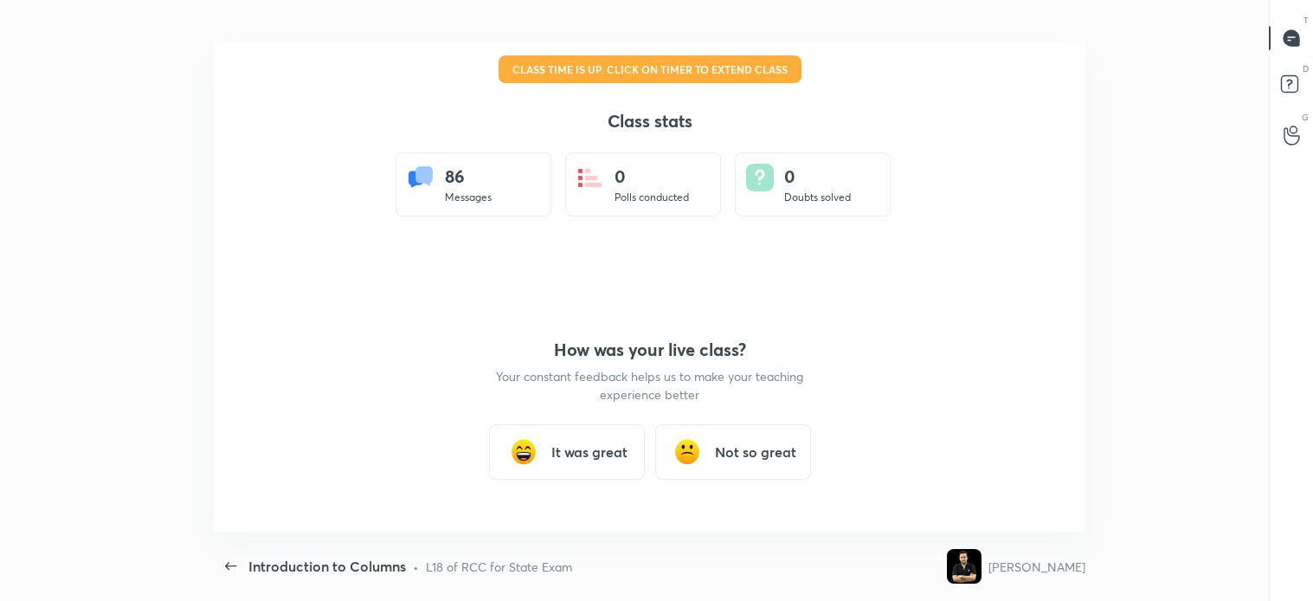
scroll to position [86086, 85276]
click at [609, 444] on h3 "It was great" at bounding box center [589, 452] width 76 height 21
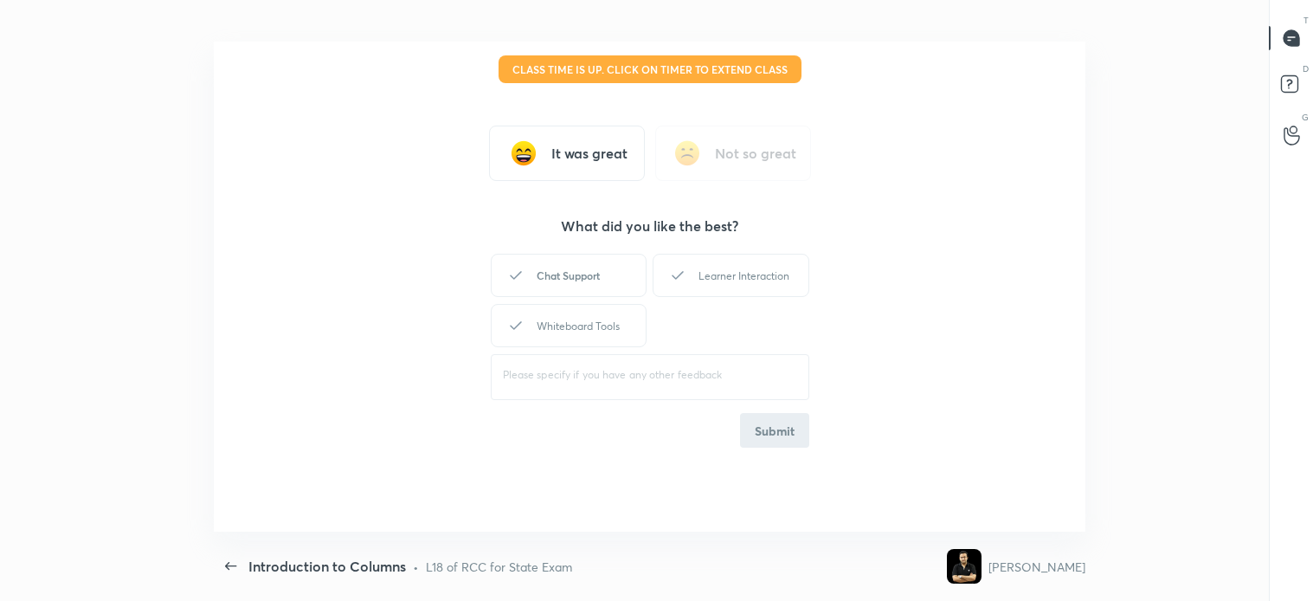
click at [596, 284] on div "Chat Support" at bounding box center [569, 275] width 156 height 43
click at [693, 288] on div "Learner Interaction" at bounding box center [731, 275] width 156 height 43
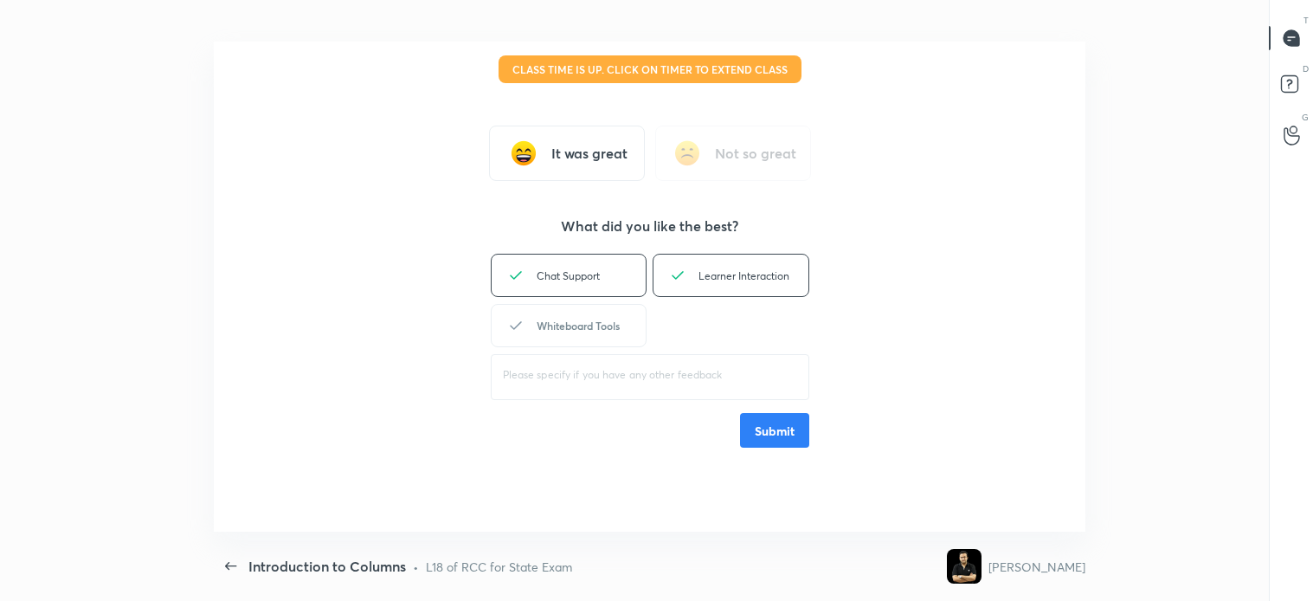
click at [591, 339] on div "Whiteboard Tools" at bounding box center [569, 325] width 156 height 43
click at [775, 433] on button "Submit" at bounding box center [774, 430] width 69 height 35
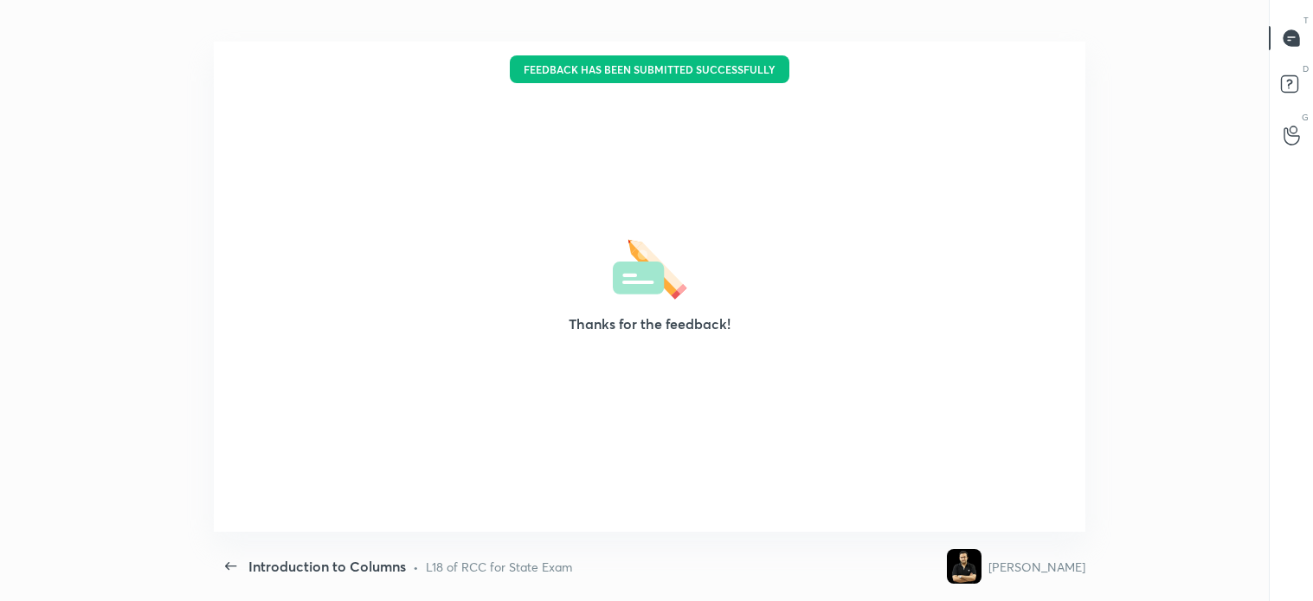
scroll to position [5, 0]
